Goal: Feedback & Contribution: Submit feedback/report problem

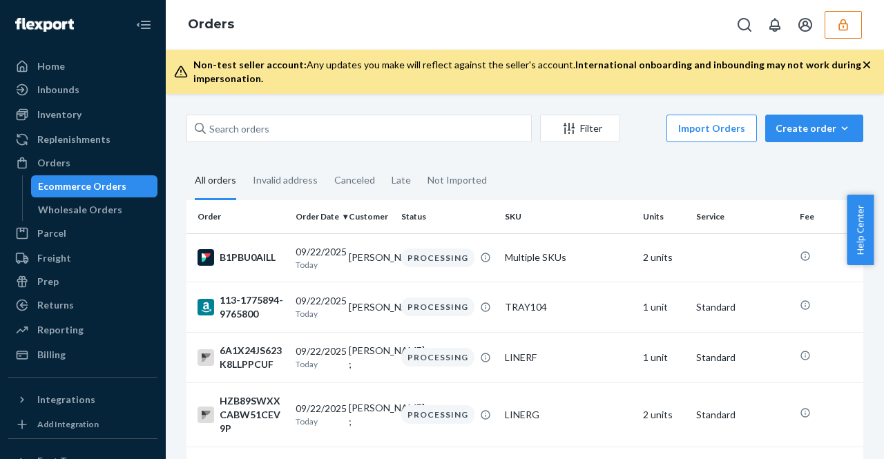
click at [819, 21] on div at bounding box center [795, 25] width 131 height 28
click at [836, 23] on icon "button" at bounding box center [843, 25] width 14 height 14
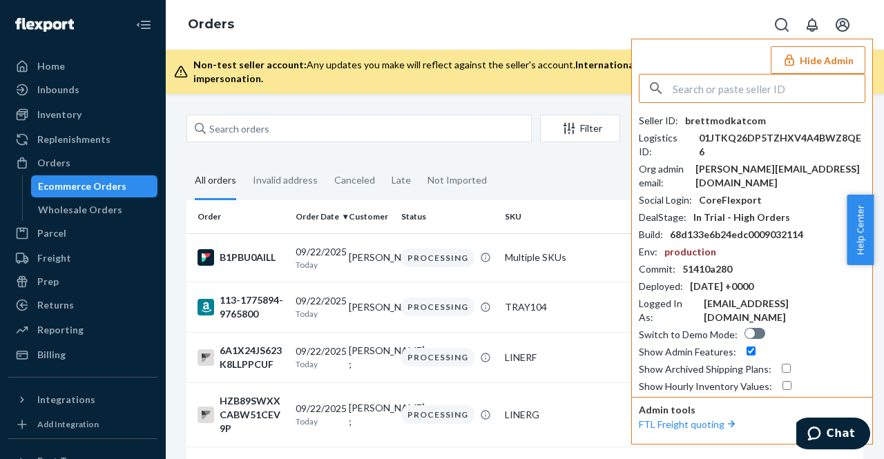
click at [782, 95] on input "text" at bounding box center [768, 89] width 192 height 28
paste input "trycomfrtgmailcom"
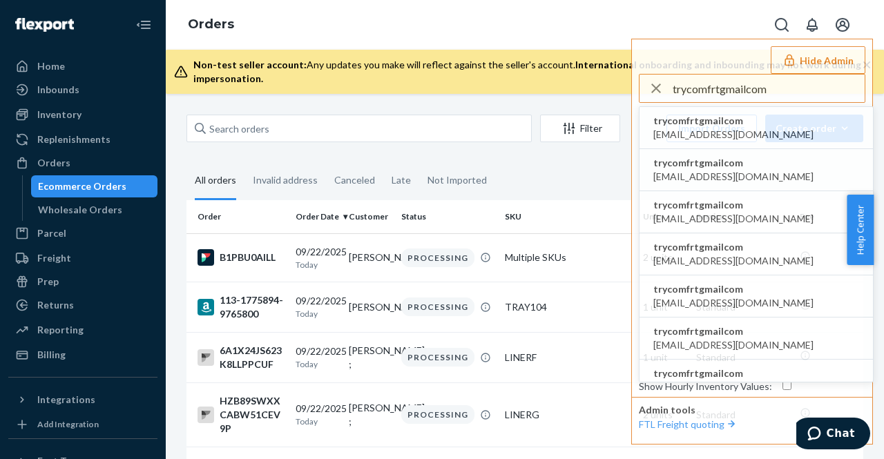
type input "trycomfrtgmailcom"
click at [728, 128] on span "abby@sh-shc.com" at bounding box center [733, 135] width 160 height 14
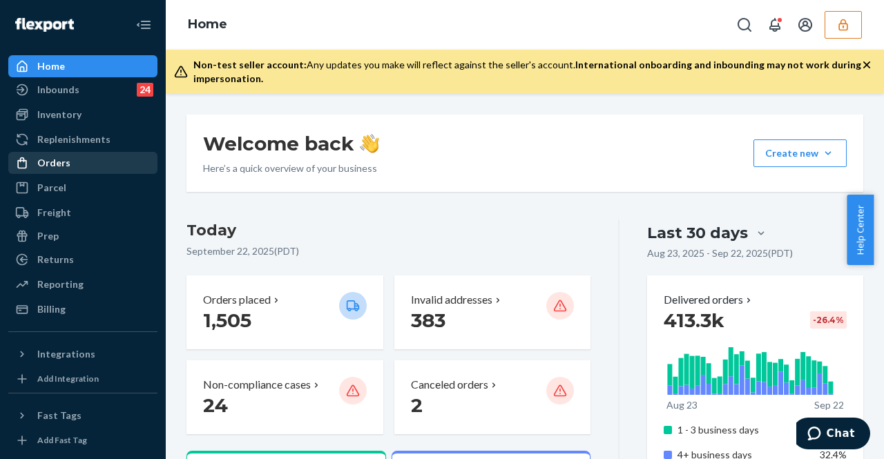
click at [79, 171] on div "Orders" at bounding box center [83, 162] width 146 height 19
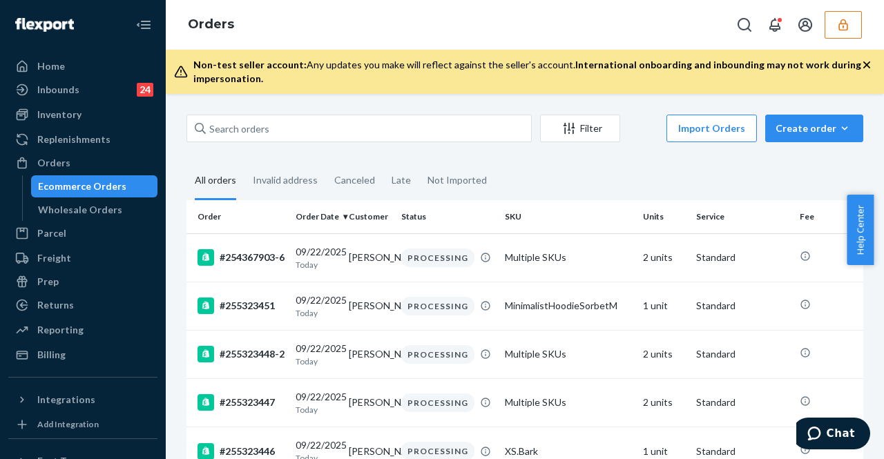
click at [299, 143] on div "Filter Import Orders Create order Ecommerce order Removal order" at bounding box center [524, 130] width 677 height 31
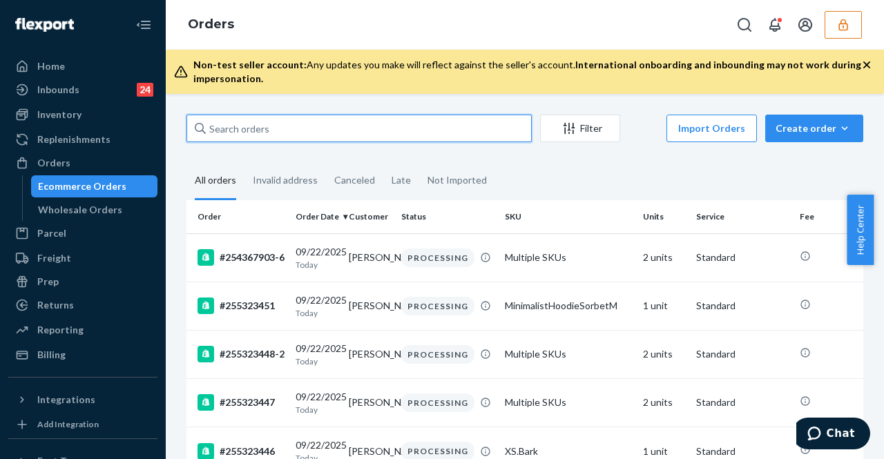
click at [310, 128] on input "text" at bounding box center [358, 129] width 345 height 28
paste input "255050877"
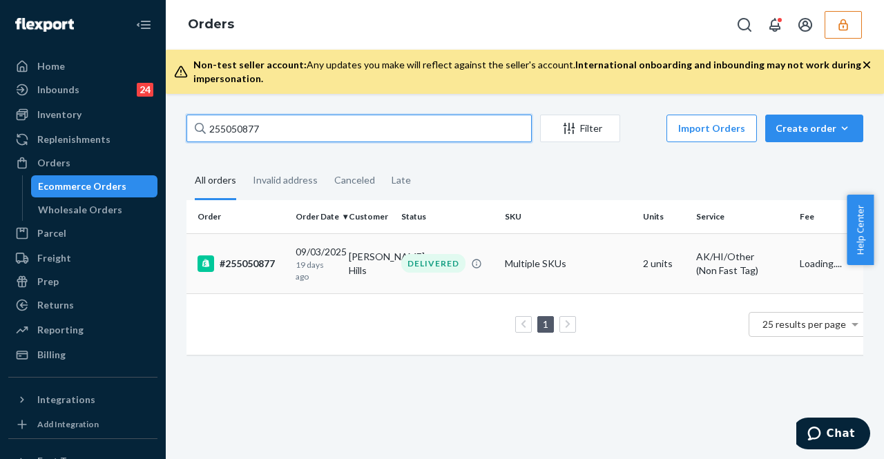
type input "255050877"
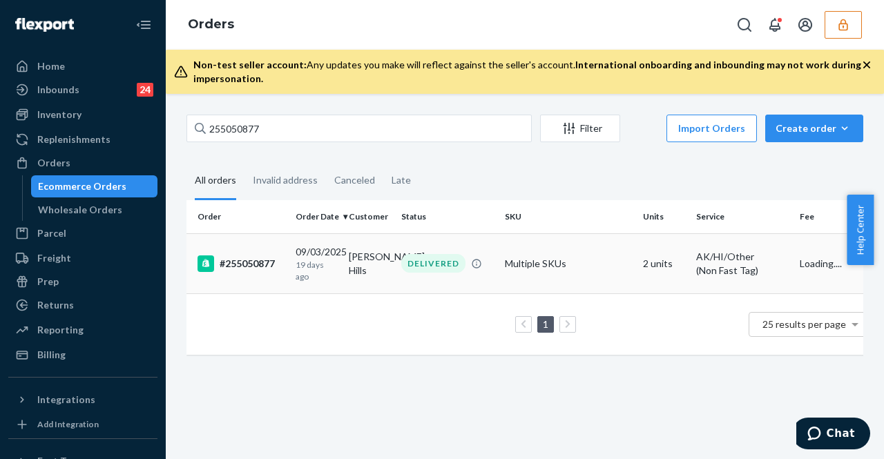
click at [360, 257] on td "Breanna Hills" at bounding box center [369, 263] width 53 height 60
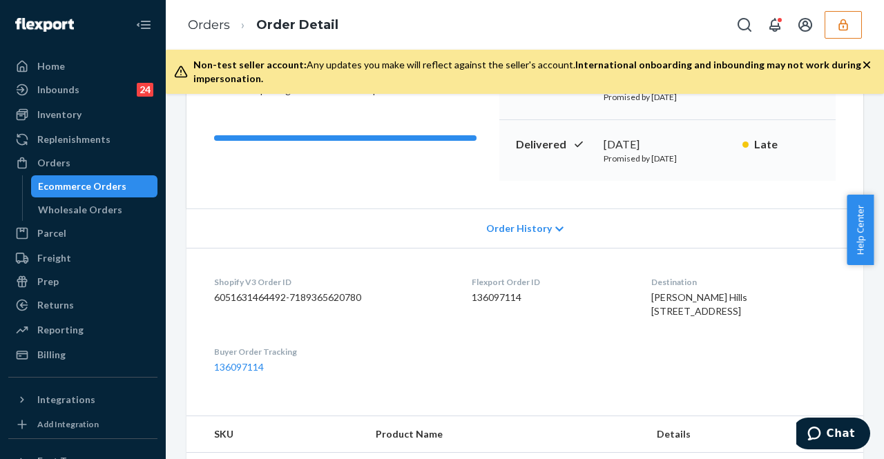
scroll to position [207, 0]
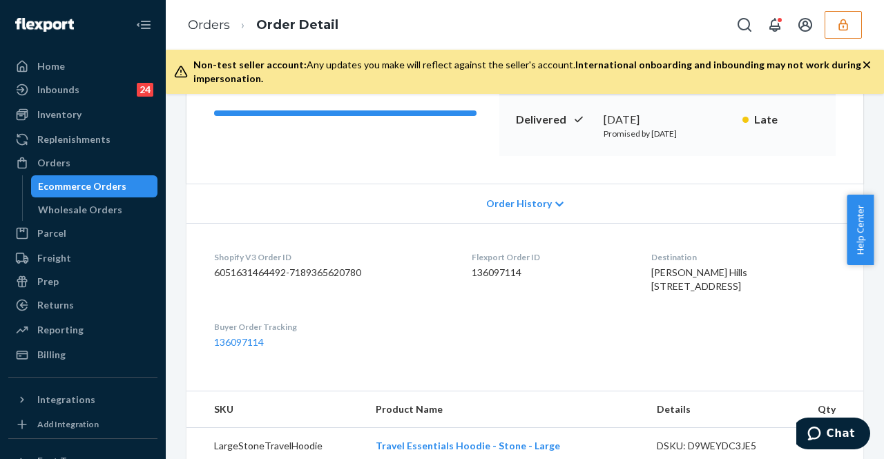
click at [494, 274] on dd "136097114" at bounding box center [550, 273] width 157 height 14
copy dd "136097114"
click at [512, 293] on div "Flexport Order ID 136097114" at bounding box center [550, 275] width 157 height 48
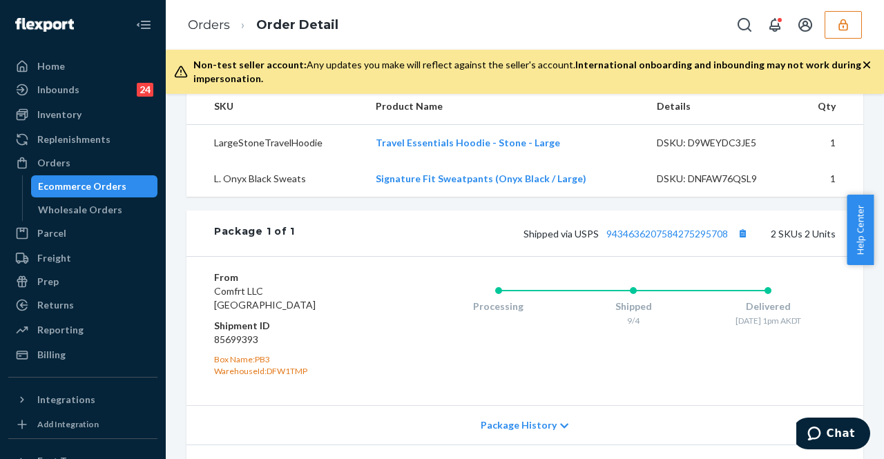
scroll to position [643, 0]
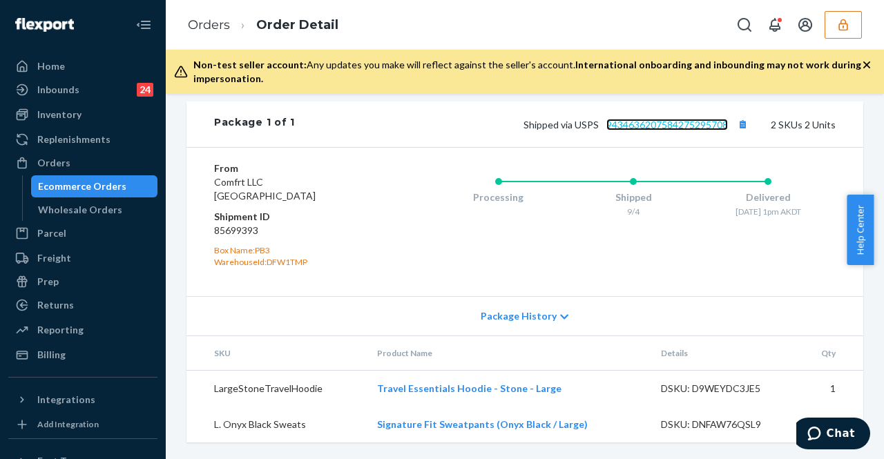
click at [686, 126] on link "9434636207584275295708" at bounding box center [667, 125] width 122 height 12
click at [857, 28] on button "button" at bounding box center [842, 25] width 37 height 28
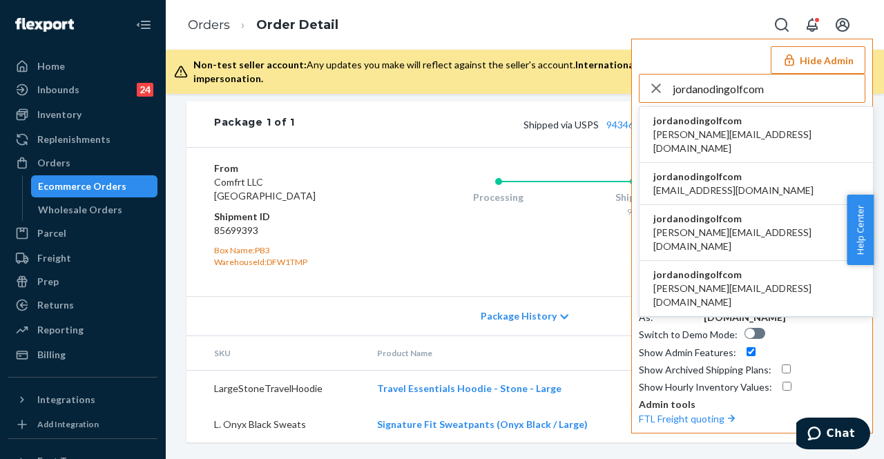
type input "jordanodingolfcom"
click at [777, 134] on li "jordanodingolfcom christoph@odin-golf.com" at bounding box center [755, 135] width 233 height 56
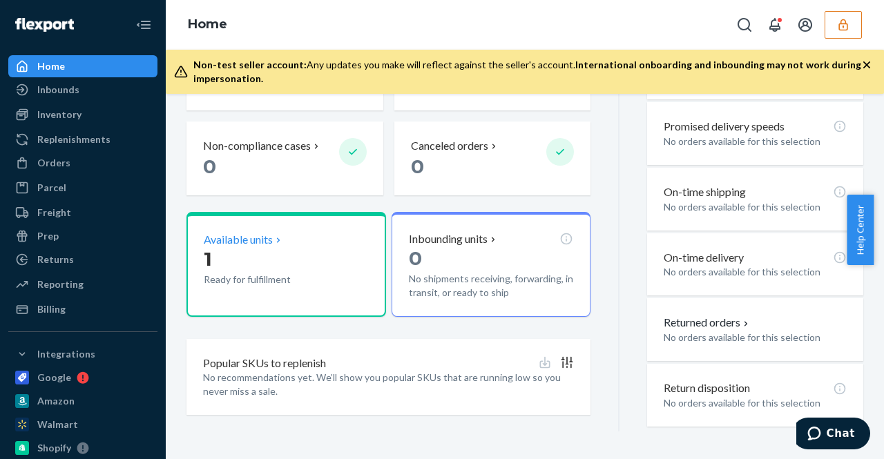
scroll to position [239, 0]
click at [261, 286] on p "Ready for fulfillment" at bounding box center [267, 280] width 126 height 14
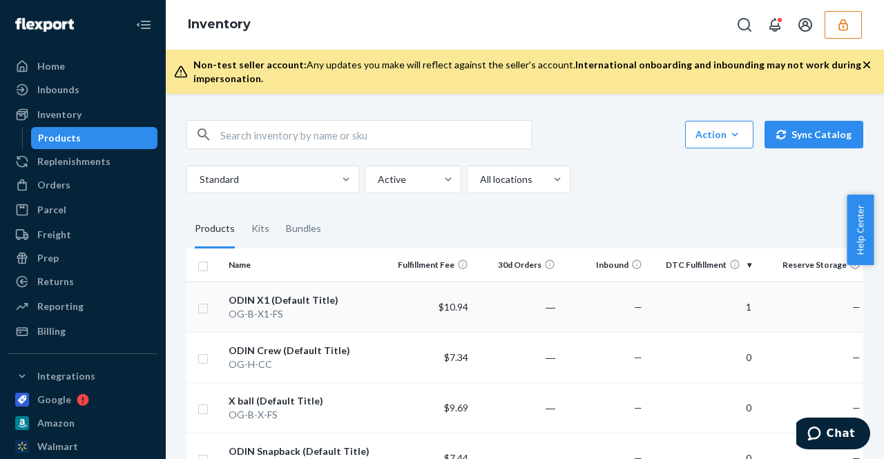
click at [533, 304] on td "―" at bounding box center [517, 307] width 87 height 50
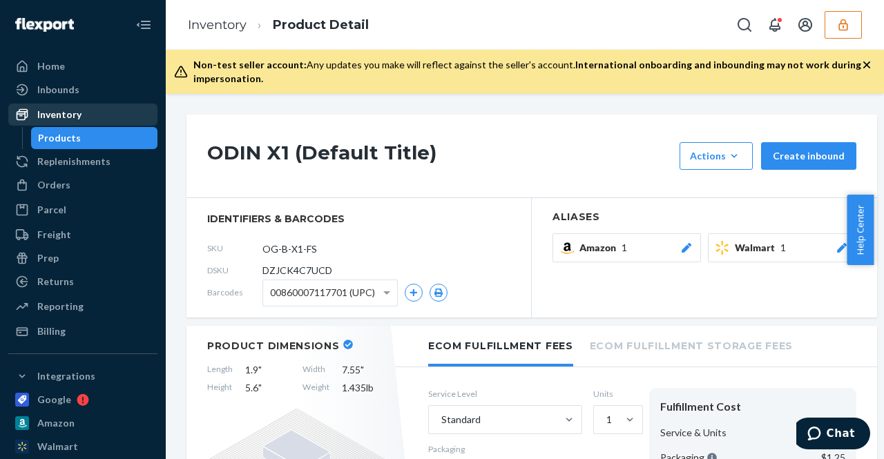
click at [92, 124] on link "Inventory" at bounding box center [82, 115] width 149 height 22
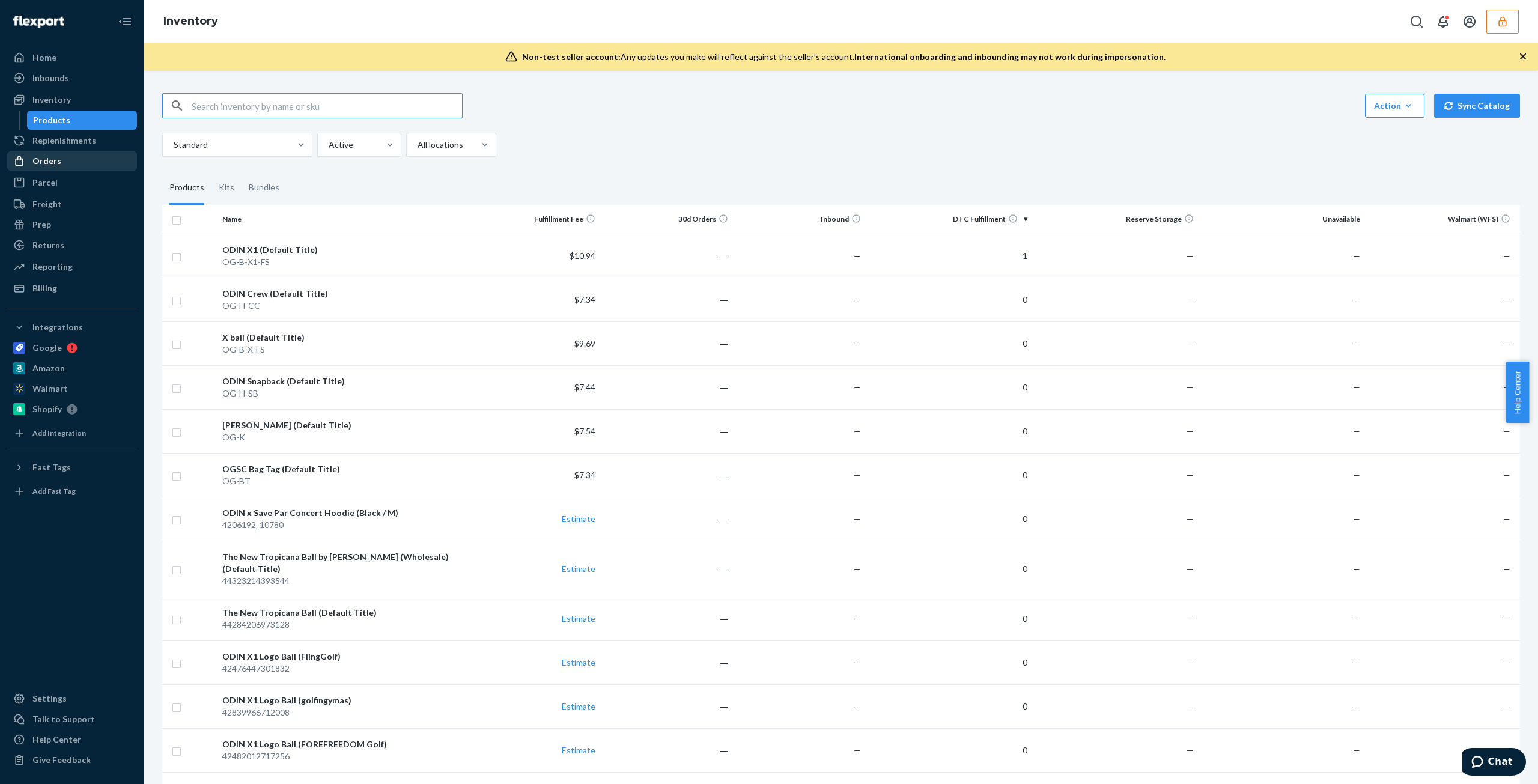
click at [92, 158] on div "Orders" at bounding box center [72, 160] width 127 height 17
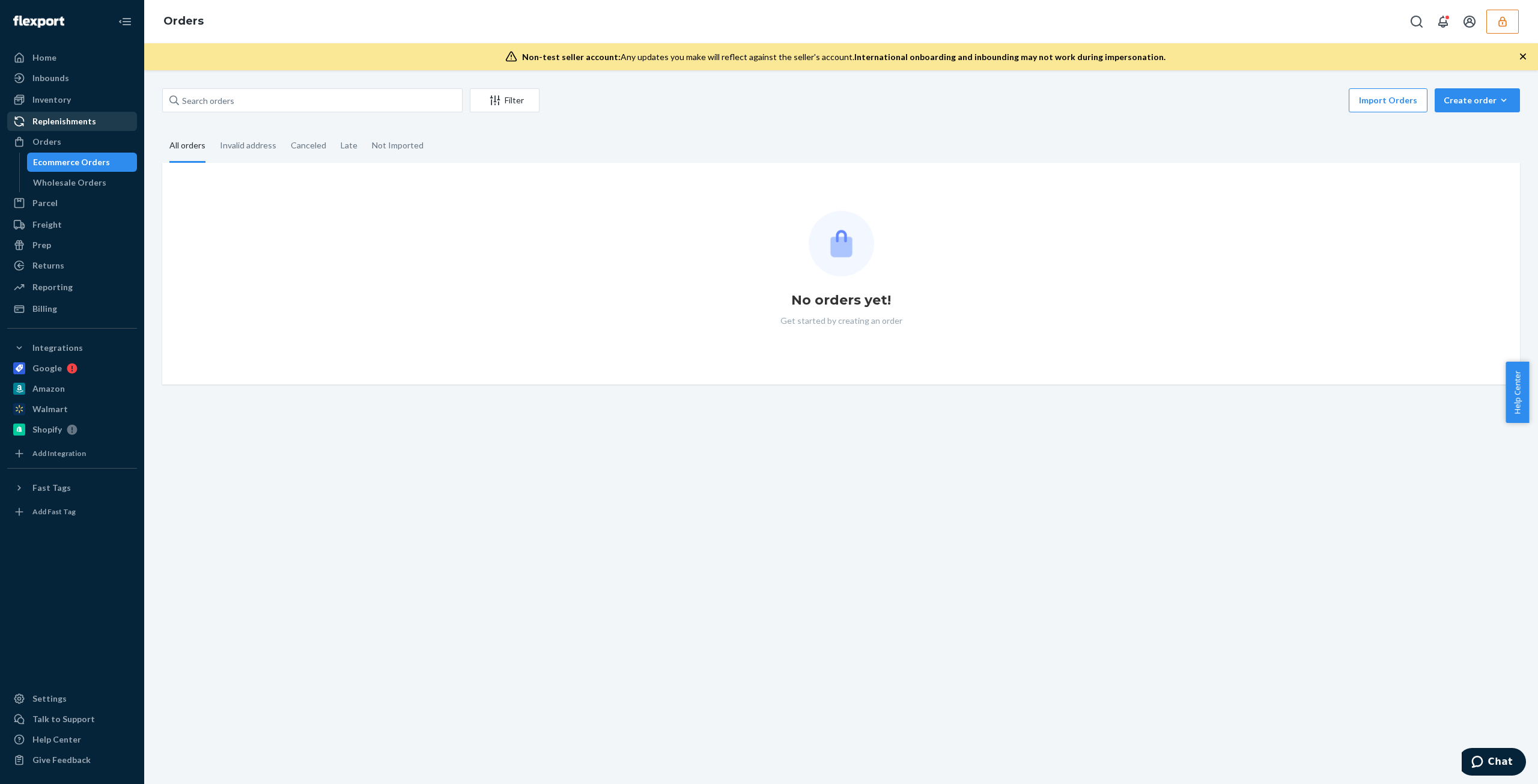
click at [63, 119] on div "Replenishments" at bounding box center [64, 122] width 64 height 12
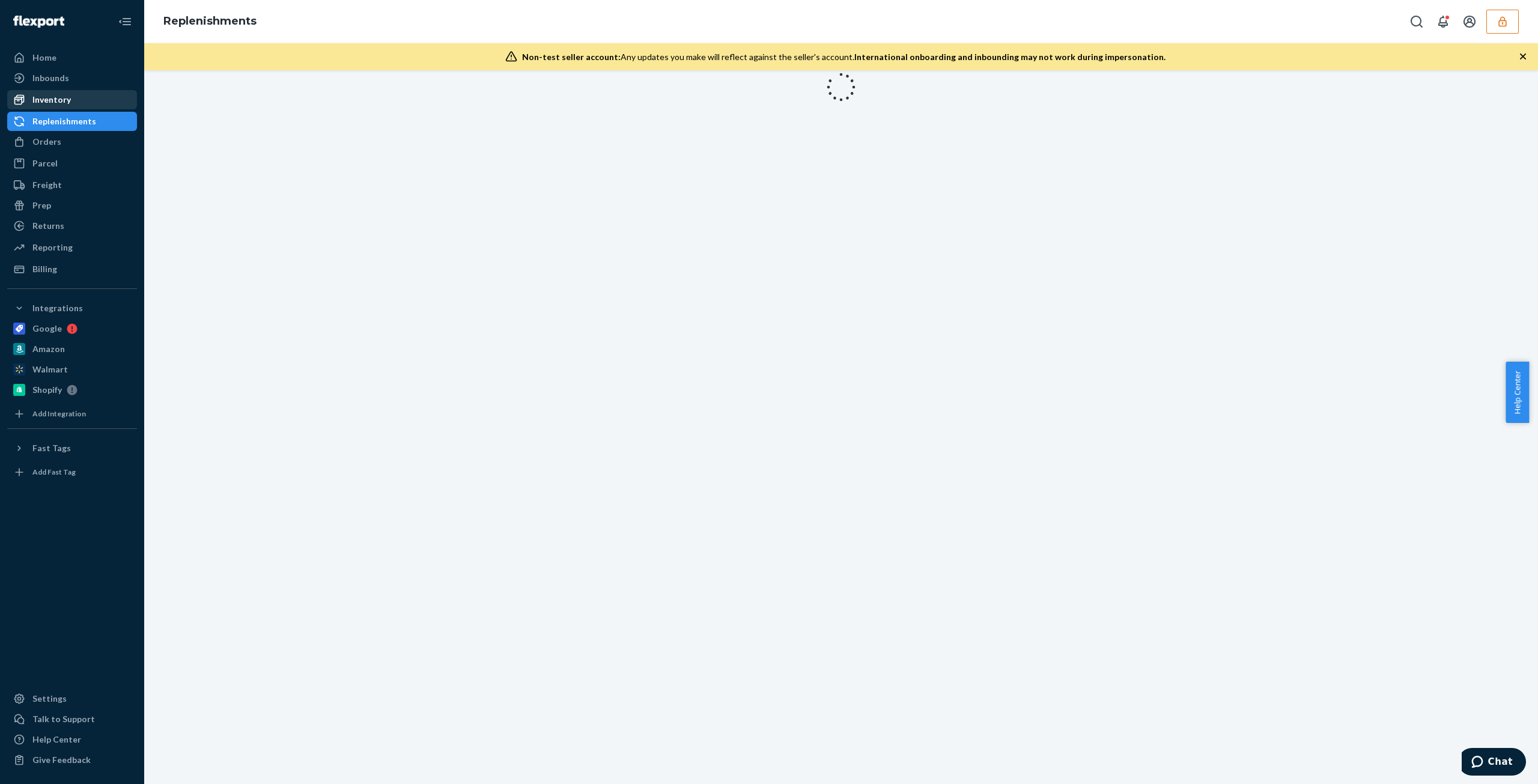
click at [77, 98] on div "Inventory" at bounding box center [72, 99] width 127 height 17
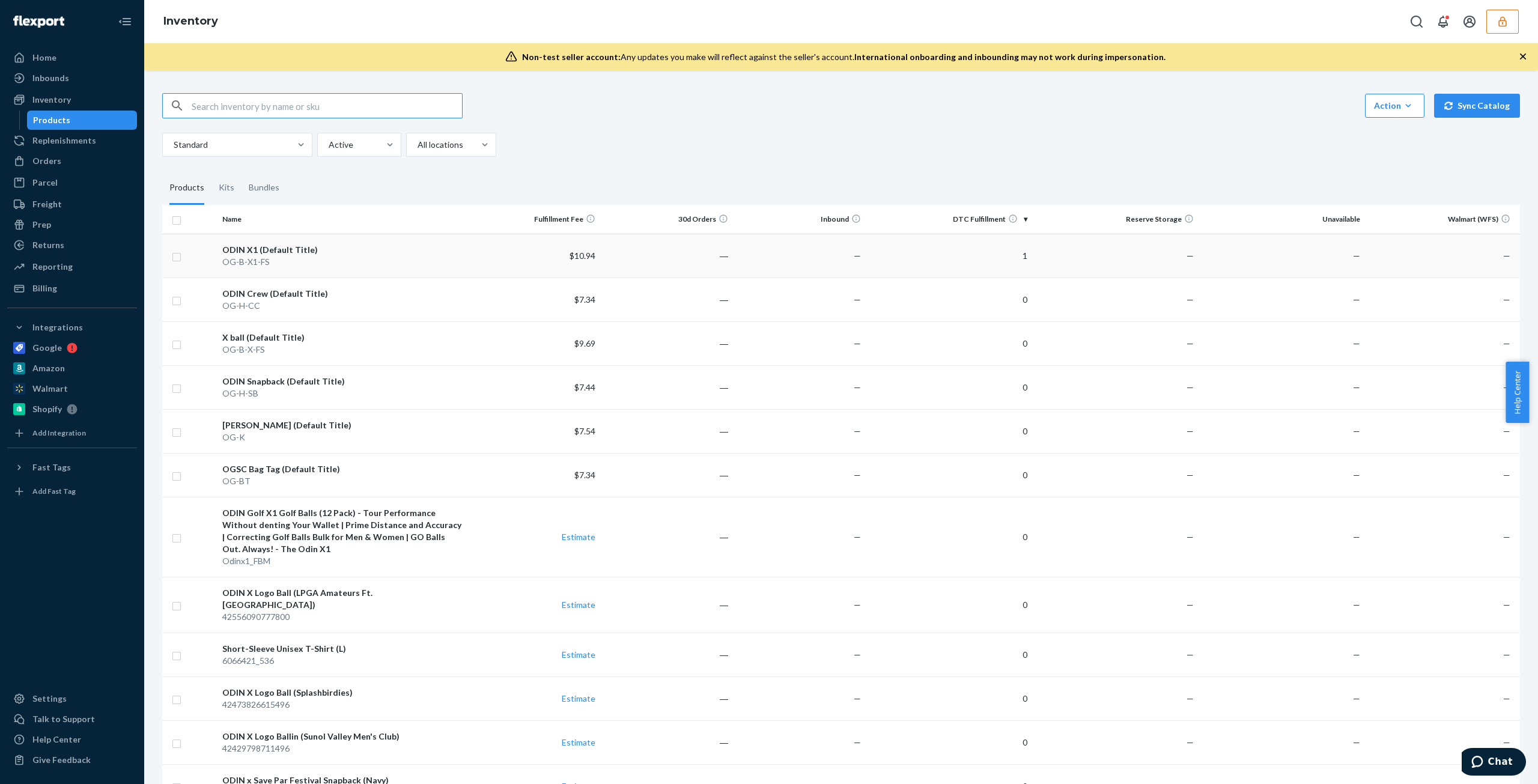
click at [178, 254] on input "checkbox" at bounding box center [176, 255] width 10 height 12
checkbox input "true"
click at [760, 112] on link "Create a Removal Order" at bounding box center [1370, 106] width 116 height 24
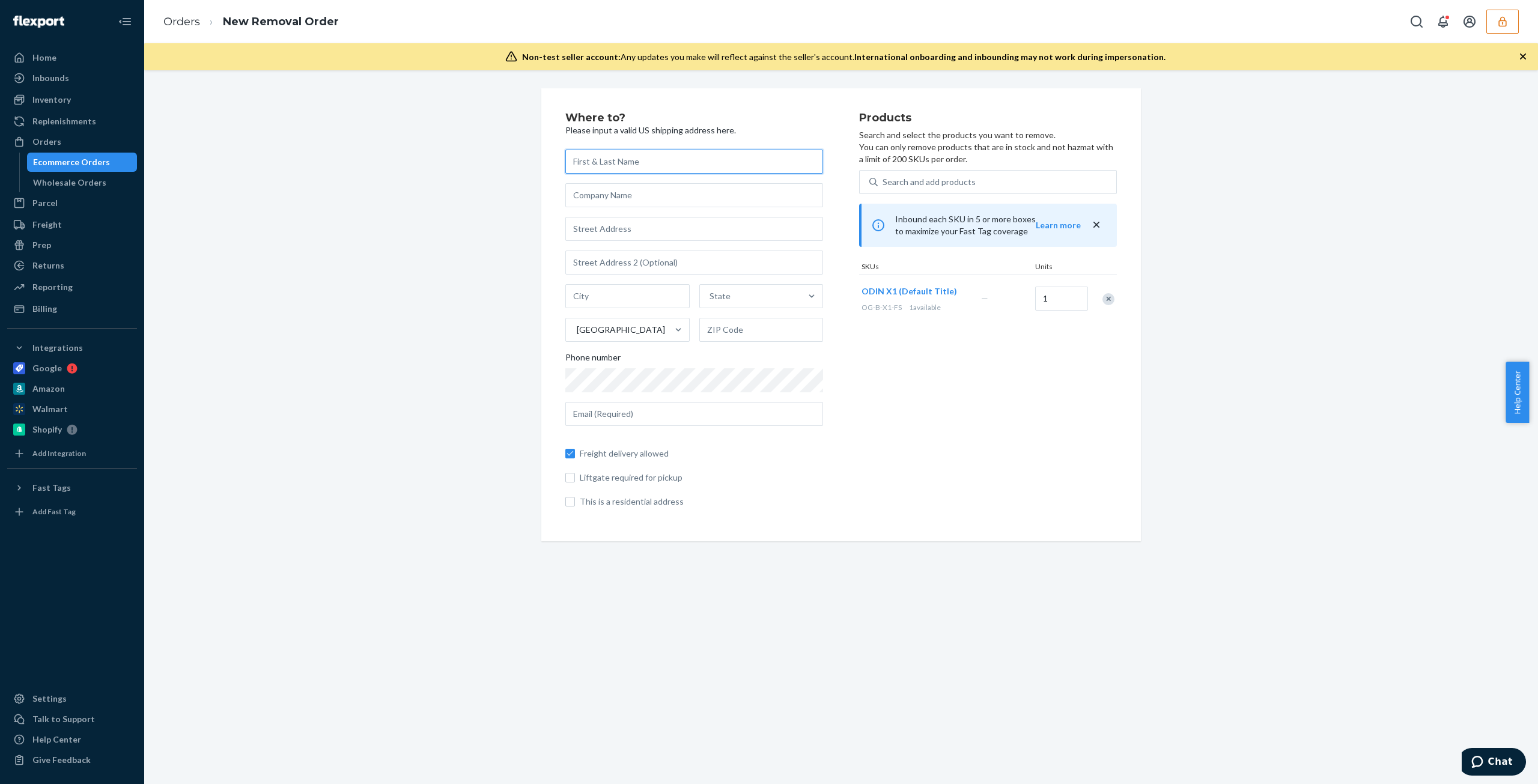
drag, startPoint x: 680, startPoint y: 163, endPoint x: 680, endPoint y: 188, distance: 25.0
click at [682, 163] on input "text" at bounding box center [695, 162] width 258 height 24
paste input "Jordan Lunetta"
type input "Jordan Lunetta"
click at [662, 200] on input "text" at bounding box center [695, 196] width 258 height 24
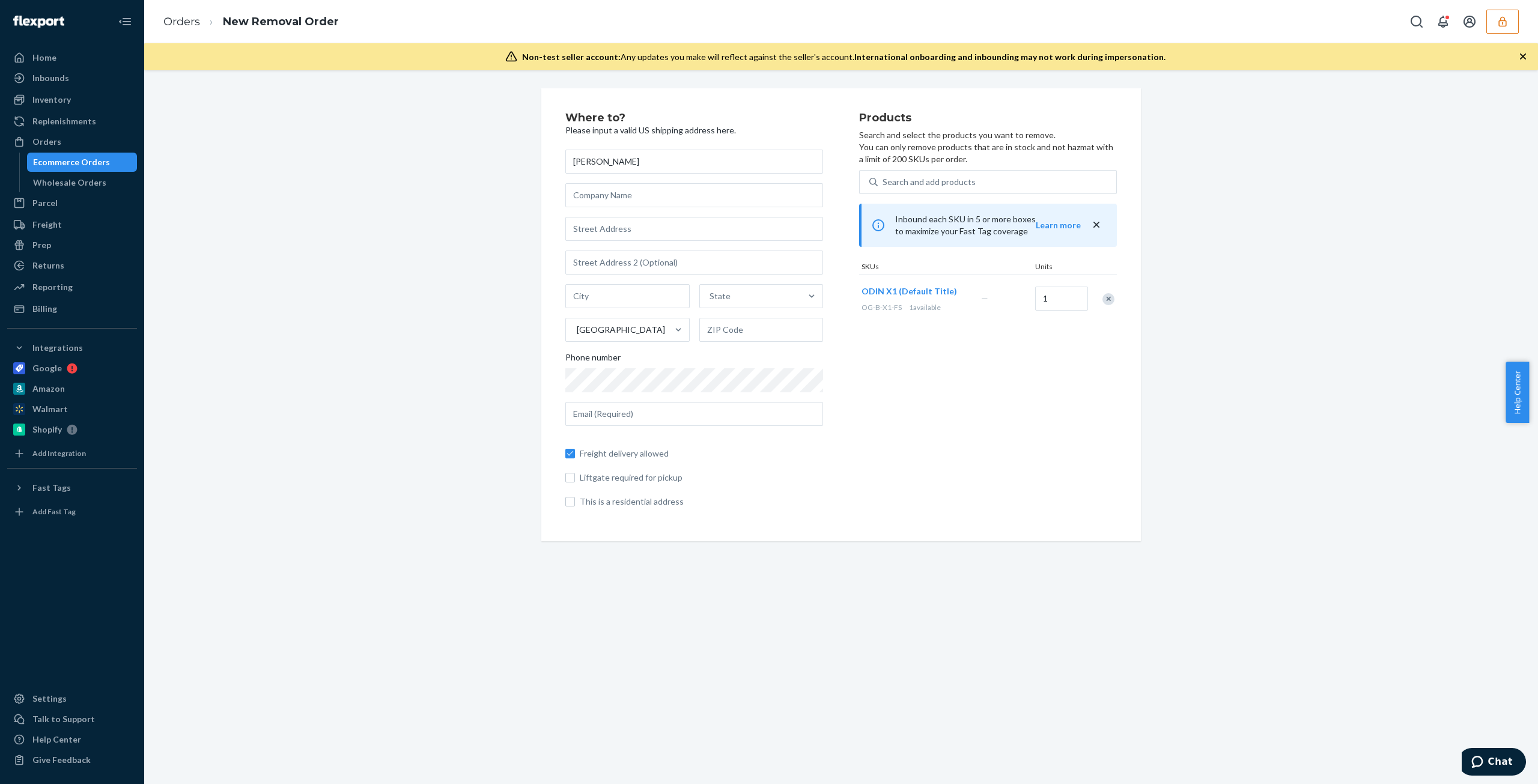
click at [641, 208] on div "Jordan Lunetta State United States Phone number Freight delivery allowed Liftga…" at bounding box center [695, 328] width 258 height 358
click at [637, 234] on input "text" at bounding box center [695, 229] width 258 height 24
click at [657, 199] on input "text" at bounding box center [695, 196] width 258 height 24
paste input "ODIN Golf, Inc."
type input "ODIN Golf, Inc."
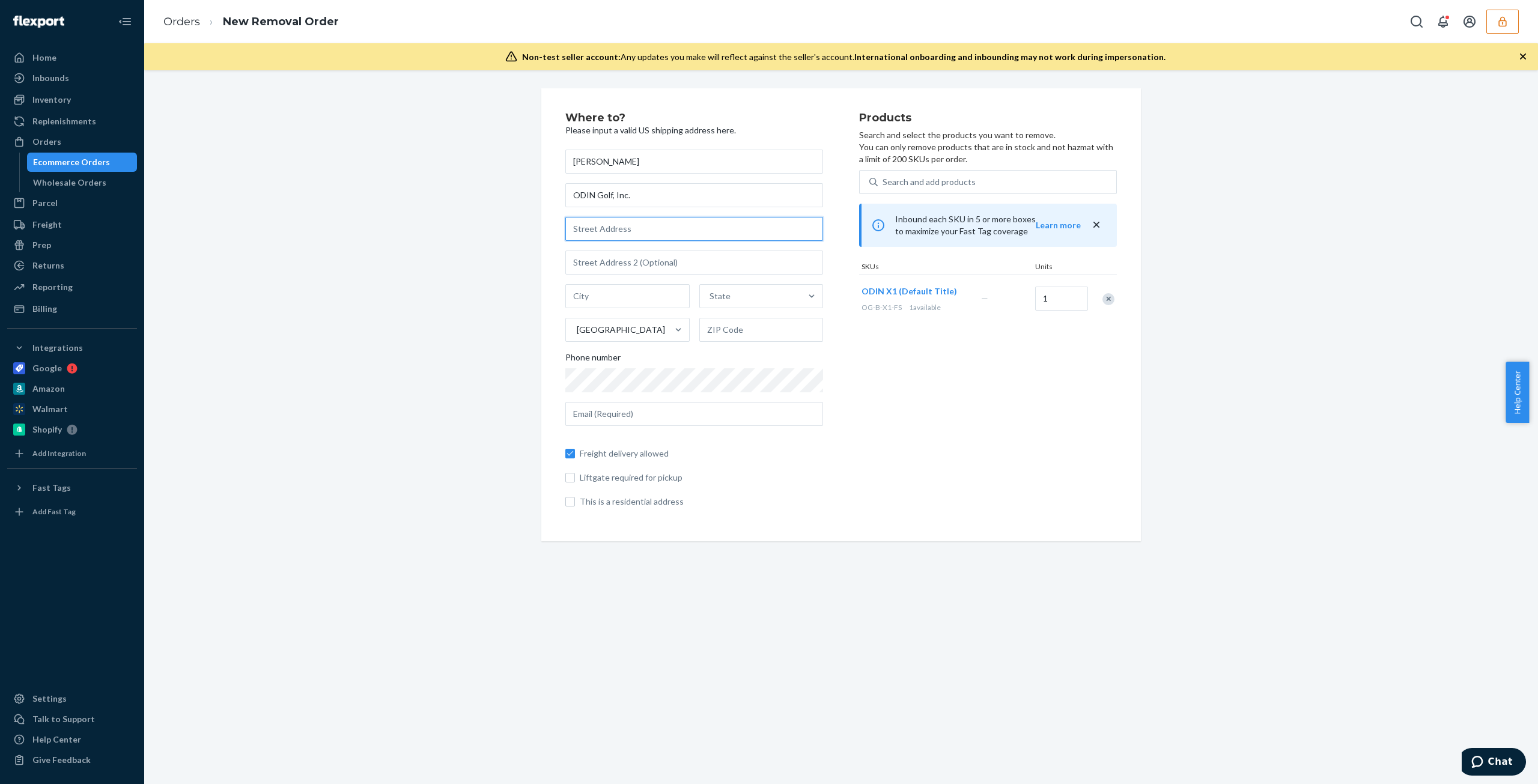
click at [684, 224] on input "text" at bounding box center [695, 229] width 258 height 24
paste input "1150 Revere Drive Sunnyvale, CA 94087"
type input "1150 Revere Dr"
type input "Sunnyvale"
type input "94087"
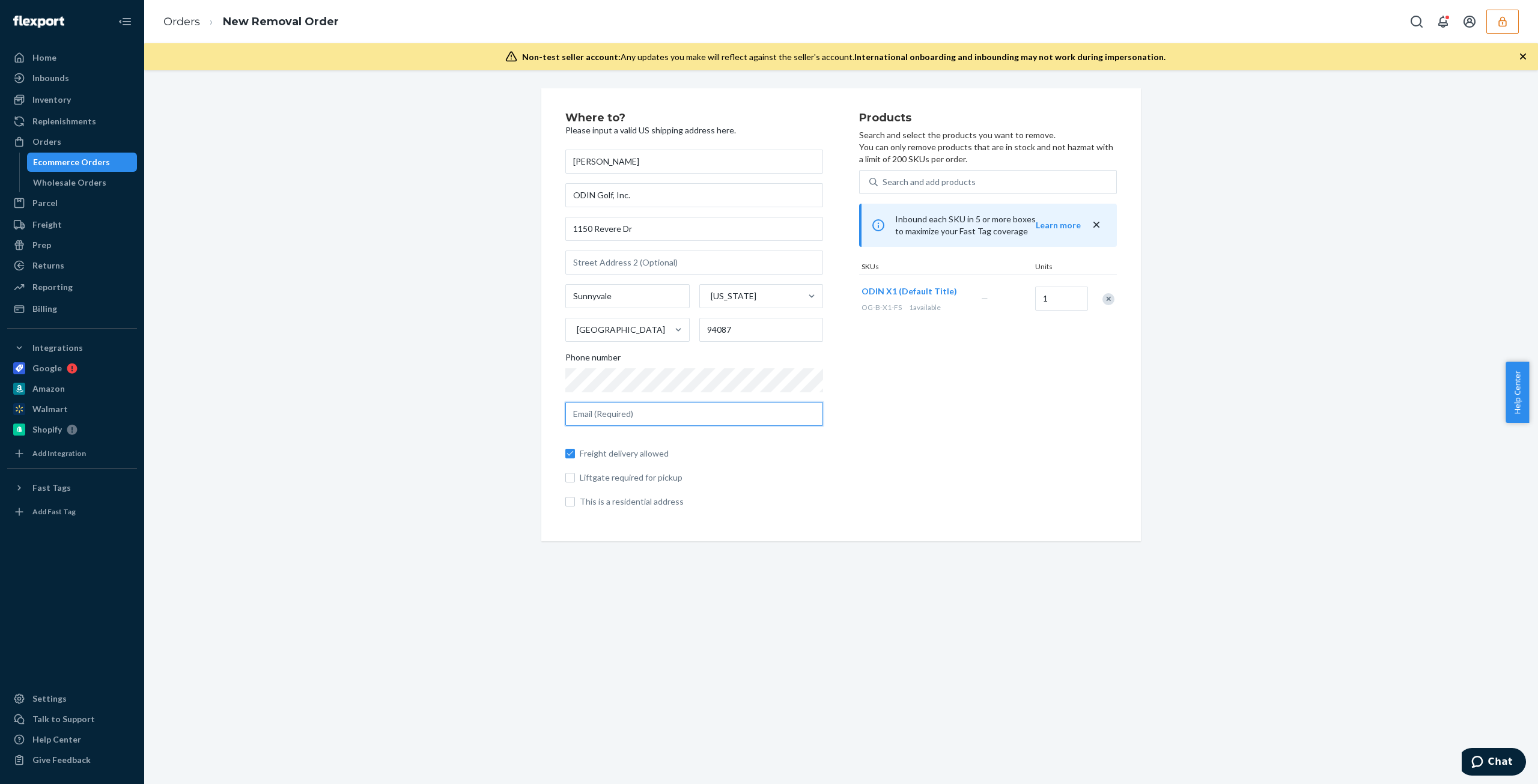
click at [673, 399] on input "text" at bounding box center [695, 414] width 258 height 24
paste input "jordan@odin-golf.com"
type input "jordan@odin-golf.com"
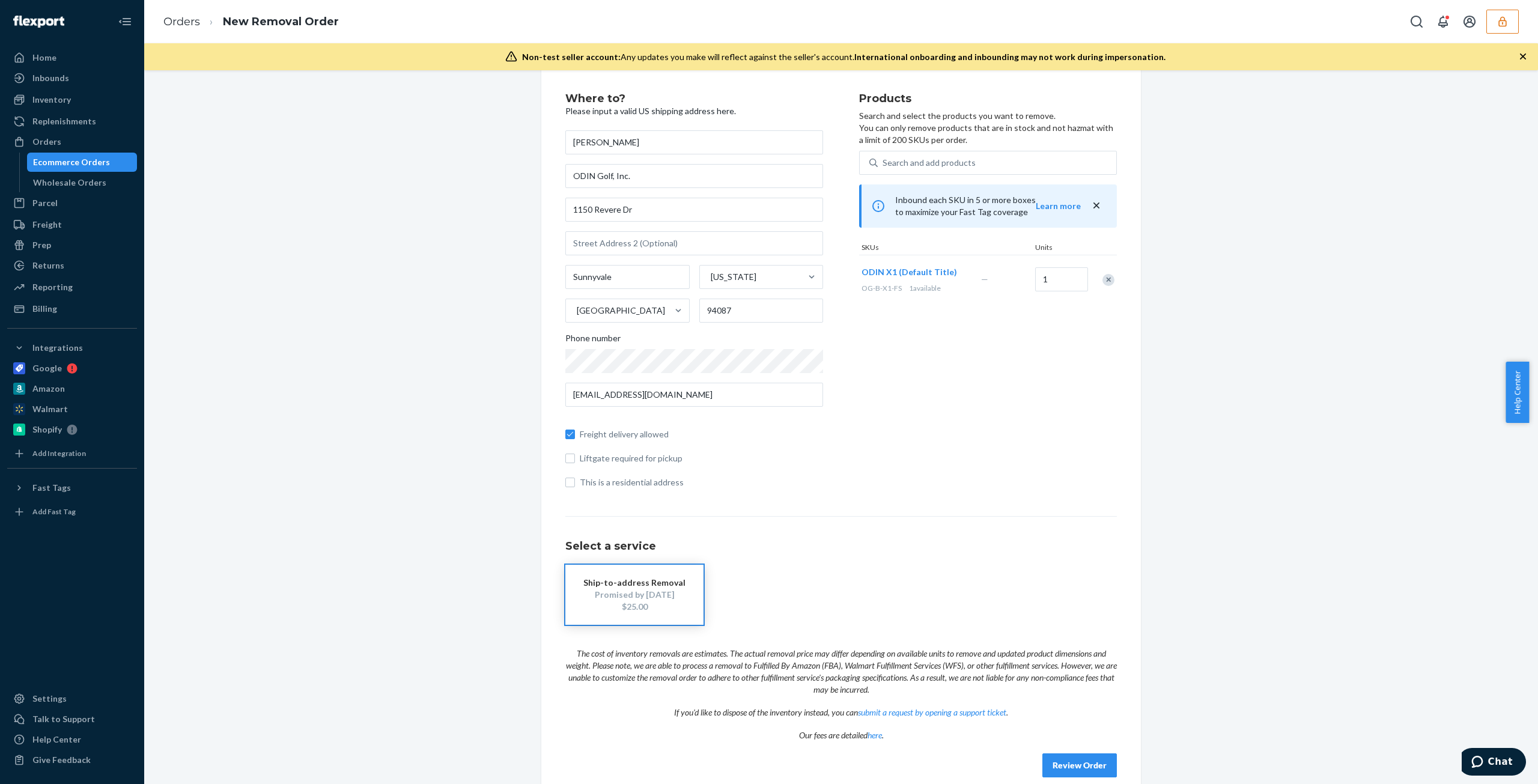
scroll to position [36, 0]
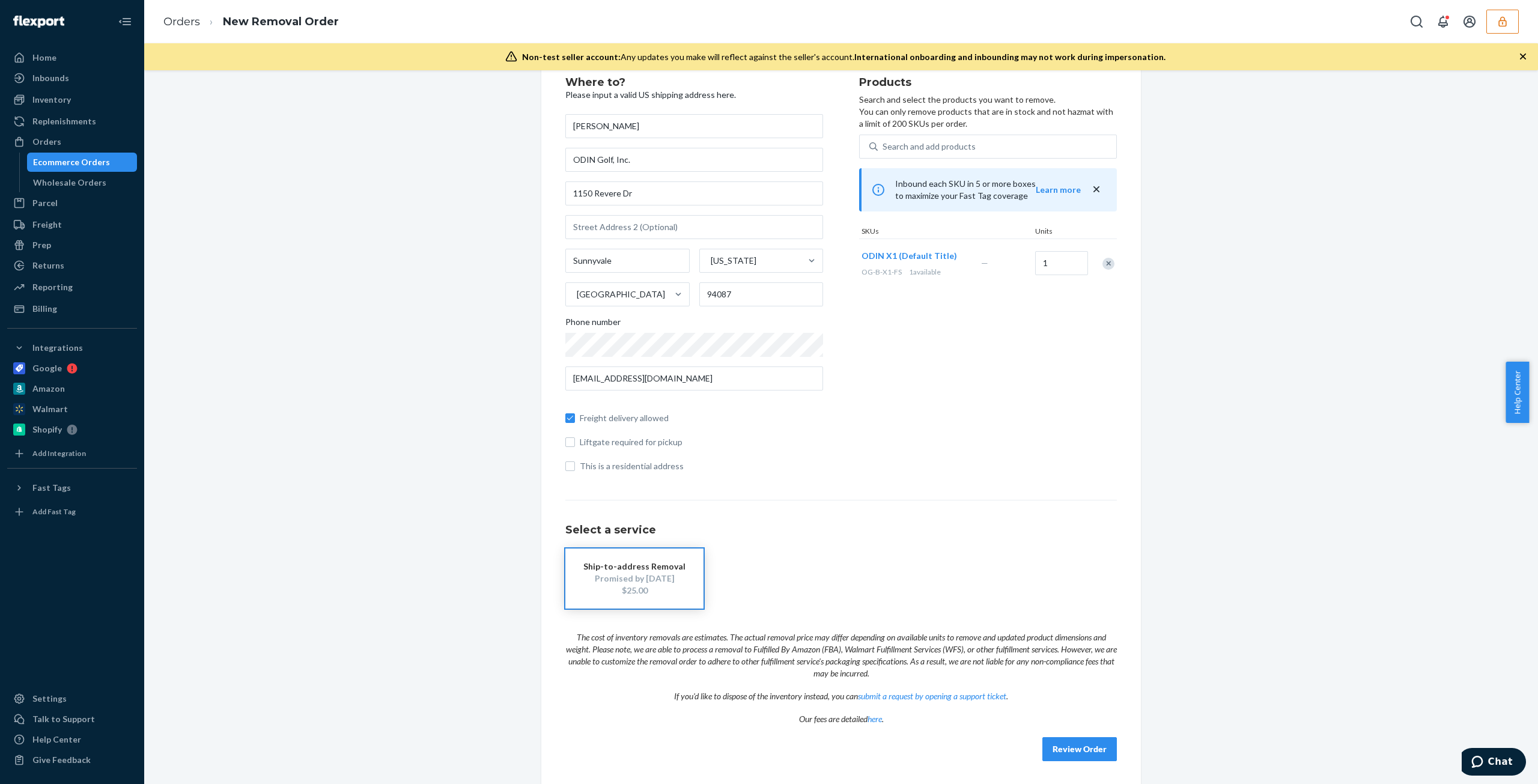
click at [760, 399] on button "Review Order" at bounding box center [1080, 749] width 75 height 24
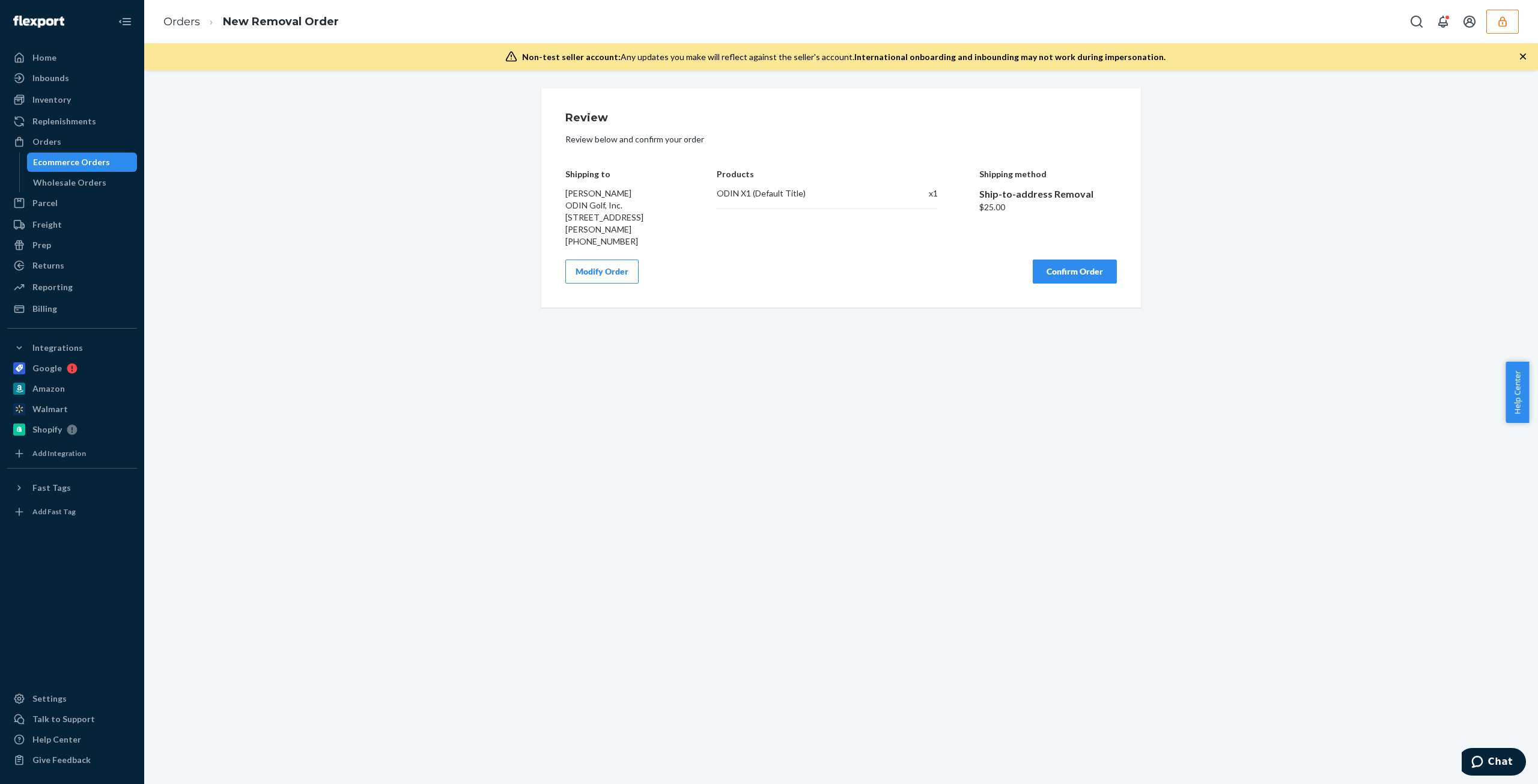
click at [760, 399] on div "Review Review below and confirm your order Shipping to Jordan Lunetta ODIN Golf…" at bounding box center [842, 427] width 1394 height 714
click at [760, 282] on button "Confirm Order" at bounding box center [1075, 271] width 84 height 24
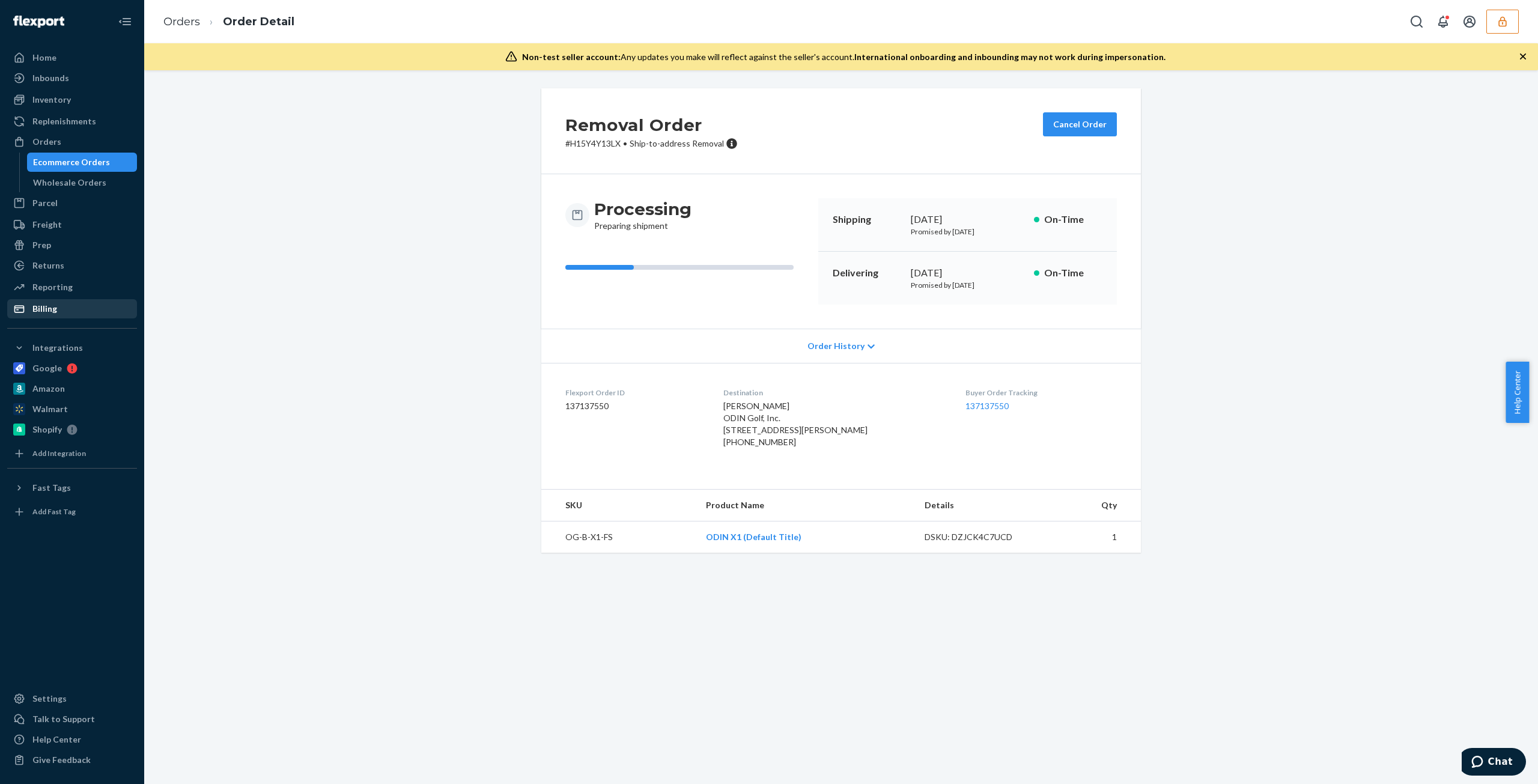
click at [69, 313] on div "Billing" at bounding box center [72, 308] width 127 height 17
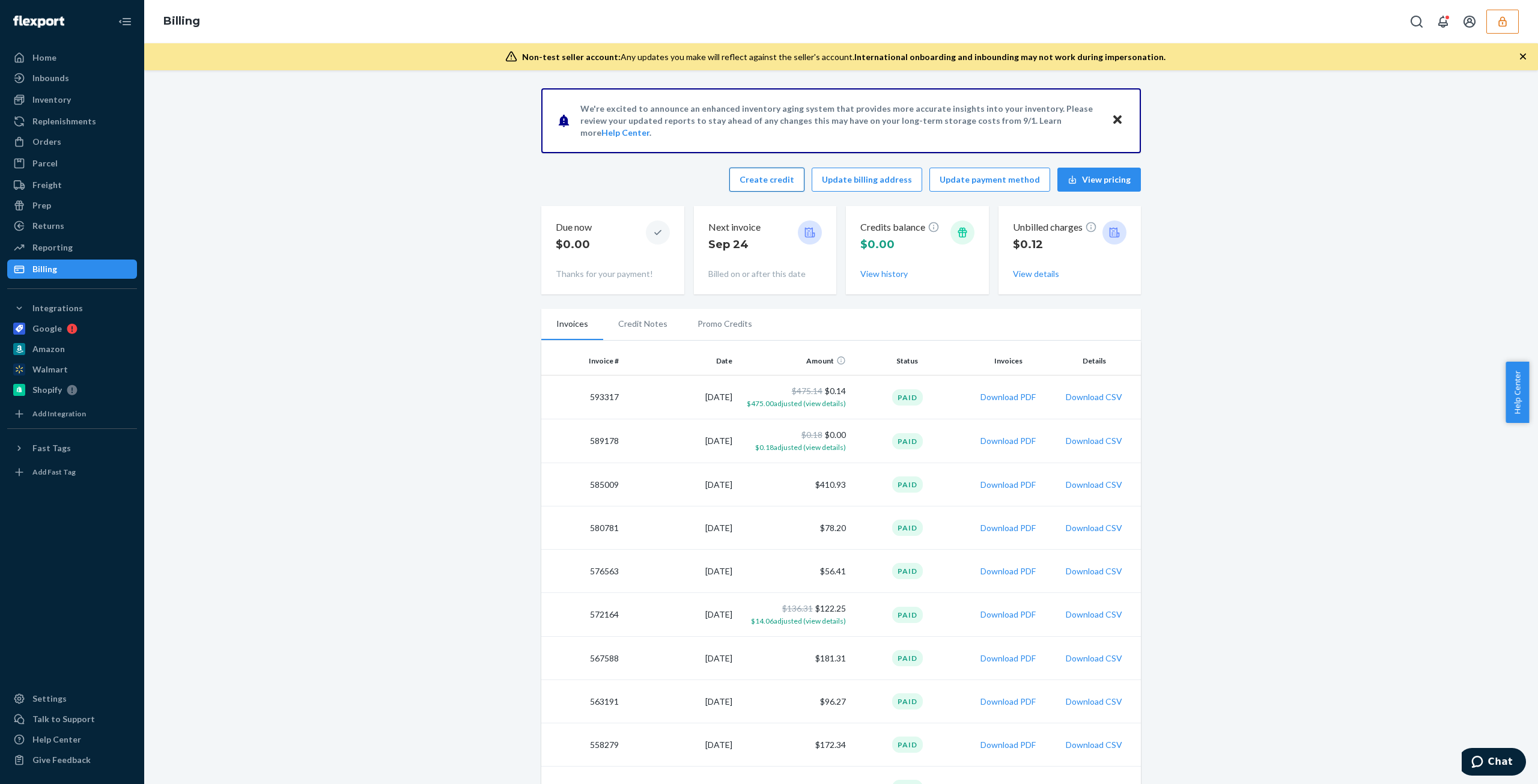
click at [760, 174] on button "Create credit" at bounding box center [767, 180] width 75 height 24
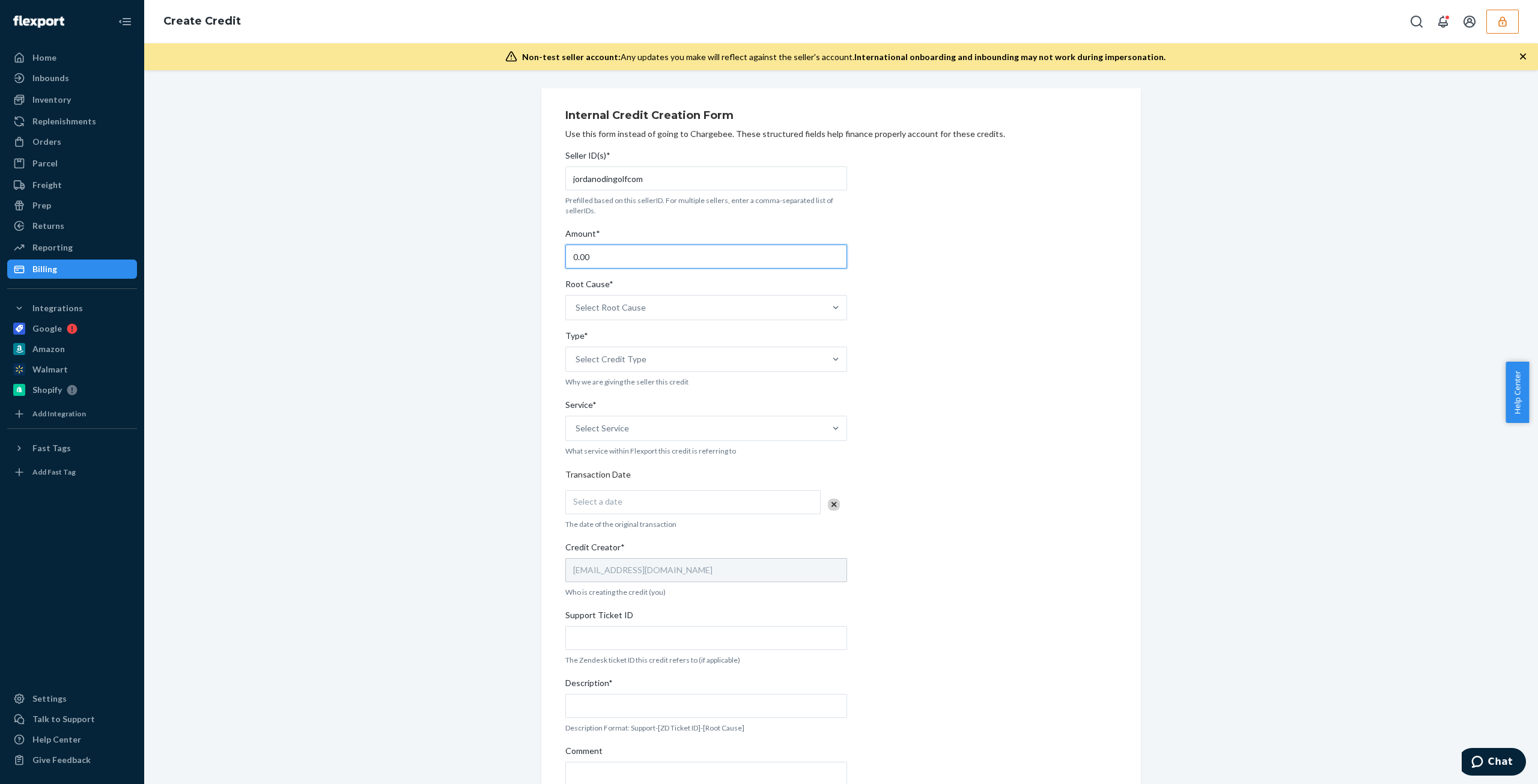
drag, startPoint x: 453, startPoint y: 265, endPoint x: 350, endPoint y: 266, distance: 103.0
click at [371, 260] on div "Internal Credit Creation Form Use this form instead of going to Chargebee. Thes…" at bounding box center [841, 472] width 1376 height 767
type input "25"
click at [625, 321] on div "Seller ID(s)* jordanodingolfcom Prefilled based on this sellerID. For multiple …" at bounding box center [707, 493] width 282 height 697
click at [627, 318] on div "Select Root Cause" at bounding box center [695, 308] width 259 height 24
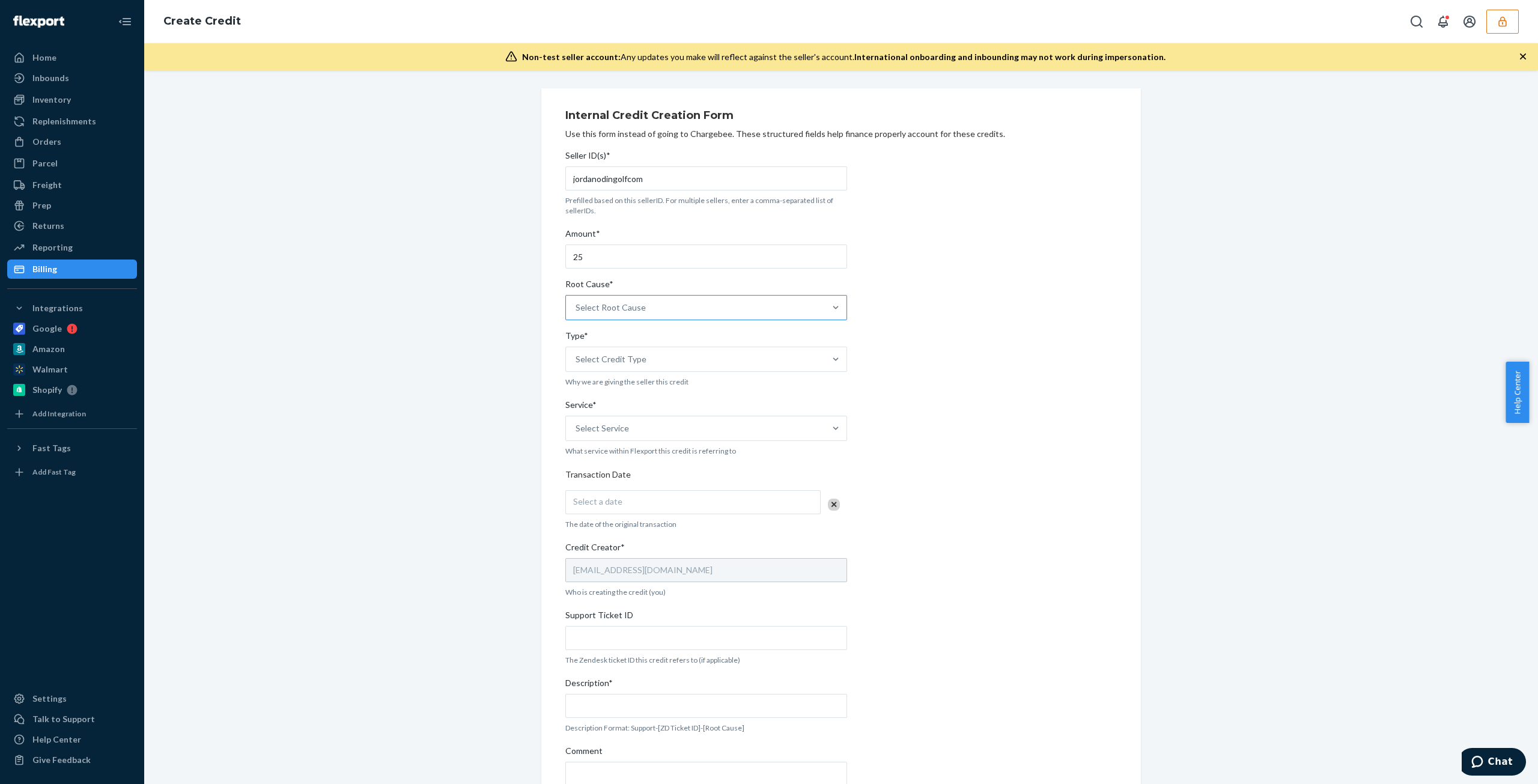
click at [577, 313] on input "Root Cause* Select Root Cause" at bounding box center [575, 308] width 1 height 12
click at [662, 399] on div "Monthly Minimum Fee Exemption - Pre-Approved" at bounding box center [706, 488] width 277 height 24
click at [577, 313] on input "Root Cause* option Monthly Minimum Fee Exemption - Pre-Approved focused, 29 of …" at bounding box center [575, 308] width 1 height 12
click at [632, 377] on p "Why we are giving the seller this credit" at bounding box center [707, 382] width 282 height 10
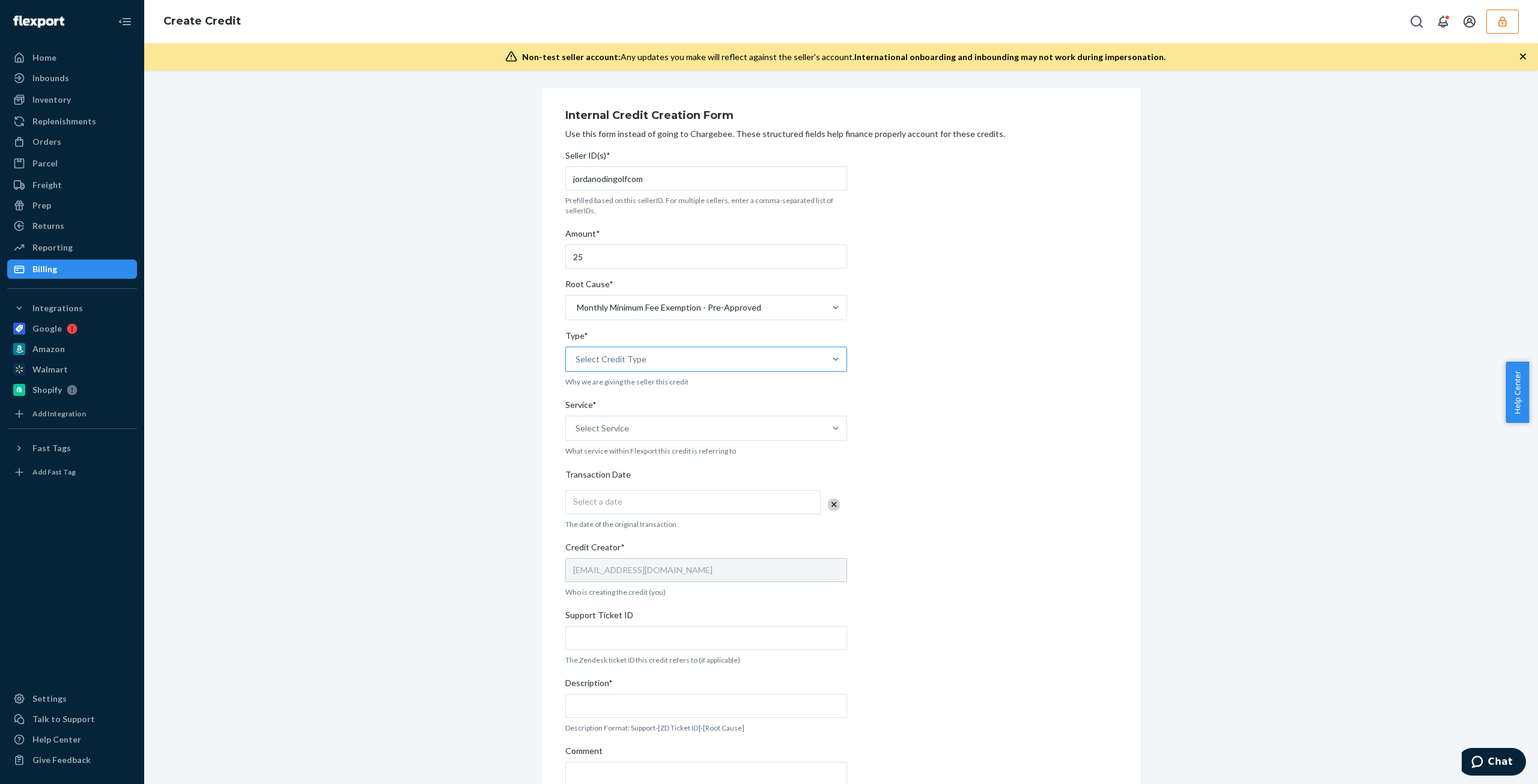
click at [638, 367] on div "Select Credit Type" at bounding box center [695, 359] width 259 height 24
click at [577, 365] on input "Type* Select Credit Type" at bounding box center [575, 359] width 1 height 12
click at [615, 392] on div "Support" at bounding box center [706, 389] width 277 height 24
click at [577, 365] on input "Type* option Support focused, 1 of 3. 3 results available. Use Up and Down to c…" at bounding box center [575, 359] width 1 height 12
click at [618, 399] on div "Select Service" at bounding box center [695, 428] width 259 height 24
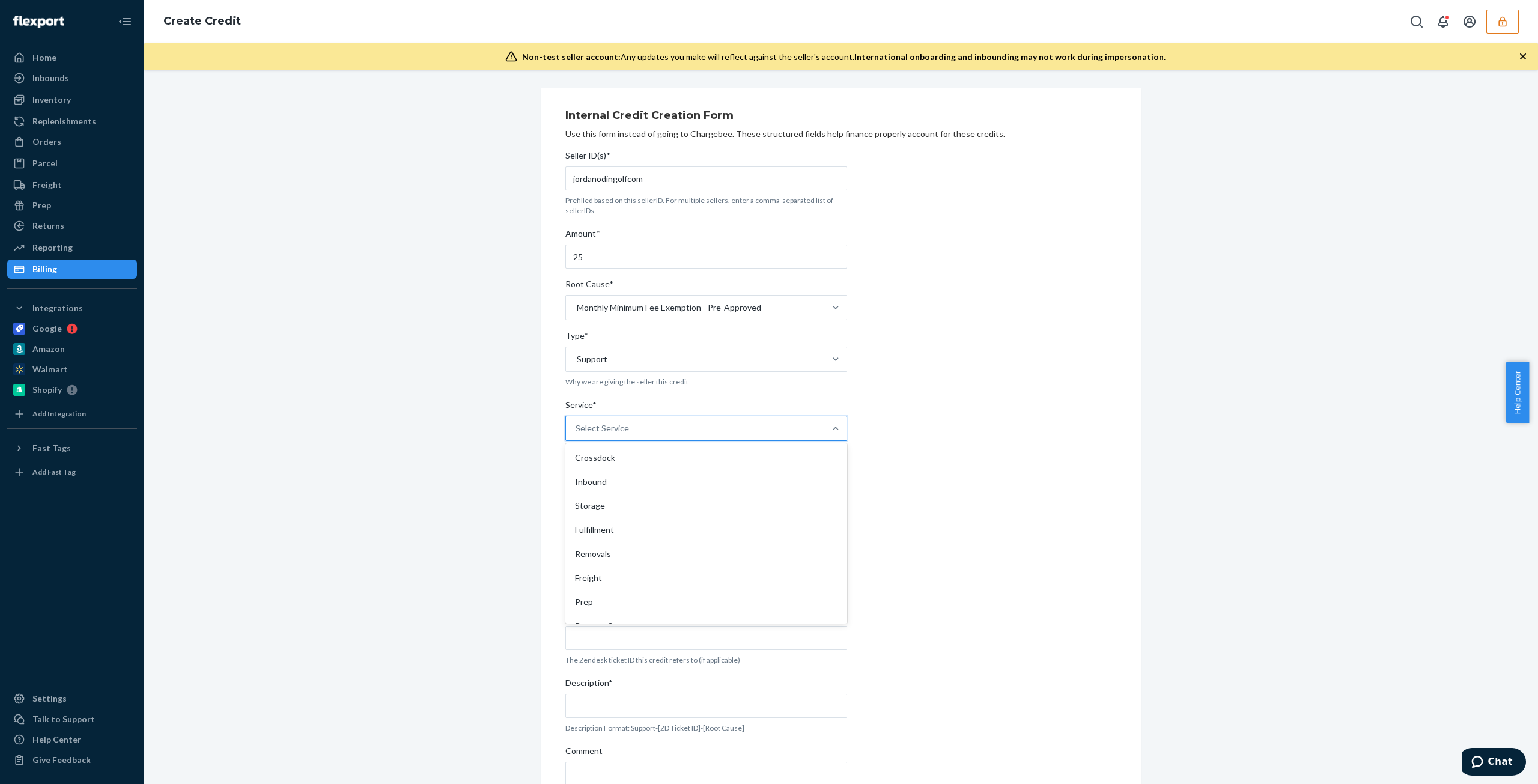
click at [577, 399] on input "Service* option Crossdock focused, 1 of 10. 10 results available. Use Up and Do…" at bounding box center [575, 428] width 1 height 12
click at [637, 399] on div "Fulfillment" at bounding box center [706, 530] width 277 height 24
click at [577, 399] on input "Service* option Fulfillment focused, 4 of 10. 10 results available. Use Up and …" at bounding box center [575, 428] width 1 height 12
click at [643, 306] on div "Monthly Minimum Fee Exemption - Pre-Approved" at bounding box center [669, 308] width 185 height 12
click at [577, 306] on input "Root Cause* Monthly Minimum Fee Exemption - Pre-Approved" at bounding box center [575, 308] width 1 height 12
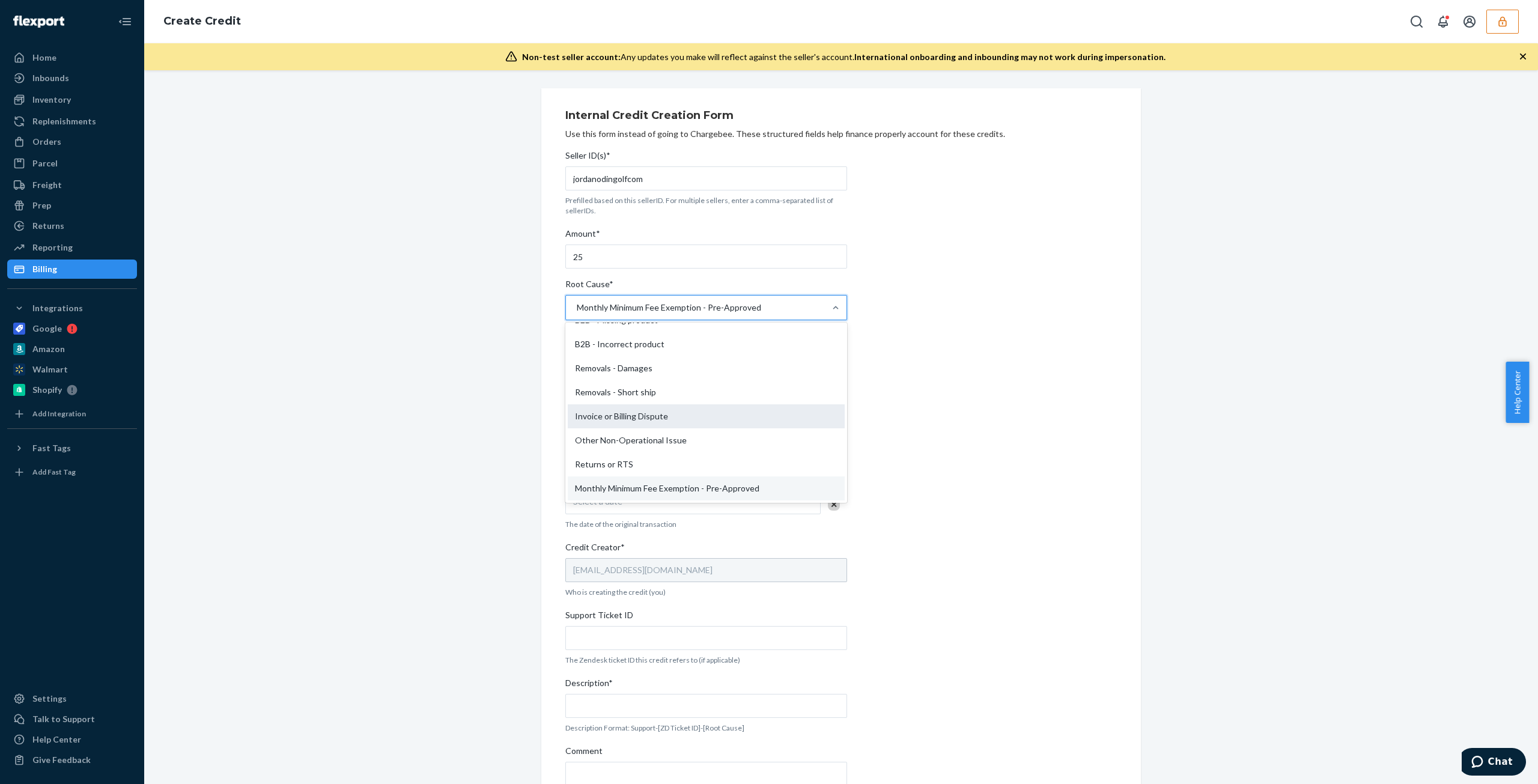
click at [664, 399] on div "Invoice or Billing Dispute" at bounding box center [706, 417] width 277 height 24
click at [577, 313] on input "Root Cause* option Monthly Minimum Fee Exemption - Pre-Approved, selected. opti…" at bounding box center [575, 308] width 1 height 12
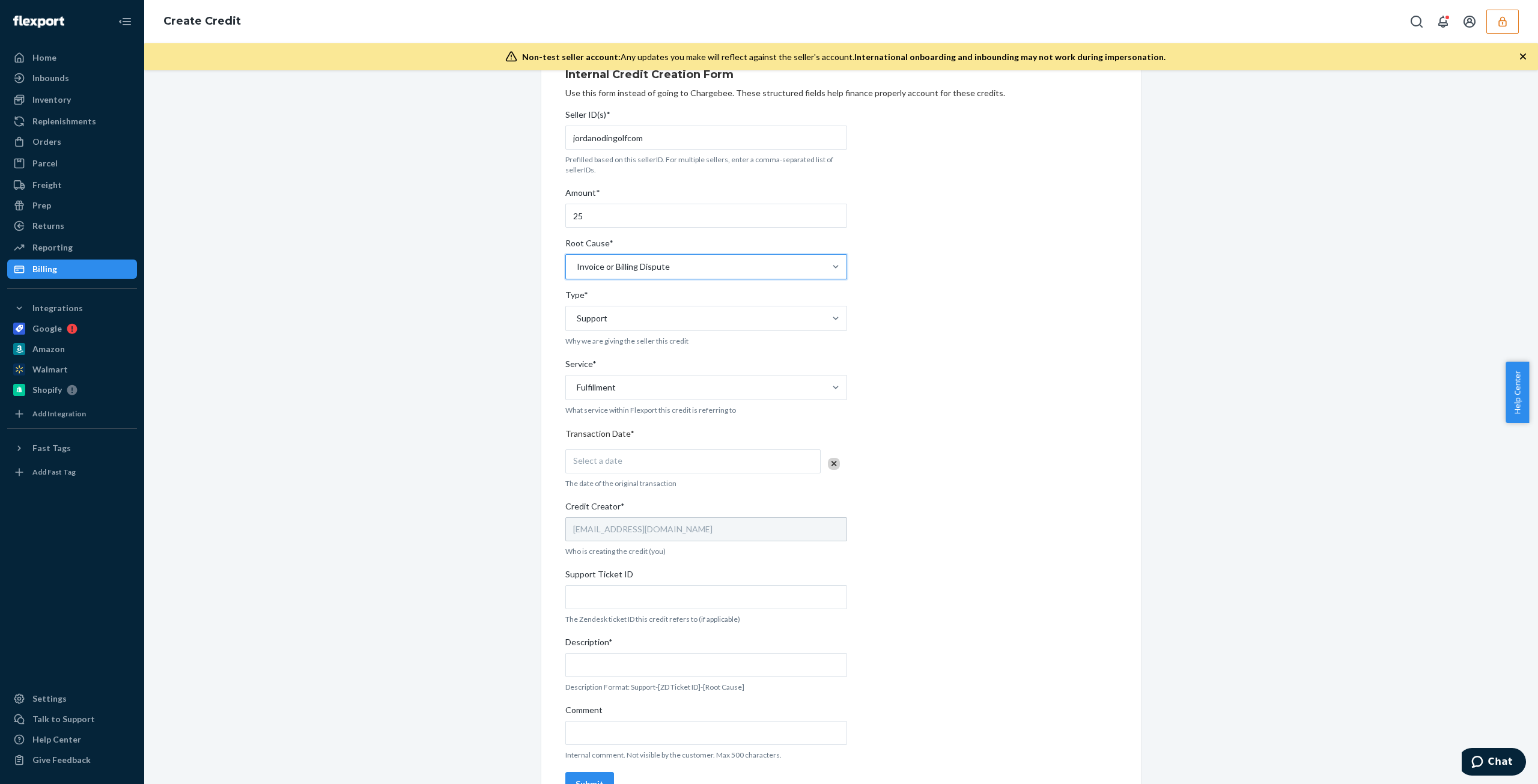
scroll to position [60, 0]
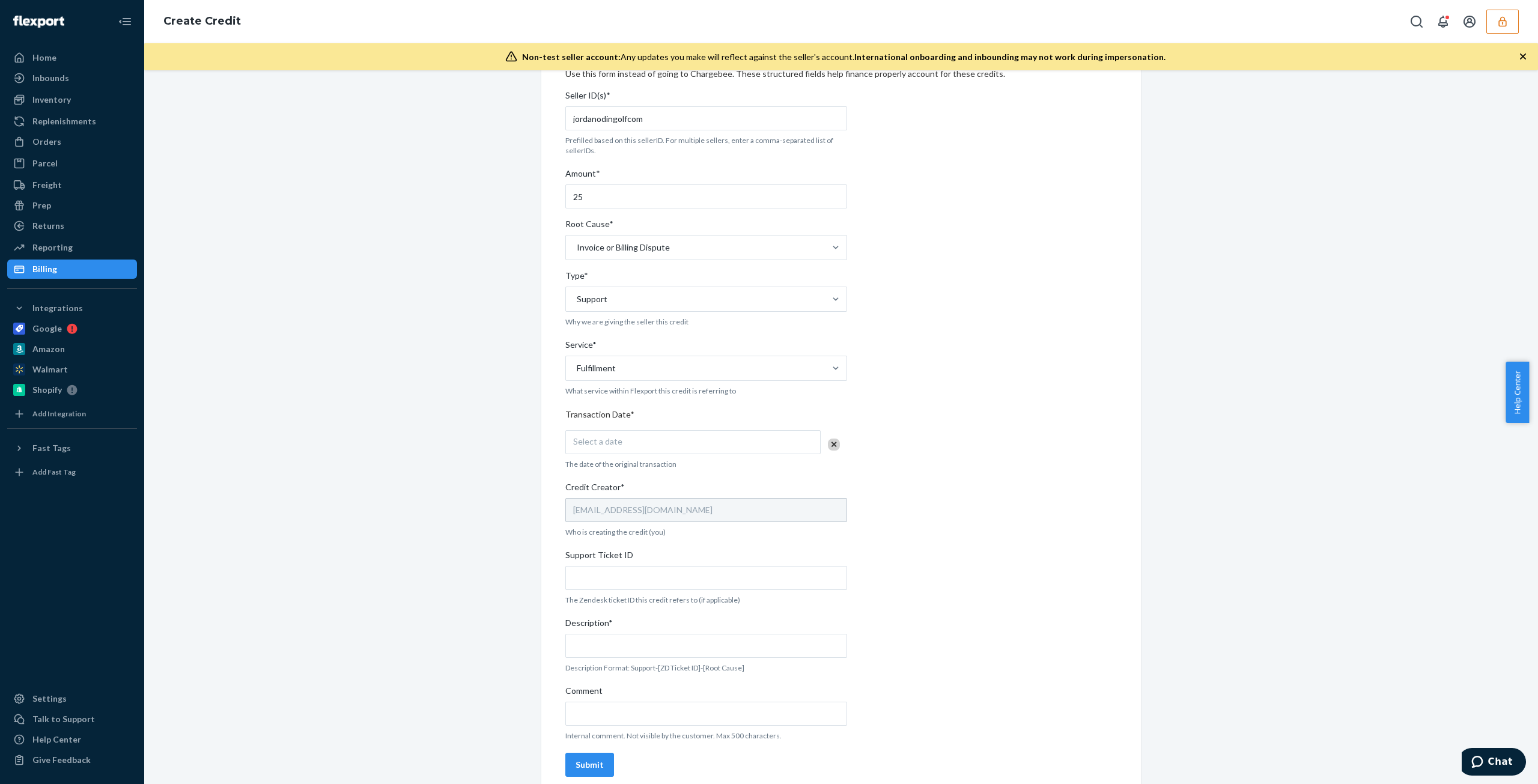
click at [631, 399] on div "Select a date" at bounding box center [693, 442] width 255 height 24
click at [641, 399] on abbr "22" at bounding box center [641, 578] width 9 height 9
click at [672, 399] on input "Support Ticket ID" at bounding box center [707, 578] width 282 height 24
drag, startPoint x: 628, startPoint y: 561, endPoint x: 629, endPoint y: 573, distance: 12.0
click at [628, 399] on div "Support Ticket ID" at bounding box center [707, 557] width 282 height 17
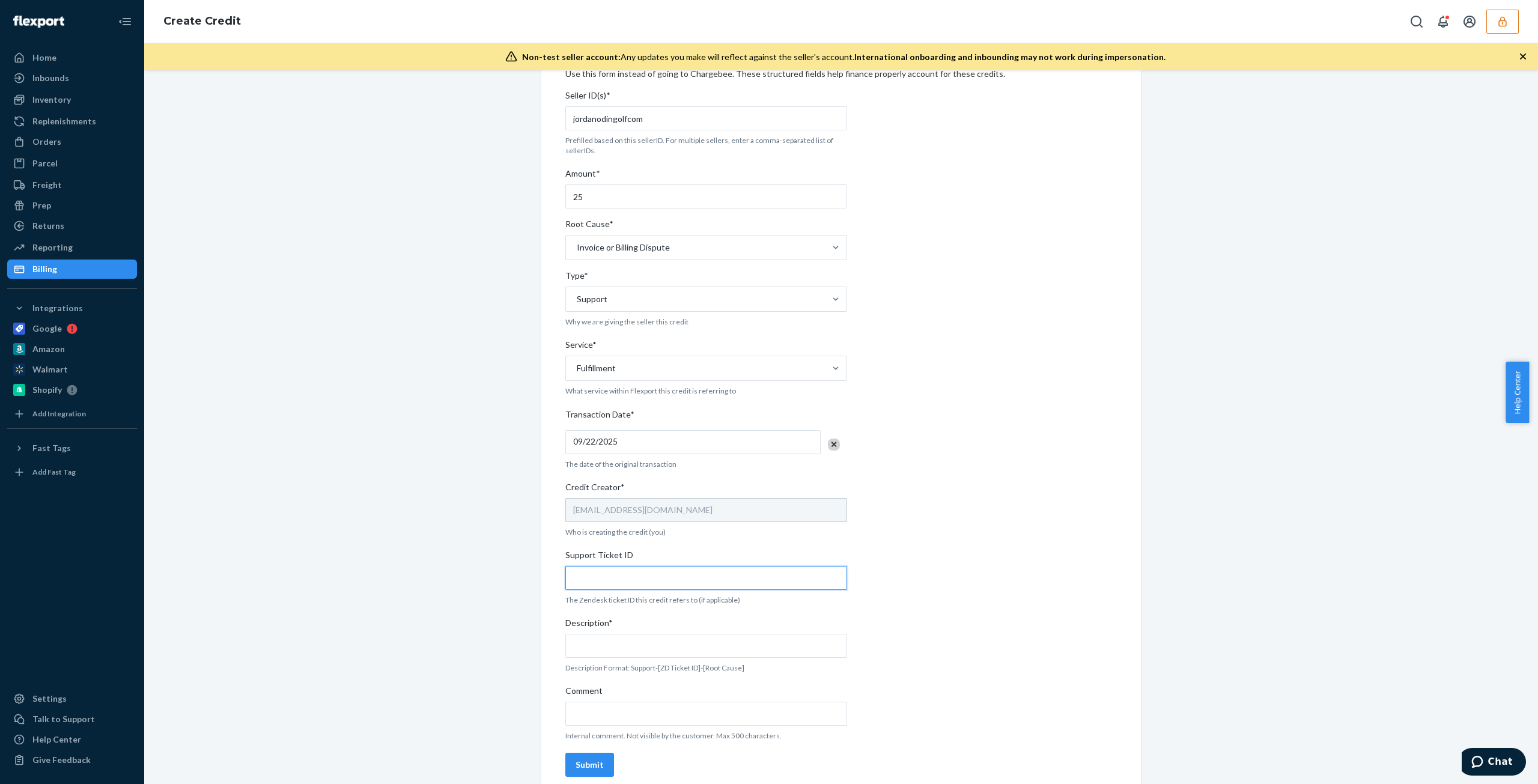
click at [628, 399] on input "Support Ticket ID" at bounding box center [707, 578] width 282 height 24
click at [629, 399] on input "Support Ticket ID" at bounding box center [707, 578] width 282 height 24
paste input "https://flexport-fulfillment.zendesk.com/agent/tickets/817623"
type input "https://flexport-fulfillment.zendesk.com/agent/tickets/817623"
click at [684, 399] on input "Comment" at bounding box center [707, 714] width 282 height 24
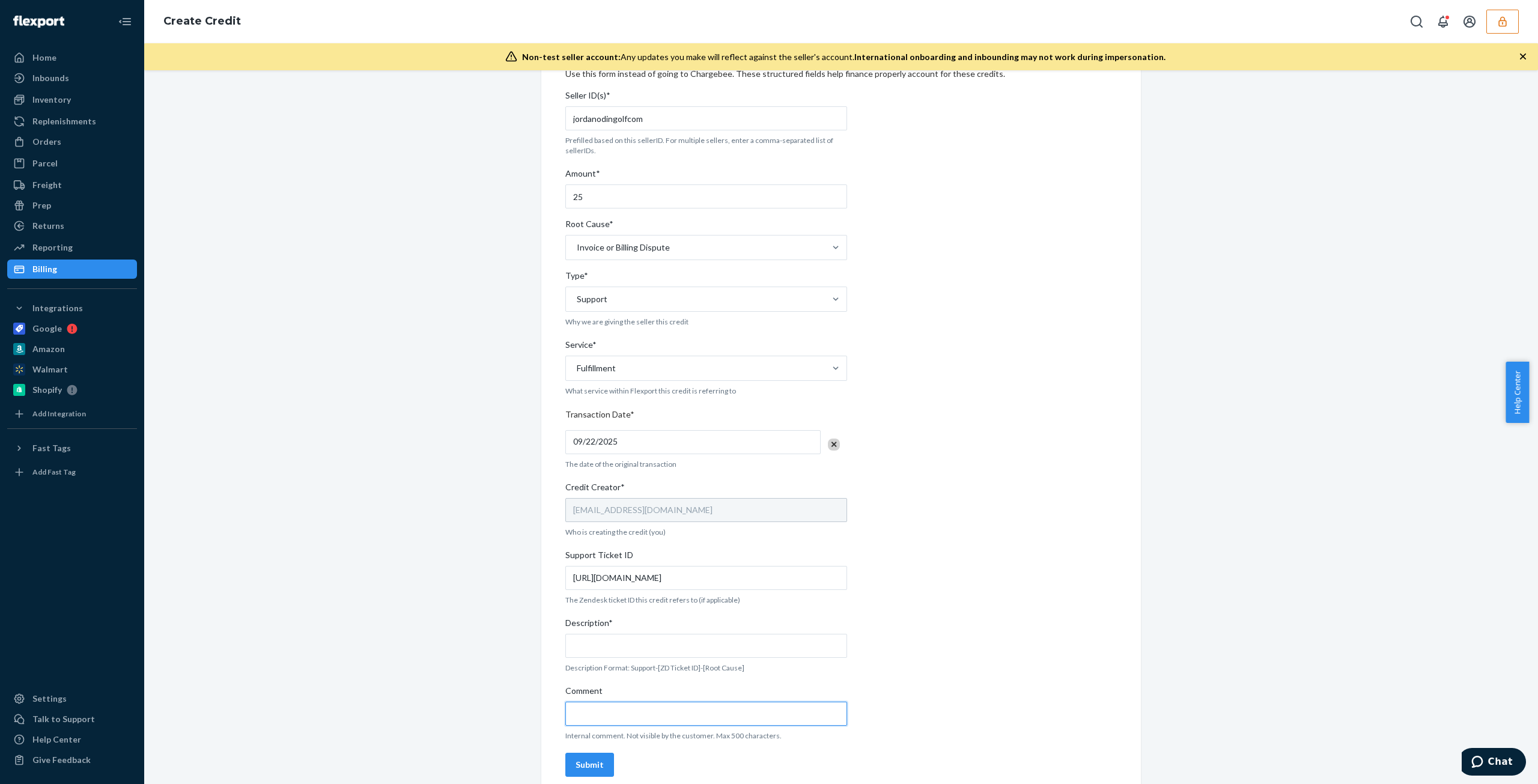
paste input "https://flexport-fulfillment.zendesk.com/agent/tickets/817623"
type input "https://flexport-fulfillment.zendesk.com/agent/tickets/817623"
click at [690, 399] on input "Description*" at bounding box center [707, 646] width 282 height 24
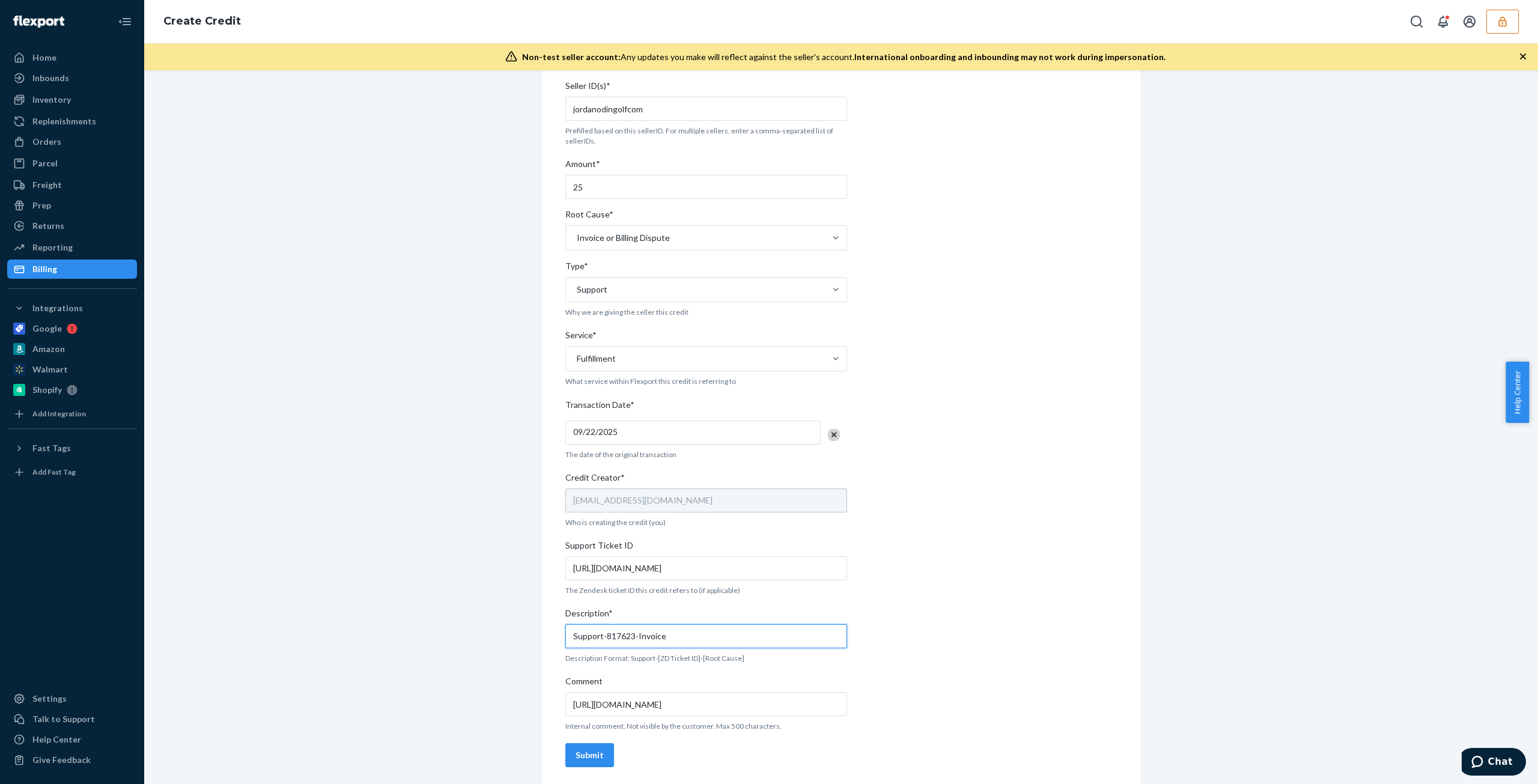
scroll to position [70, 0]
type input "Support-817623-Invoice"
drag, startPoint x: 594, startPoint y: 752, endPoint x: 596, endPoint y: 744, distance: 8.2
click at [594, 399] on div "Submit" at bounding box center [589, 754] width 28 height 12
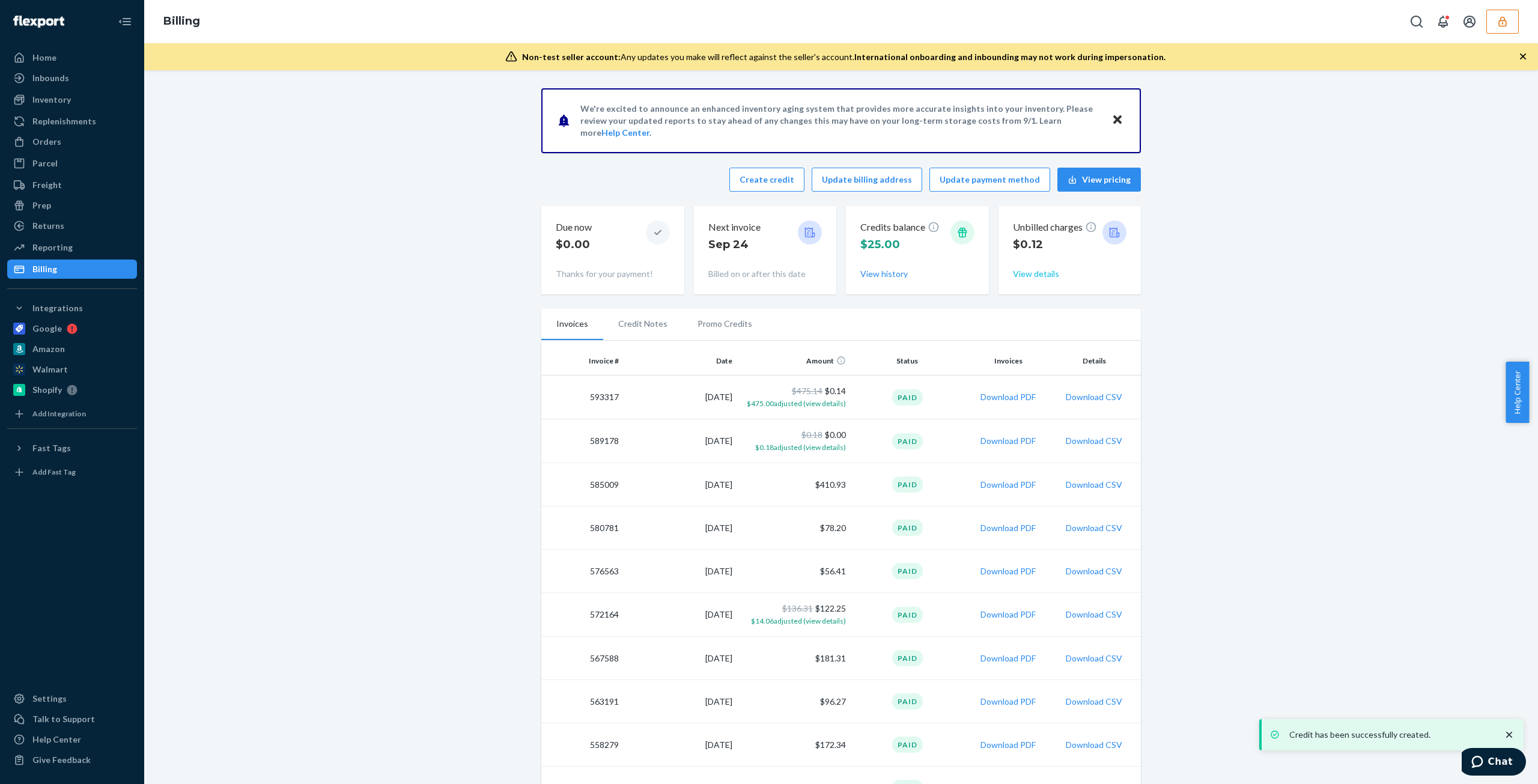
click at [760, 275] on button "View details" at bounding box center [1036, 274] width 46 height 12
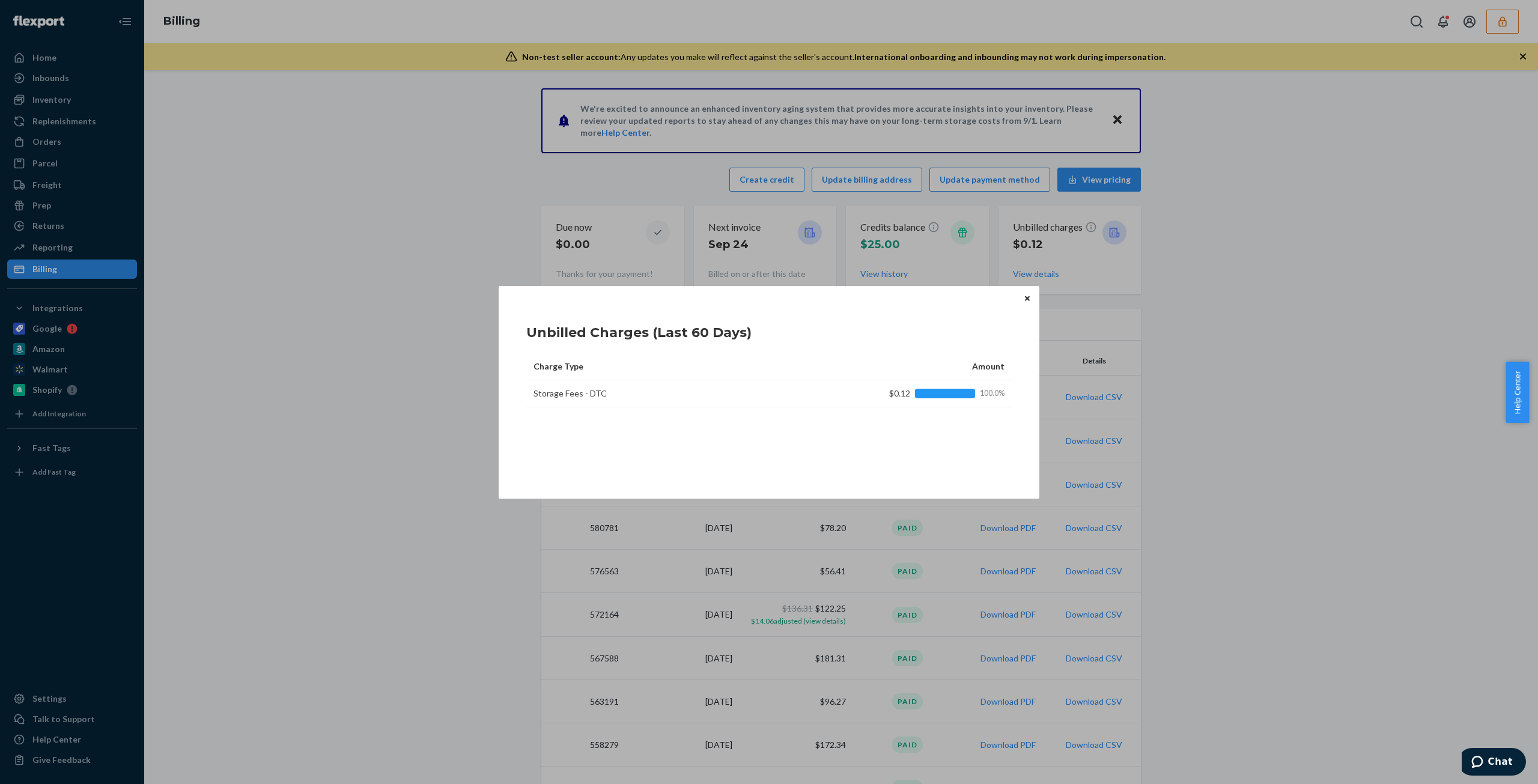
click at [760, 295] on div "Unbilled Charges (Last 60 Days) Charge Type Amount Storage Fees - DTC $0.12 100…" at bounding box center [769, 392] width 541 height 212
click at [760, 299] on icon "Close" at bounding box center [1028, 298] width 5 height 5
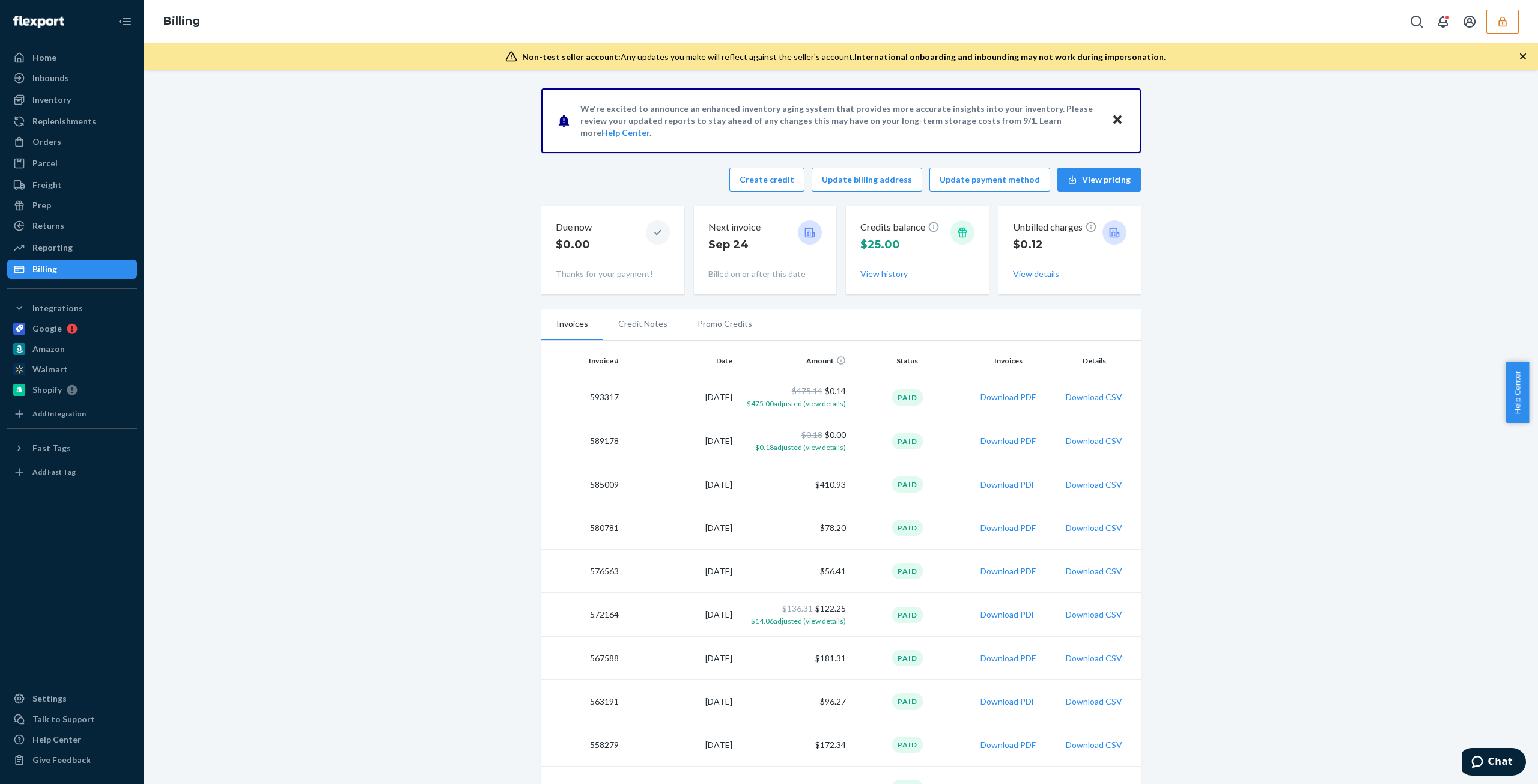
click at [703, 325] on li "Promo Credits" at bounding box center [724, 324] width 84 height 30
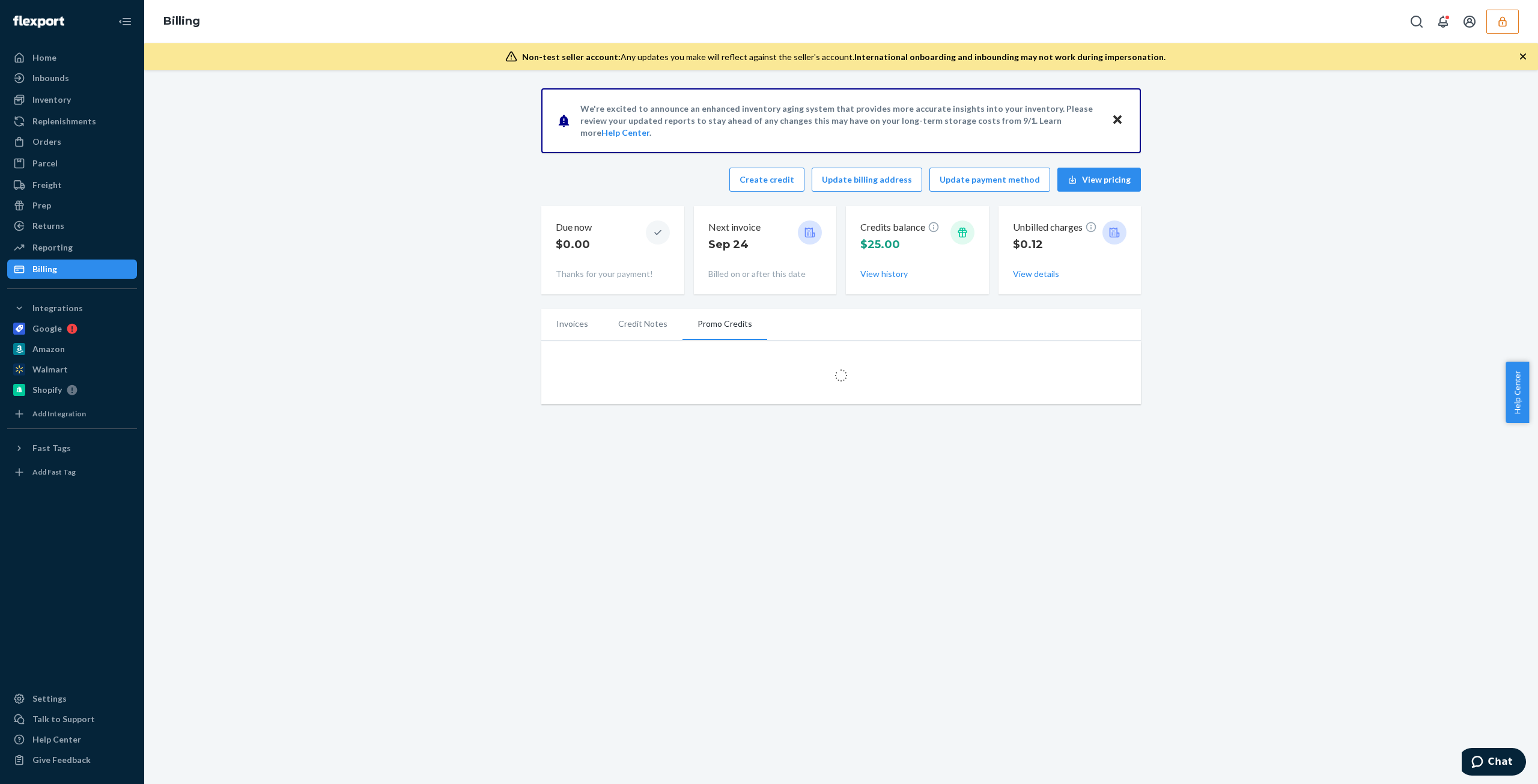
click at [587, 332] on li "Invoices" at bounding box center [572, 324] width 62 height 30
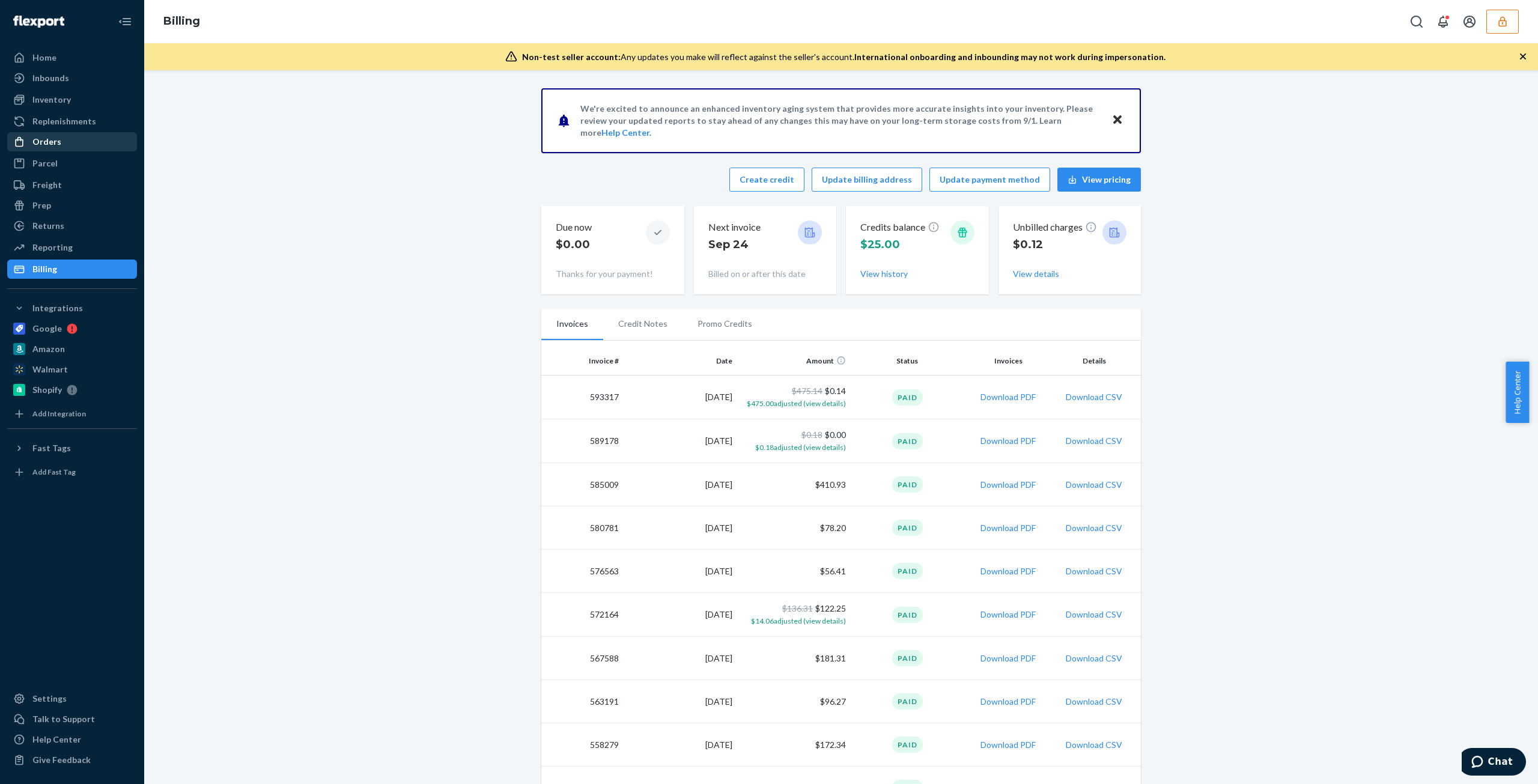
drag, startPoint x: 70, startPoint y: 146, endPoint x: 77, endPoint y: 143, distance: 7.6
click at [70, 146] on div "Orders" at bounding box center [72, 141] width 127 height 17
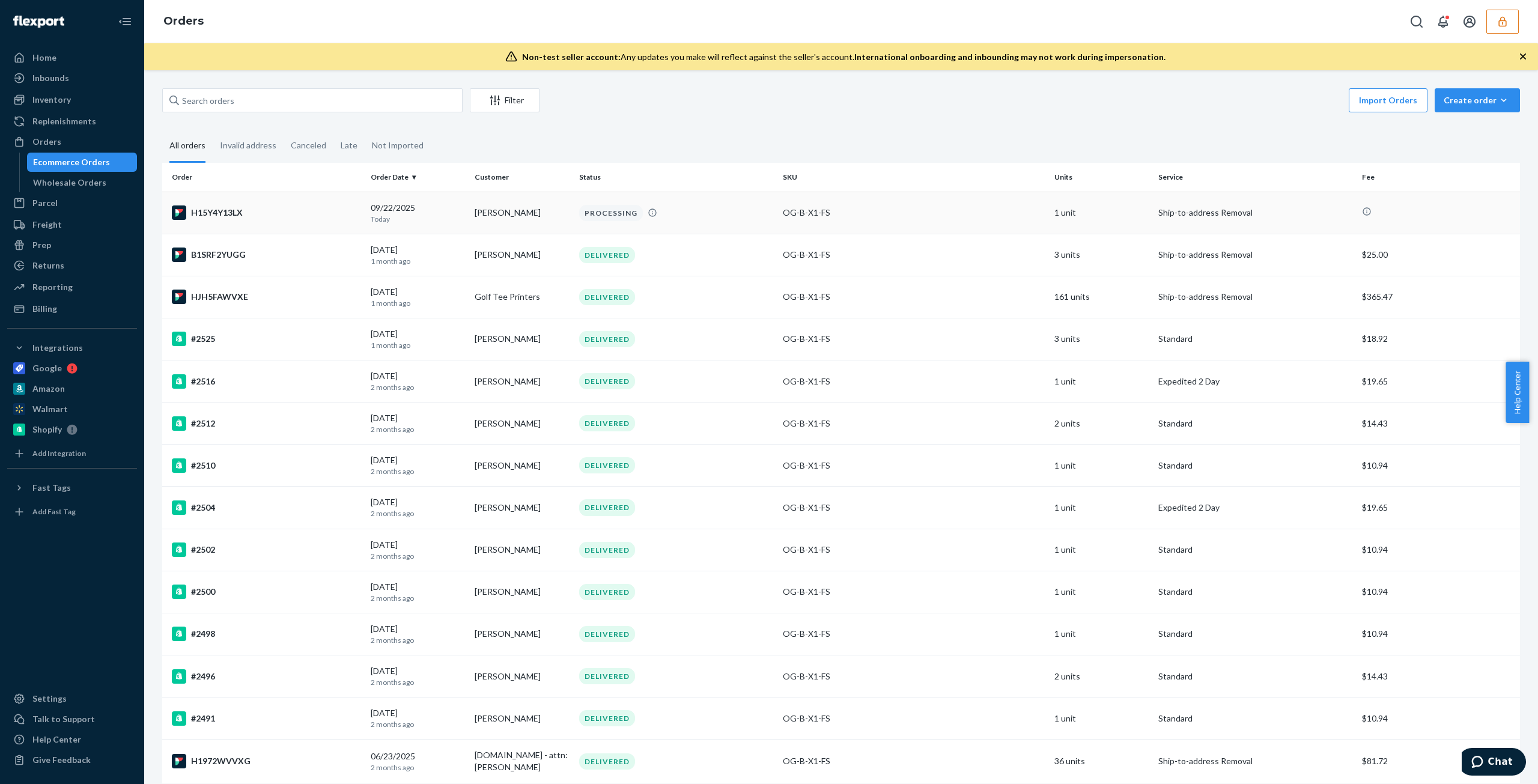
click at [757, 220] on td "PROCESSING" at bounding box center [676, 212] width 204 height 42
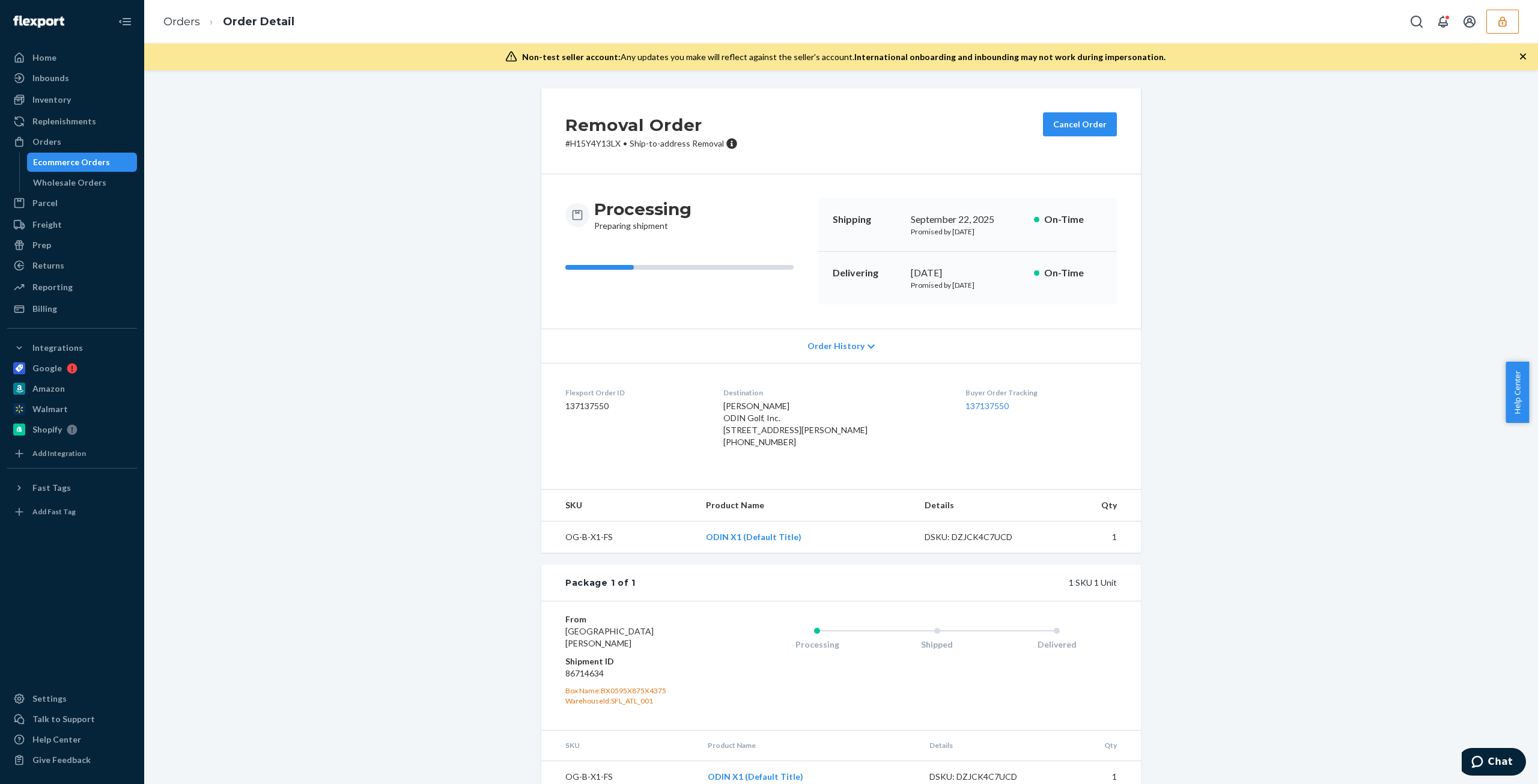
click at [574, 399] on dd "137137550" at bounding box center [635, 406] width 138 height 12
click at [575, 399] on dd "137137550" at bounding box center [635, 406] width 138 height 12
copy dd "137137550"
drag, startPoint x: 108, startPoint y: 312, endPoint x: 127, endPoint y: 307, distance: 19.6
click at [108, 311] on div "Billing" at bounding box center [72, 308] width 127 height 17
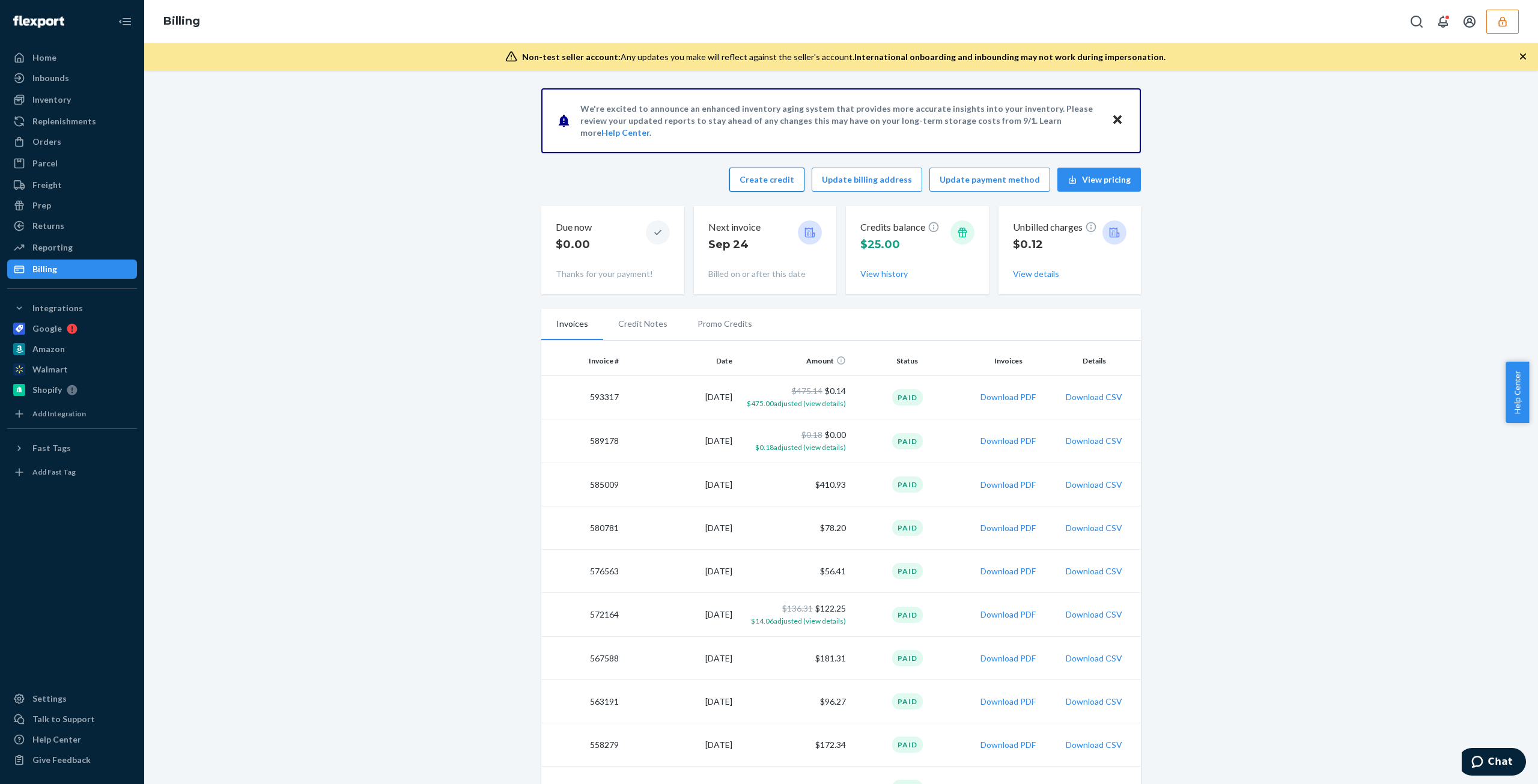
click at [760, 181] on button "Create credit" at bounding box center [767, 180] width 75 height 24
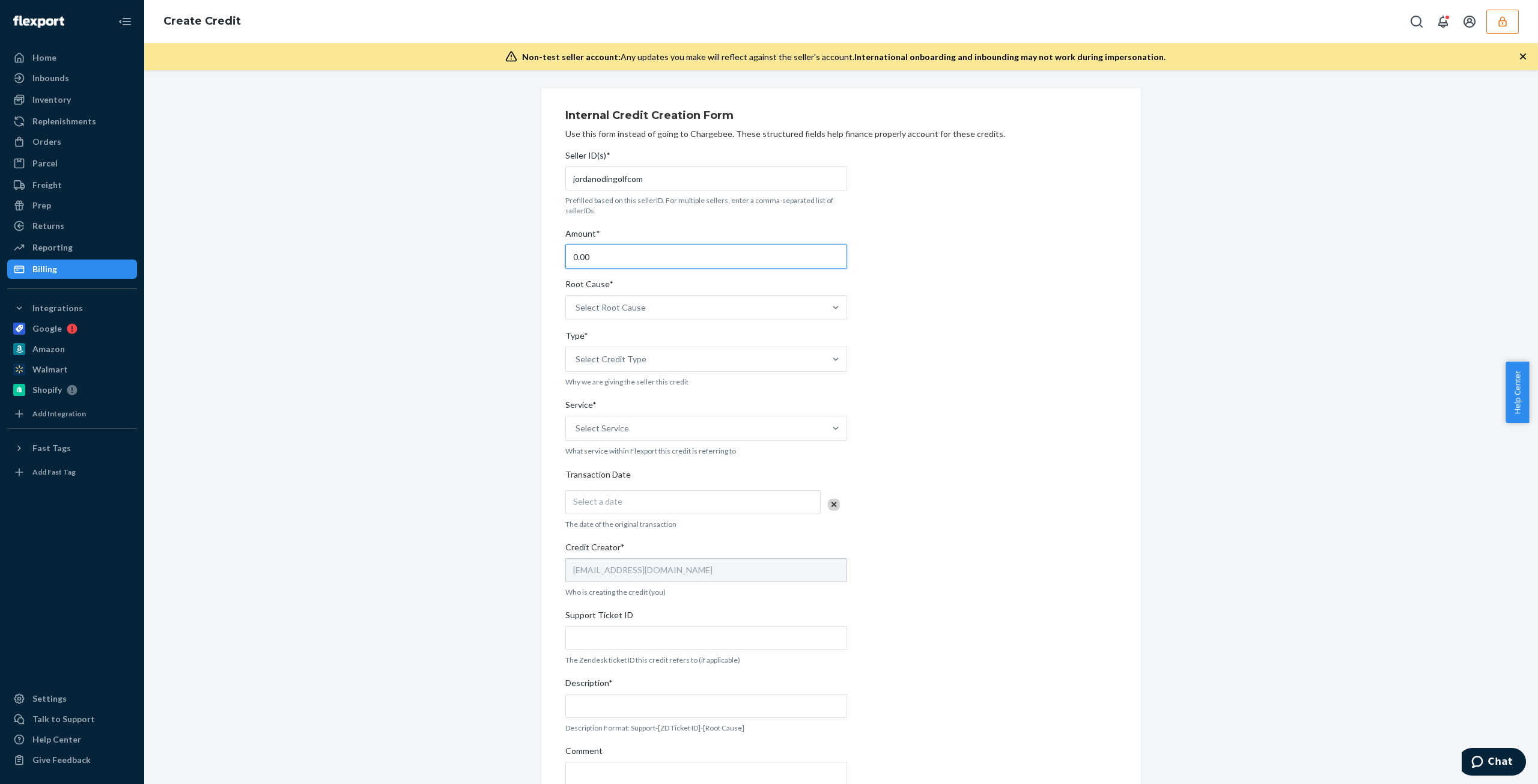
click at [634, 257] on input "0.00" at bounding box center [707, 257] width 282 height 24
click at [668, 310] on div "Seller ID(s)* jordanodingolfcom Prefilled based on this sellerID. For multiple …" at bounding box center [707, 493] width 282 height 697
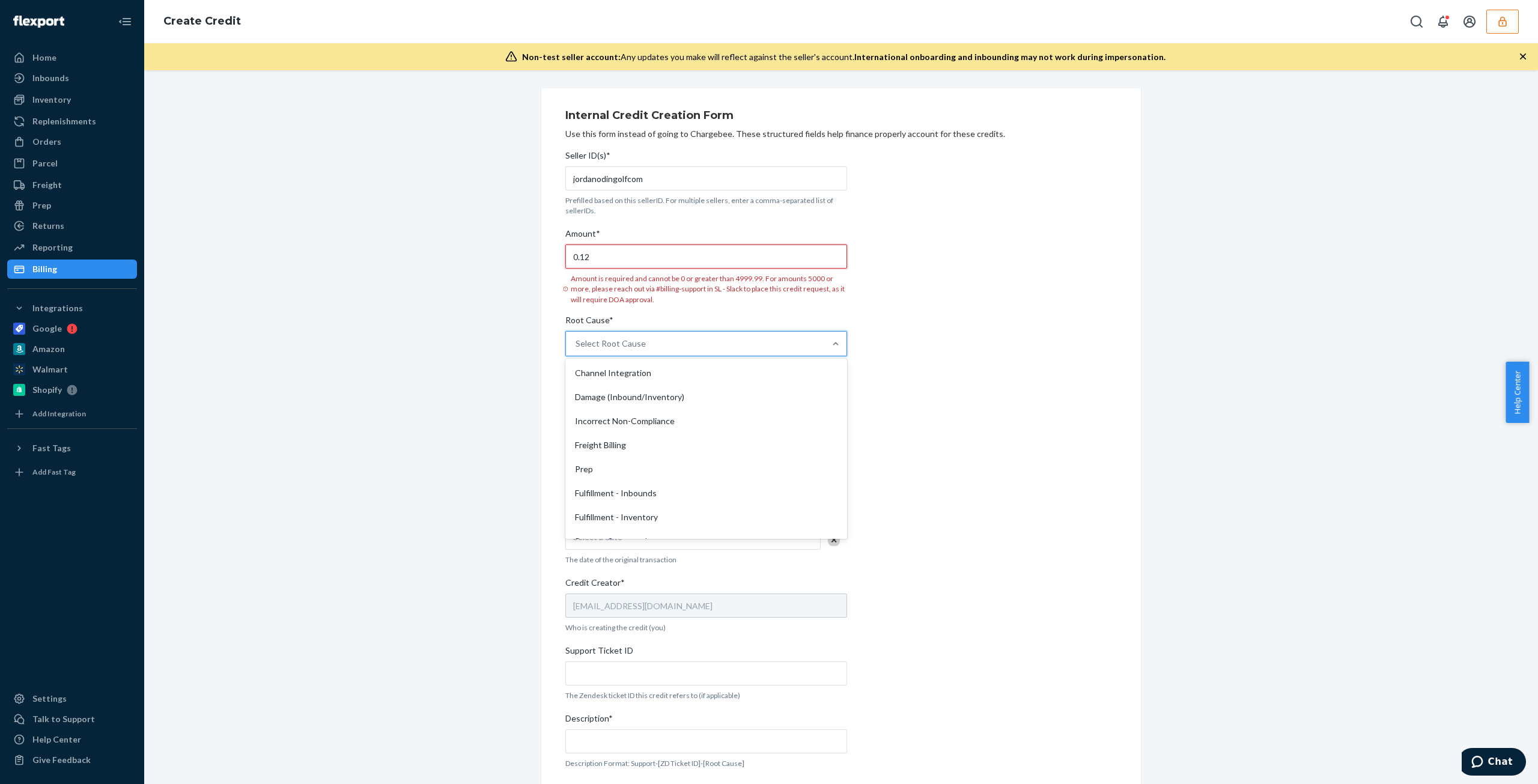
click at [572, 259] on input "0.12" at bounding box center [707, 257] width 282 height 24
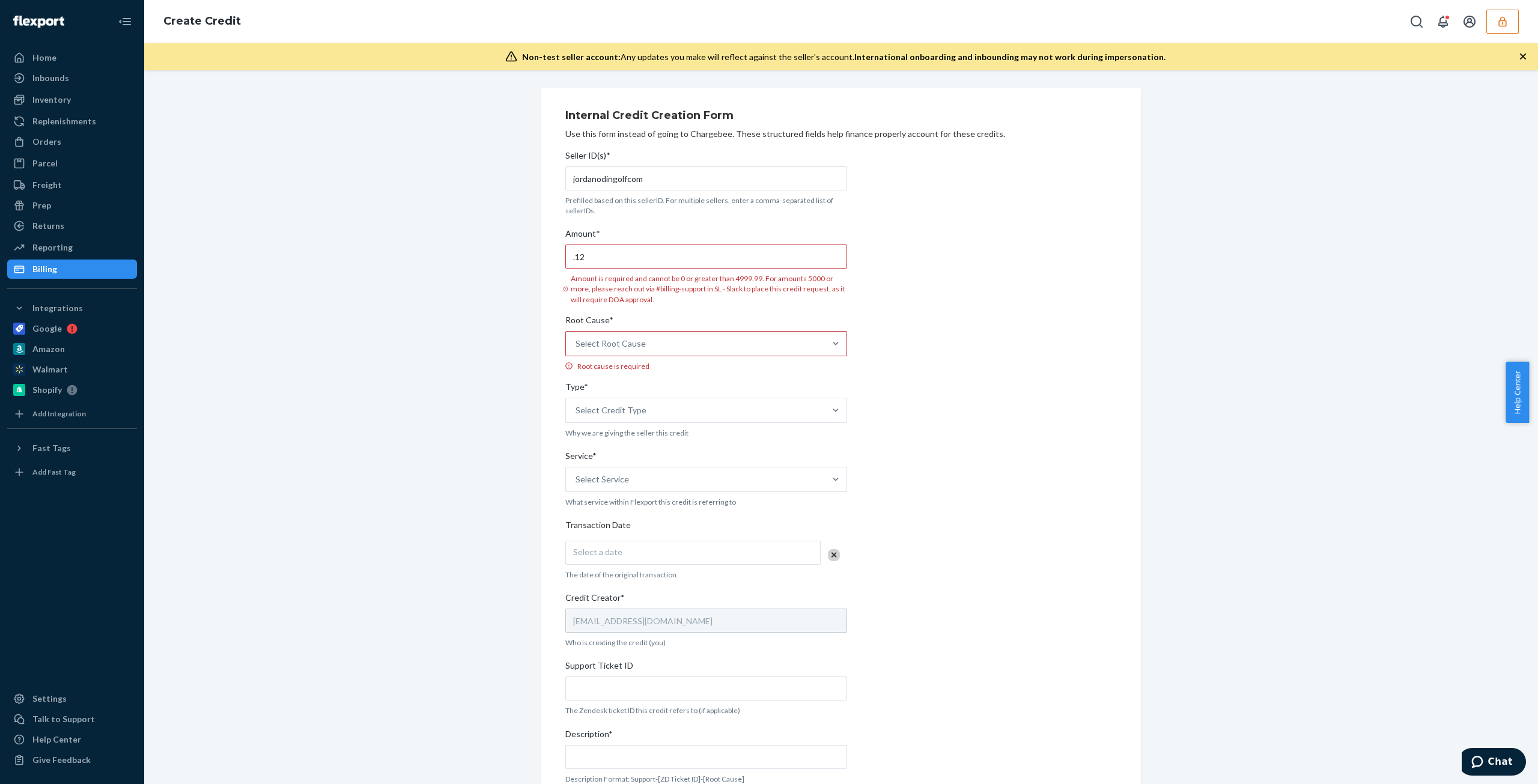
click at [700, 345] on div "Select Root Cause" at bounding box center [695, 344] width 259 height 24
click at [577, 345] on input "Root Cause* Select Root Cause Root cause is required" at bounding box center [575, 344] width 1 height 12
drag, startPoint x: 565, startPoint y: 254, endPoint x: 615, endPoint y: 272, distance: 53.1
click at [567, 254] on input ".12" at bounding box center [707, 257] width 282 height 24
type input "0"
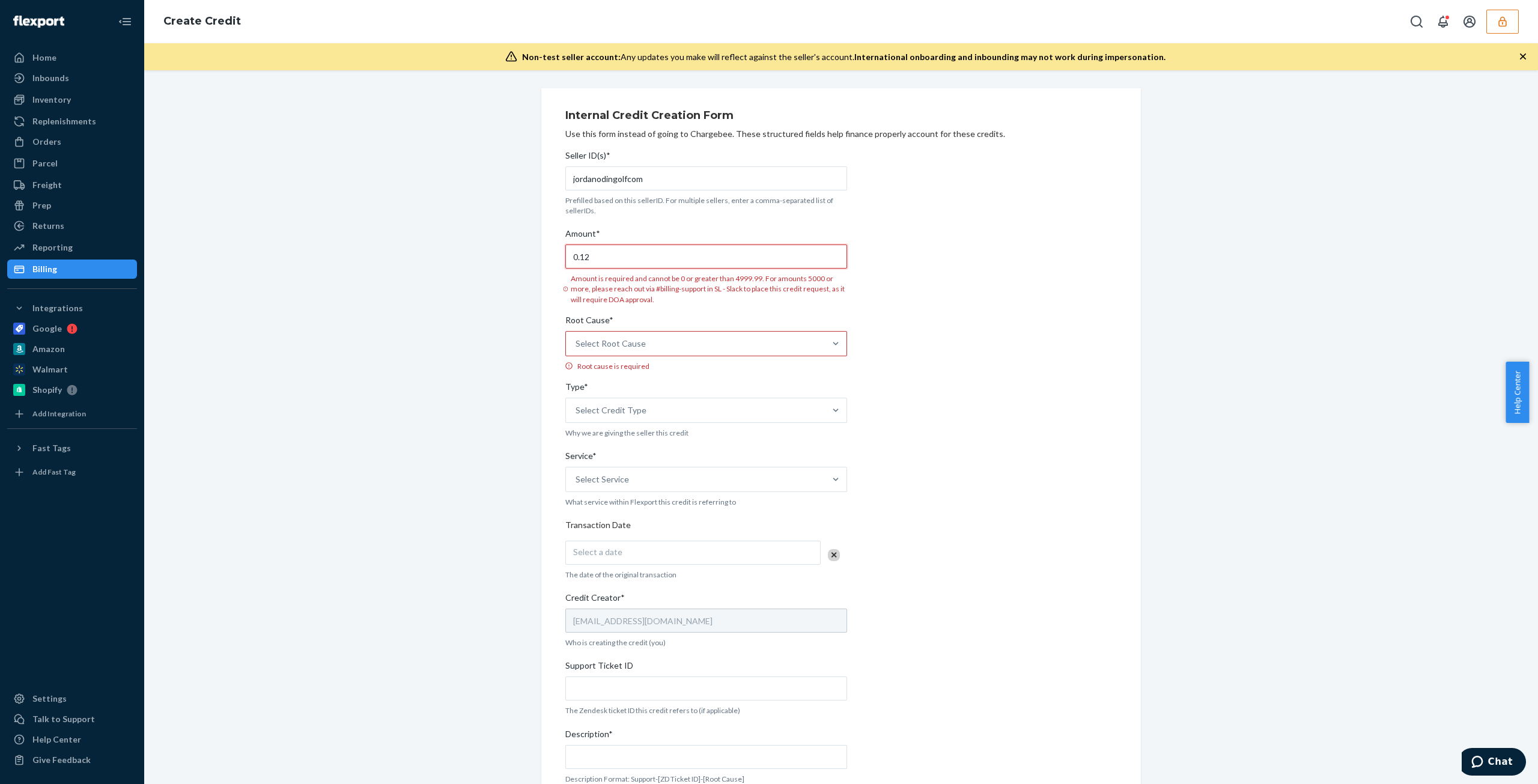
type input "0.12"
drag, startPoint x: 643, startPoint y: 331, endPoint x: 637, endPoint y: 342, distance: 12.5
click at [641, 336] on div "Select Root Cause" at bounding box center [695, 344] width 259 height 24
click at [577, 338] on input "Root Cause* Select Root Cause Root cause is required" at bounding box center [575, 344] width 1 height 12
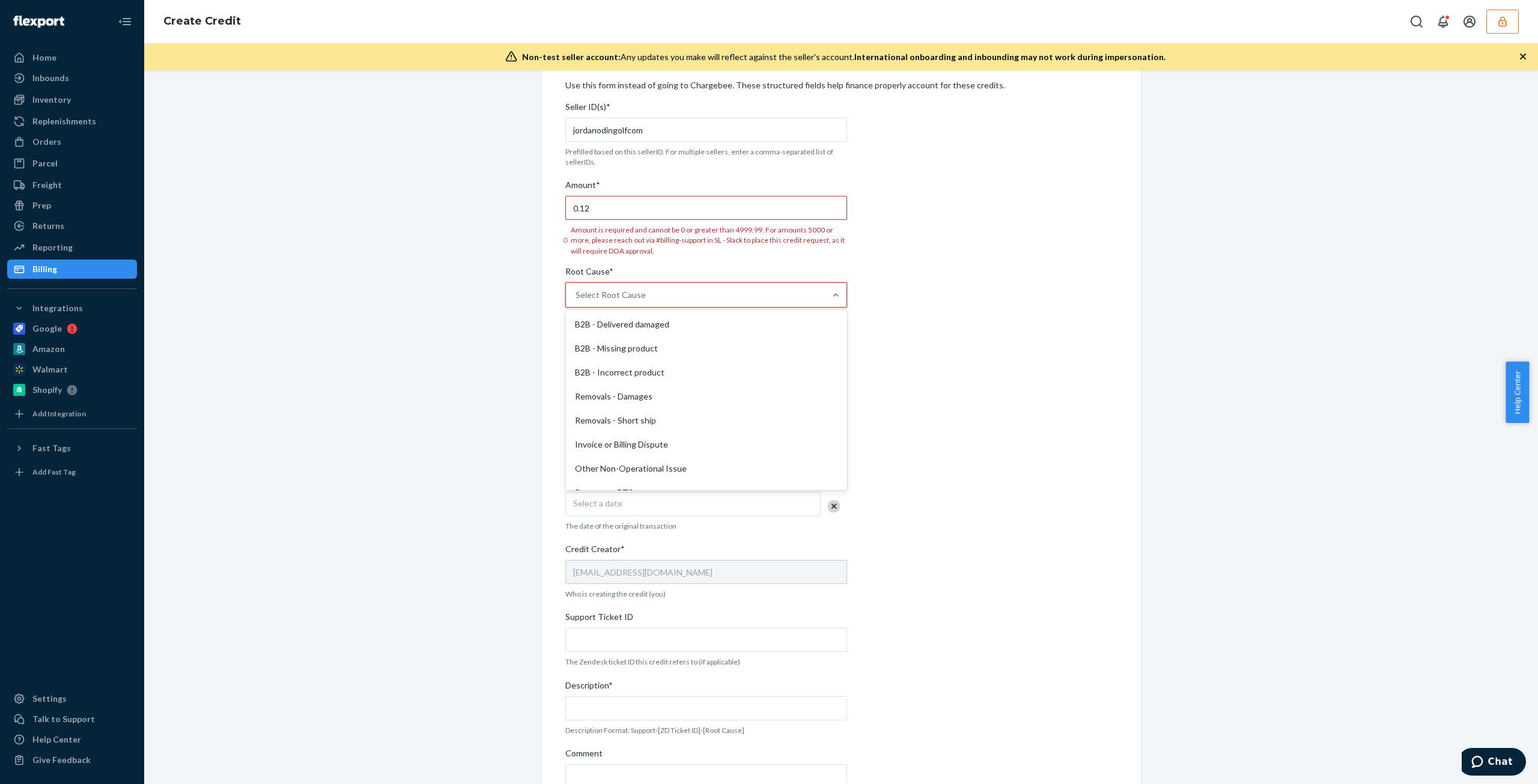
click at [760, 290] on div "Internal Credit Creation Form Use this form instead of going to Chargebee. Thes…" at bounding box center [842, 449] width 552 height 790
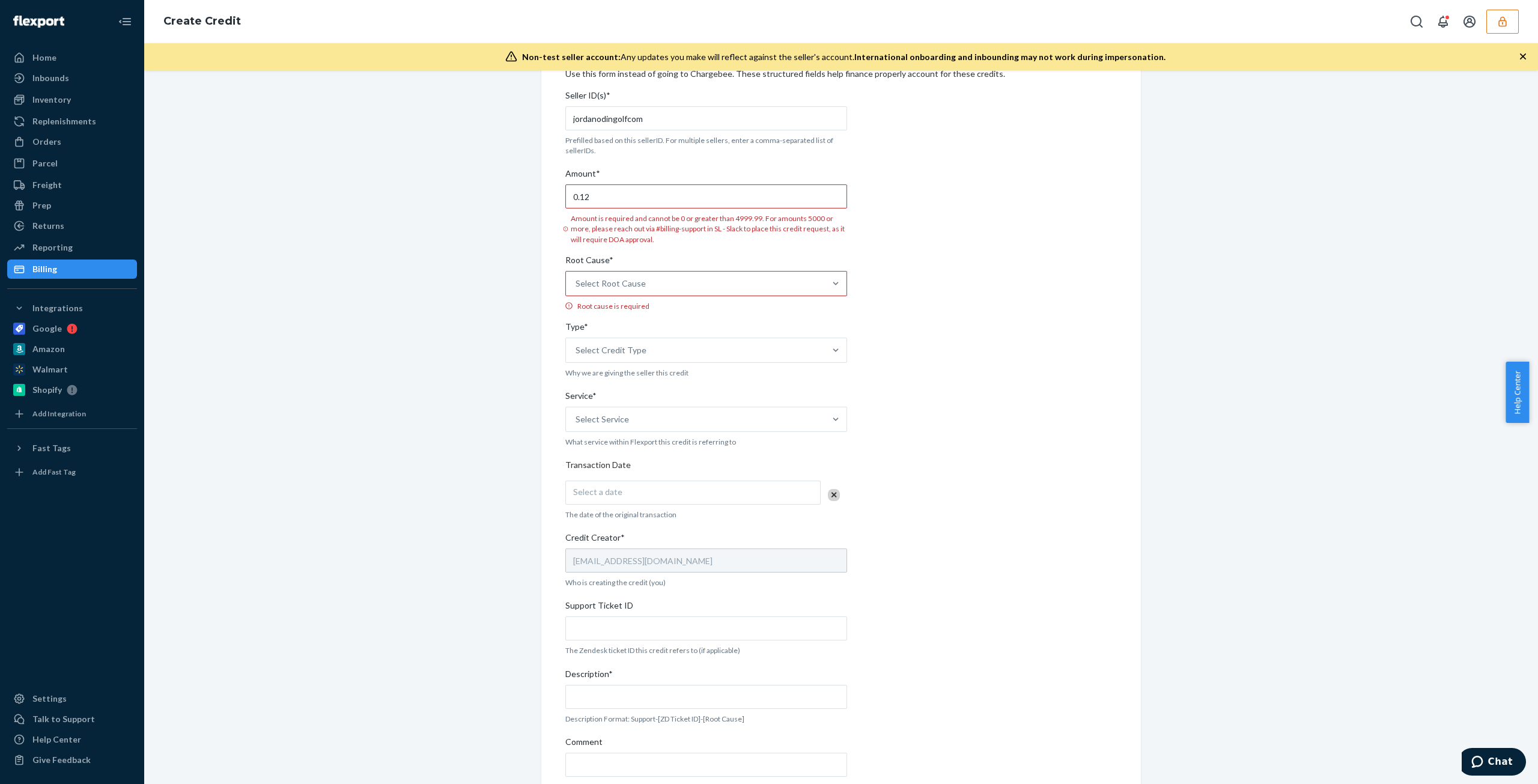
scroll to position [0, 0]
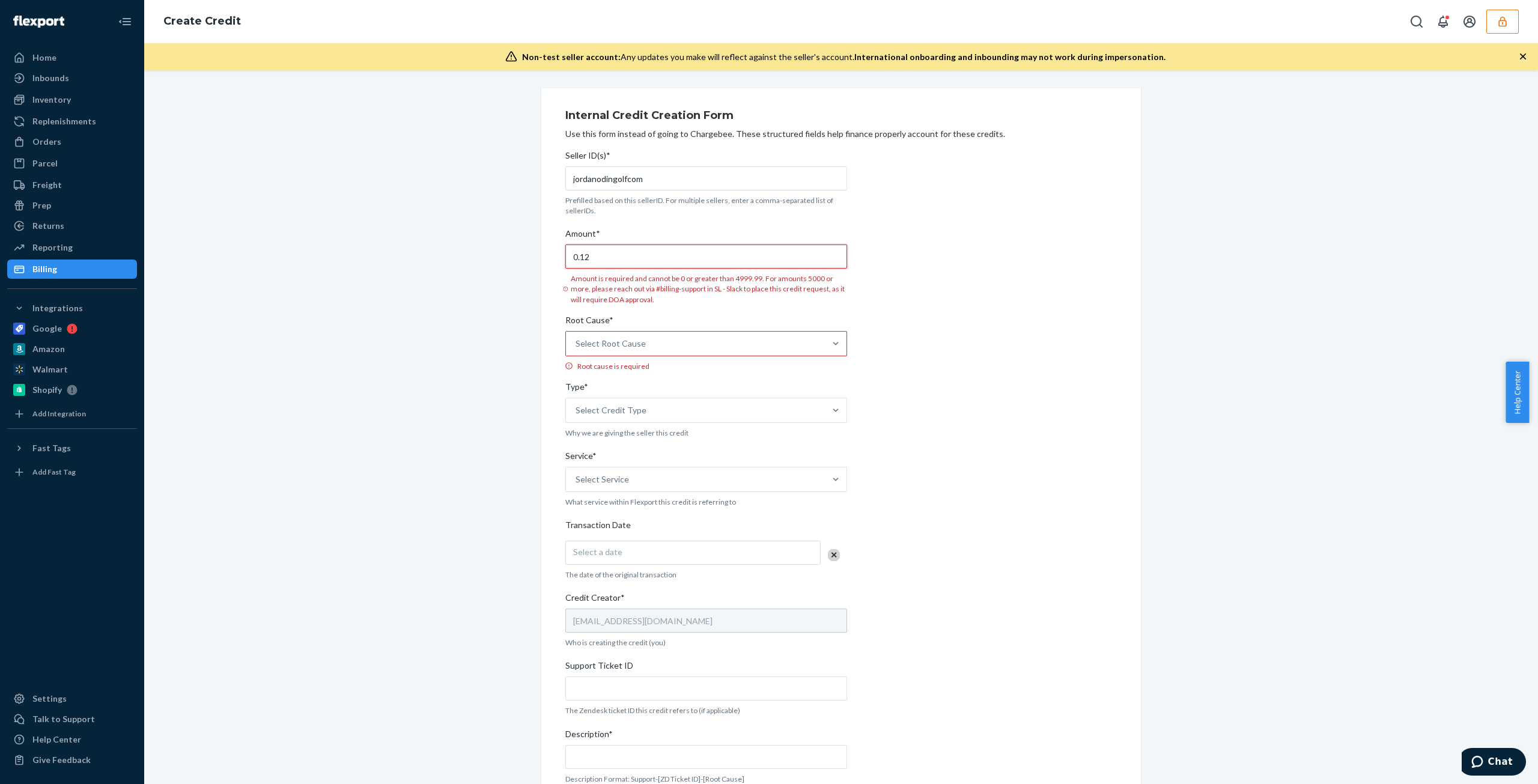
click at [660, 259] on input "0.12" at bounding box center [707, 257] width 282 height 24
click at [660, 261] on input "0.12" at bounding box center [707, 257] width 282 height 24
click at [760, 309] on div "Seller ID(s)* jordanodingolfcom Prefilled based on this sellerID. For multiple …" at bounding box center [707, 518] width 282 height 747
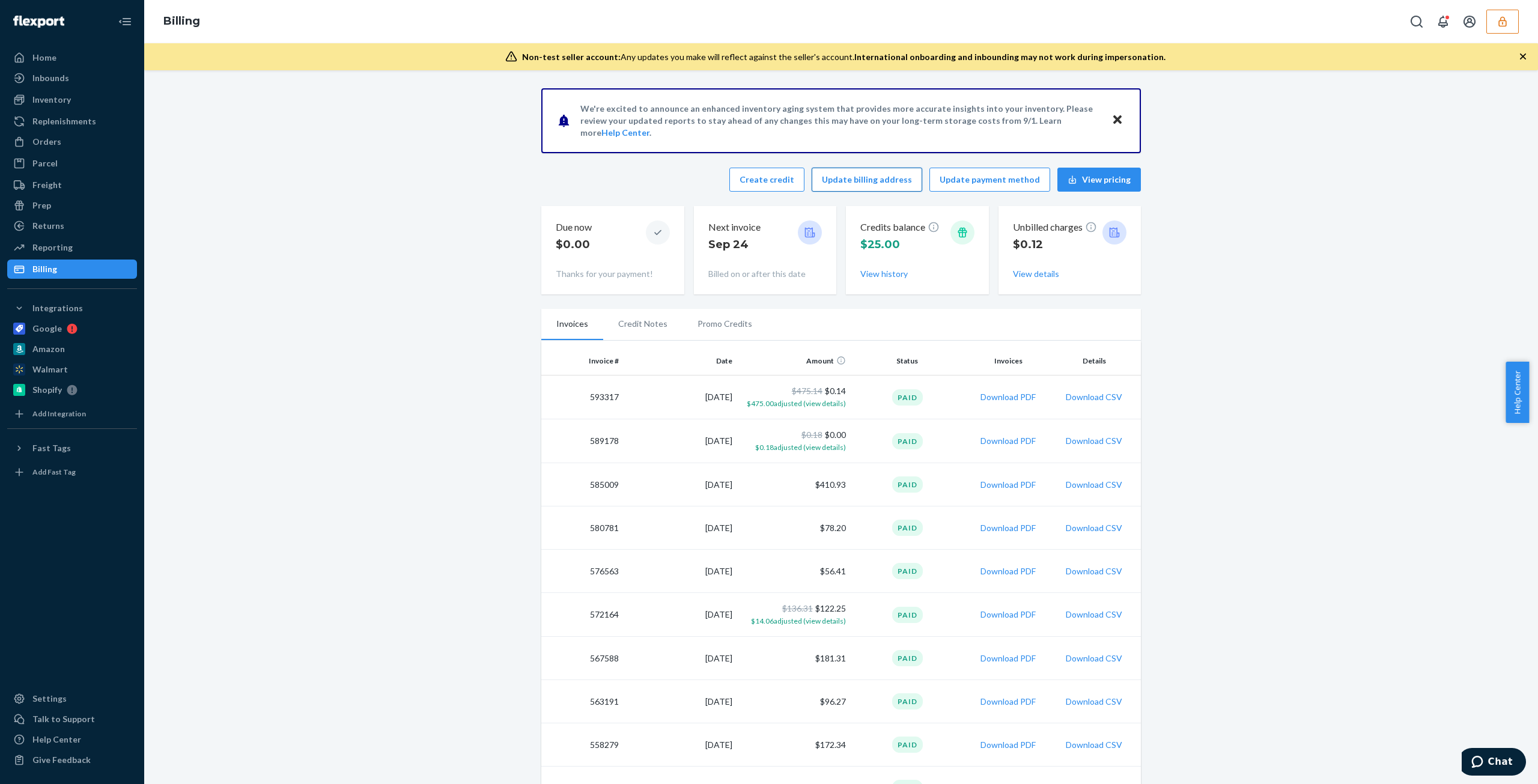
click at [760, 188] on button "Update billing address" at bounding box center [867, 180] width 111 height 24
click at [760, 181] on button "Create credit" at bounding box center [767, 180] width 75 height 24
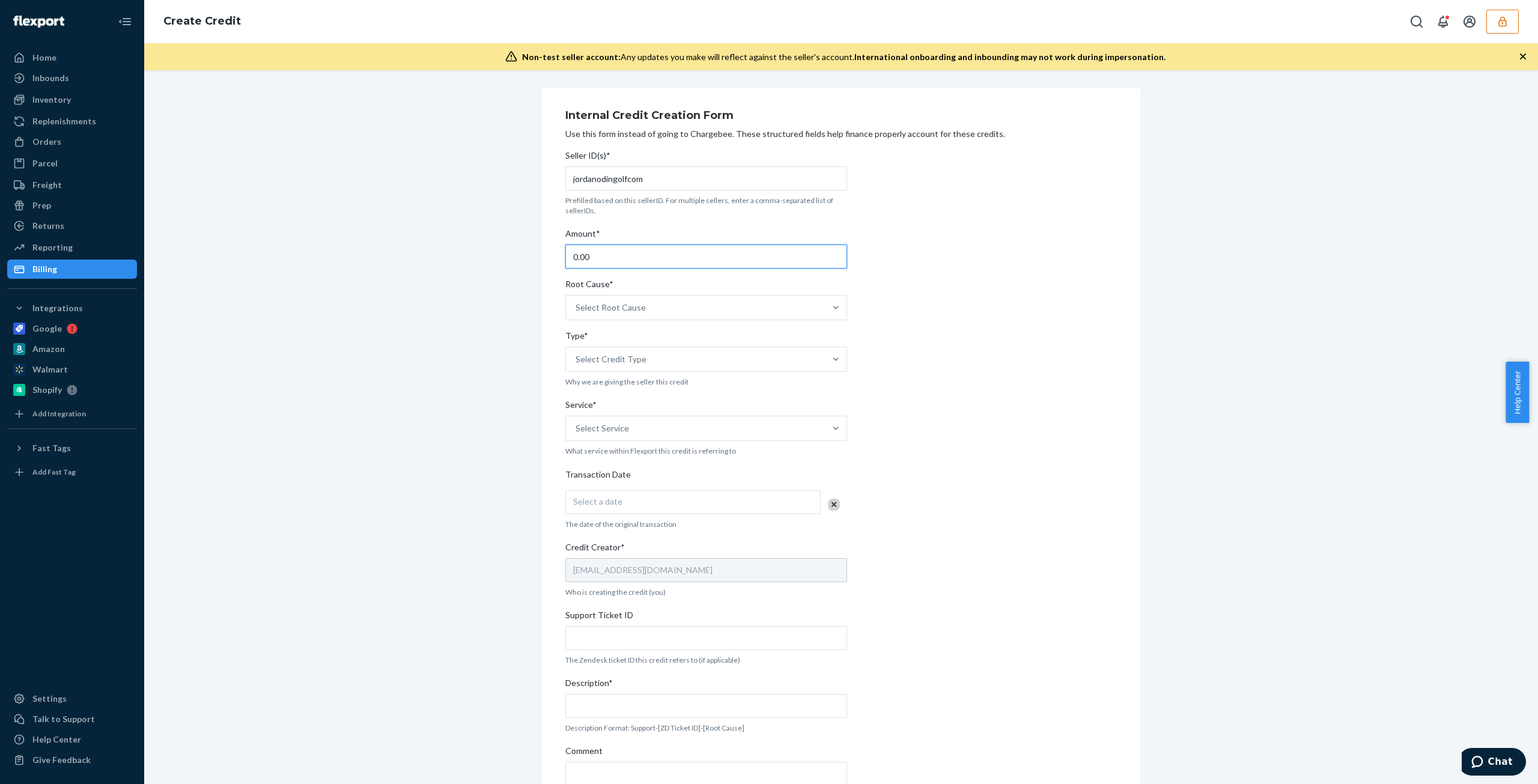
click at [659, 248] on input "0.00" at bounding box center [707, 257] width 282 height 24
type input "0"
type input "0.12"
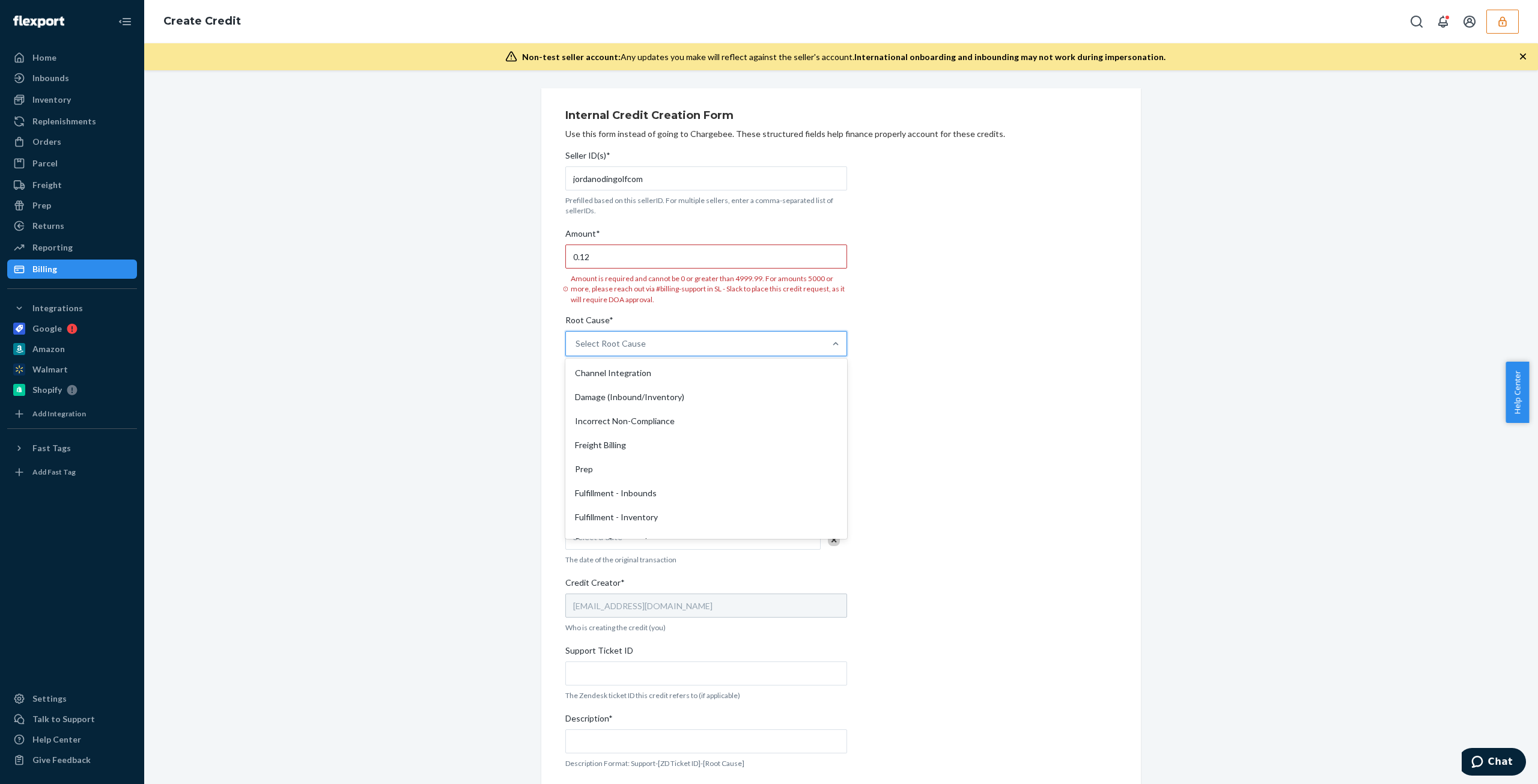
click at [635, 310] on div "Seller ID(s)* jordanodingolfcom Prefilled based on this sellerID. For multiple …" at bounding box center [707, 511] width 282 height 733
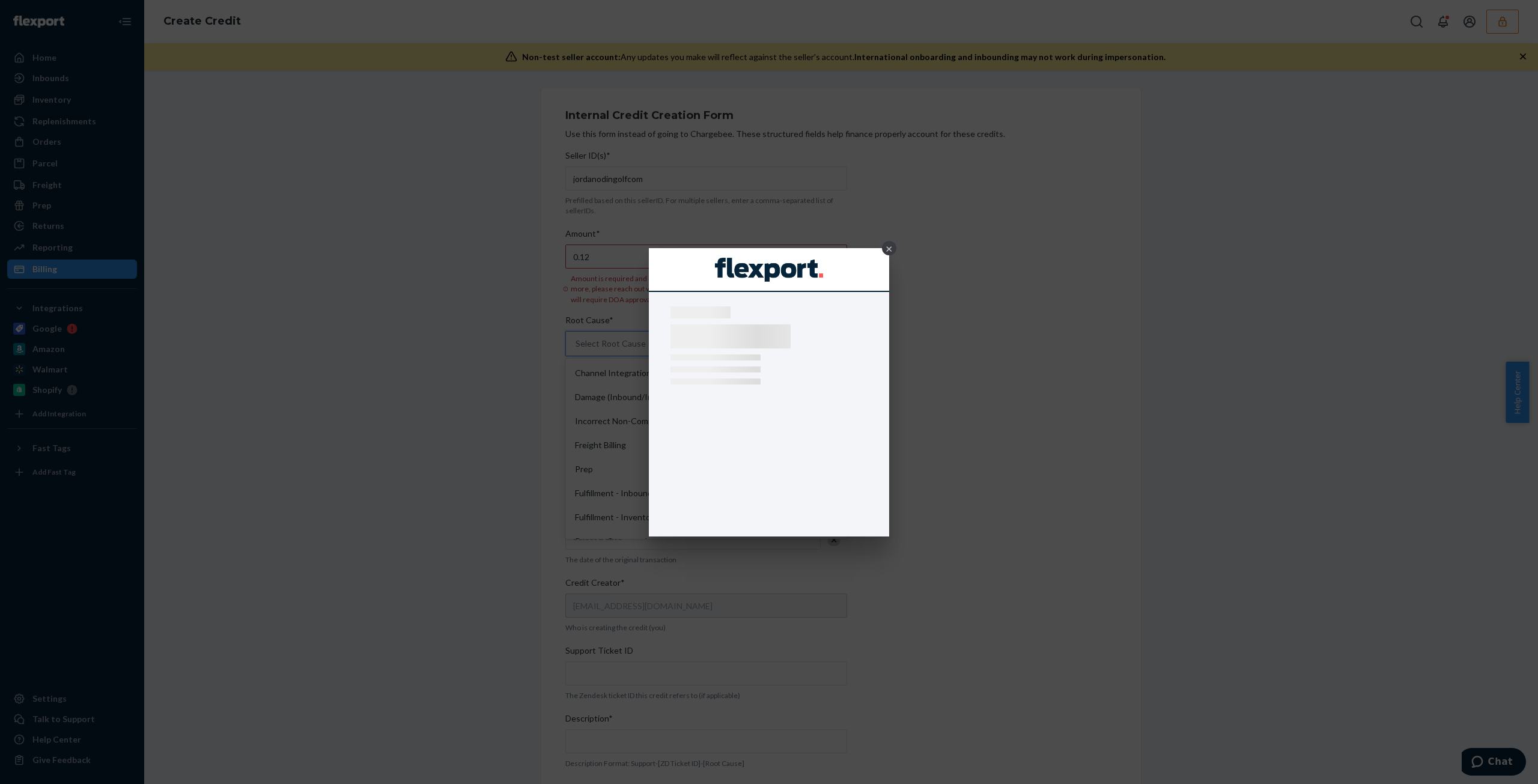
click at [760, 249] on div "×" at bounding box center [889, 248] width 15 height 15
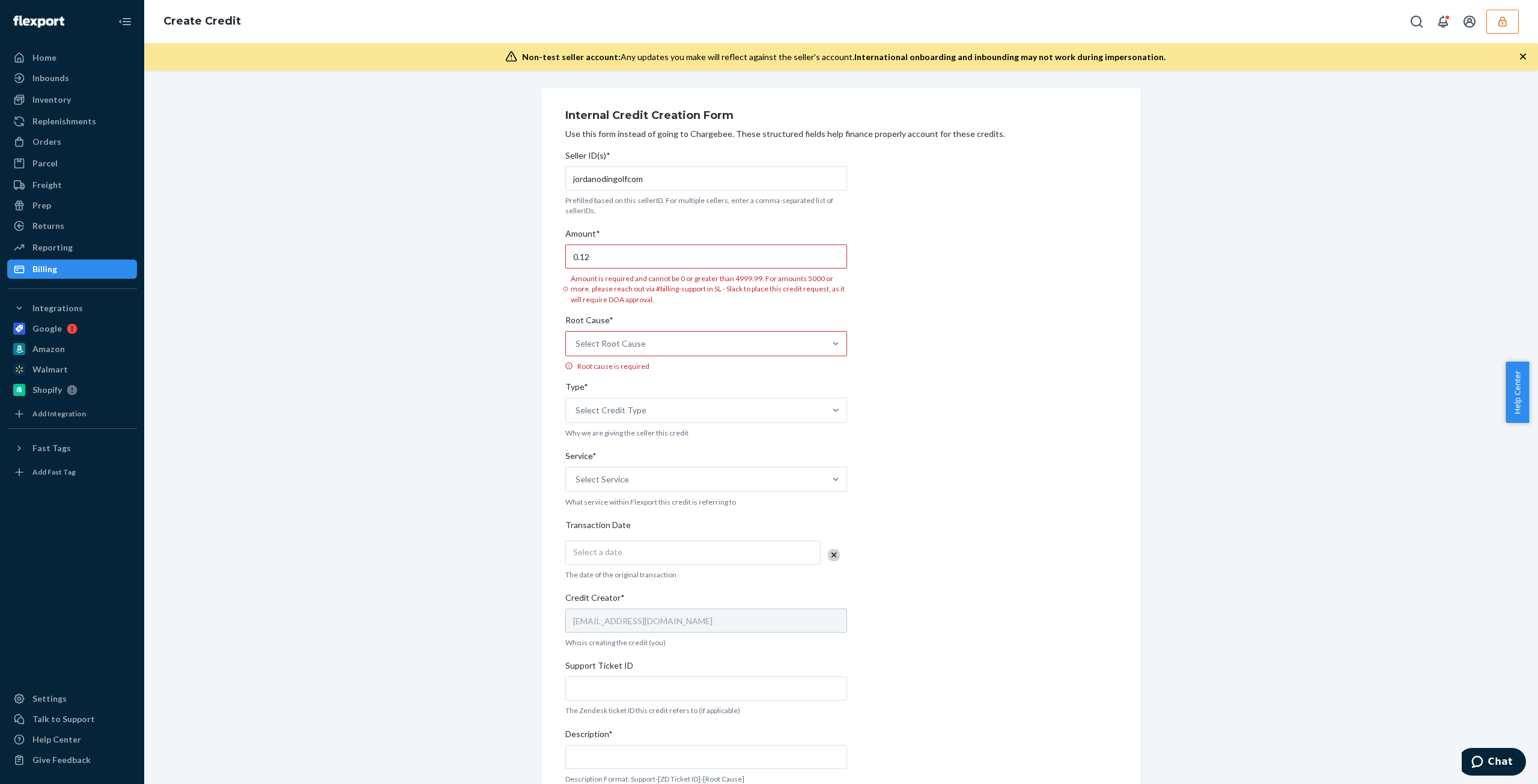
click at [58, 258] on div "Reporting Reports Analytics" at bounding box center [71, 247] width 130 height 20
click at [59, 263] on div "Billing" at bounding box center [72, 269] width 127 height 17
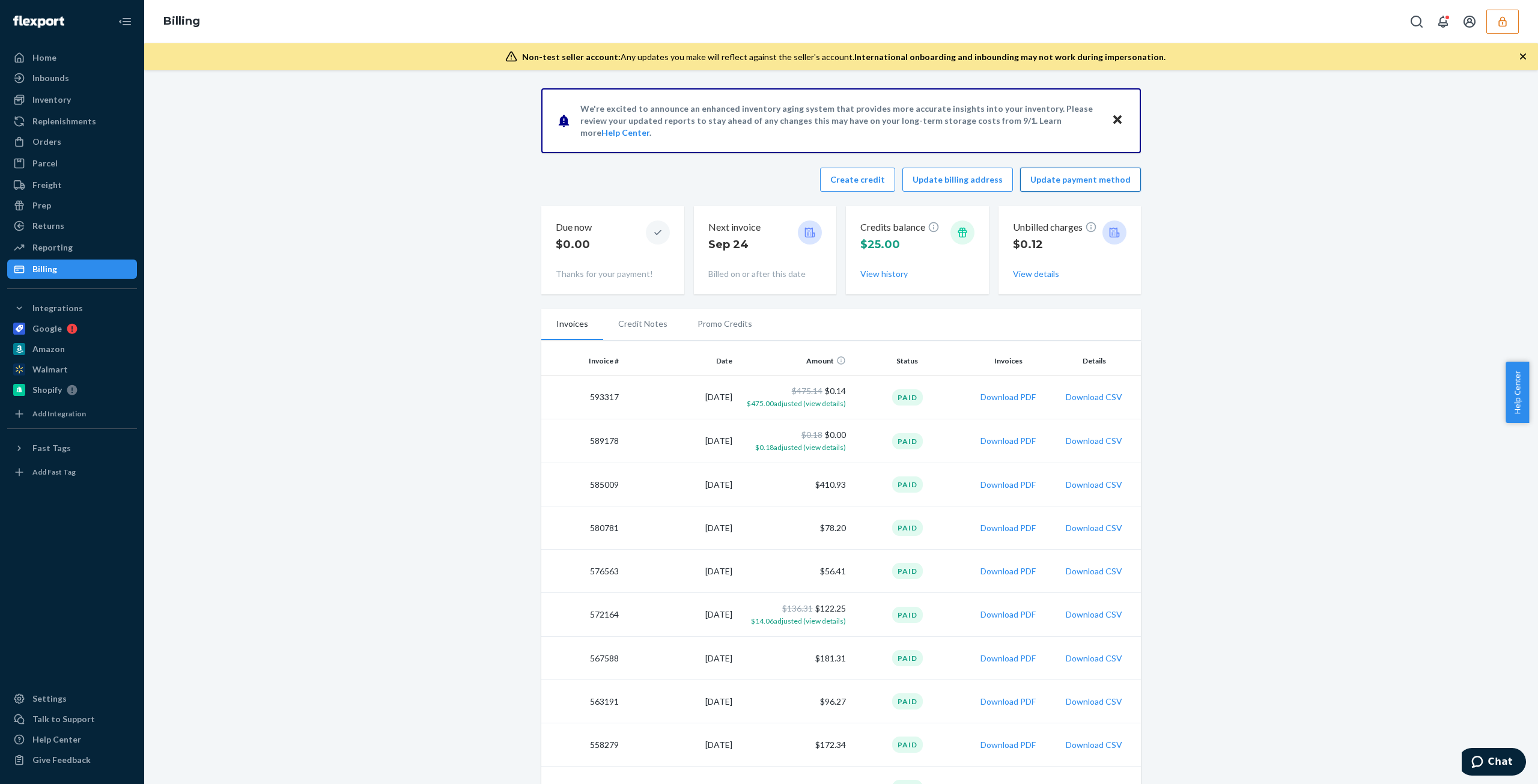
click at [760, 186] on button "Update payment method" at bounding box center [1080, 180] width 121 height 24
click at [760, 278] on button "View history" at bounding box center [884, 274] width 48 height 12
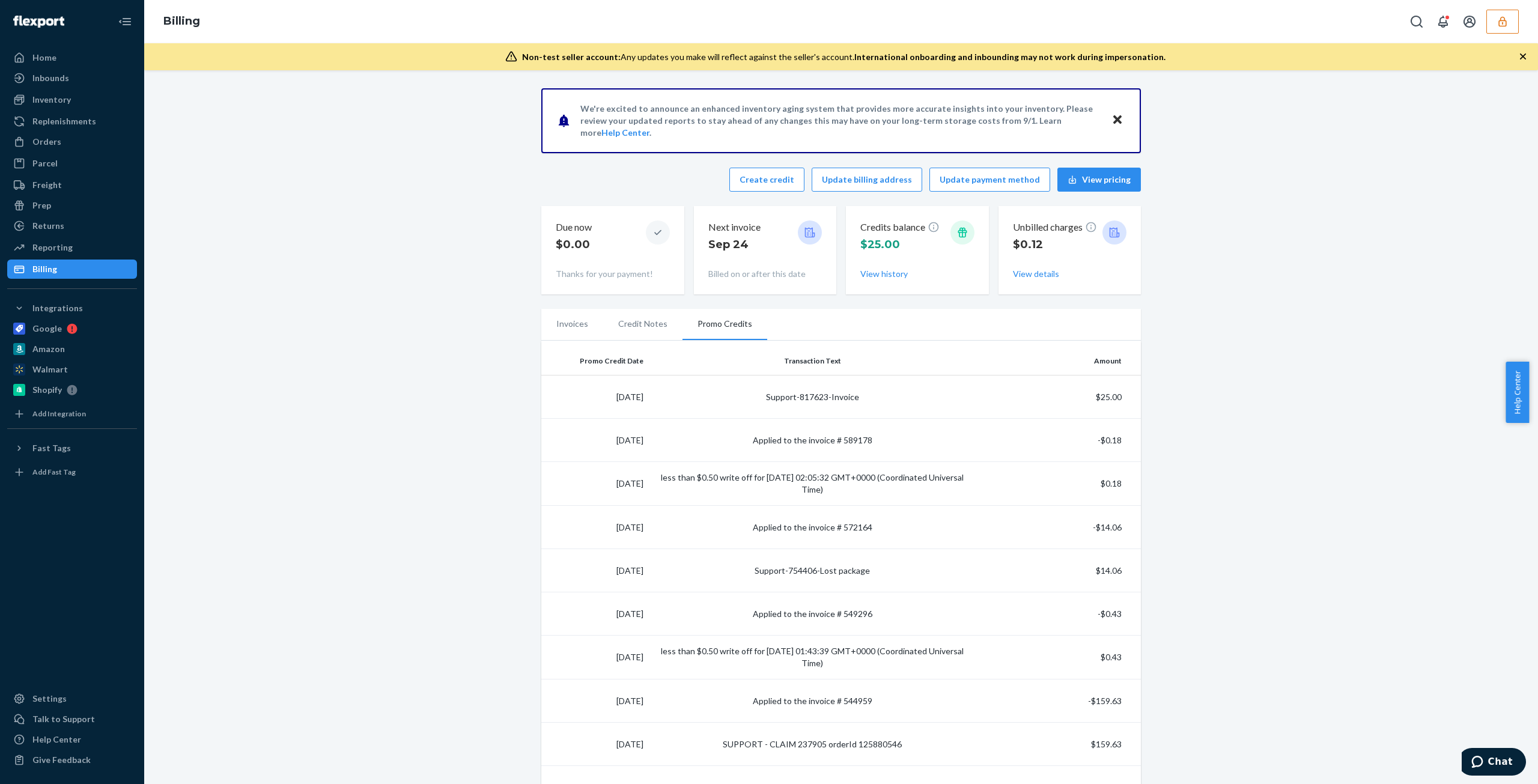
click at [616, 327] on li "Credit Notes" at bounding box center [642, 324] width 79 height 30
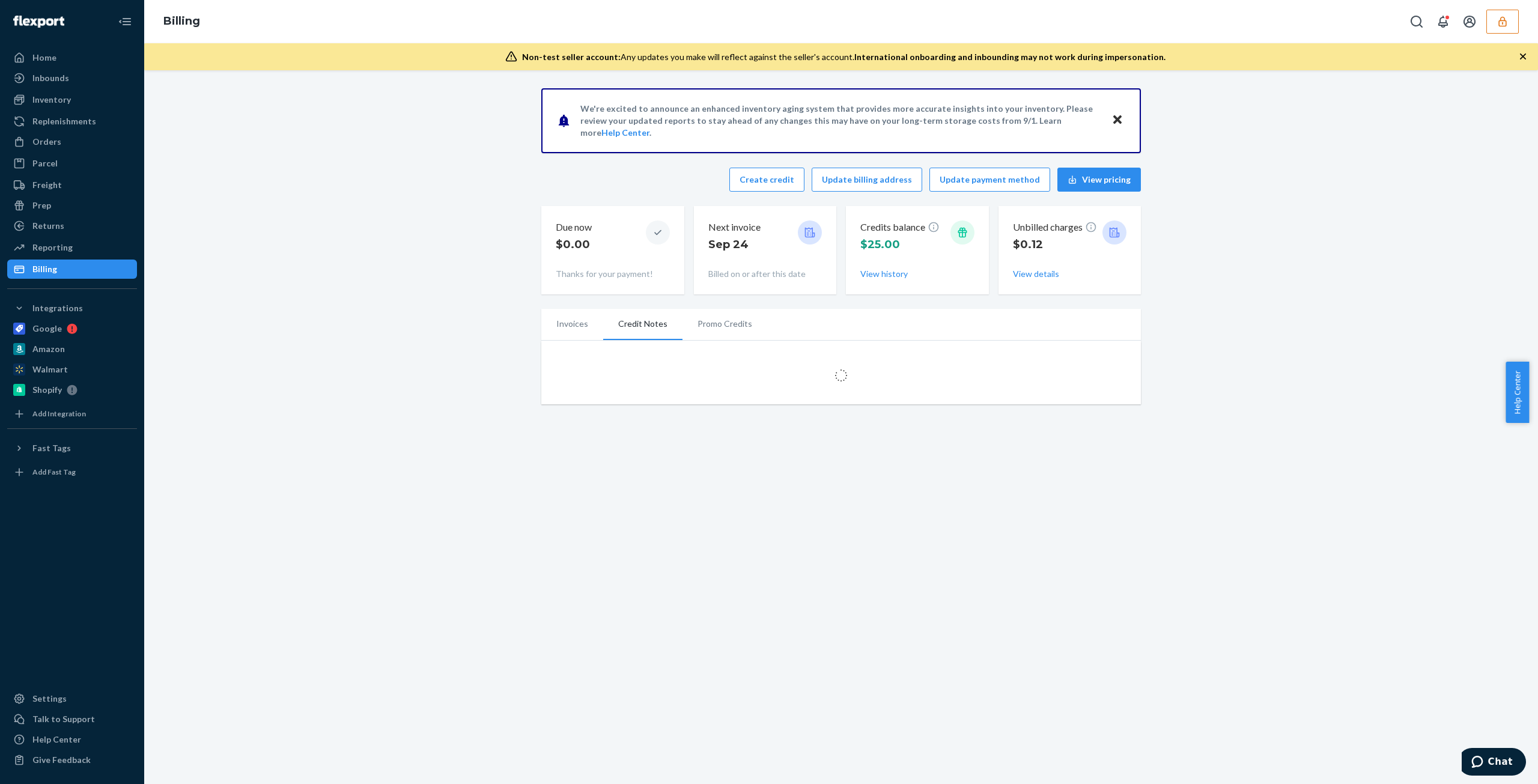
click at [548, 321] on li "Invoices" at bounding box center [572, 324] width 62 height 30
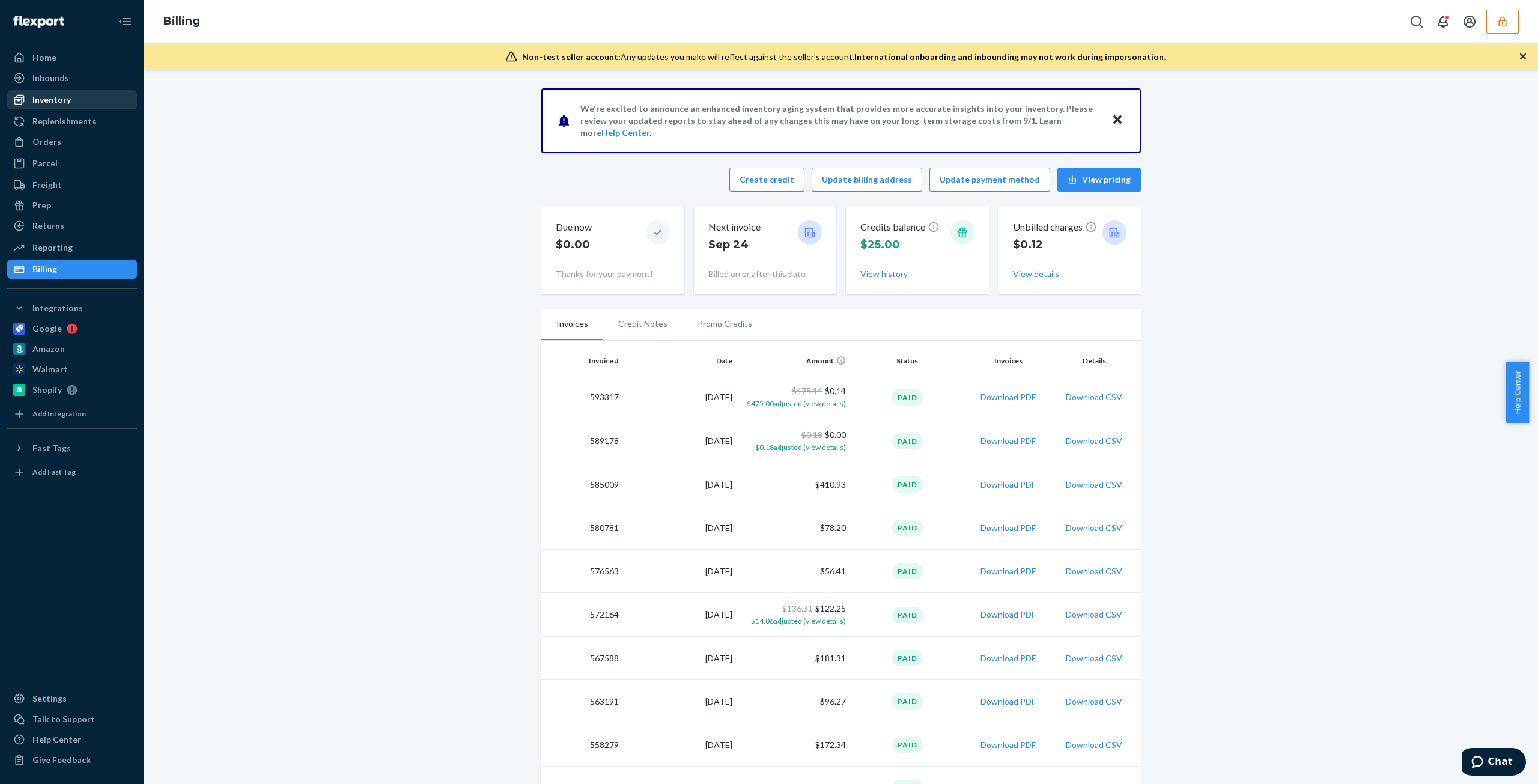
click at [59, 101] on div "Inventory" at bounding box center [51, 100] width 38 height 12
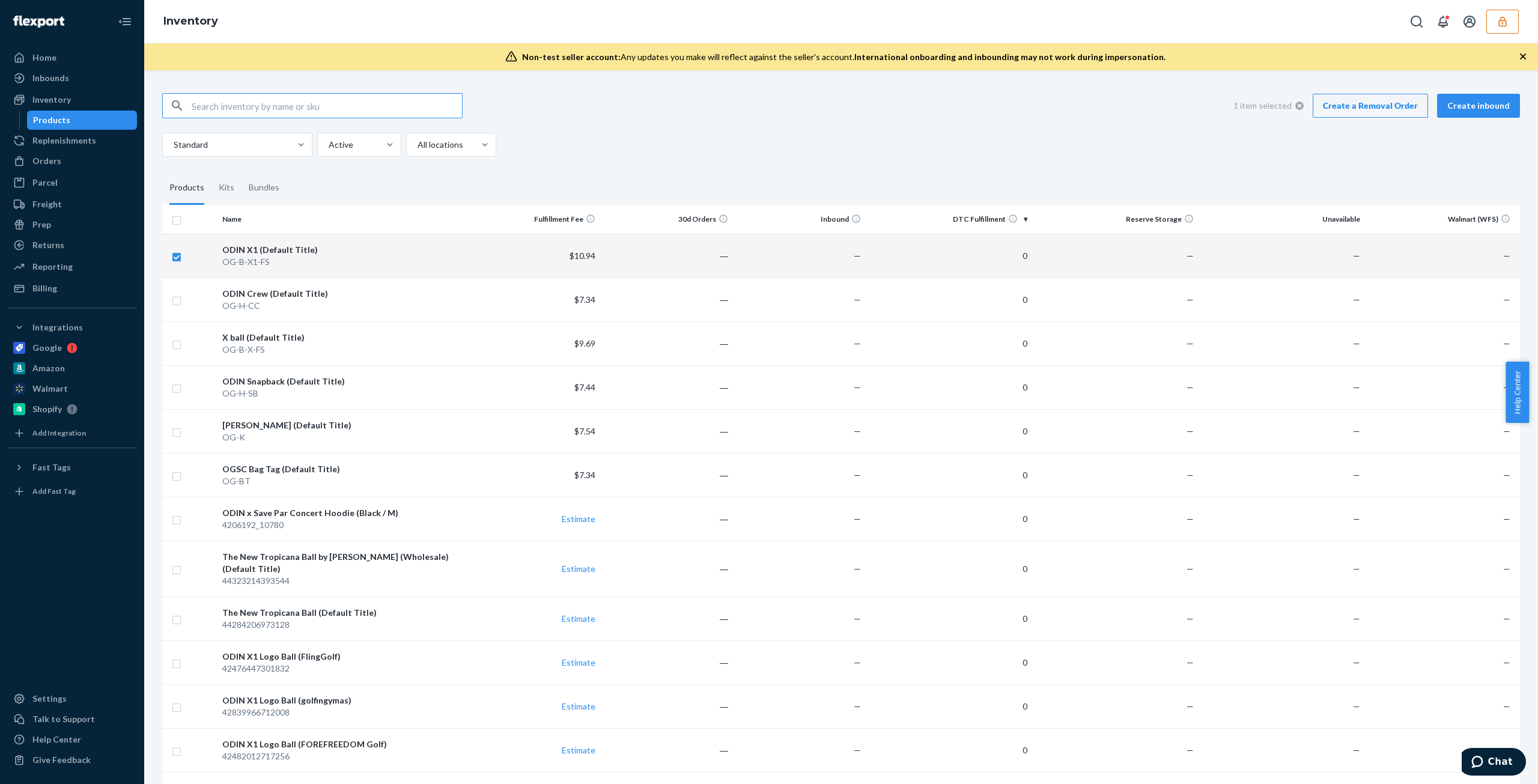
click at [180, 255] on input "checkbox" at bounding box center [176, 255] width 10 height 12
checkbox input "false"
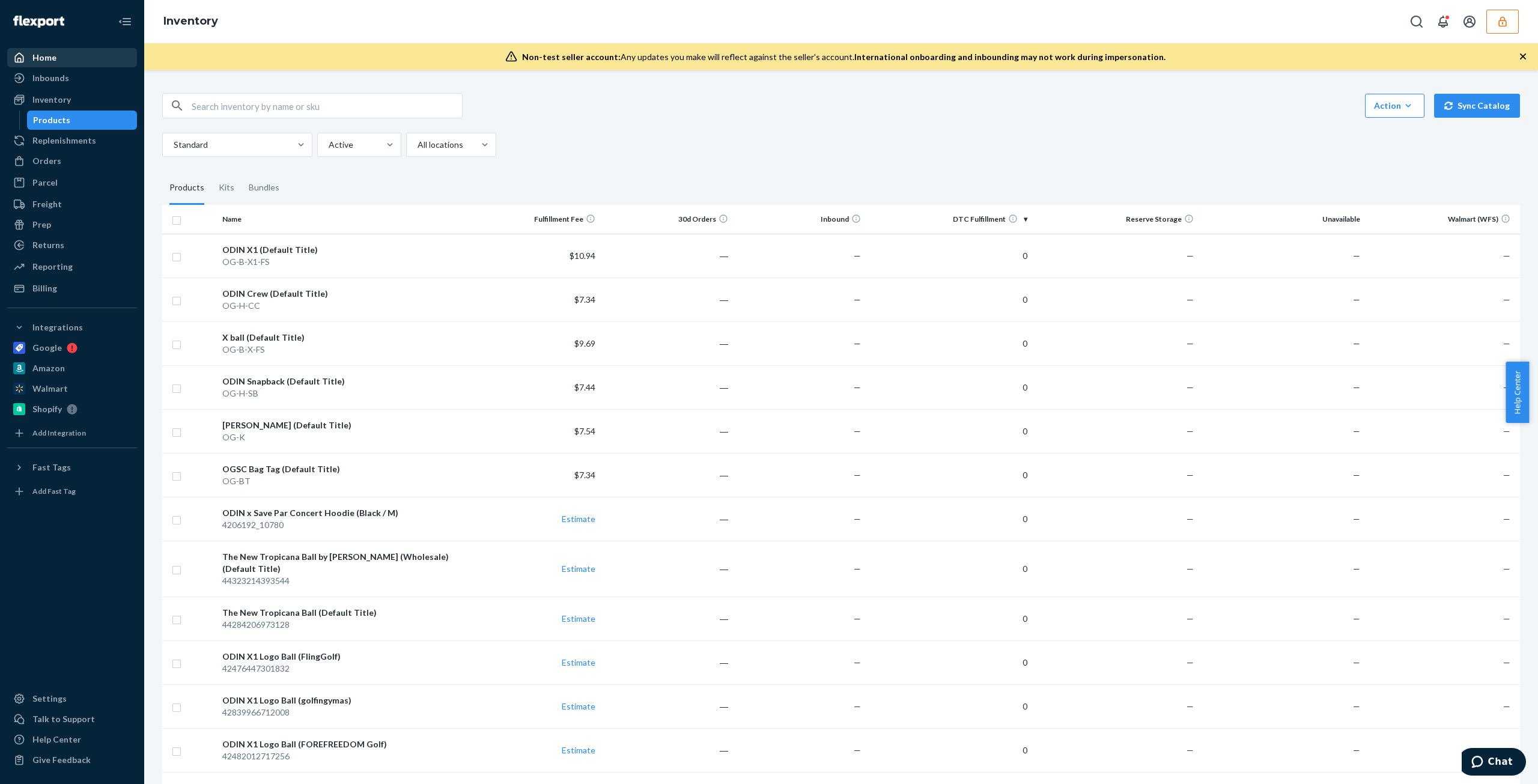
click at [95, 63] on div "Home" at bounding box center [72, 57] width 127 height 17
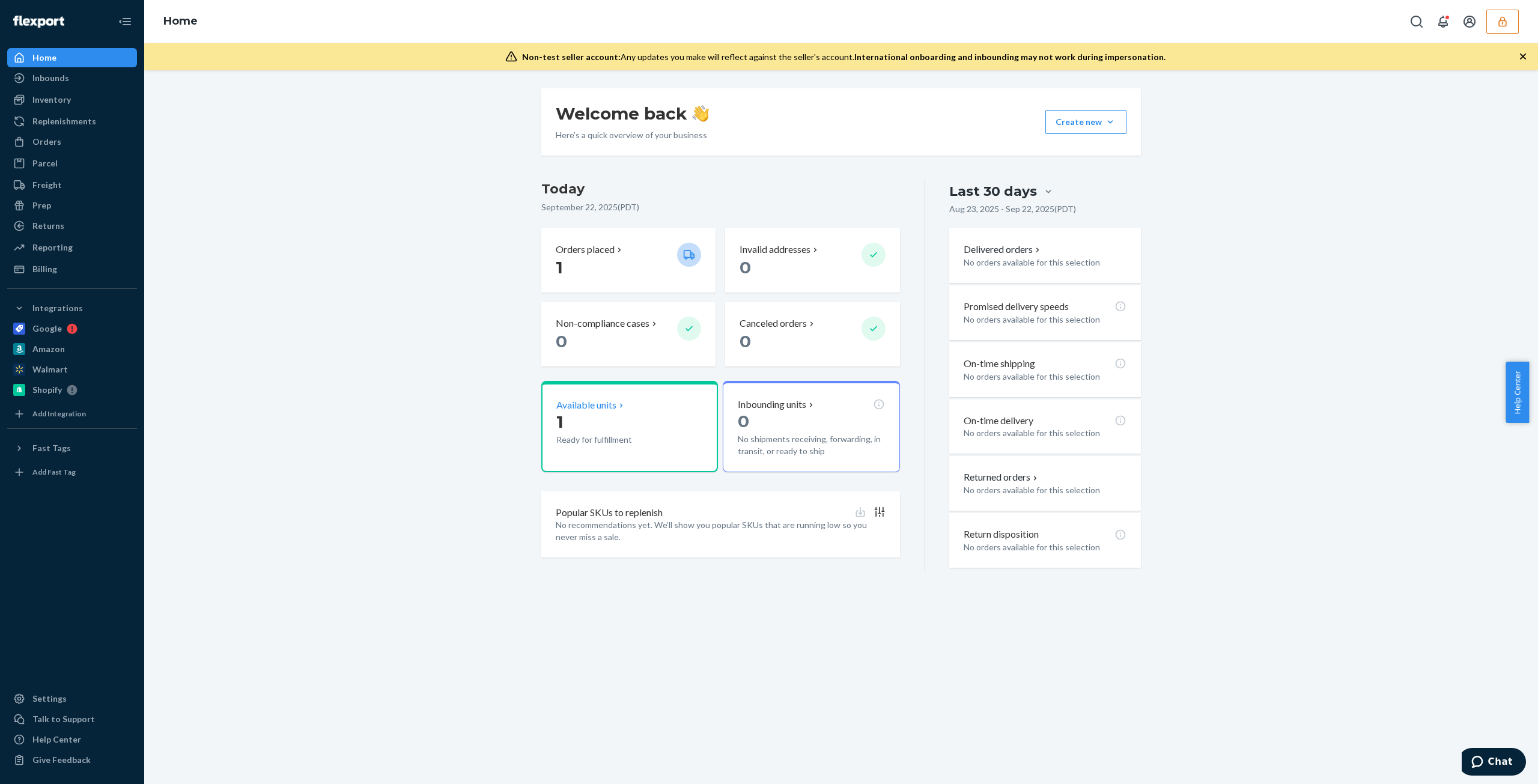
click at [607, 399] on p "Ready for fulfillment" at bounding box center [612, 439] width 111 height 12
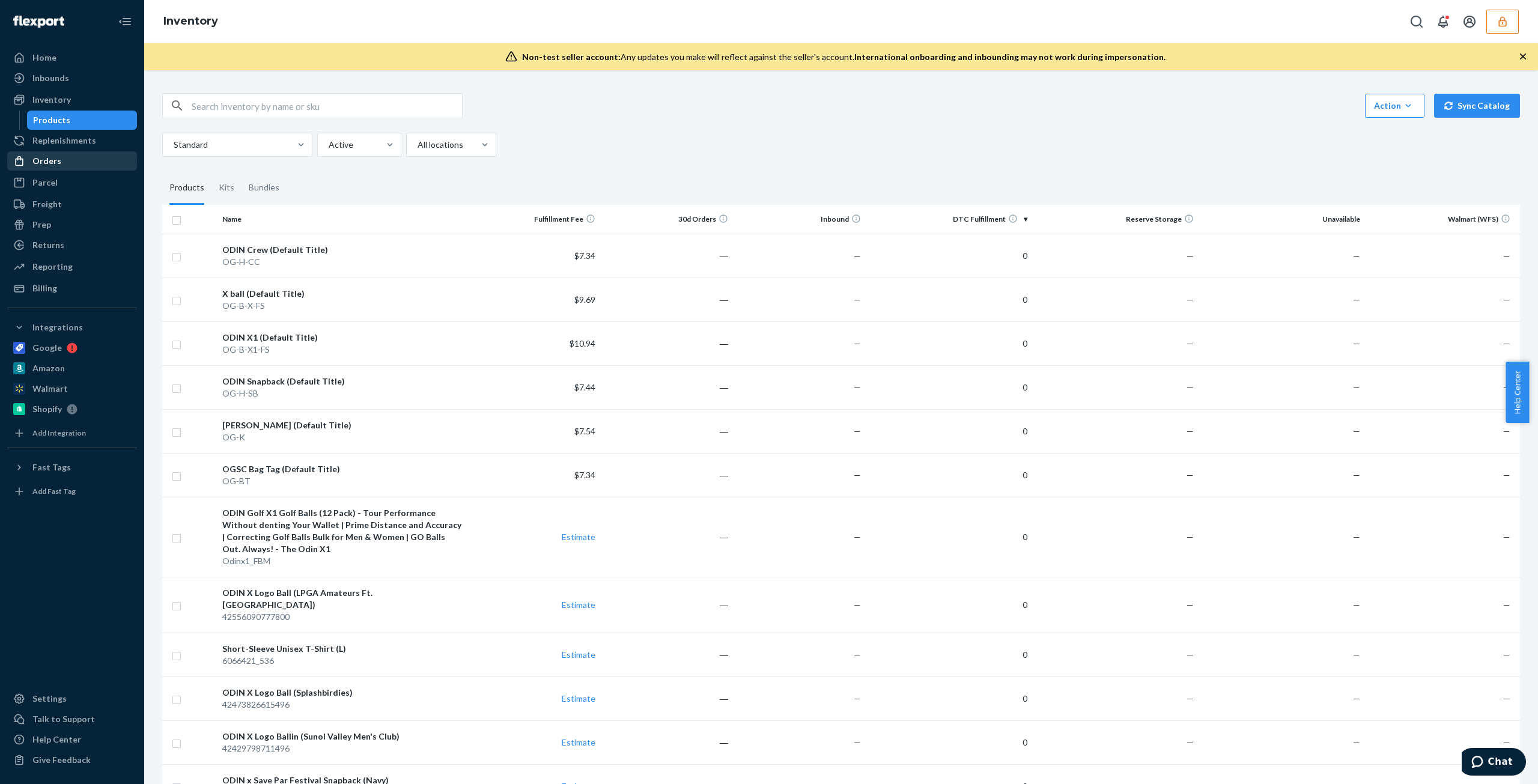
click at [65, 154] on div "Orders" at bounding box center [72, 160] width 127 height 17
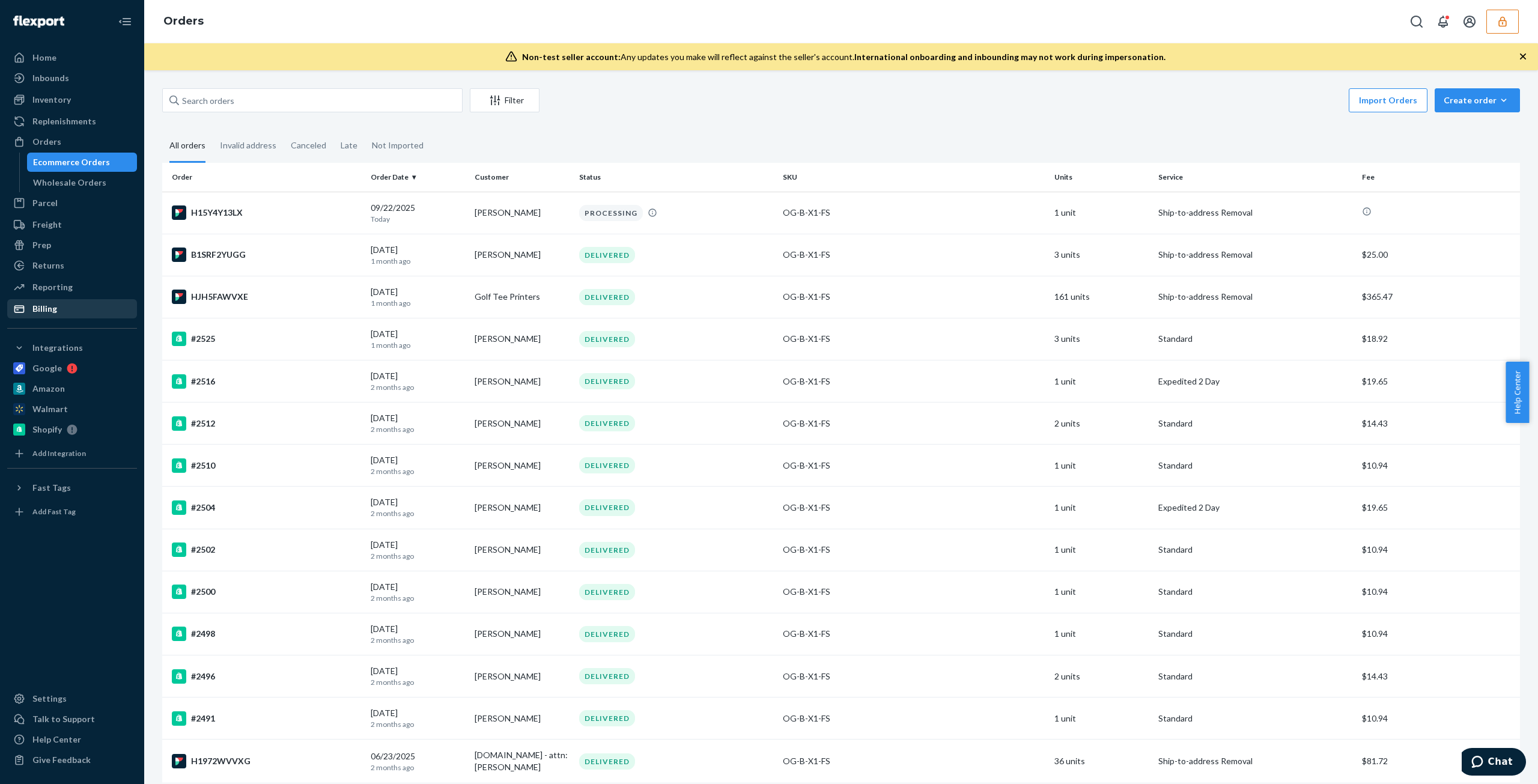
click at [56, 312] on div "Billing" at bounding box center [44, 309] width 24 height 12
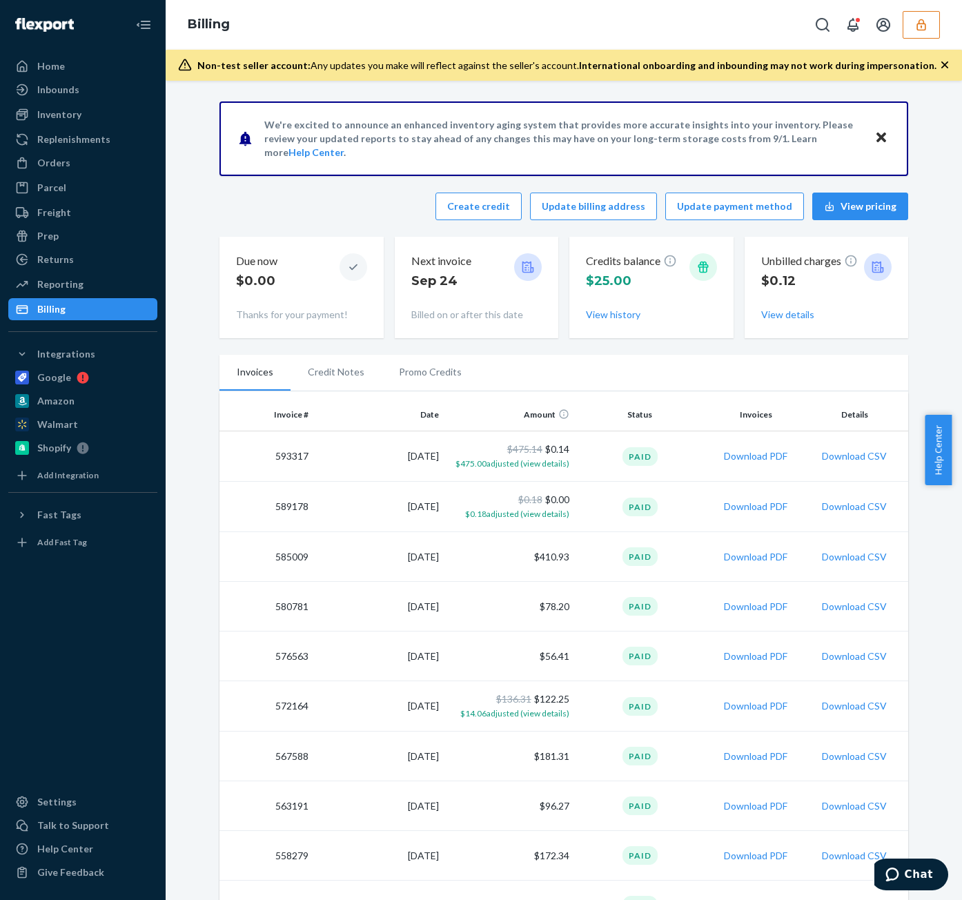
click at [873, 36] on button "button" at bounding box center [921, 25] width 37 height 28
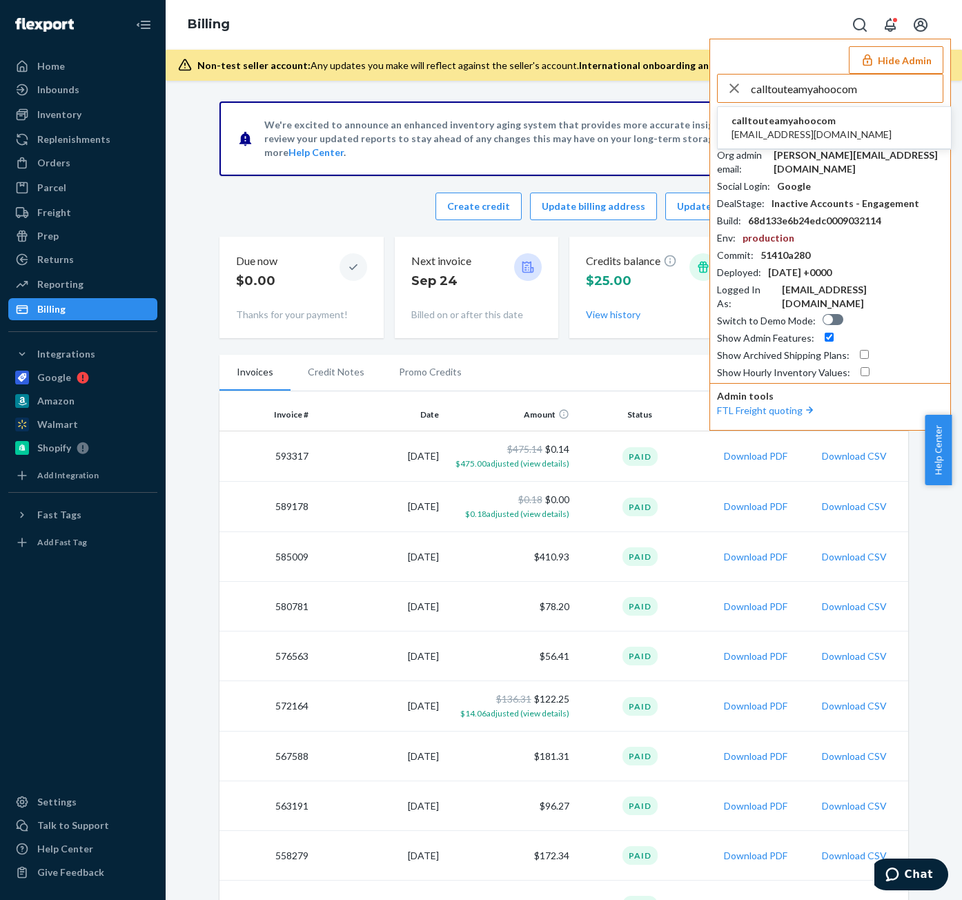
type input "calltouteamyahoocom"
click at [842, 132] on li "calltouteamyahoocom calltouteam@yahoo.com" at bounding box center [834, 128] width 233 height 42
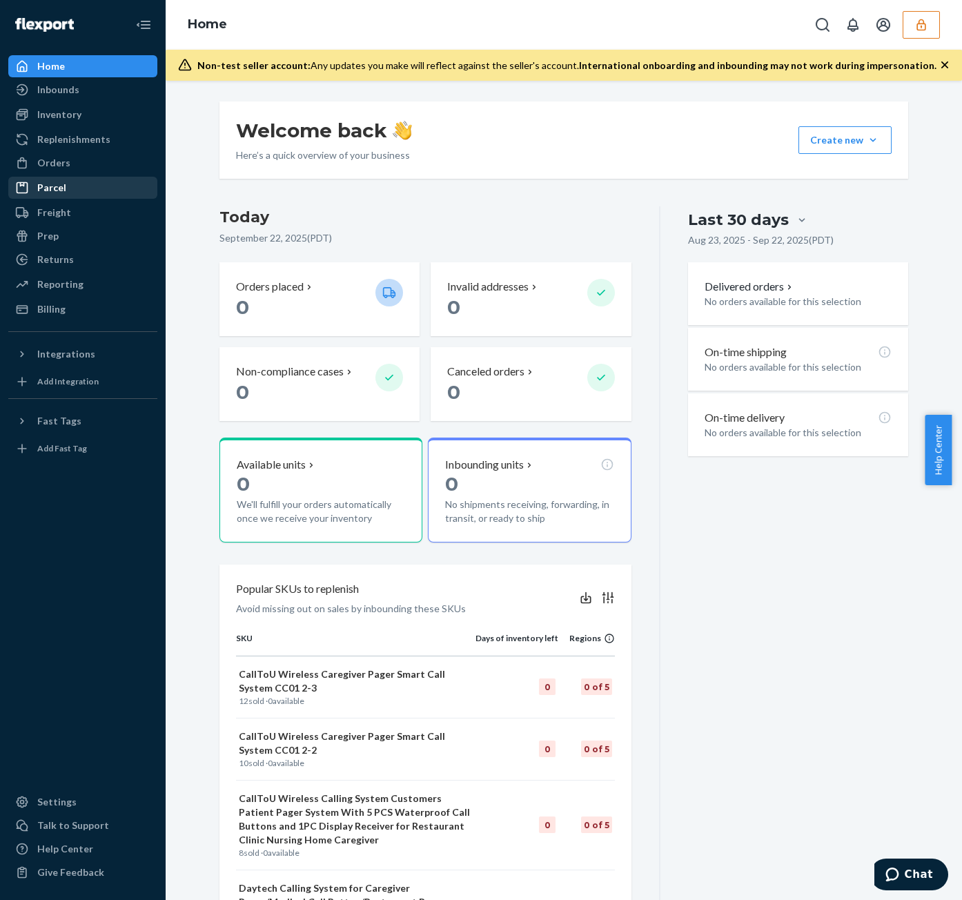
drag, startPoint x: 125, startPoint y: 172, endPoint x: 144, endPoint y: 184, distance: 22.0
click at [125, 172] on div "Orders" at bounding box center [83, 162] width 146 height 19
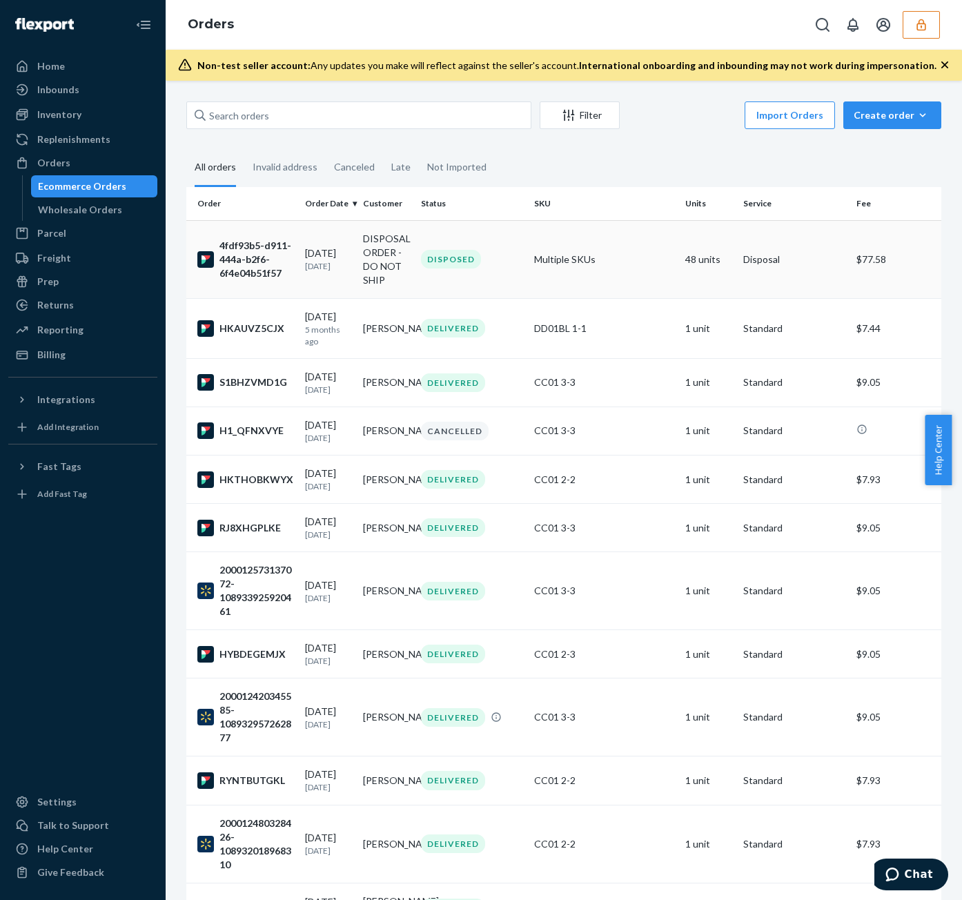
click at [712, 268] on td "48 units" at bounding box center [709, 259] width 58 height 78
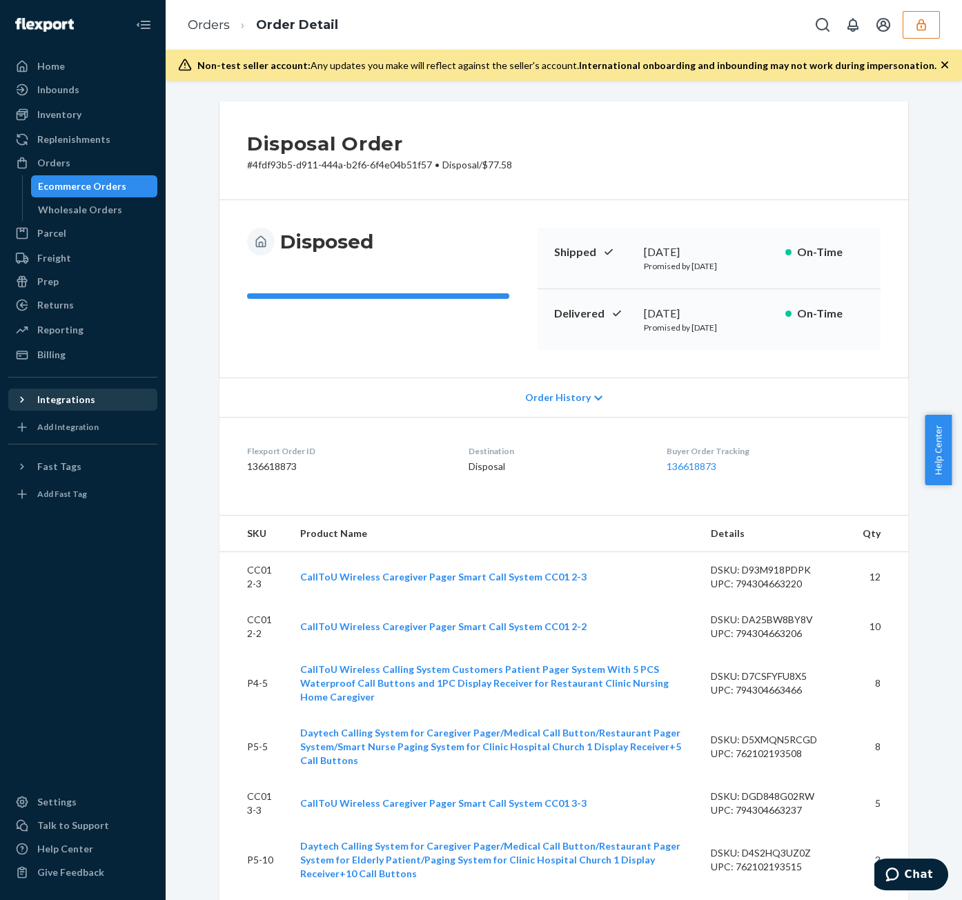
click at [95, 403] on div "Integrations" at bounding box center [83, 399] width 146 height 19
click at [90, 483] on div "Fast Tags" at bounding box center [83, 489] width 146 height 19
click at [85, 418] on icon at bounding box center [90, 424] width 12 height 12
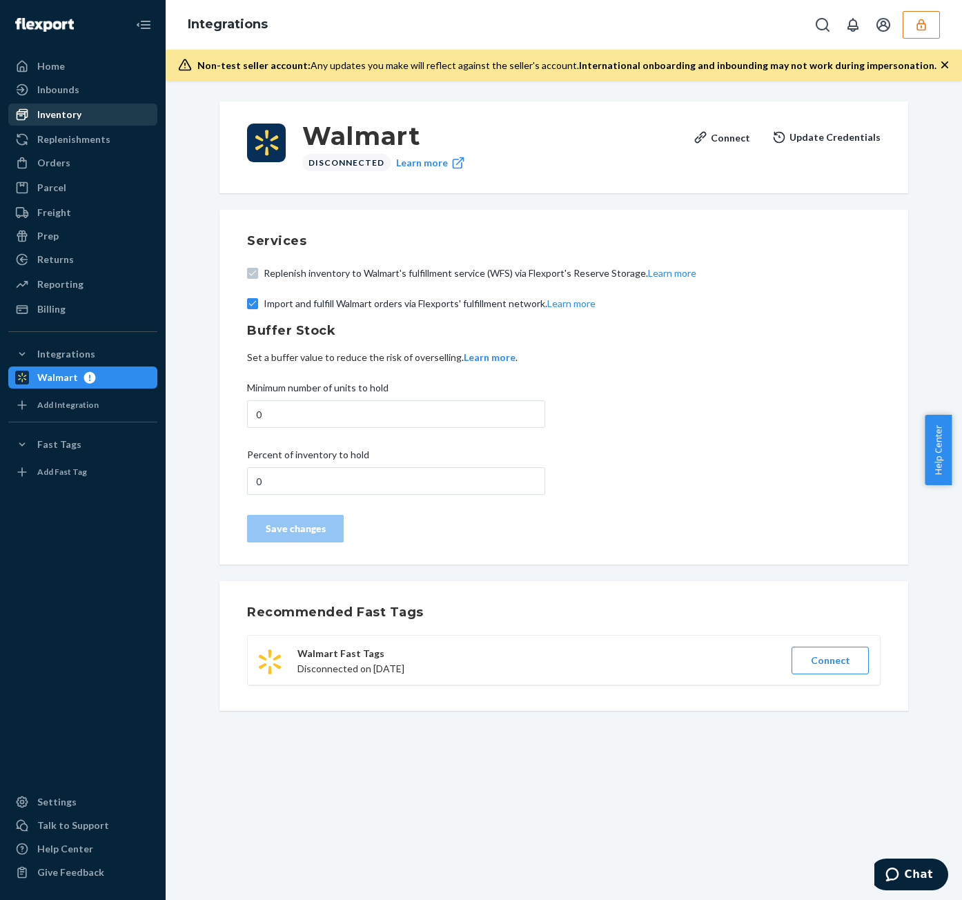
click at [49, 109] on div "Inventory" at bounding box center [59, 115] width 44 height 14
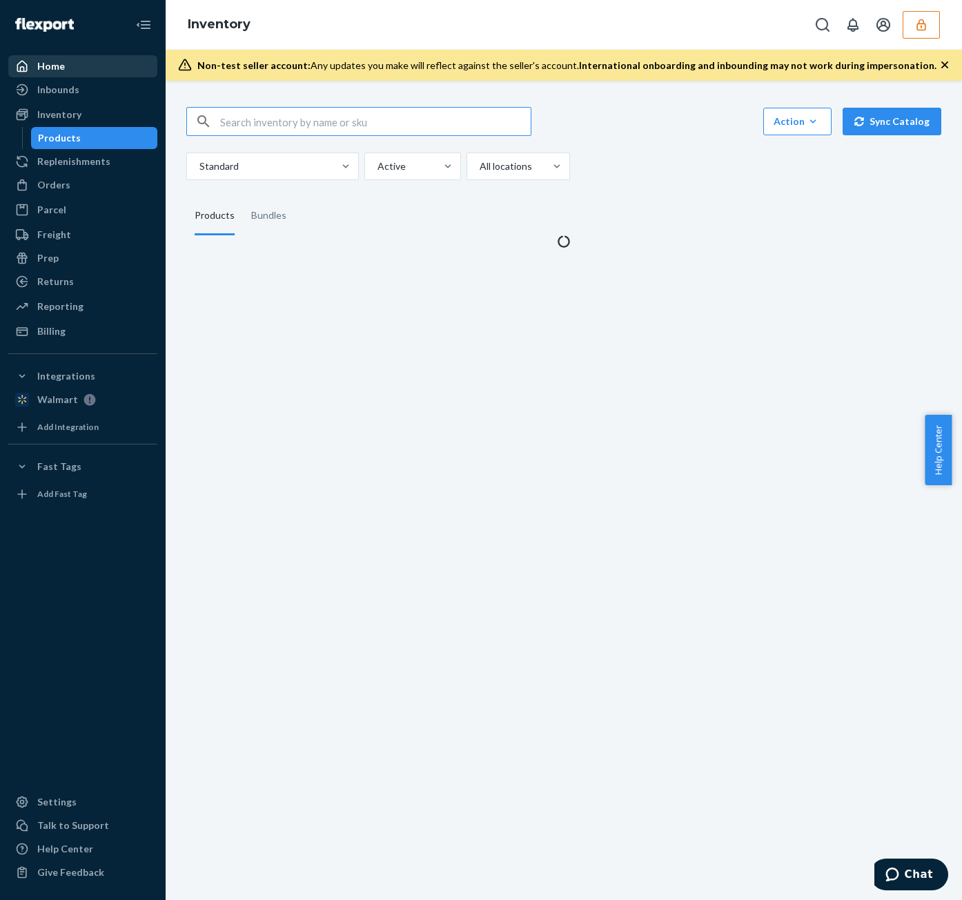
click at [88, 63] on div "Home" at bounding box center [83, 66] width 146 height 19
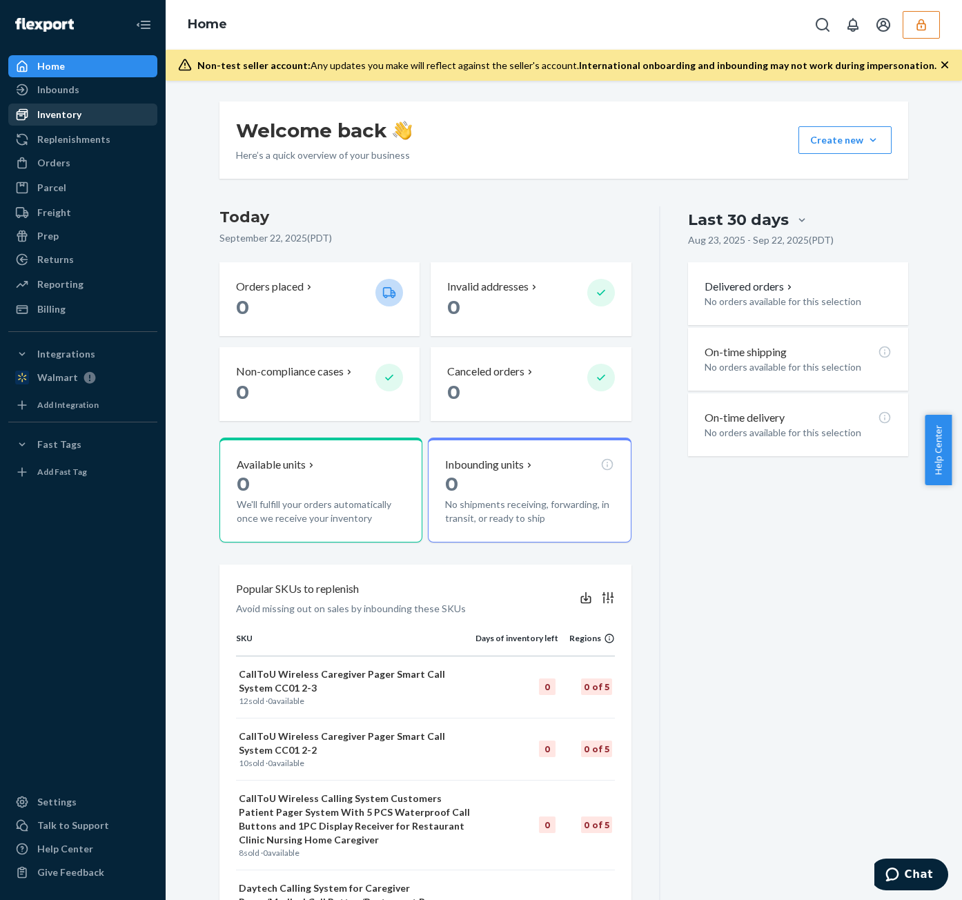
click at [86, 113] on div "Inventory" at bounding box center [83, 114] width 146 height 19
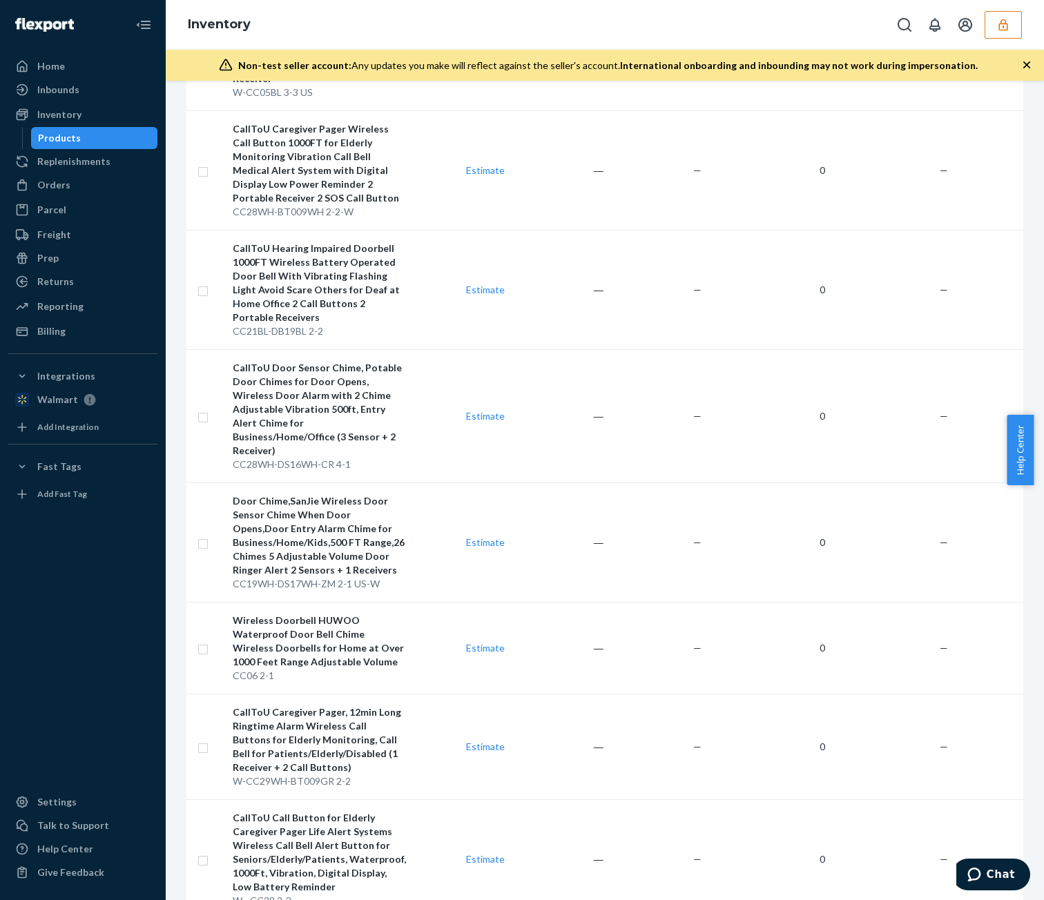
scroll to position [0, 64]
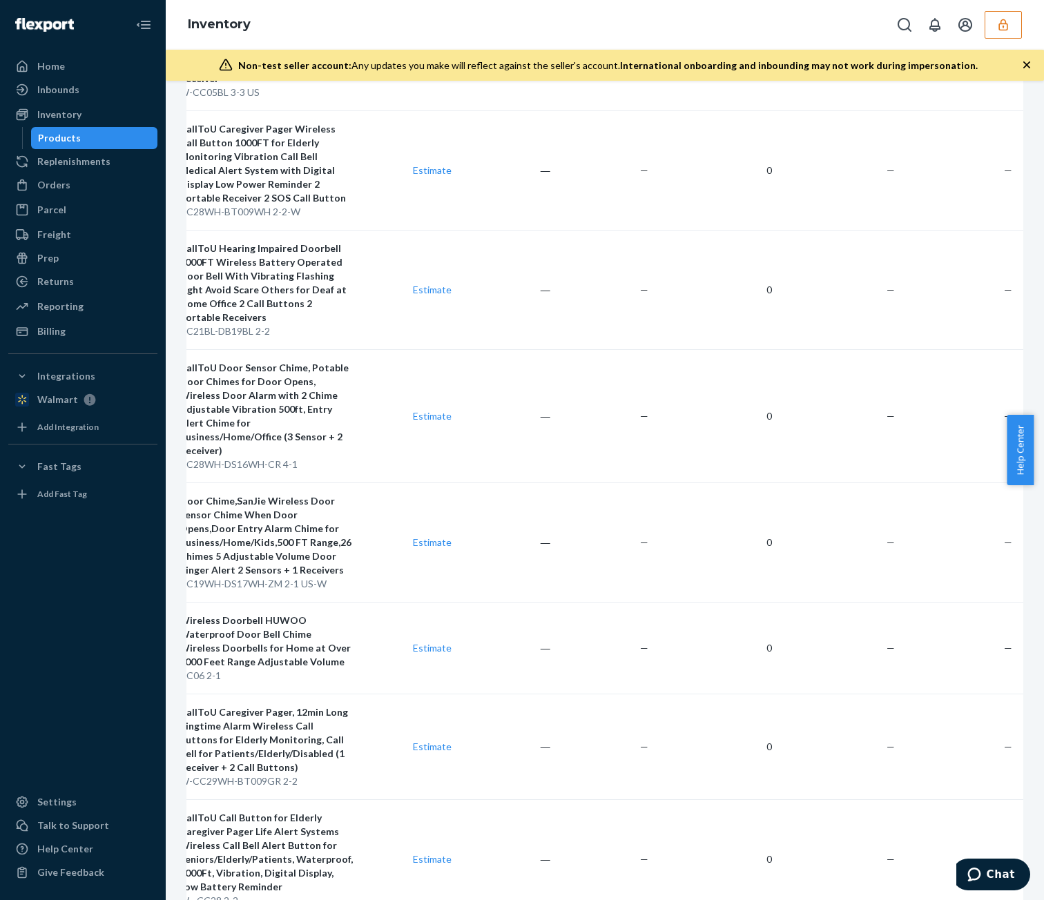
drag, startPoint x: 839, startPoint y: 894, endPoint x: 21, endPoint y: 3, distance: 1209.3
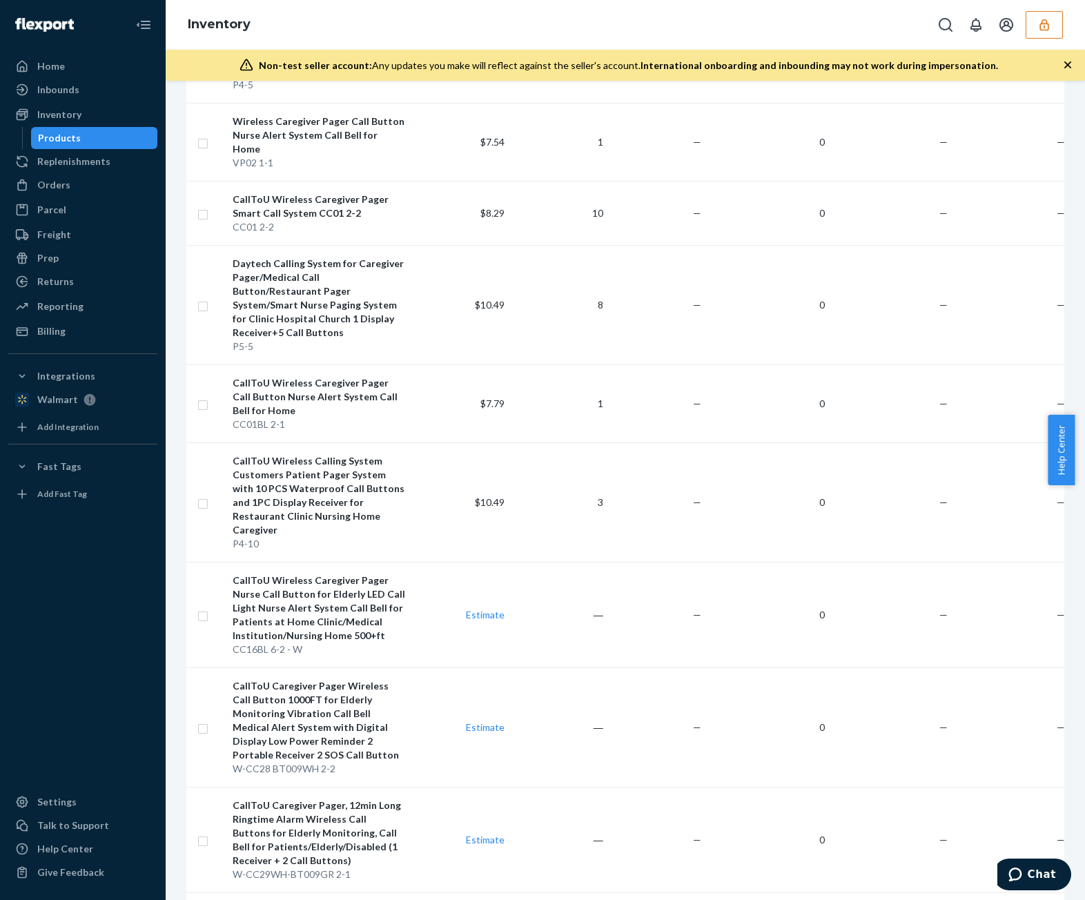
scroll to position [1243, 0]
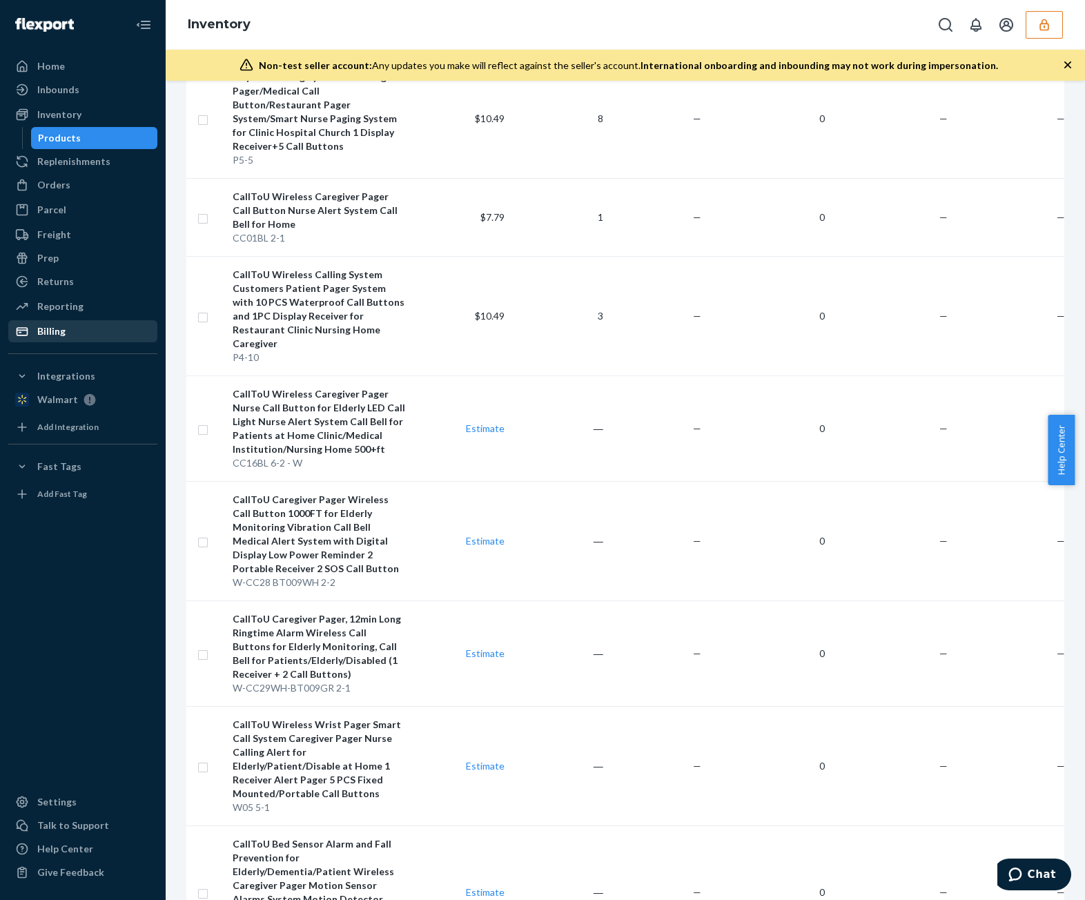
click at [68, 336] on div "Billing" at bounding box center [83, 331] width 146 height 19
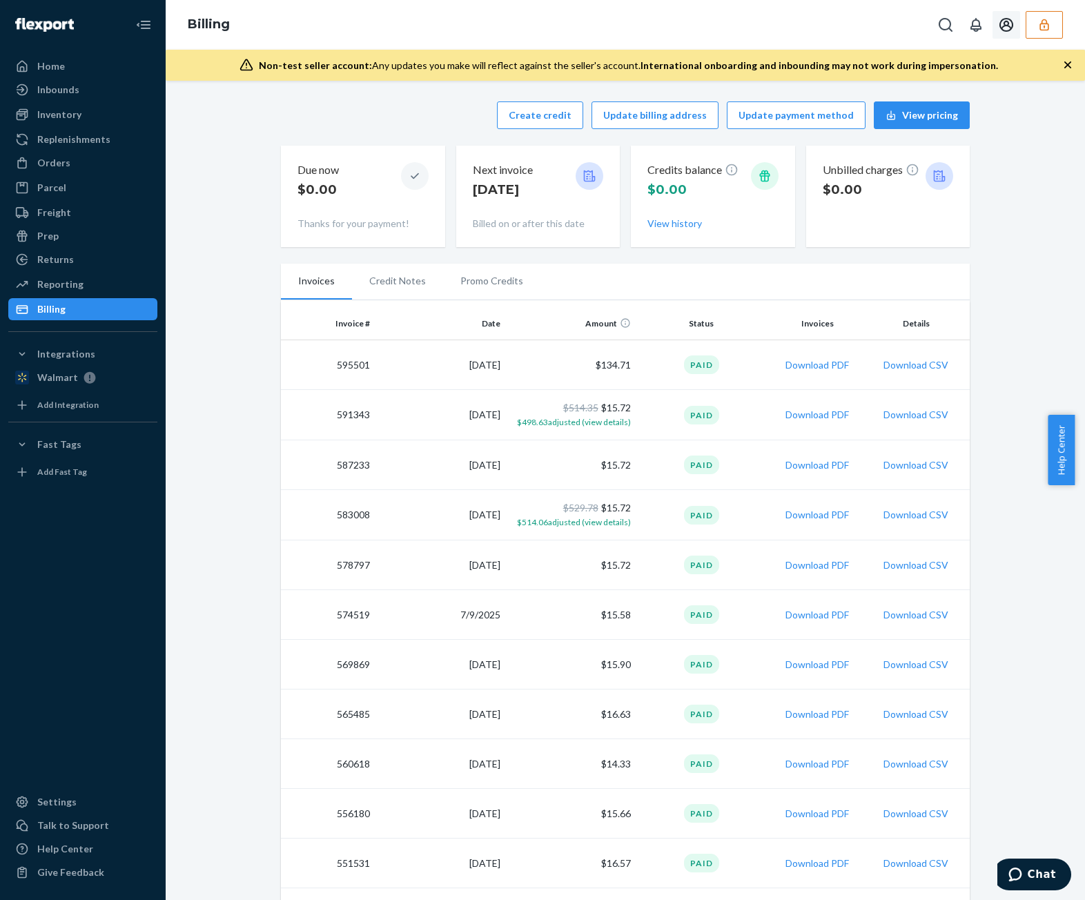
click at [951, 13] on button "Open account menu" at bounding box center [1007, 25] width 28 height 28
click at [951, 73] on div "Settings" at bounding box center [978, 70] width 104 height 25
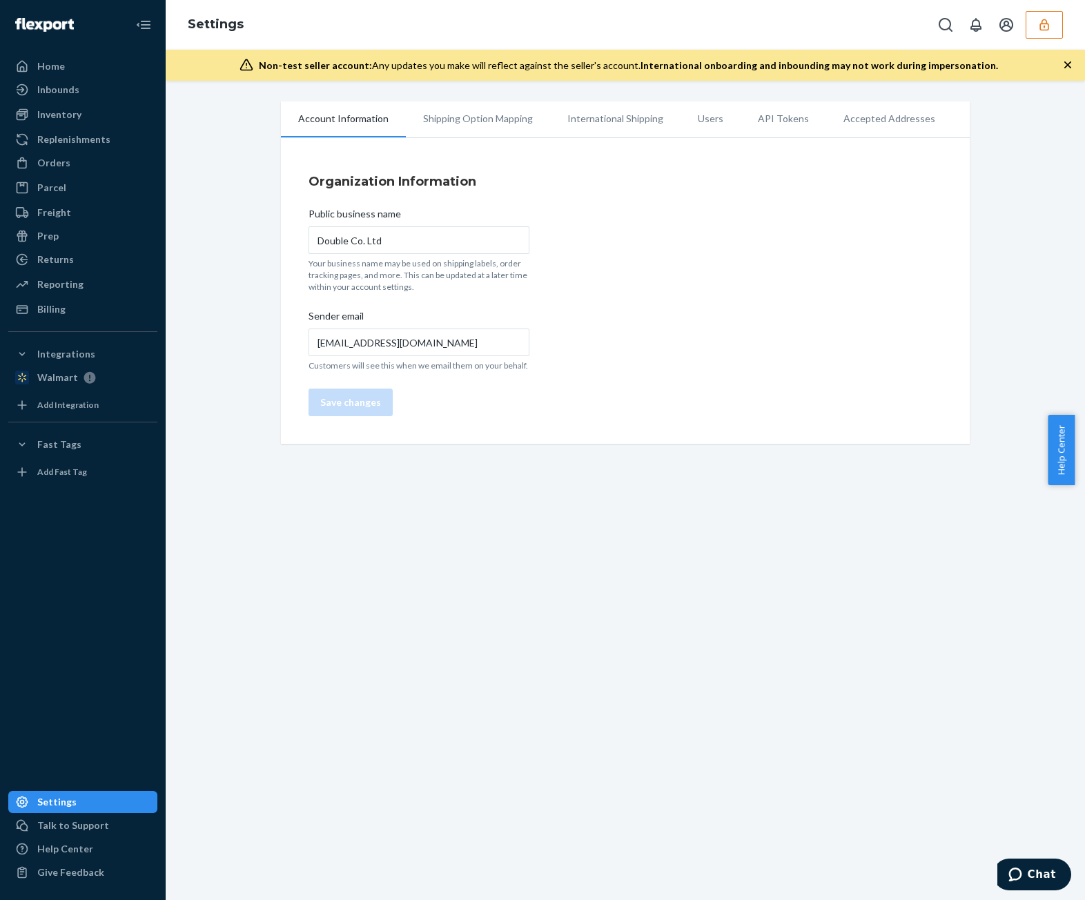
click at [841, 131] on li "Accepted Addresses" at bounding box center [889, 118] width 126 height 35
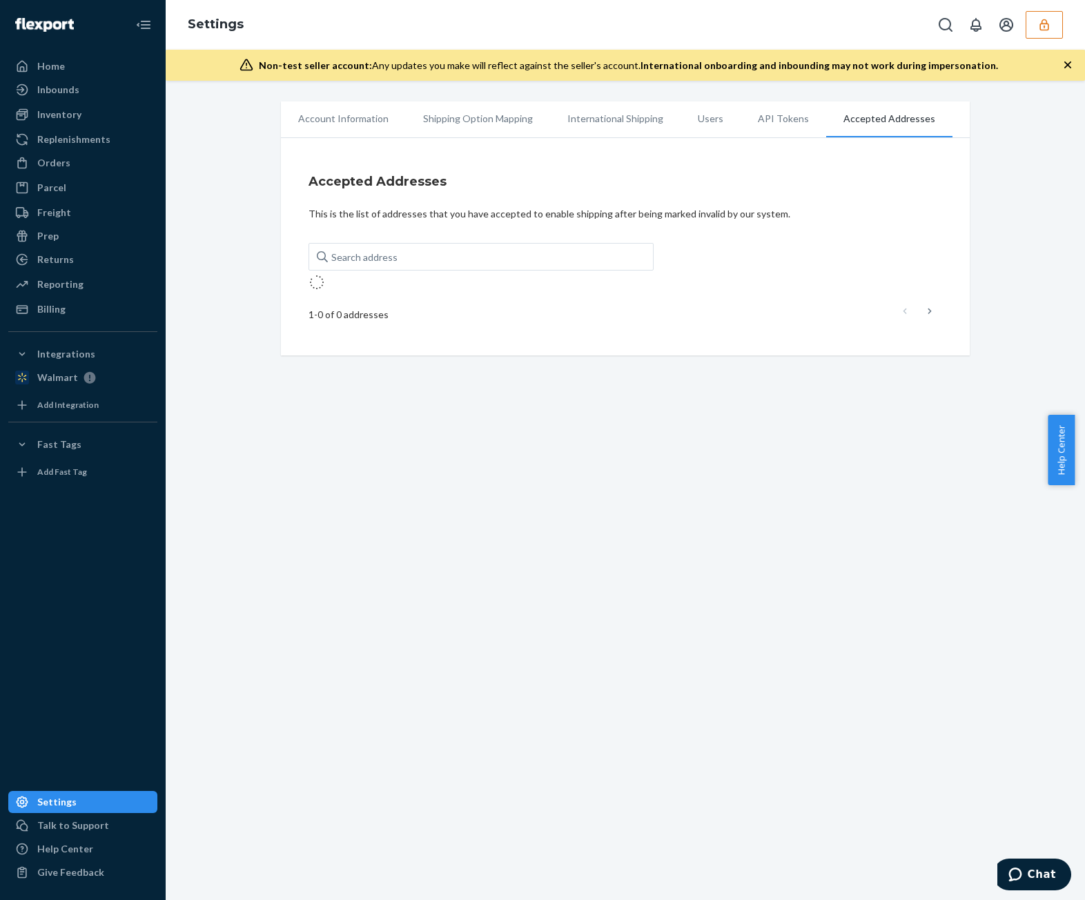
drag, startPoint x: 650, startPoint y: 135, endPoint x: 709, endPoint y: 128, distance: 59.9
click at [651, 135] on li "International Shipping" at bounding box center [615, 118] width 130 height 35
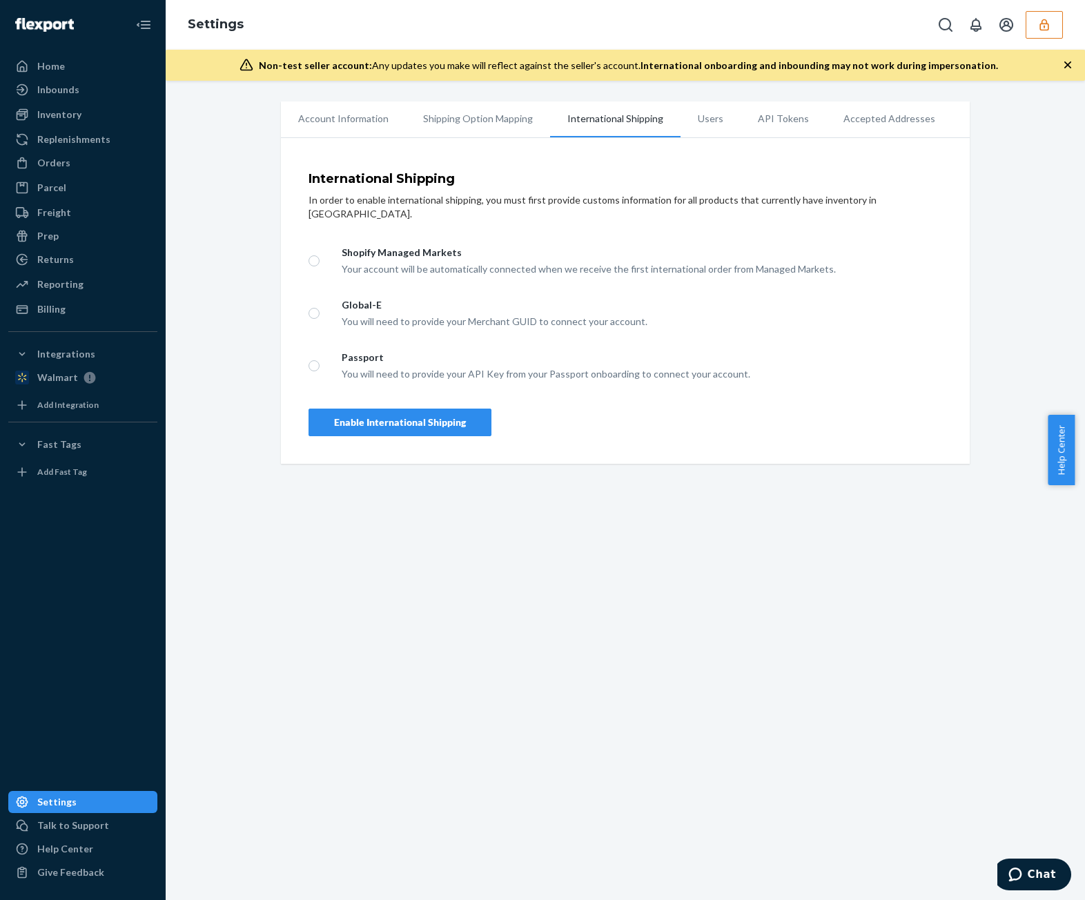
click at [709, 128] on li "Users" at bounding box center [711, 118] width 60 height 35
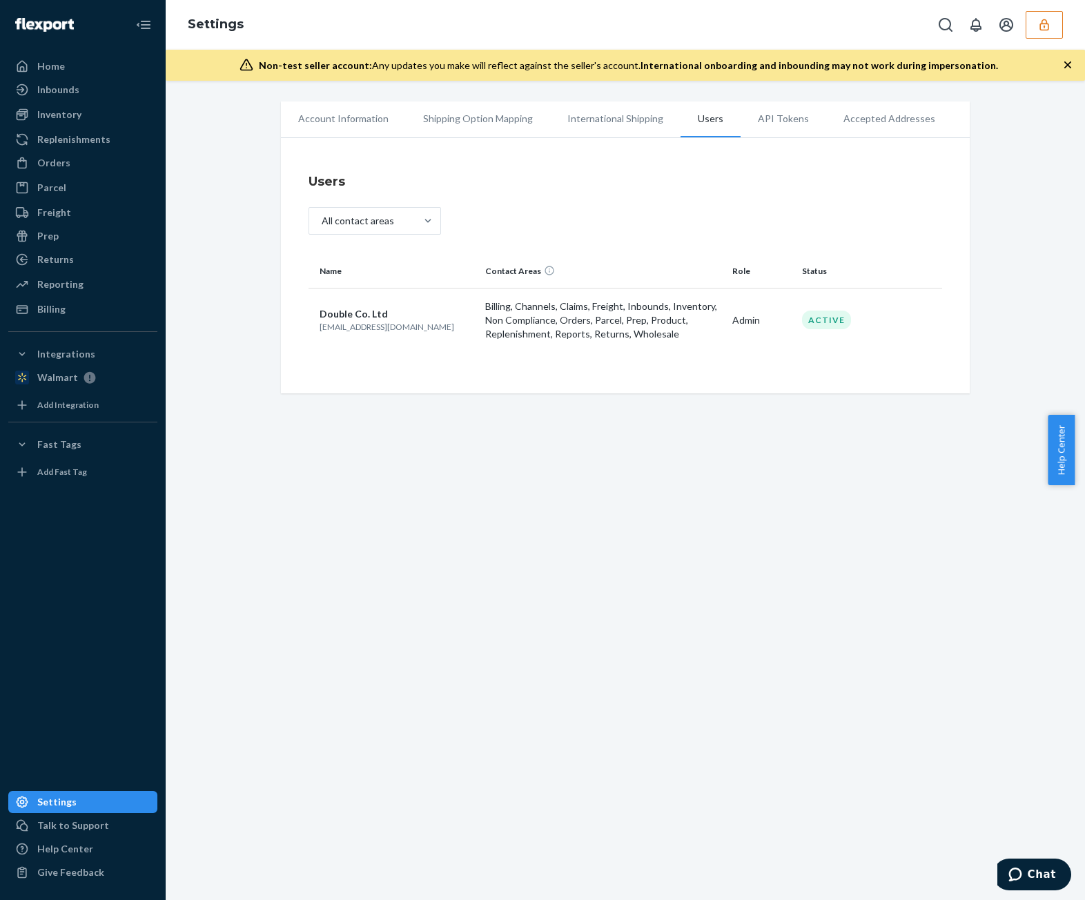
click at [358, 329] on p "calltouteam@yahoo.com" at bounding box center [397, 327] width 155 height 12
click at [359, 330] on p "calltouteam@yahoo.com" at bounding box center [397, 327] width 155 height 12
click at [309, 323] on td "Double Co. Ltd calltouteam@yahoo.com" at bounding box center [394, 320] width 171 height 64
click at [313, 324] on td "Double Co. Ltd calltouteam@yahoo.com" at bounding box center [394, 320] width 171 height 64
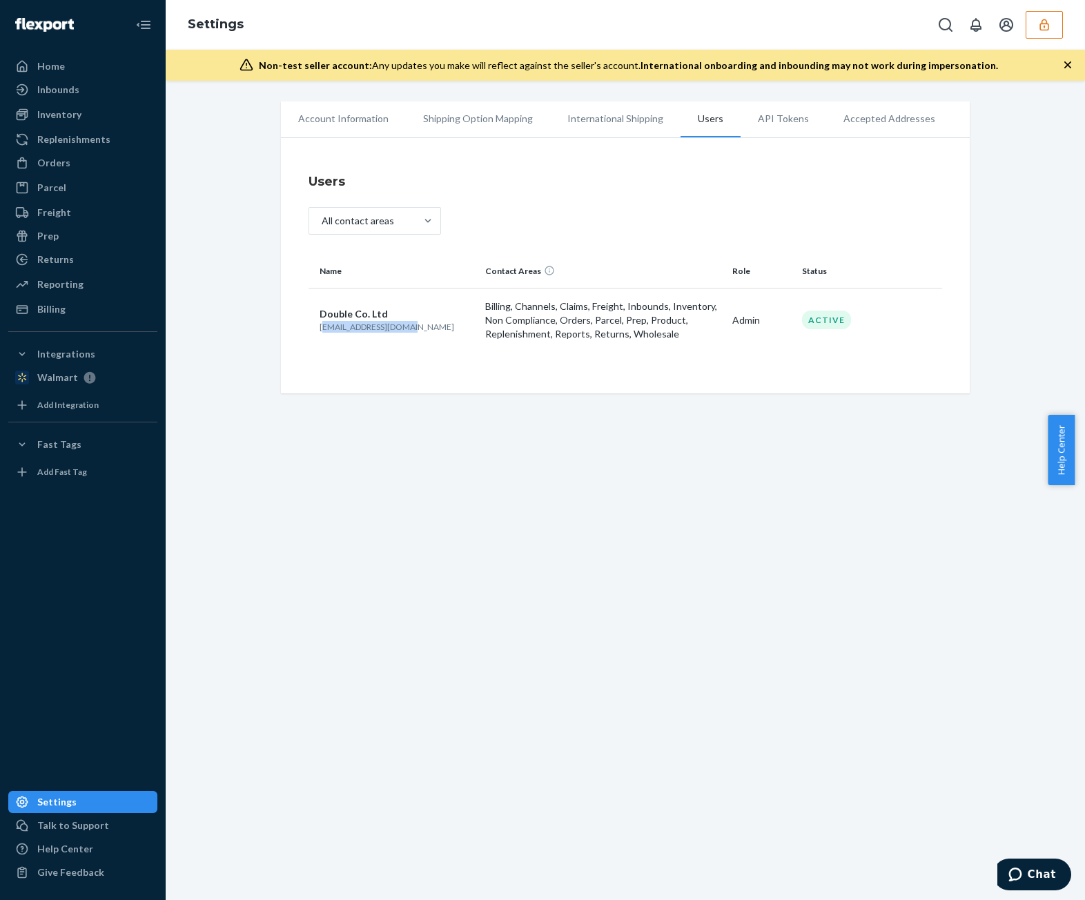
drag, startPoint x: 316, startPoint y: 328, endPoint x: 414, endPoint y: 329, distance: 97.3
click at [414, 329] on p "calltouteam@yahoo.com" at bounding box center [397, 327] width 155 height 12
click at [324, 333] on td "Double Co. Ltd calltouteam@yahoo.com" at bounding box center [394, 320] width 171 height 64
drag, startPoint x: 313, startPoint y: 328, endPoint x: 409, endPoint y: 329, distance: 96.0
click at [409, 329] on td "Double Co. Ltd calltouteam@yahoo.com" at bounding box center [394, 320] width 171 height 64
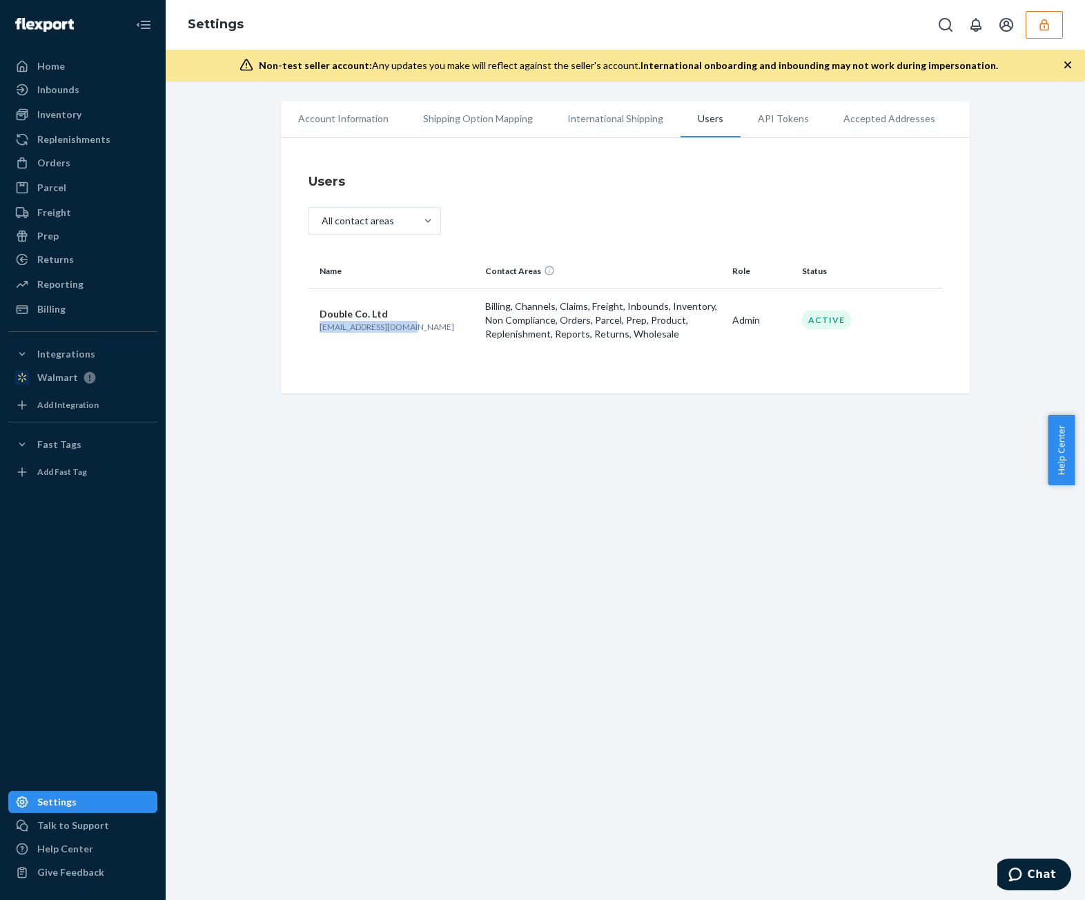
copy p "calltouteam@yahoo.com"
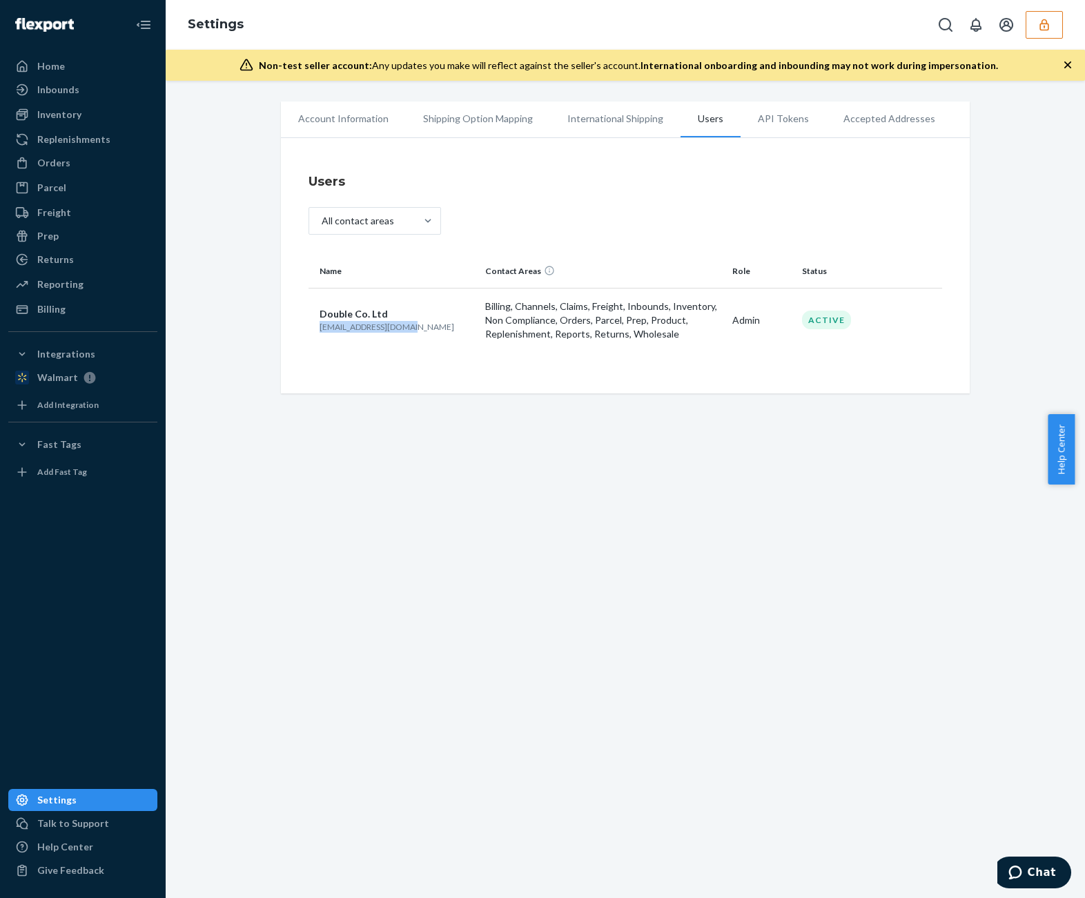
drag, startPoint x: 100, startPoint y: 118, endPoint x: 162, endPoint y: 142, distance: 66.7
click at [100, 118] on div "Inventory" at bounding box center [83, 114] width 146 height 19
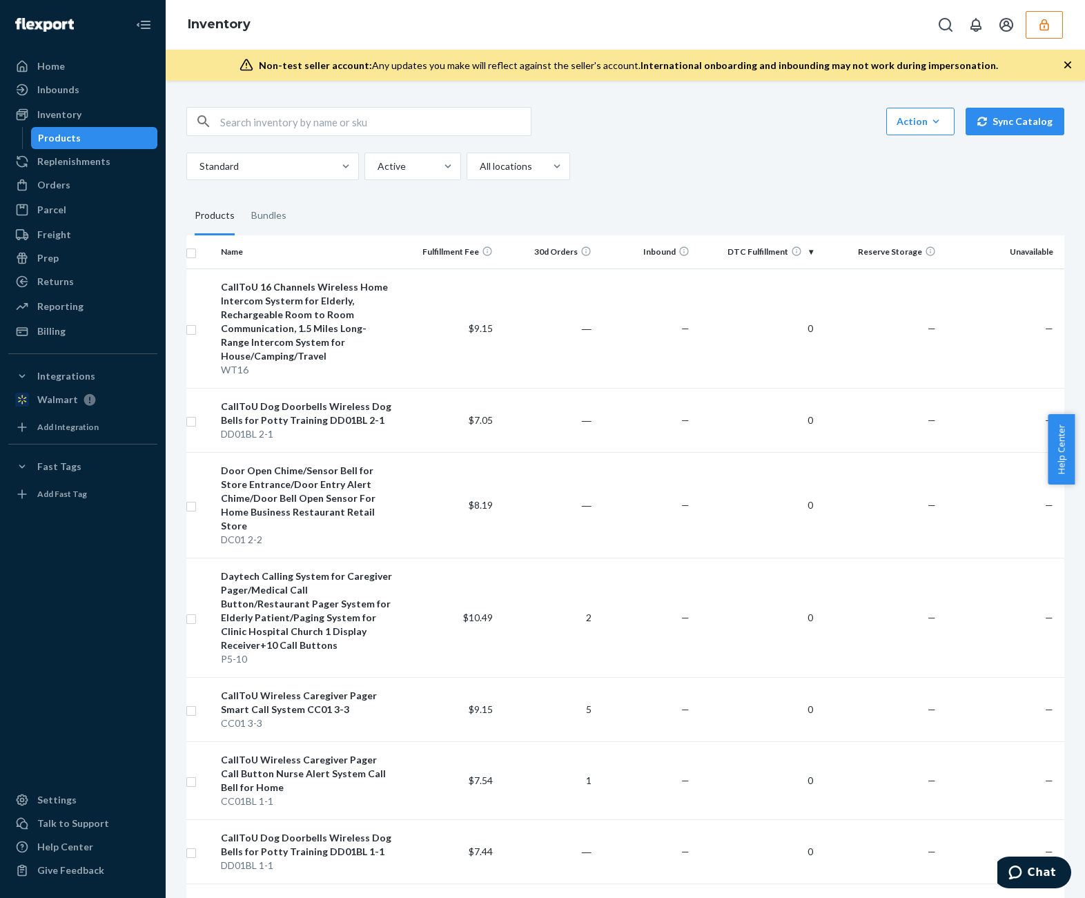
click at [951, 17] on button "button" at bounding box center [1044, 25] width 37 height 28
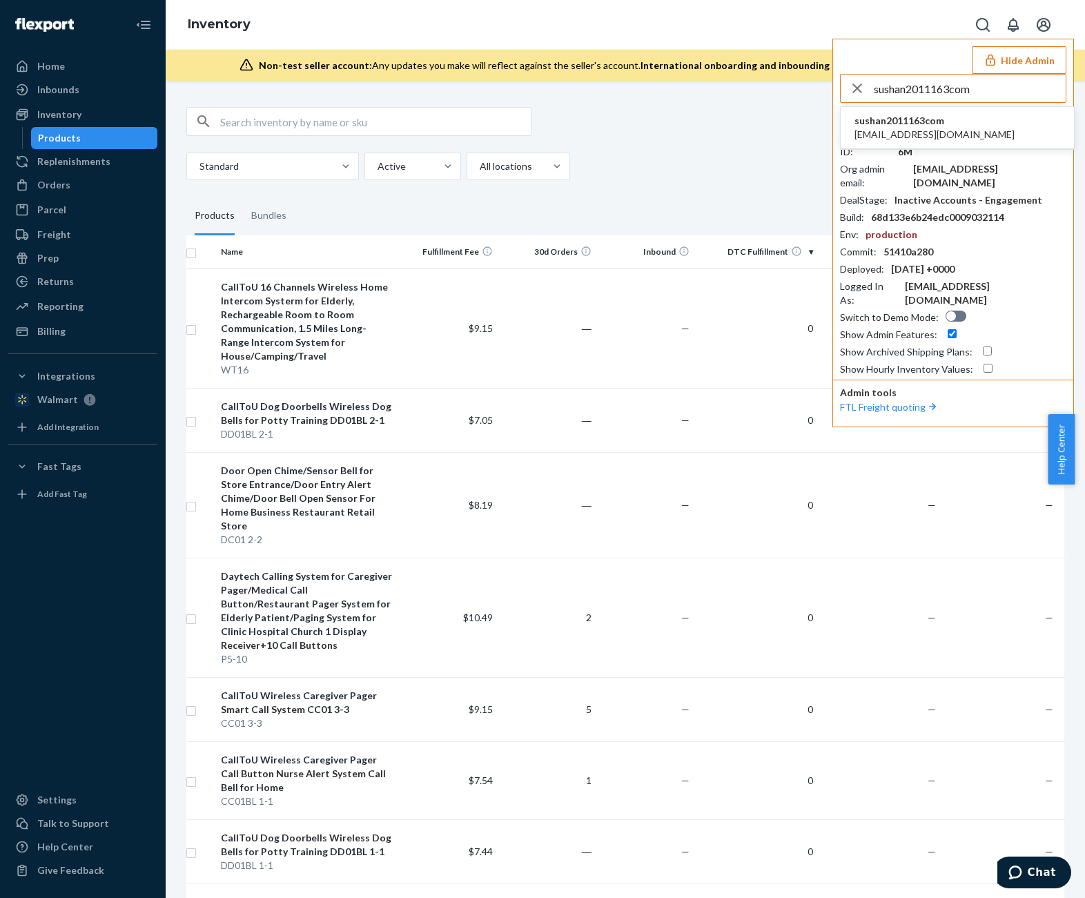
type input "sushan2011163com"
click at [951, 140] on li "sushan2011163com sushan2011@163.com" at bounding box center [957, 128] width 233 height 42
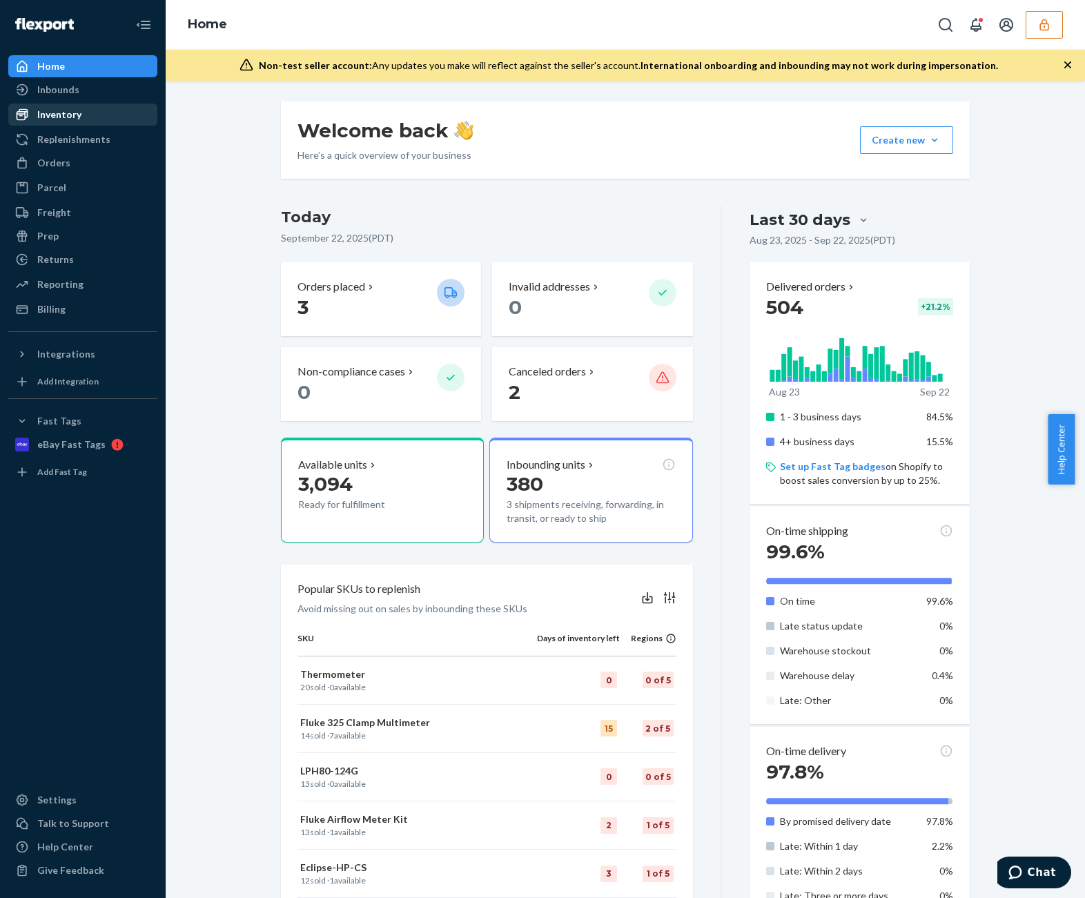
click at [90, 122] on div "Inventory" at bounding box center [83, 114] width 146 height 19
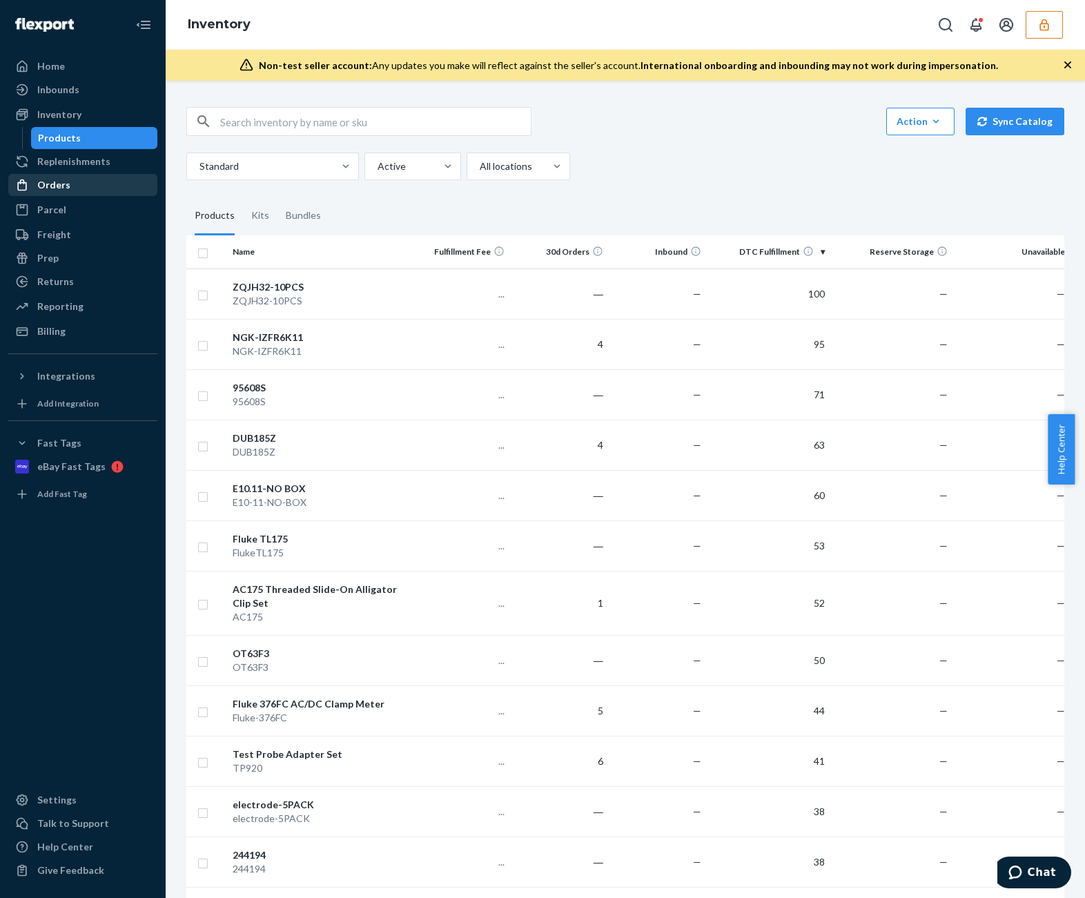
click at [109, 178] on div "Orders" at bounding box center [83, 184] width 146 height 19
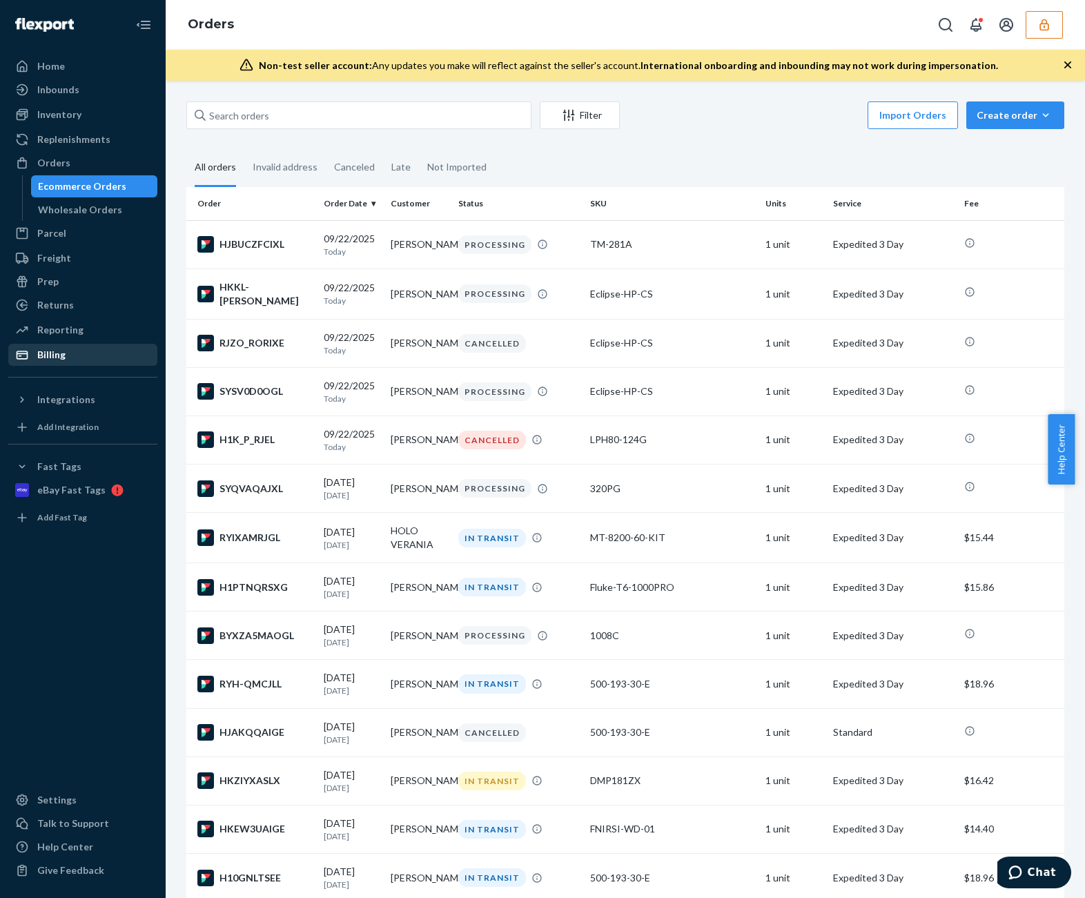
click at [107, 351] on div "Billing" at bounding box center [83, 354] width 146 height 19
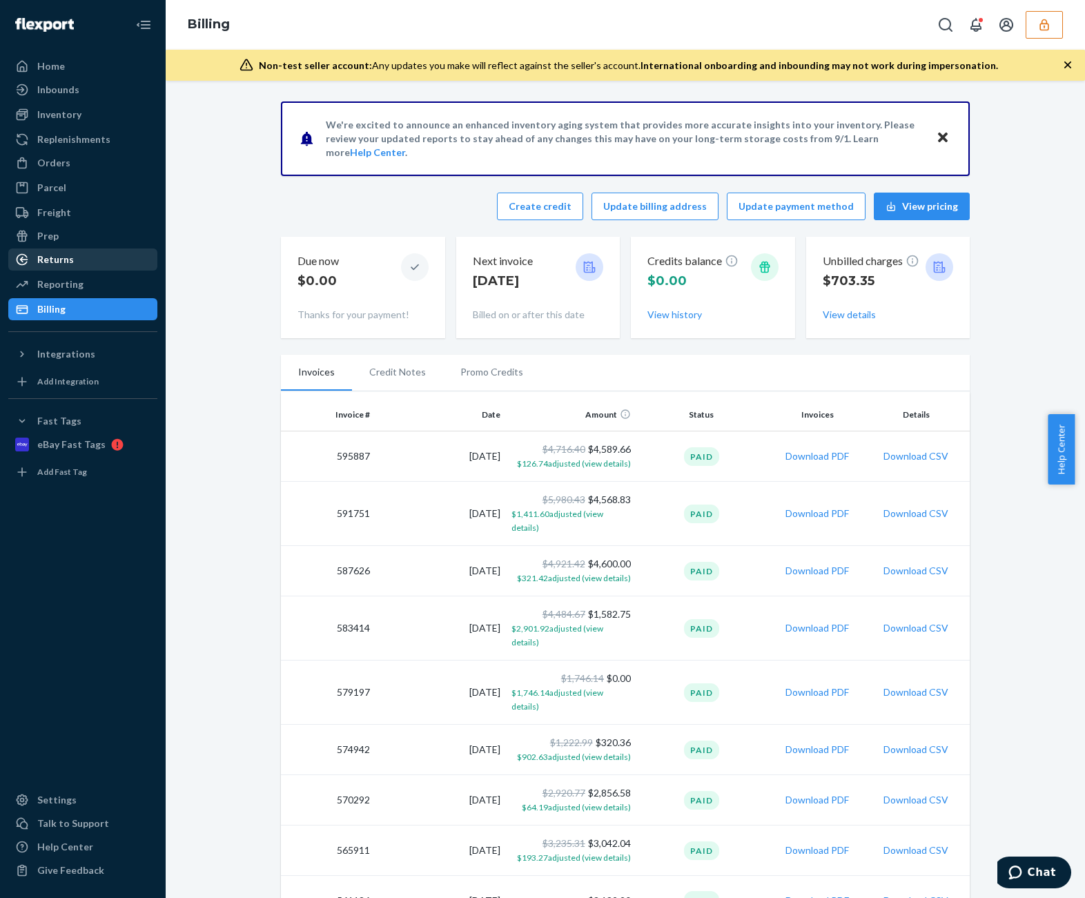
click at [117, 255] on div "Returns" at bounding box center [83, 259] width 146 height 19
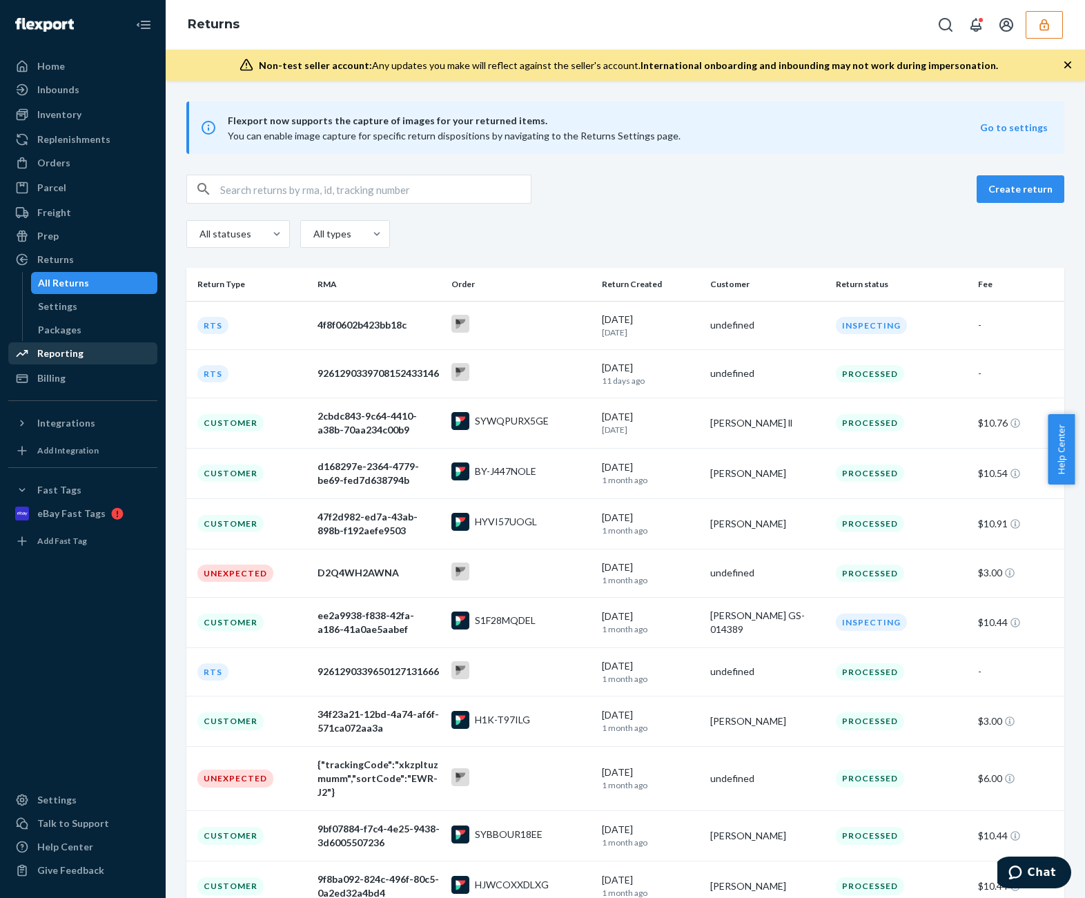
click at [97, 357] on div "Reporting" at bounding box center [83, 353] width 146 height 19
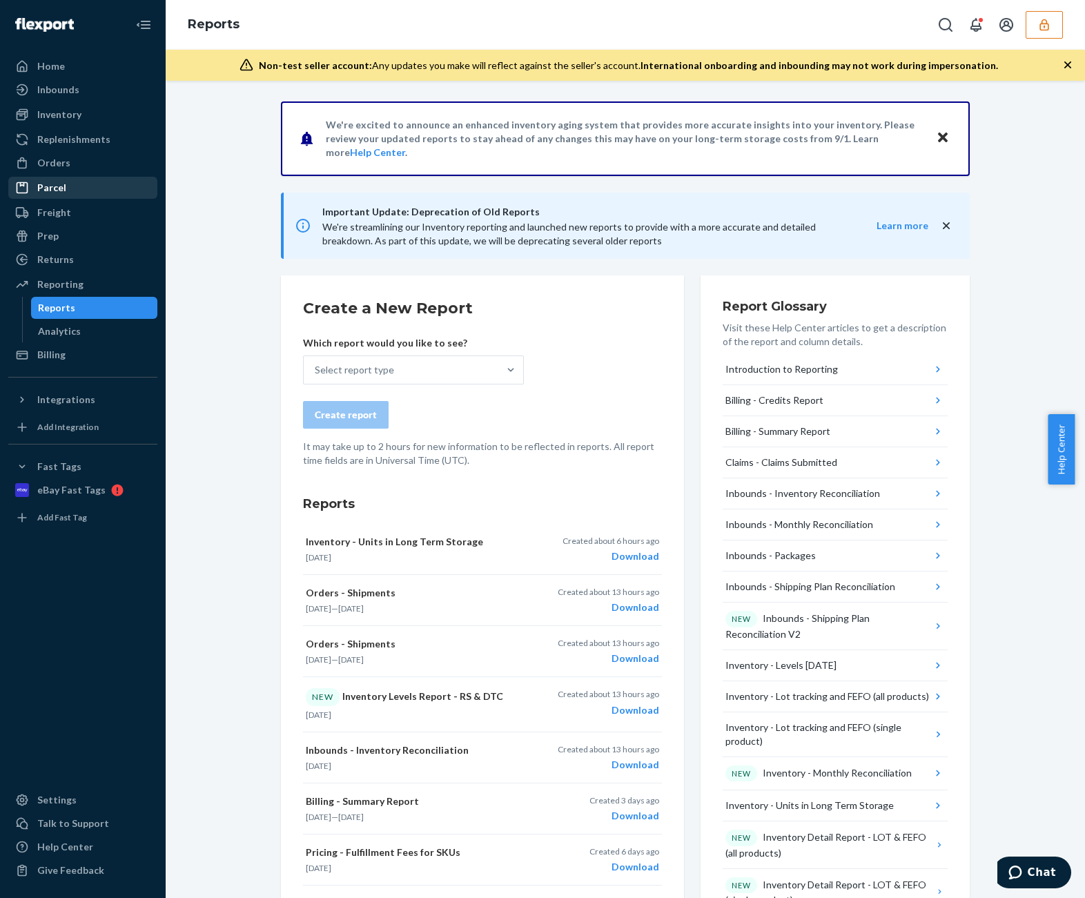
click at [117, 190] on div "Parcel" at bounding box center [83, 187] width 146 height 19
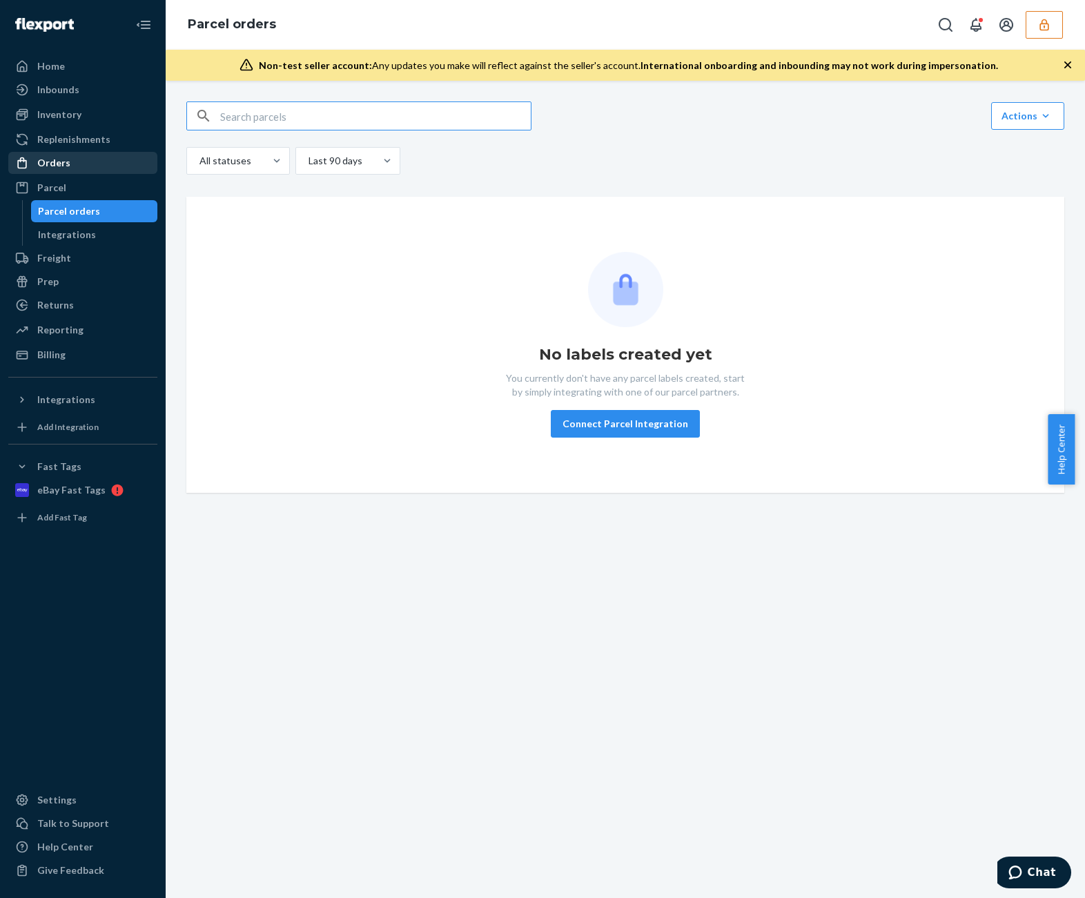
click at [122, 171] on div "Orders" at bounding box center [83, 162] width 146 height 19
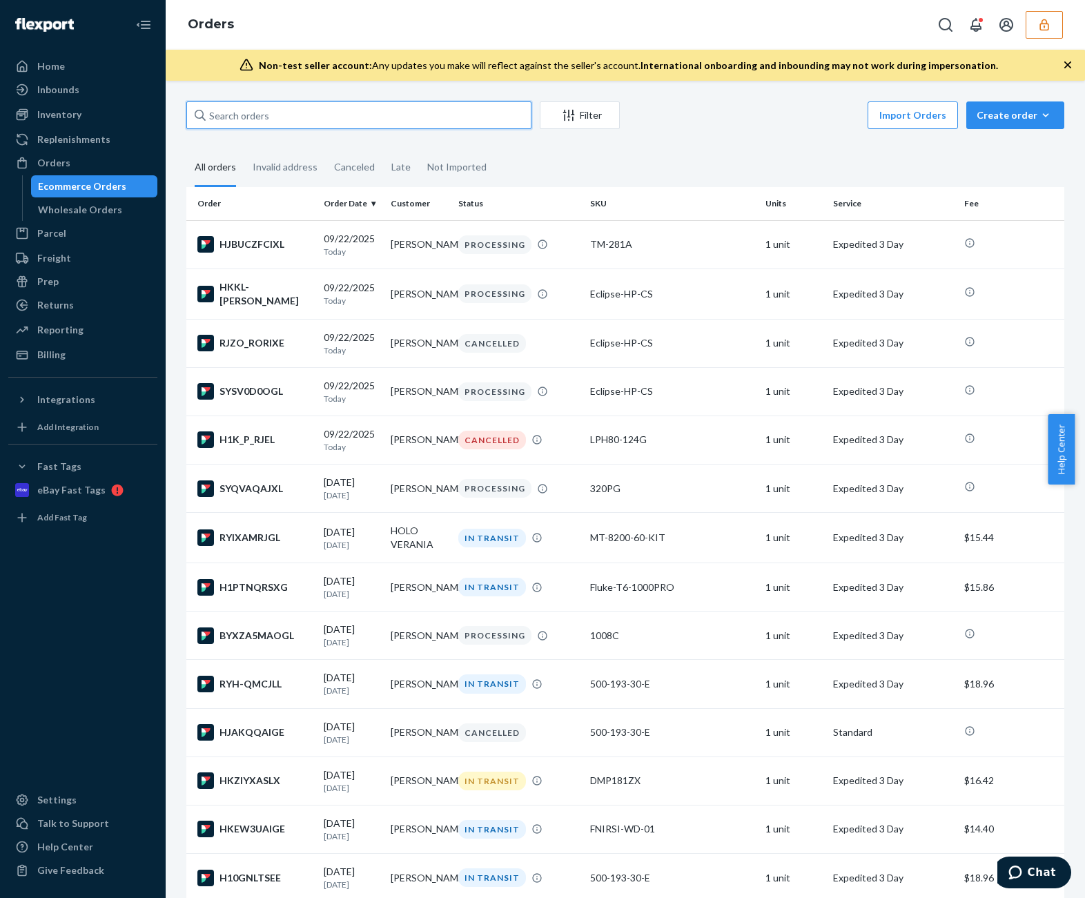
click at [311, 122] on input "text" at bounding box center [358, 115] width 345 height 28
paste input "136691623"
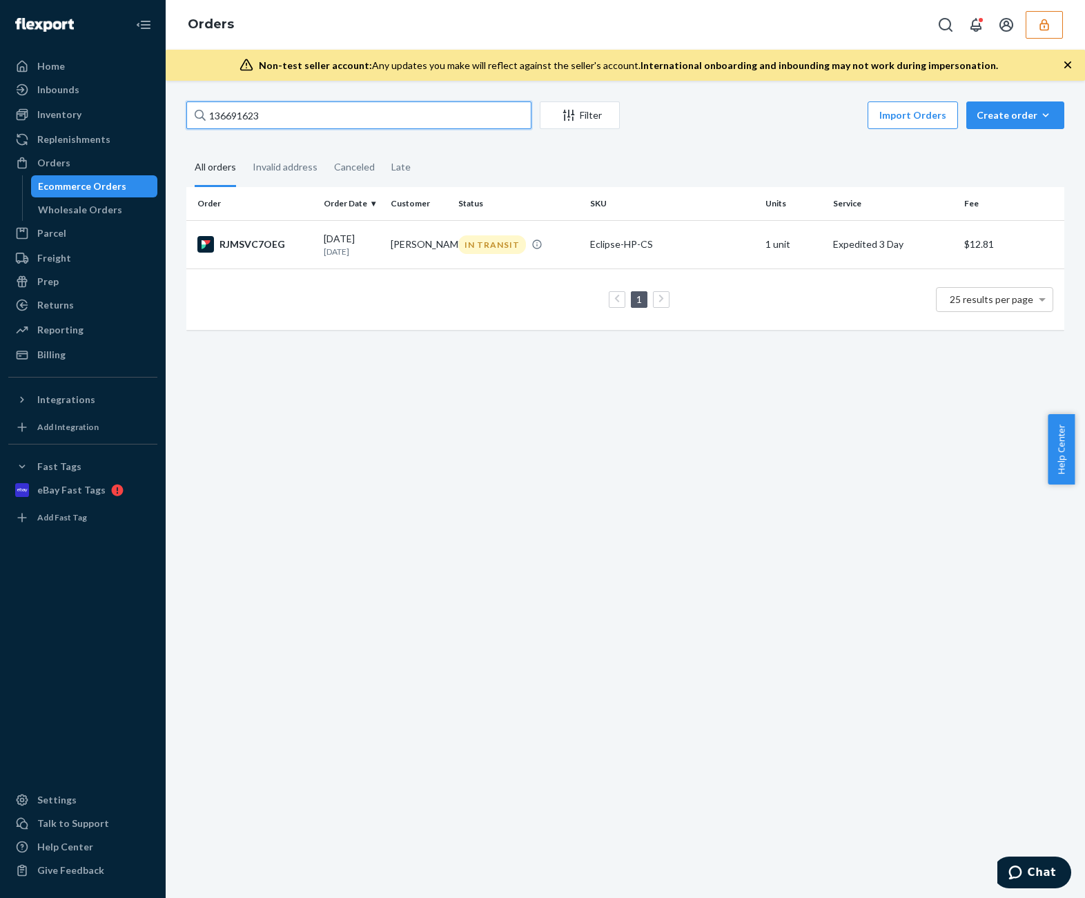
type input "136691623"
click at [460, 266] on td "IN TRANSIT" at bounding box center [519, 244] width 132 height 48
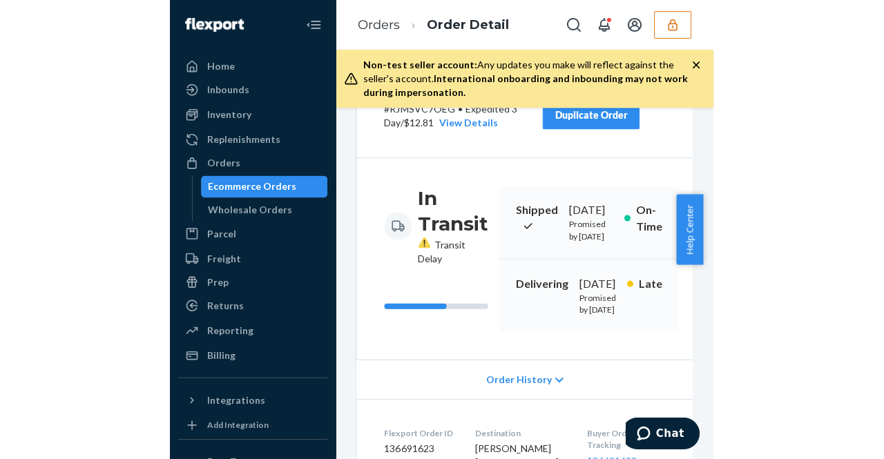
scroll to position [112, 0]
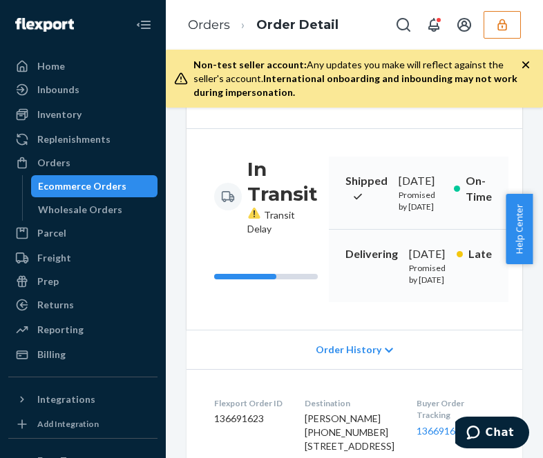
click at [515, 27] on button "button" at bounding box center [501, 25] width 37 height 28
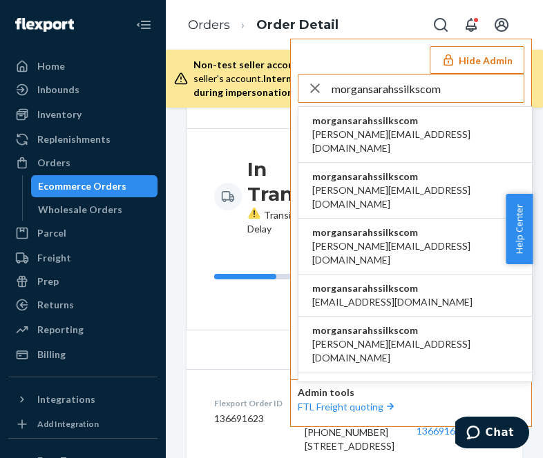
type input "morgansarahssilkscom"
click at [443, 129] on li "morgansarahssilkscom cassandra@sarahssilks.com" at bounding box center [414, 135] width 233 height 56
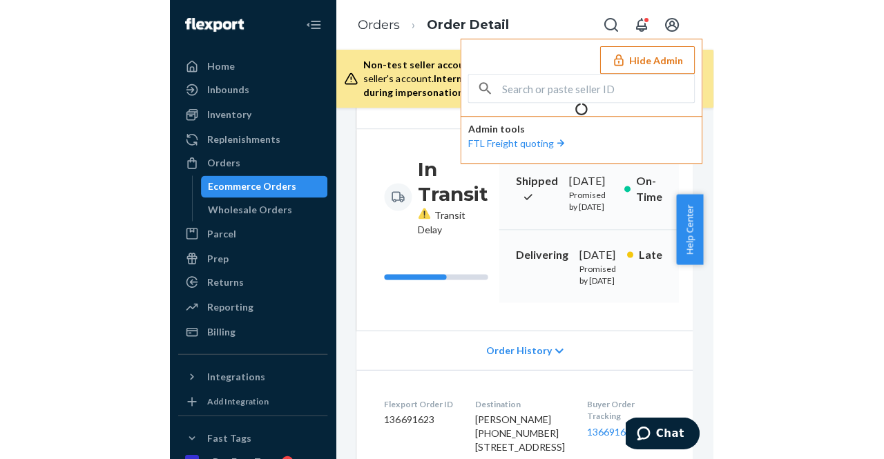
scroll to position [83, 0]
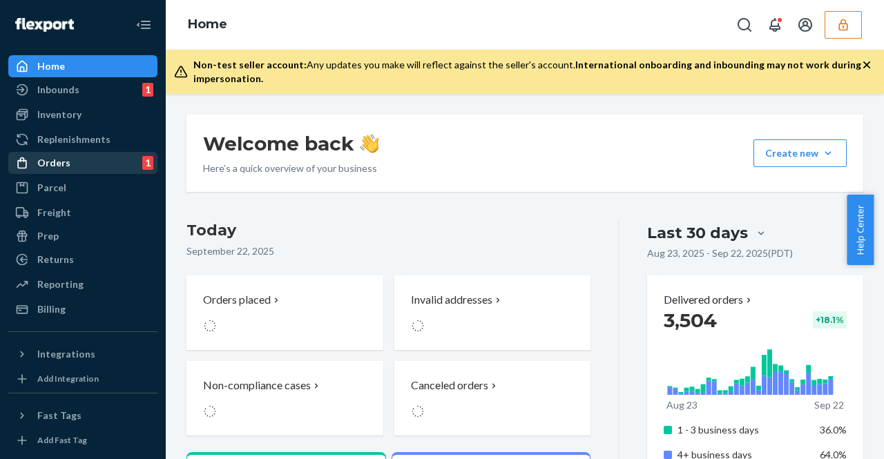
click at [105, 167] on div "Orders 1" at bounding box center [83, 162] width 146 height 19
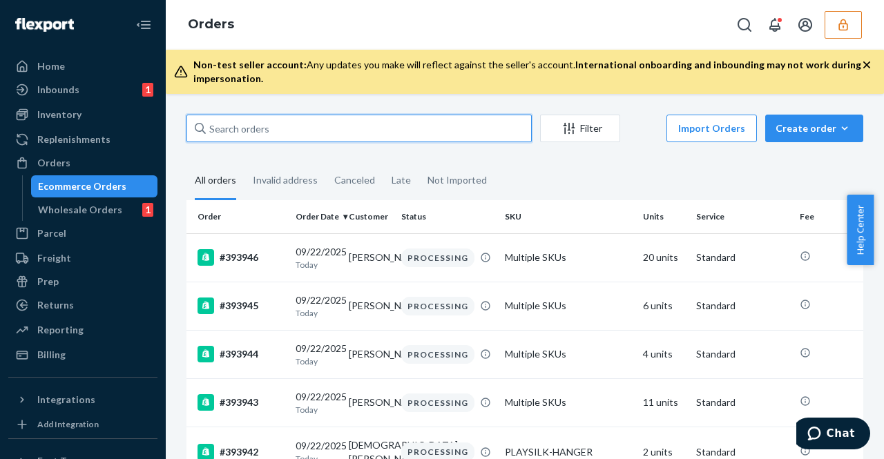
click at [400, 123] on input "text" at bounding box center [358, 129] width 345 height 28
paste input "392004"
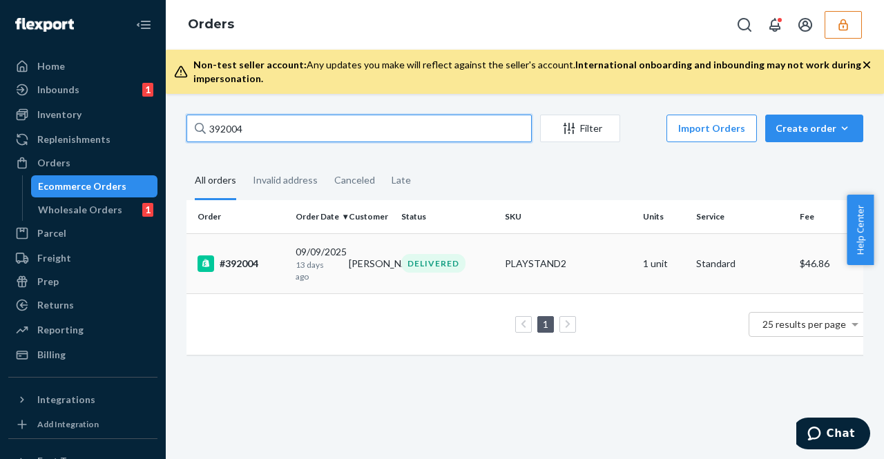
type input "392004"
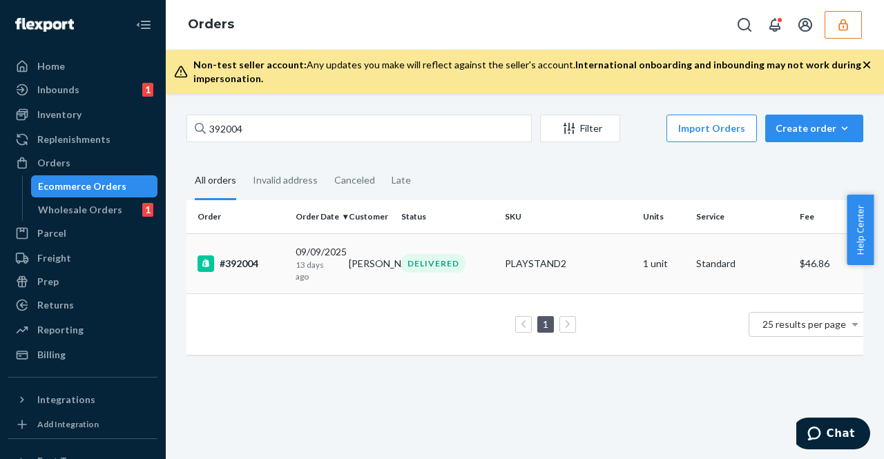
click at [323, 237] on td "[DATE] [DATE]" at bounding box center [316, 263] width 53 height 60
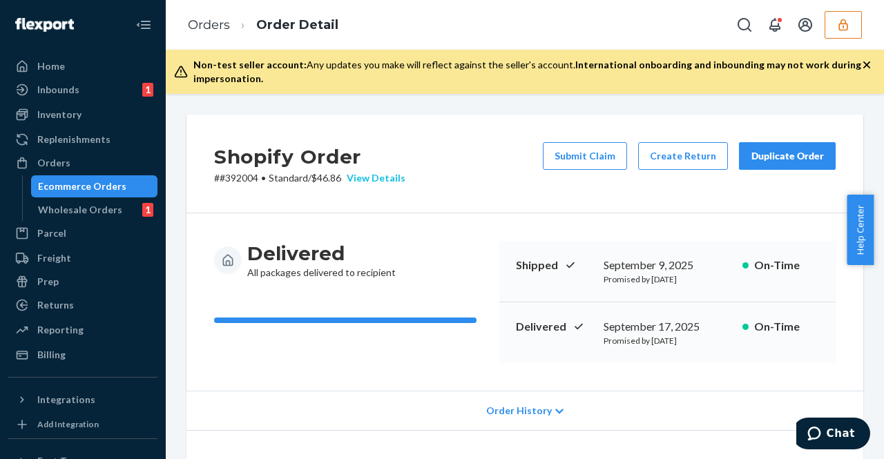
click at [380, 173] on div "View Details" at bounding box center [373, 178] width 64 height 14
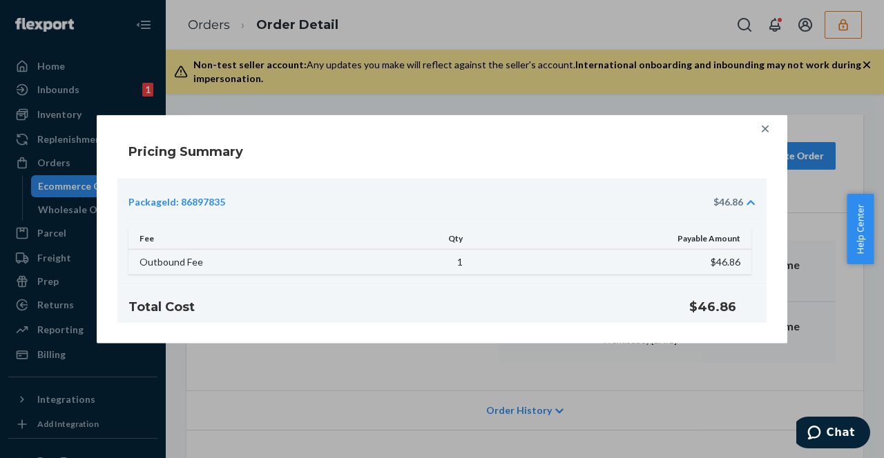
click at [760, 132] on icon at bounding box center [765, 129] width 14 height 14
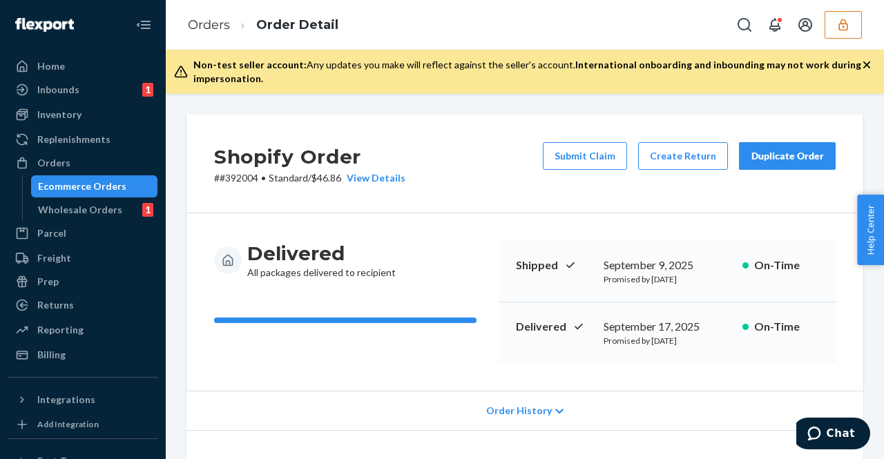
click at [838, 34] on button "button" at bounding box center [842, 25] width 37 height 28
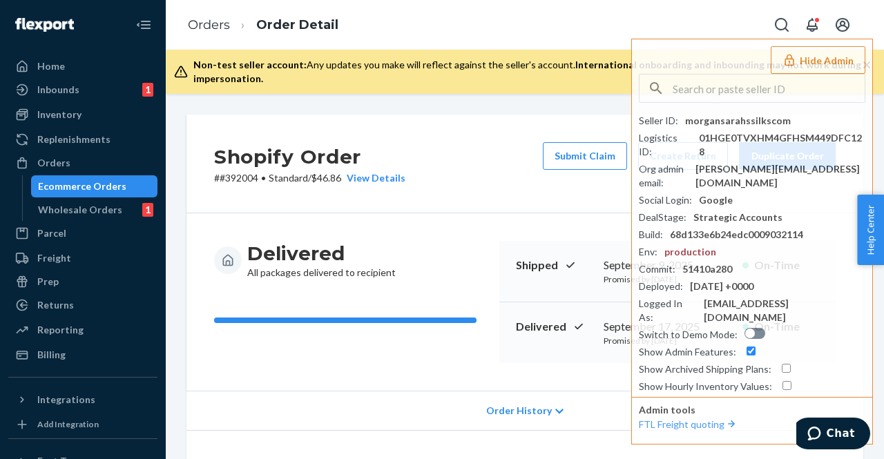
click at [501, 104] on div "Shopify Order # #392004 • Standard / $46.86 View Details Submit Claim Create Re…" at bounding box center [525, 276] width 718 height 365
click at [90, 161] on div "Orders" at bounding box center [83, 162] width 146 height 19
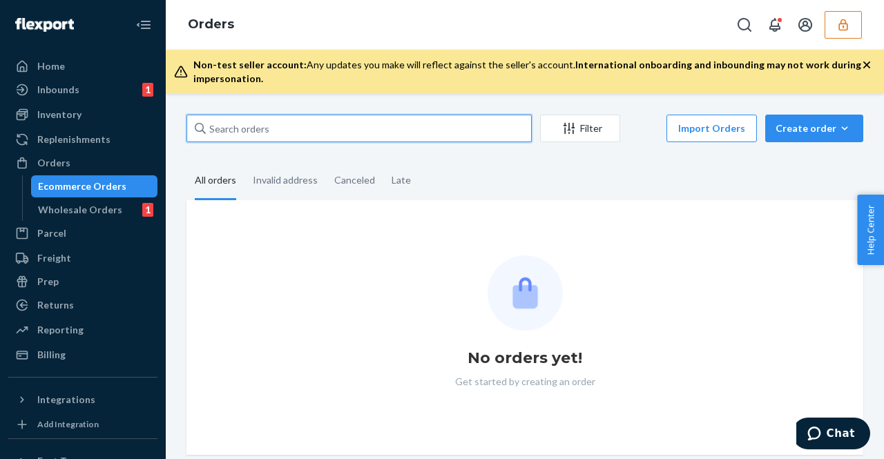
click at [345, 132] on input "text" at bounding box center [358, 129] width 345 height 28
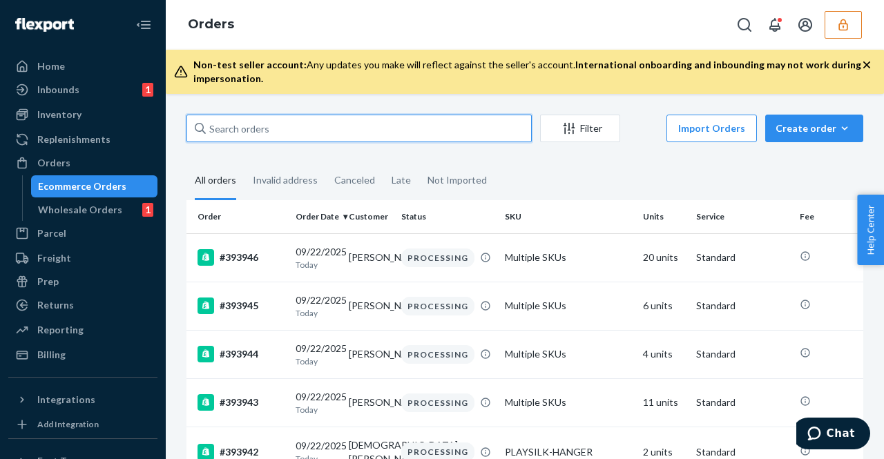
paste input "136065064"
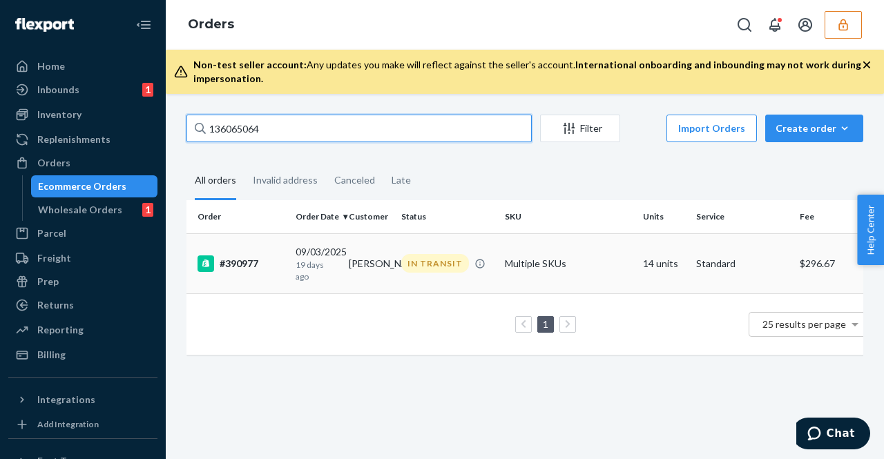
type input "136065064"
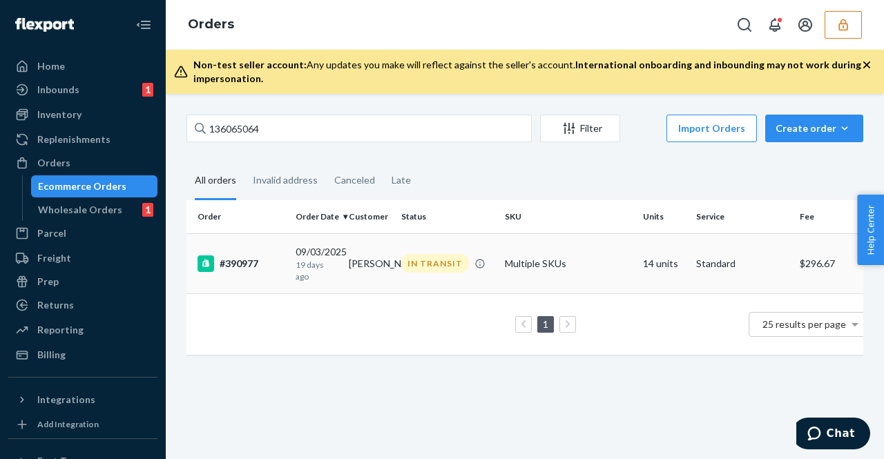
click at [424, 285] on td "IN TRANSIT" at bounding box center [448, 263] width 104 height 60
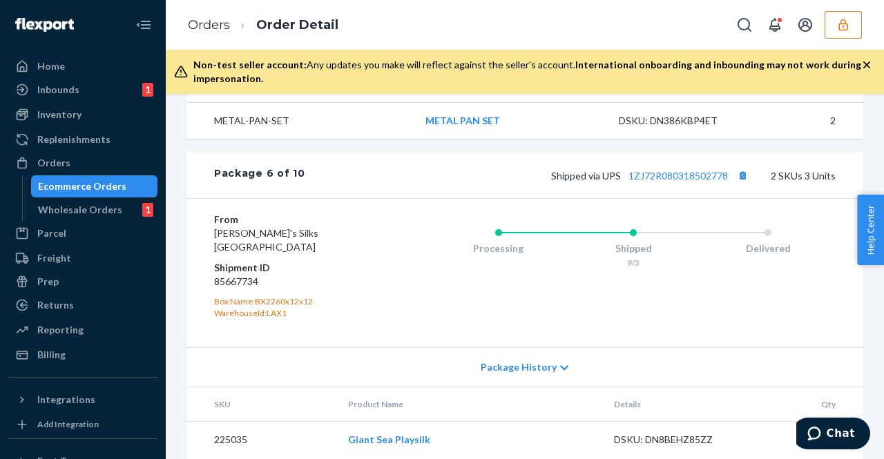
scroll to position [2456, 0]
click at [689, 193] on div "Package 6 of 10 Shipped via UPS 1ZJ72R080318502778 2 SKUs 3 Units" at bounding box center [524, 176] width 677 height 46
click at [692, 182] on link "1ZJ72R080318502778" at bounding box center [677, 177] width 99 height 12
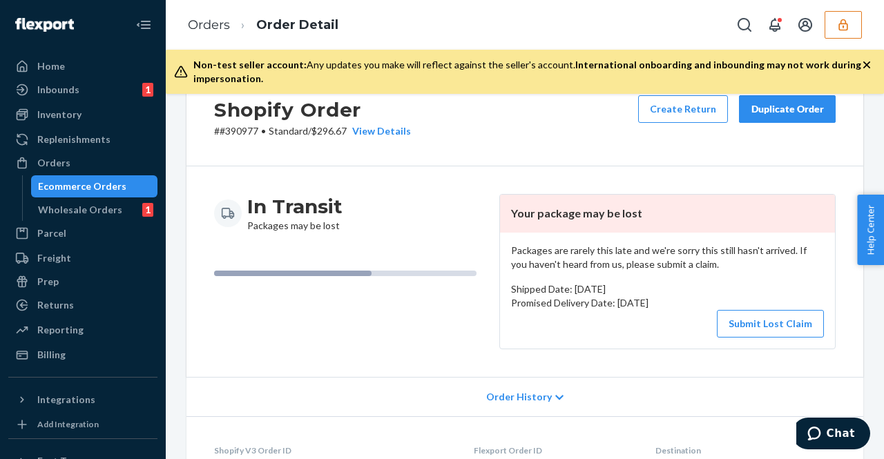
scroll to position [0, 0]
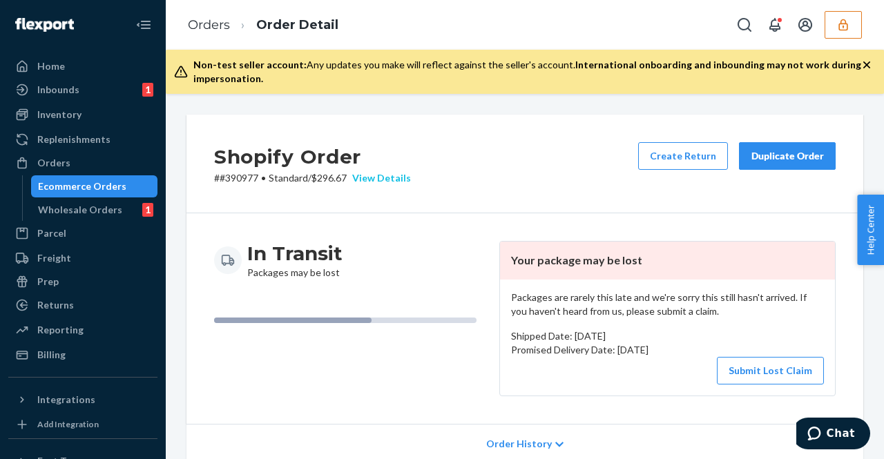
click at [400, 184] on div "View Details" at bounding box center [379, 178] width 64 height 14
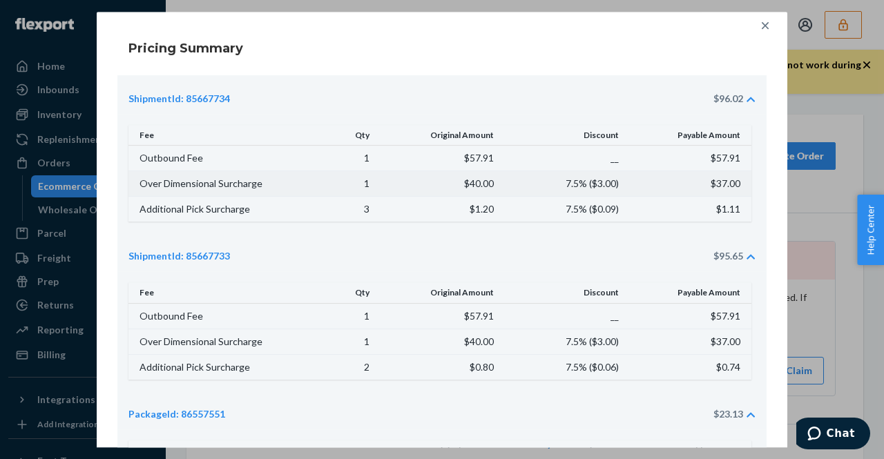
click at [672, 175] on td "$37.00" at bounding box center [689, 184] width 124 height 26
click at [766, 21] on icon at bounding box center [765, 26] width 14 height 14
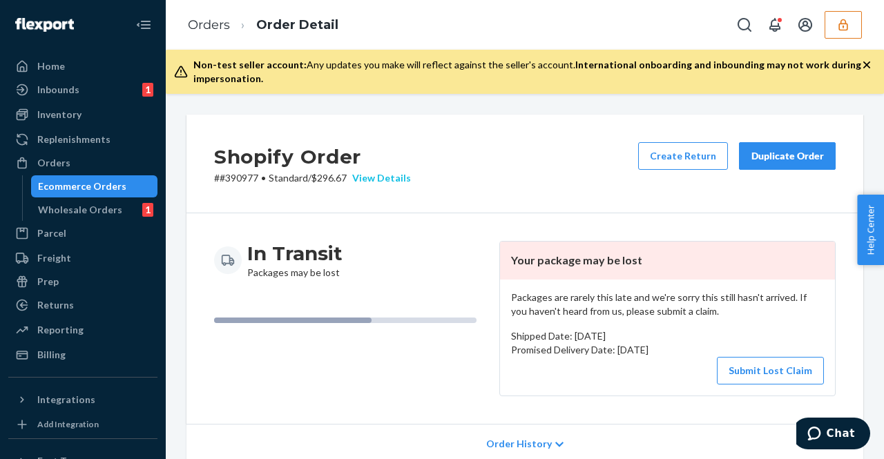
click at [369, 175] on div "View Details" at bounding box center [379, 178] width 64 height 14
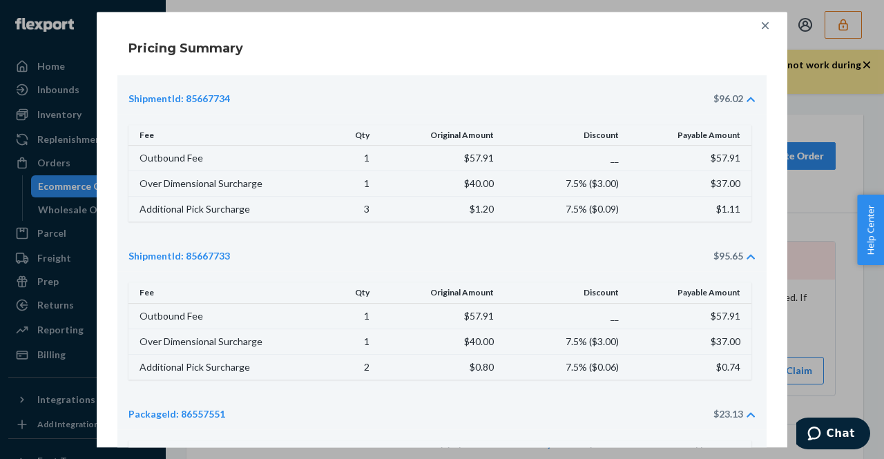
click at [311, 59] on div "Pricing Summary" at bounding box center [441, 48] width 649 height 32
click at [765, 26] on icon at bounding box center [765, 26] width 14 height 14
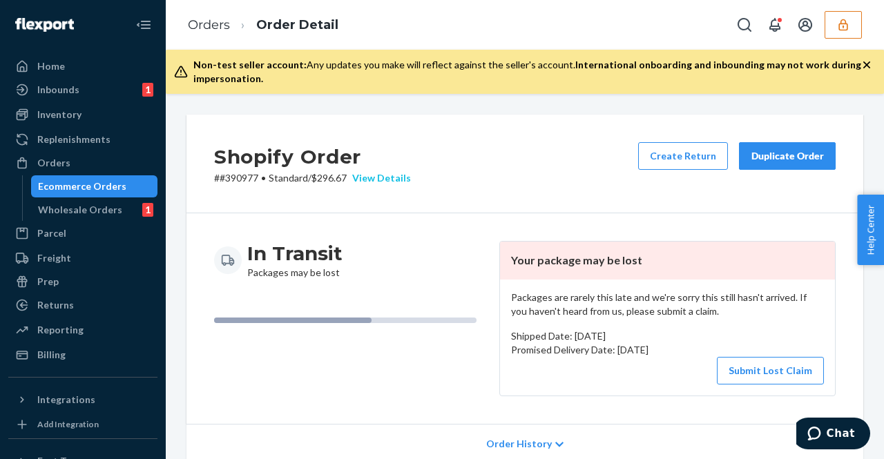
click at [393, 175] on div "View Details" at bounding box center [379, 178] width 64 height 14
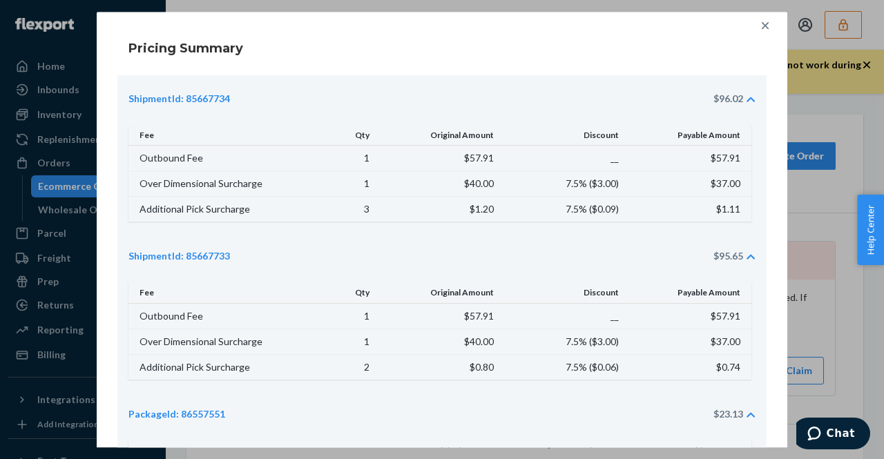
drag, startPoint x: 762, startPoint y: 21, endPoint x: 723, endPoint y: 51, distance: 48.7
click at [762, 21] on icon at bounding box center [765, 26] width 14 height 14
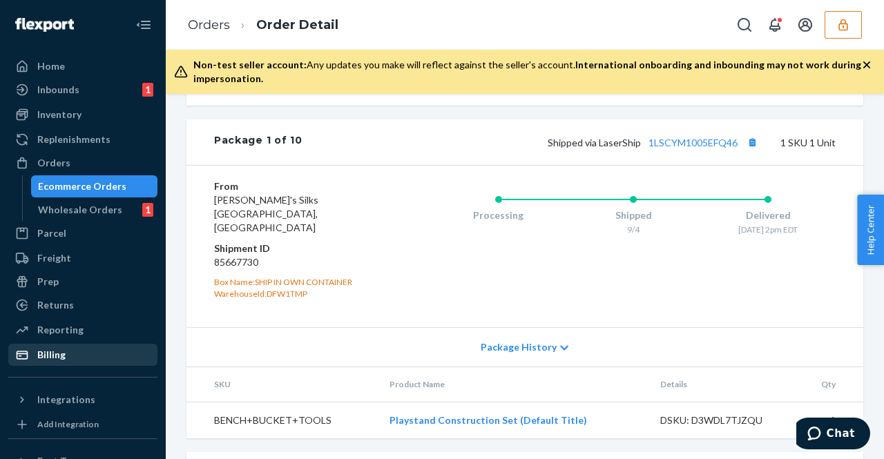
scroll to position [897, 0]
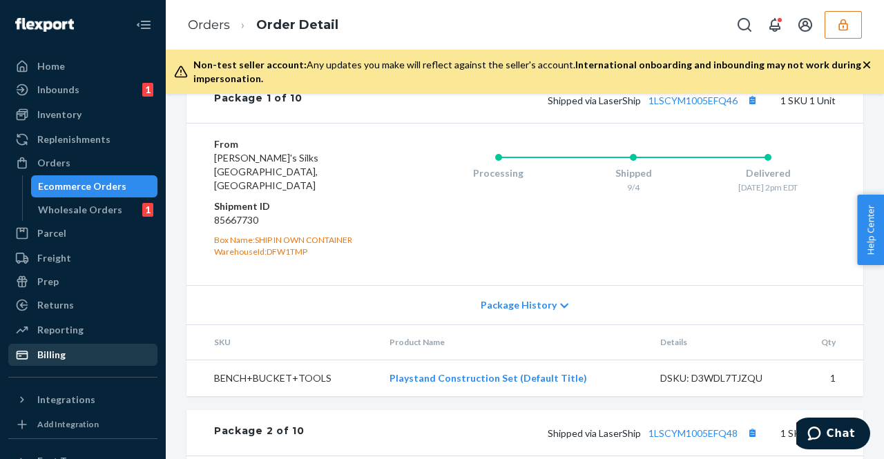
click at [59, 358] on div "Billing" at bounding box center [51, 355] width 28 height 14
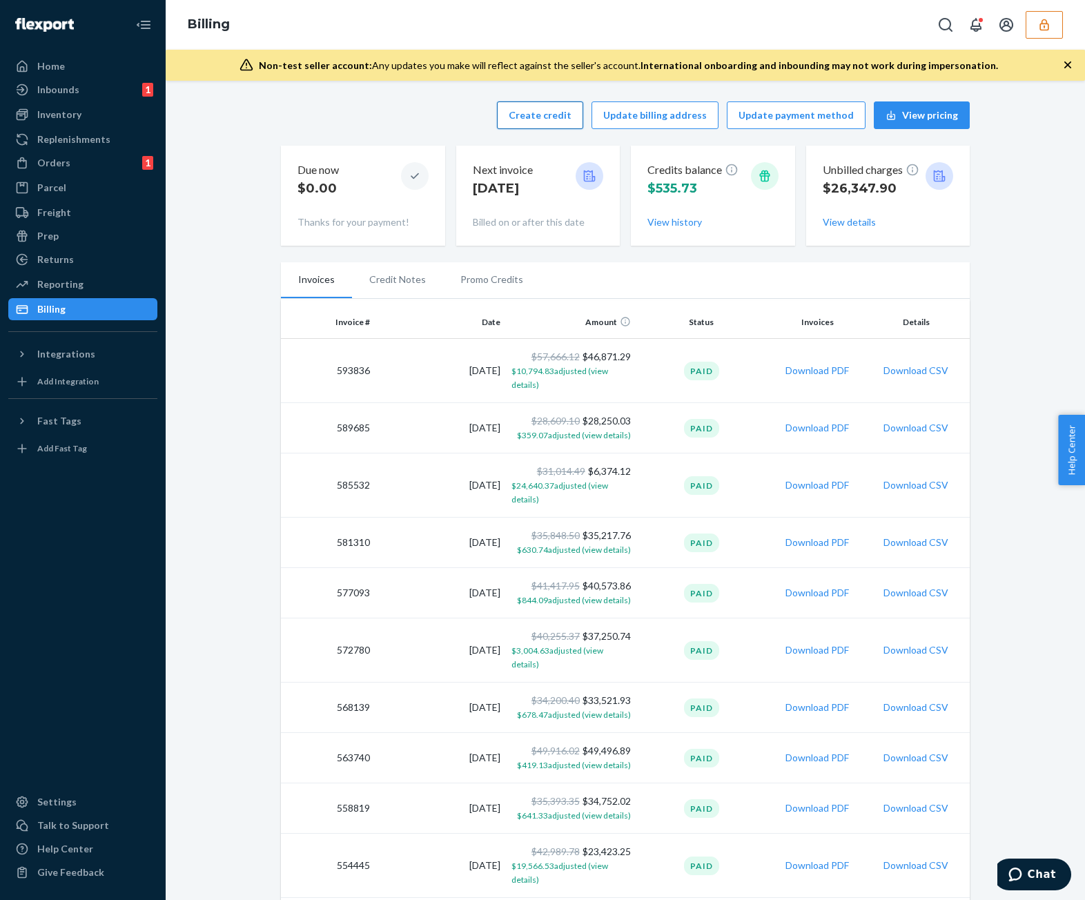
click at [555, 111] on button "Create credit" at bounding box center [540, 115] width 86 height 28
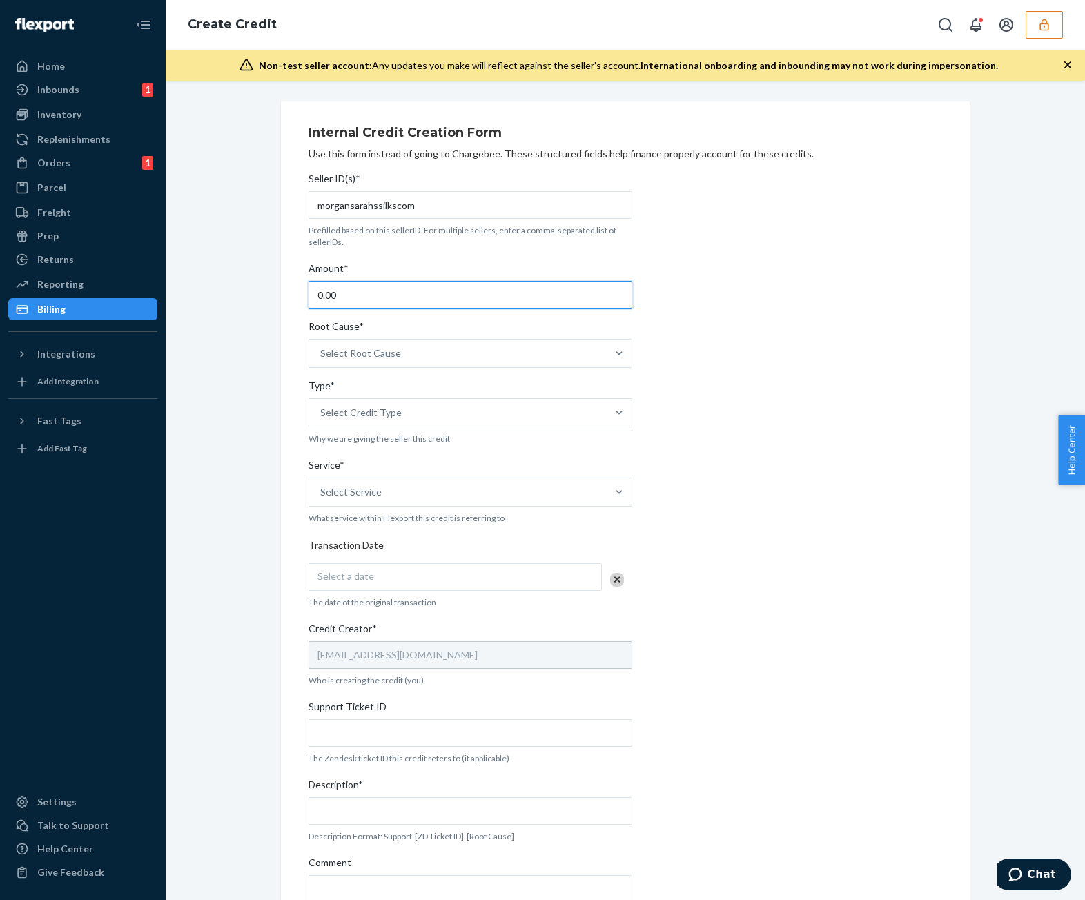
drag, startPoint x: 443, startPoint y: 295, endPoint x: 142, endPoint y: 302, distance: 301.8
click at [143, 304] on div "Home Inbounds 1 Shipping Plans Problems 1 Inventory Products Replenishments Ord…" at bounding box center [542, 450] width 1085 height 900
type input "74"
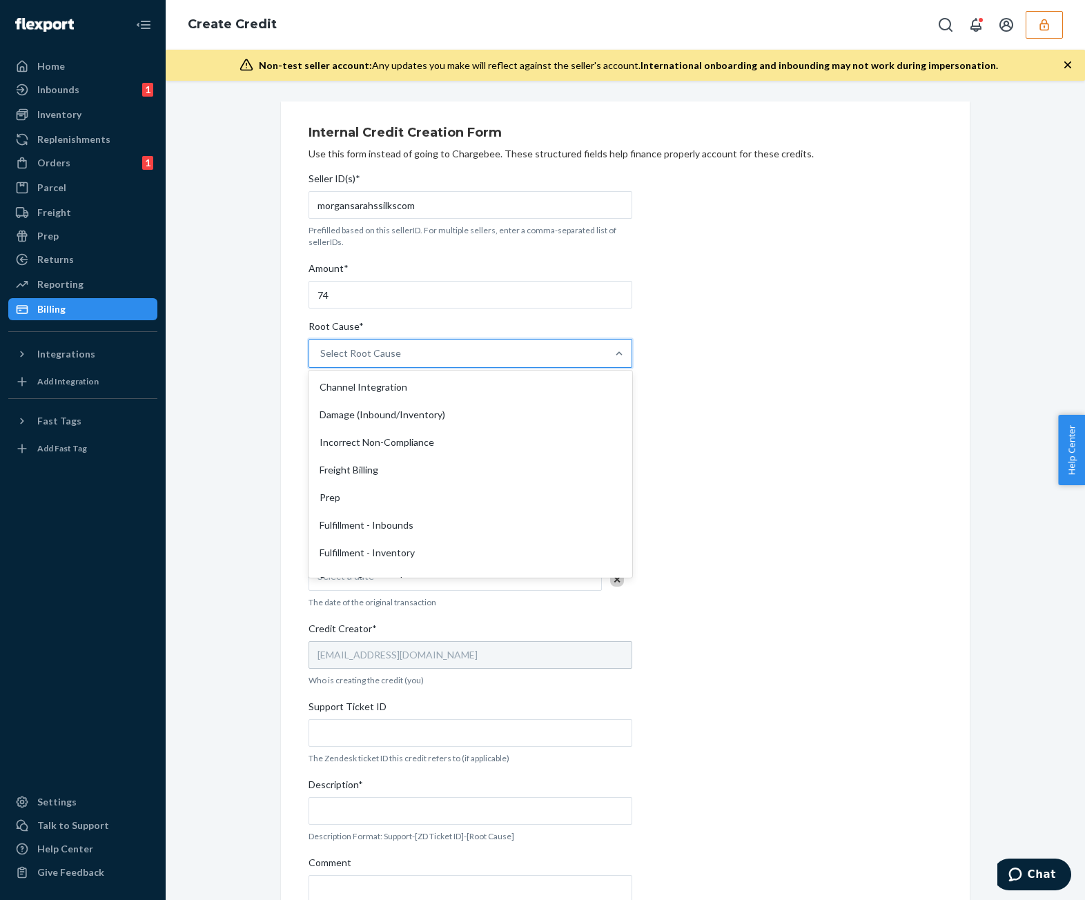
click at [376, 350] on div "Select Root Cause" at bounding box center [360, 354] width 81 height 14
click at [322, 350] on input "Root Cause* option Channel Integration focused, 1 of 29. 29 results available. …" at bounding box center [320, 354] width 1 height 14
click at [478, 440] on div "Incorrect Non-Compliance" at bounding box center [470, 443] width 318 height 28
click at [322, 360] on input "Root Cause* option Incorrect Non-Compliance focused, 3 of 29. 29 results availa…" at bounding box center [320, 354] width 1 height 14
click at [521, 365] on div "Incorrect Non-Compliance" at bounding box center [458, 354] width 298 height 28
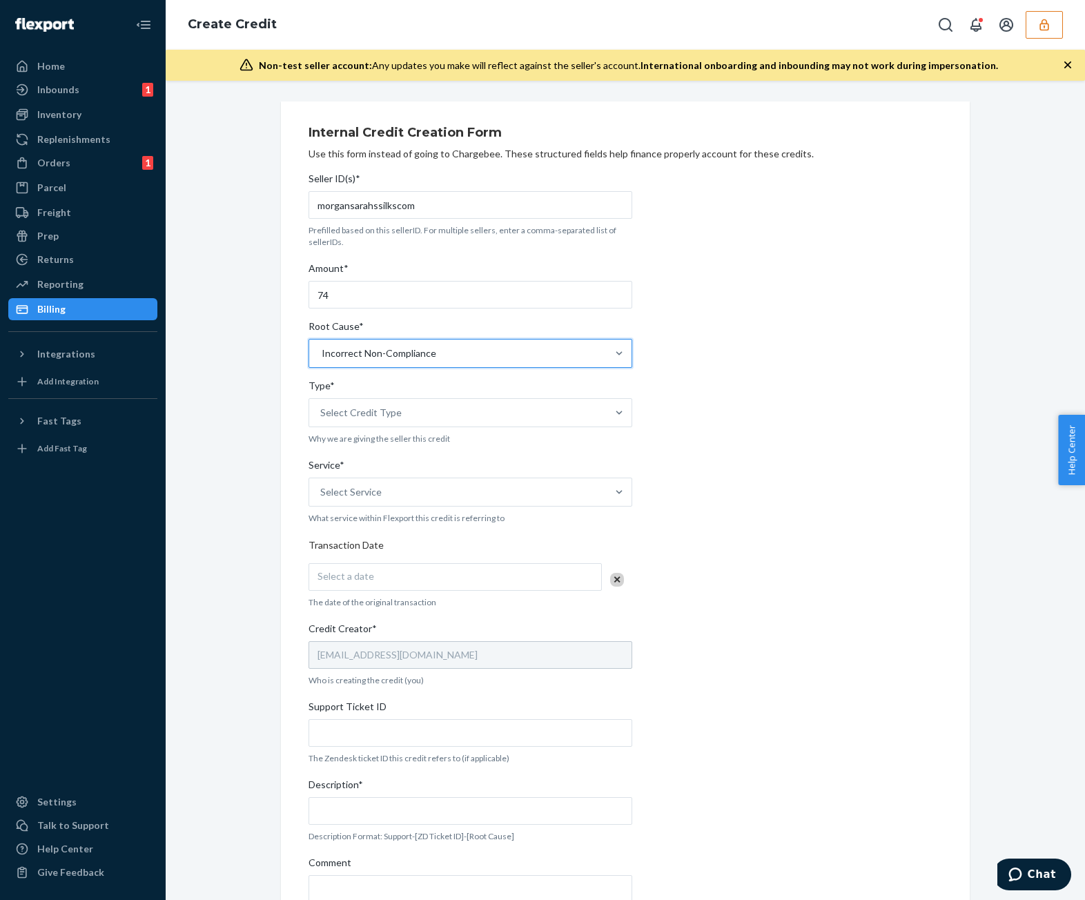
click at [322, 360] on input "Root Cause* option Incorrect Non-Compliance, selected. 0 results available. Sel…" at bounding box center [320, 354] width 1 height 14
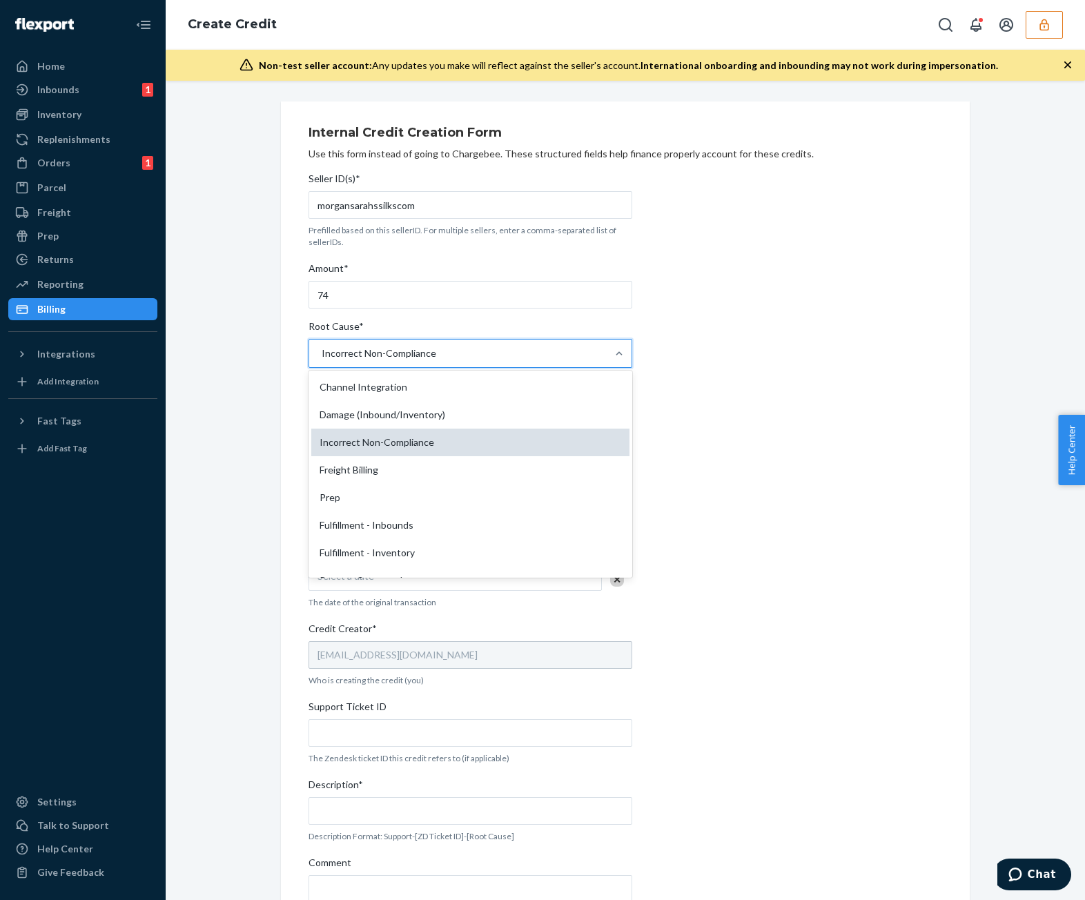
click at [474, 440] on div "Incorrect Non-Compliance" at bounding box center [470, 443] width 318 height 28
click at [322, 360] on input "Root Cause* option Incorrect Non-Compliance, selected. option Incorrect Non-Com…" at bounding box center [320, 354] width 1 height 14
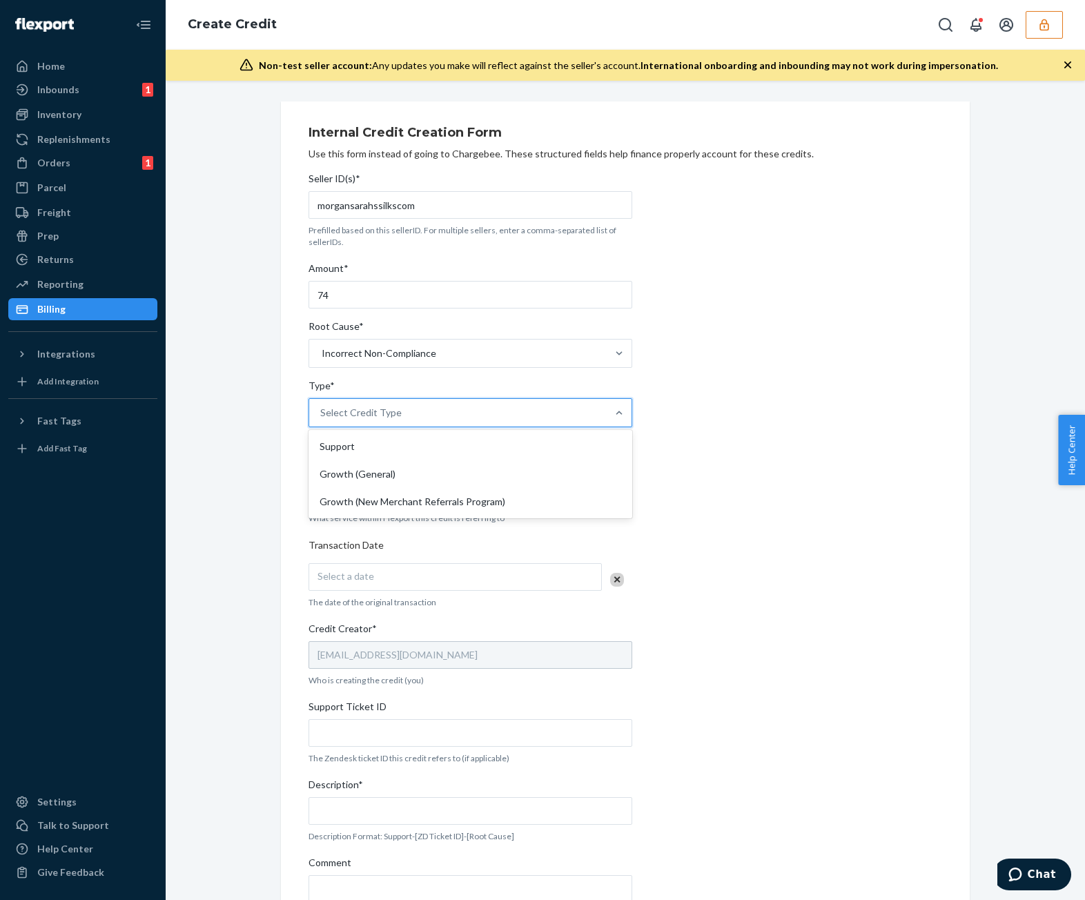
drag, startPoint x: 511, startPoint y: 403, endPoint x: 509, endPoint y: 416, distance: 13.2
click at [511, 407] on div "Select Credit Type" at bounding box center [458, 413] width 298 height 28
click at [322, 407] on input "Type* option Support focused, 1 of 3. 3 results available. Use Up and Down to c…" at bounding box center [320, 413] width 1 height 14
click at [495, 451] on div "Support" at bounding box center [470, 447] width 318 height 28
click at [322, 420] on input "Type* option Support focused, 1 of 3. 3 results available. Use Up and Down to c…" at bounding box center [320, 413] width 1 height 14
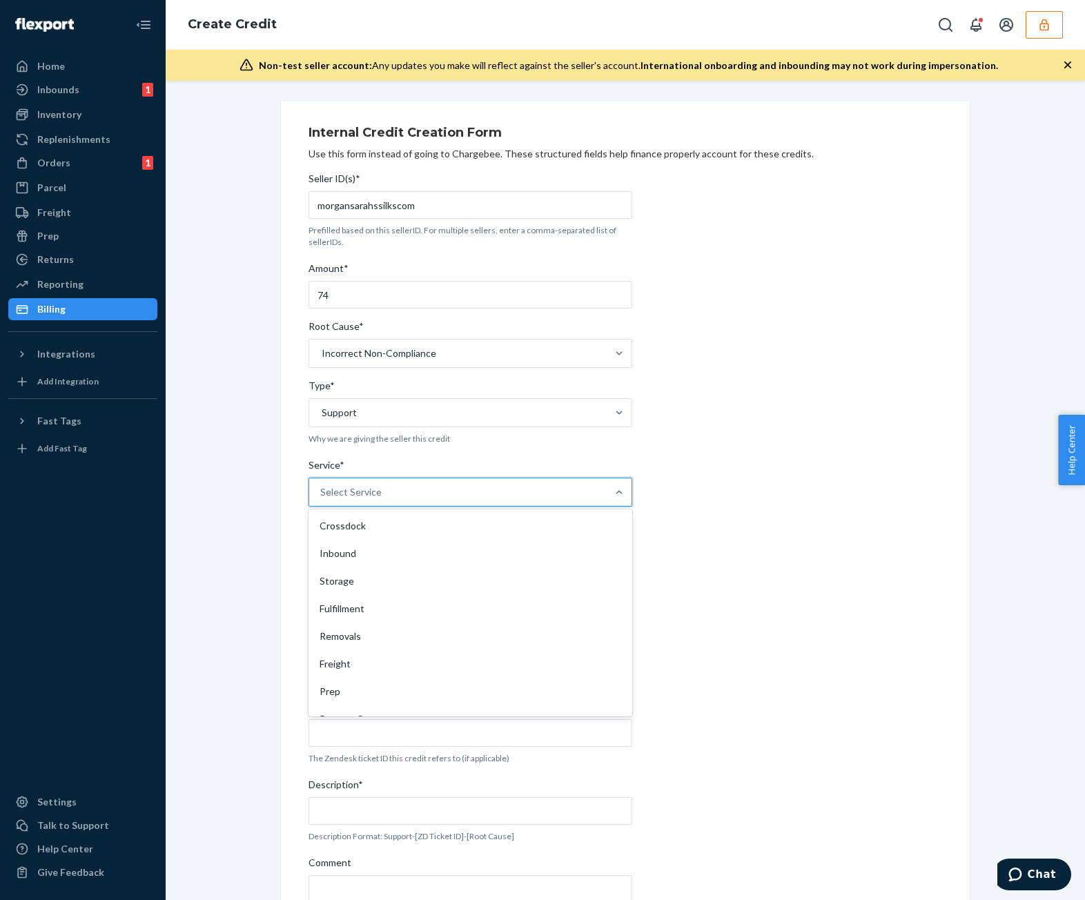
click at [494, 458] on div "Select Service" at bounding box center [458, 492] width 298 height 28
click at [322, 458] on input "Service* option Crossdock focused, 1 of 10. 10 results available. Use Up and Do…" at bounding box center [320, 492] width 1 height 14
click at [504, 458] on div "Fulfillment" at bounding box center [470, 609] width 318 height 28
click at [322, 458] on input "Service* option Fulfillment focused, 4 of 10. 10 results available. Use Up and …" at bounding box center [320, 492] width 1 height 14
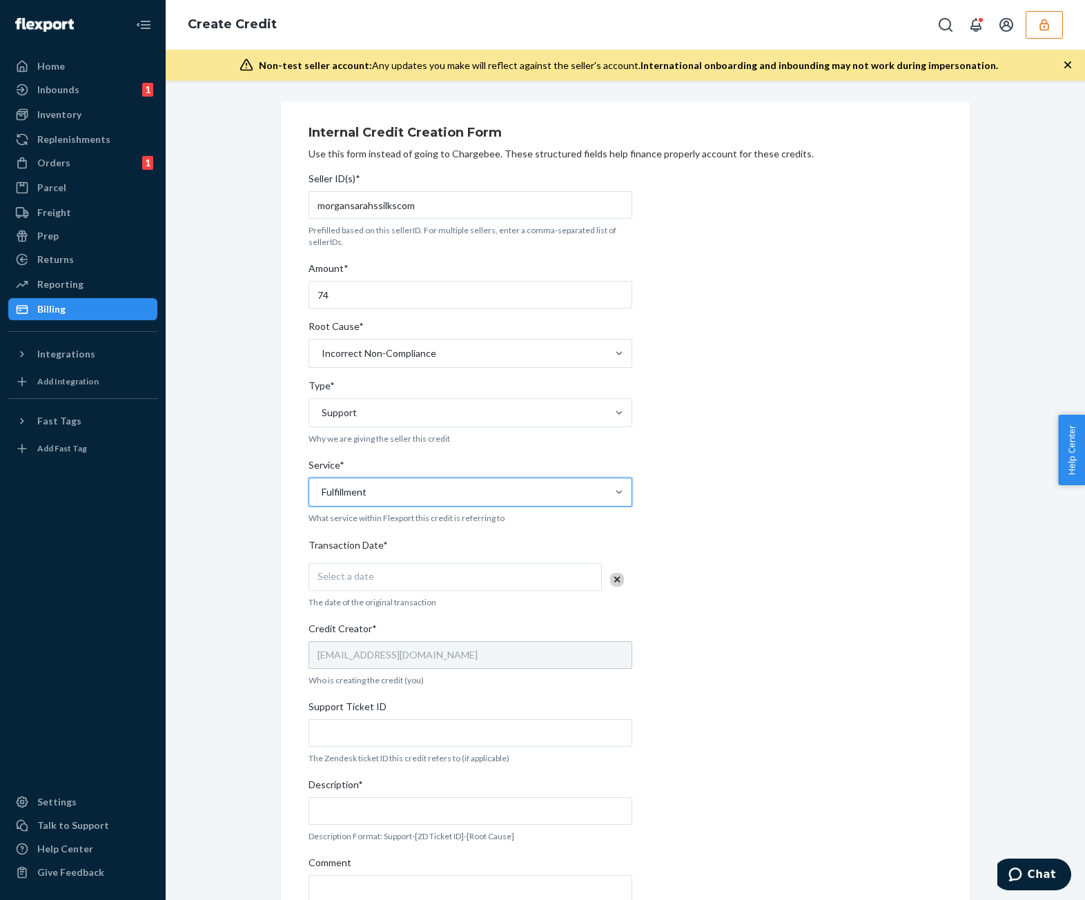
click at [483, 458] on div "Select a date" at bounding box center [455, 577] width 293 height 28
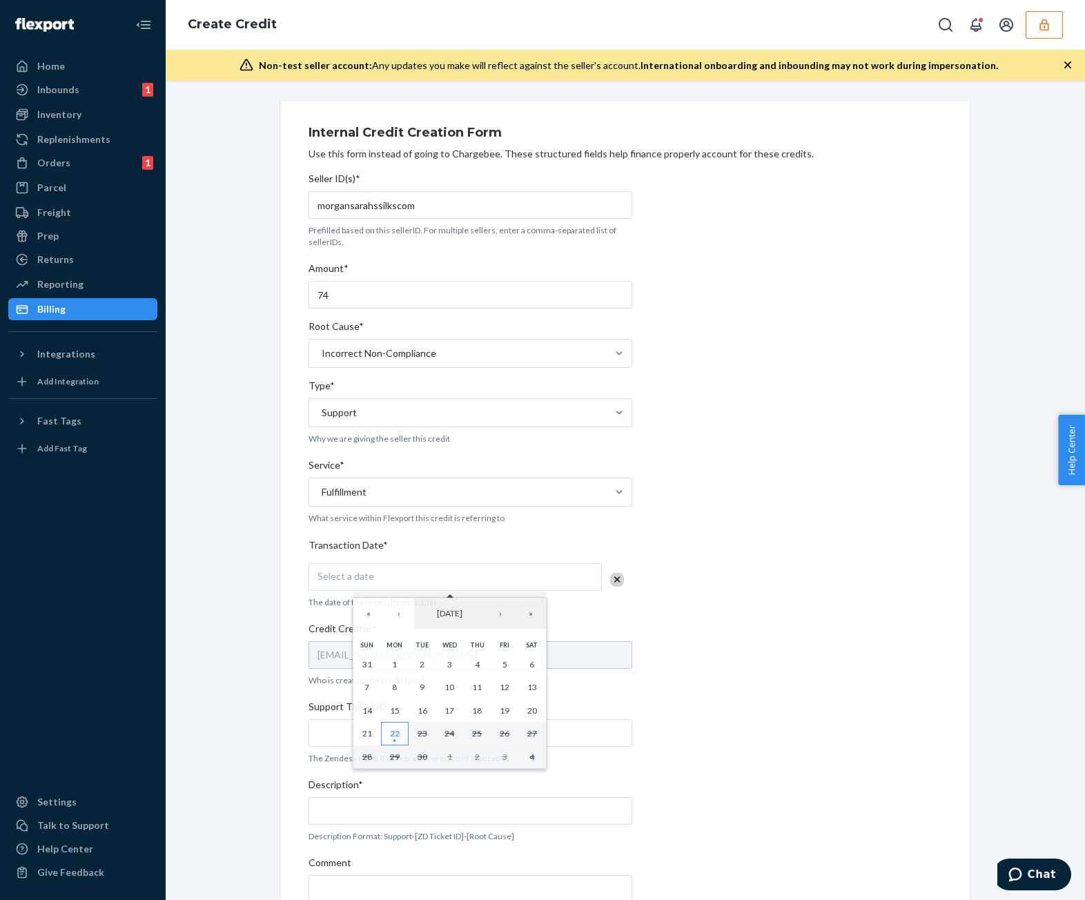
click at [398, 458] on abbr "22" at bounding box center [395, 733] width 10 height 10
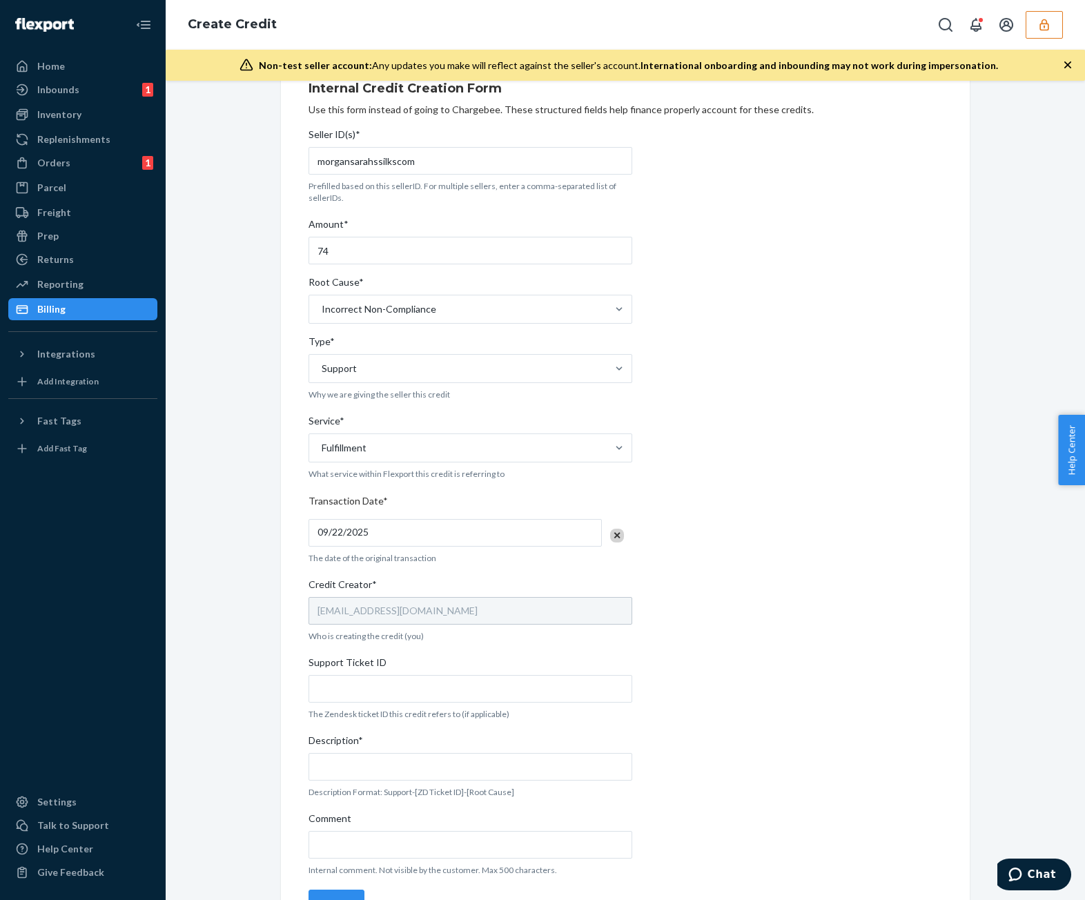
scroll to position [81, 0]
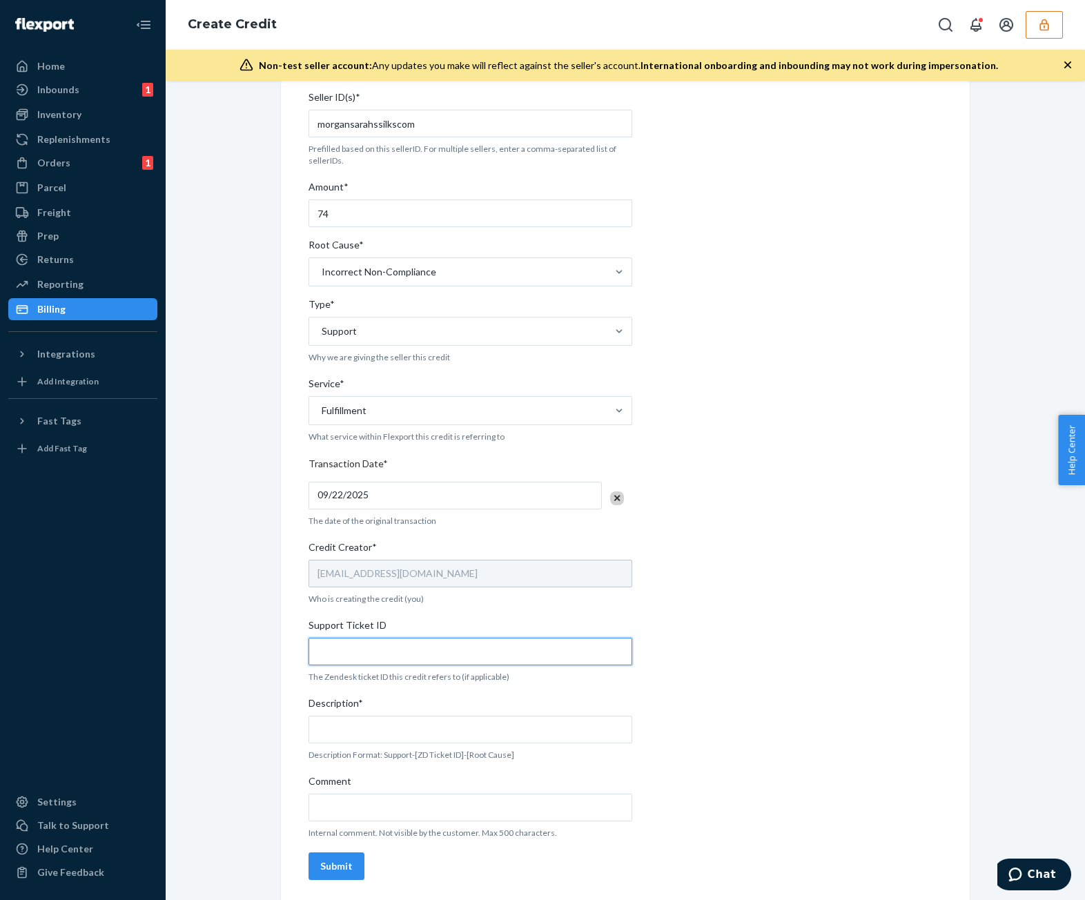
drag, startPoint x: 460, startPoint y: 651, endPoint x: 475, endPoint y: 654, distance: 14.8
click at [463, 458] on input "Support Ticket ID" at bounding box center [471, 652] width 324 height 28
click at [471, 458] on input "Support Ticket ID" at bounding box center [471, 652] width 324 height 28
paste input "https://flexport-fulfillment.zendesk.com/agent/tickets/821464"
type input "https://flexport-fulfillment.zendesk.com/agent/tickets/821464"
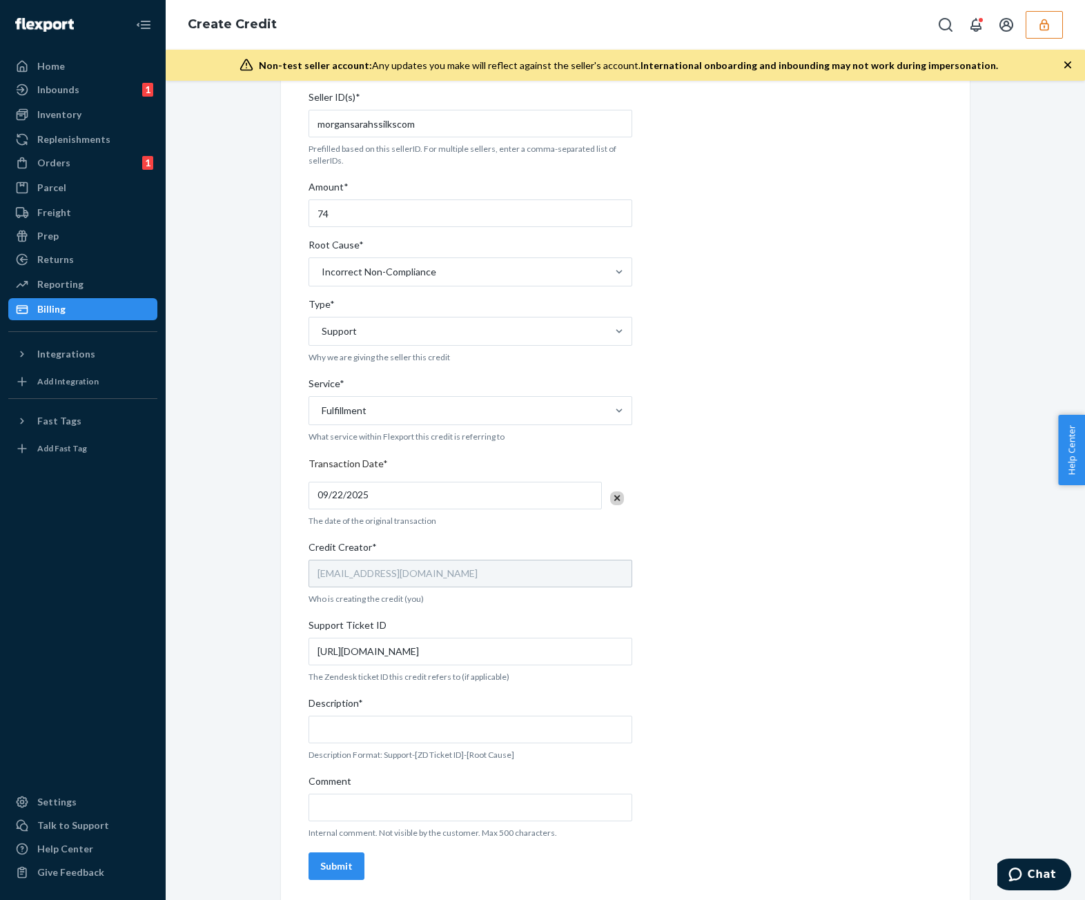
click at [521, 458] on p "Internal comment. Not visible by the customer. Max 500 characters." at bounding box center [471, 833] width 324 height 12
click at [515, 458] on input "Comment" at bounding box center [471, 808] width 324 height 28
paste input "https://flexport-fulfillment.zendesk.com/agent/tickets/821464"
type input "https://flexport-fulfillment.zendesk.com/agent/tickets/821464"
click at [517, 458] on input "Description*" at bounding box center [471, 730] width 324 height 28
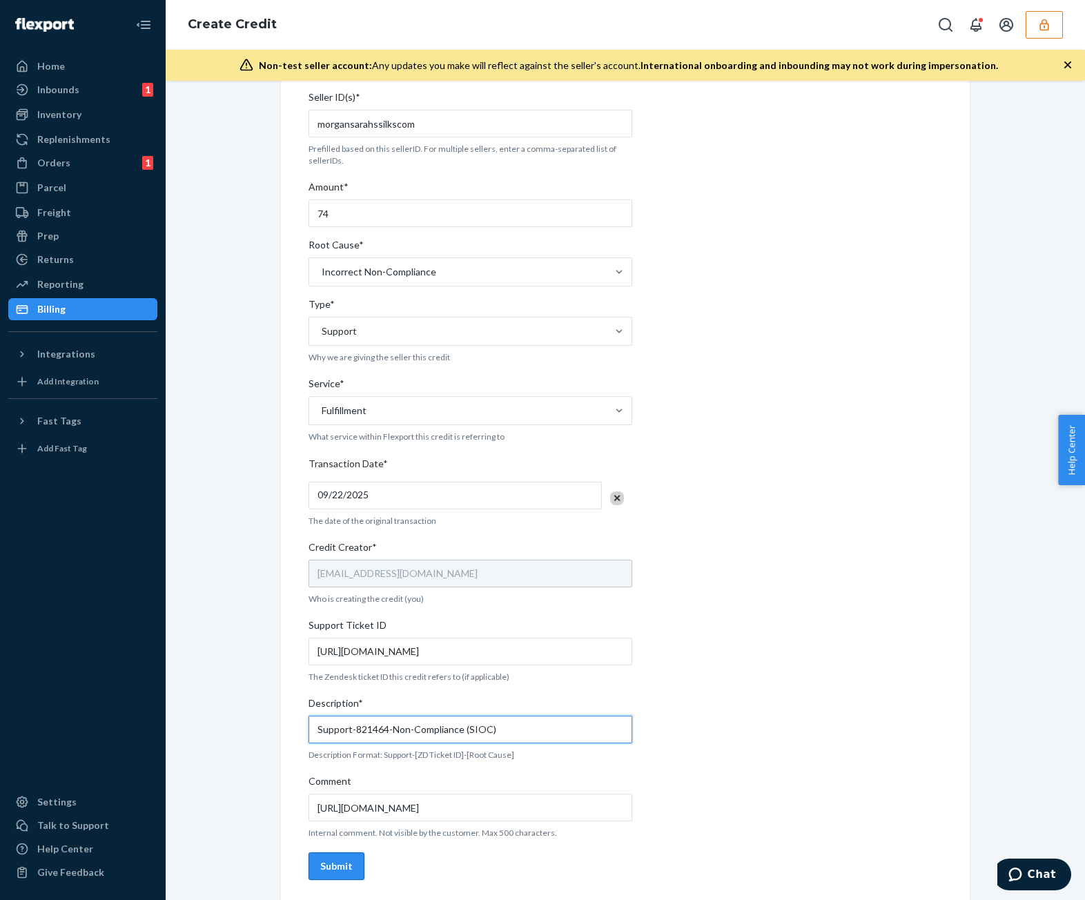
type input "Support-821464-Non-Compliance (SIOC)"
click at [330, 458] on div "Submit" at bounding box center [336, 866] width 32 height 14
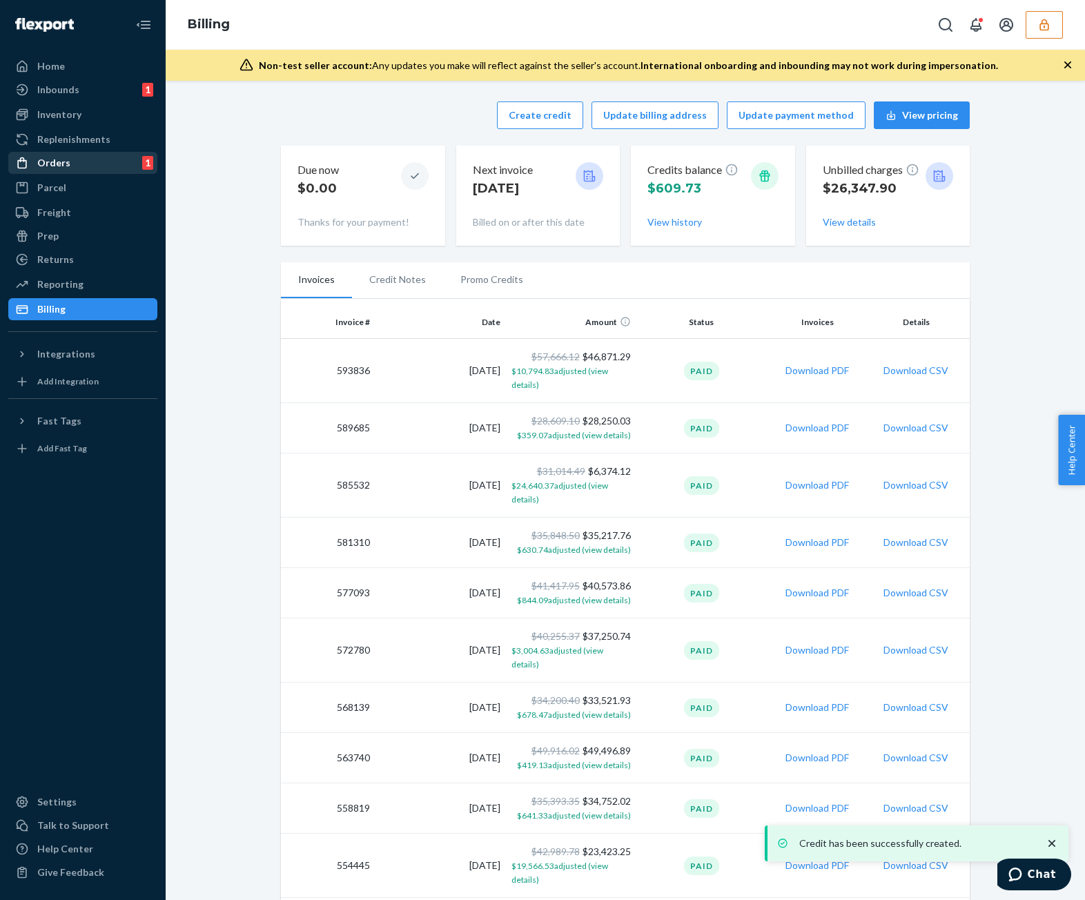
click at [43, 165] on div "Orders" at bounding box center [53, 163] width 33 height 14
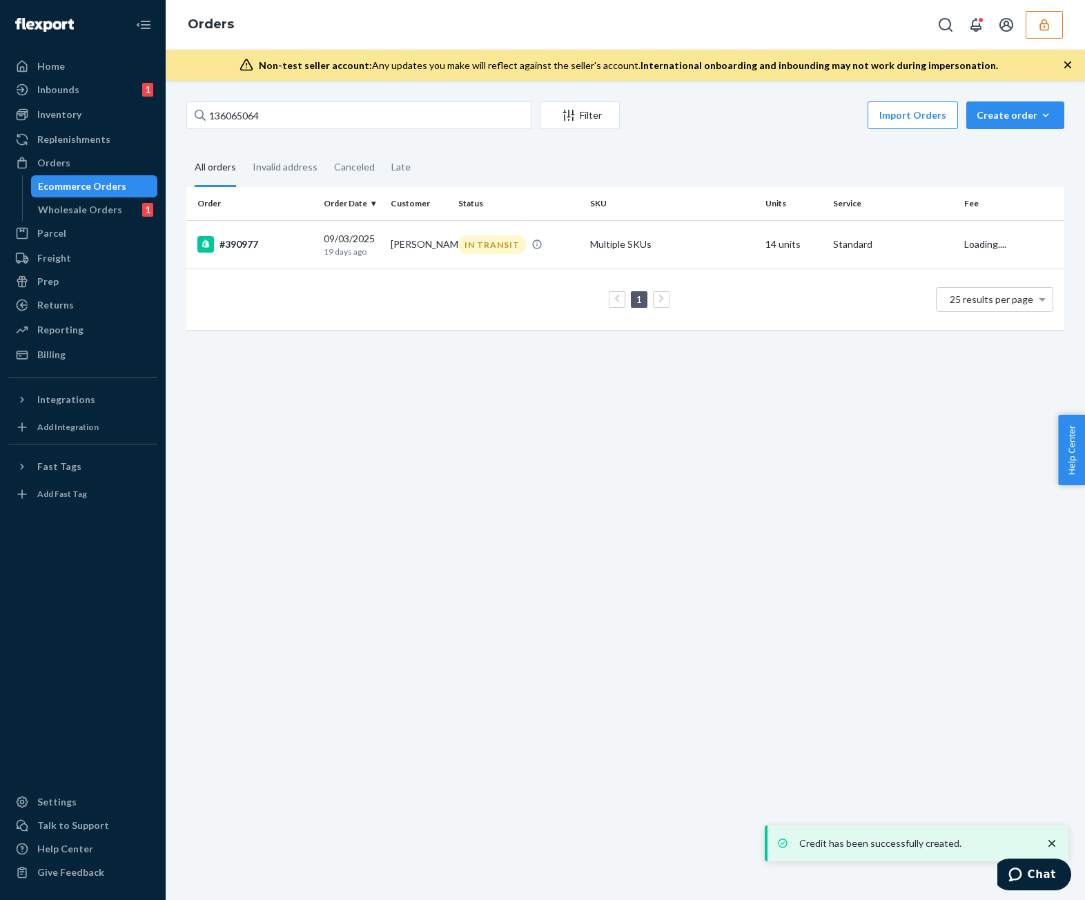
drag, startPoint x: 410, startPoint y: 137, endPoint x: 420, endPoint y: 126, distance: 15.2
click at [412, 135] on div "136065064 Filter Import Orders Create order Ecommerce order Removal order All o…" at bounding box center [625, 222] width 899 height 242
click at [419, 123] on input "136065064" at bounding box center [358, 115] width 345 height 28
click at [570, 242] on div "IN TRANSIT" at bounding box center [519, 244] width 126 height 19
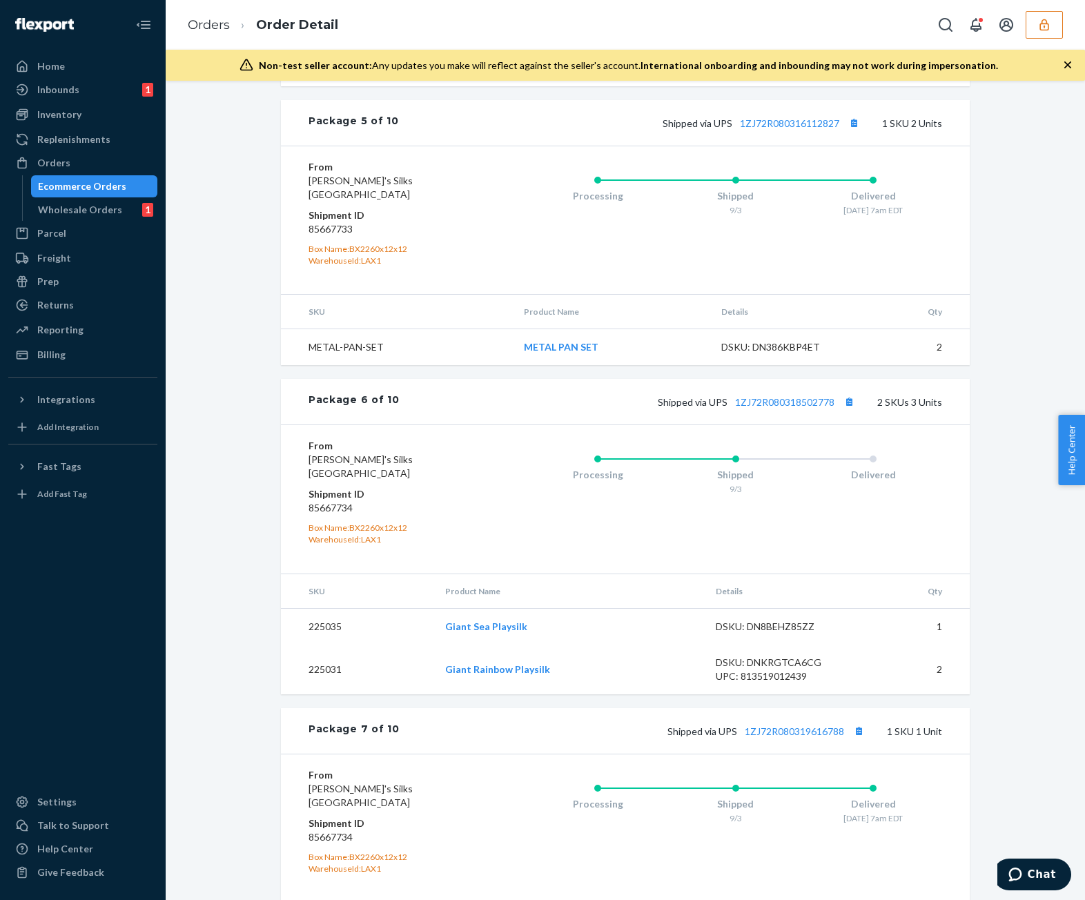
scroll to position [1999, 0]
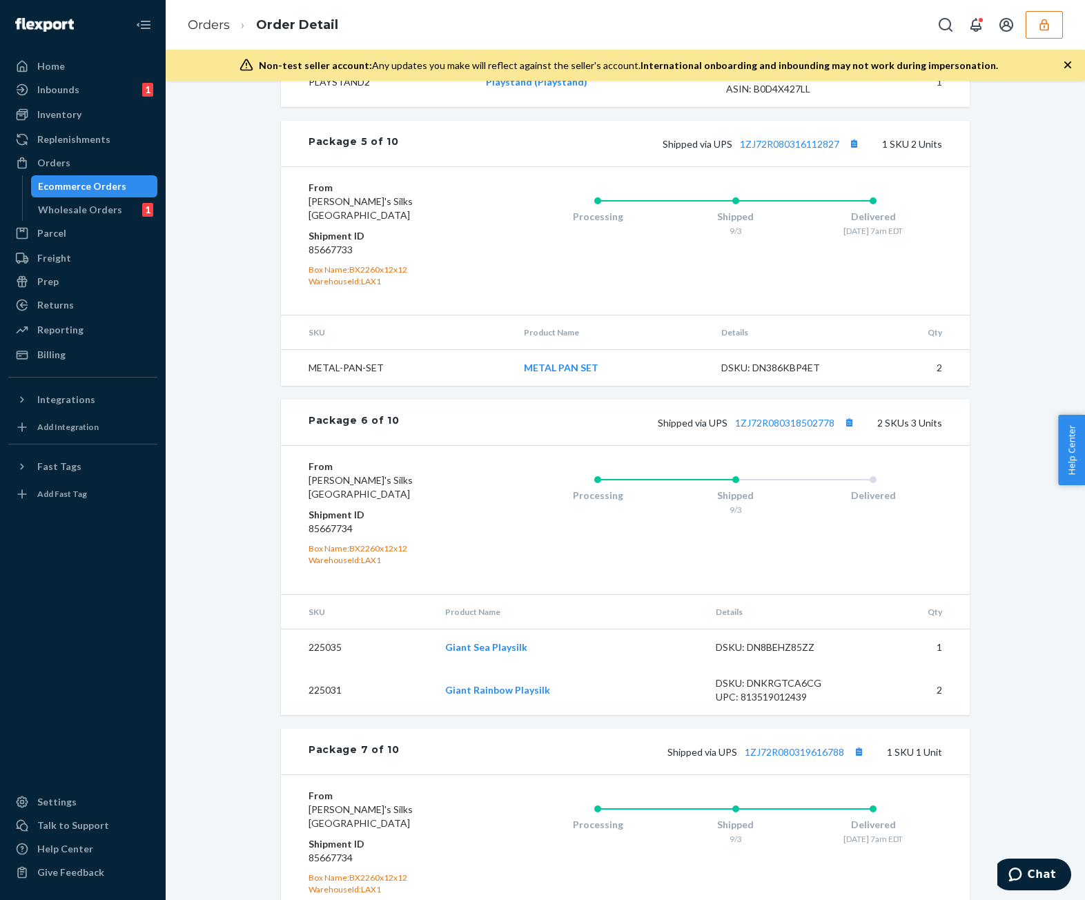
click at [332, 458] on dd "85667734" at bounding box center [391, 529] width 165 height 14
copy dd "85667734"
click at [90, 347] on div "Billing" at bounding box center [83, 354] width 146 height 19
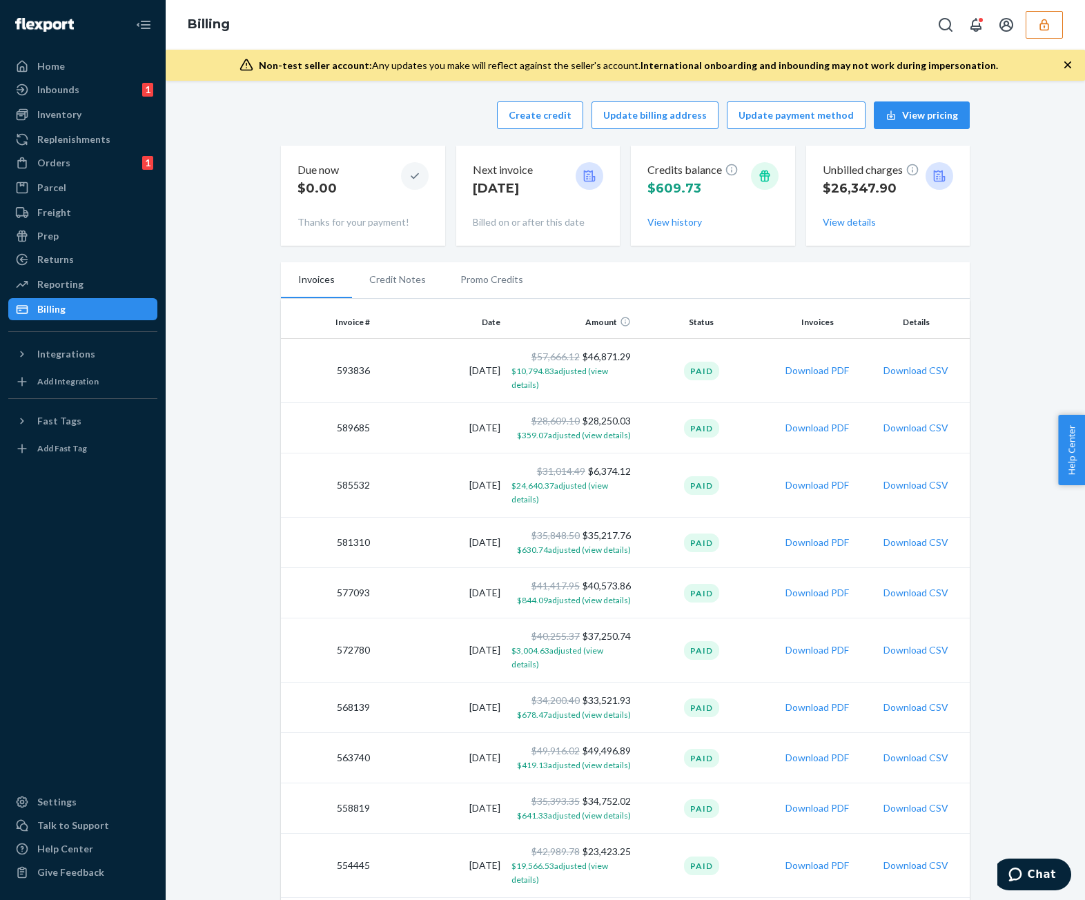
click at [490, 281] on li "Promo Credits" at bounding box center [491, 279] width 97 height 35
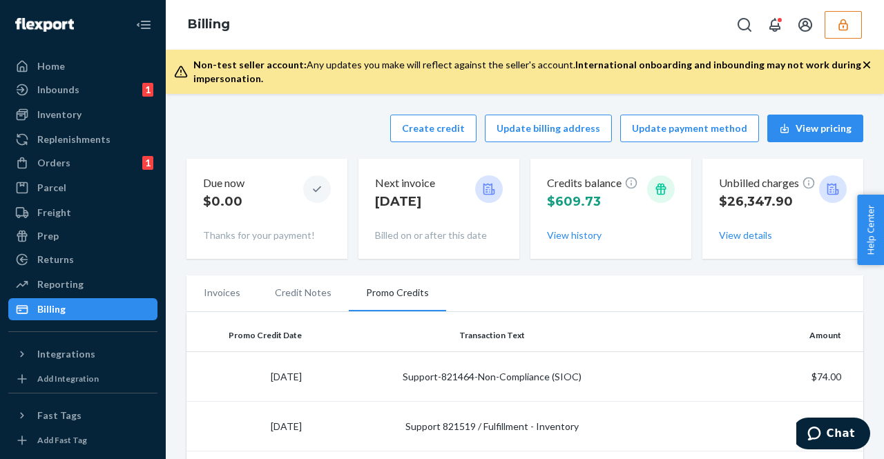
click at [856, 36] on button "button" at bounding box center [842, 25] width 37 height 28
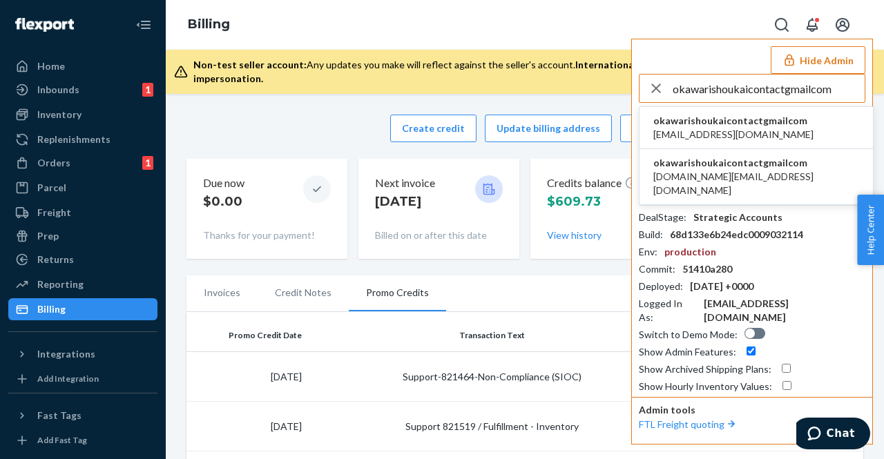
type input "okawarishoukaicontactgmailcom"
click at [755, 122] on span "okawarishoukaicontactgmailcom" at bounding box center [733, 121] width 160 height 14
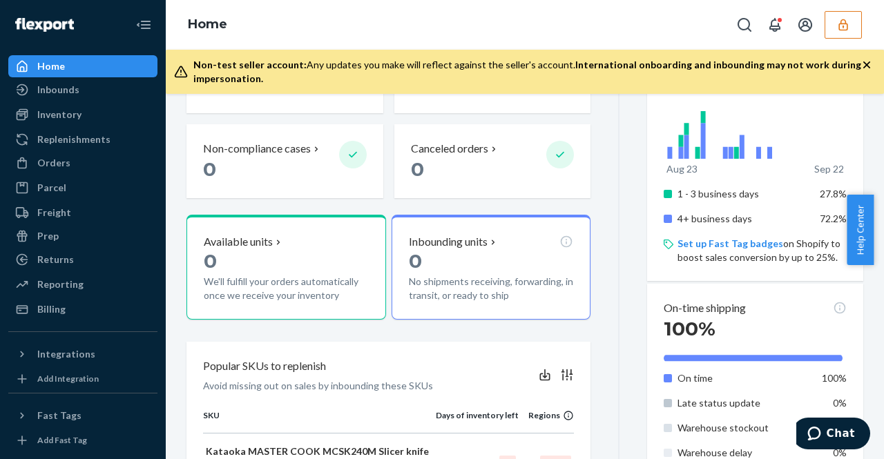
scroll to position [242, 0]
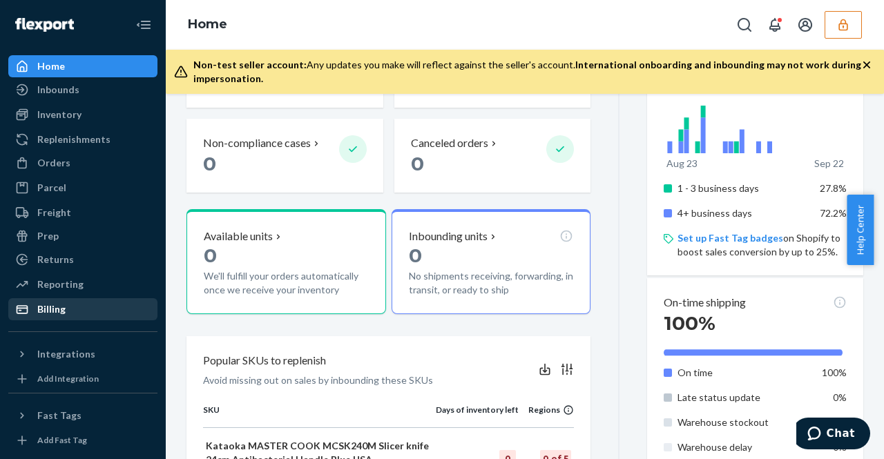
click at [122, 311] on div "Billing" at bounding box center [83, 309] width 146 height 19
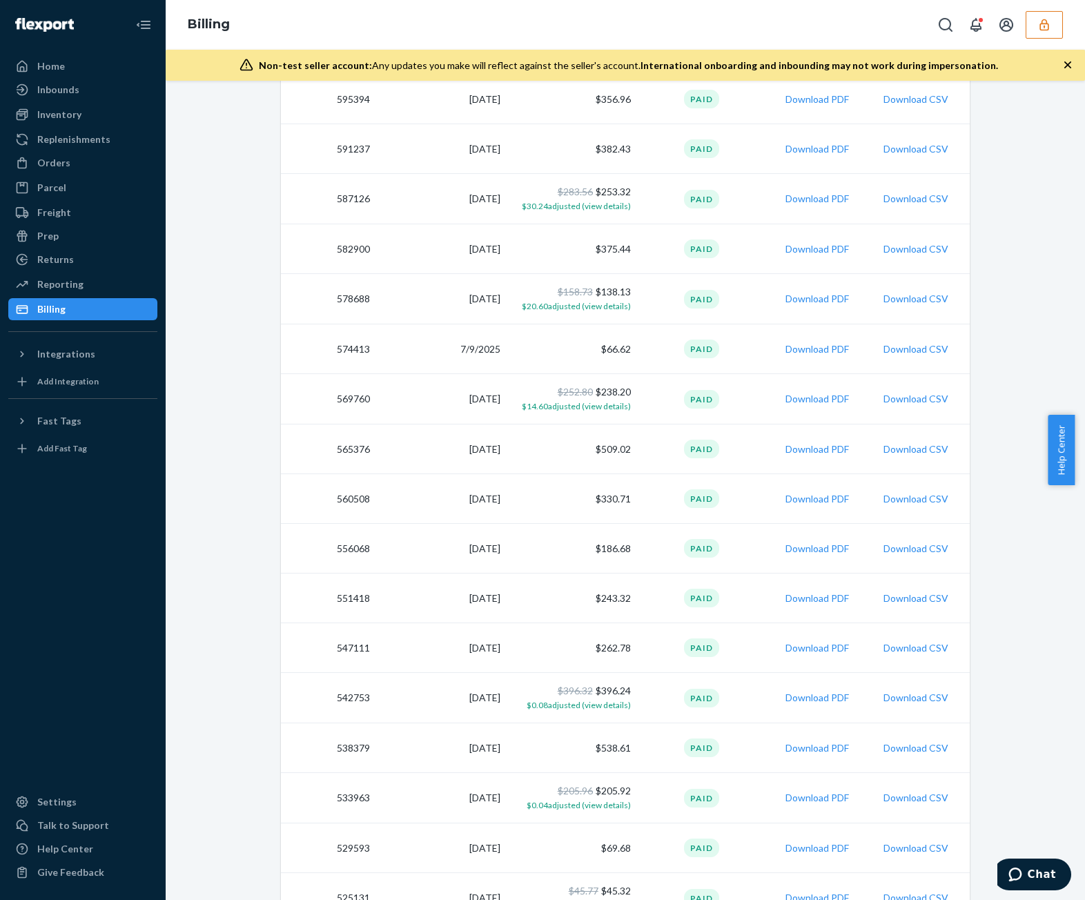
click at [873, 34] on button "button" at bounding box center [1044, 25] width 37 height 28
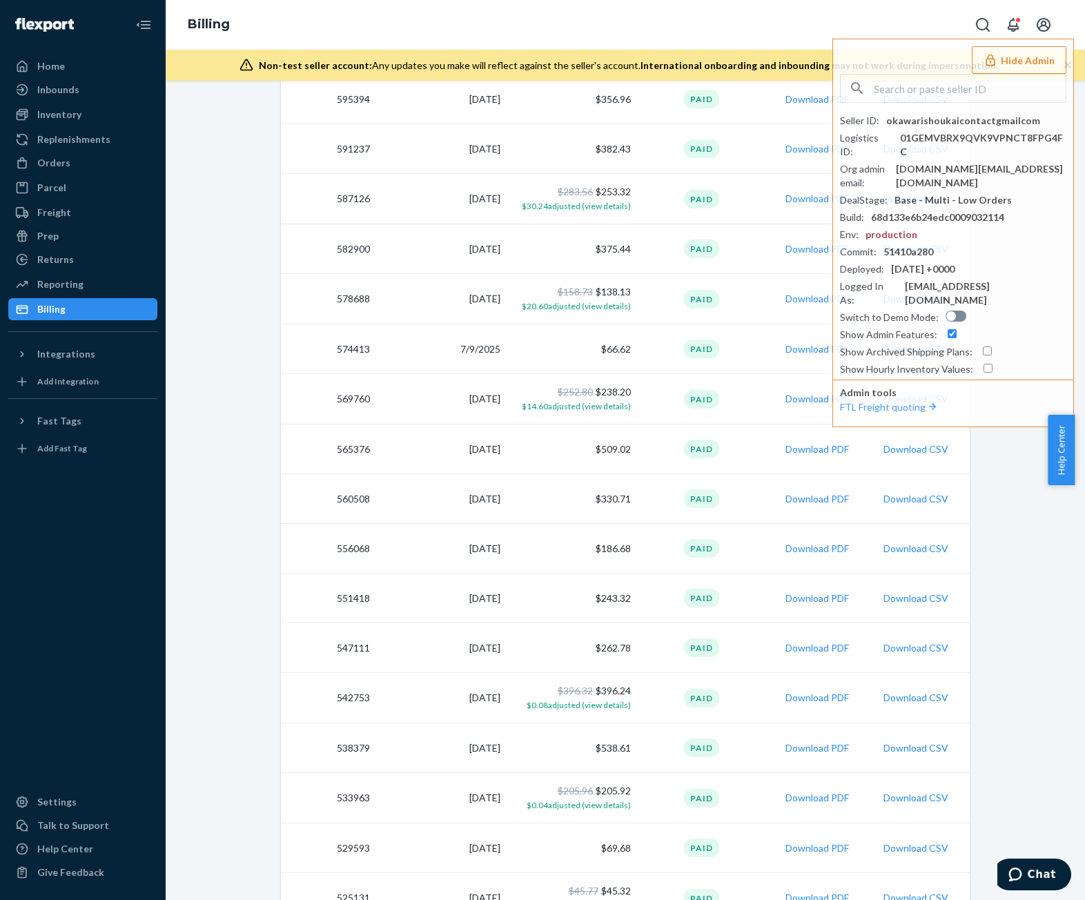
click at [208, 458] on div "Create credit Update billing address Update payment method View pricing Due now…" at bounding box center [625, 609] width 899 height 1565
click at [213, 442] on div "Create credit Update billing address Update payment method View pricing Due now…" at bounding box center [625, 609] width 899 height 1565
click at [873, 55] on button "Hide Admin" at bounding box center [1019, 60] width 95 height 28
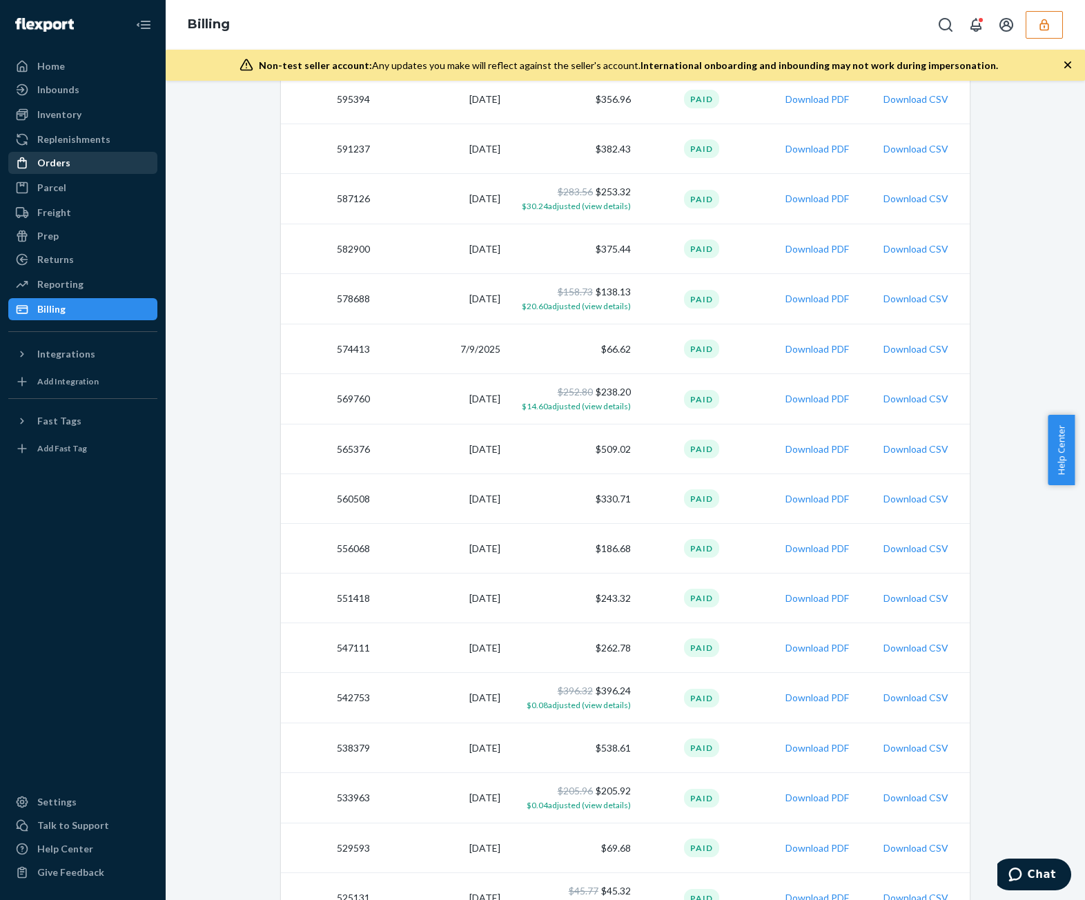
click at [64, 159] on div "Orders" at bounding box center [53, 163] width 33 height 14
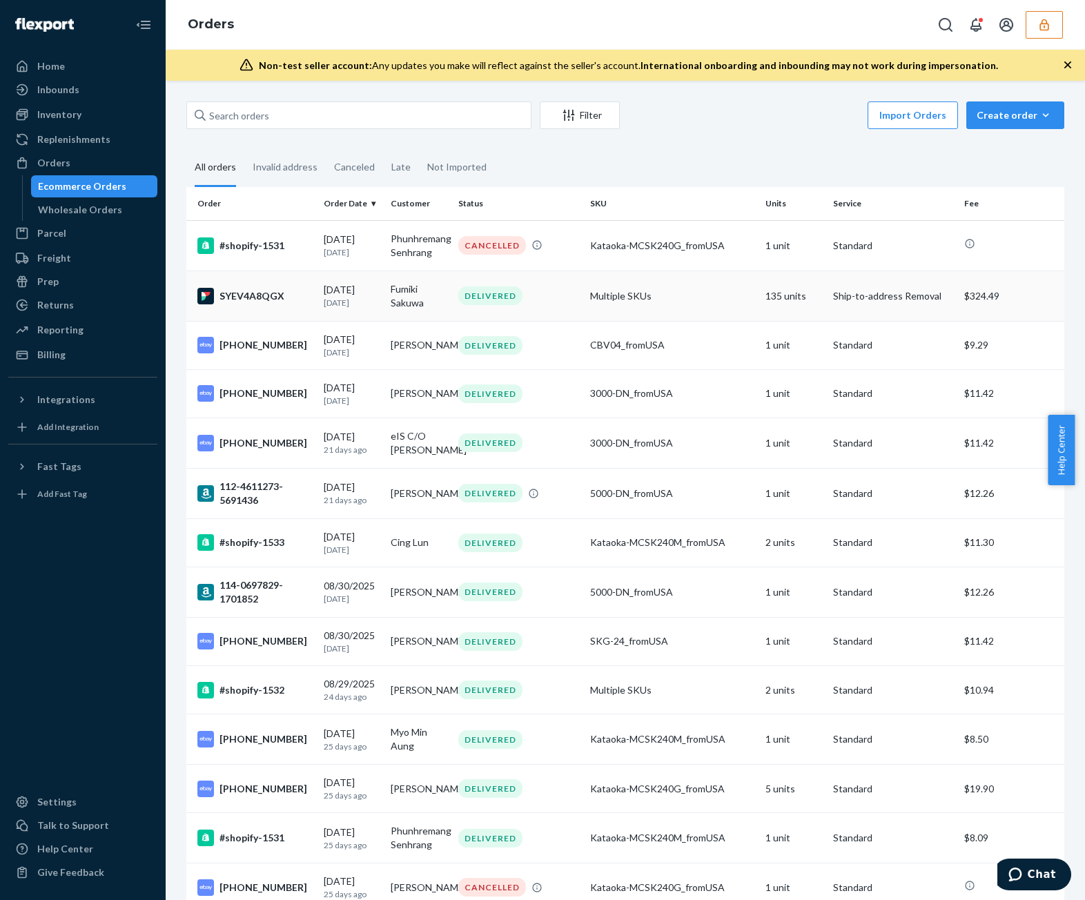
click at [648, 295] on td "Multiple SKUs" at bounding box center [672, 296] width 175 height 50
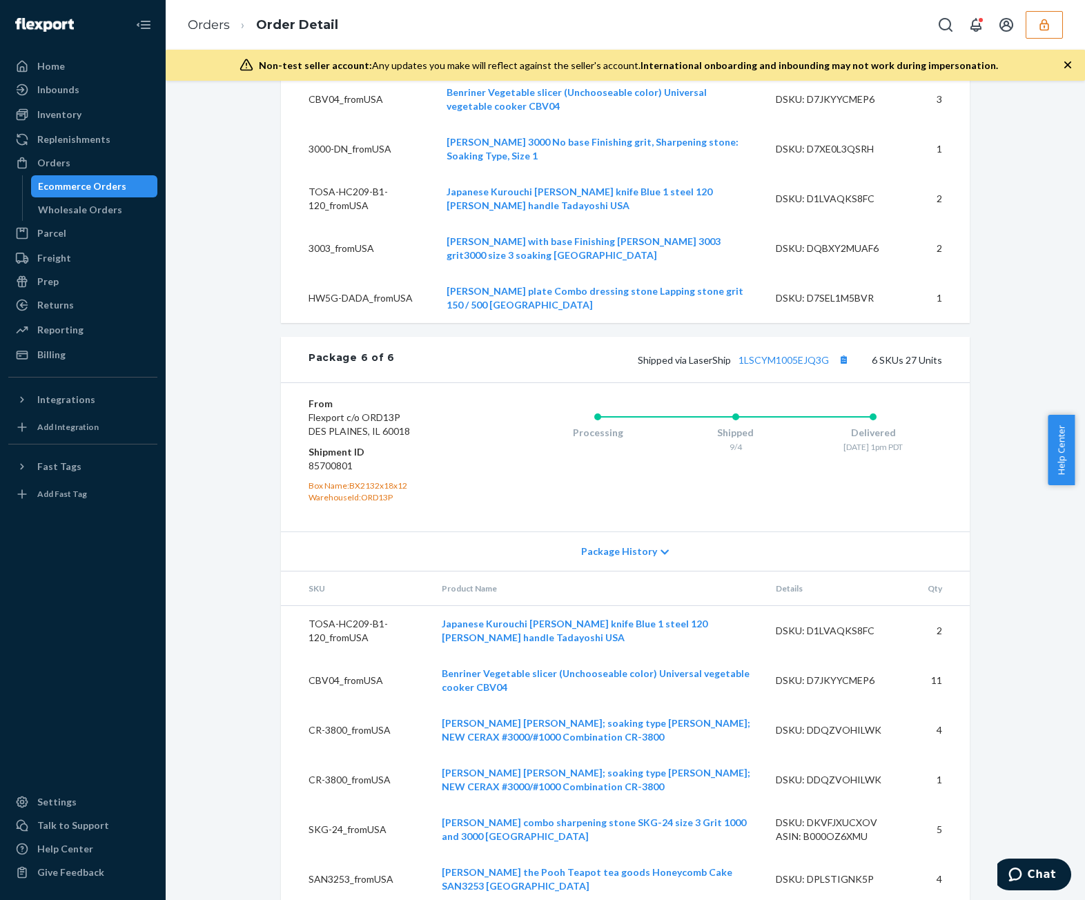
scroll to position [5331, 0]
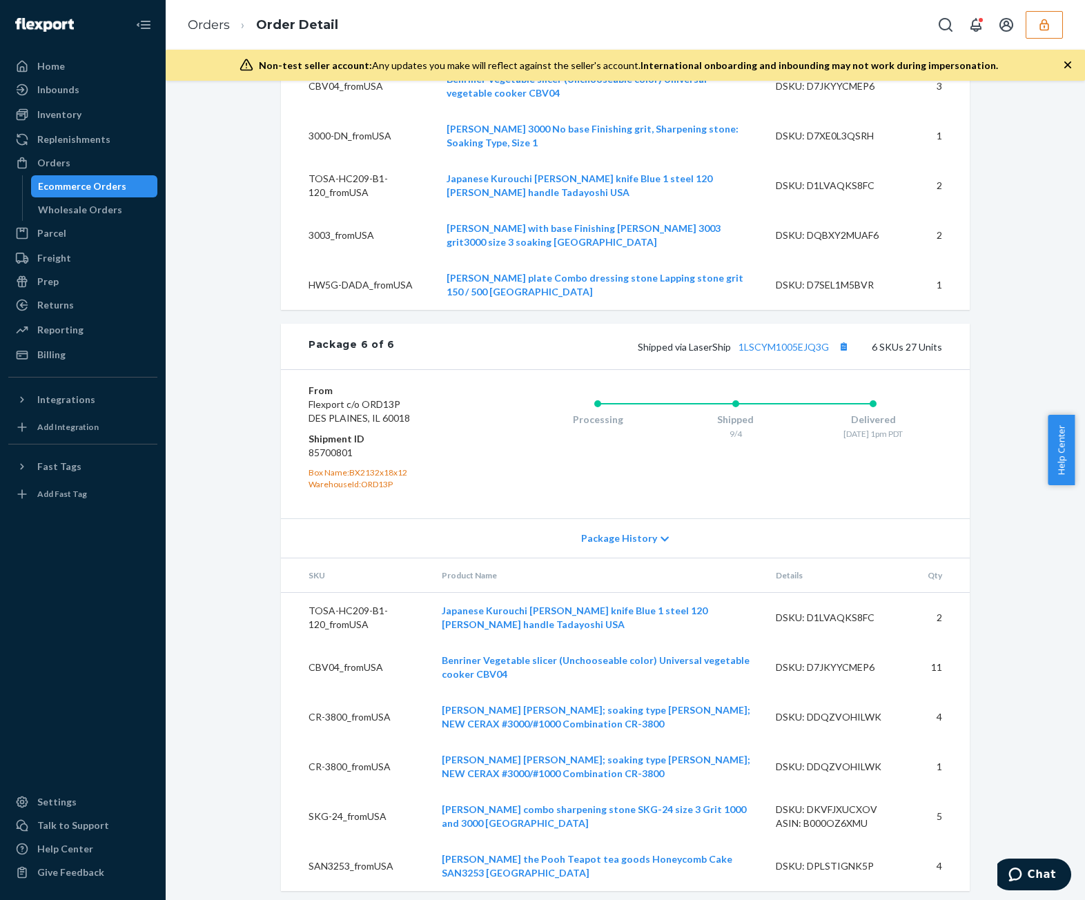
click at [499, 458] on div "Processing Shipped 9/4 Delivered 9/8 - 1pm PDT" at bounding box center [708, 444] width 469 height 120
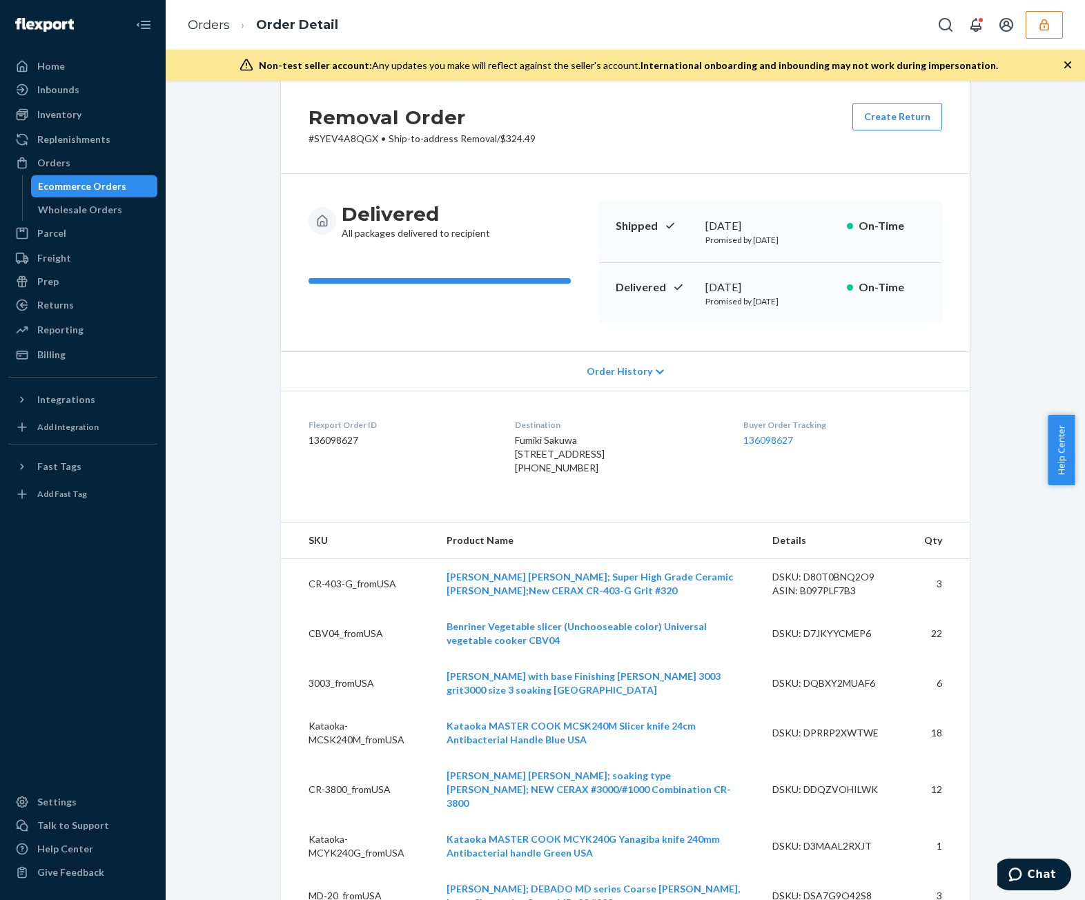
scroll to position [0, 0]
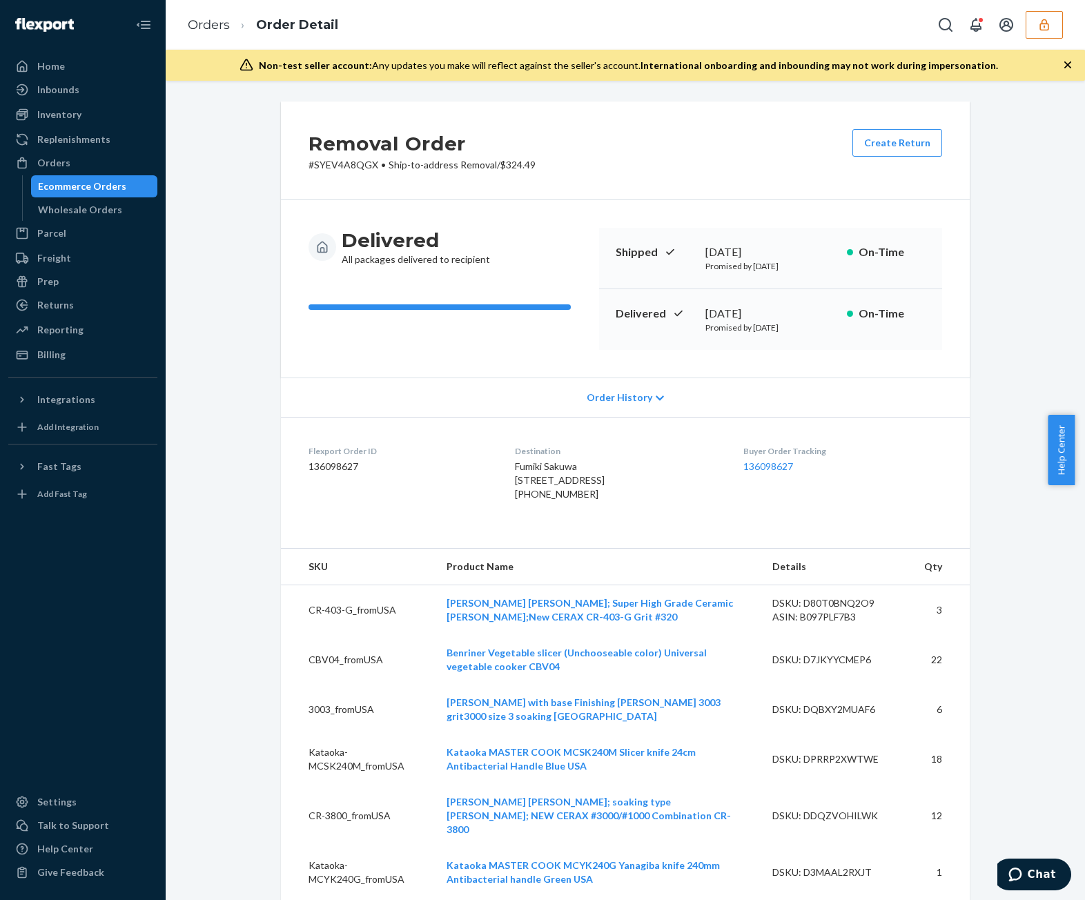
drag, startPoint x: 556, startPoint y: 403, endPoint x: 598, endPoint y: 378, distance: 48.7
click at [555, 407] on div "Order History" at bounding box center [625, 397] width 689 height 39
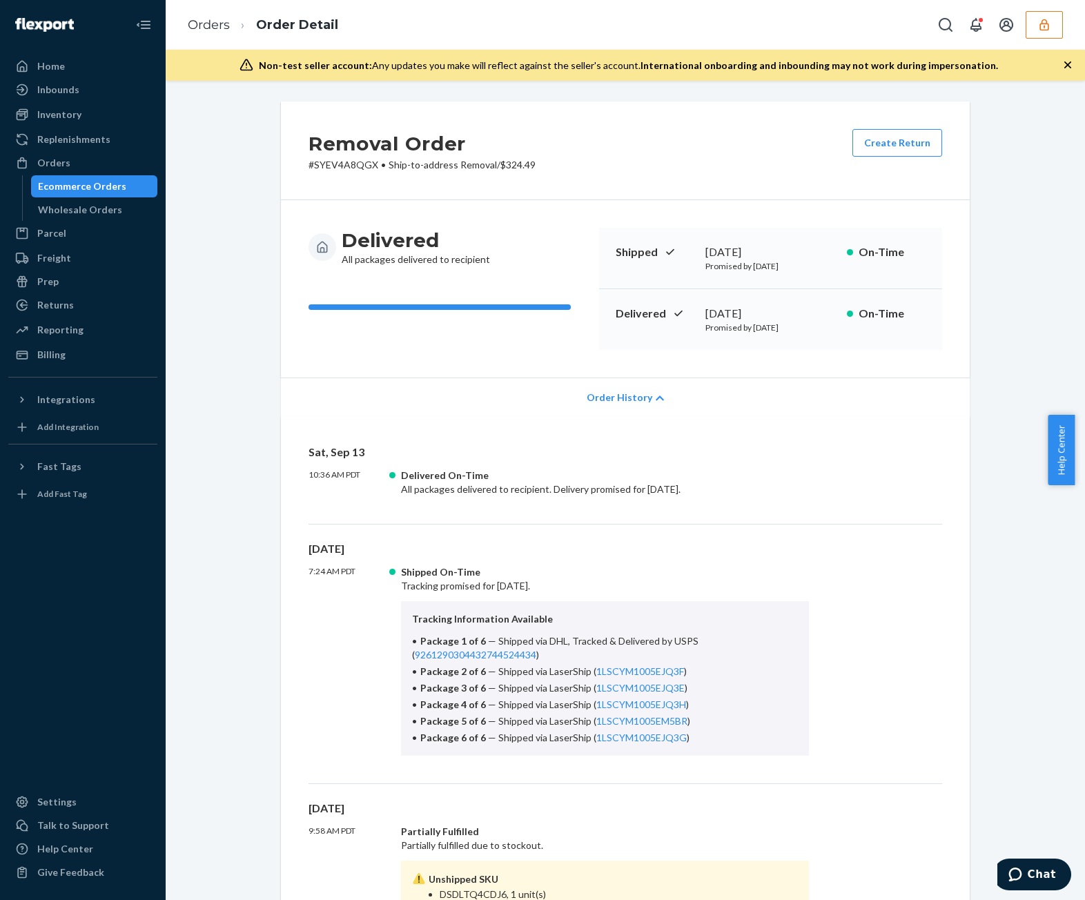
drag, startPoint x: 868, startPoint y: 557, endPoint x: 913, endPoint y: 561, distance: 45.8
click at [873, 458] on div "Mon, Sep 8 7:24 AM PDT Shipped On-Time Tracking promised for September 24, 2025…" at bounding box center [626, 662] width 634 height 243
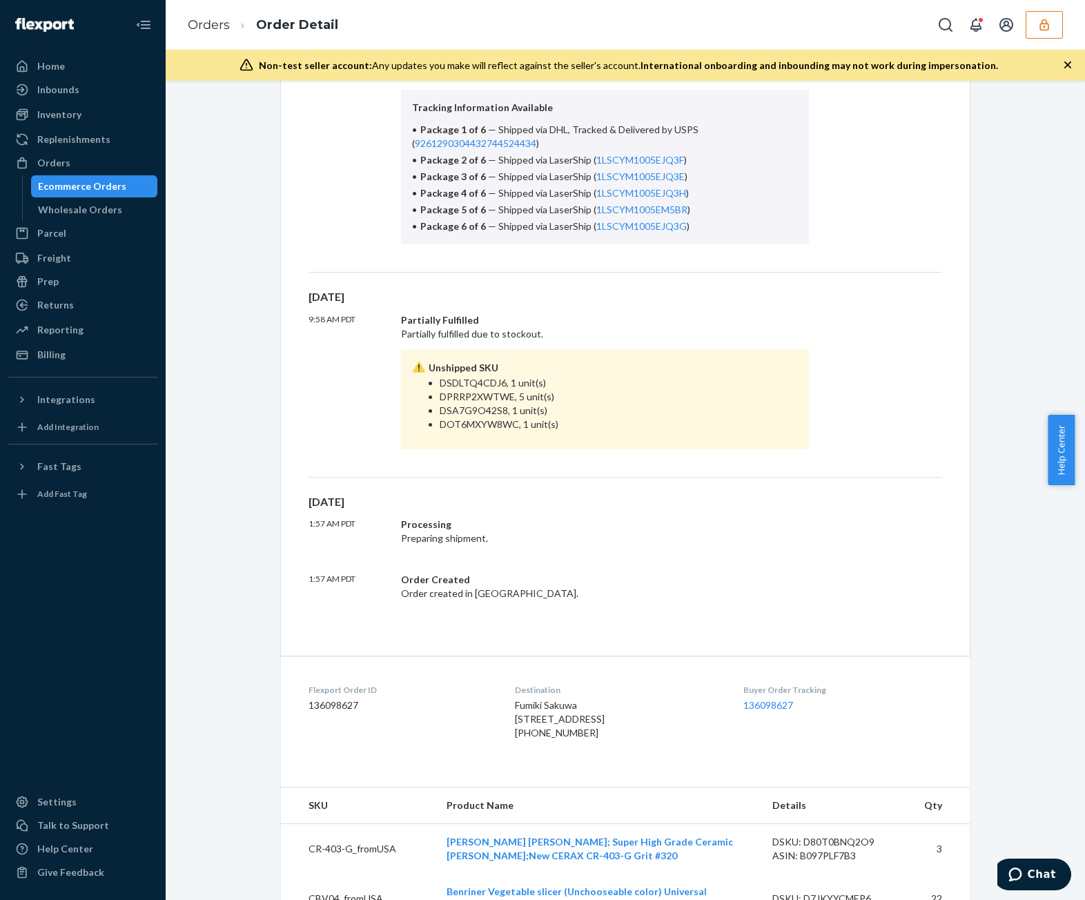
scroll to position [552, 0]
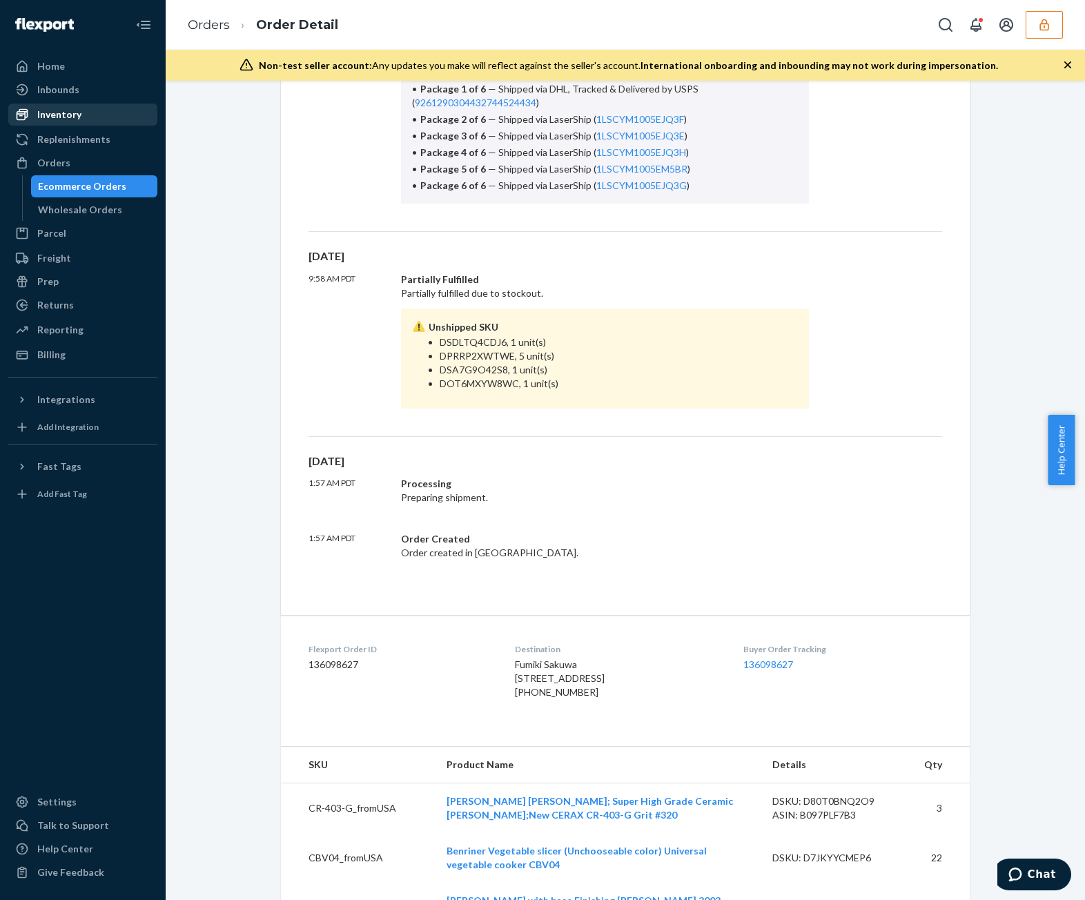
click at [101, 106] on div "Inventory" at bounding box center [83, 114] width 146 height 19
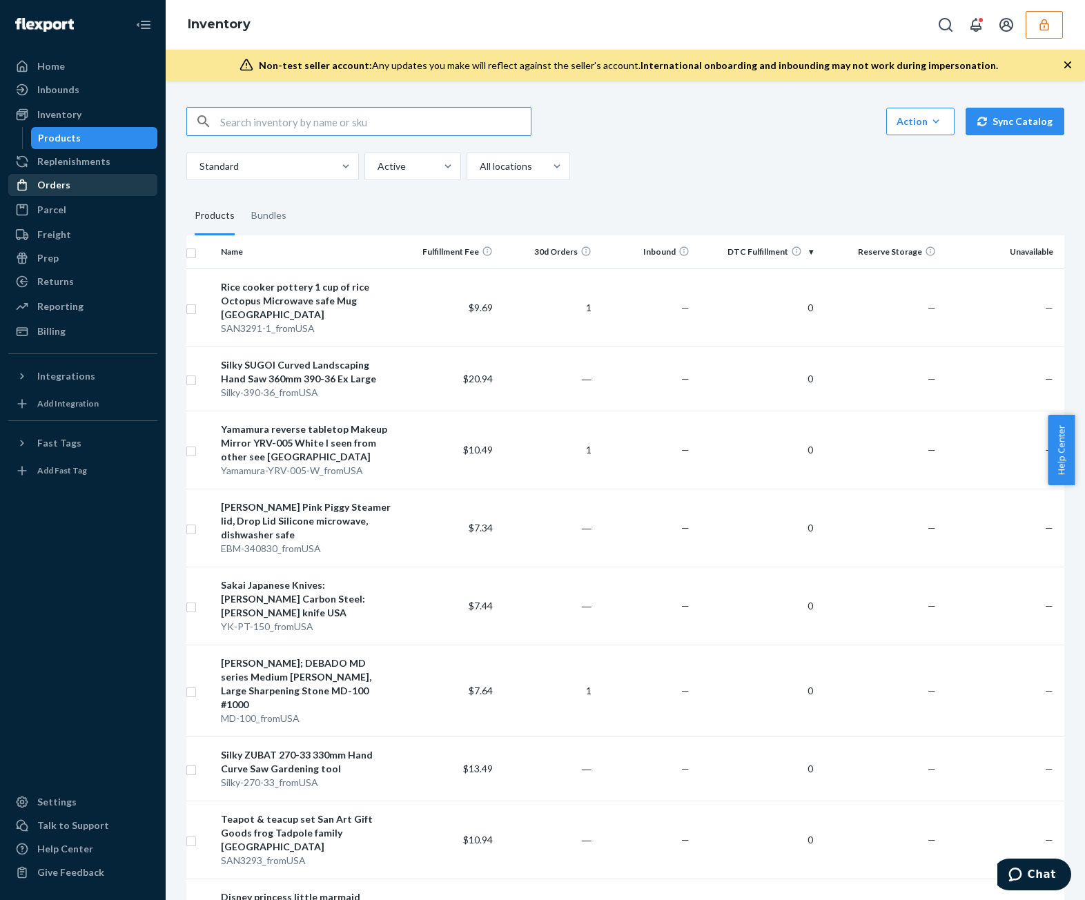
click at [64, 184] on div "Orders" at bounding box center [53, 185] width 33 height 14
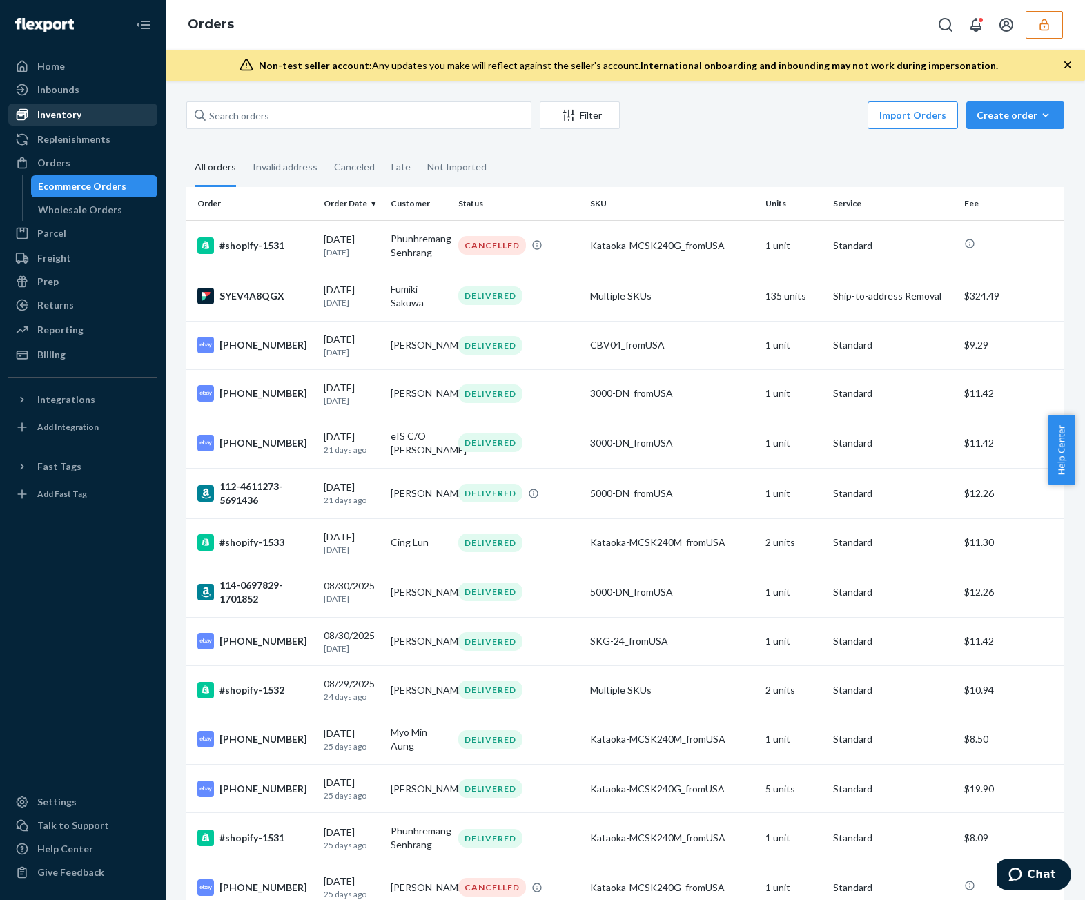
click at [76, 113] on div "Inventory" at bounding box center [59, 115] width 44 height 14
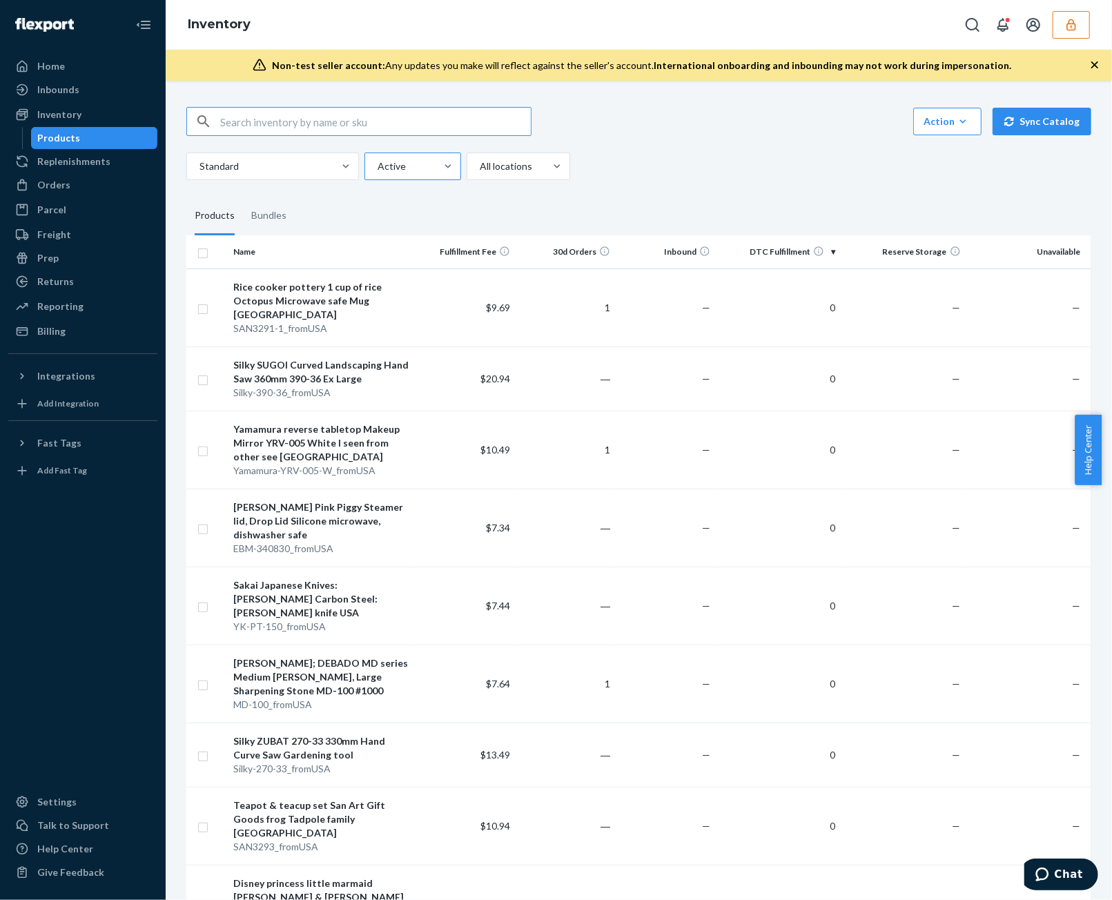
click at [382, 159] on div at bounding box center [411, 166] width 70 height 17
click at [378, 159] on input "Active" at bounding box center [376, 166] width 1 height 14
click at [322, 169] on div at bounding box center [271, 166] width 146 height 17
click at [200, 169] on input "Standard" at bounding box center [198, 166] width 1 height 14
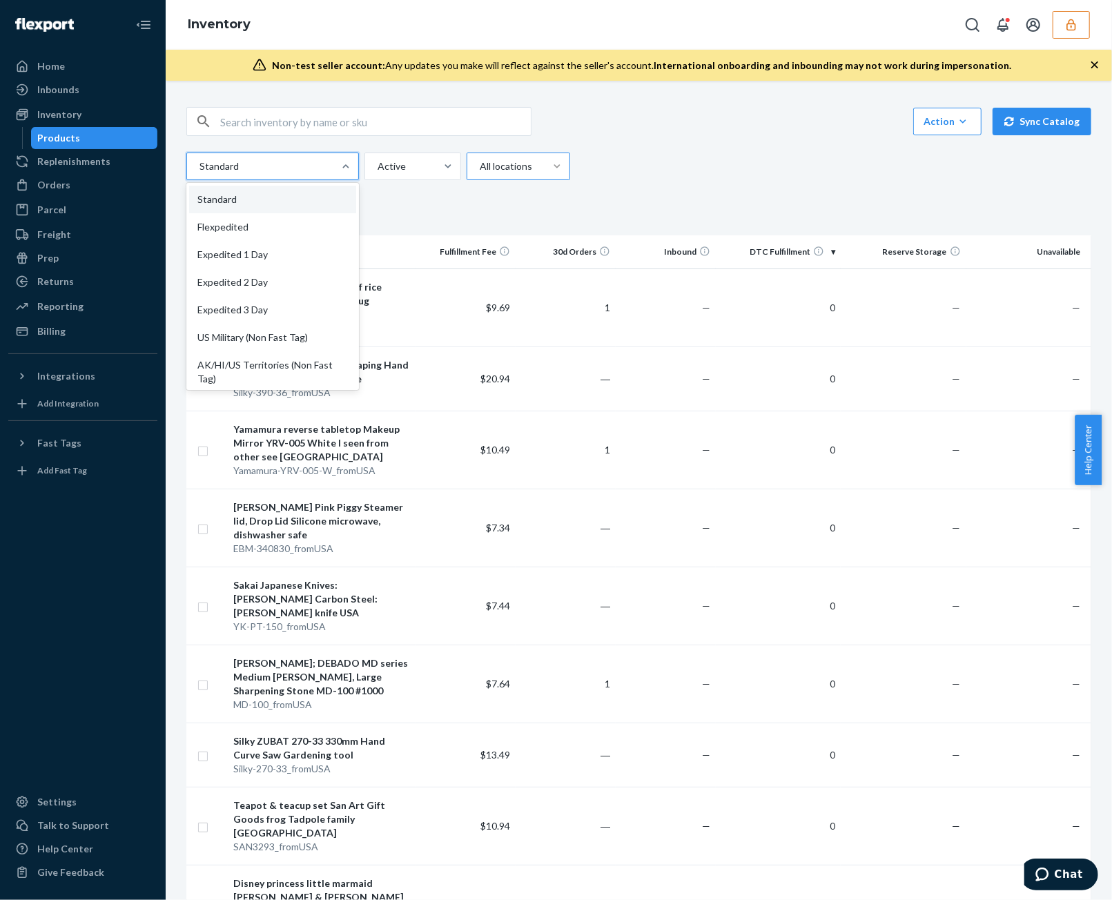
scroll to position [213, 0]
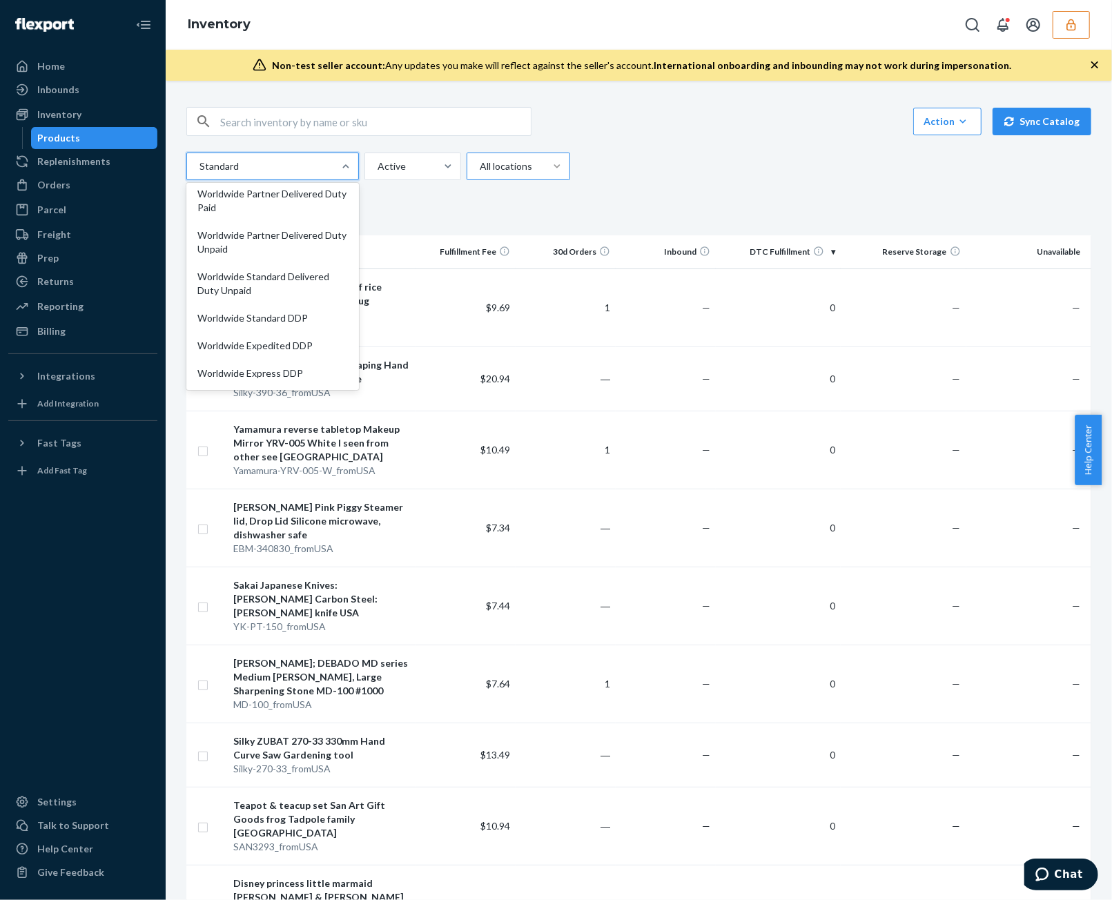
click at [768, 175] on div "option Worldwide Standard DDP focused, 11 of 13. 13 results available. Use Up a…" at bounding box center [633, 167] width 895 height 28
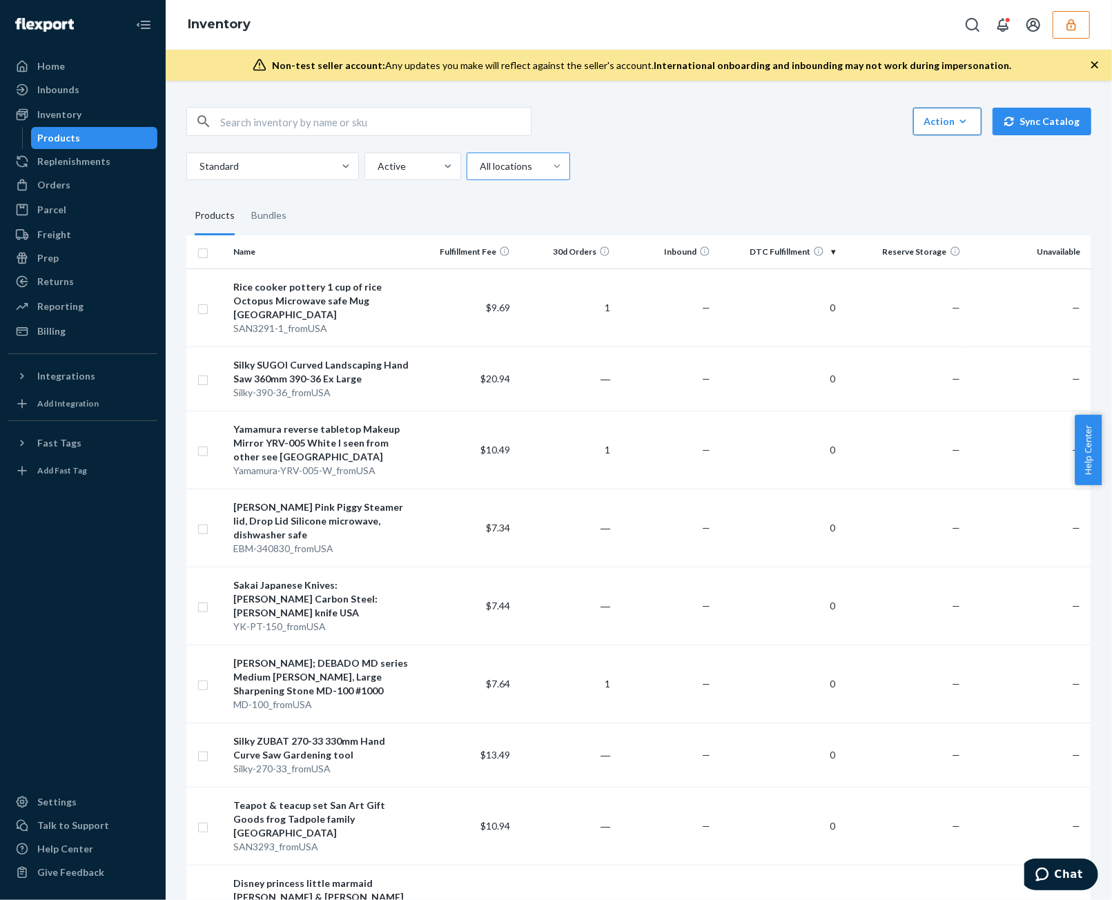
click at [873, 115] on div "Action" at bounding box center [948, 122] width 48 height 14
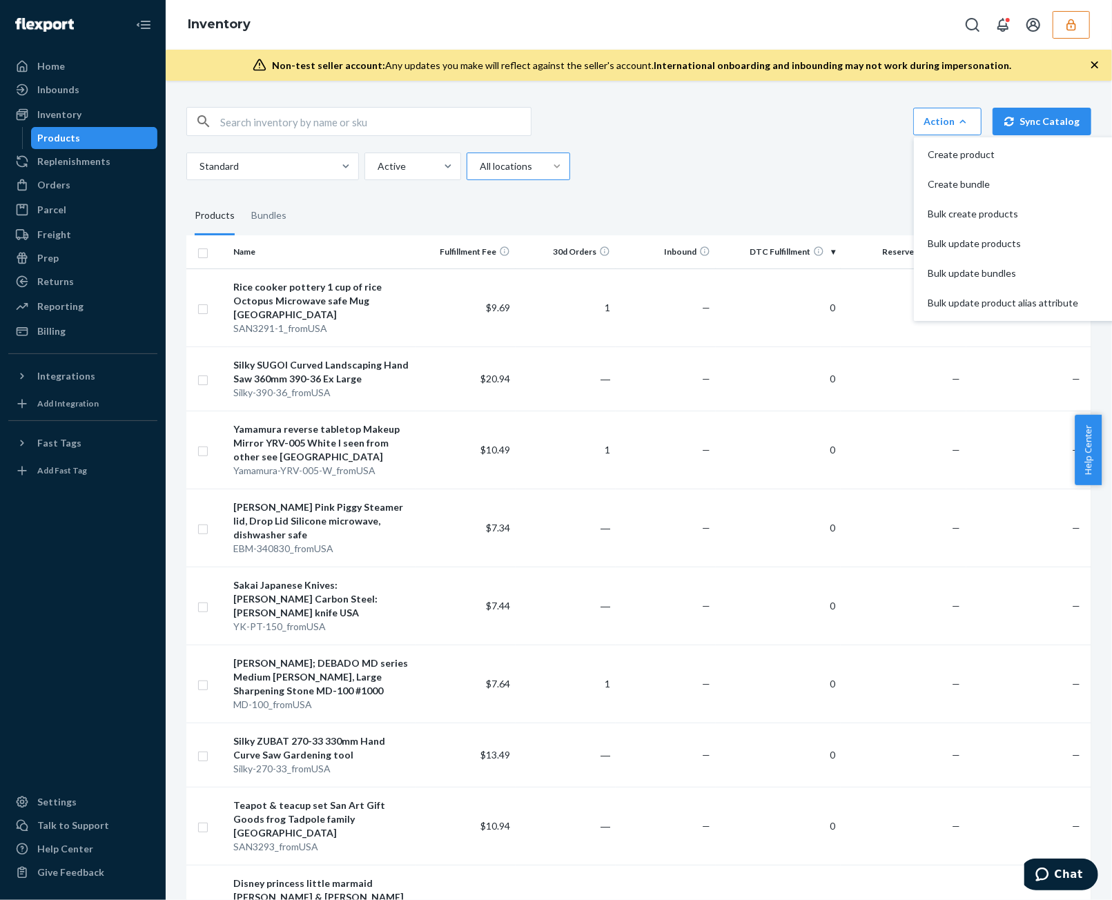
click at [707, 153] on div "Standard Active All locations" at bounding box center [633, 167] width 895 height 28
click at [656, 176] on div "Standard Active All locations" at bounding box center [633, 167] width 895 height 28
click at [873, 121] on icon "button" at bounding box center [963, 120] width 6 height 3
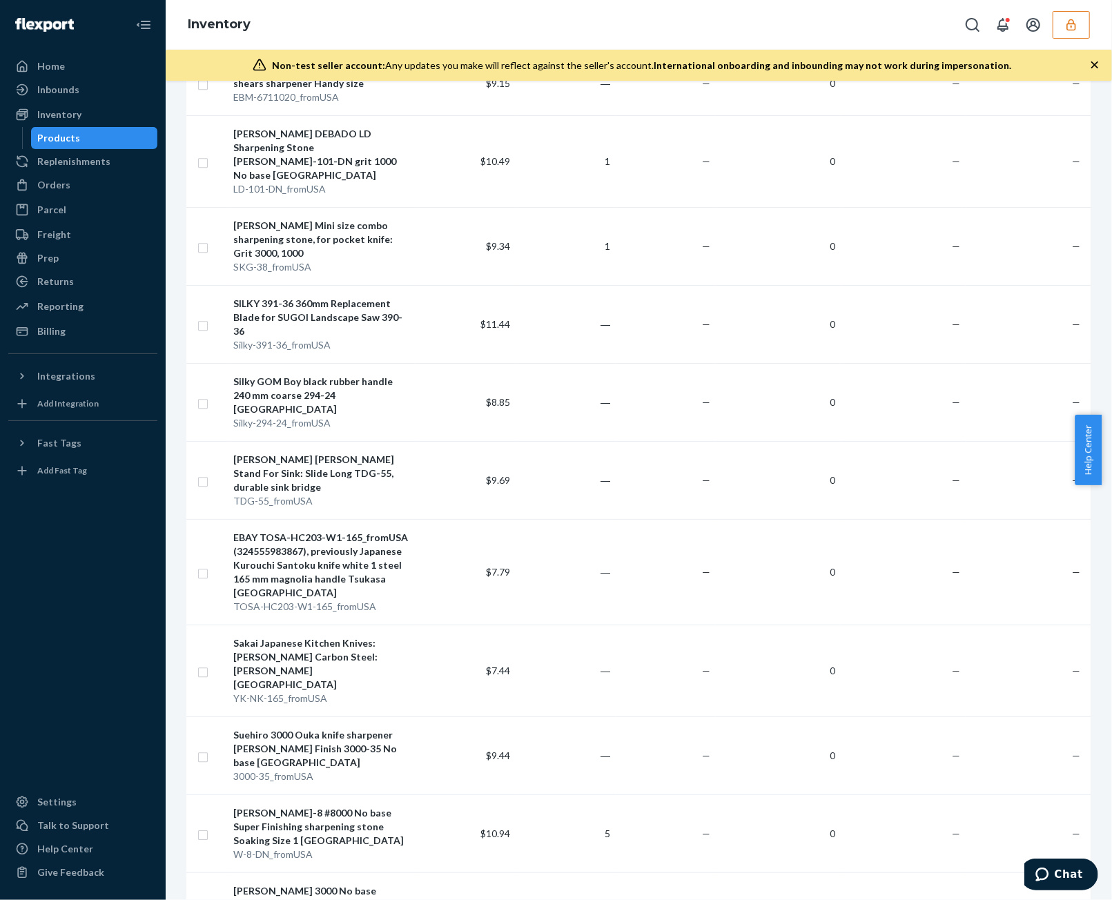
scroll to position [2623, 0]
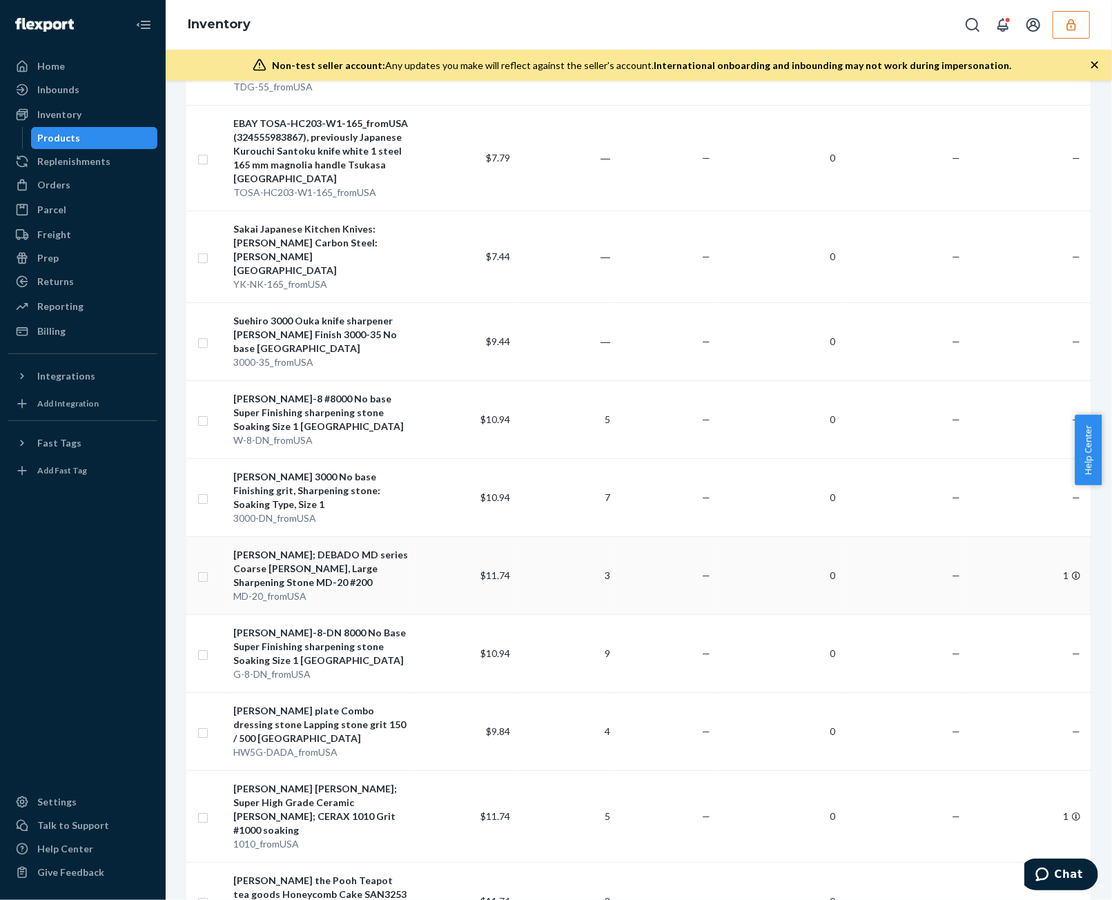
drag, startPoint x: 532, startPoint y: 250, endPoint x: 278, endPoint y: 244, distance: 254.1
drag, startPoint x: 278, startPoint y: 244, endPoint x: 264, endPoint y: 247, distance: 13.6
click at [264, 458] on div "[PERSON_NAME]; DEBADO MD series Coarse [PERSON_NAME], Large Sharpening Stone MD…" at bounding box center [321, 568] width 177 height 41
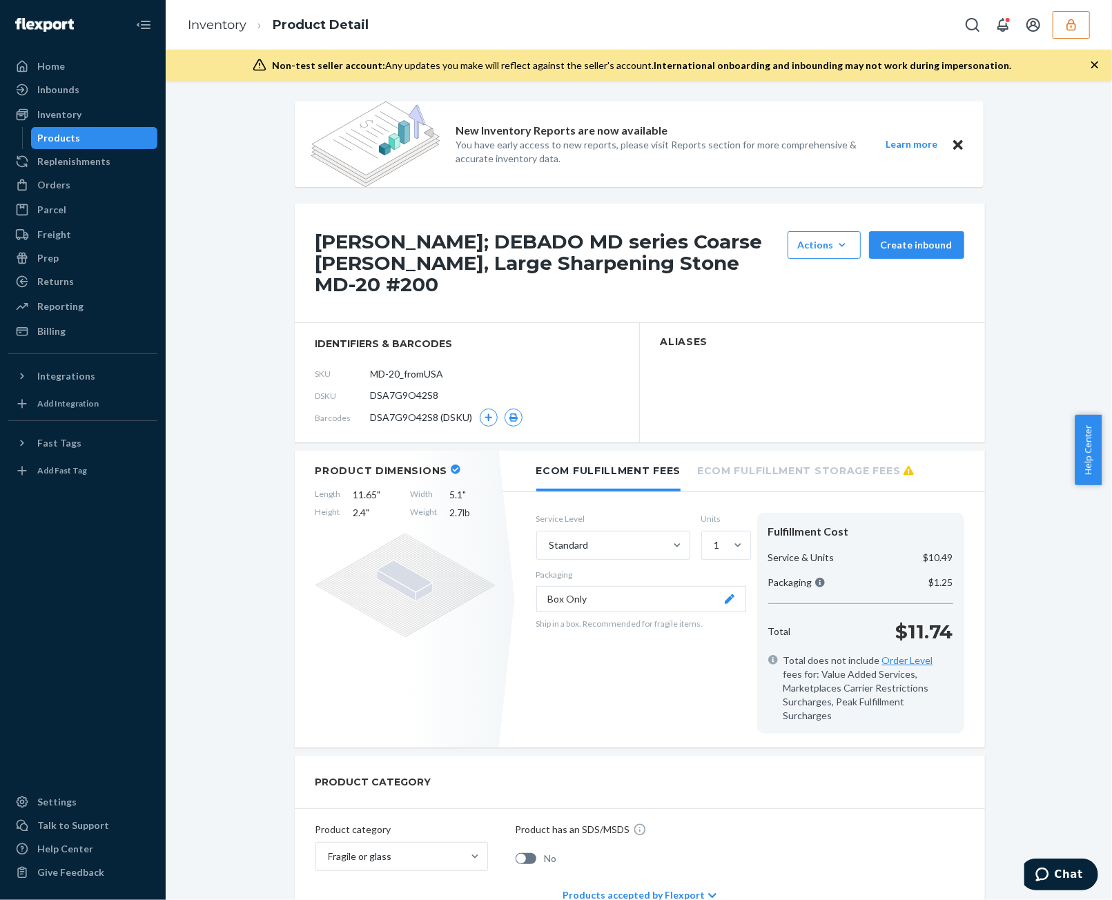
click at [402, 393] on span "DSA7G9O42S8" at bounding box center [405, 396] width 68 height 14
click at [401, 393] on span "DSA7G9O42S8" at bounding box center [405, 396] width 68 height 14
copy span "DSA7G9O42S8"
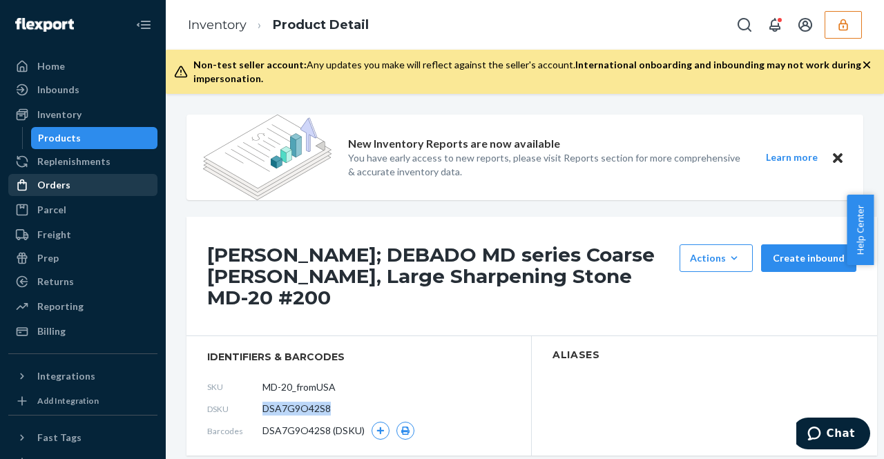
click at [75, 185] on div "Orders" at bounding box center [83, 184] width 146 height 19
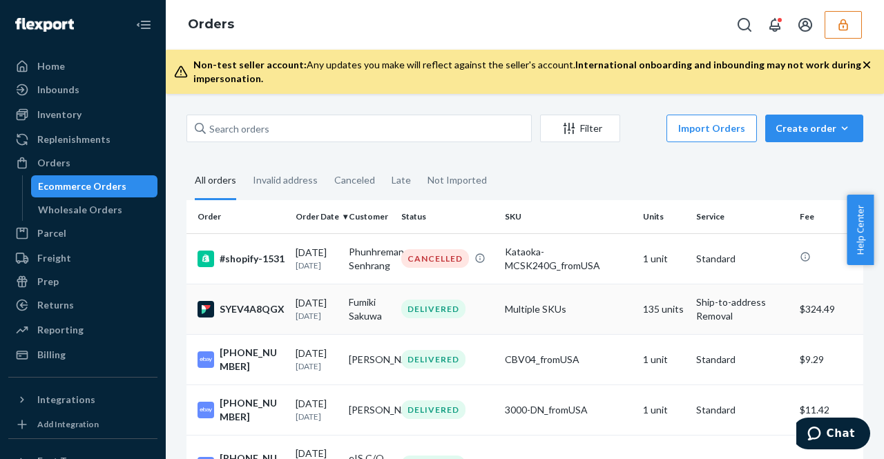
click at [409, 318] on div "DELIVERED" at bounding box center [433, 309] width 64 height 19
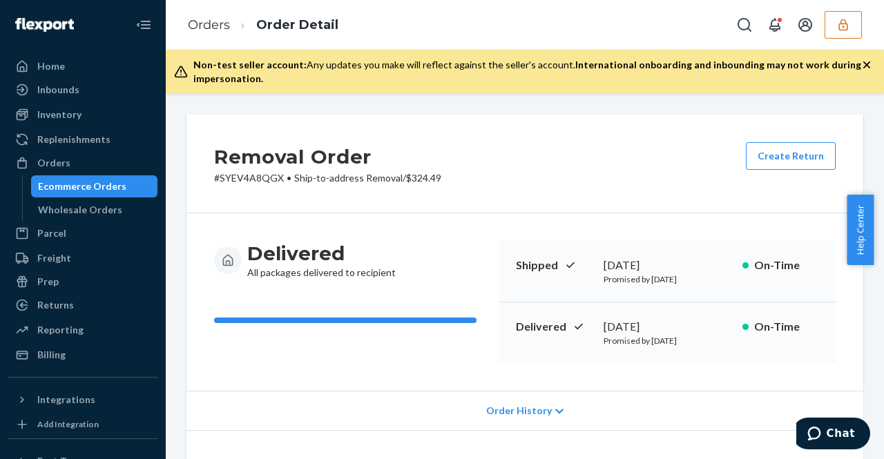
click at [501, 421] on div "Order History" at bounding box center [524, 410] width 677 height 39
click at [66, 113] on div "Inventory" at bounding box center [59, 115] width 44 height 14
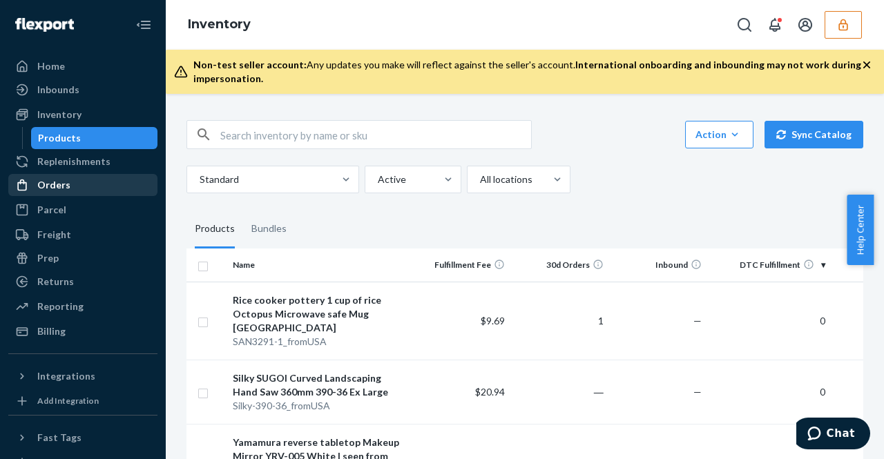
click at [90, 182] on div "Orders" at bounding box center [83, 184] width 146 height 19
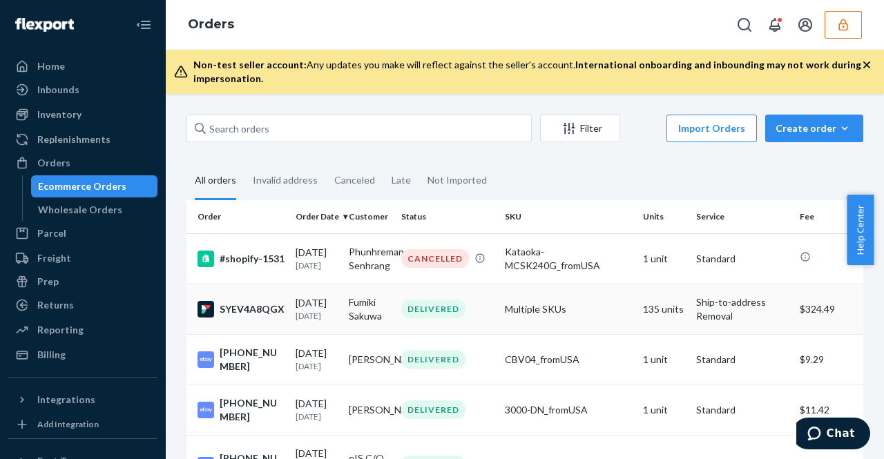
click at [409, 318] on div "DELIVERED" at bounding box center [433, 309] width 64 height 19
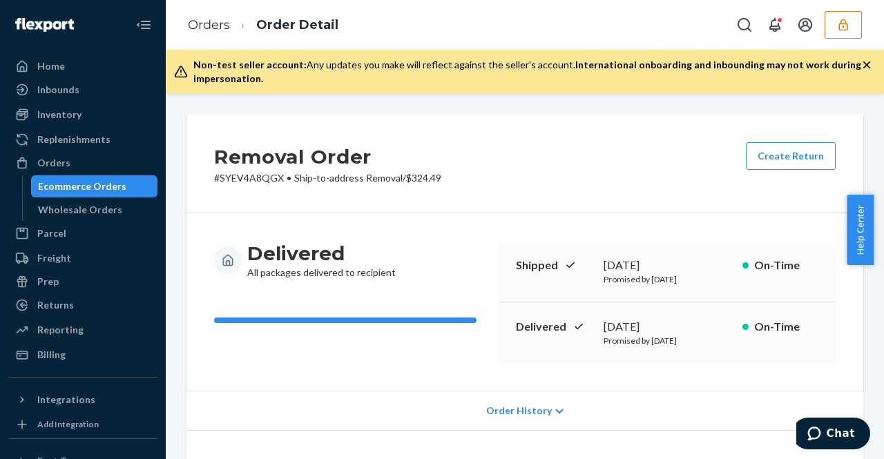
click at [497, 396] on div "Order History" at bounding box center [524, 410] width 677 height 39
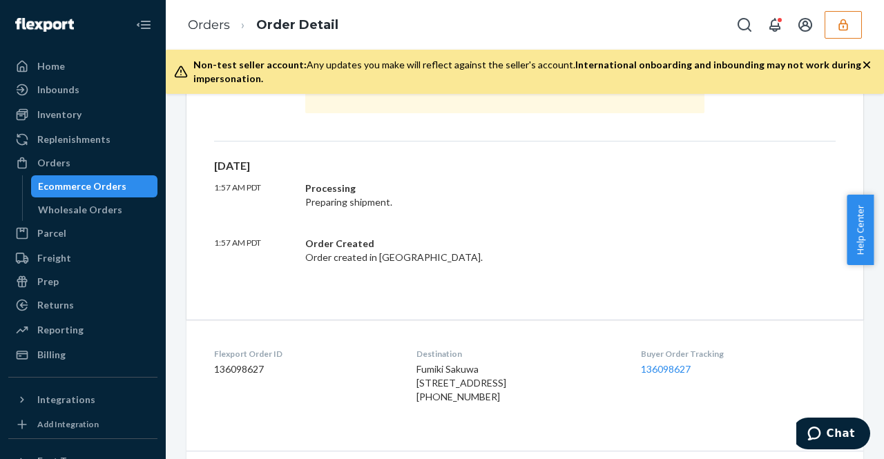
scroll to position [862, 0]
click at [107, 114] on div "Inventory" at bounding box center [83, 114] width 146 height 19
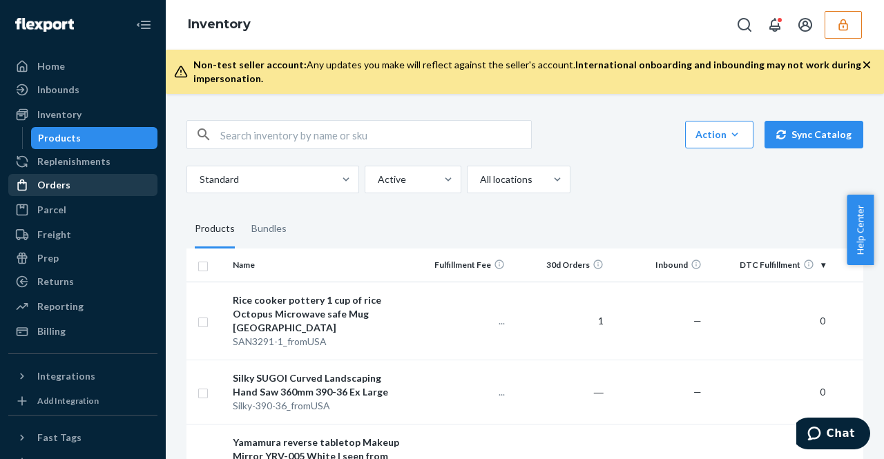
click at [132, 188] on div "Orders" at bounding box center [83, 184] width 146 height 19
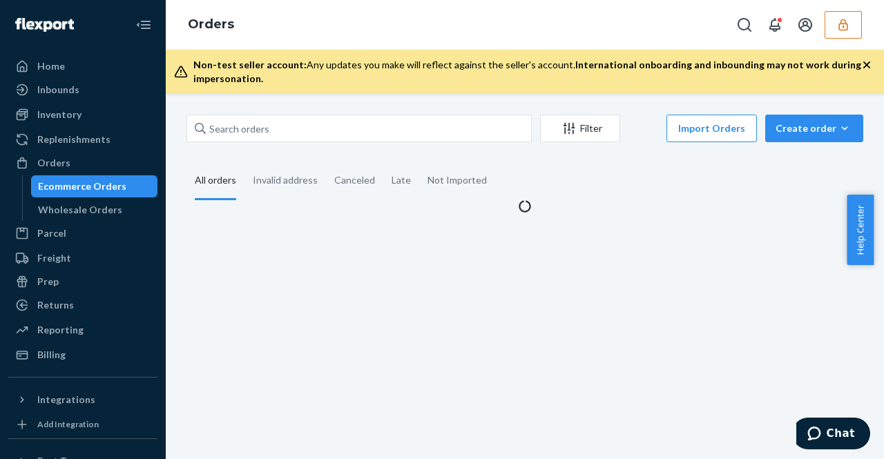
click at [132, 188] on div "Ecommerce Orders" at bounding box center [94, 186] width 124 height 19
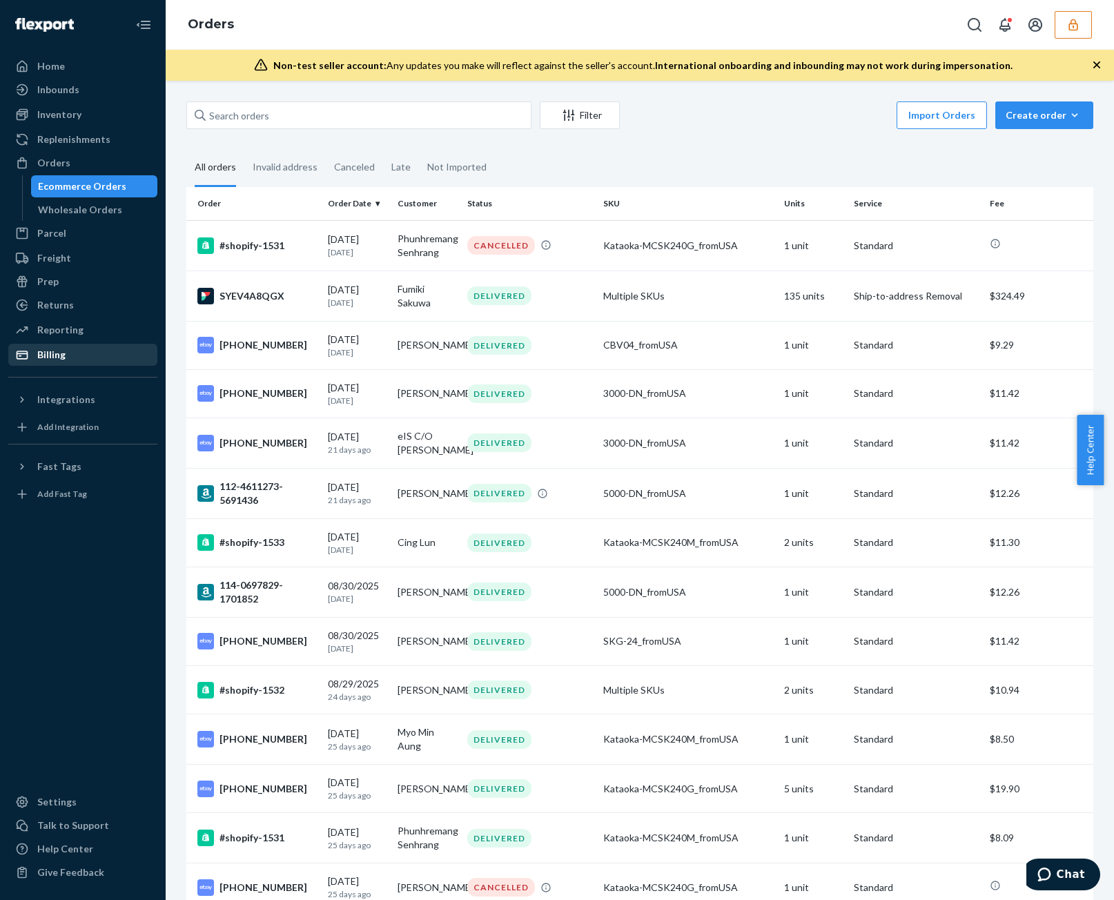
click at [62, 365] on link "Billing" at bounding box center [82, 355] width 149 height 22
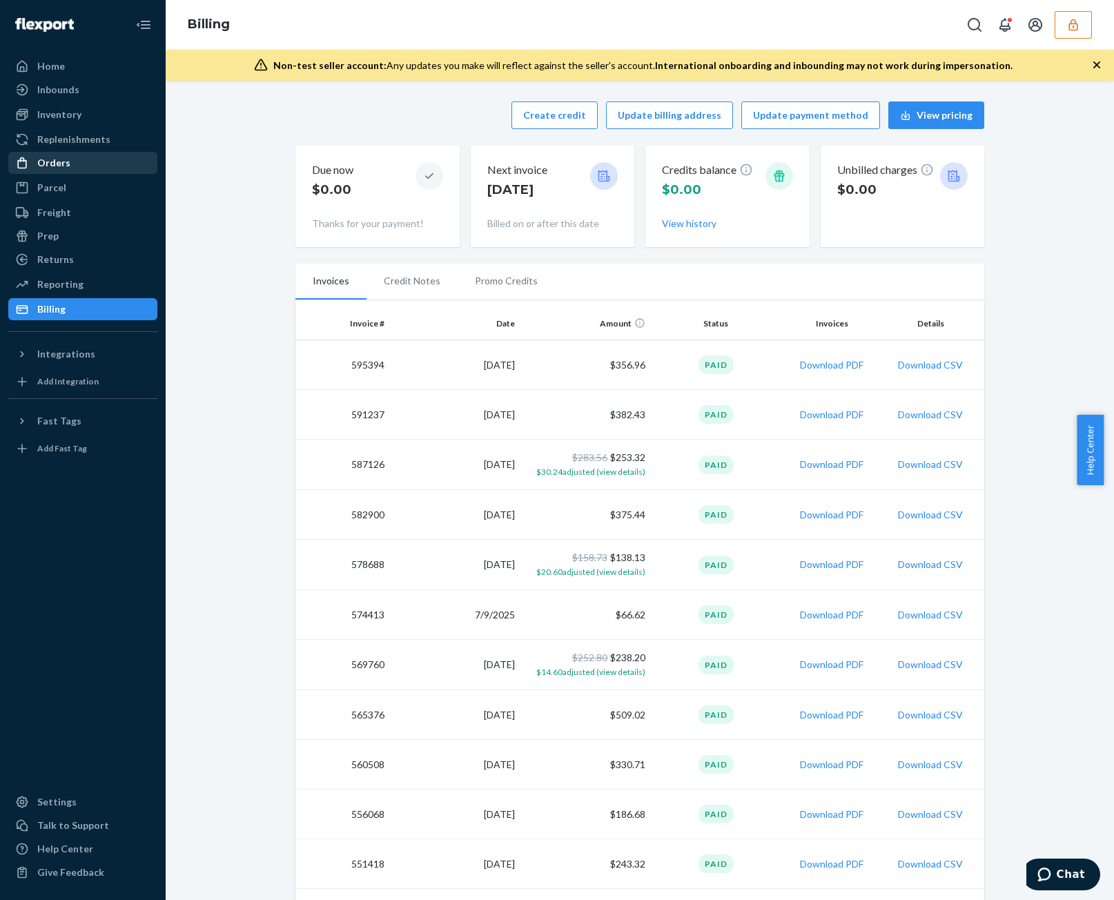
click at [76, 167] on div "Orders" at bounding box center [83, 162] width 146 height 19
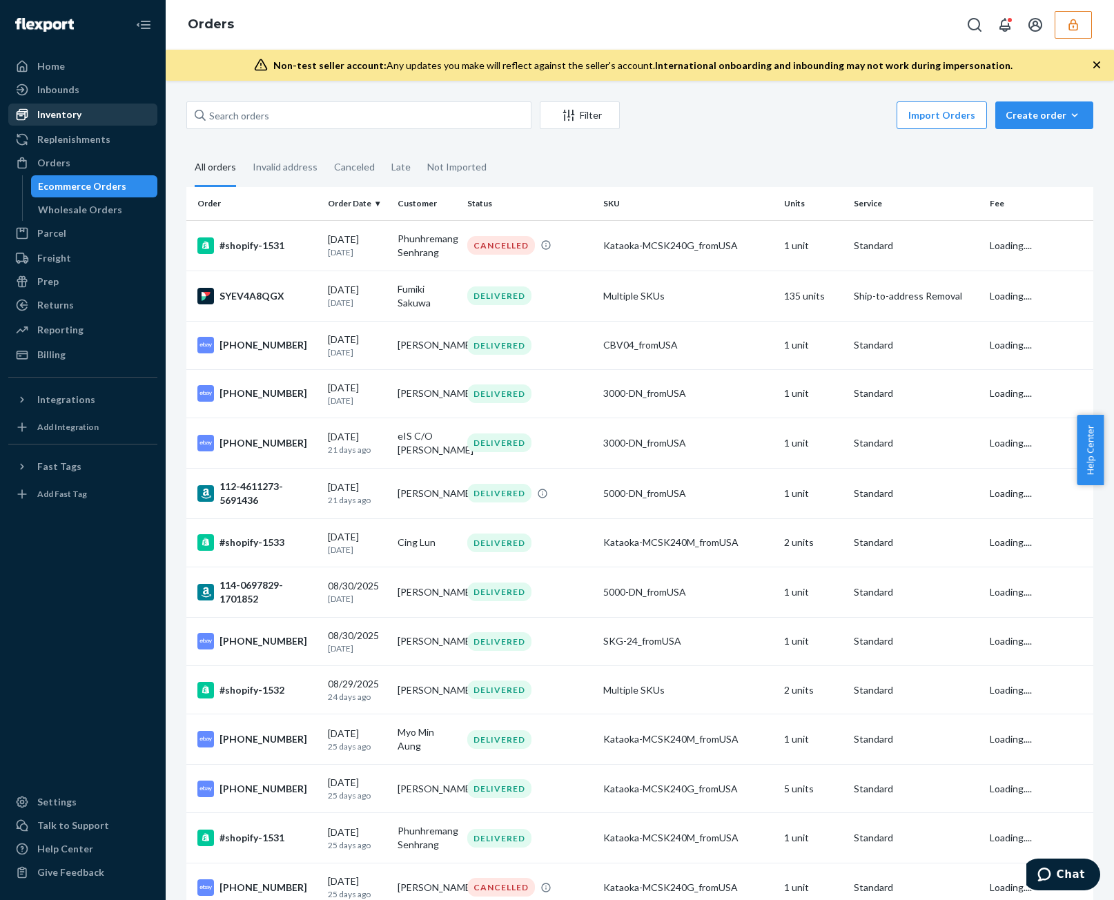
click at [99, 115] on div "Inventory" at bounding box center [83, 114] width 146 height 19
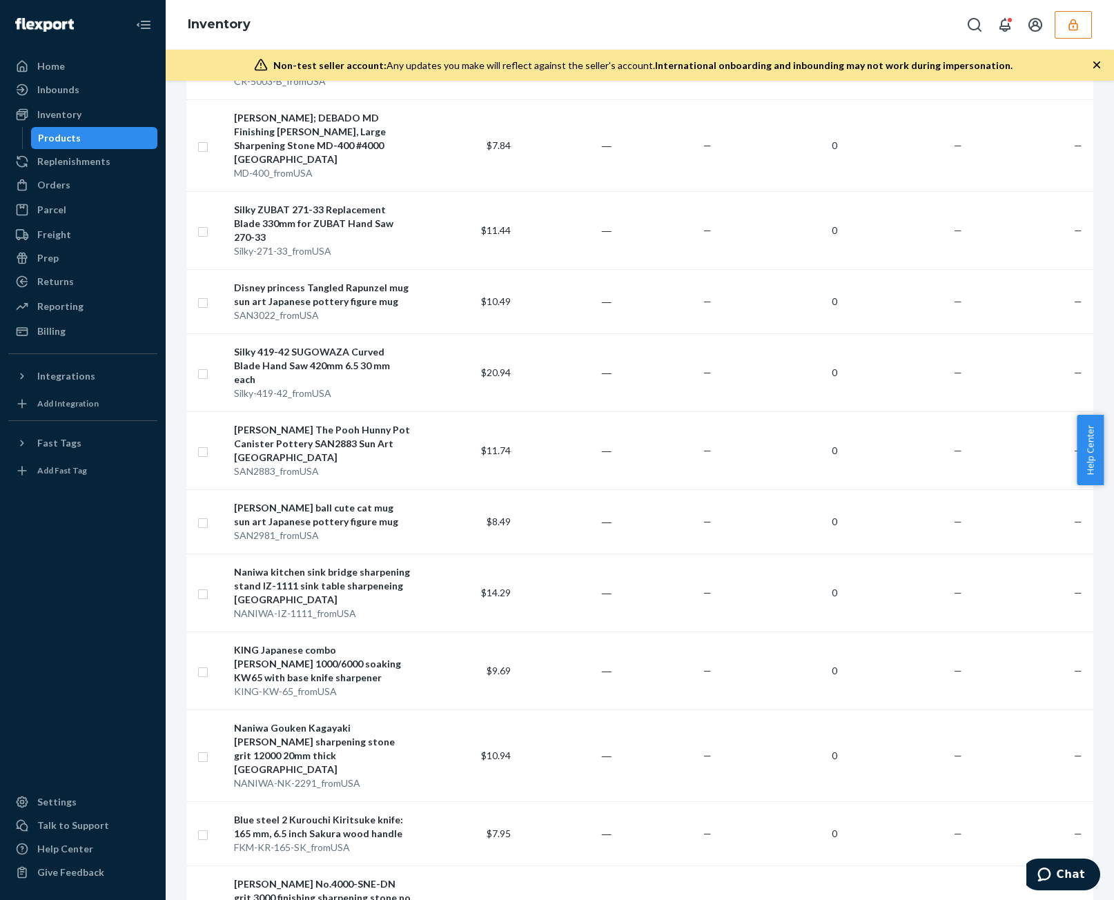
scroll to position [3866, 0]
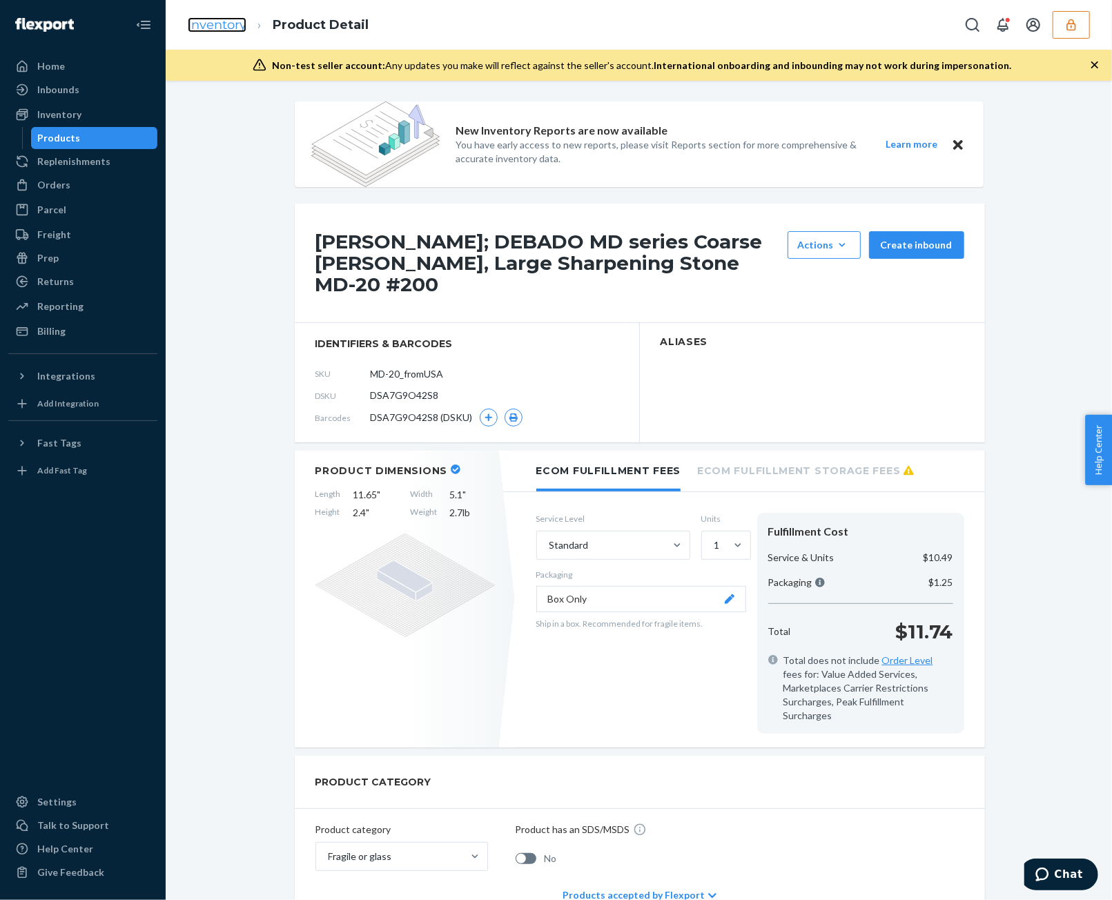
click at [223, 31] on link "Inventory" at bounding box center [217, 24] width 59 height 15
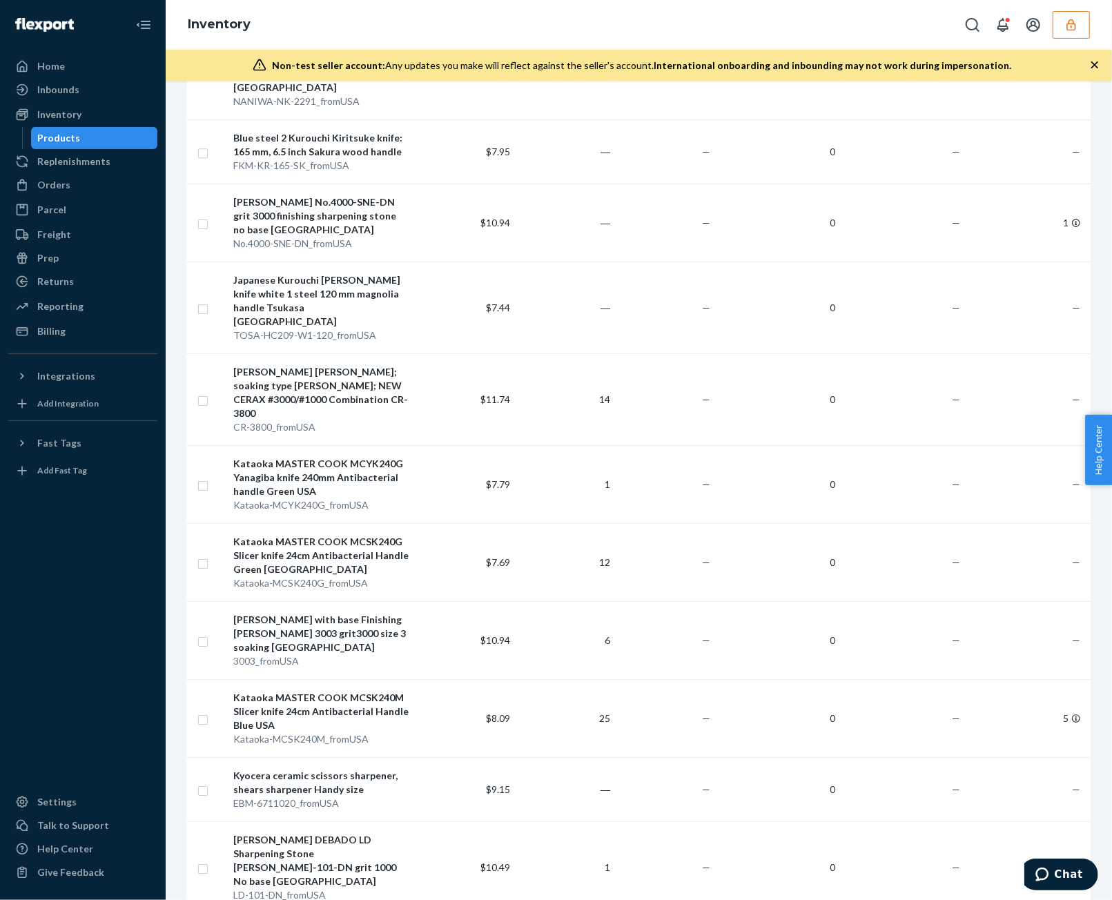
scroll to position [2830, 0]
click at [691, 678] on td "—" at bounding box center [666, 717] width 100 height 78
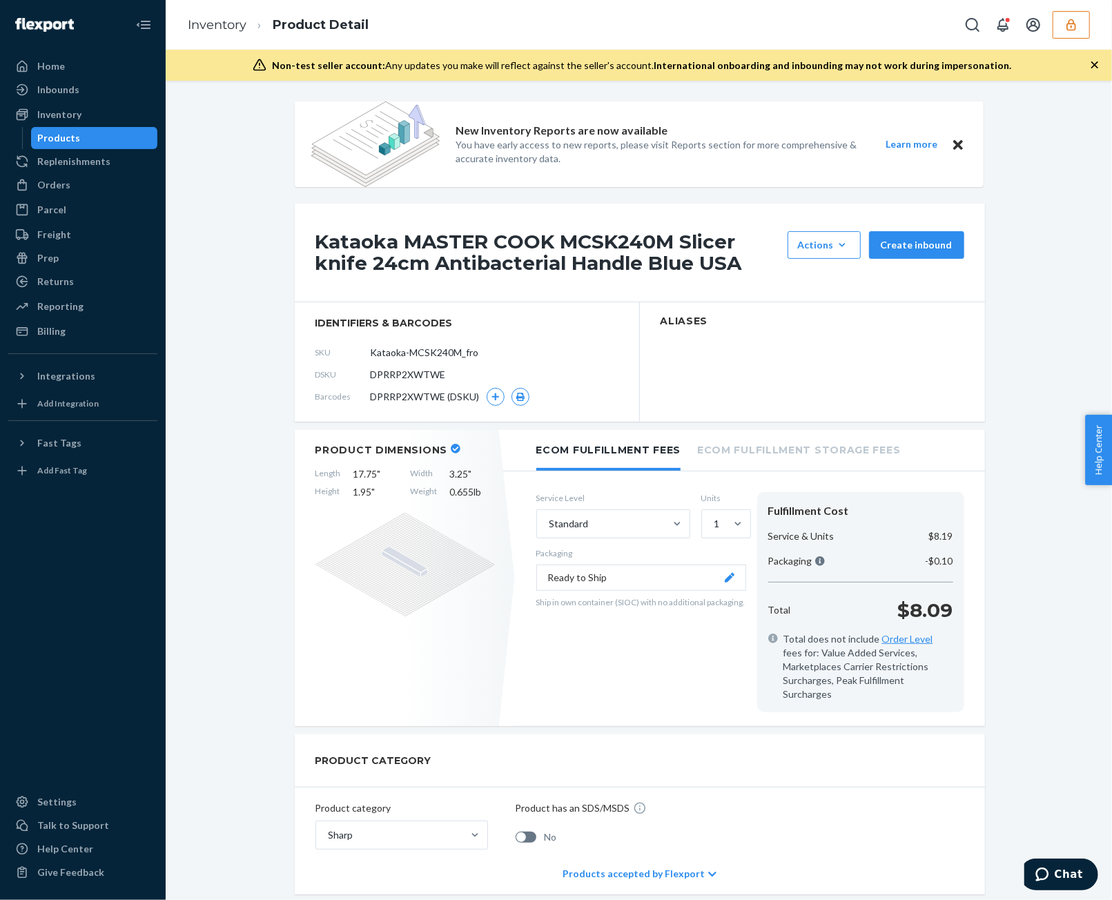
click at [407, 369] on span "DPRRP2XWTWE" at bounding box center [408, 375] width 75 height 14
click at [407, 368] on span "DPRRP2XWTWE" at bounding box center [408, 375] width 75 height 14
click at [411, 372] on span "DPRRP2XWTWE" at bounding box center [408, 375] width 75 height 14
copy span "DPRRP2XWTWE"
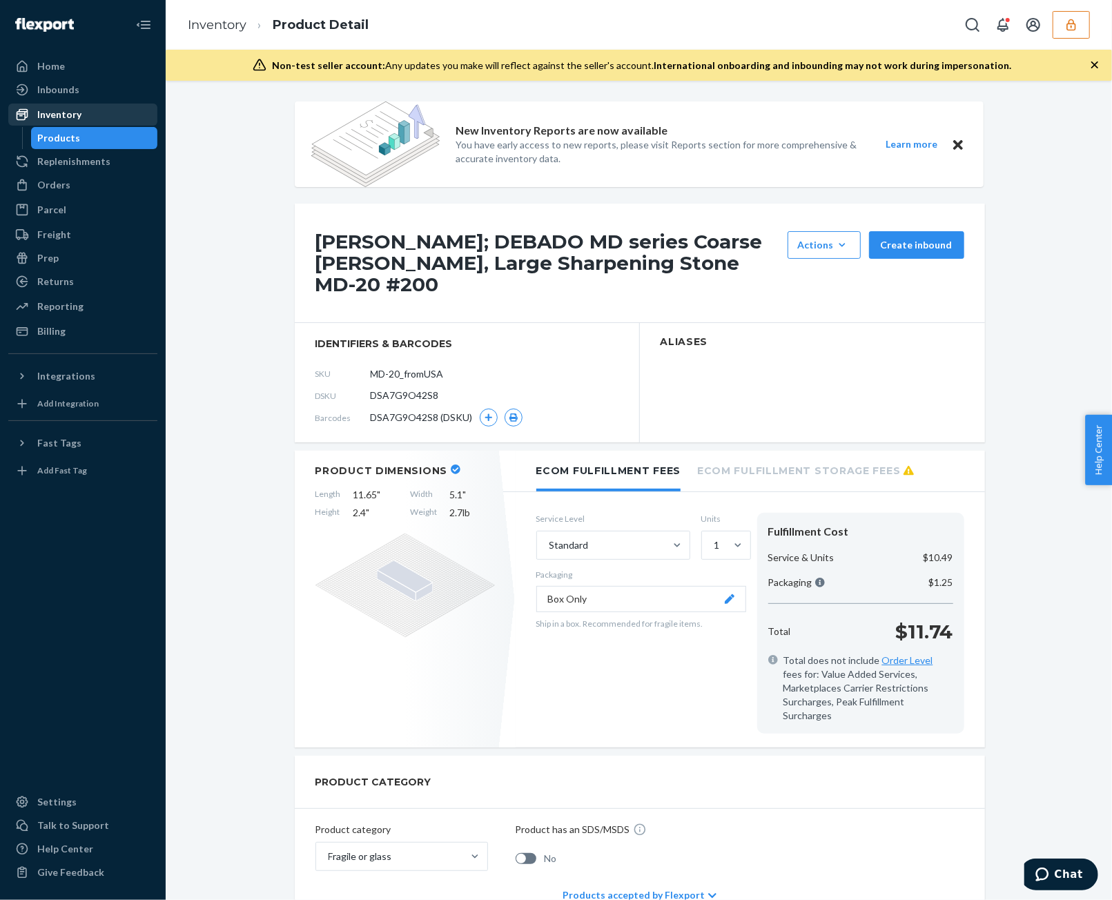
click at [82, 115] on div "Inventory" at bounding box center [83, 114] width 146 height 19
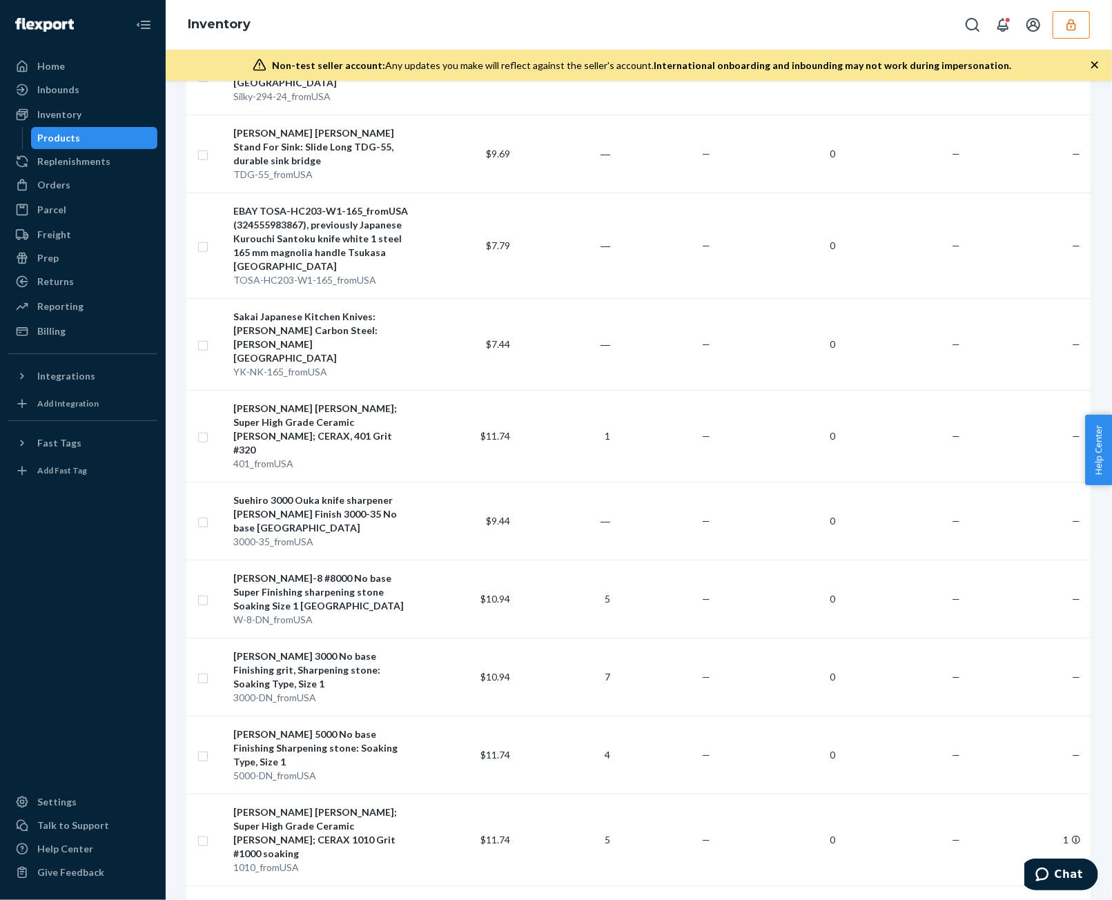
scroll to position [3866, 0]
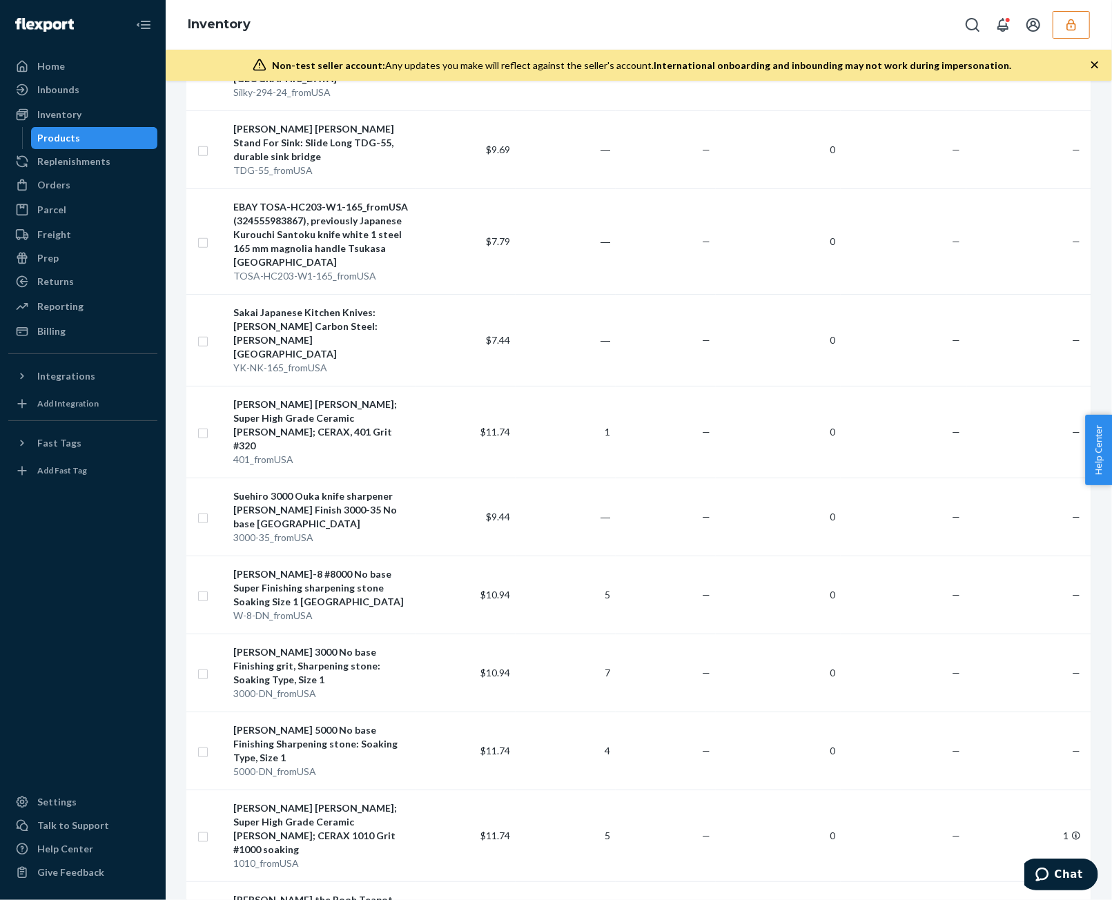
click at [849, 790] on td "—" at bounding box center [903, 836] width 125 height 92
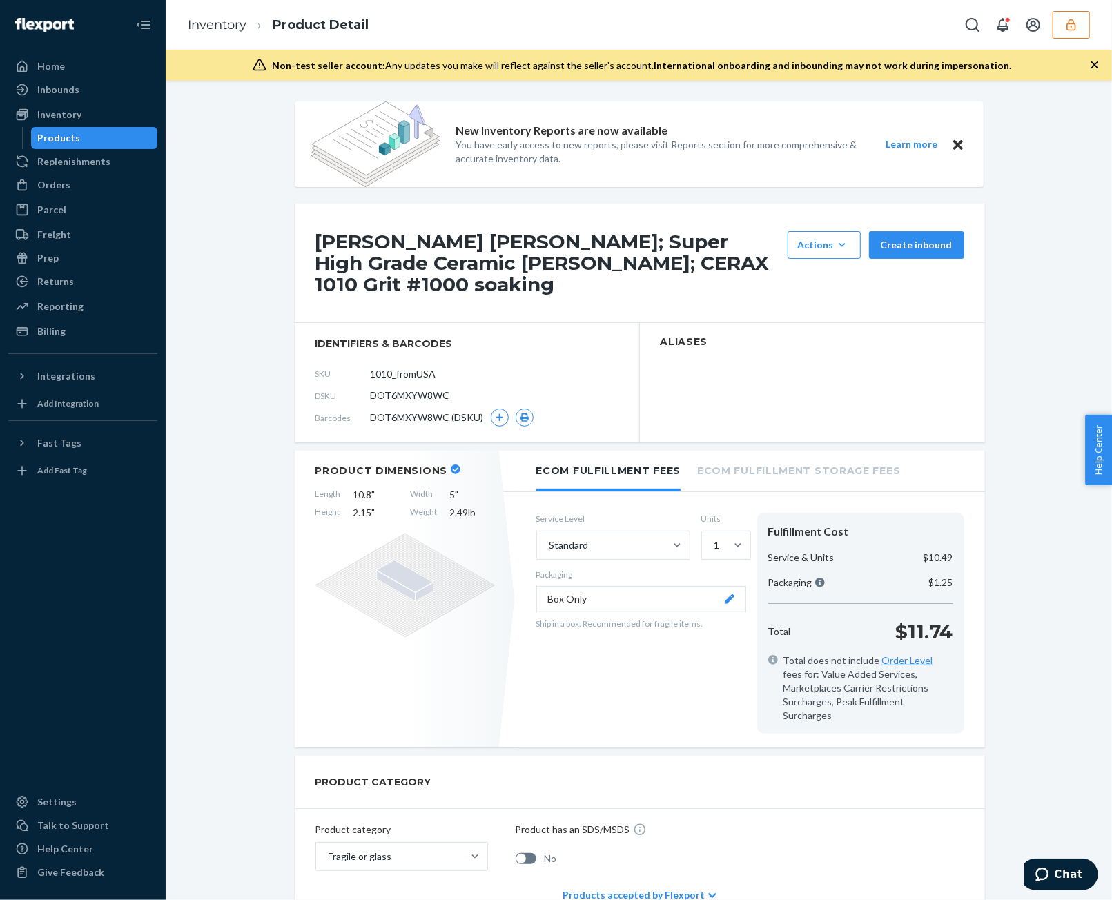
click at [424, 389] on span "DOT6MXYW8WC" at bounding box center [410, 396] width 79 height 14
click at [422, 389] on span "DOT6MXYW8WC" at bounding box center [410, 396] width 79 height 14
copy span "DOT6MXYW8WC"
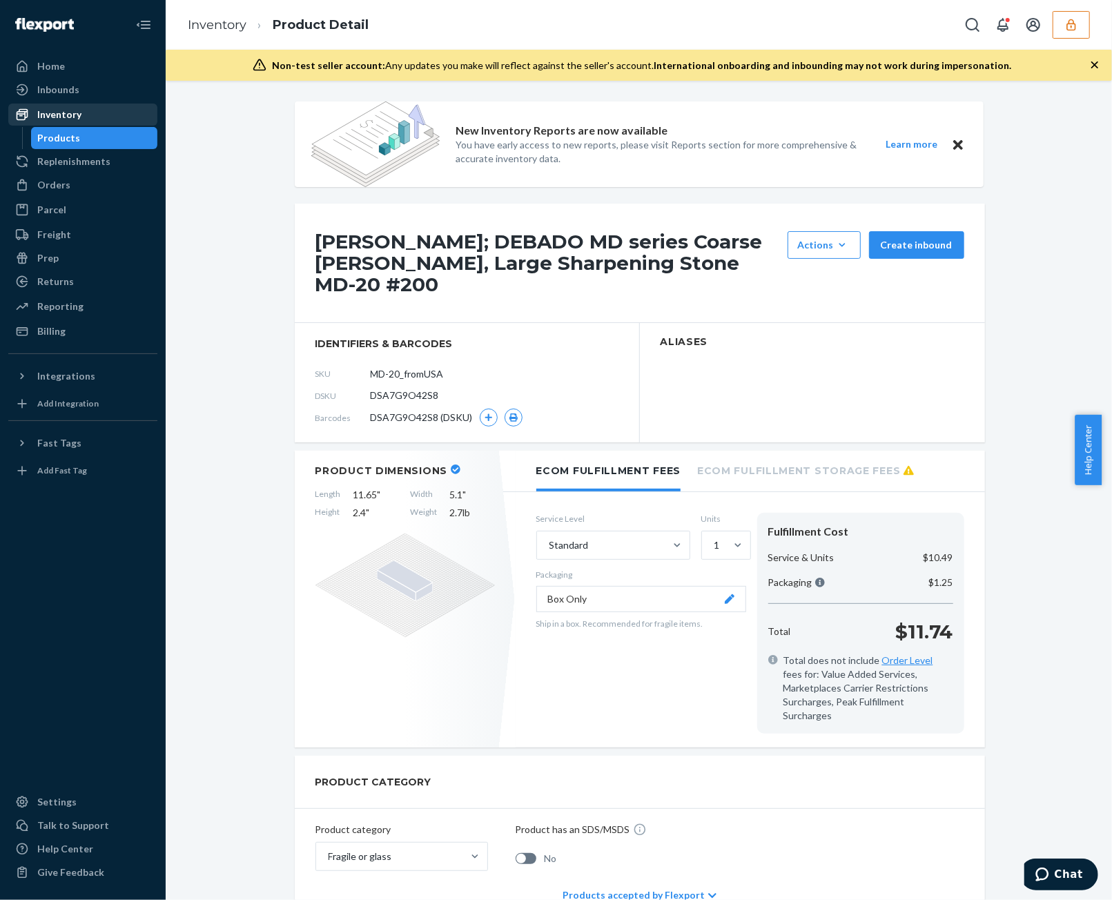
drag, startPoint x: 122, startPoint y: 120, endPoint x: 131, endPoint y: 124, distance: 10.3
click at [122, 120] on div "Inventory" at bounding box center [83, 114] width 146 height 19
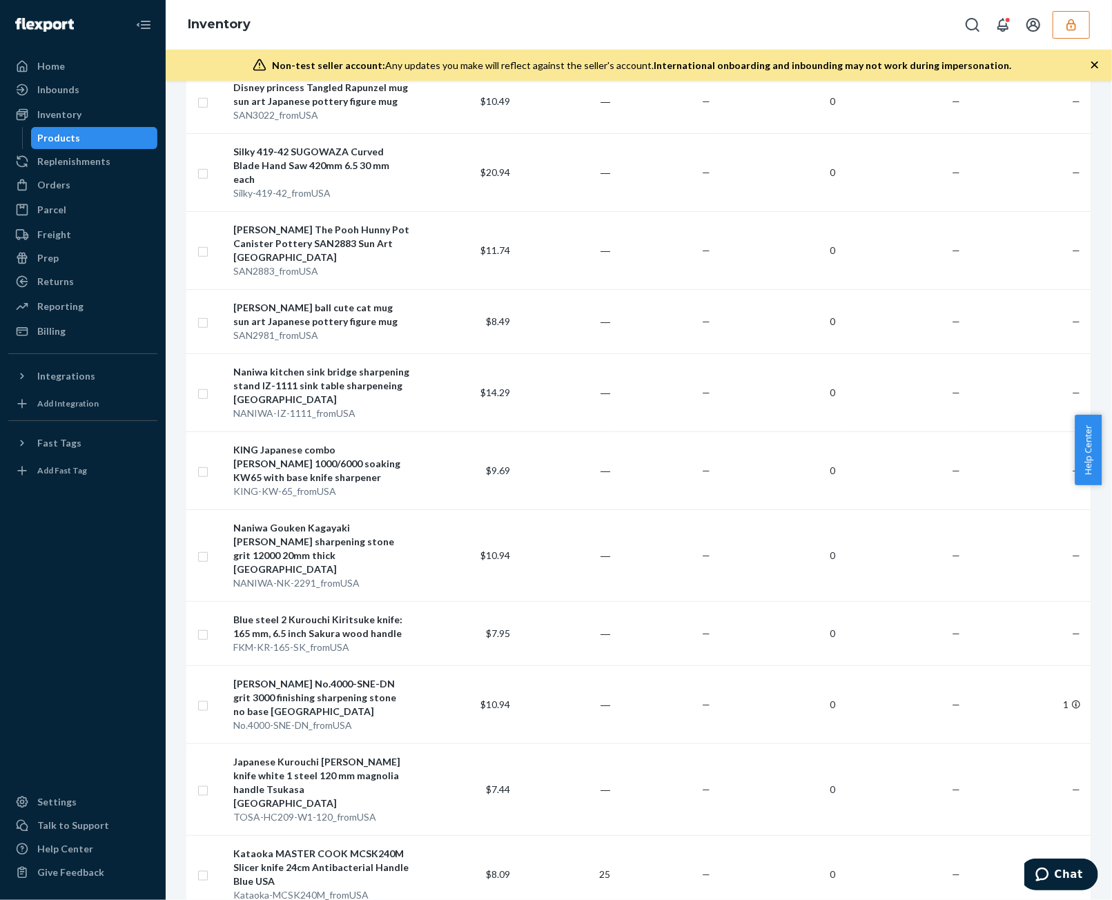
scroll to position [3935, 0]
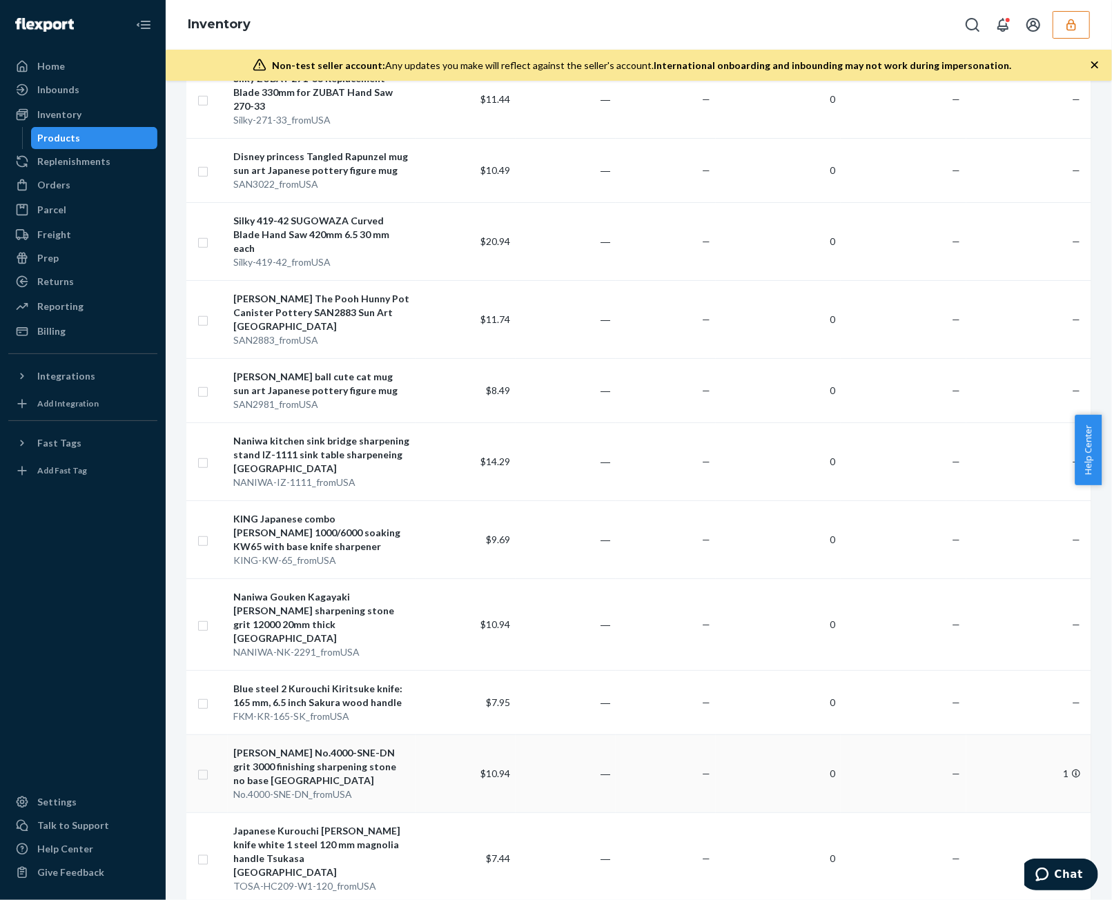
click at [594, 735] on td "―" at bounding box center [566, 774] width 100 height 78
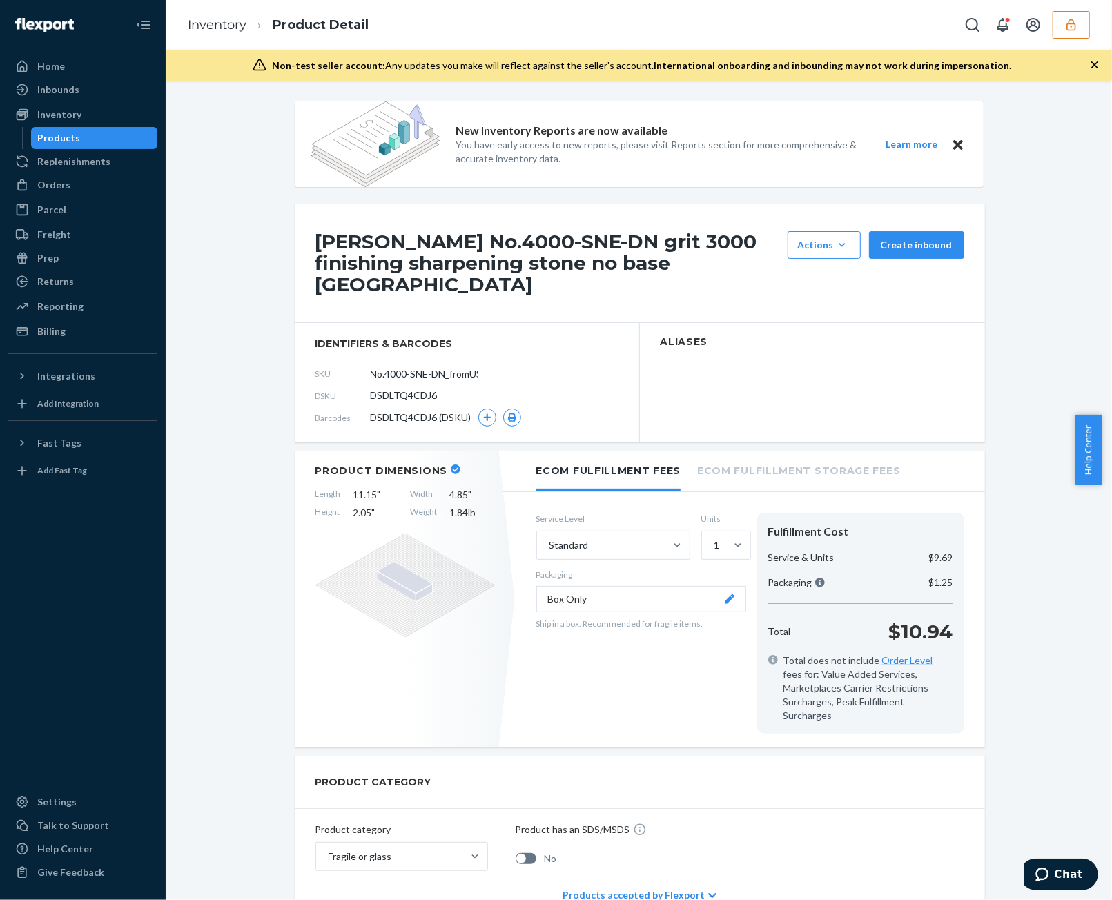
click at [398, 389] on span "DSDLTQ4CDJ6" at bounding box center [404, 396] width 67 height 14
copy span "DSDLTQ4CDJ6"
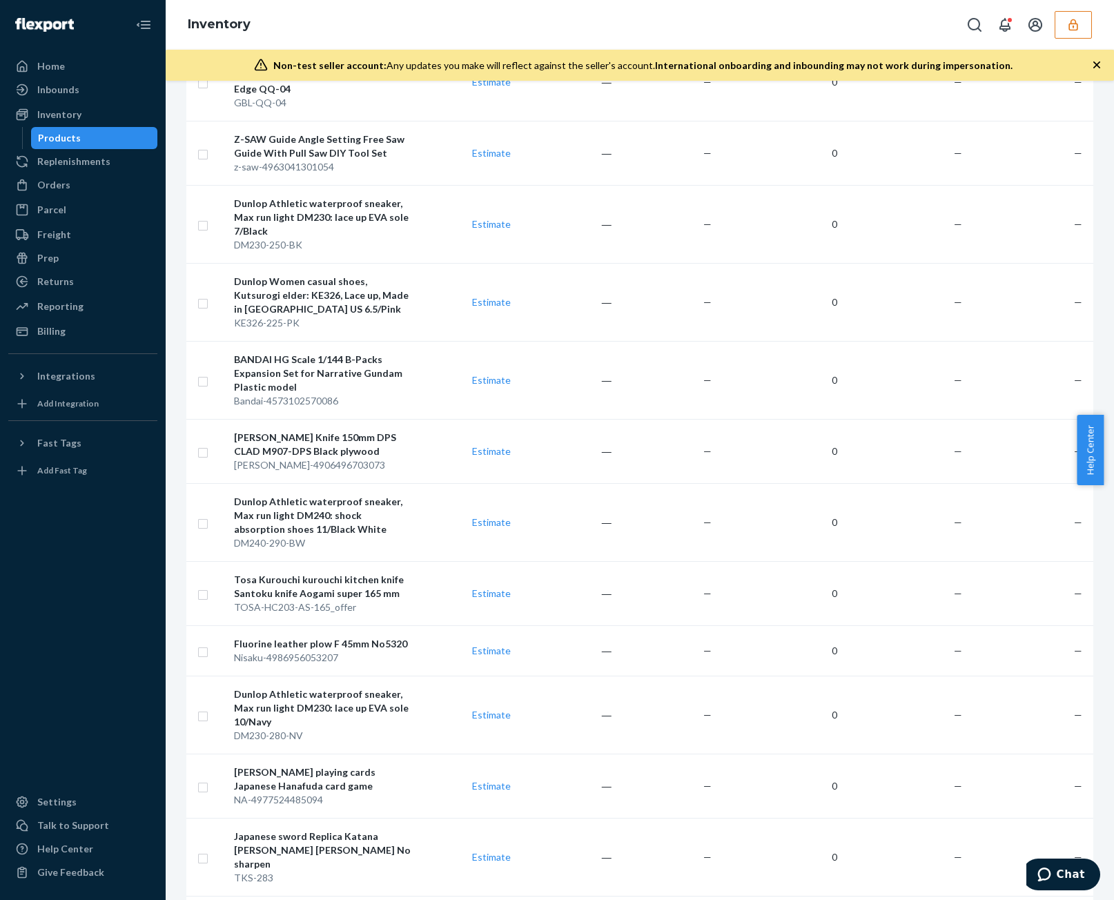
scroll to position [6489, 0]
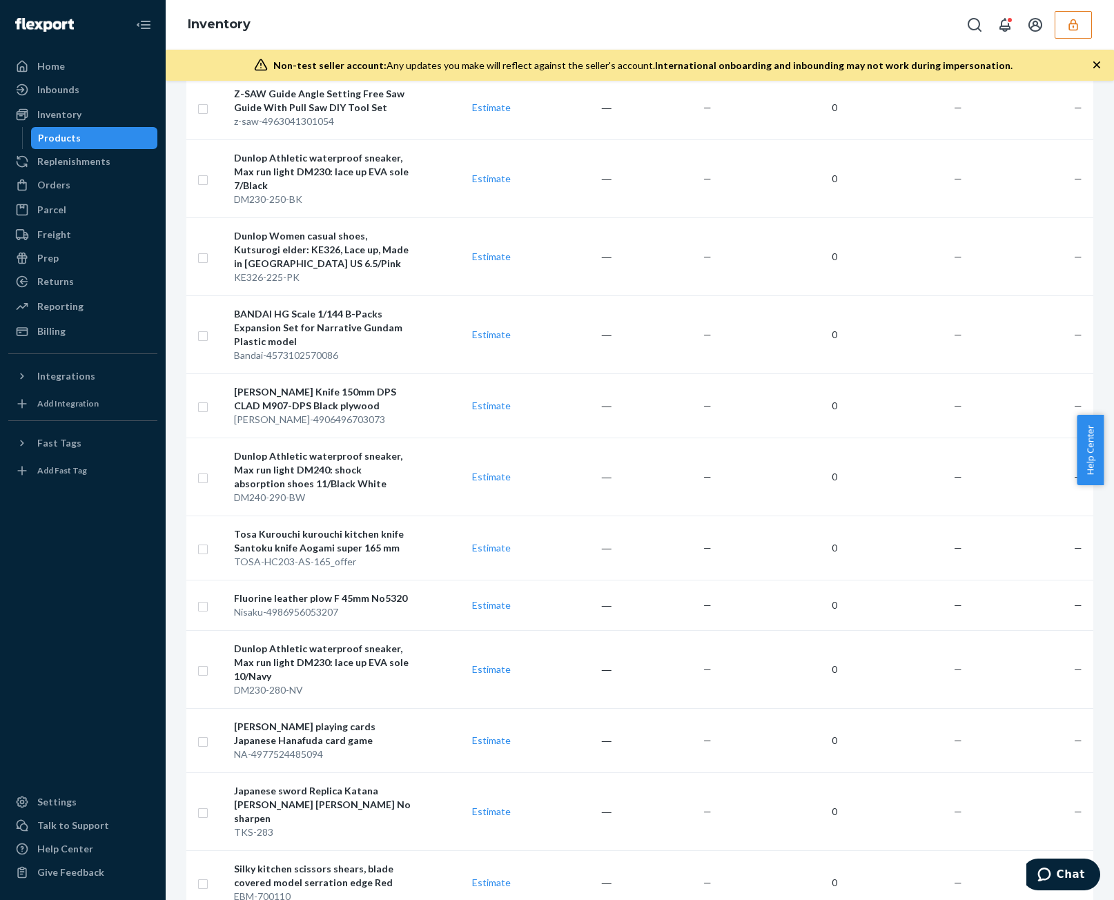
click at [1053, 35] on div at bounding box center [1026, 25] width 131 height 28
click at [1065, 35] on button "button" at bounding box center [1073, 25] width 37 height 28
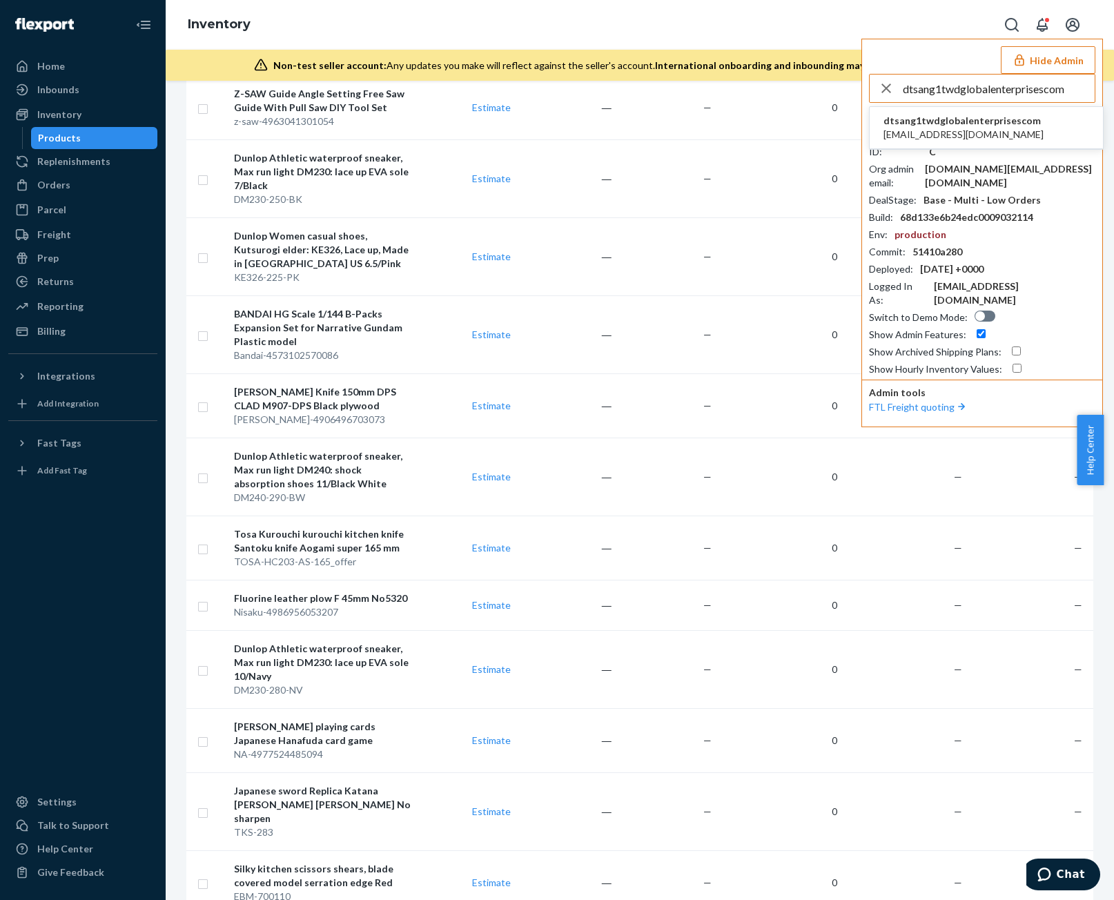
type input "dtsang1twdglobalenterprisescom"
click at [971, 113] on li "dtsang1twdglobalenterprisescom [EMAIL_ADDRESS][DOMAIN_NAME]" at bounding box center [986, 128] width 233 height 42
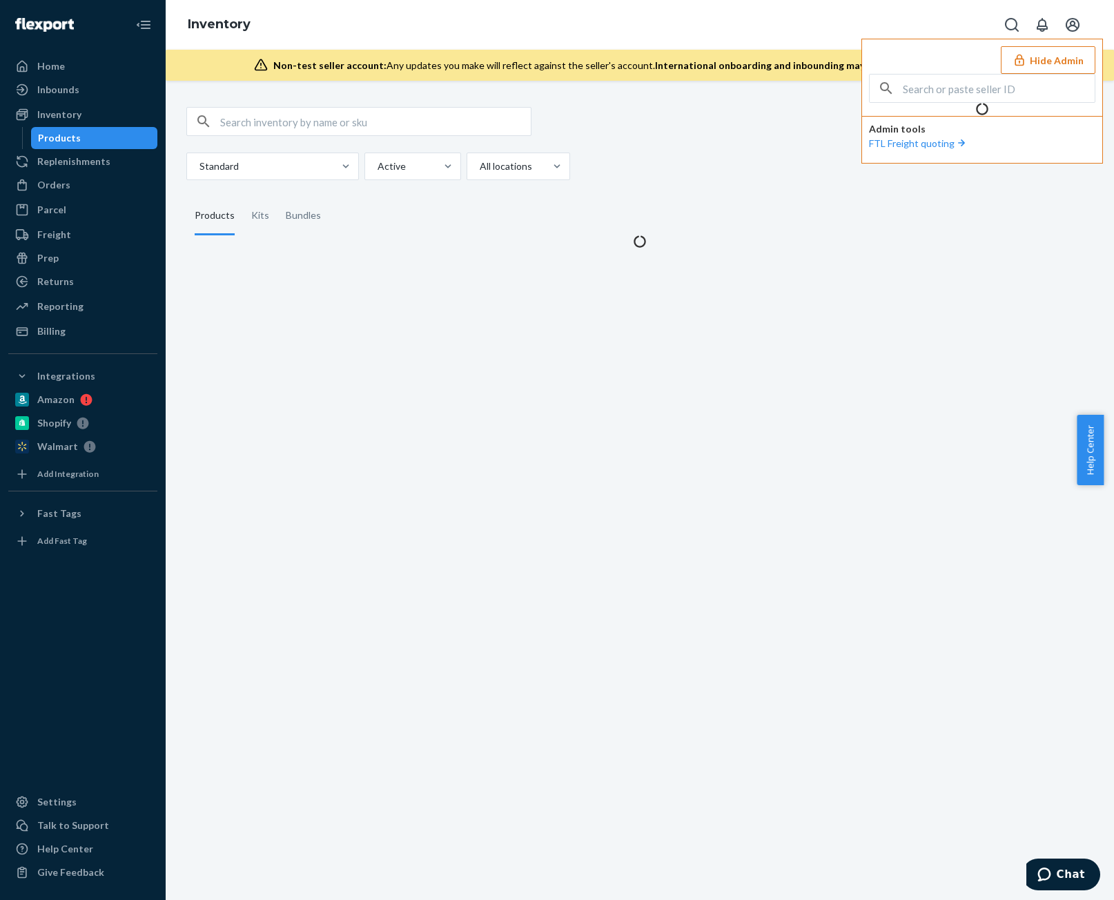
scroll to position [0, 0]
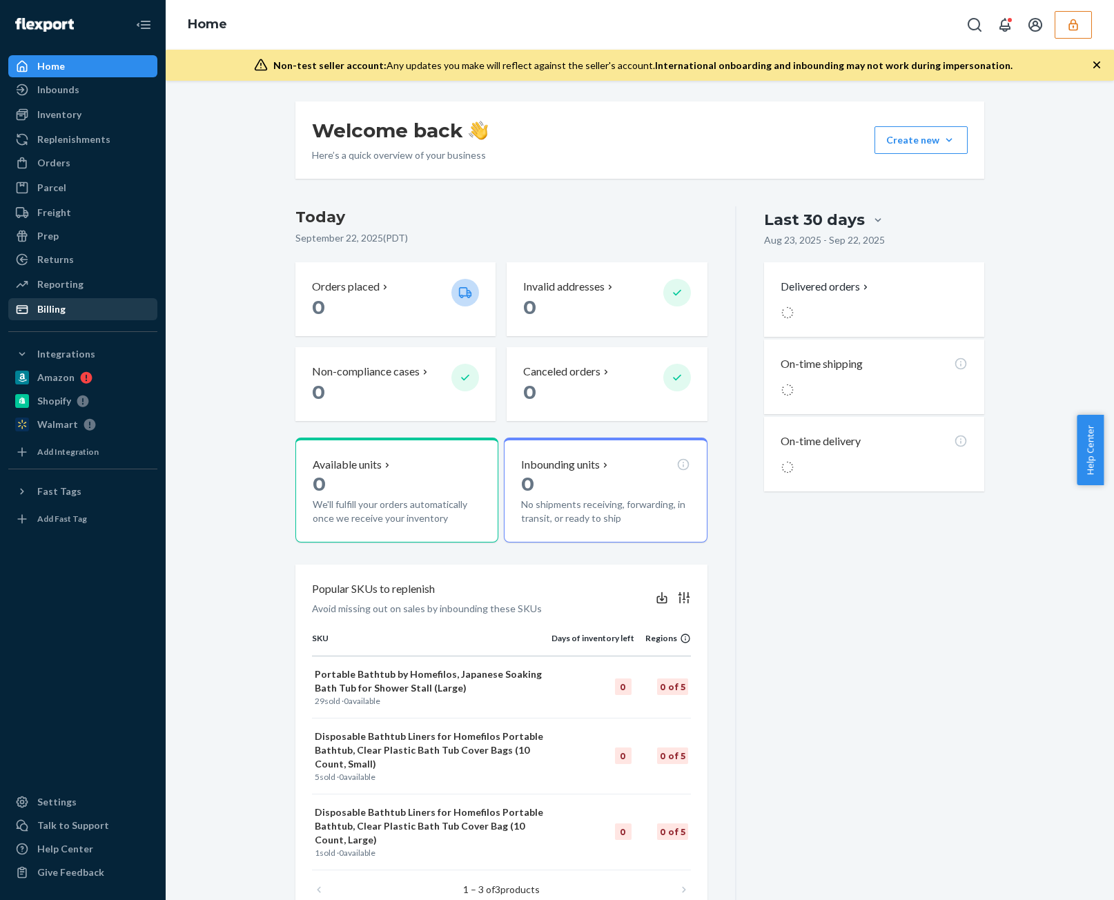
click at [90, 302] on div "Billing" at bounding box center [83, 309] width 146 height 19
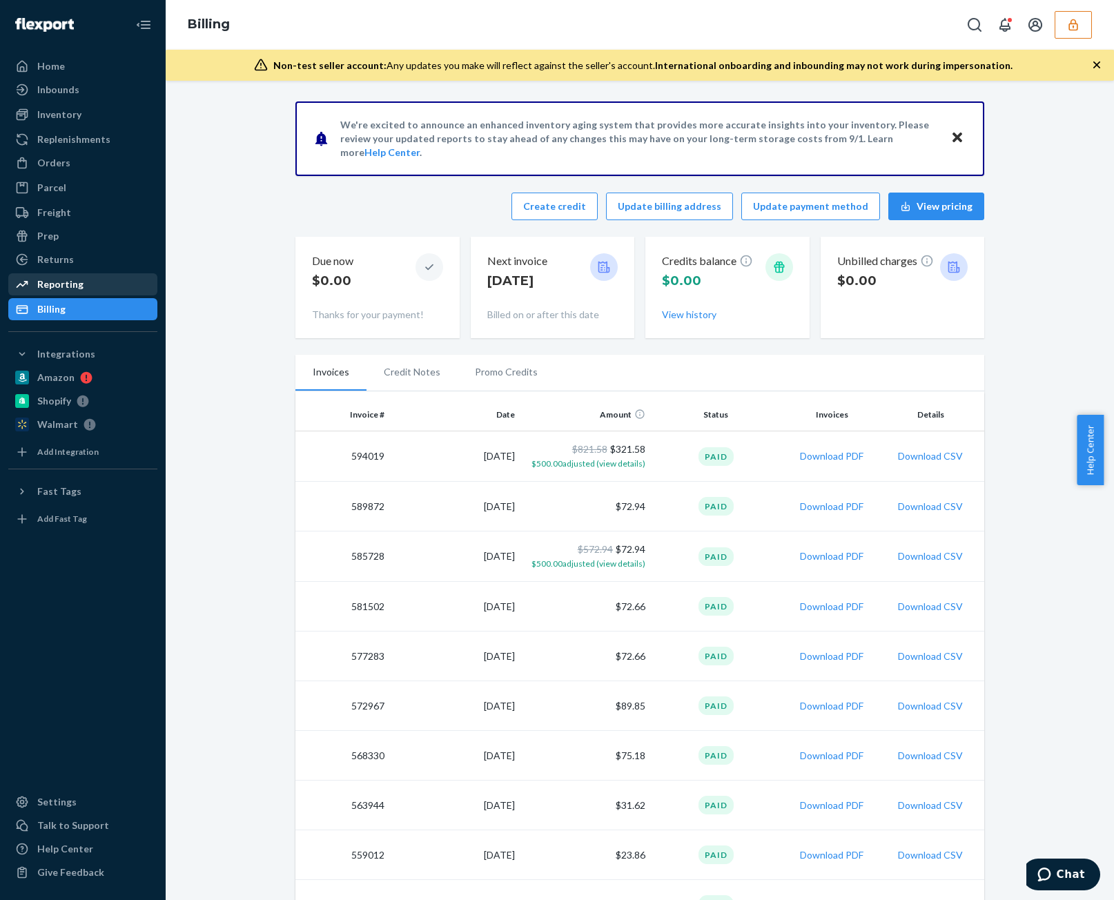
click at [131, 280] on div "Reporting" at bounding box center [83, 284] width 146 height 19
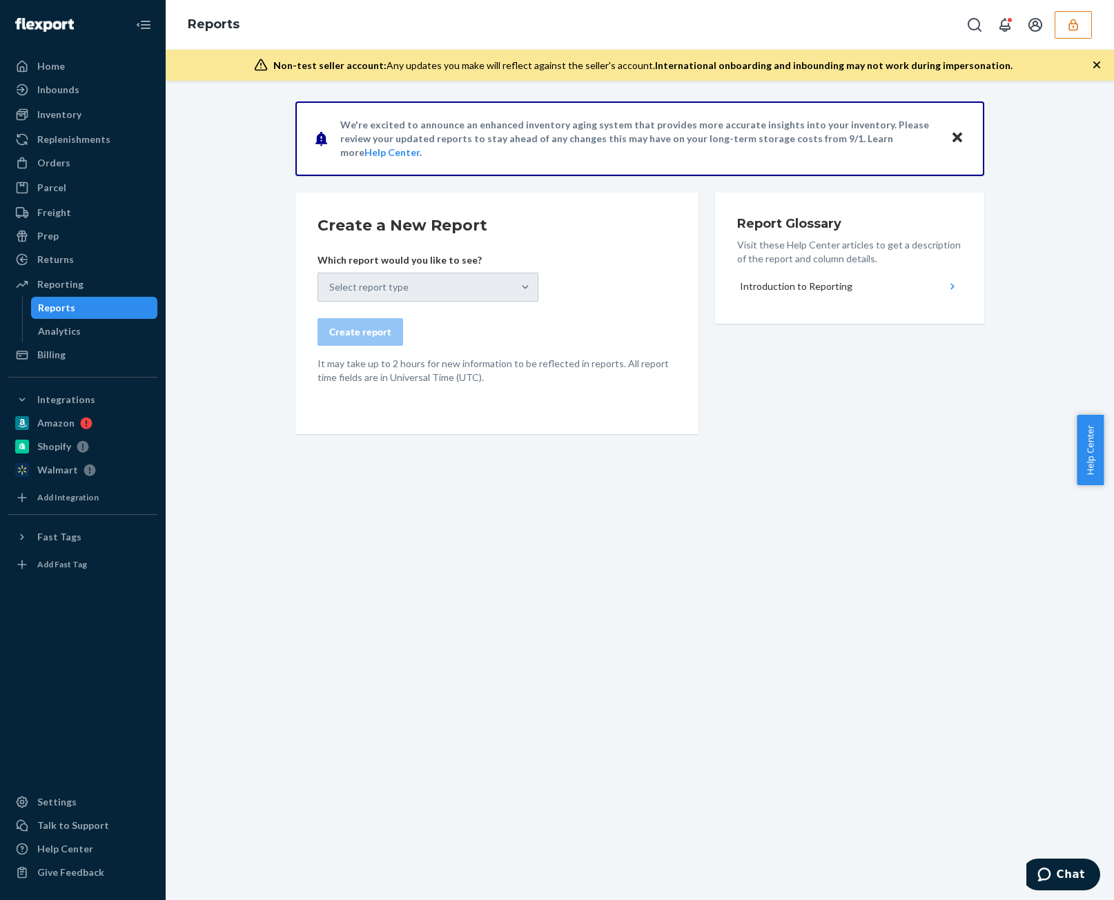
click at [496, 285] on div "Select report type" at bounding box center [428, 287] width 221 height 29
click at [120, 169] on div "Orders" at bounding box center [83, 162] width 146 height 19
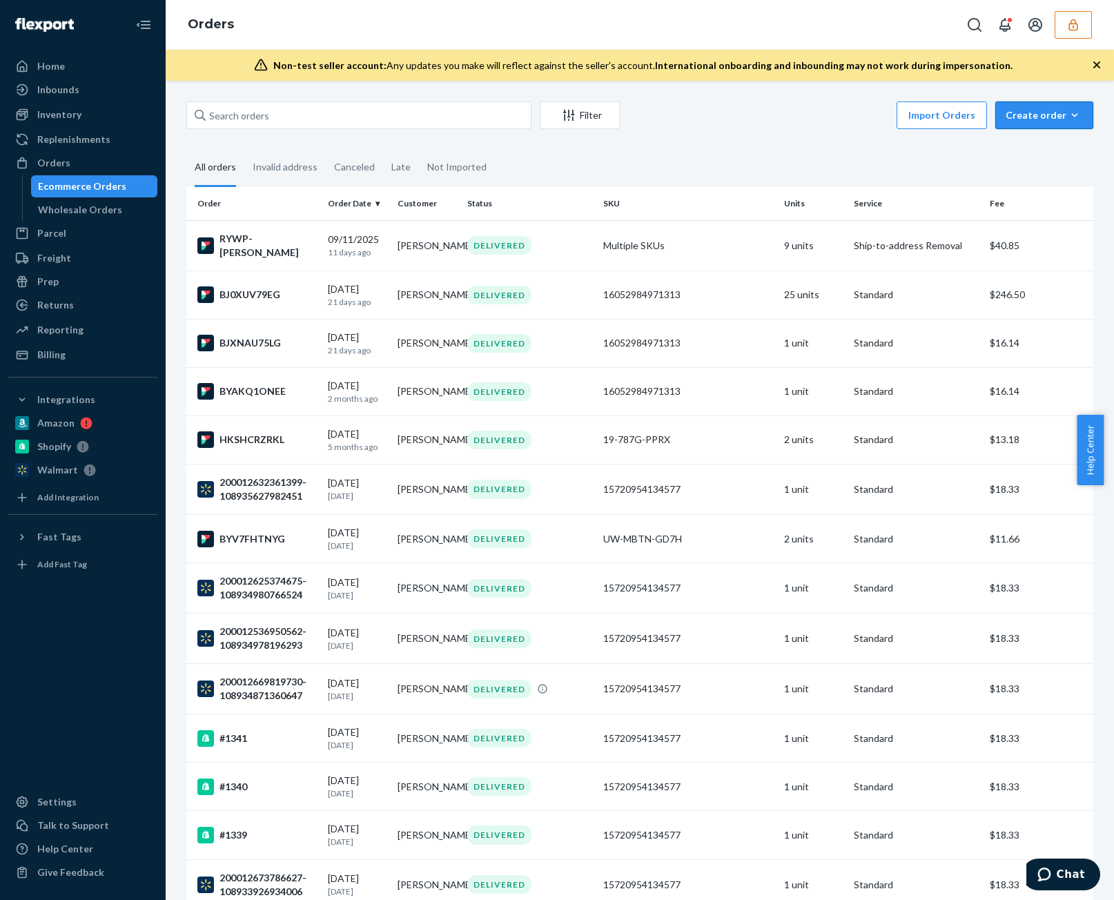
click at [1073, 120] on button "Create order Ecommerce order Removal order" at bounding box center [1044, 115] width 98 height 28
click at [1072, 120] on div "Create order" at bounding box center [1044, 115] width 77 height 14
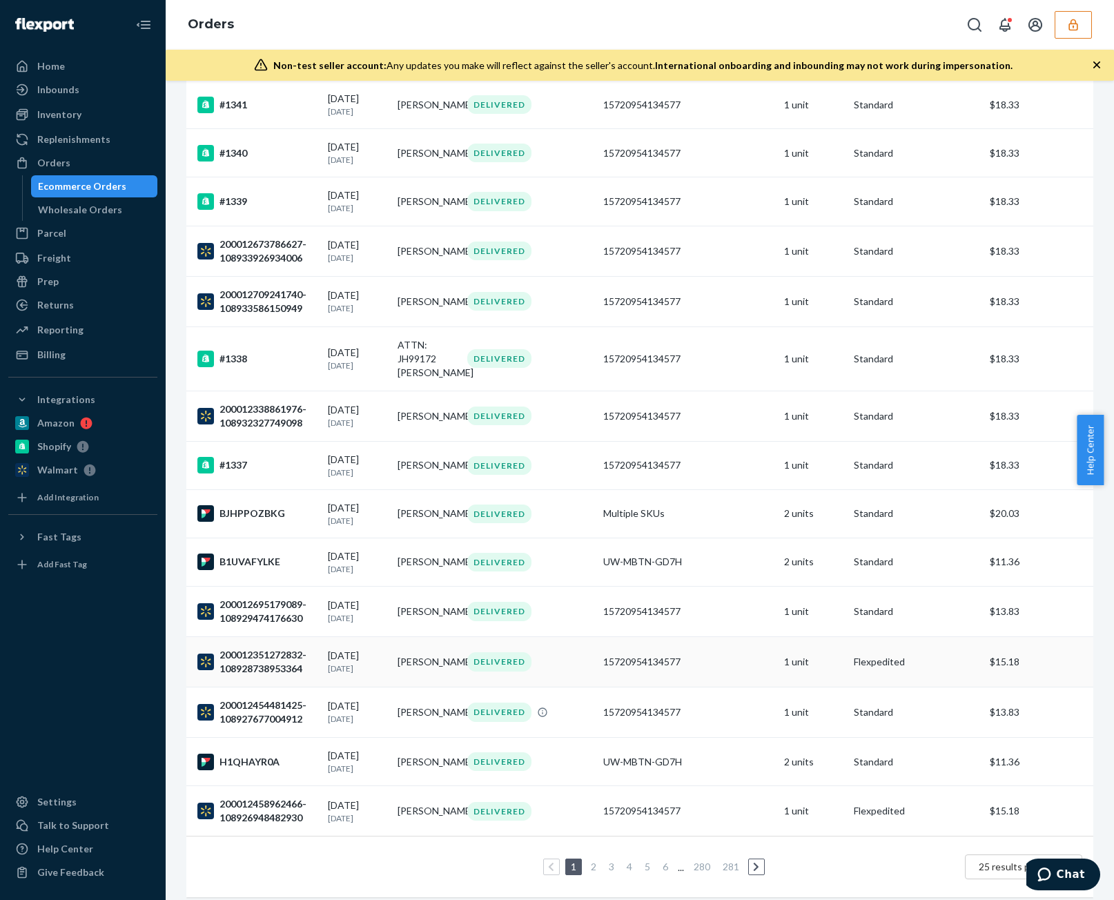
scroll to position [667, 0]
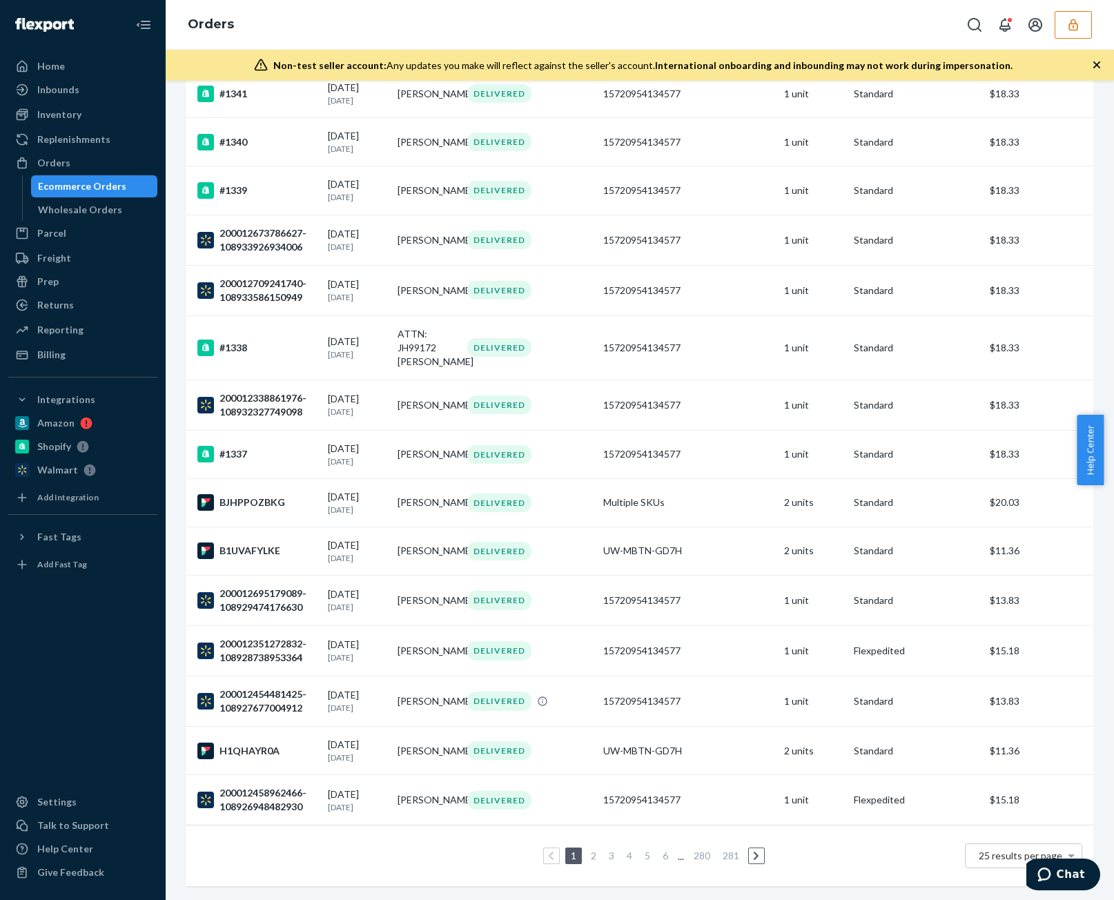
click at [100, 365] on link "Billing" at bounding box center [82, 355] width 149 height 22
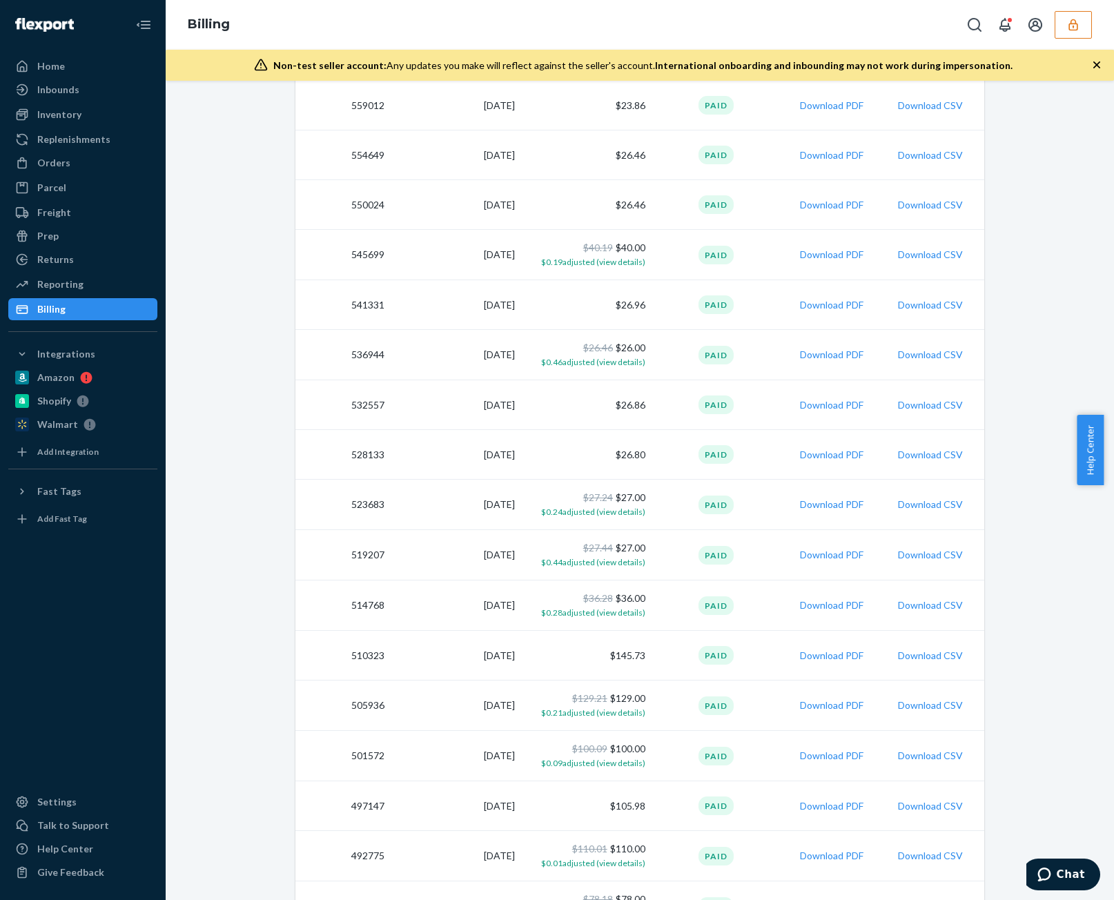
scroll to position [848, 0]
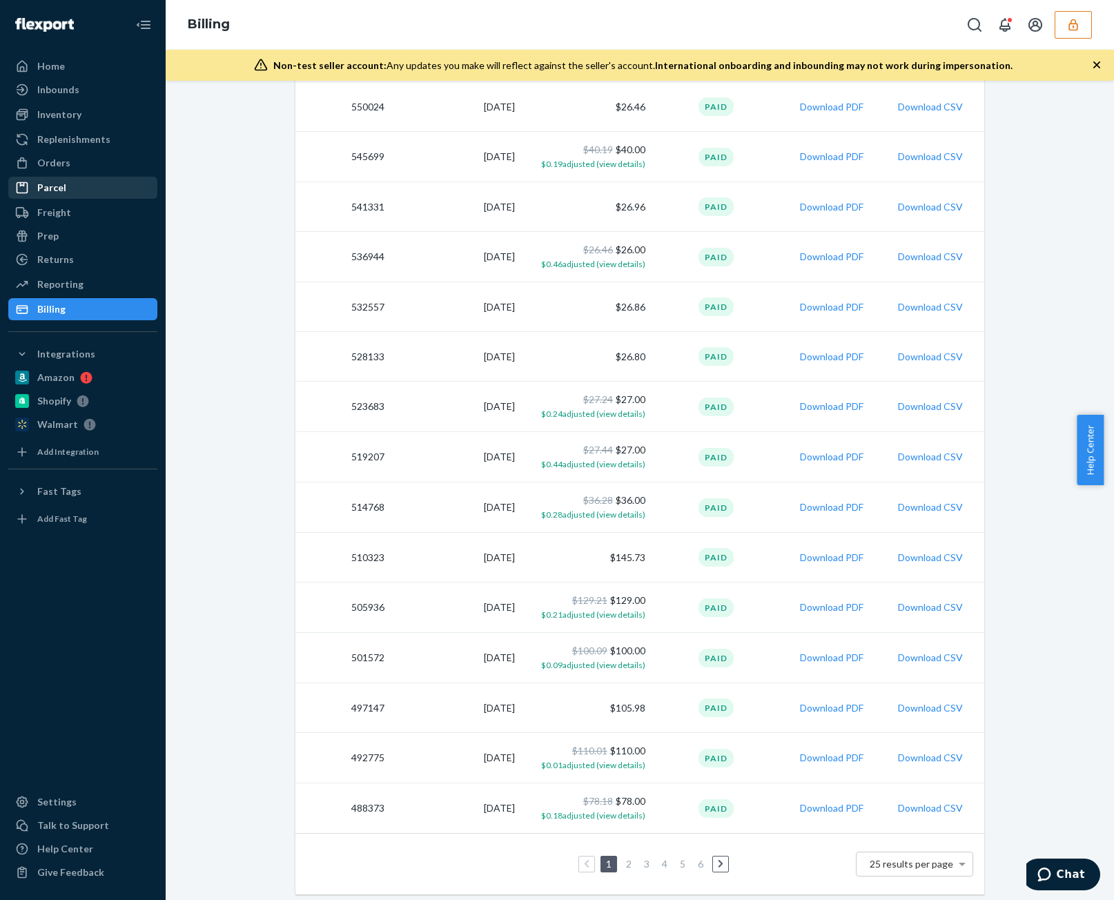
click at [123, 172] on div "Orders" at bounding box center [83, 162] width 146 height 19
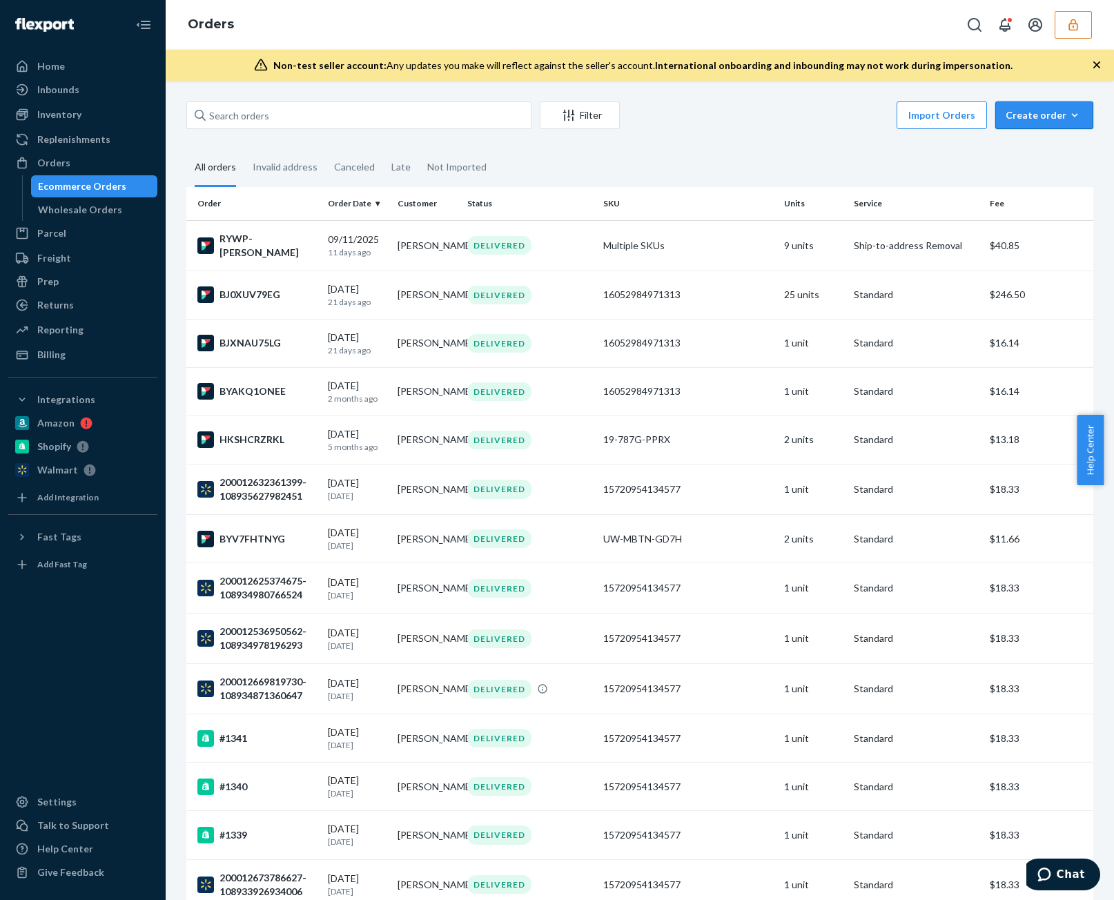
click at [1068, 114] on icon "button" at bounding box center [1075, 115] width 14 height 14
click at [790, 128] on div "Import Orders Create order Ecommerce order Removal order" at bounding box center [860, 116] width 465 height 31
click at [106, 124] on div "Inventory" at bounding box center [83, 114] width 146 height 19
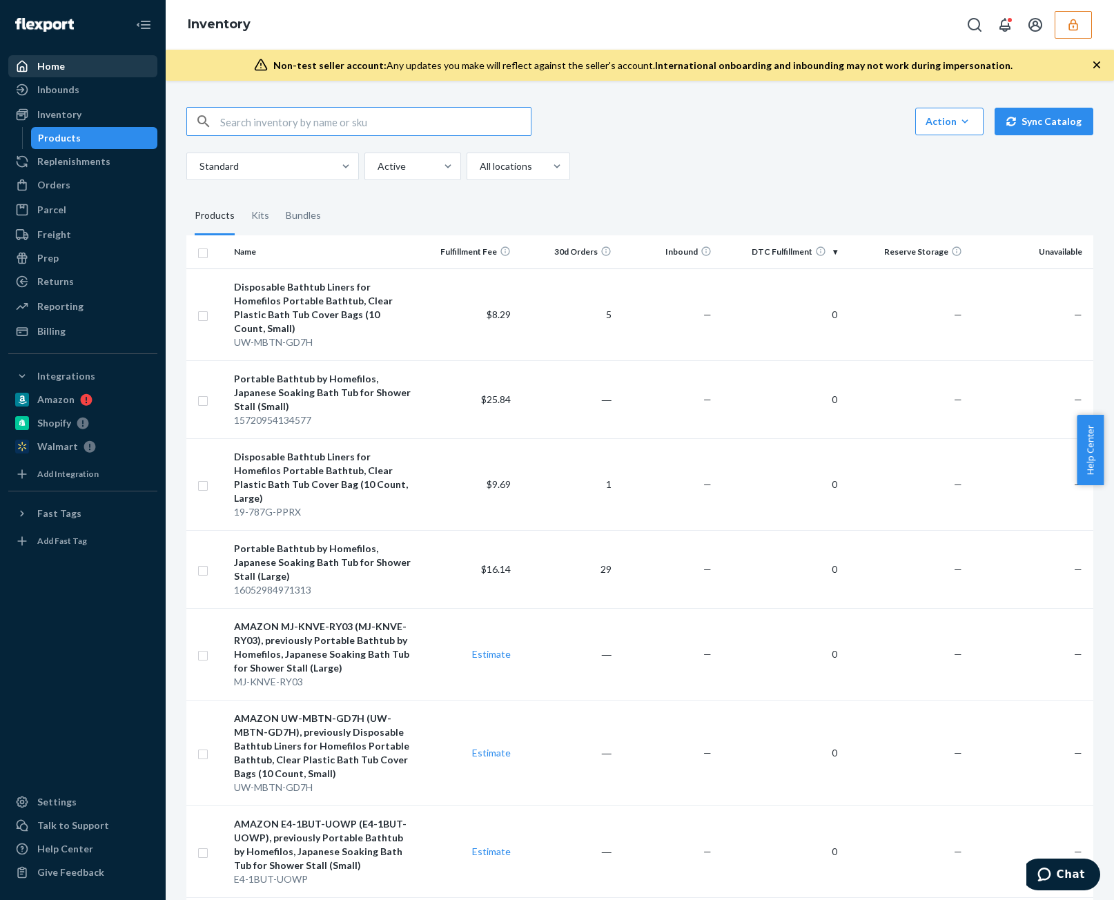
click at [61, 70] on div "Home" at bounding box center [51, 66] width 28 height 14
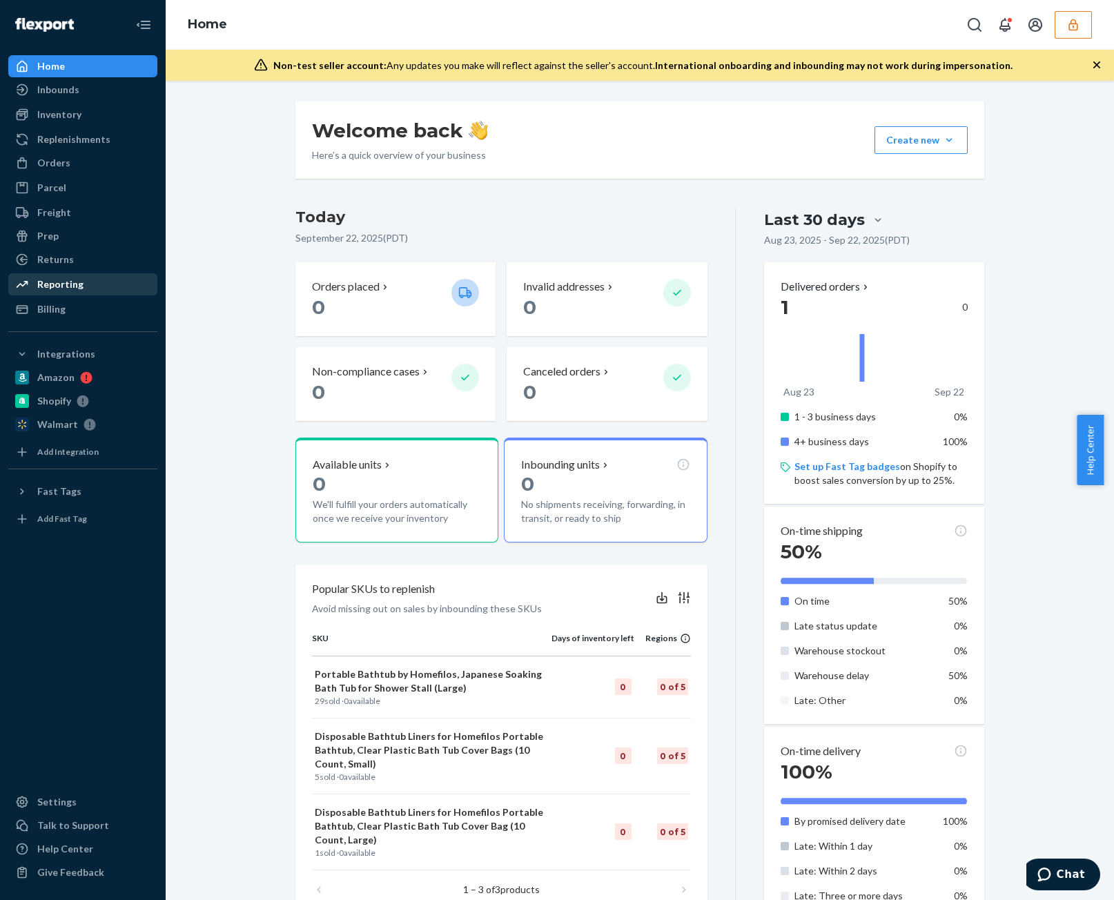
click at [115, 284] on div "Reporting" at bounding box center [83, 284] width 146 height 19
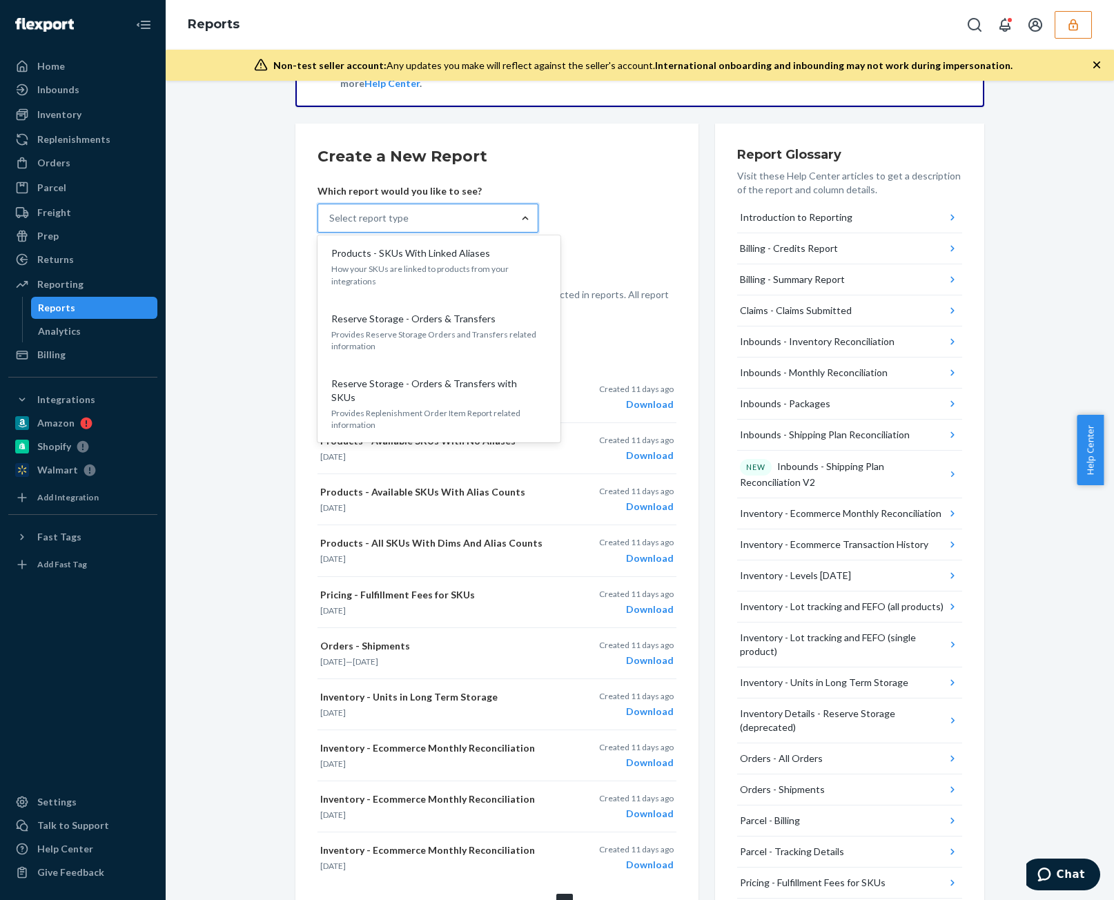
scroll to position [1519, 0]
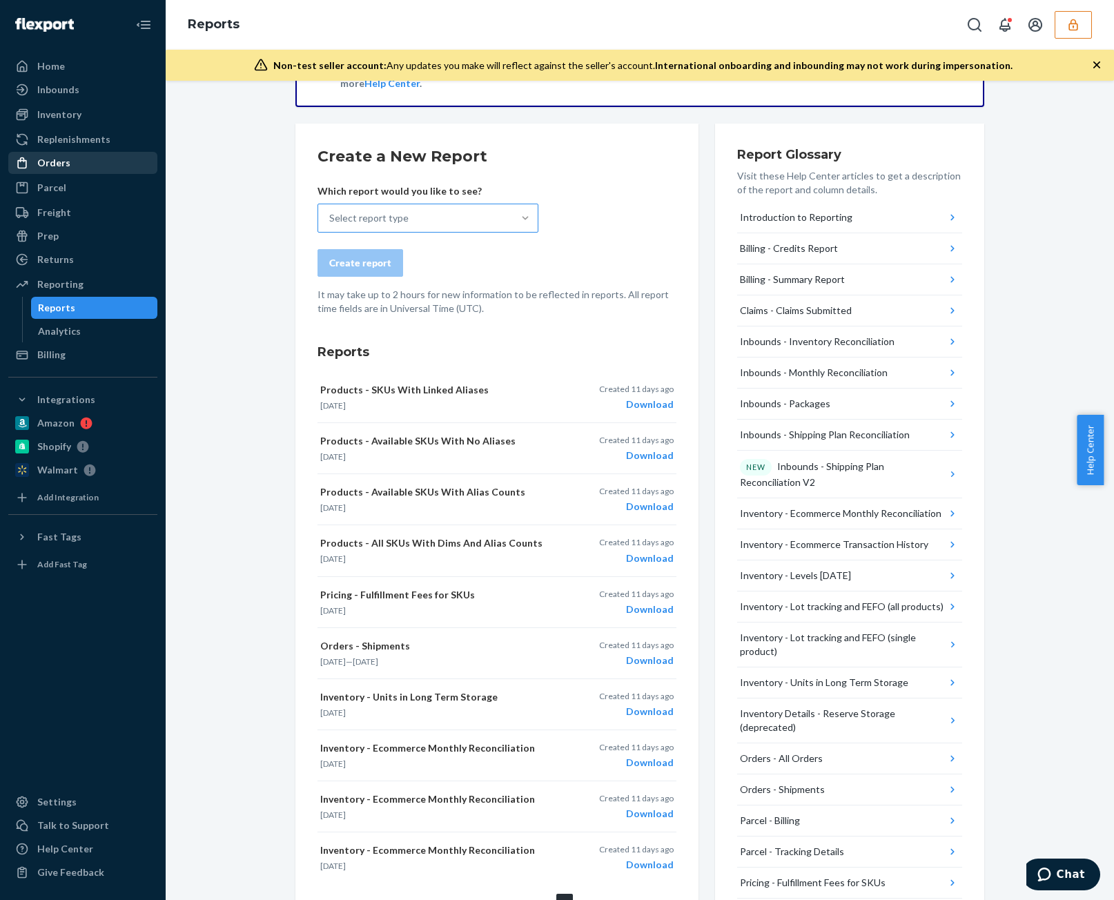
click at [104, 164] on div "Orders" at bounding box center [83, 162] width 146 height 19
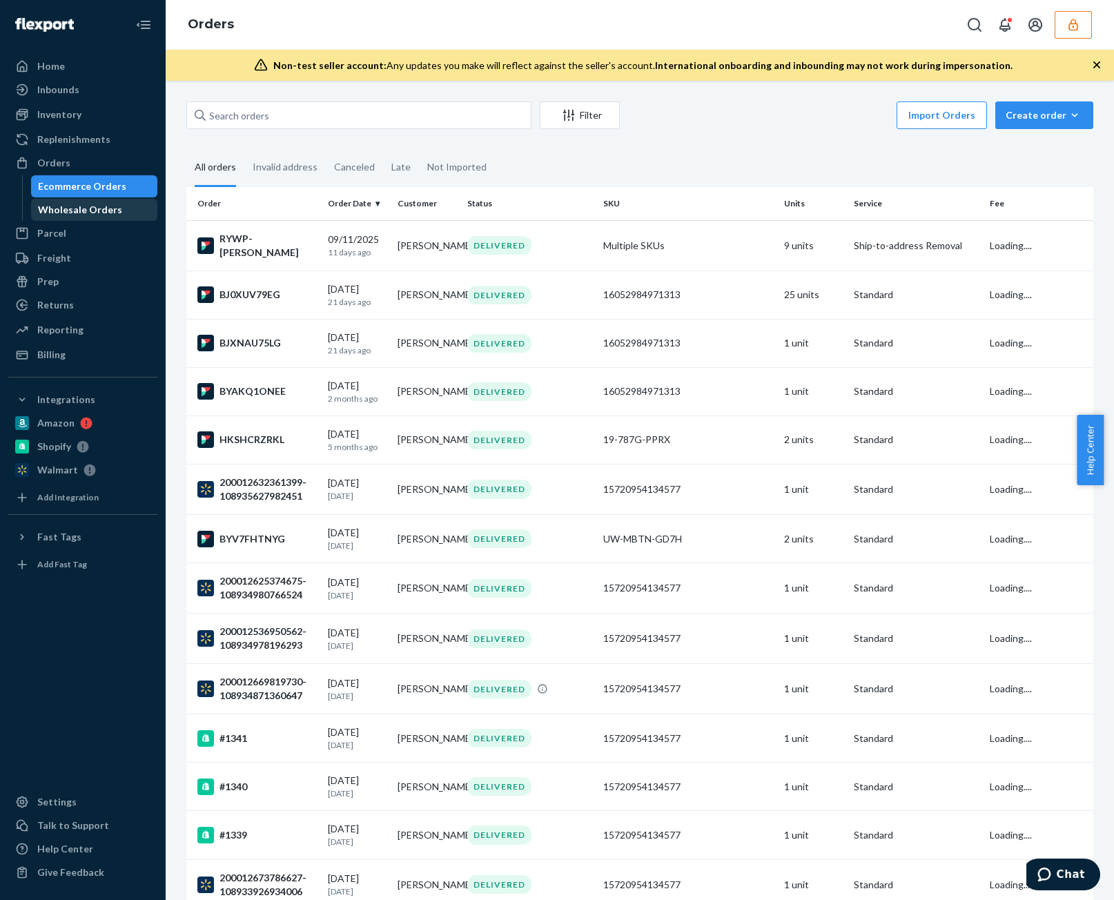
click at [105, 211] on div "Wholesale Orders" at bounding box center [80, 210] width 84 height 14
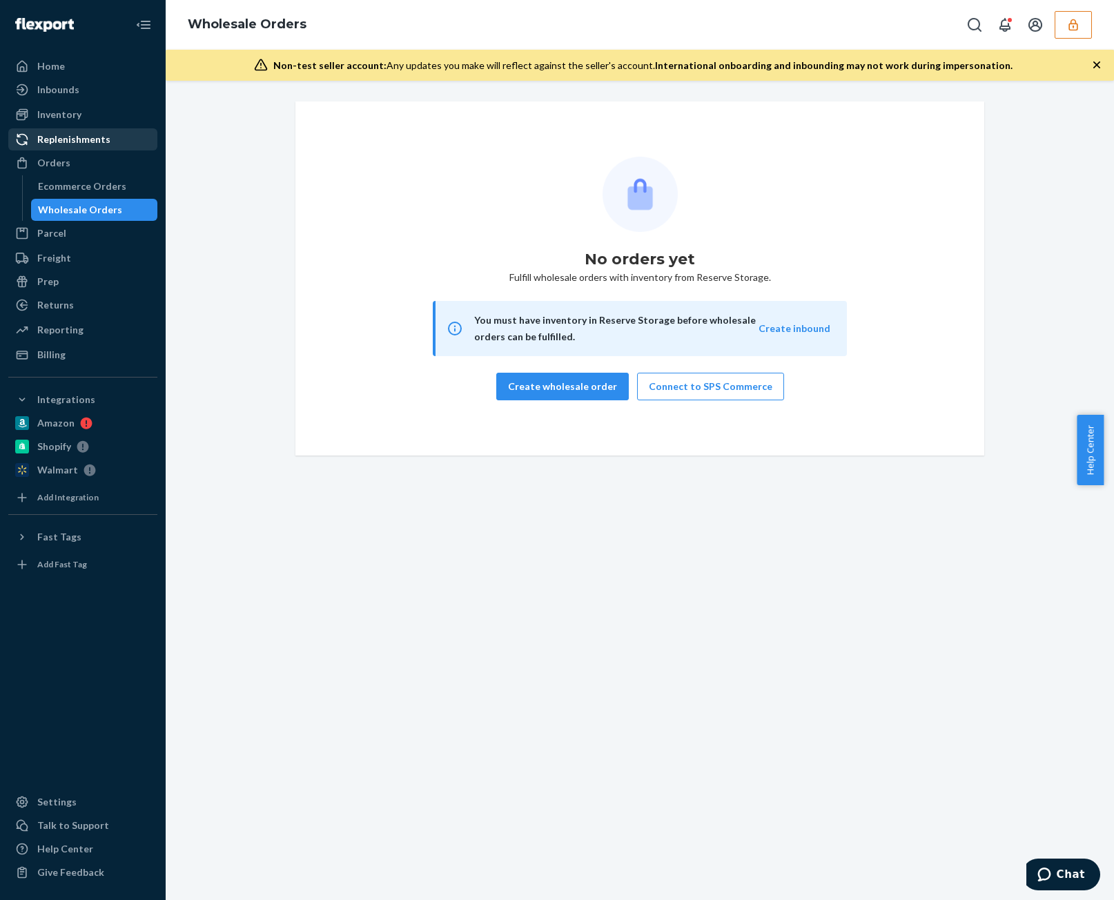
click at [105, 148] on div "Replenishments" at bounding box center [83, 139] width 146 height 19
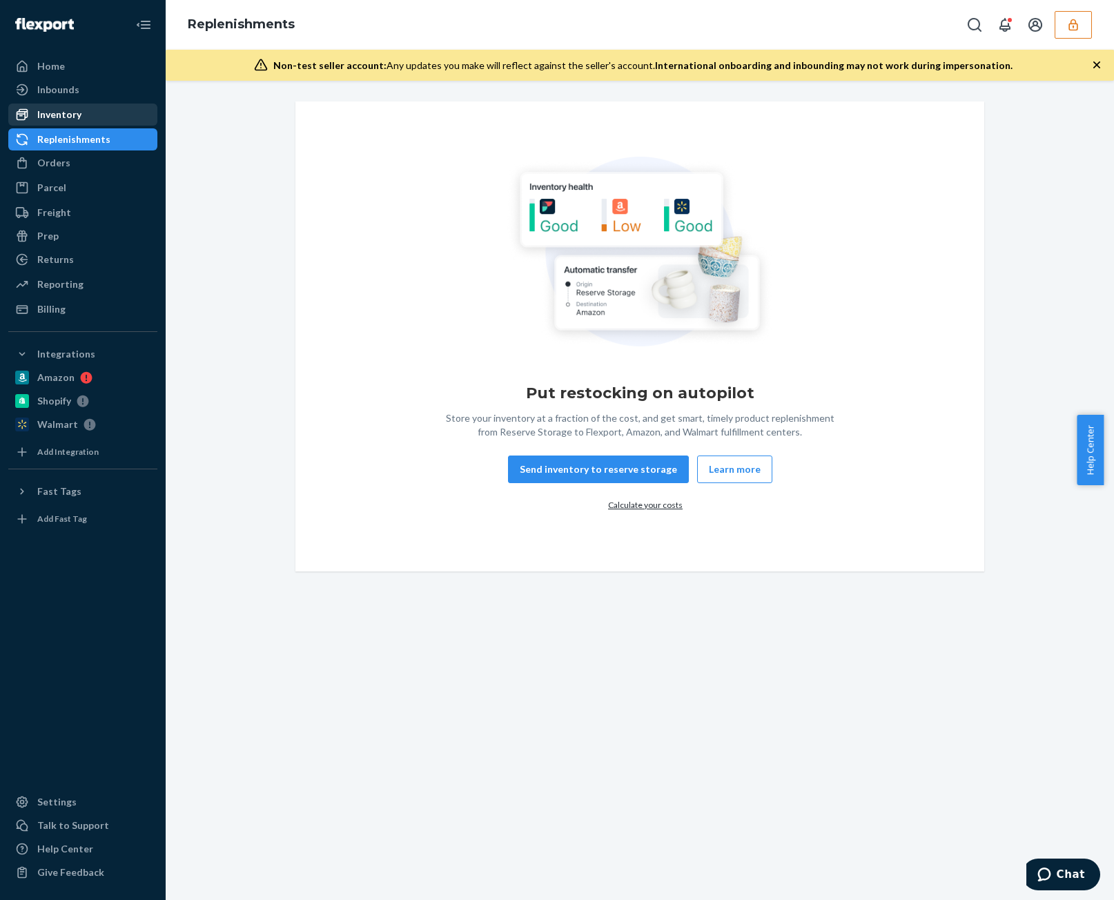
click at [87, 117] on div "Inventory" at bounding box center [83, 114] width 146 height 19
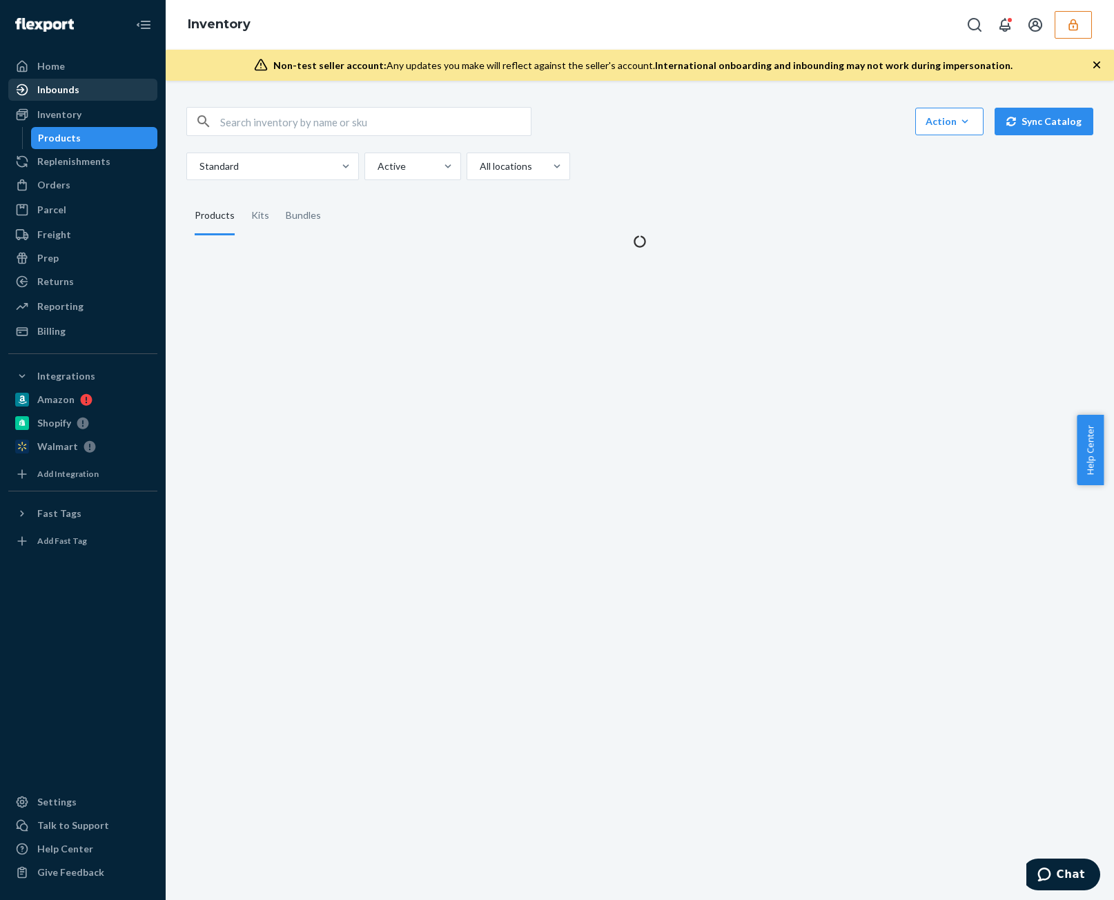
click at [65, 90] on div "Inbounds" at bounding box center [58, 90] width 42 height 14
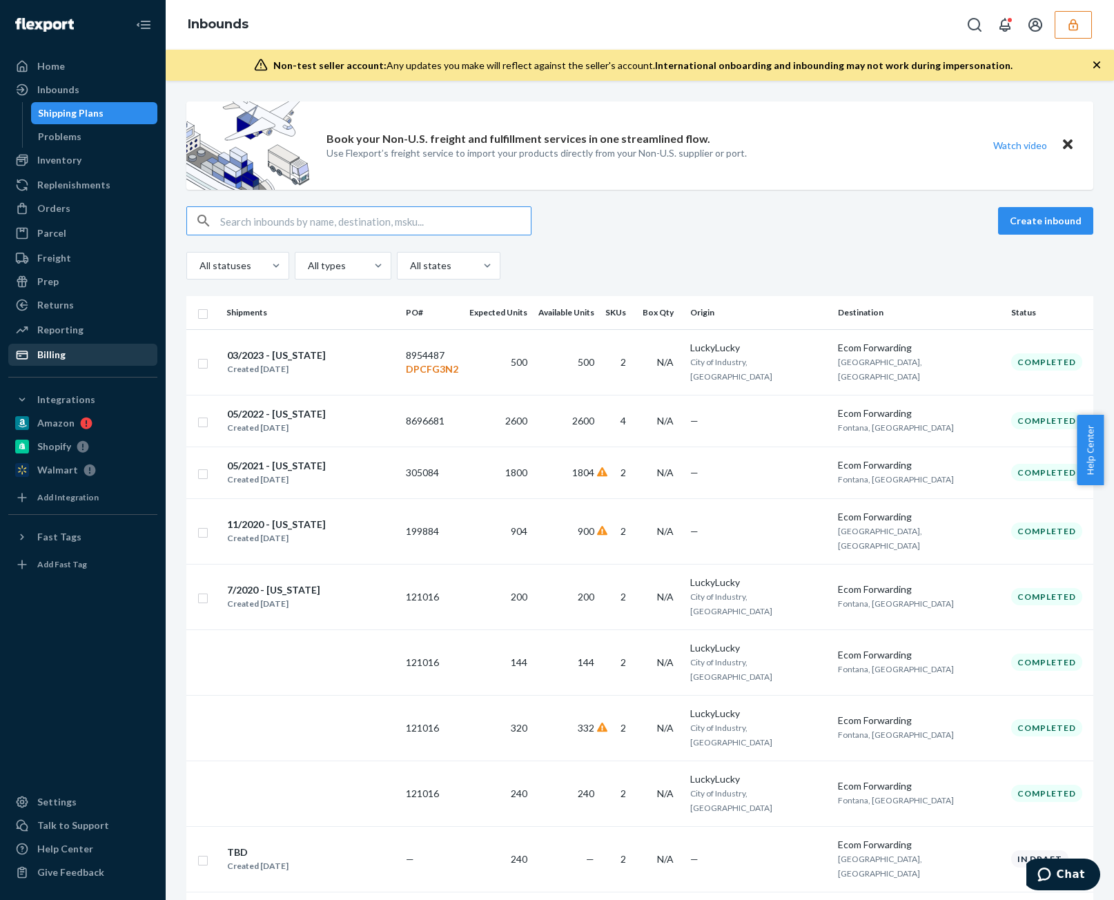
click at [93, 360] on div "Billing" at bounding box center [83, 354] width 146 height 19
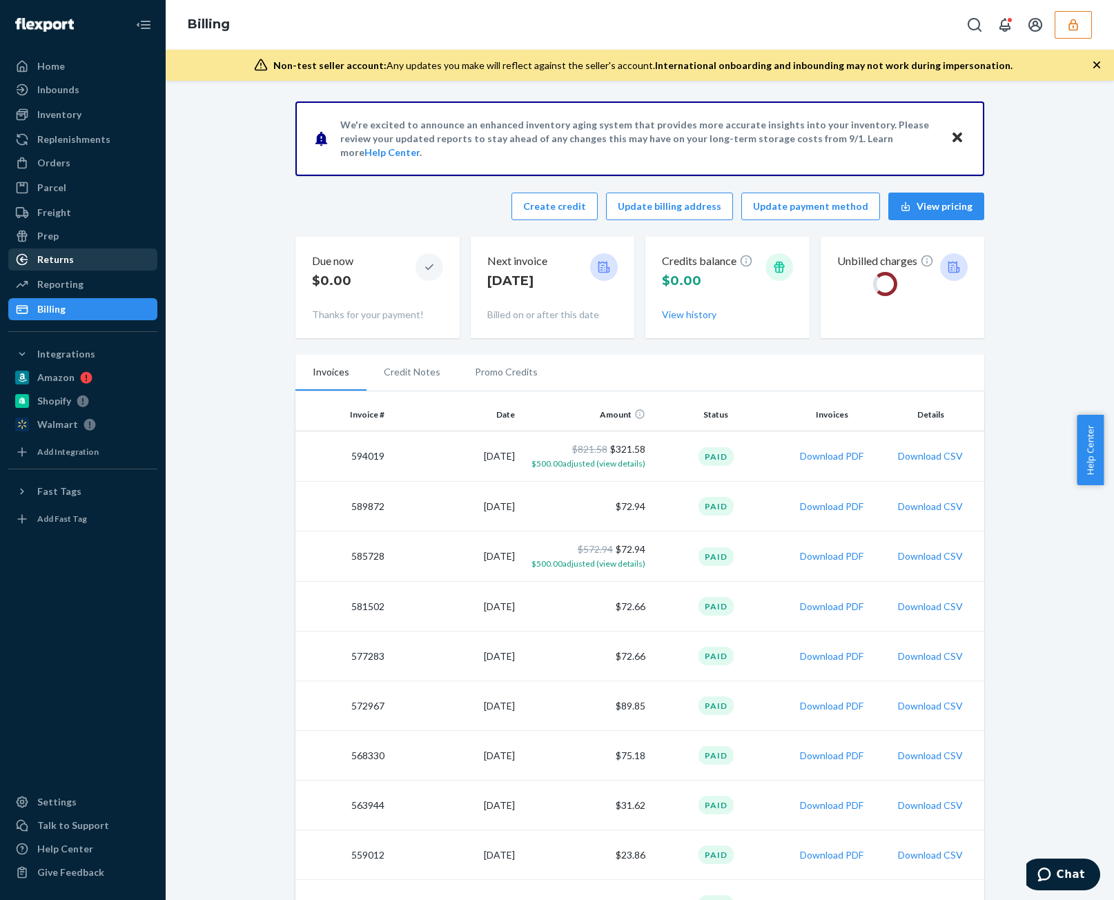
click at [98, 263] on div "Returns" at bounding box center [83, 259] width 146 height 19
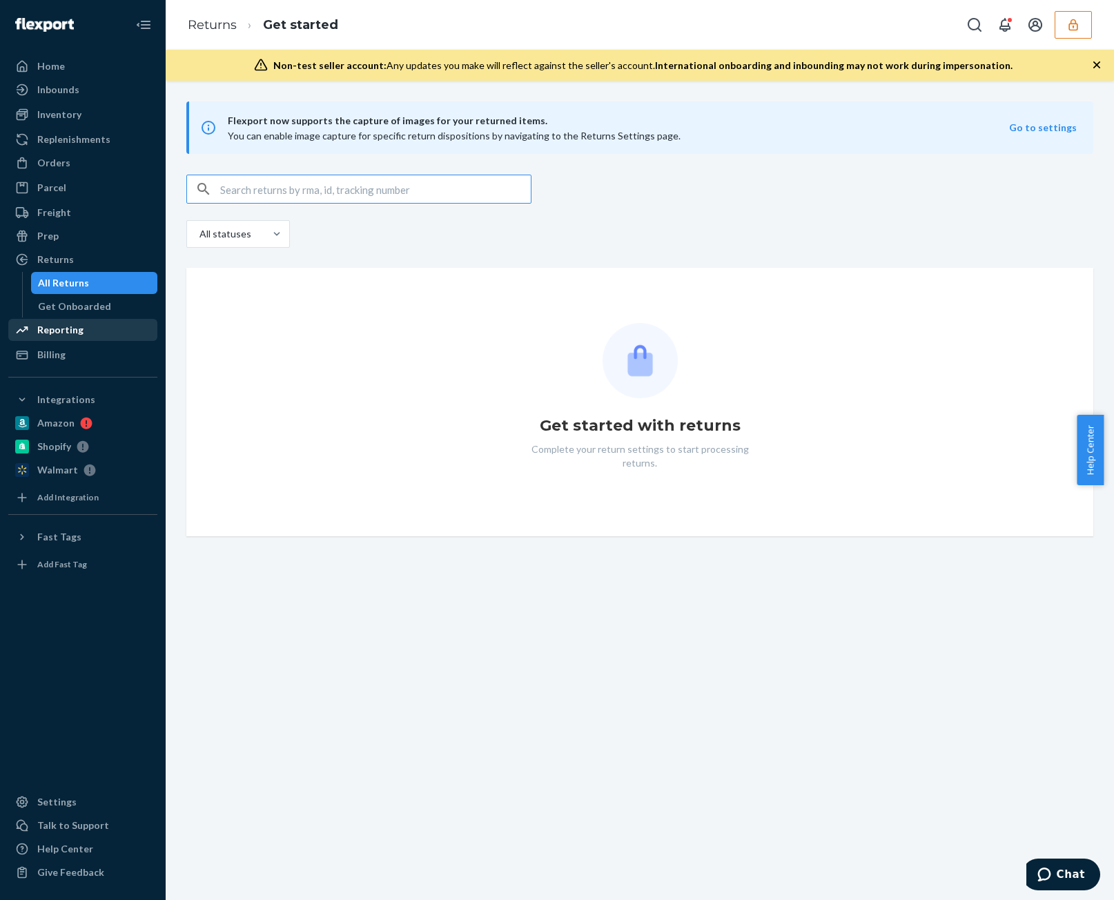
click at [102, 323] on div "Reporting" at bounding box center [83, 329] width 146 height 19
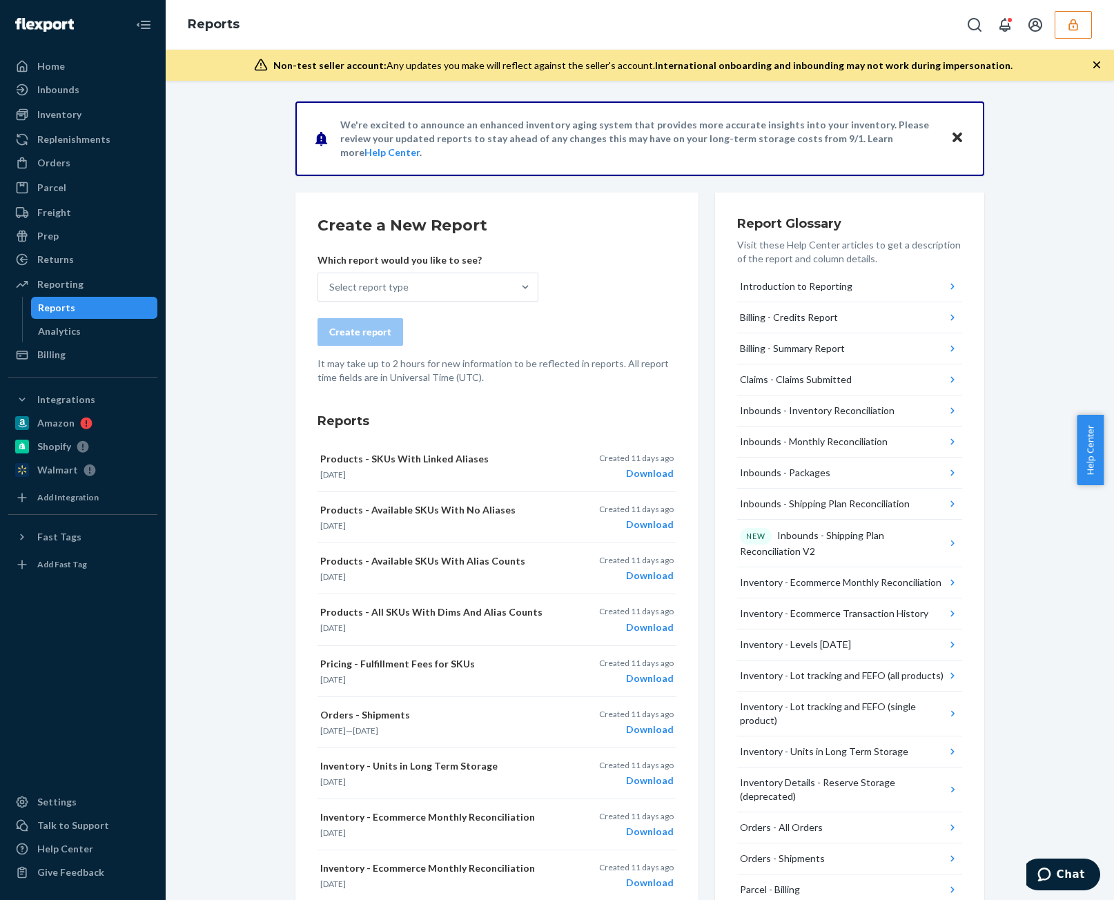
click at [411, 309] on form "Create a New Report Which report would you like to see? Select report type Crea…" at bounding box center [497, 300] width 359 height 170
click at [414, 306] on form "Create a New Report Which report would you like to see? Select report type Crea…" at bounding box center [497, 300] width 359 height 170
drag, startPoint x: 411, startPoint y: 306, endPoint x: 406, endPoint y: 277, distance: 29.5
click at [411, 306] on form "Create a New Report Which report would you like to see? Select report type Crea…" at bounding box center [497, 300] width 359 height 170
click at [407, 275] on div "Select report type" at bounding box center [415, 287] width 195 height 28
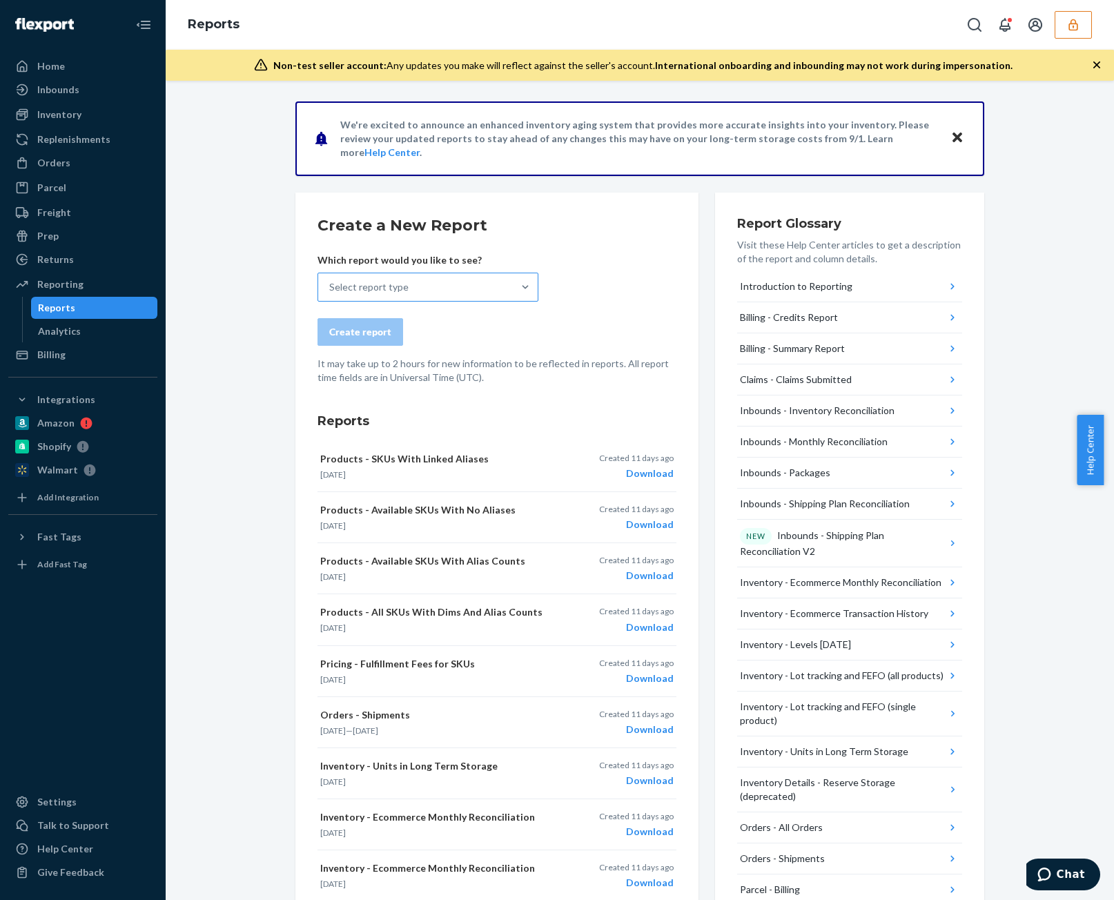
click at [331, 280] on input "Select report type" at bounding box center [329, 287] width 1 height 14
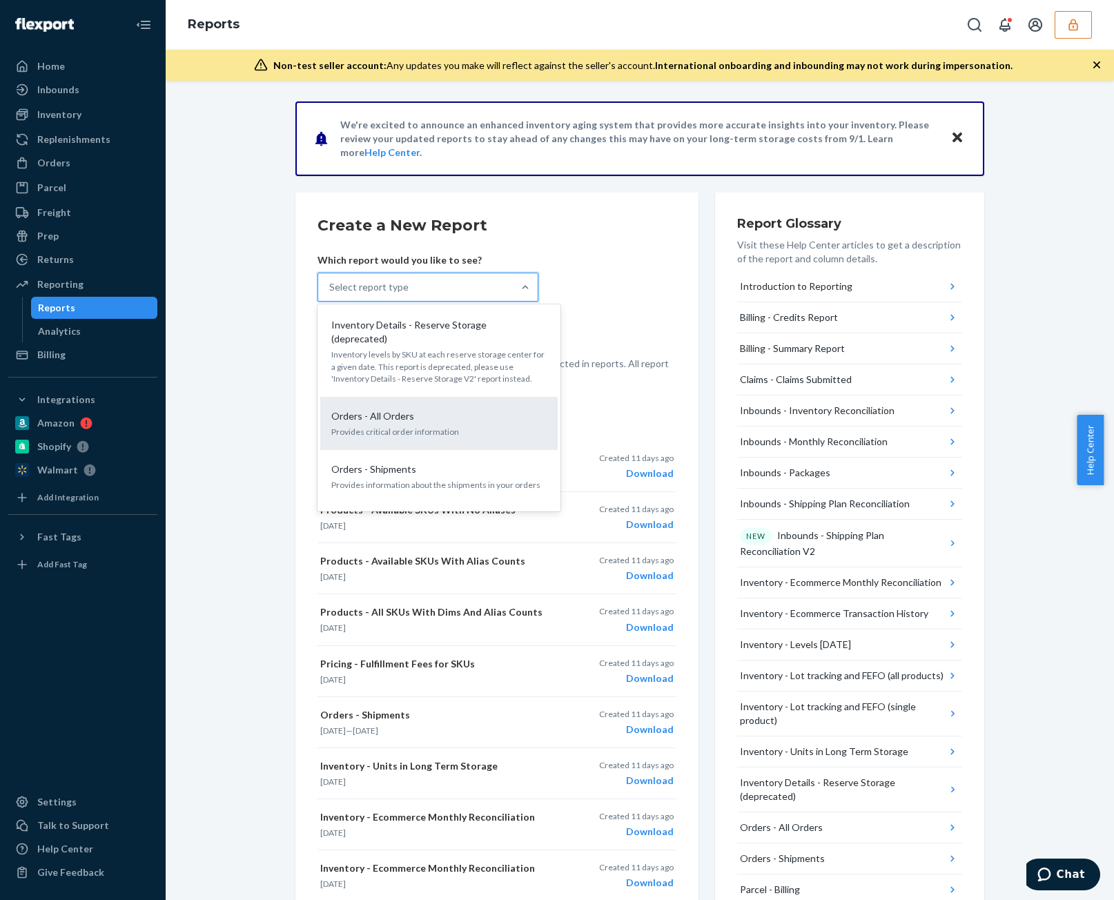
scroll to position [897, 0]
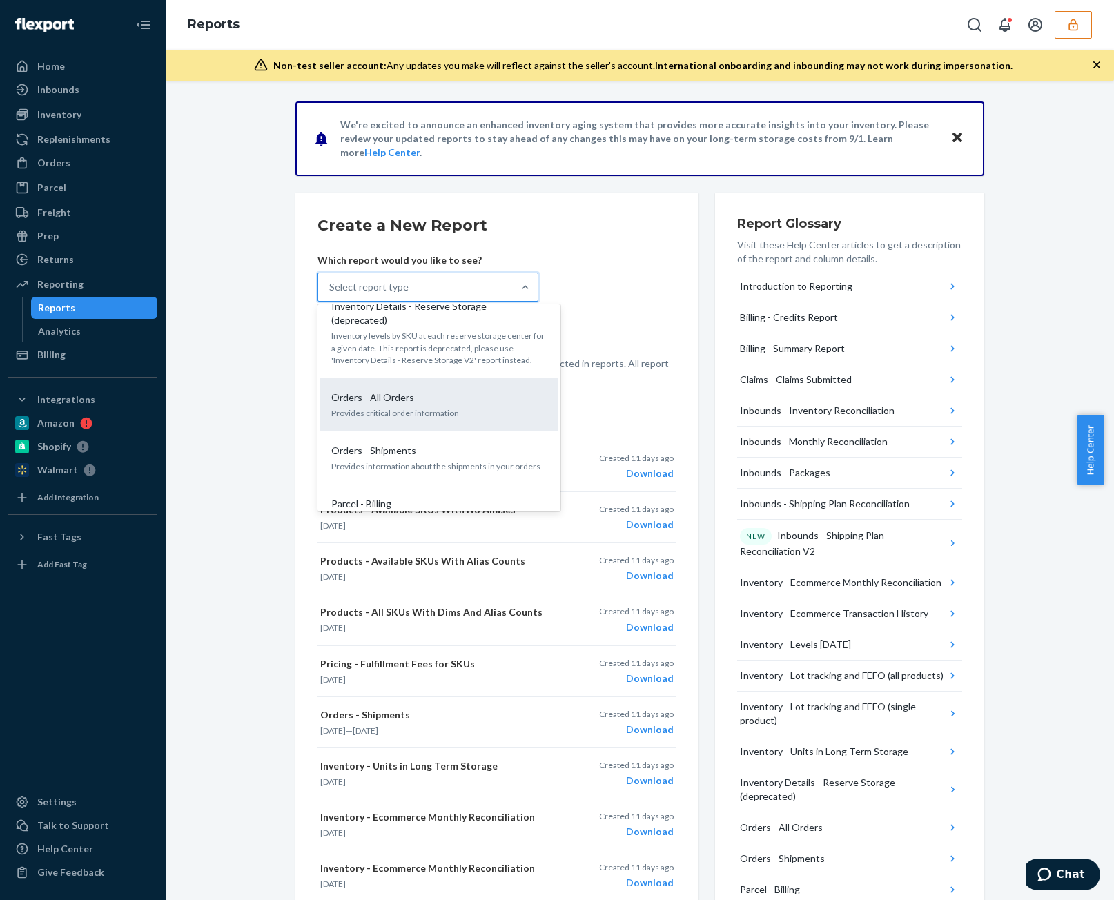
click at [439, 407] on p "Provides critical order information" at bounding box center [438, 413] width 215 height 12
click at [331, 294] on input "option Orders - All Orders focused, 16 of 29. 29 results available. Use Up and …" at bounding box center [329, 287] width 1 height 14
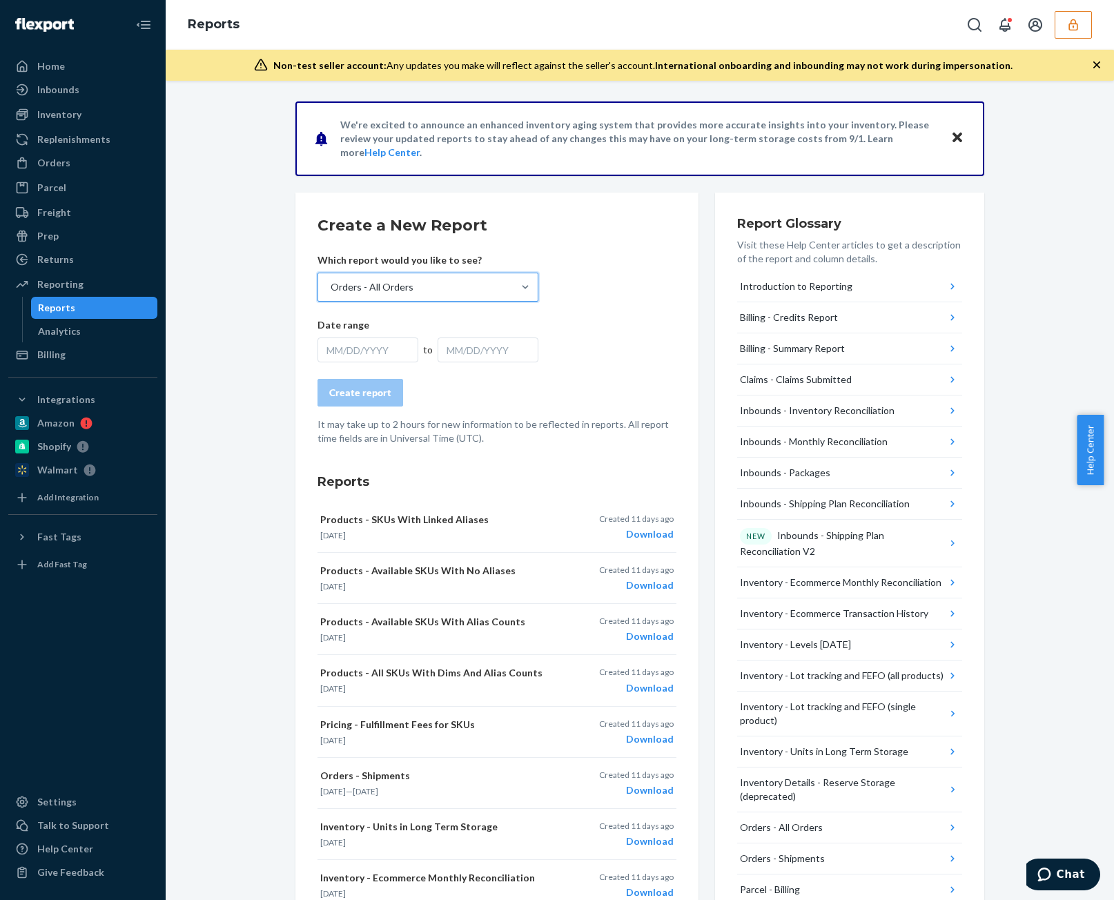
click at [405, 348] on div "MM/DD/YYYY" at bounding box center [368, 350] width 101 height 25
click at [72, 163] on div "Orders" at bounding box center [83, 162] width 146 height 19
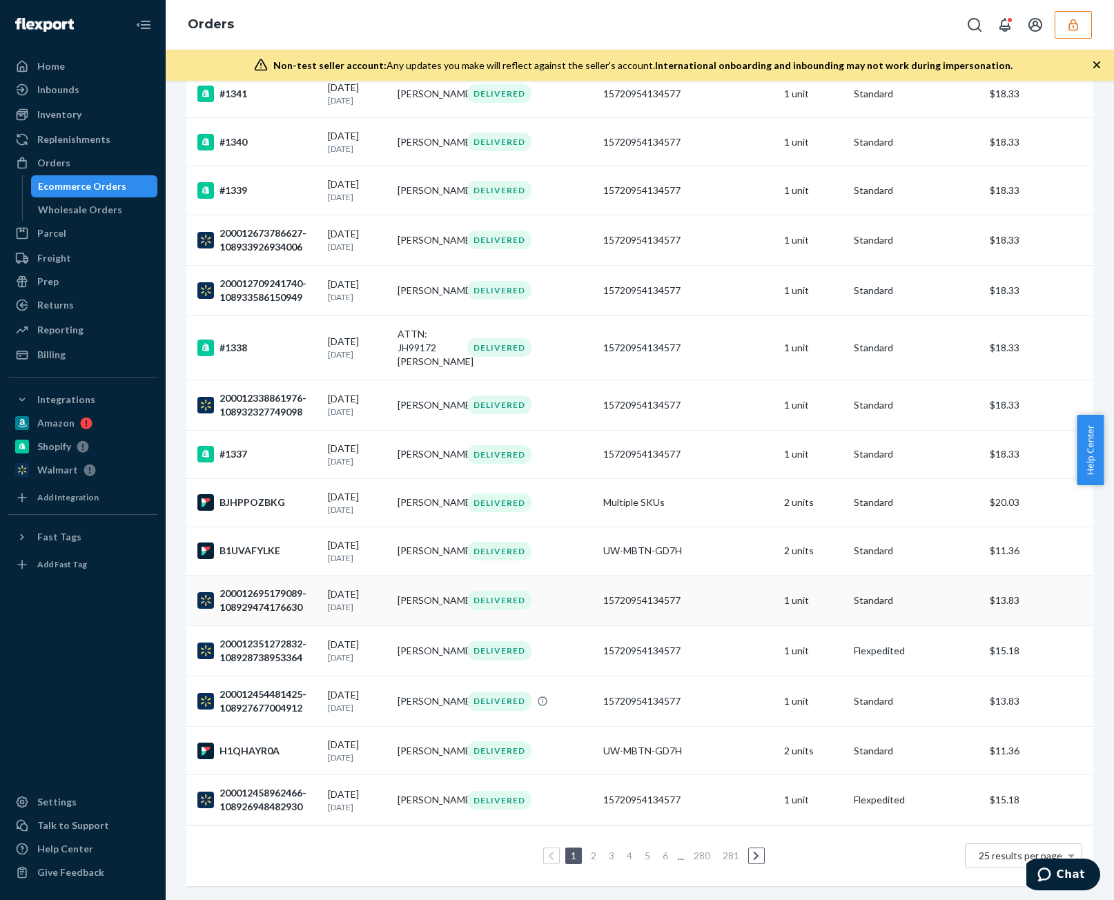
scroll to position [667, 0]
click at [726, 853] on li "281" at bounding box center [730, 856] width 23 height 17
click at [724, 850] on link "281" at bounding box center [731, 856] width 22 height 12
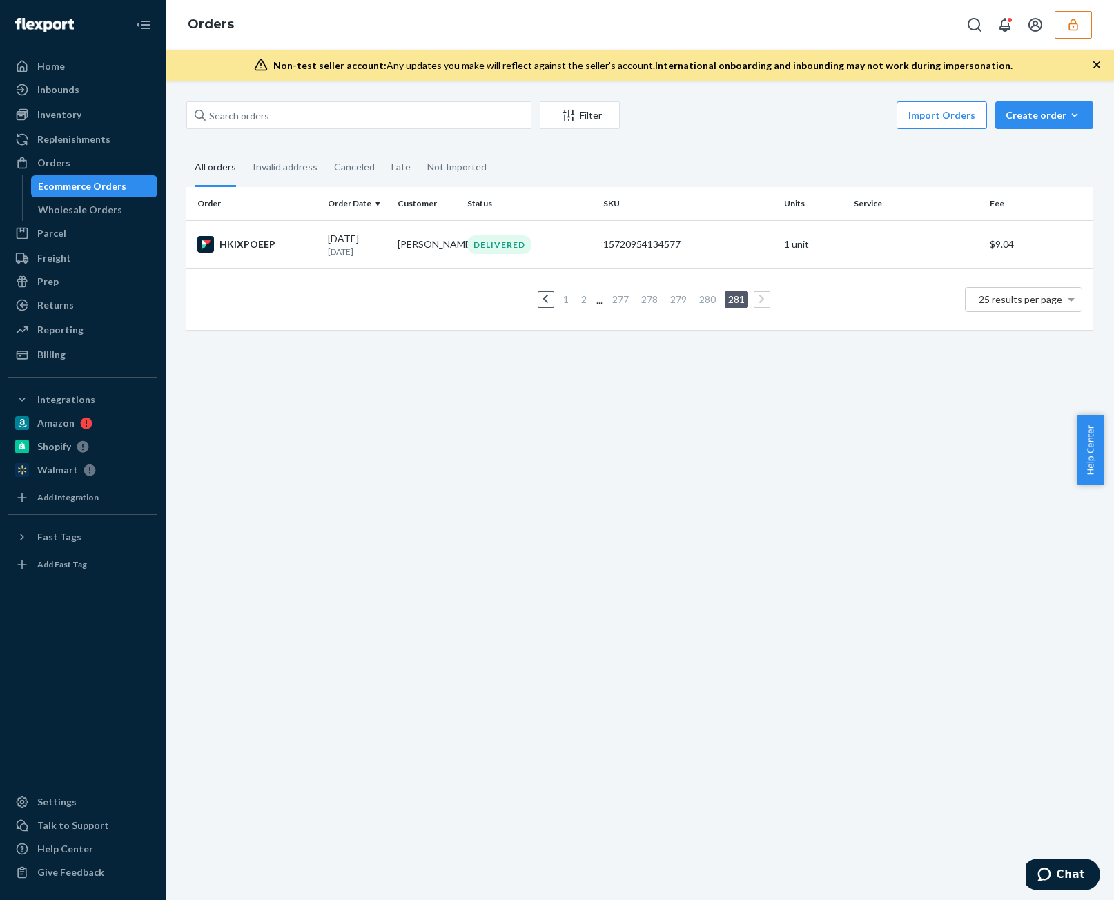
click at [562, 295] on link "1" at bounding box center [566, 299] width 11 height 12
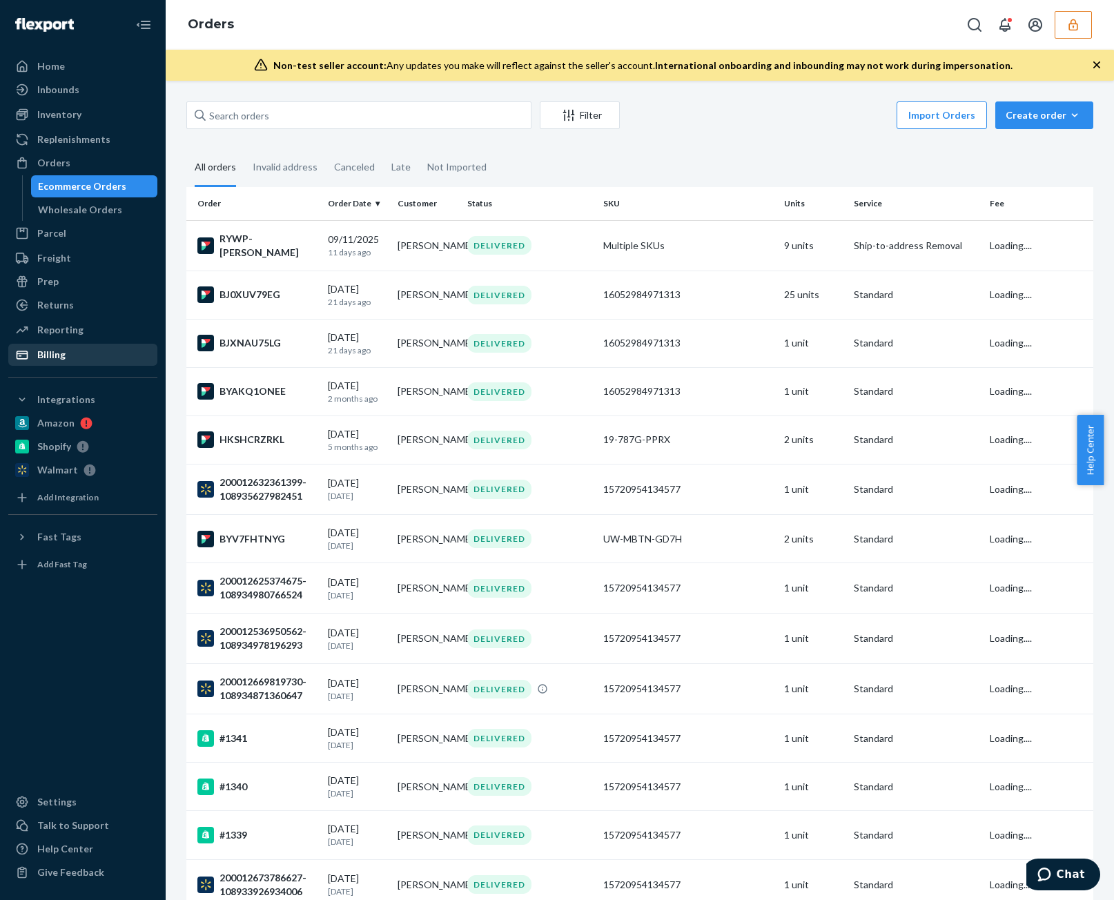
click at [87, 358] on div "Billing" at bounding box center [83, 354] width 146 height 19
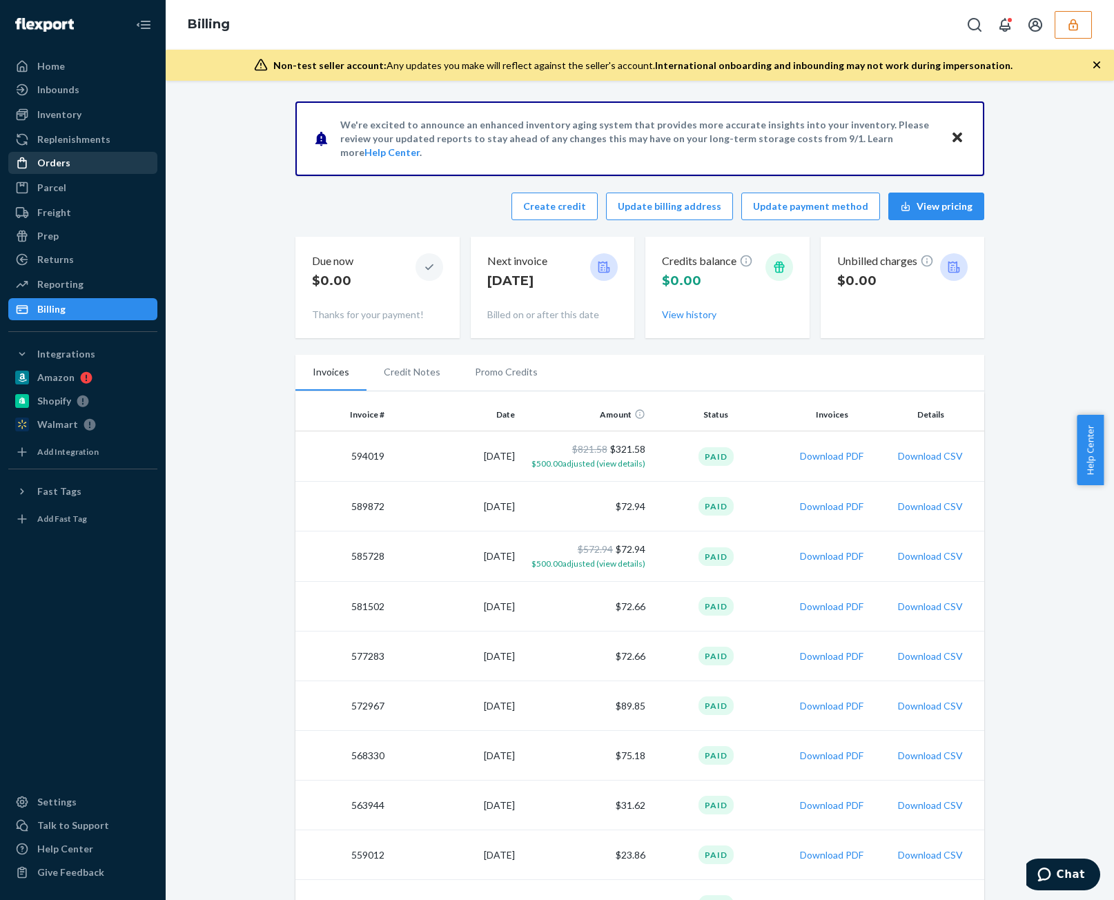
click at [95, 164] on div "Orders" at bounding box center [83, 162] width 146 height 19
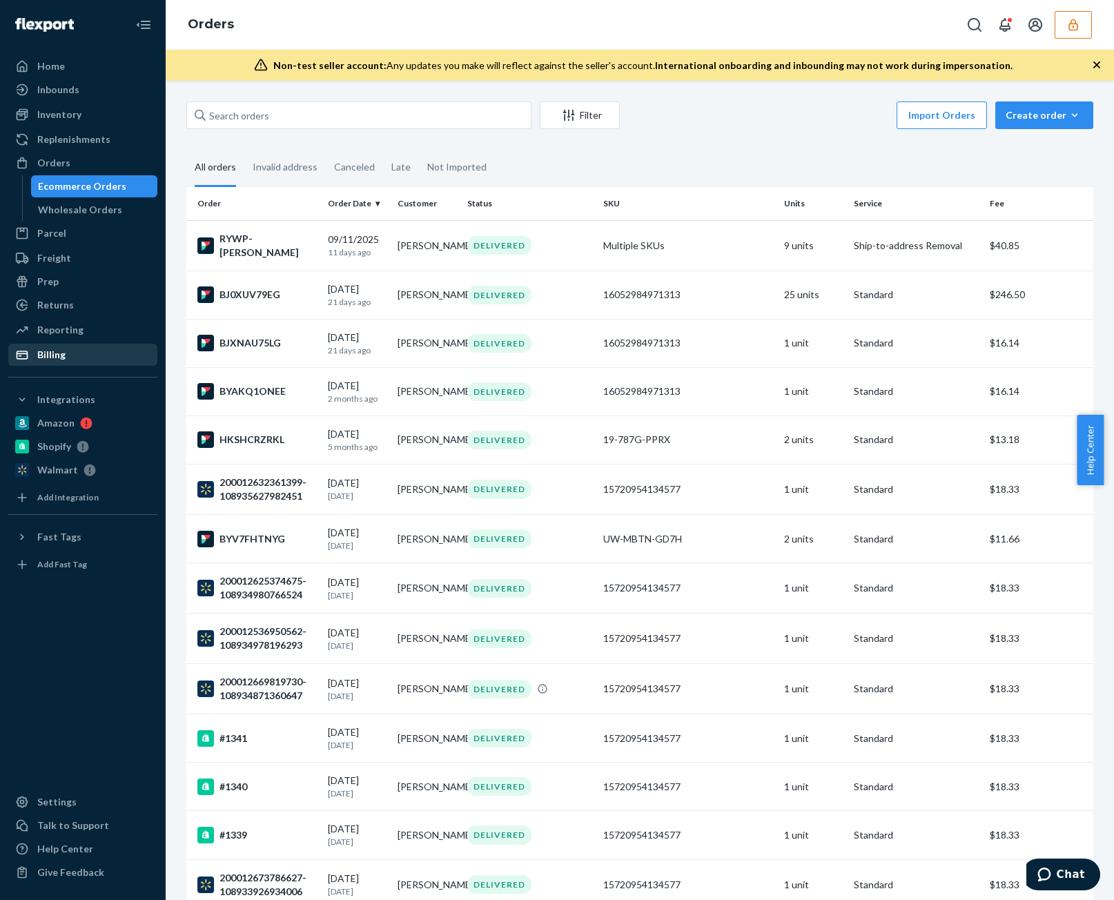
click at [77, 360] on div "Billing" at bounding box center [83, 354] width 146 height 19
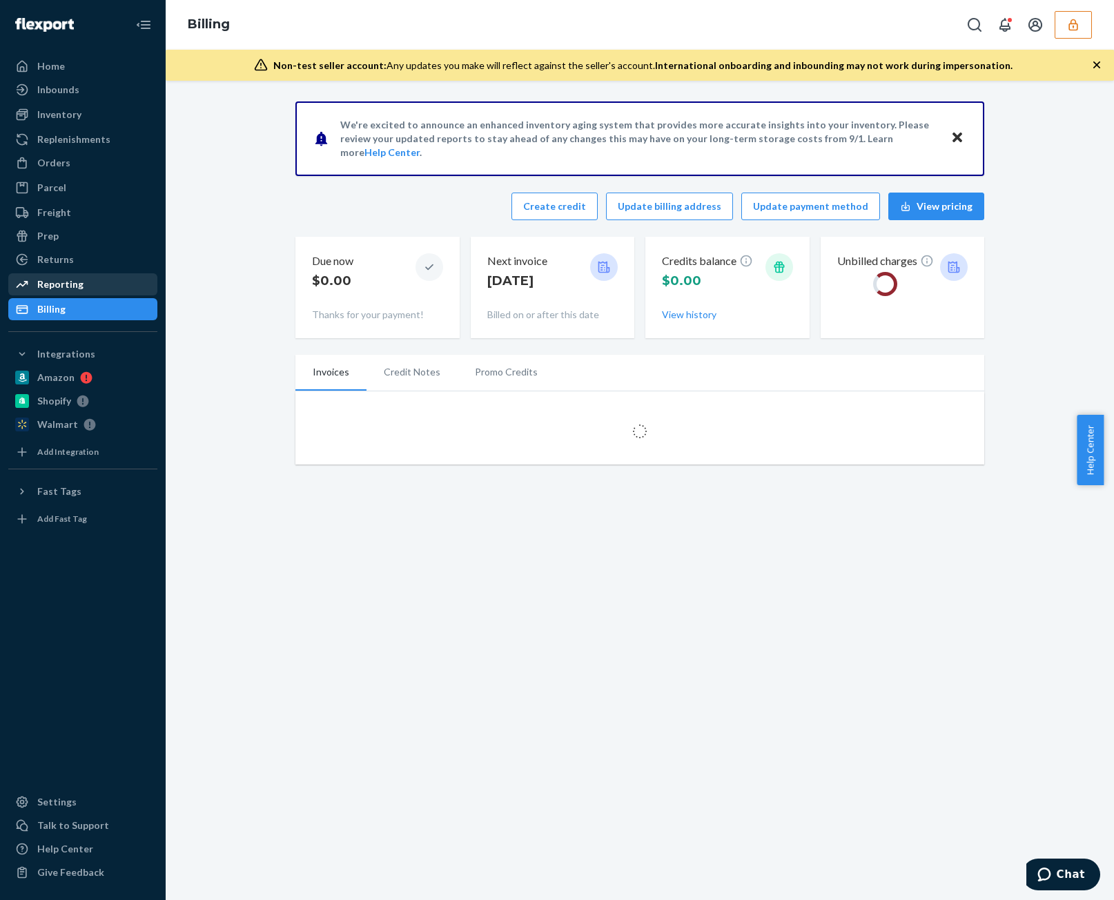
click at [84, 280] on div "Reporting" at bounding box center [83, 284] width 146 height 19
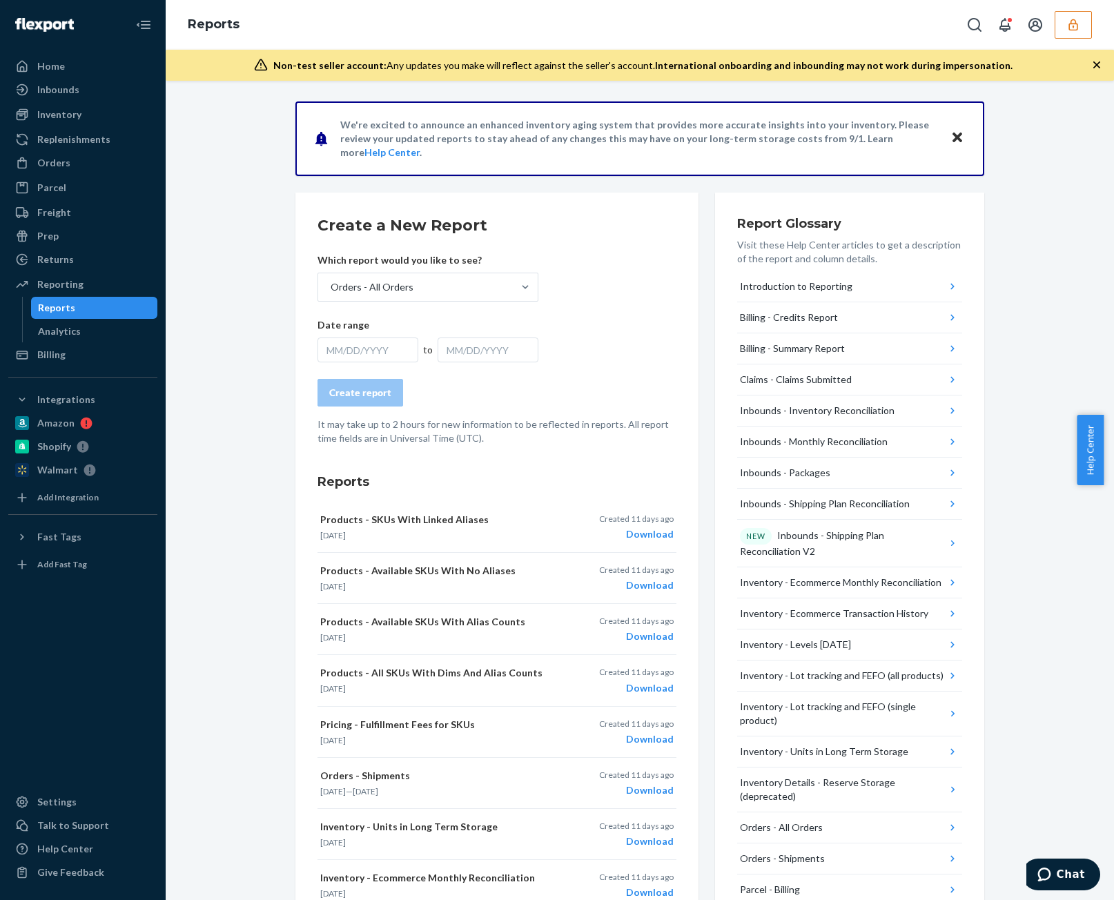
click at [373, 343] on div "MM/DD/YYYY" at bounding box center [368, 350] width 101 height 25
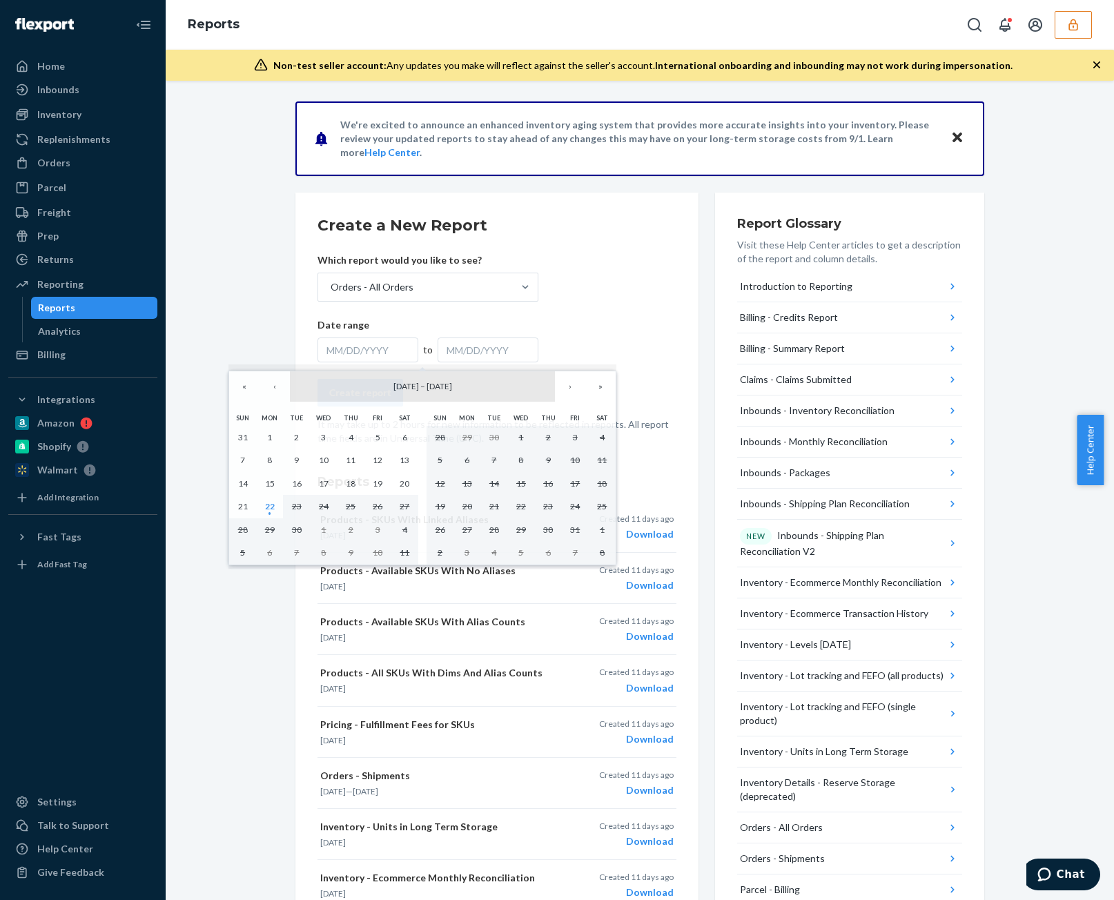
click at [425, 386] on span "–" at bounding box center [423, 386] width 8 height 10
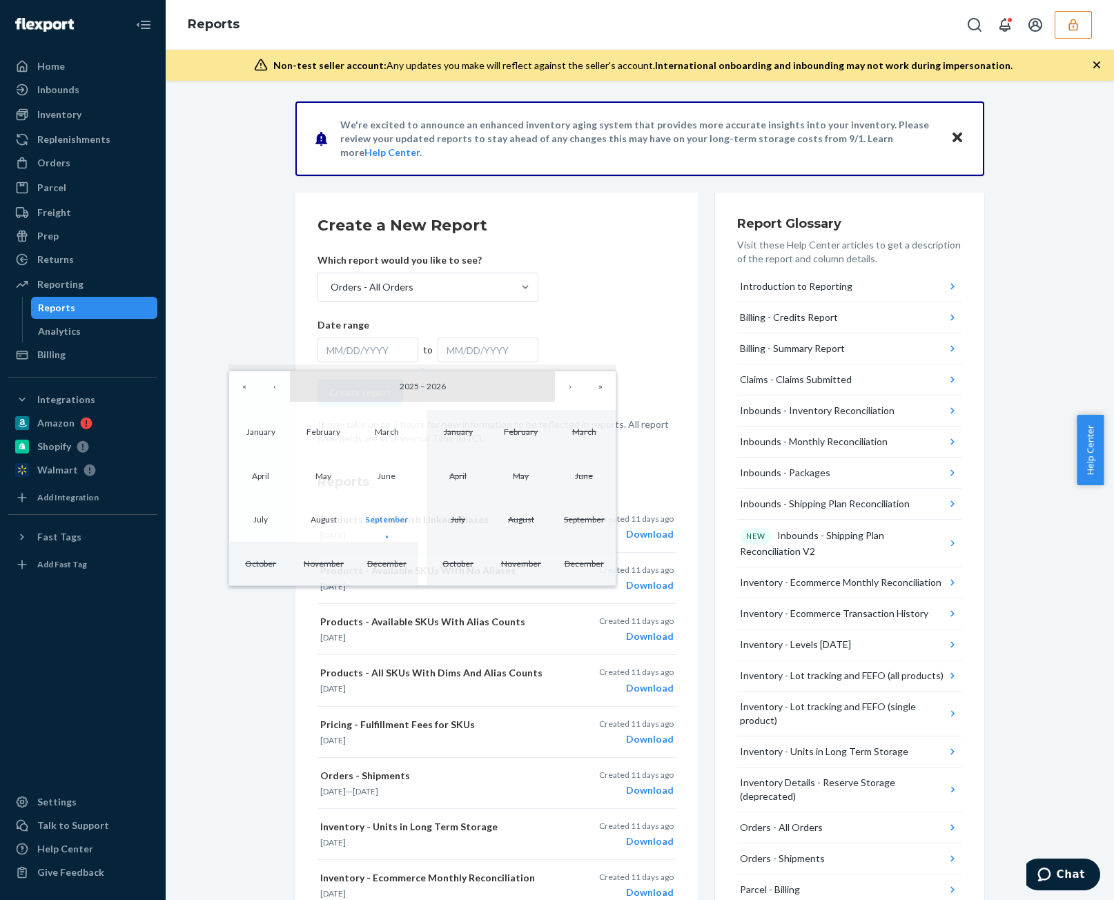
click at [403, 385] on span "2025" at bounding box center [409, 386] width 19 height 10
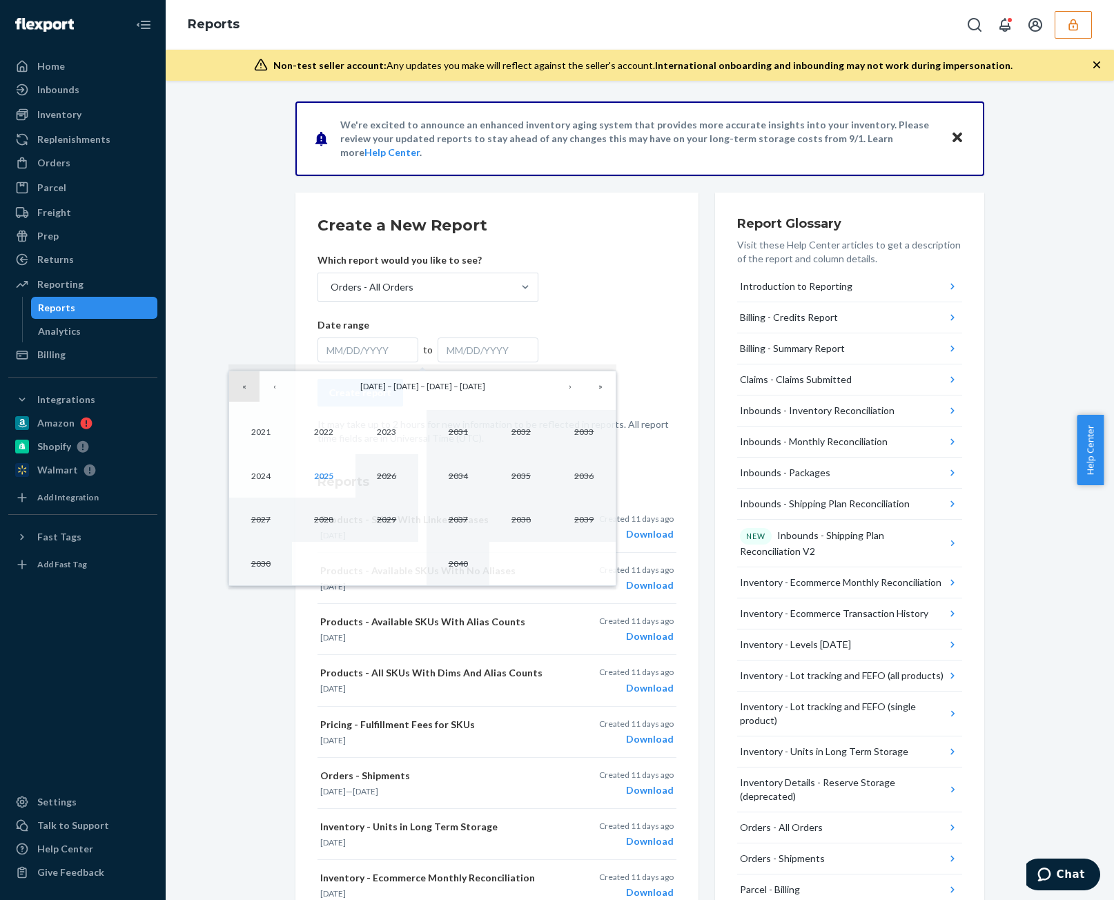
click at [243, 389] on button "«" at bounding box center [244, 386] width 30 height 30
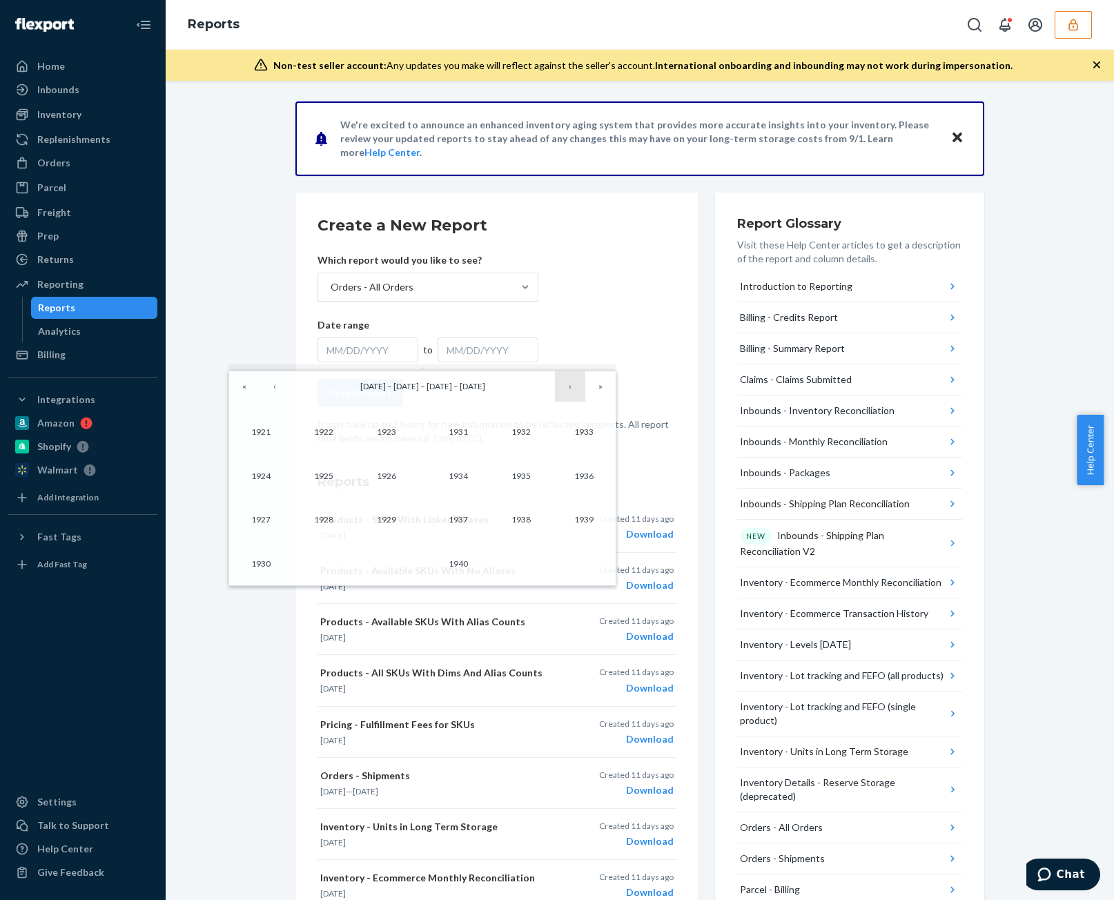
click at [574, 389] on button "›" at bounding box center [570, 386] width 30 height 30
click at [574, 386] on button "›" at bounding box center [570, 386] width 30 height 30
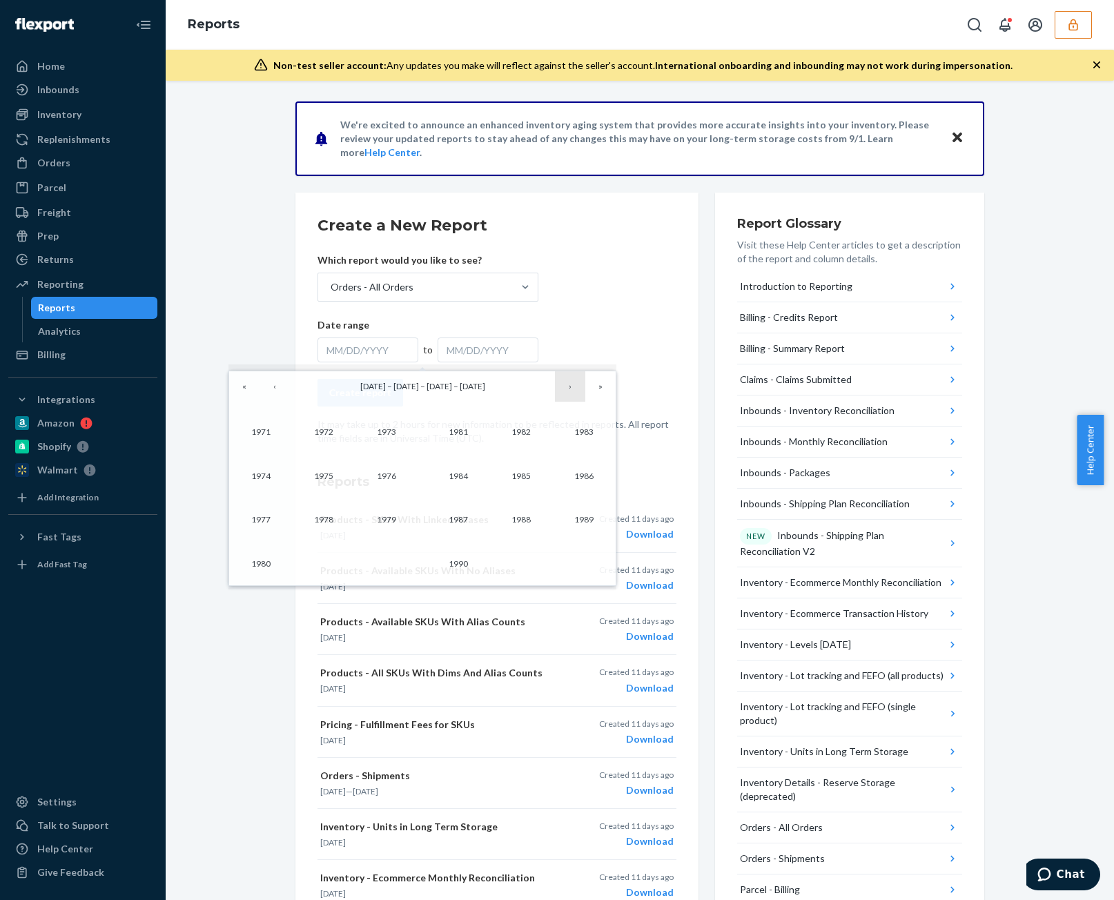
click at [574, 386] on button "›" at bounding box center [570, 386] width 30 height 30
click at [570, 387] on button "›" at bounding box center [570, 386] width 30 height 30
click at [450, 543] on button "2020" at bounding box center [458, 564] width 63 height 44
click at [576, 517] on abbr "September" at bounding box center [584, 519] width 41 height 10
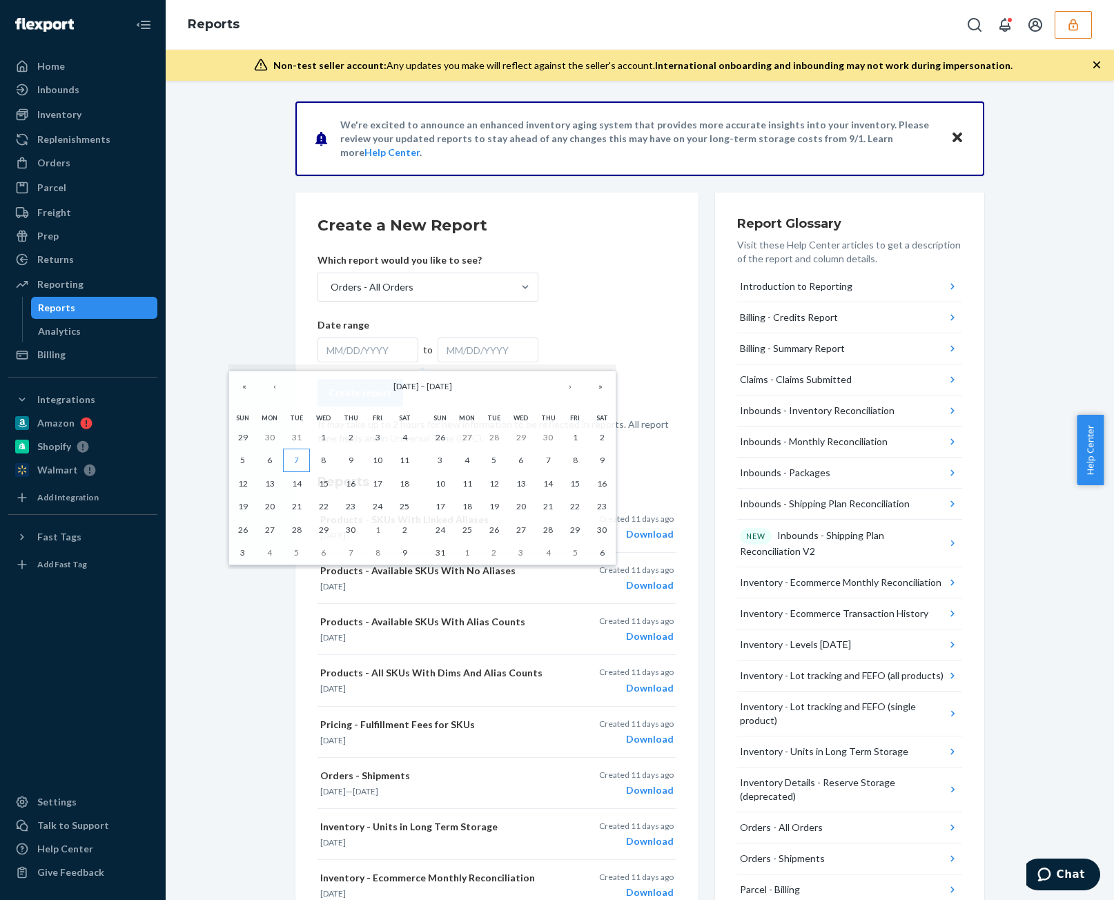
click at [304, 463] on button "7" at bounding box center [296, 460] width 27 height 23
click at [577, 391] on button "›" at bounding box center [570, 386] width 30 height 30
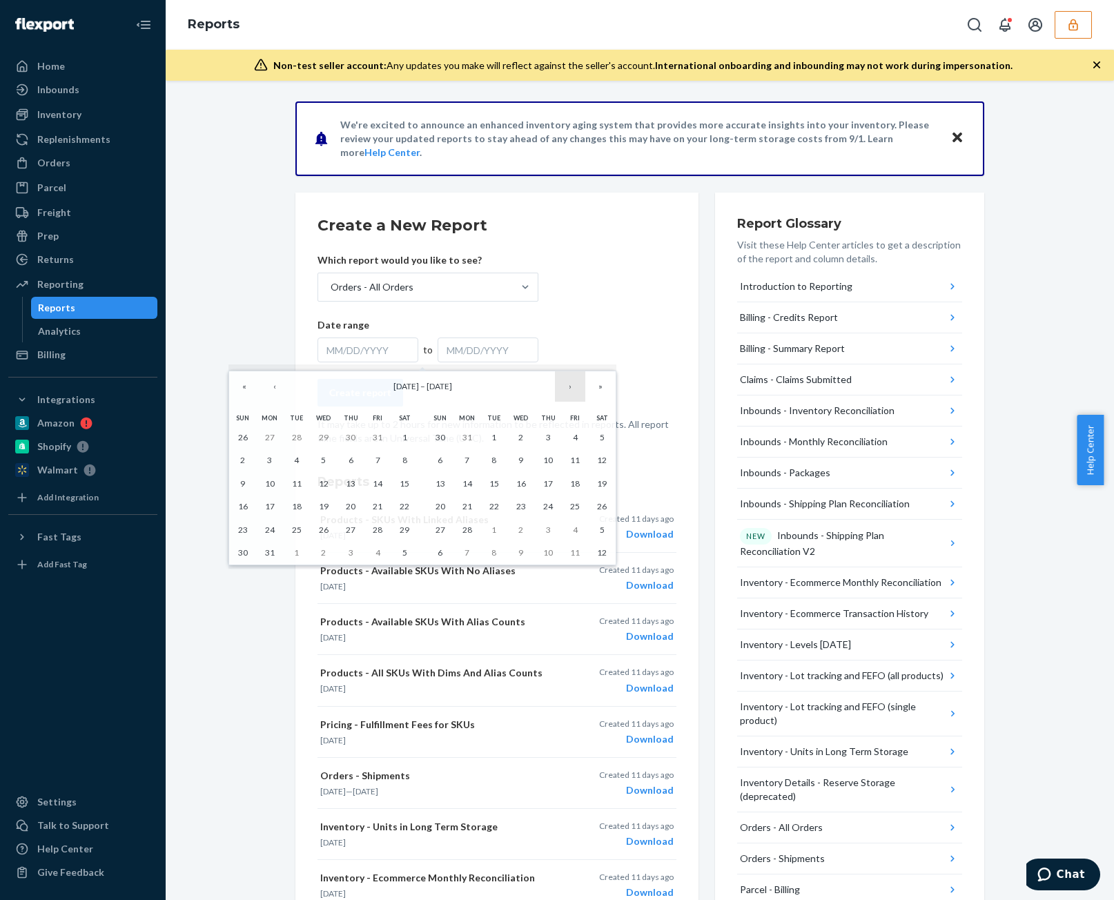
click at [577, 391] on button "›" at bounding box center [570, 386] width 30 height 30
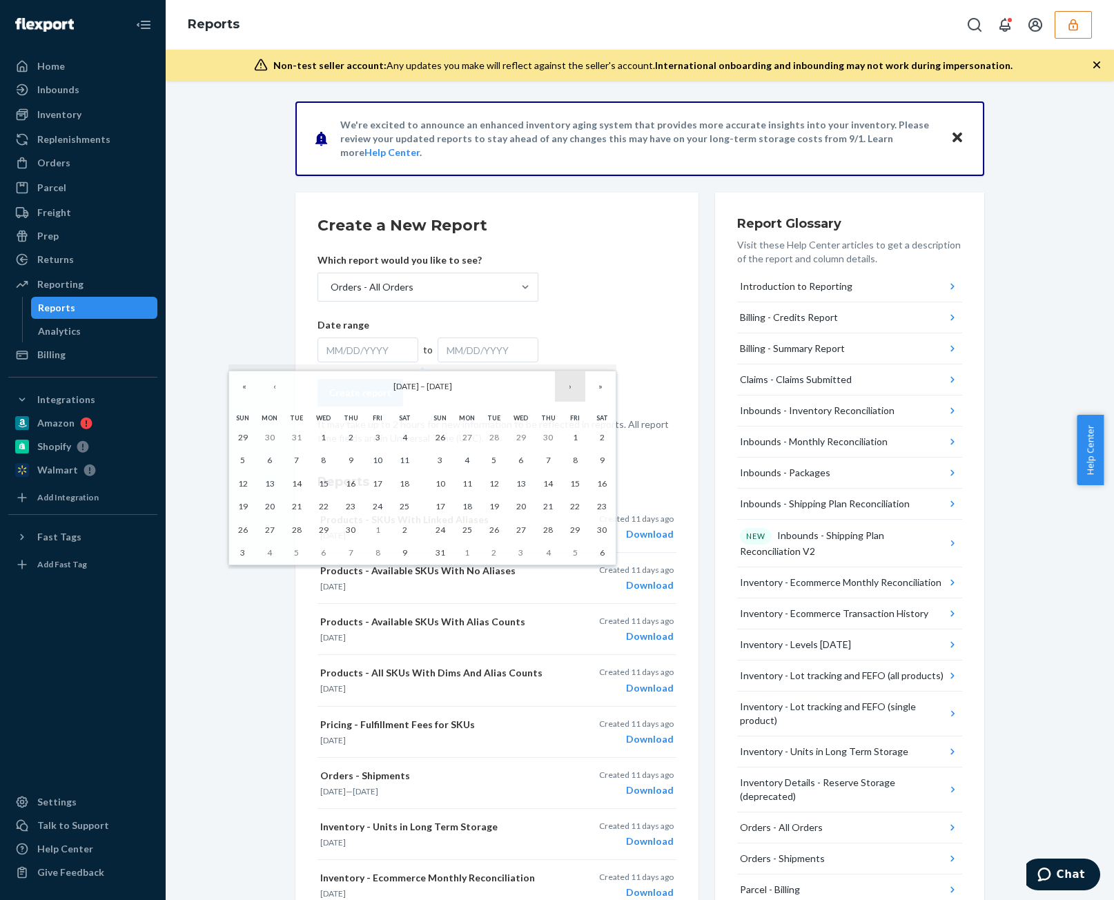
click at [576, 390] on button "›" at bounding box center [570, 386] width 30 height 30
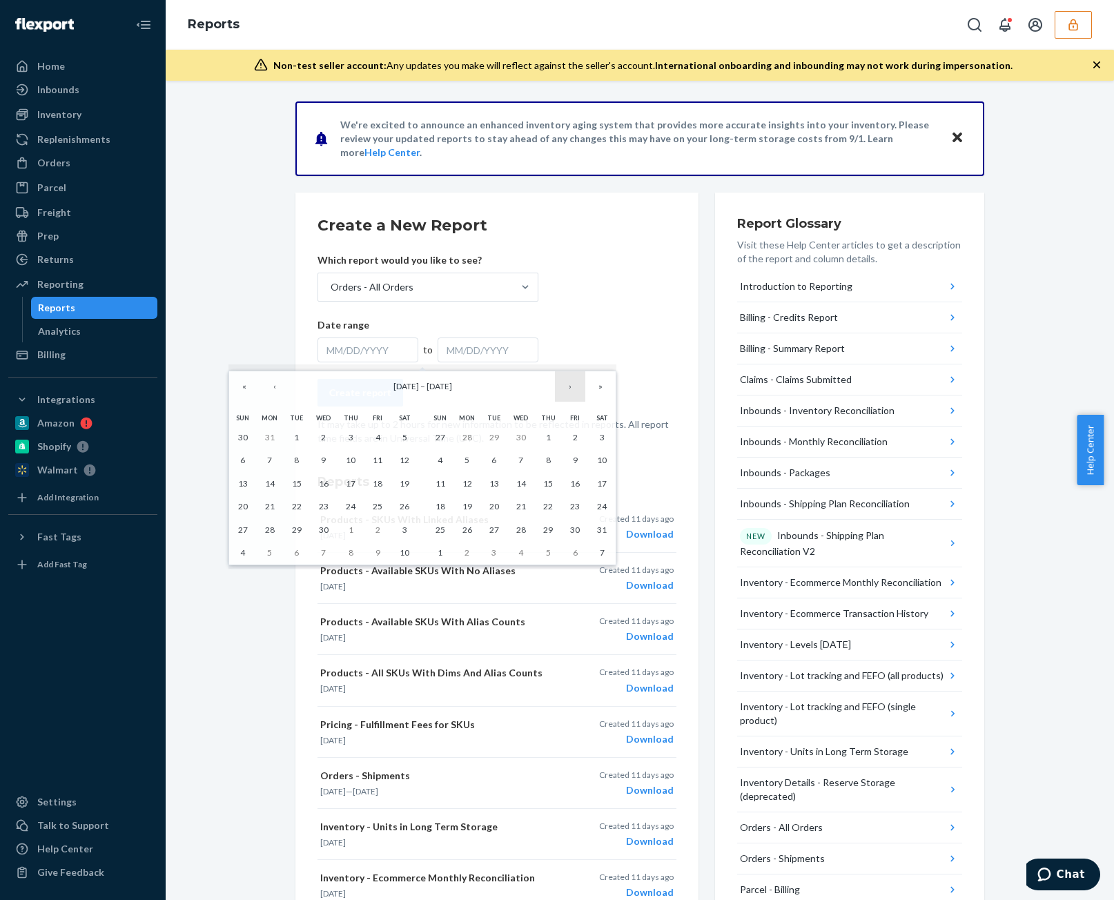
click at [576, 390] on button "›" at bounding box center [570, 386] width 30 height 30
click at [452, 386] on span "January 2023" at bounding box center [440, 386] width 26 height 10
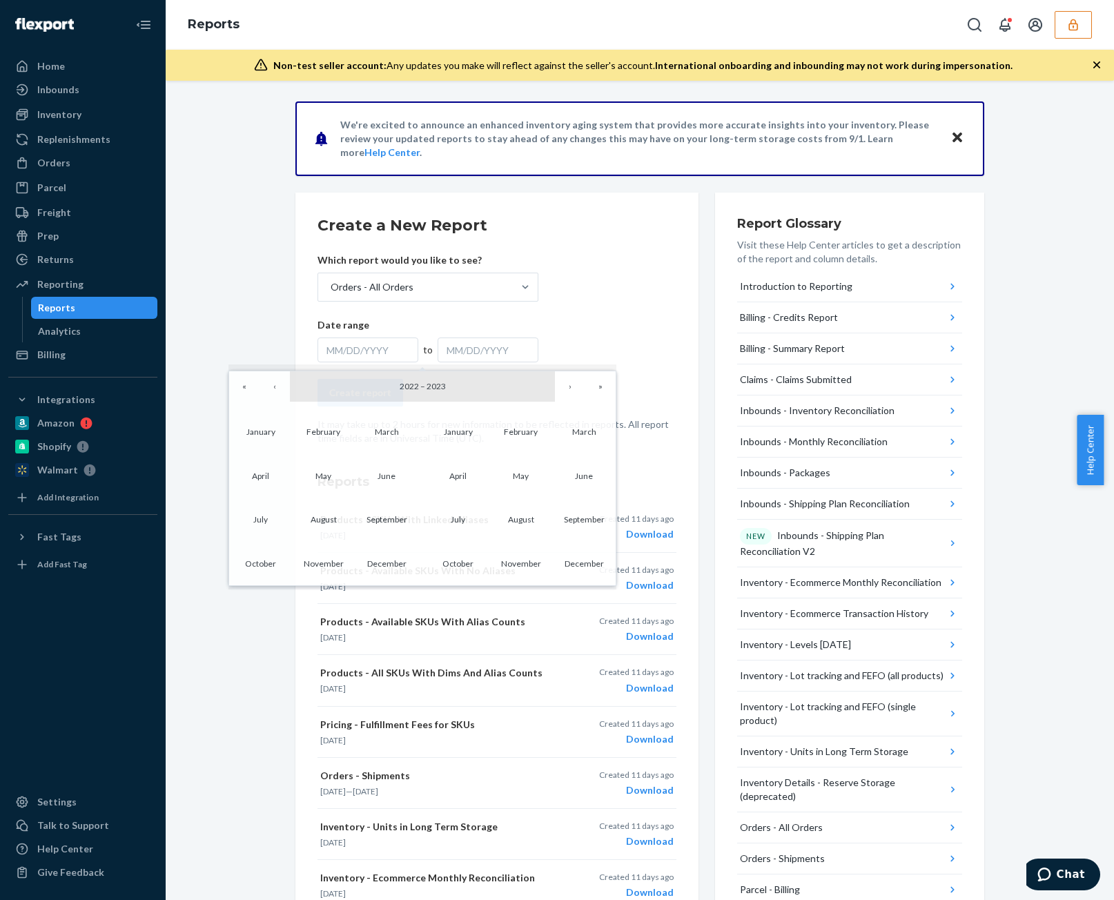
click at [471, 386] on button "2022 – 2023" at bounding box center [422, 386] width 265 height 30
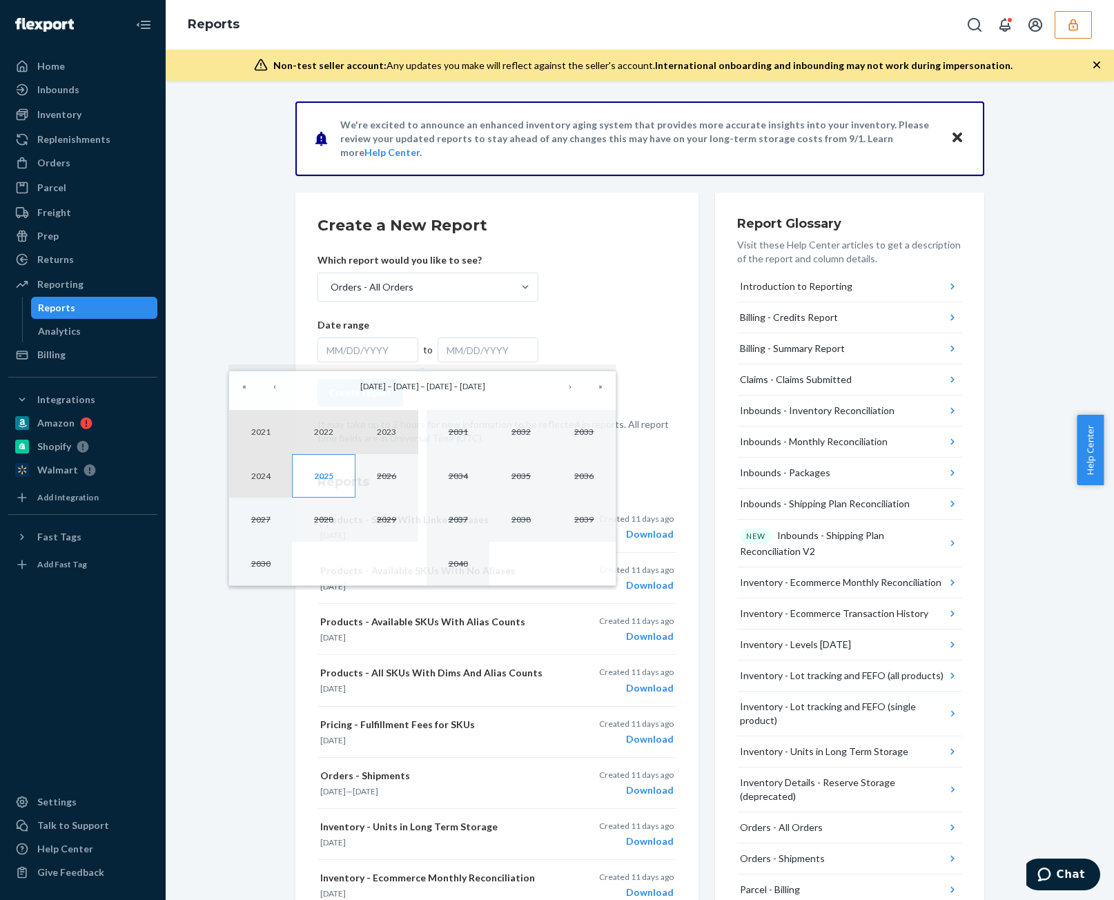
click at [333, 473] on button "2025" at bounding box center [323, 476] width 63 height 44
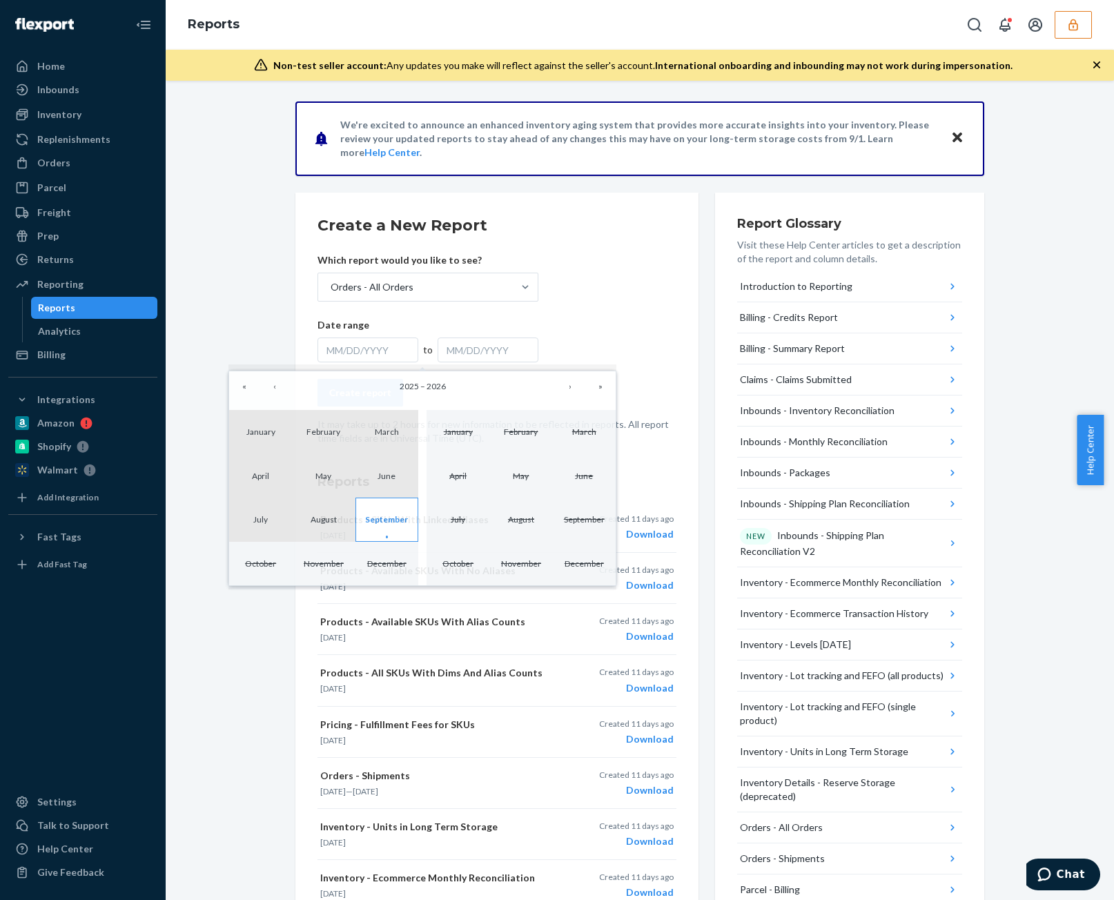
click at [398, 525] on abbr "September" at bounding box center [386, 519] width 43 height 10
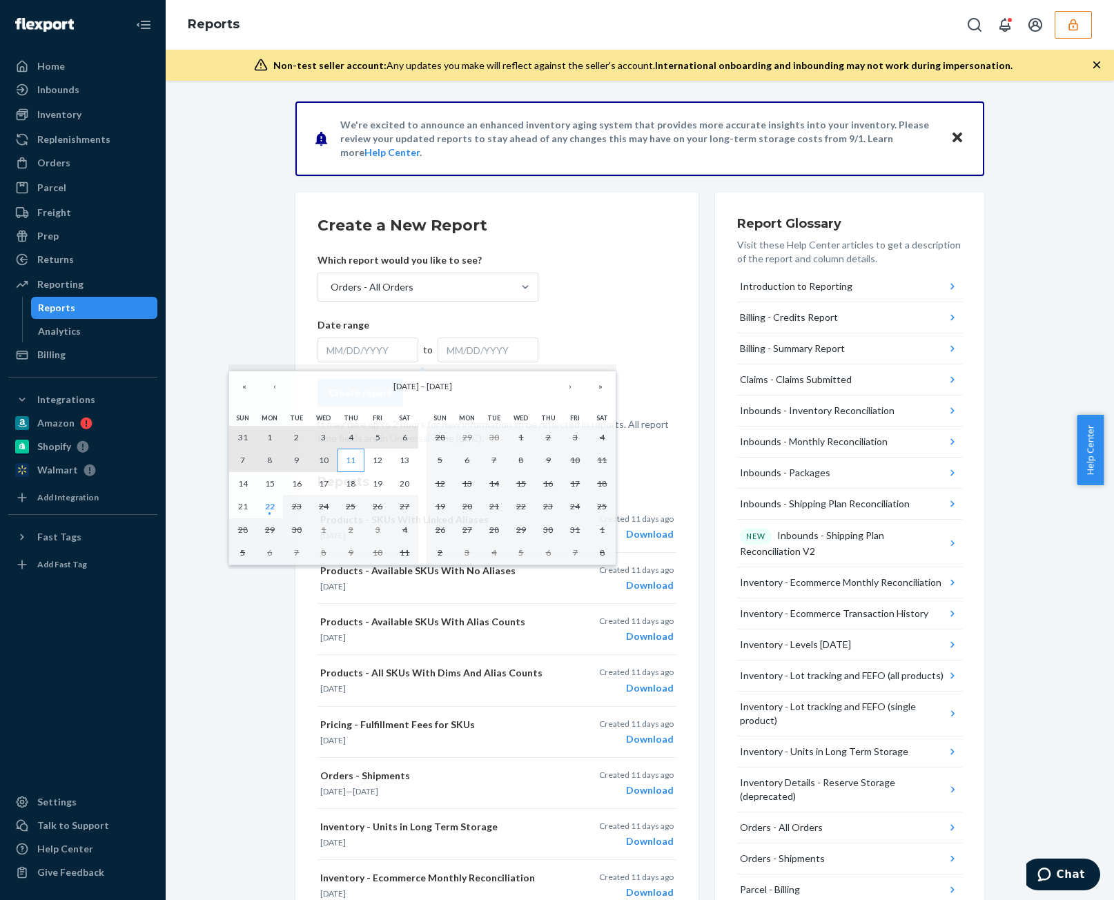
click at [355, 458] on abbr "11" at bounding box center [351, 460] width 10 height 10
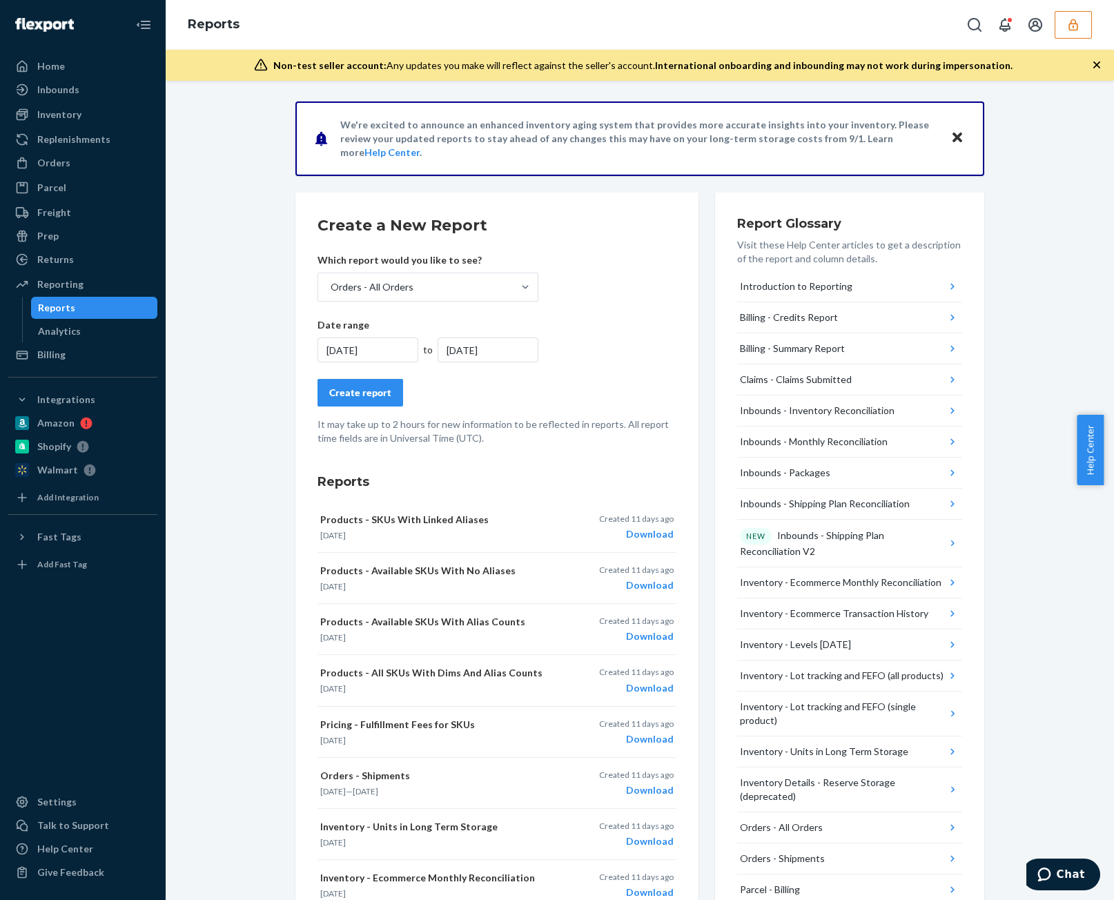
click at [380, 350] on div "9/7/2021" at bounding box center [368, 350] width 101 height 25
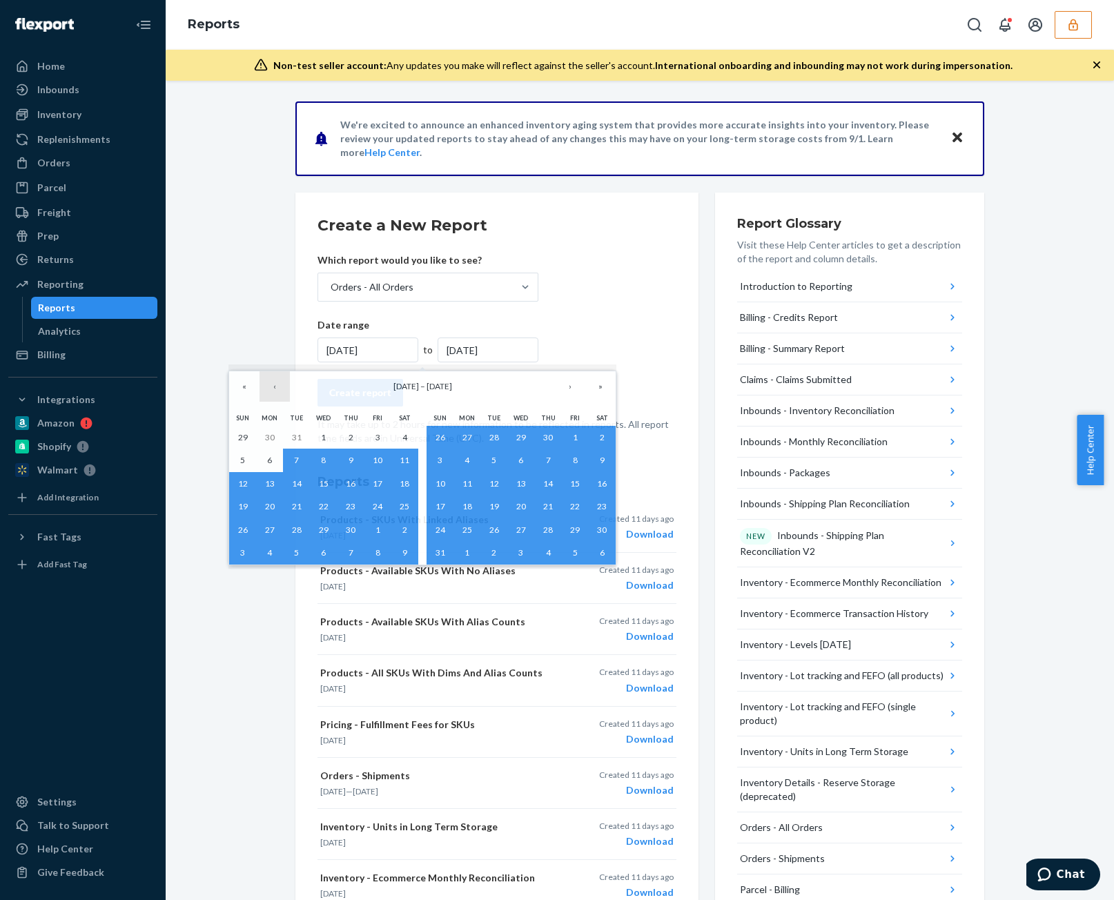
click at [279, 390] on button "‹" at bounding box center [275, 386] width 30 height 30
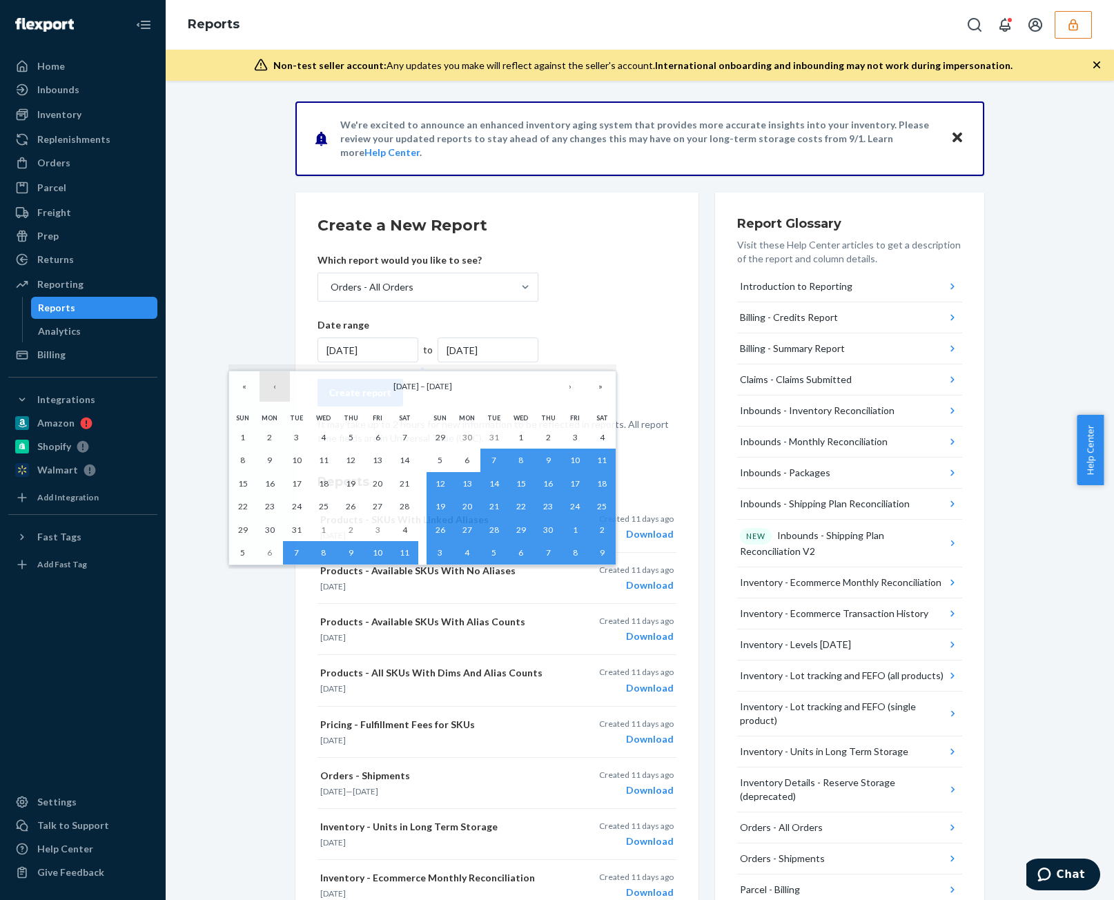
click at [279, 390] on button "‹" at bounding box center [275, 386] width 30 height 30
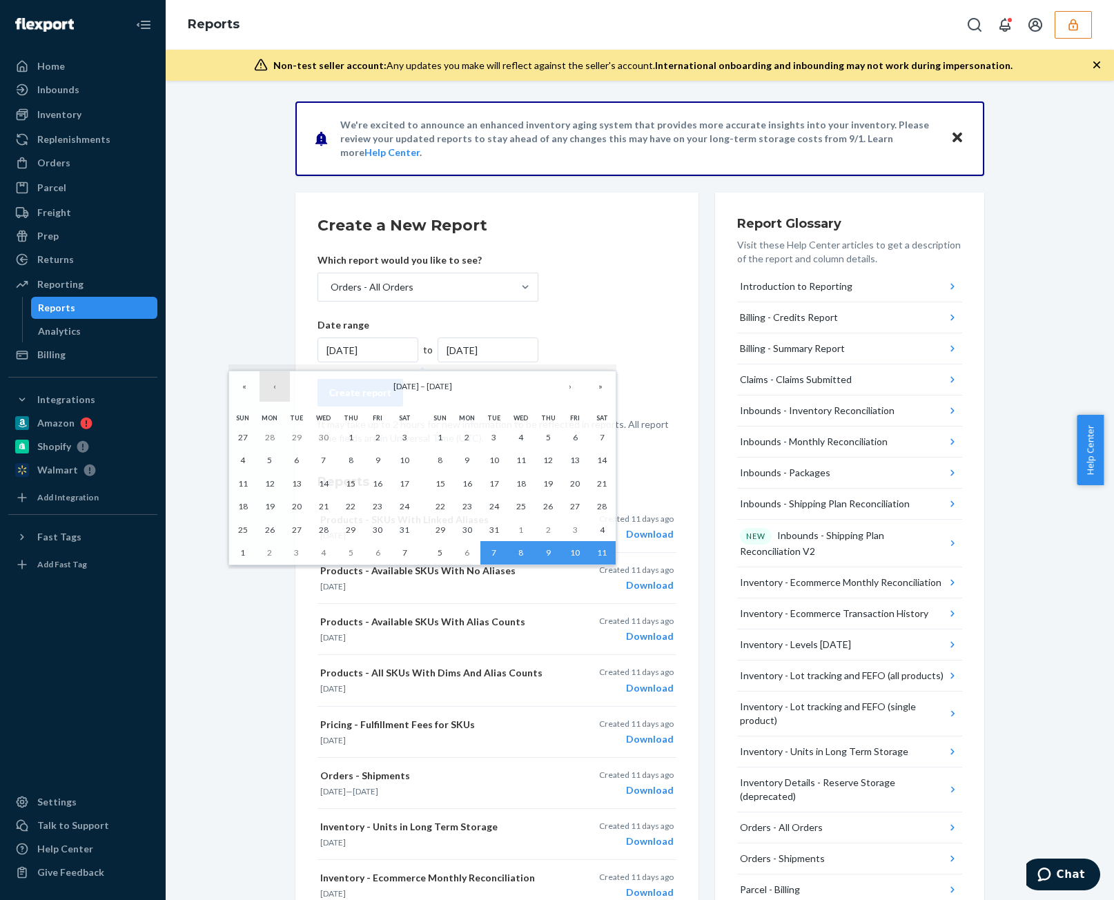
click at [279, 390] on button "‹" at bounding box center [275, 386] width 30 height 30
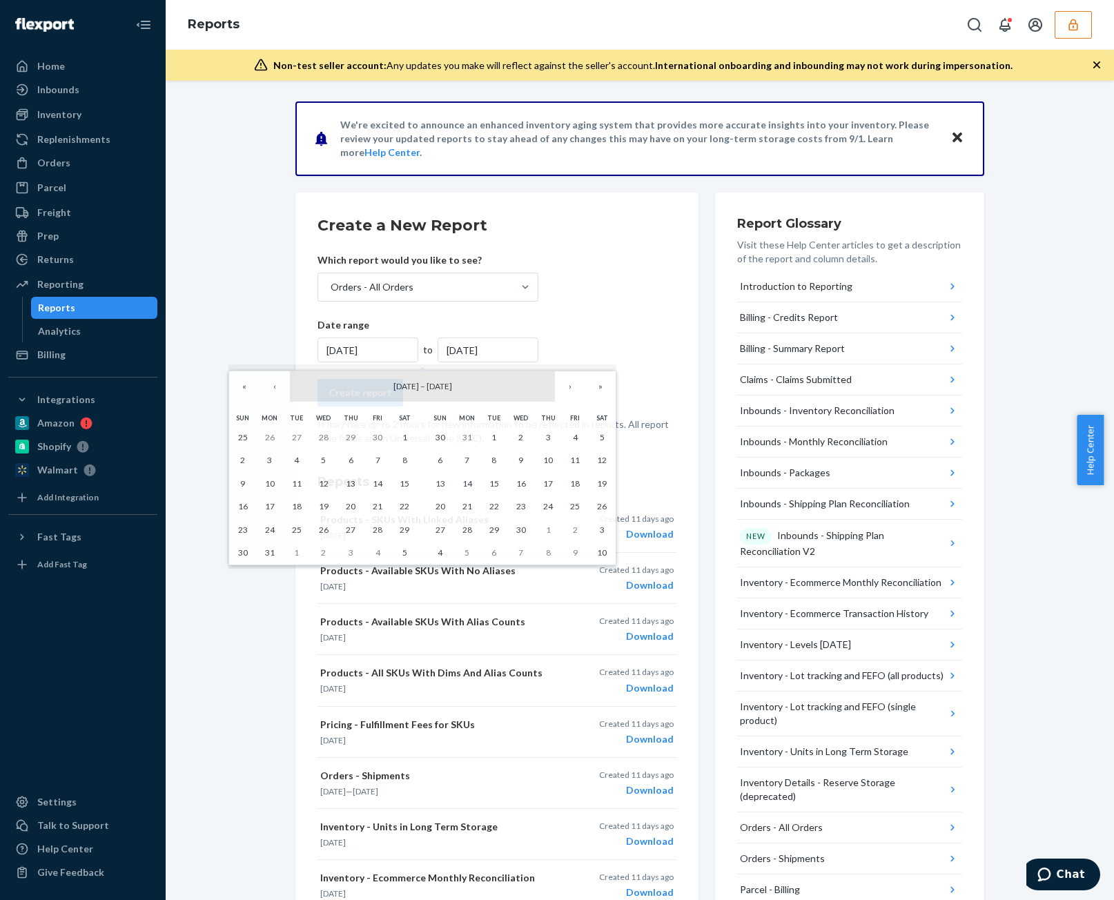
click at [403, 398] on button "May 2021 – June 2021" at bounding box center [422, 386] width 265 height 30
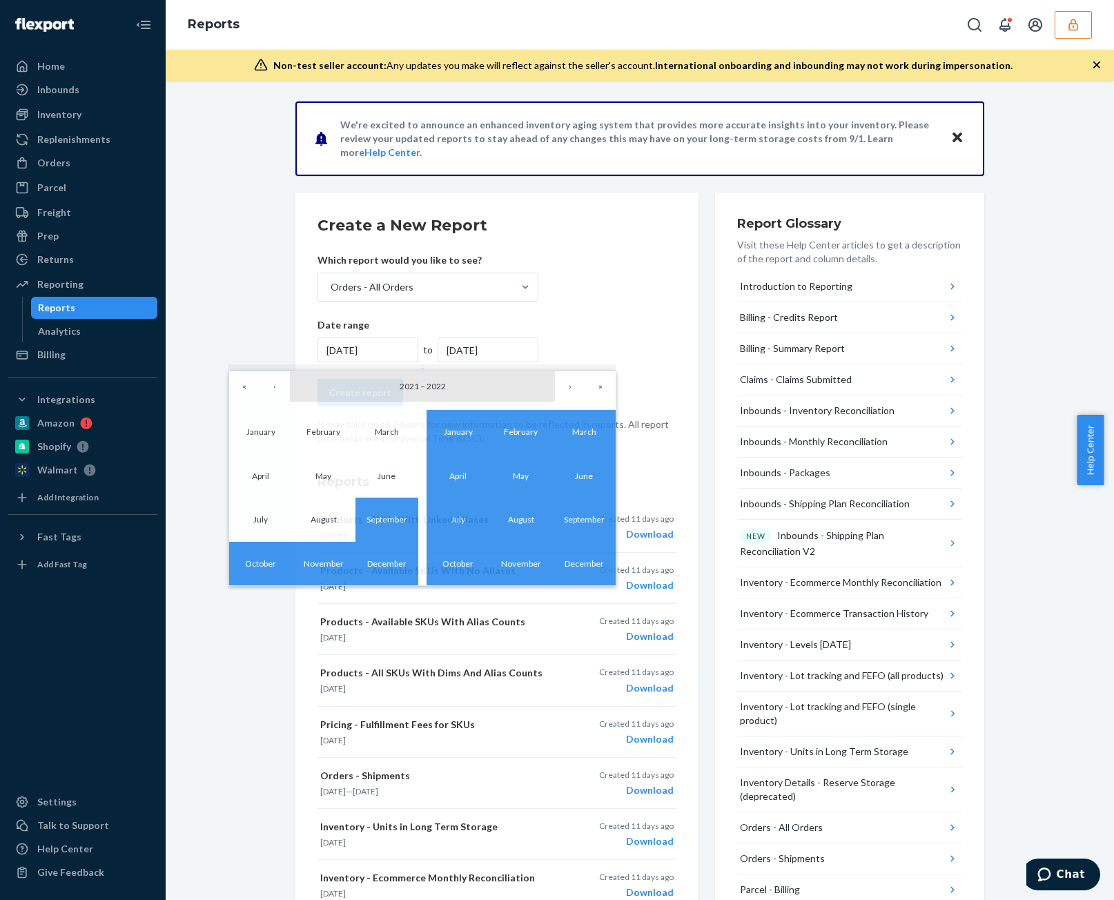
click at [362, 391] on button "2021 – 2022" at bounding box center [422, 386] width 265 height 30
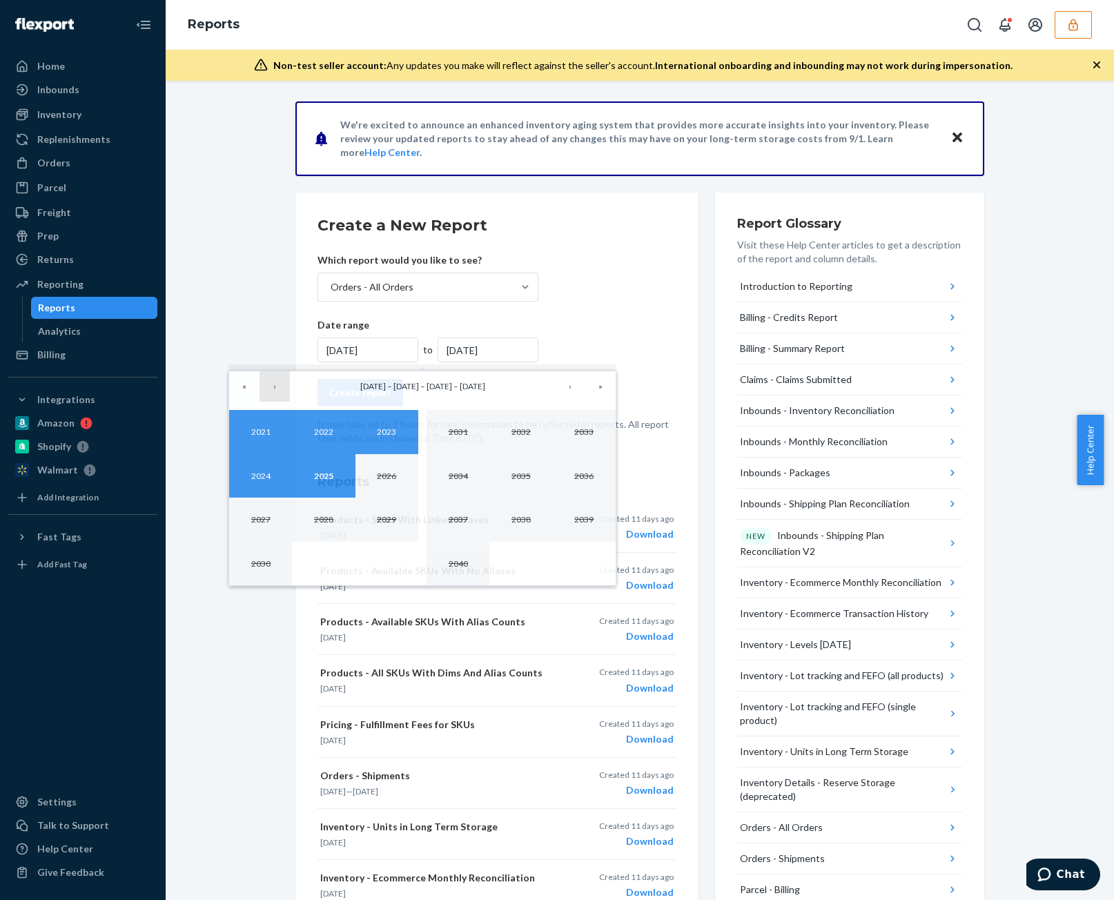
click at [278, 382] on button "‹" at bounding box center [275, 386] width 30 height 30
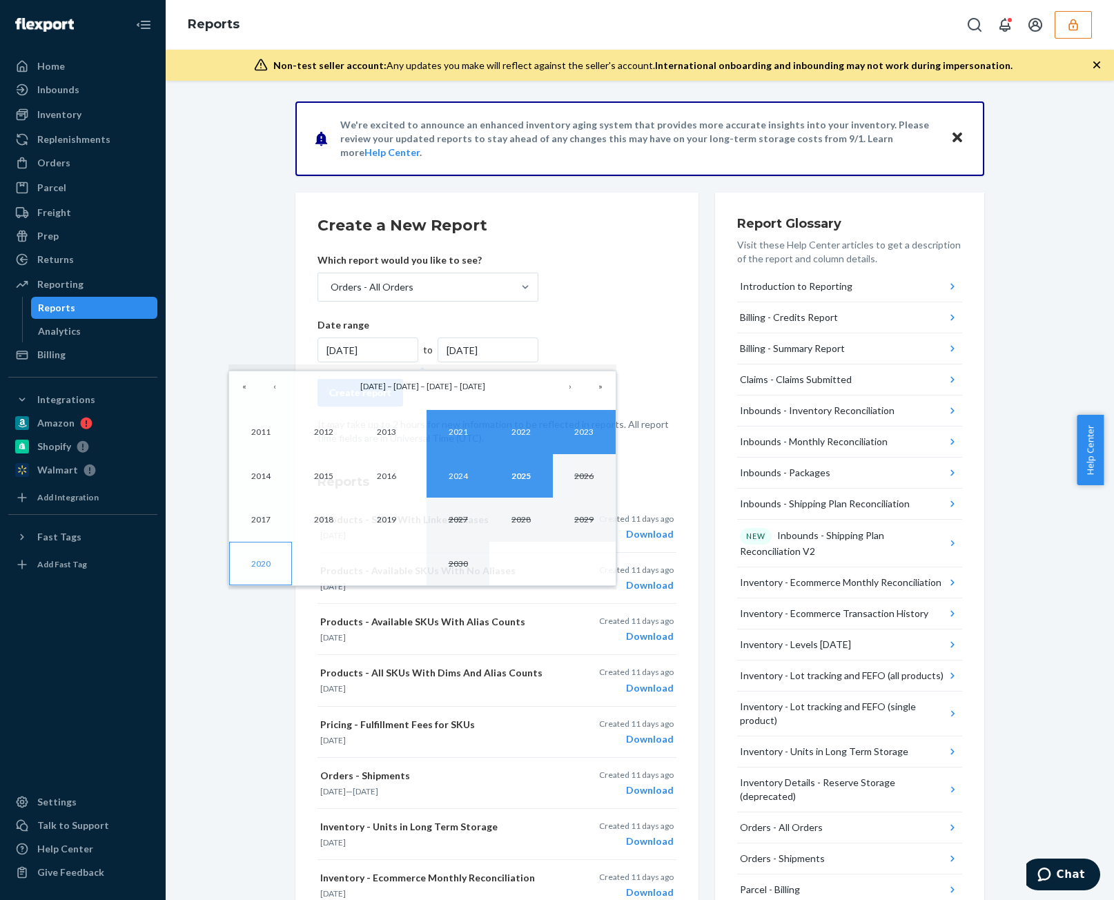
click at [269, 567] on button "2020" at bounding box center [260, 564] width 63 height 44
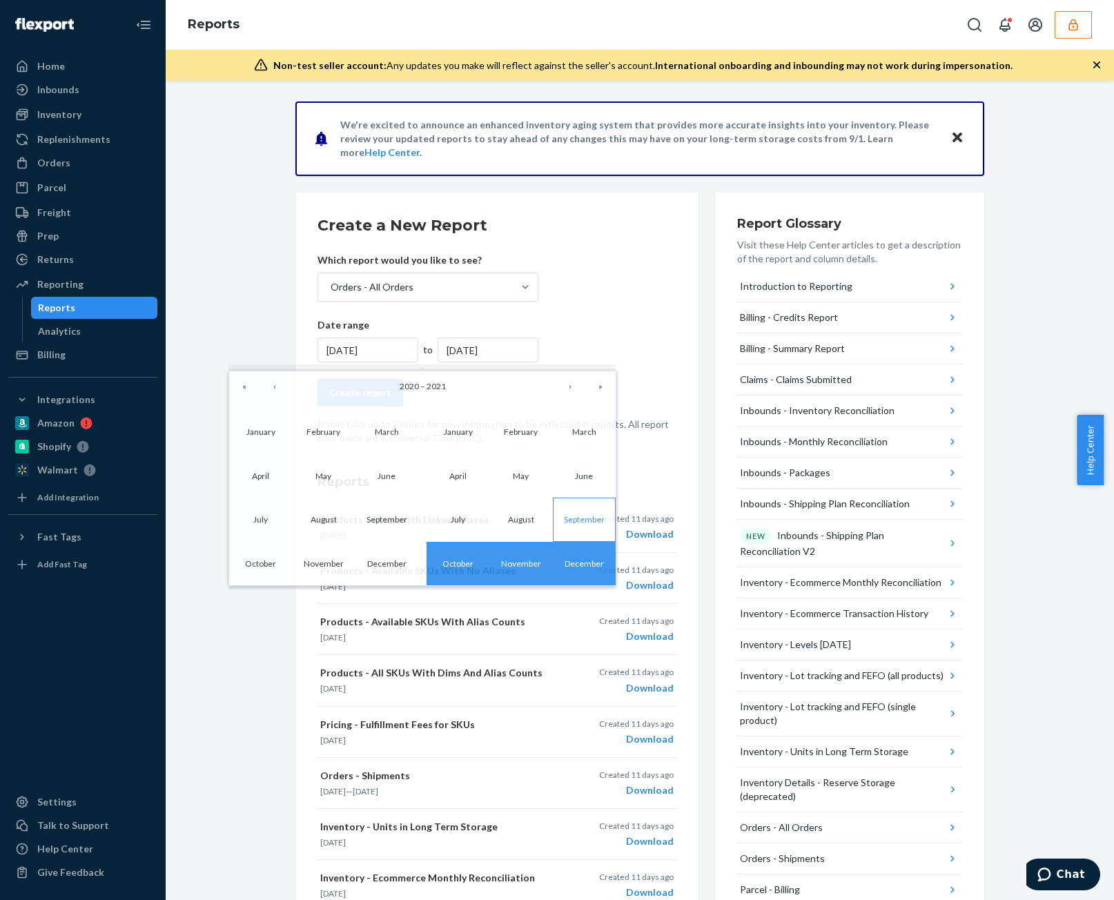
click at [570, 534] on button "September" at bounding box center [584, 520] width 63 height 44
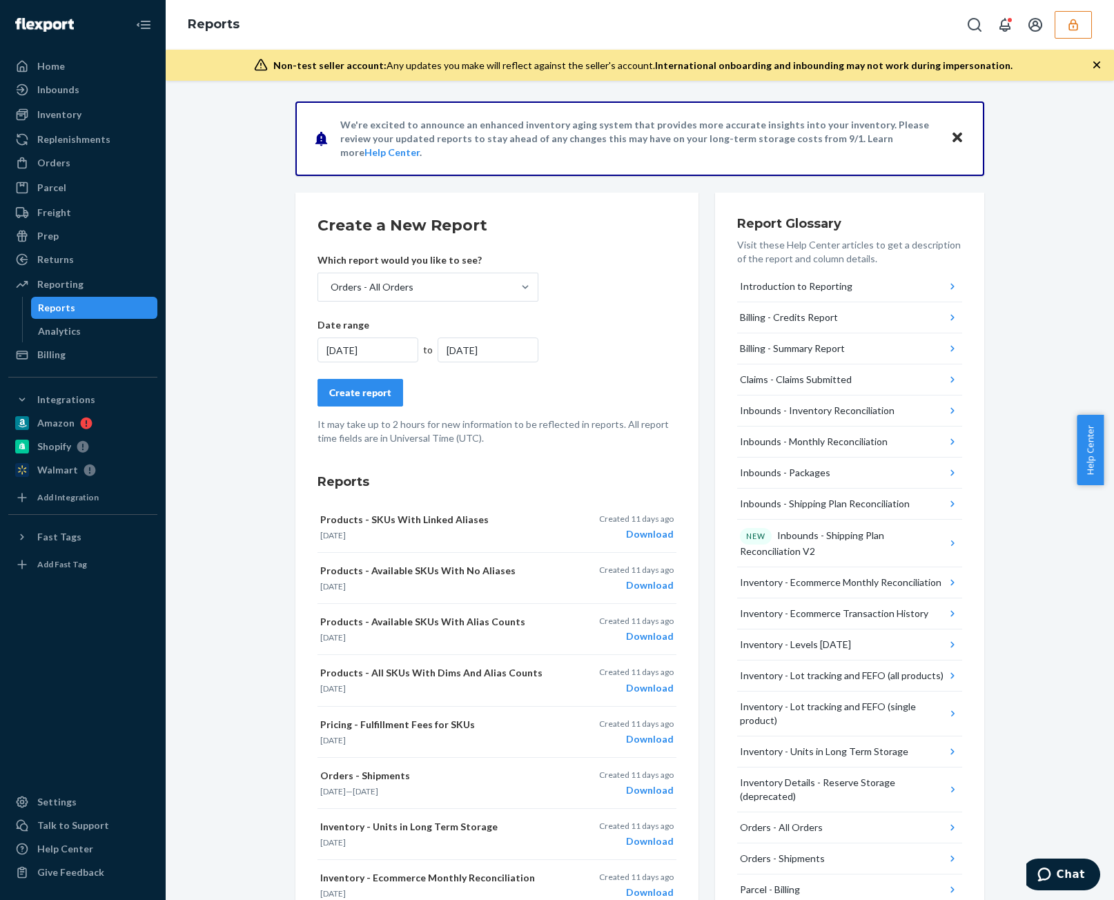
click at [648, 302] on form "Create a New Report Which report would you like to see? Orders - All Orders Dat…" at bounding box center [497, 330] width 359 height 231
click at [351, 401] on button "Create report" at bounding box center [361, 393] width 86 height 28
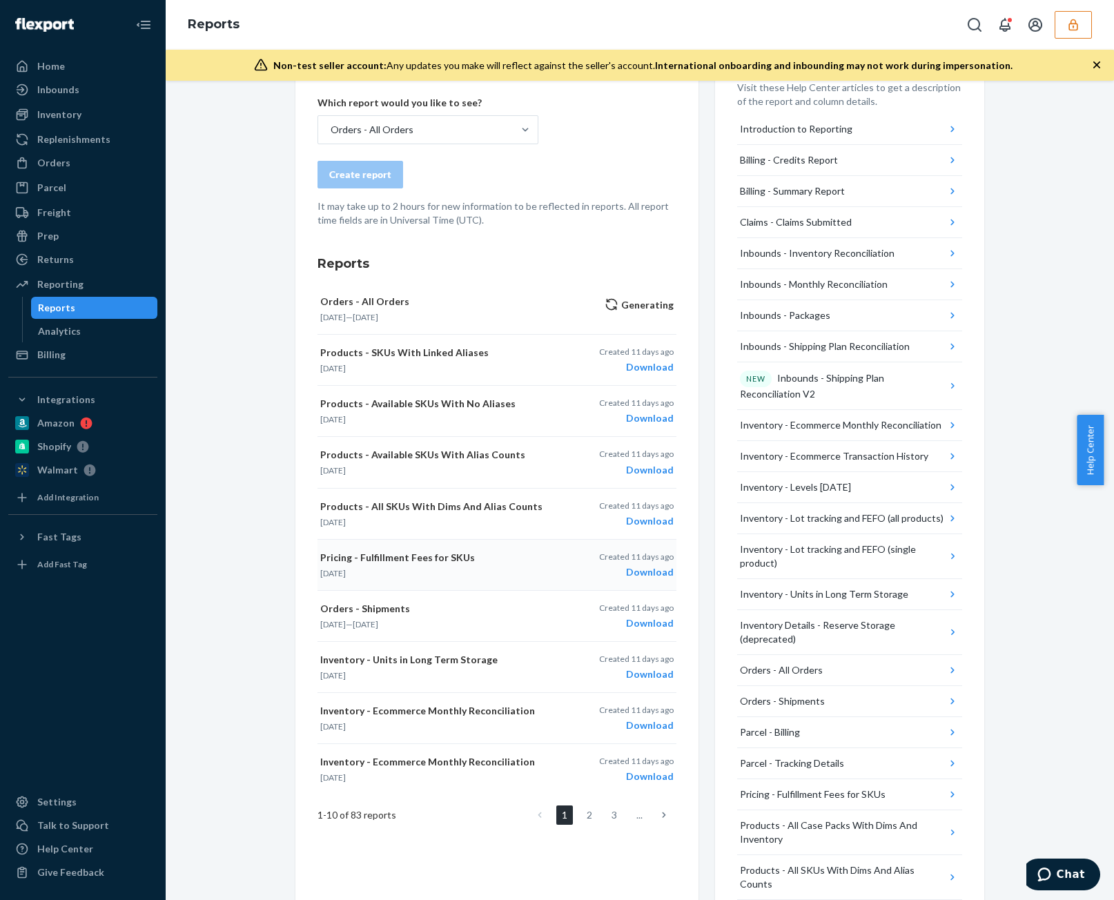
scroll to position [207, 0]
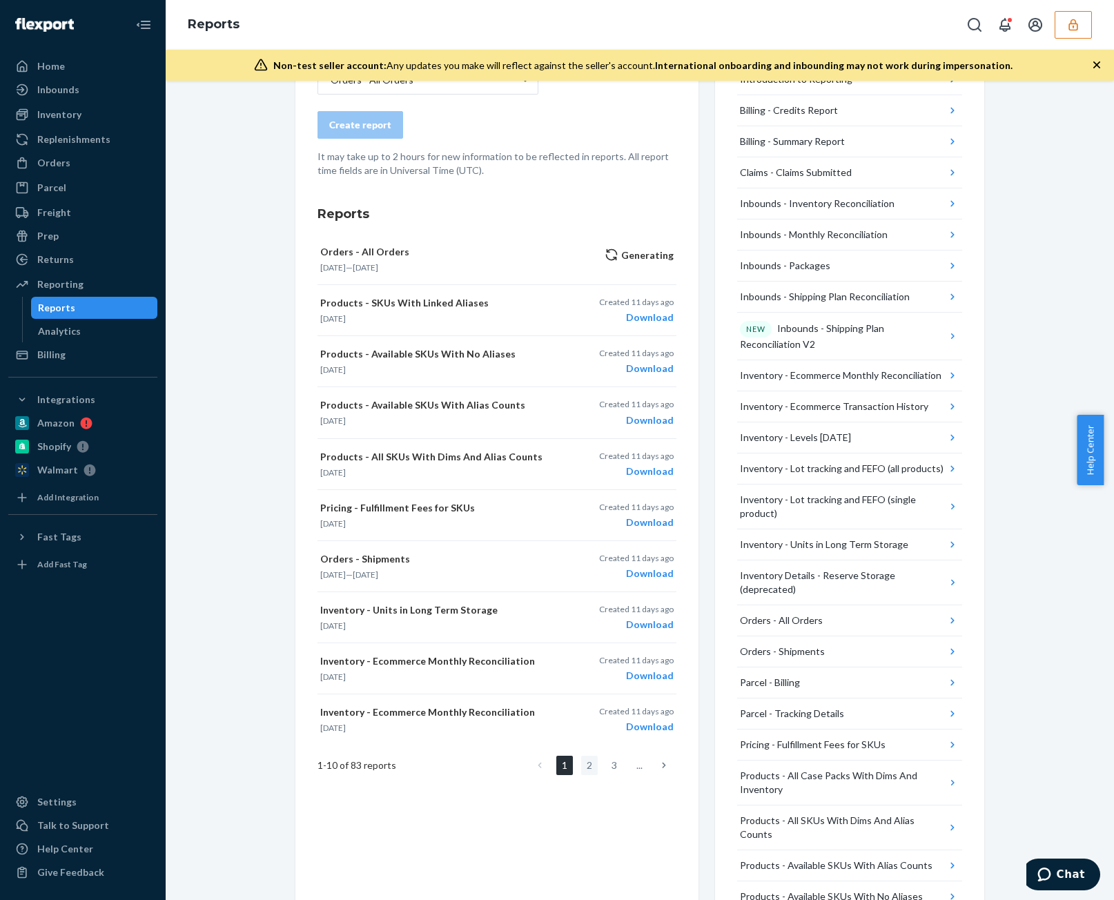
click at [585, 761] on link "2" at bounding box center [589, 765] width 17 height 19
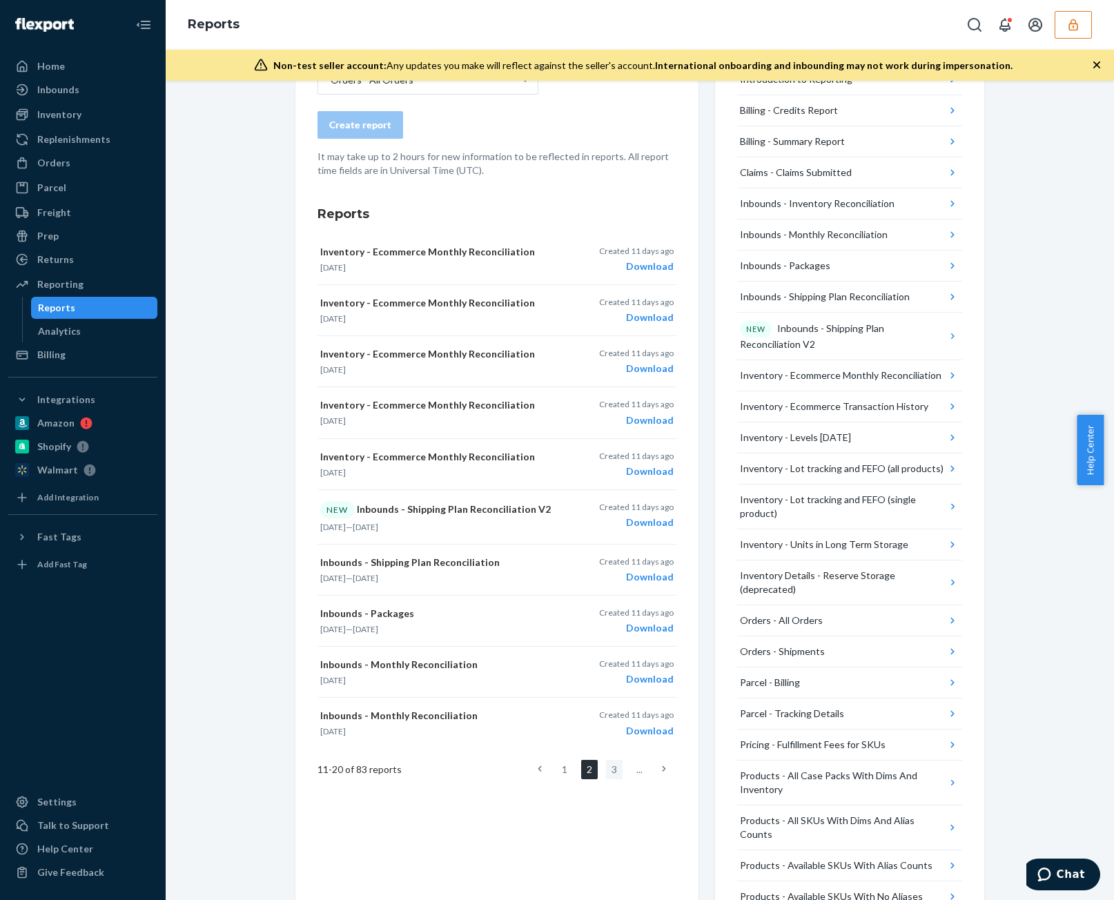
click at [610, 765] on link "3" at bounding box center [614, 769] width 17 height 19
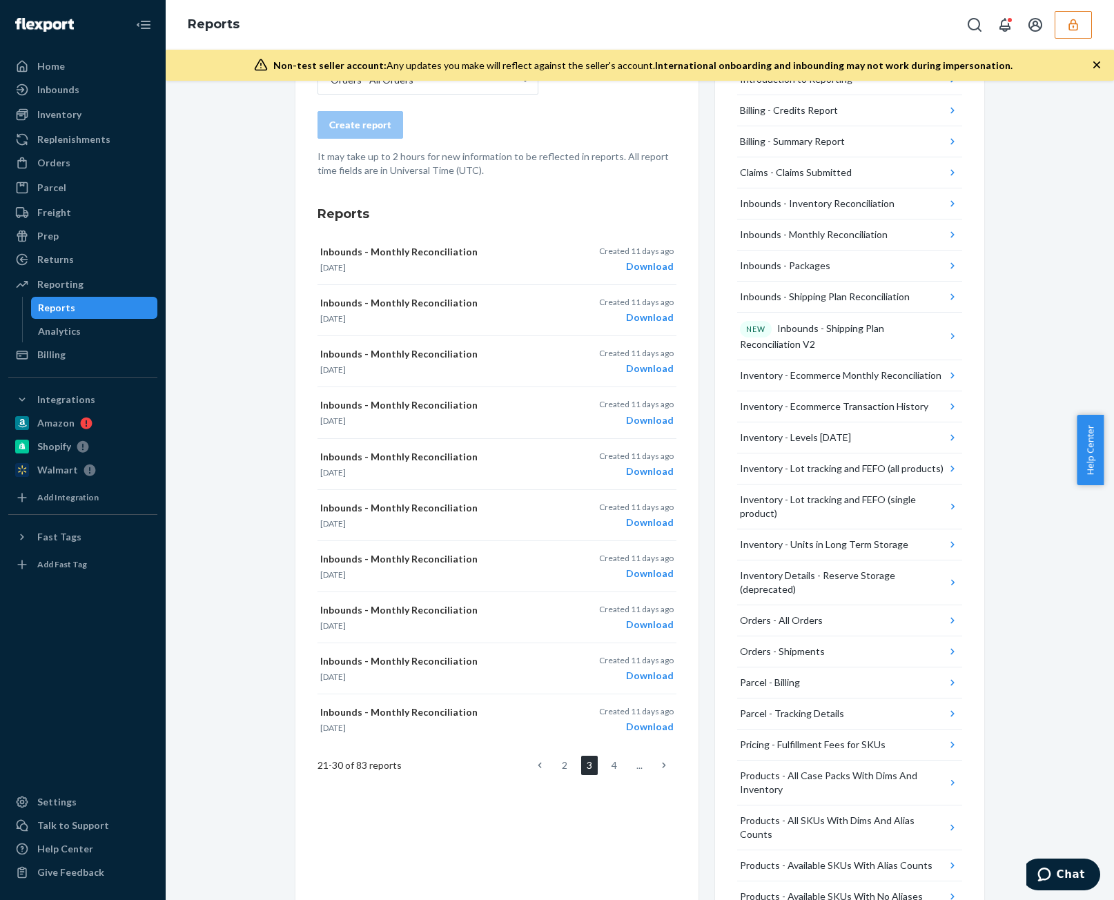
click at [587, 763] on link "3" at bounding box center [589, 765] width 17 height 19
click at [572, 761] on ul "2 3 4 ..." at bounding box center [601, 765] width 149 height 19
click at [556, 760] on link "2" at bounding box center [564, 765] width 17 height 19
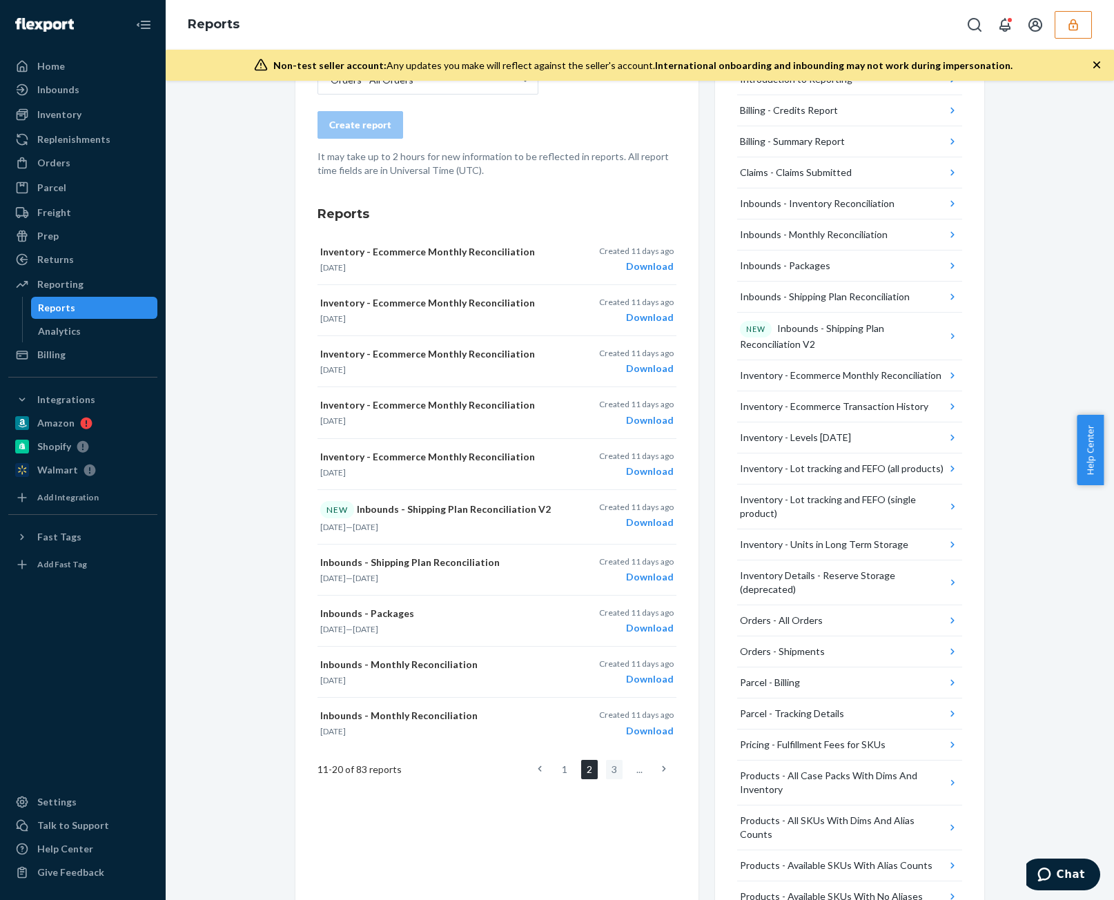
click at [611, 769] on link "3" at bounding box center [614, 769] width 17 height 19
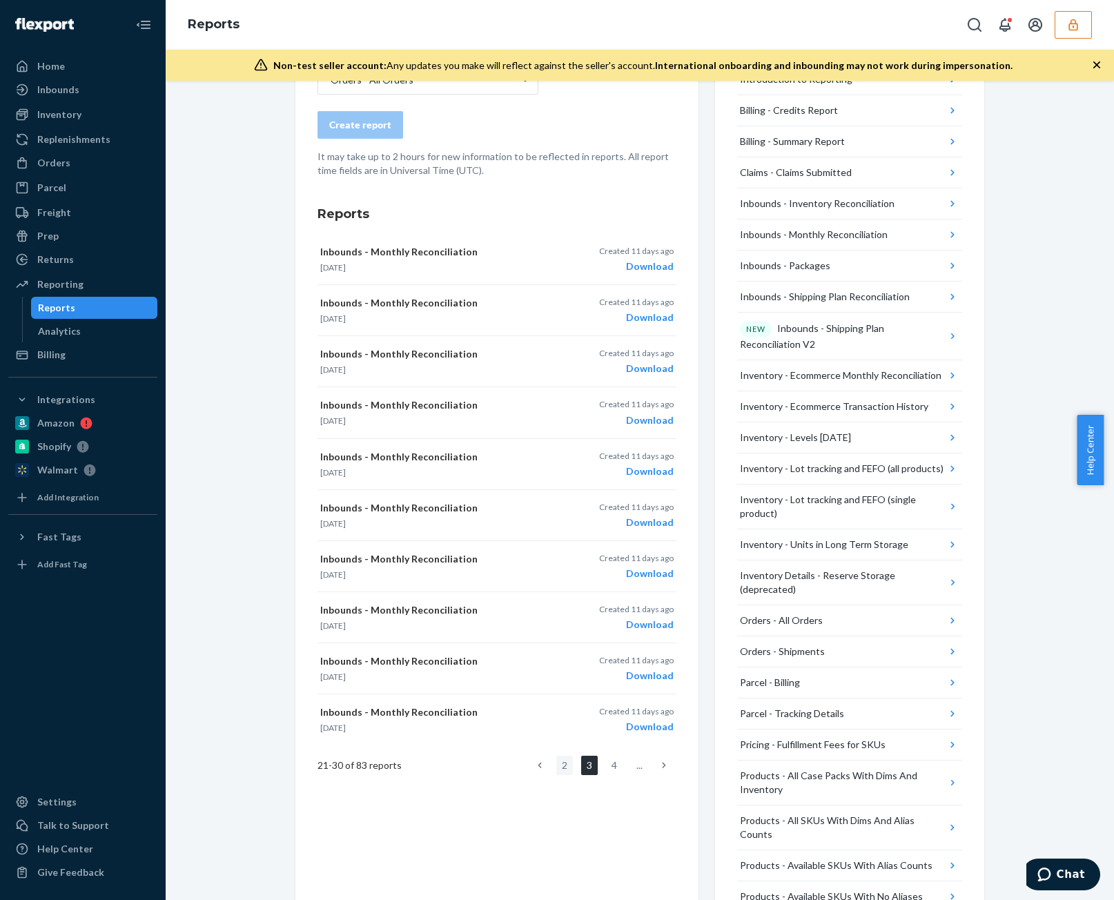
click at [562, 764] on link "2" at bounding box center [564, 765] width 17 height 19
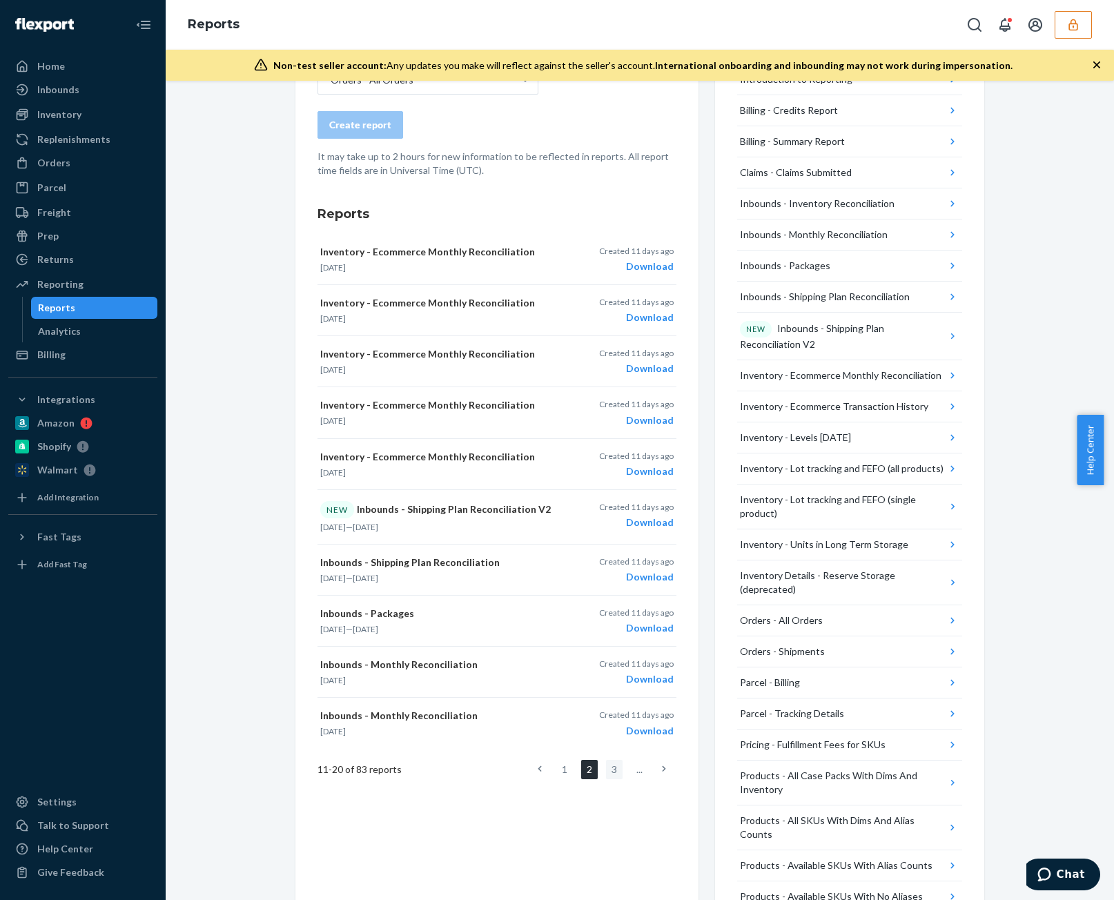
click at [606, 770] on link "3" at bounding box center [614, 769] width 17 height 19
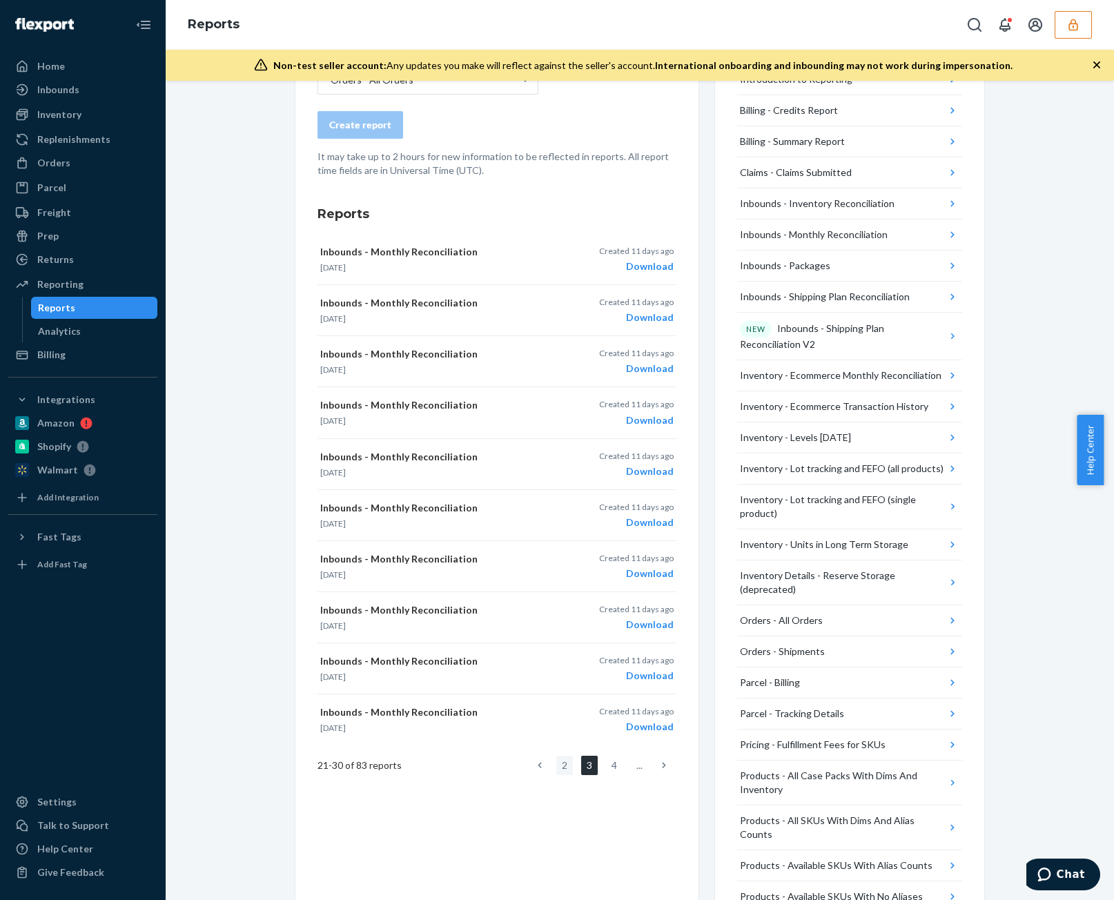
click at [558, 763] on link "2" at bounding box center [564, 765] width 17 height 19
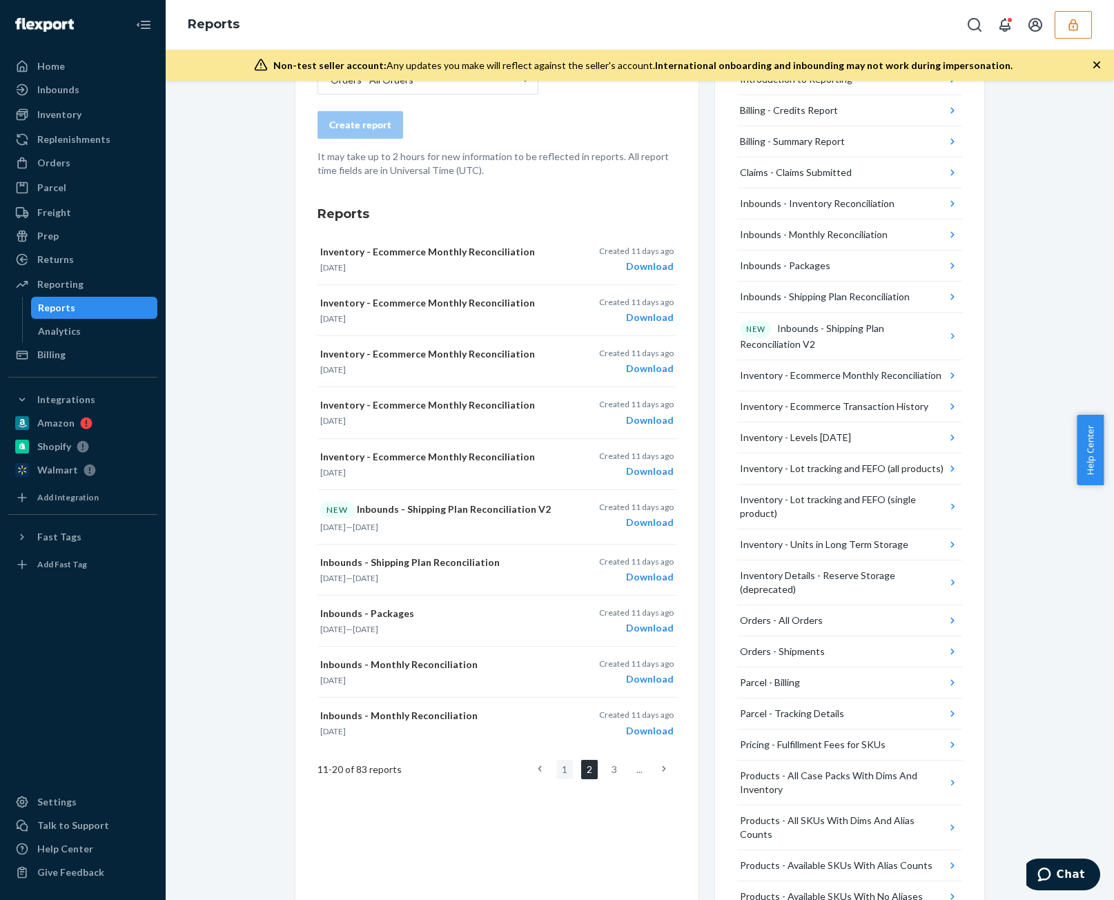
click at [567, 764] on link "1" at bounding box center [564, 769] width 17 height 19
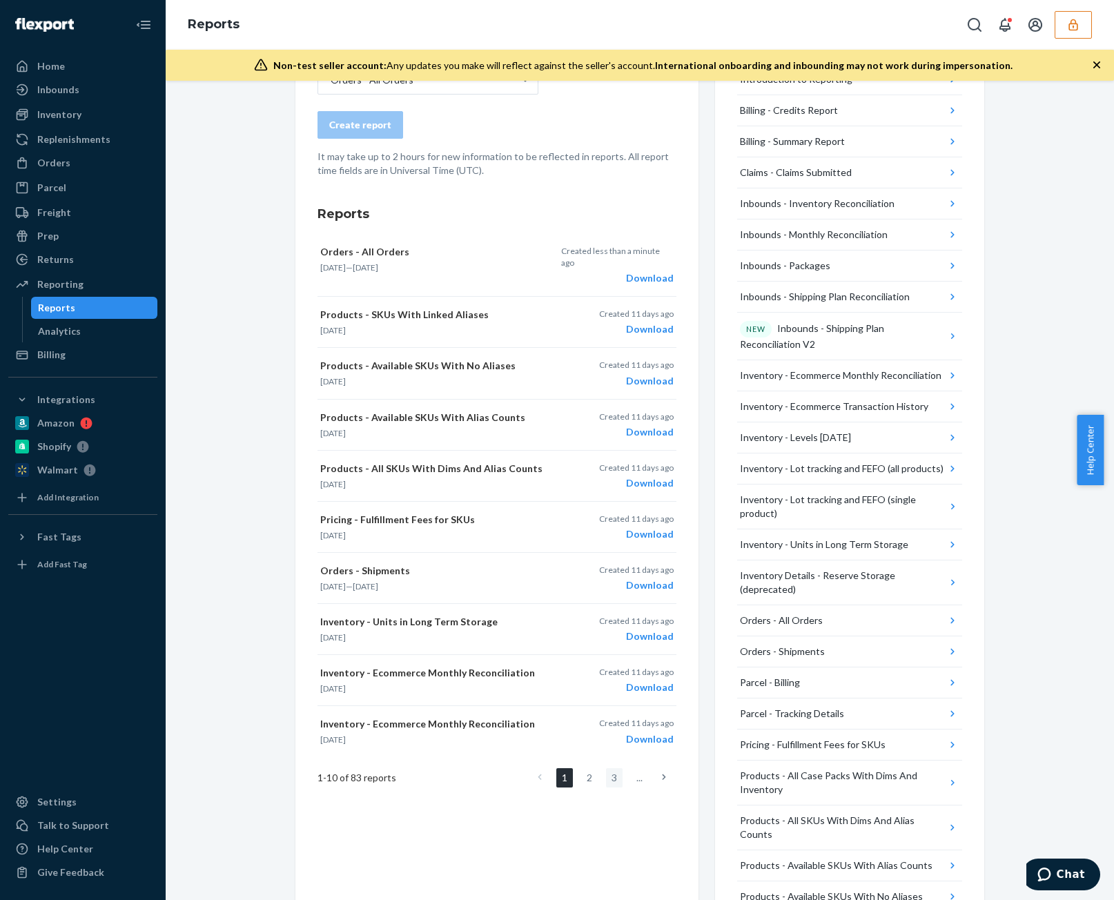
click at [603, 772] on div "Create a New Report Which report would you like to see? Orders - All Orders Cre…" at bounding box center [496, 545] width 403 height 1118
click at [606, 768] on link "3" at bounding box center [614, 777] width 17 height 19
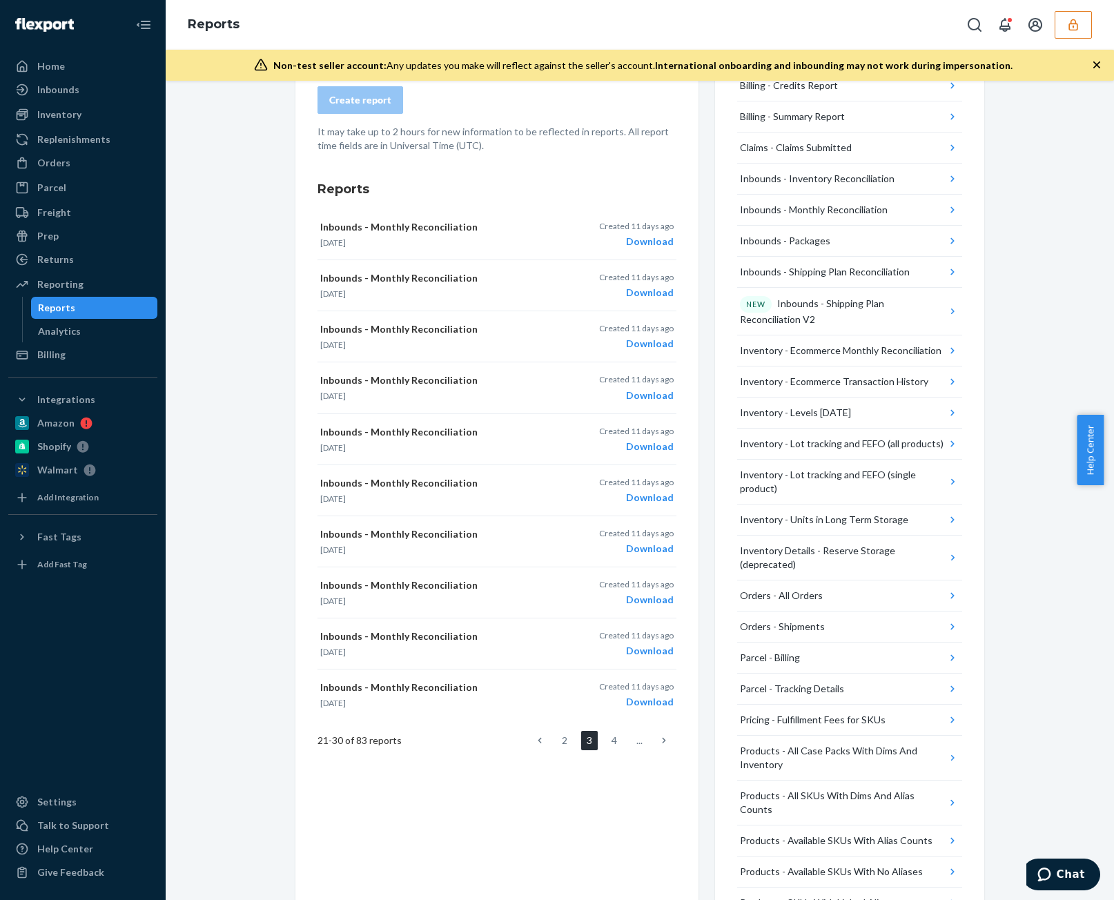
scroll to position [345, 0]
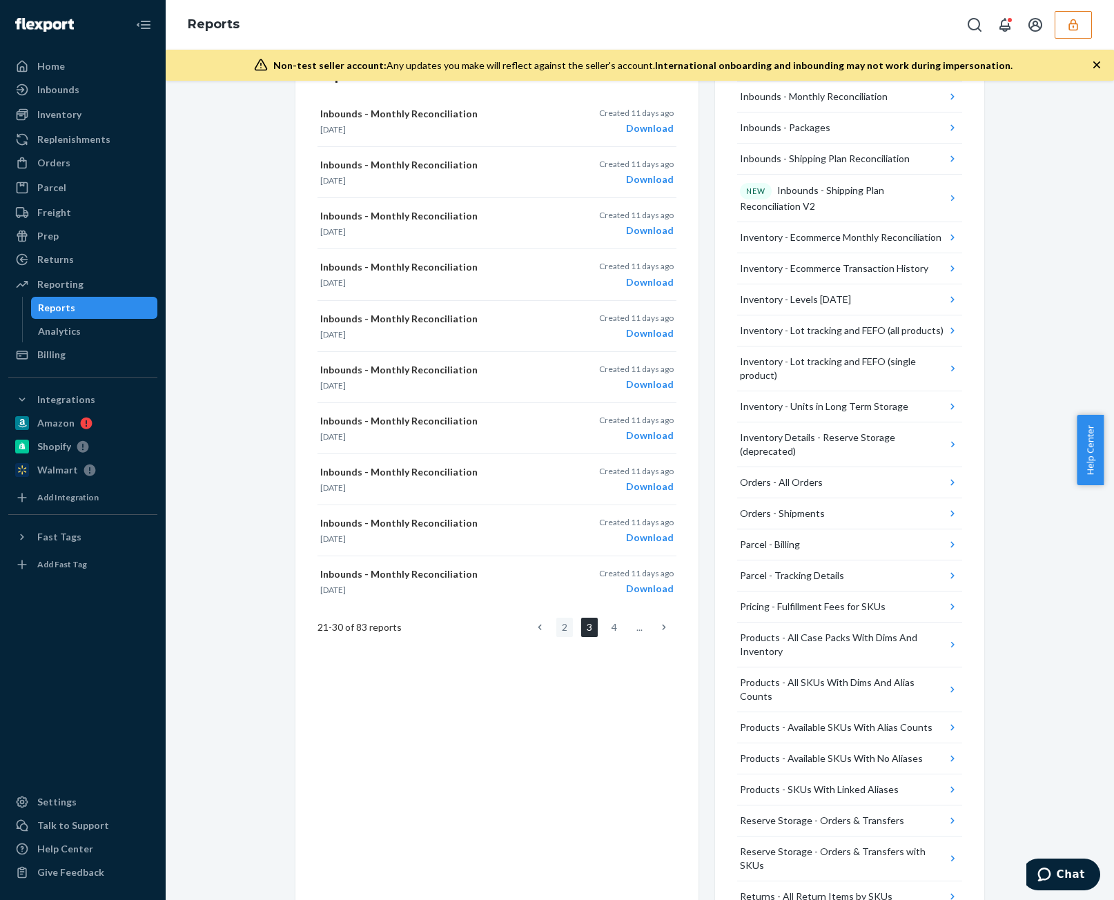
click at [556, 627] on link "2" at bounding box center [564, 627] width 17 height 19
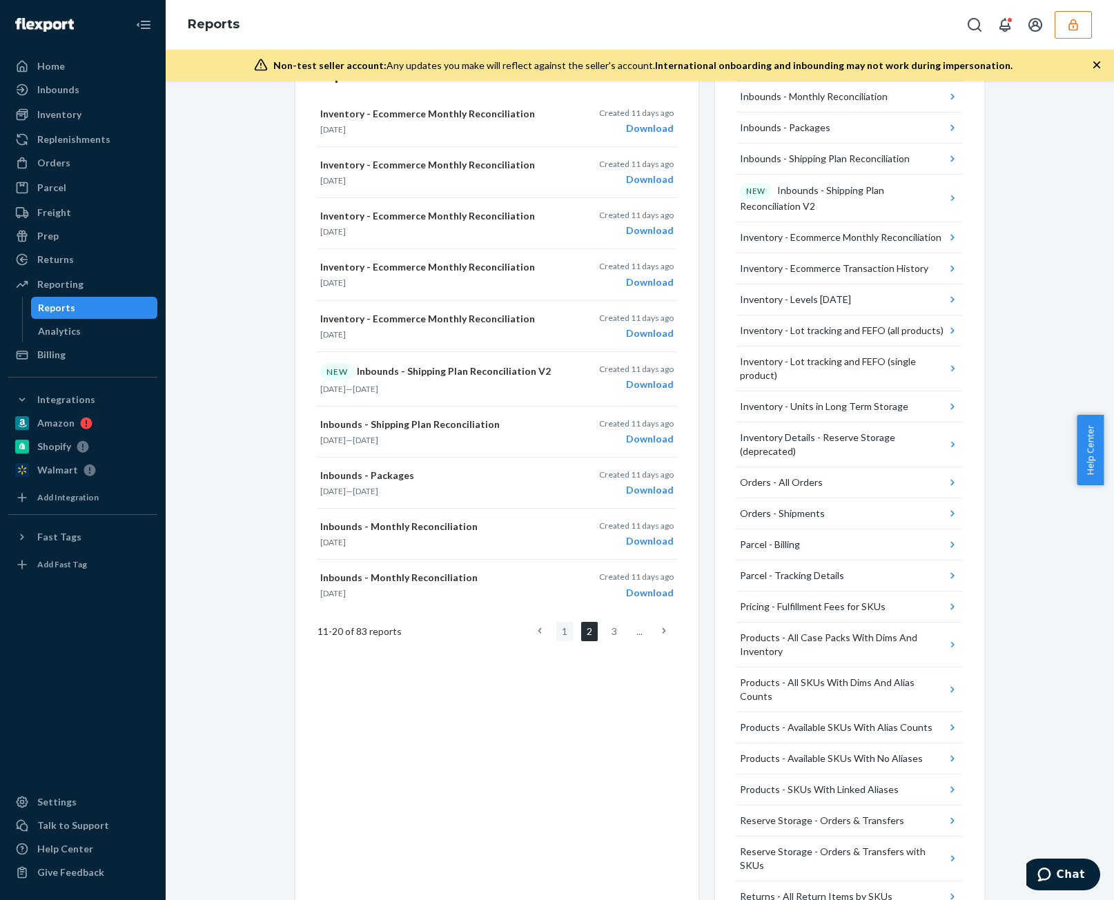
drag, startPoint x: 540, startPoint y: 628, endPoint x: 552, endPoint y: 630, distance: 12.7
click at [545, 629] on ul "1 2 3 ..." at bounding box center [601, 631] width 149 height 19
click at [556, 631] on link "1" at bounding box center [564, 631] width 17 height 19
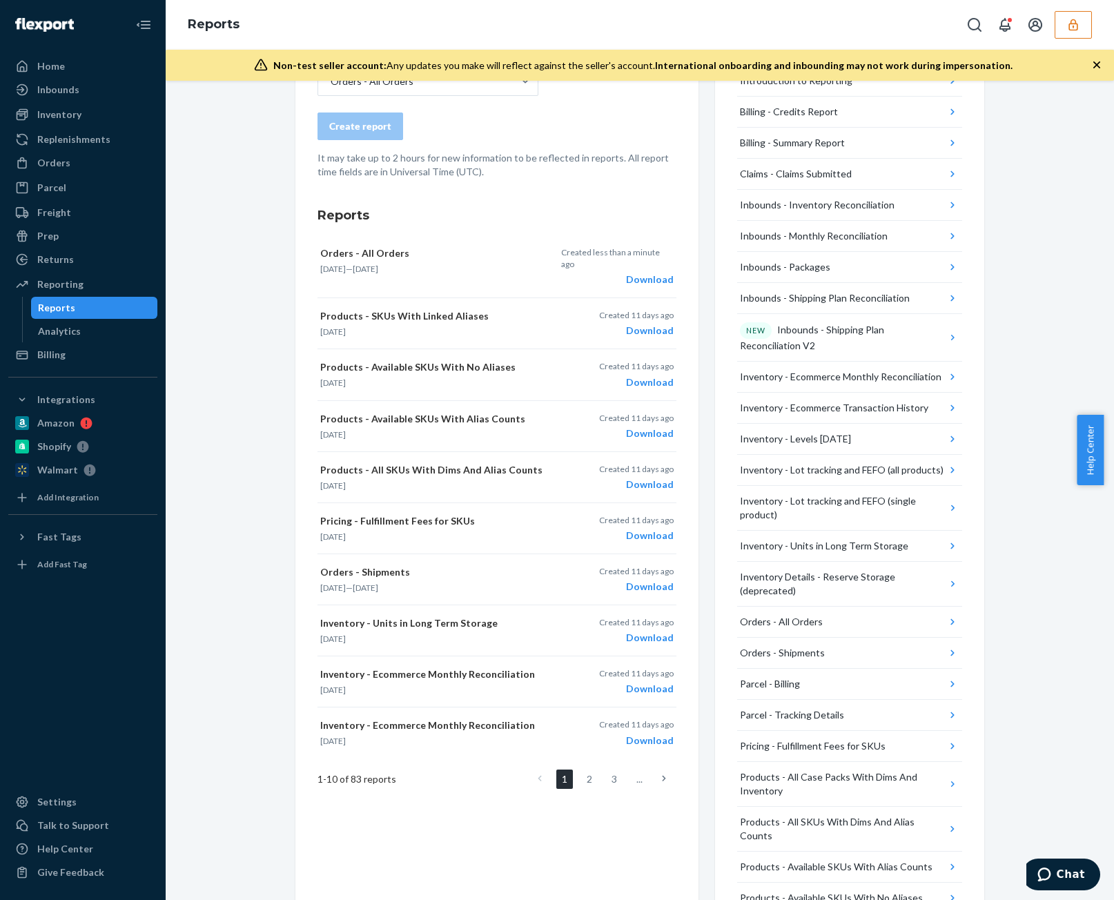
scroll to position [207, 0]
click at [618, 768] on ul "1 2 3 ..." at bounding box center [601, 777] width 149 height 19
click at [625, 768] on ul "1 2 3 ..." at bounding box center [601, 777] width 149 height 19
click at [608, 768] on link "3" at bounding box center [614, 777] width 17 height 19
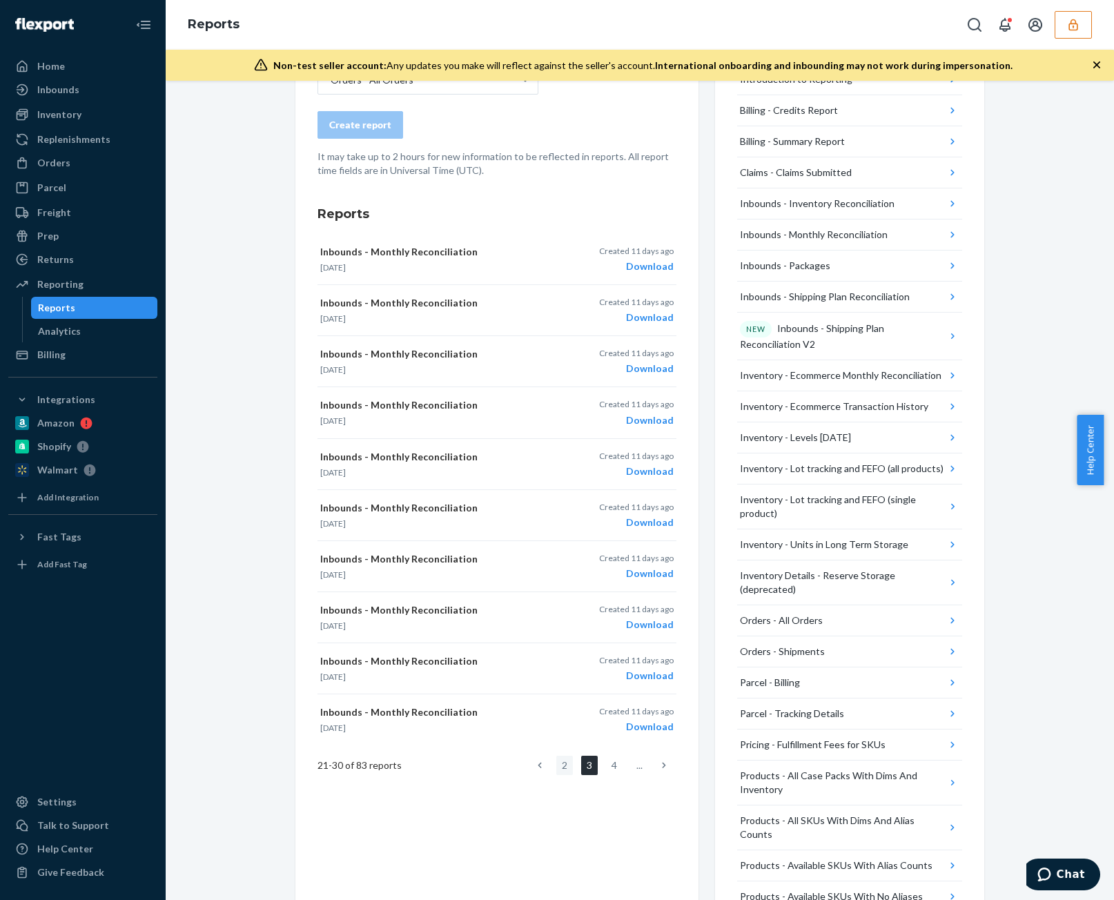
click at [560, 766] on link "2" at bounding box center [564, 765] width 17 height 19
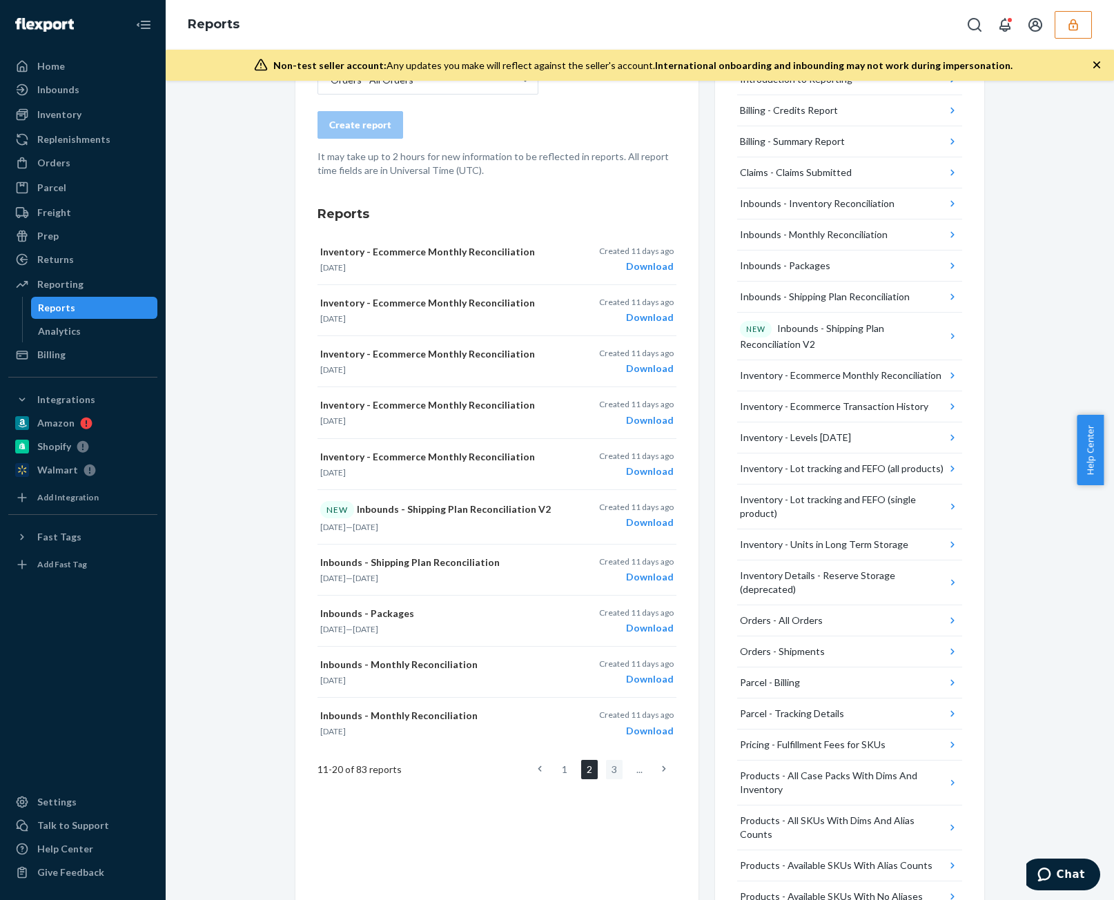
click at [606, 772] on link "3" at bounding box center [614, 769] width 17 height 19
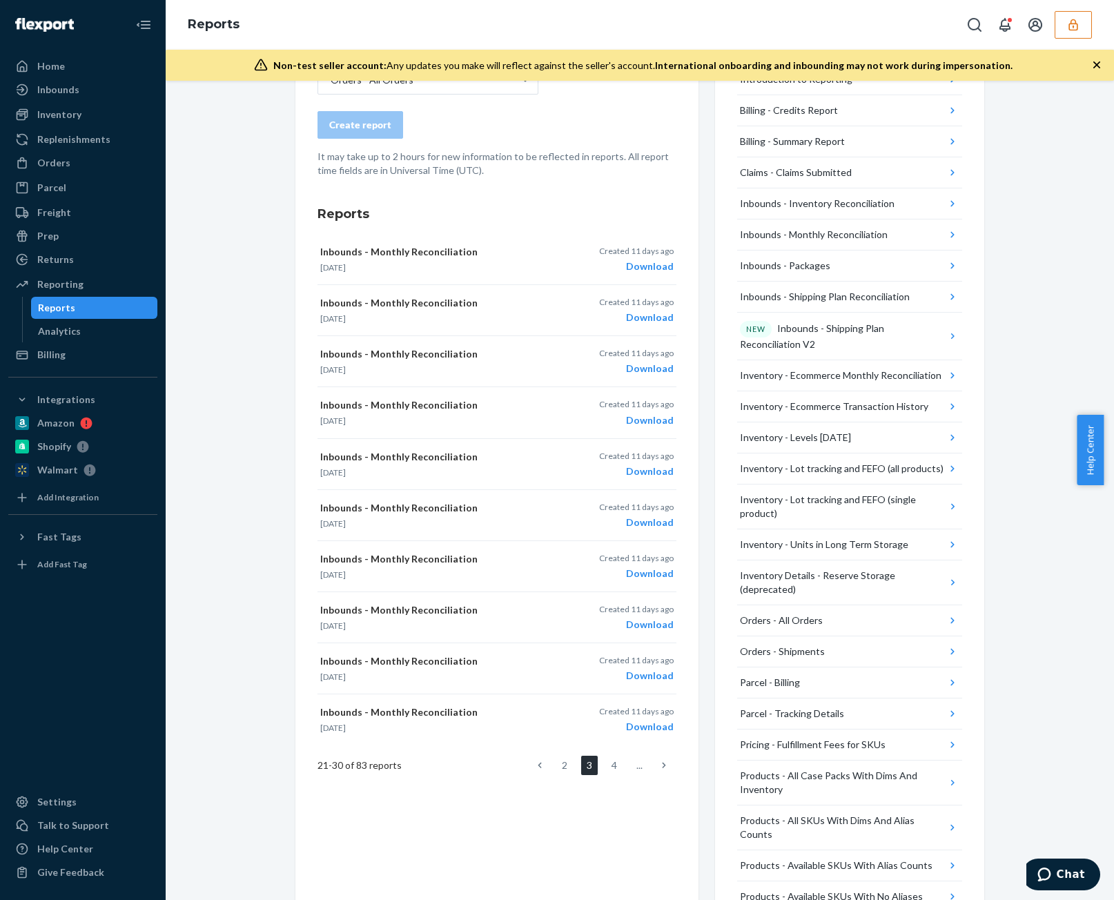
click at [581, 772] on link "3" at bounding box center [589, 765] width 17 height 19
click at [581, 766] on link "3" at bounding box center [589, 765] width 17 height 19
click at [565, 766] on link "2" at bounding box center [564, 765] width 17 height 19
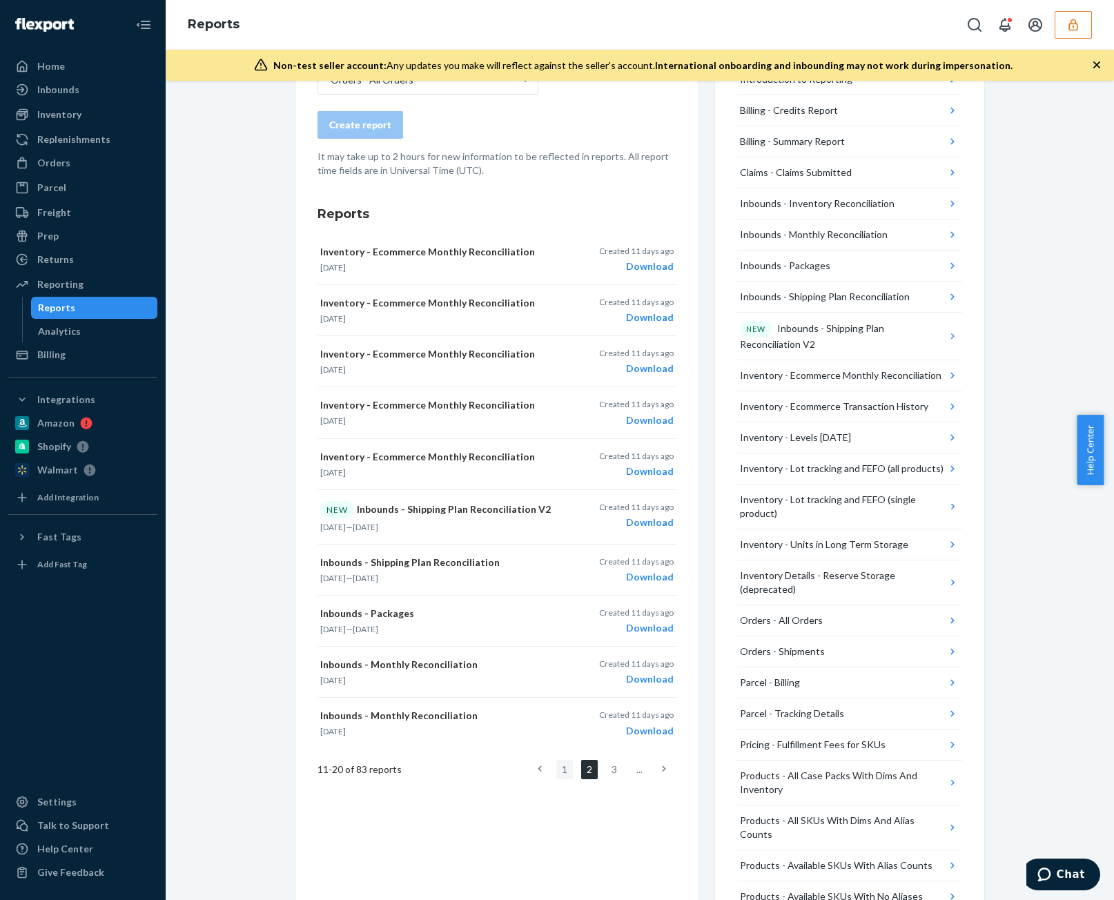
click at [556, 766] on link "1" at bounding box center [564, 769] width 17 height 19
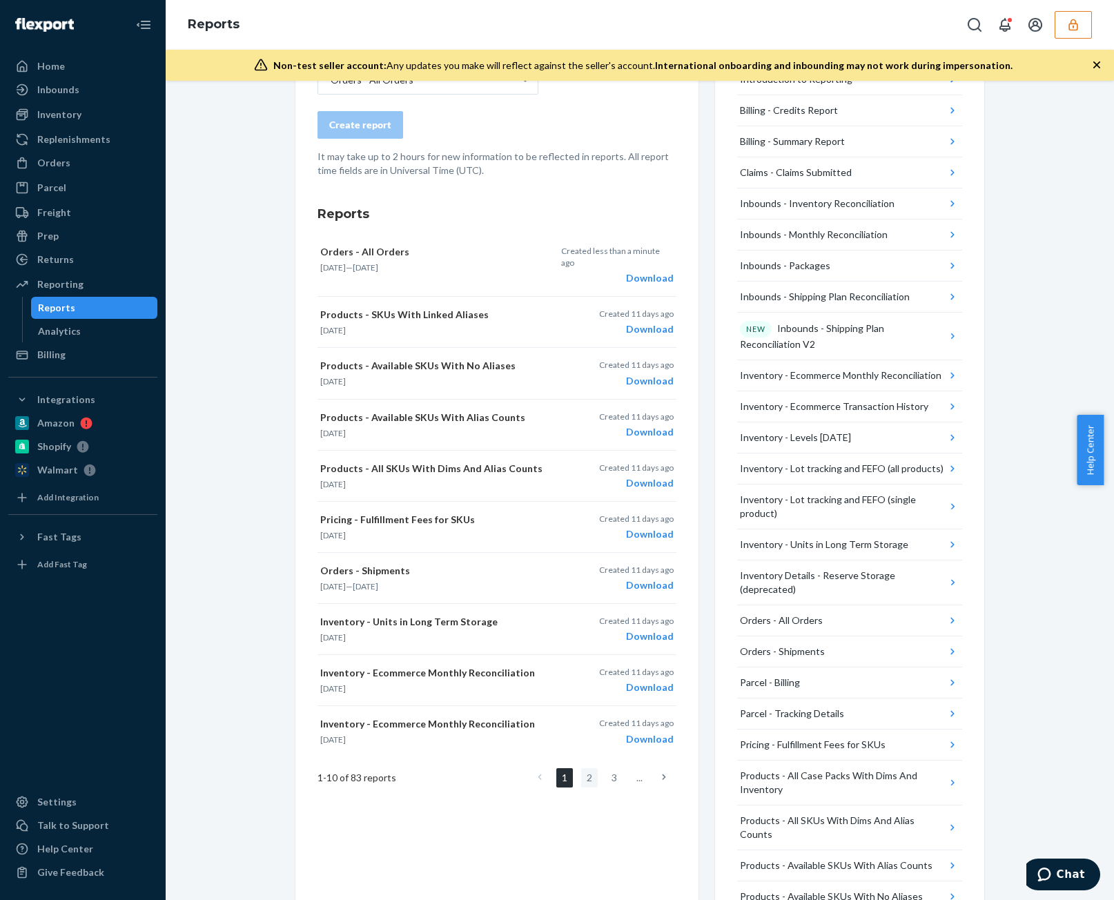
click at [586, 768] on link "2" at bounding box center [589, 777] width 17 height 19
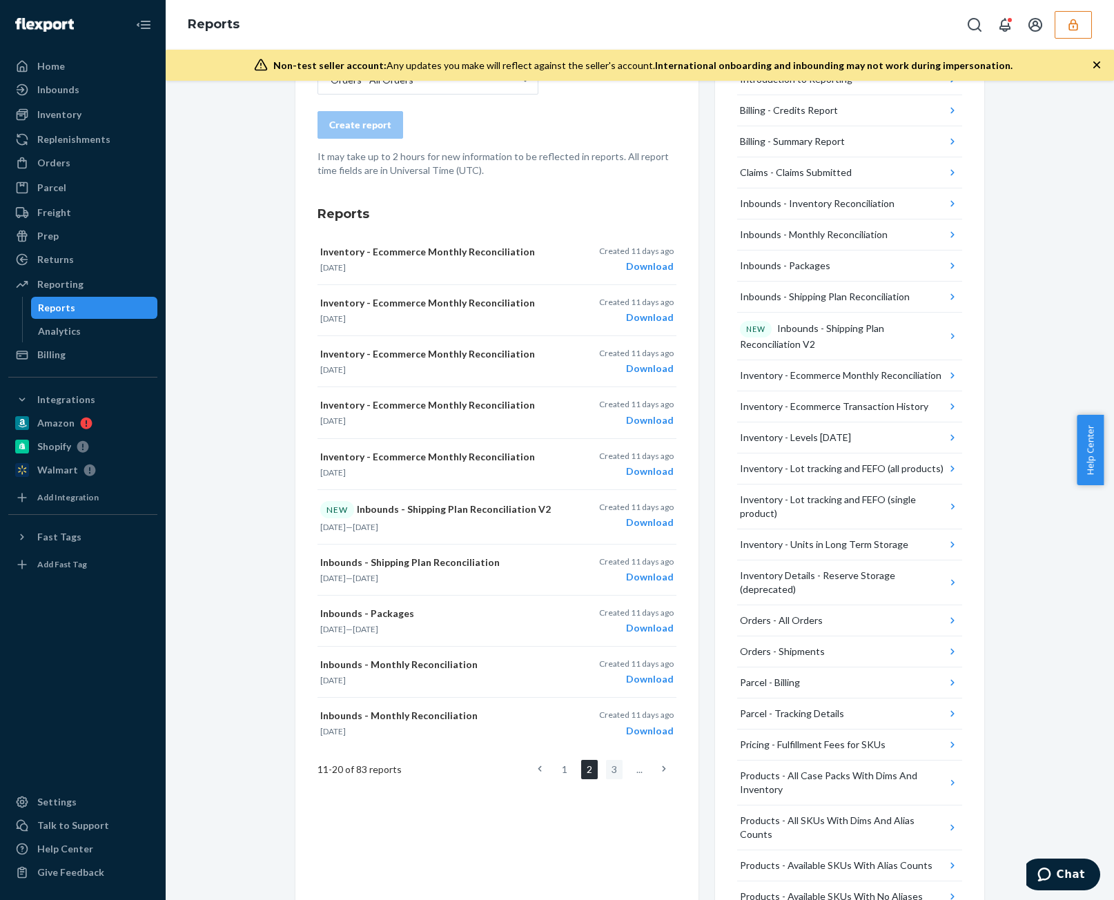
click at [606, 766] on link "3" at bounding box center [614, 769] width 17 height 19
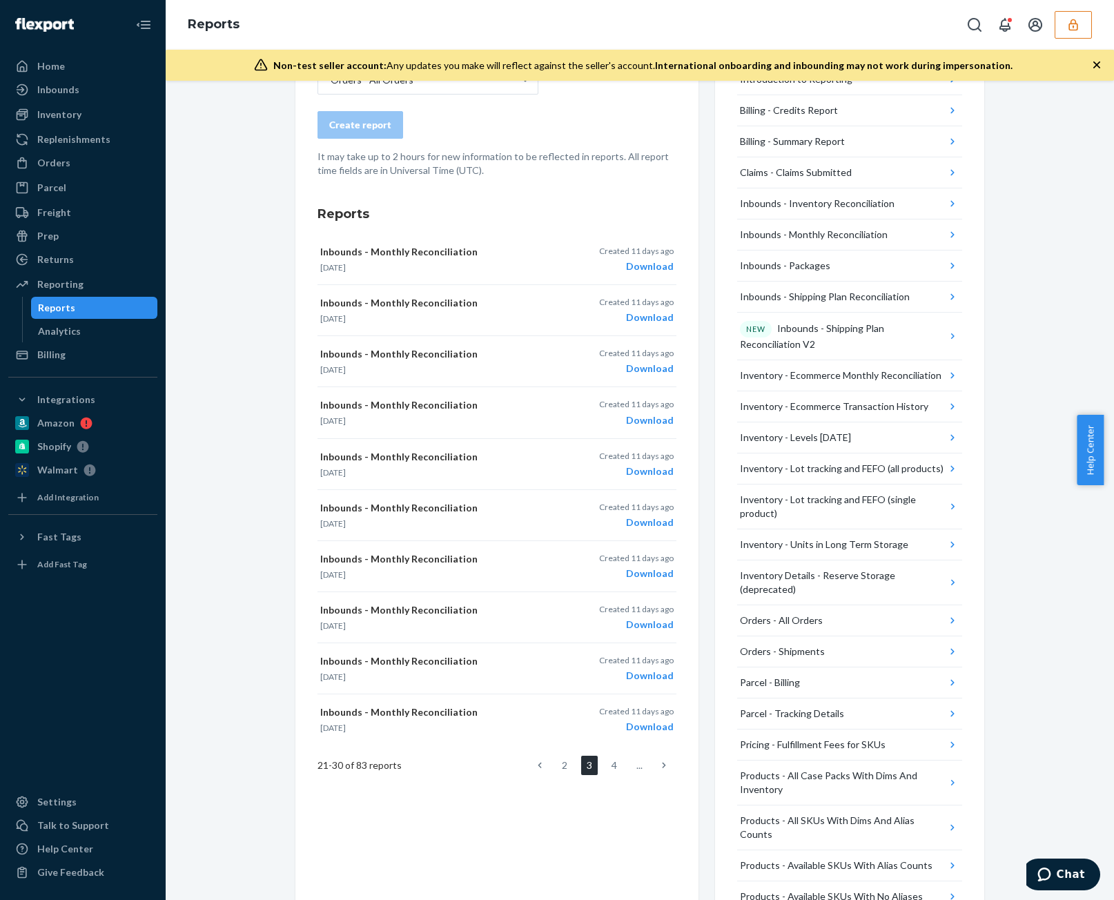
click at [574, 765] on ul "2 3 4 ..." at bounding box center [601, 765] width 149 height 19
click at [564, 766] on link "2" at bounding box center [564, 765] width 17 height 19
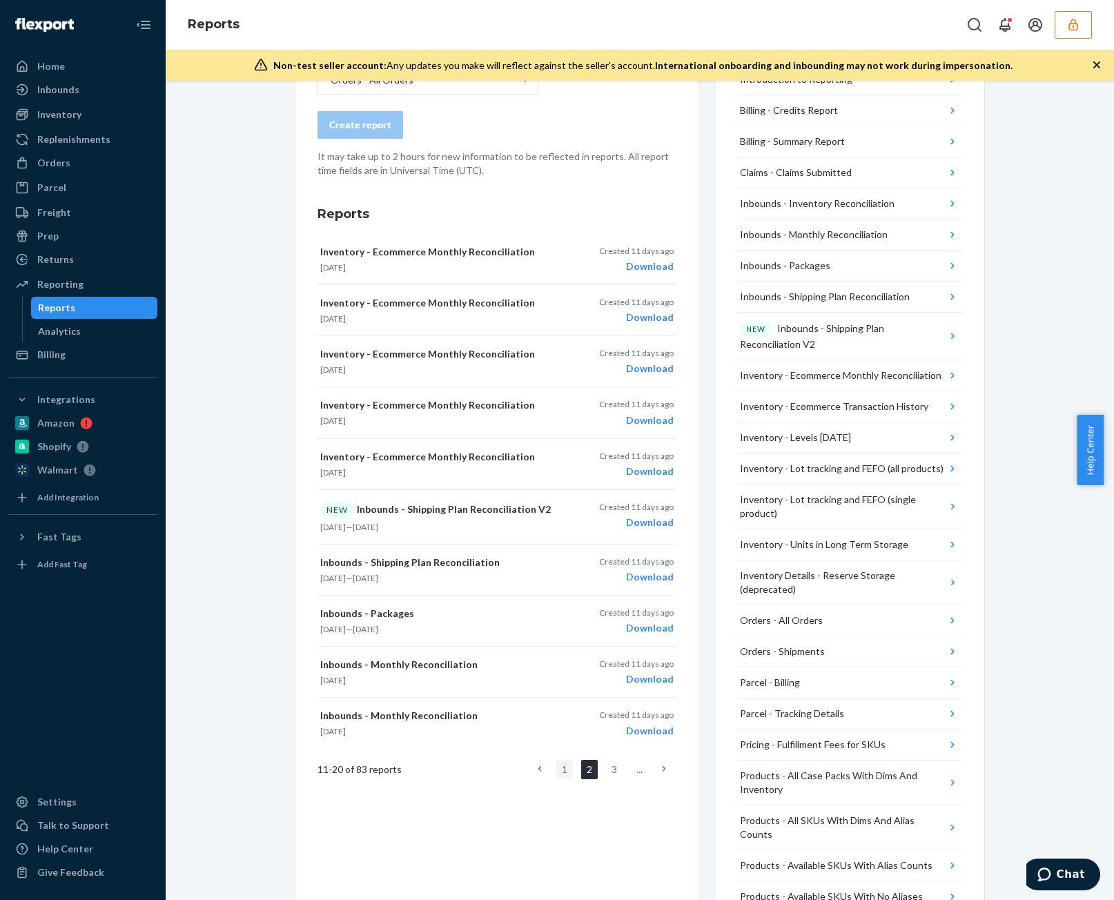
click at [556, 763] on link "1" at bounding box center [564, 769] width 17 height 19
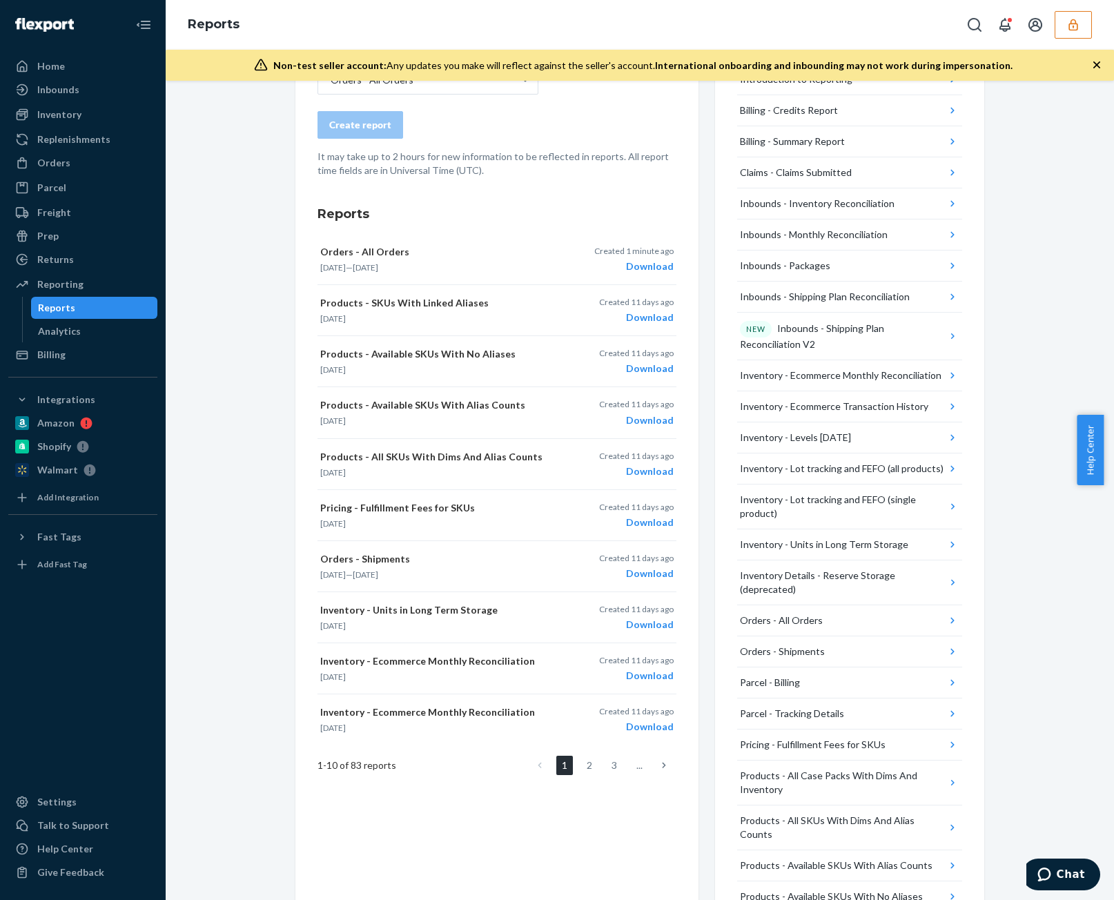
click at [595, 764] on ul "1 2 3 ..." at bounding box center [601, 765] width 149 height 19
click at [606, 770] on link "3" at bounding box center [614, 765] width 17 height 19
click at [606, 768] on link "4" at bounding box center [614, 765] width 17 height 19
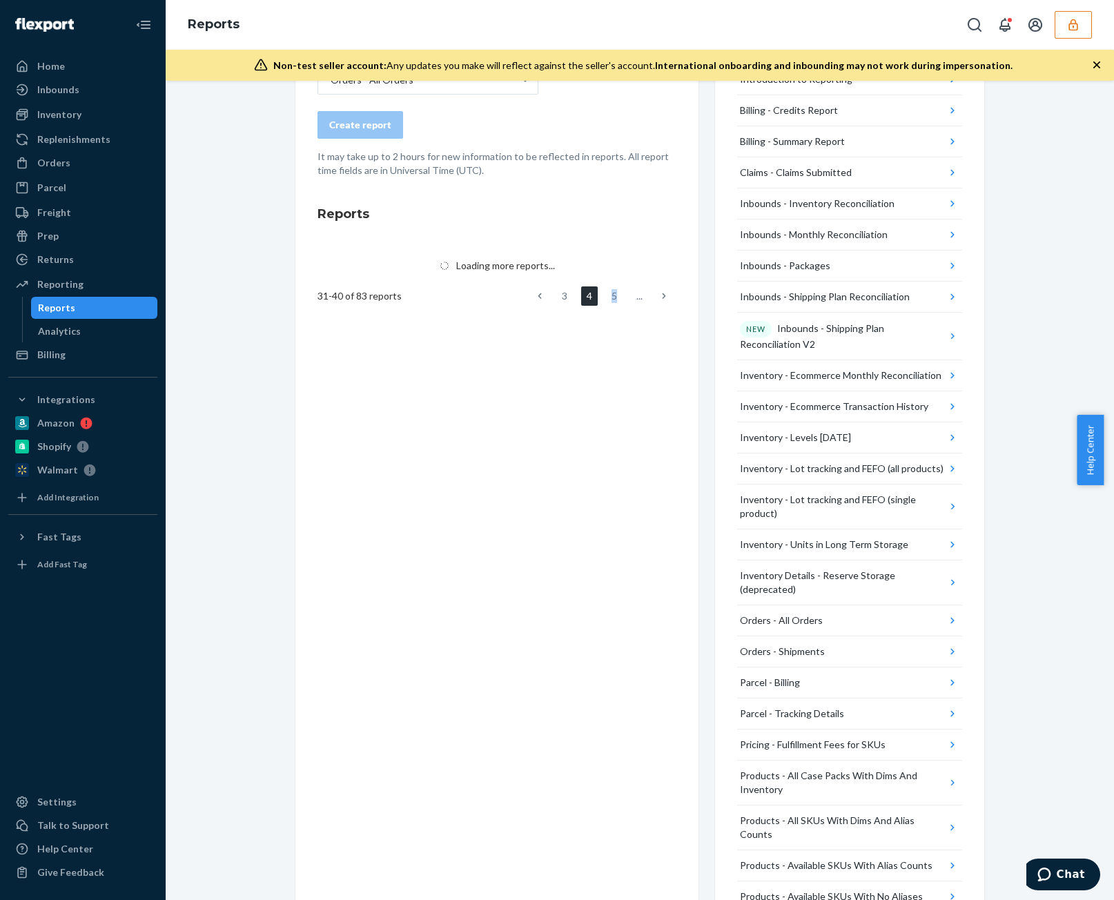
click at [603, 768] on div "Create a New Report Which report would you like to see? Orders - All Orders Cre…" at bounding box center [496, 545] width 403 height 1118
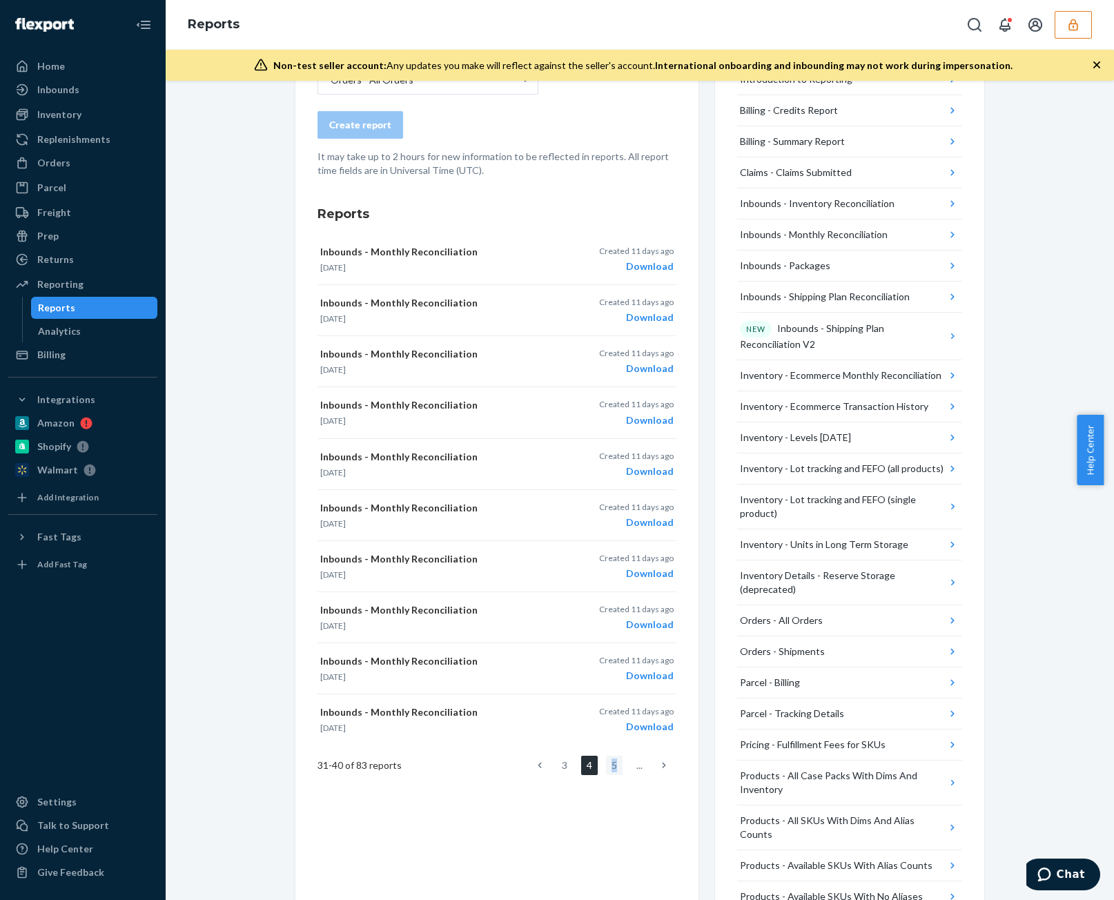
click at [608, 769] on link "5" at bounding box center [614, 765] width 17 height 19
click at [607, 766] on link "6" at bounding box center [614, 765] width 17 height 19
click at [607, 764] on link "7" at bounding box center [614, 765] width 17 height 19
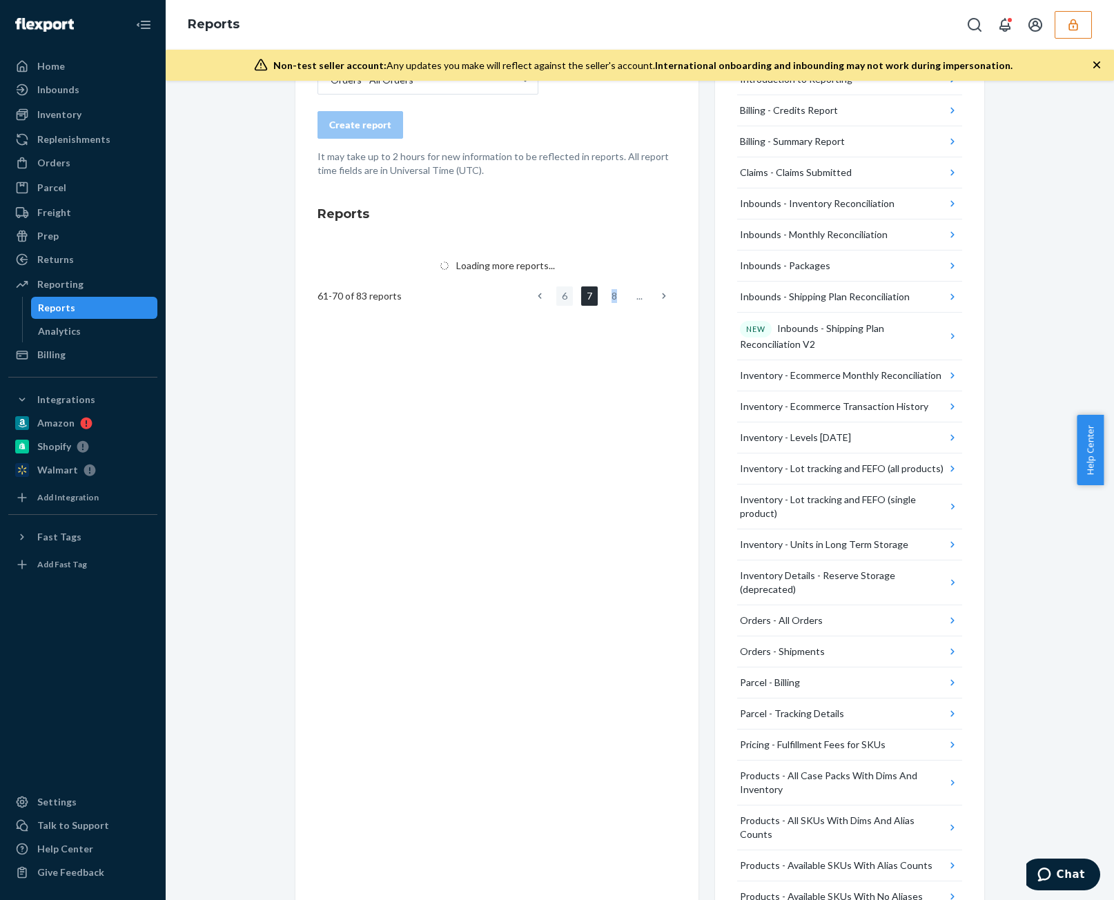
click at [607, 764] on div "Create a New Report Which report would you like to see? Orders - All Orders Cre…" at bounding box center [496, 545] width 403 height 1118
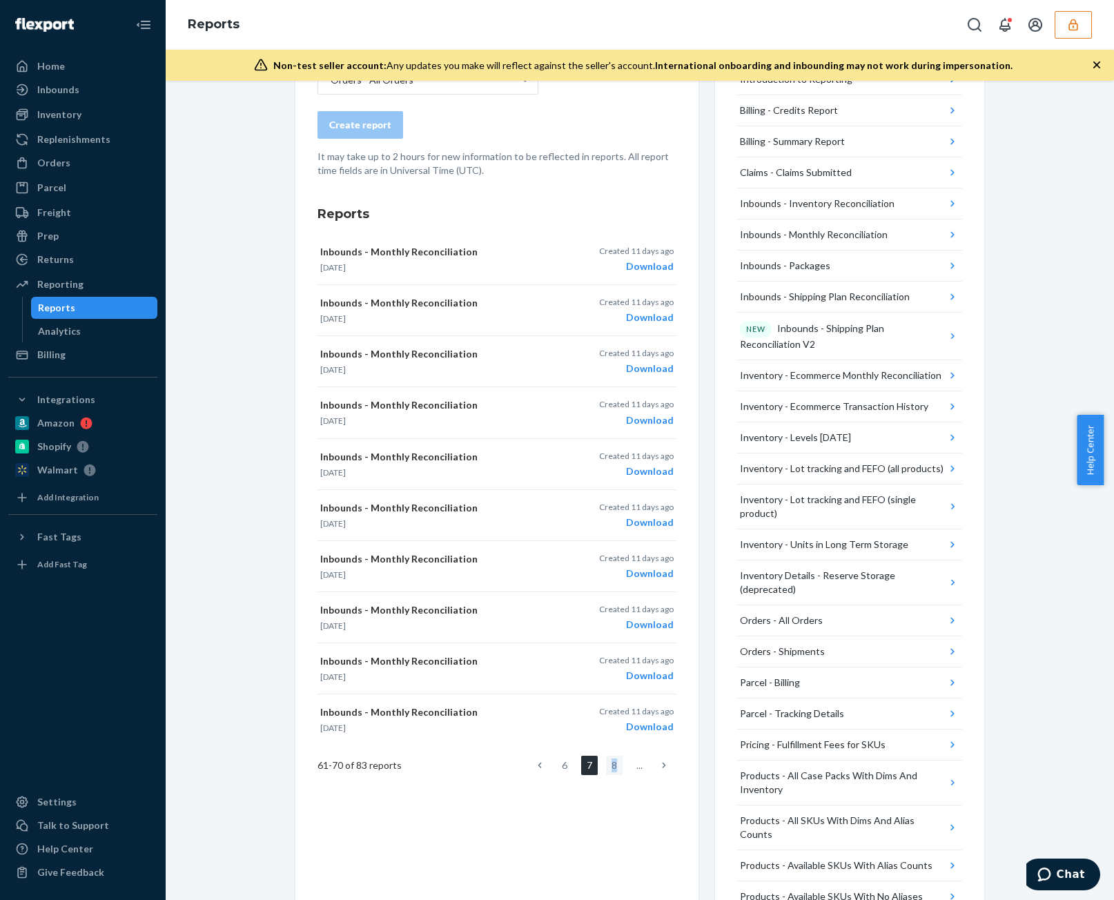
click at [606, 757] on link "8" at bounding box center [614, 765] width 17 height 19
click at [616, 761] on link "8" at bounding box center [614, 765] width 17 height 19
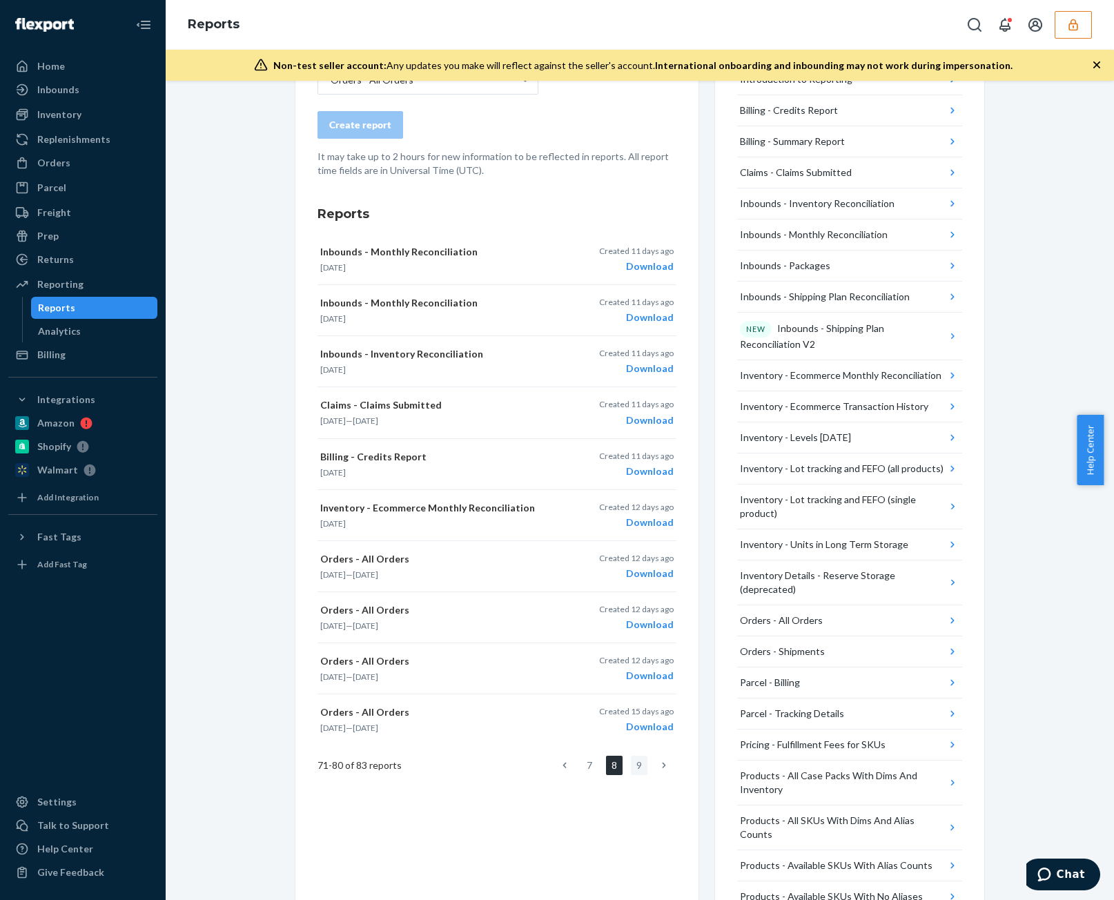
click at [636, 766] on link "9" at bounding box center [639, 765] width 17 height 19
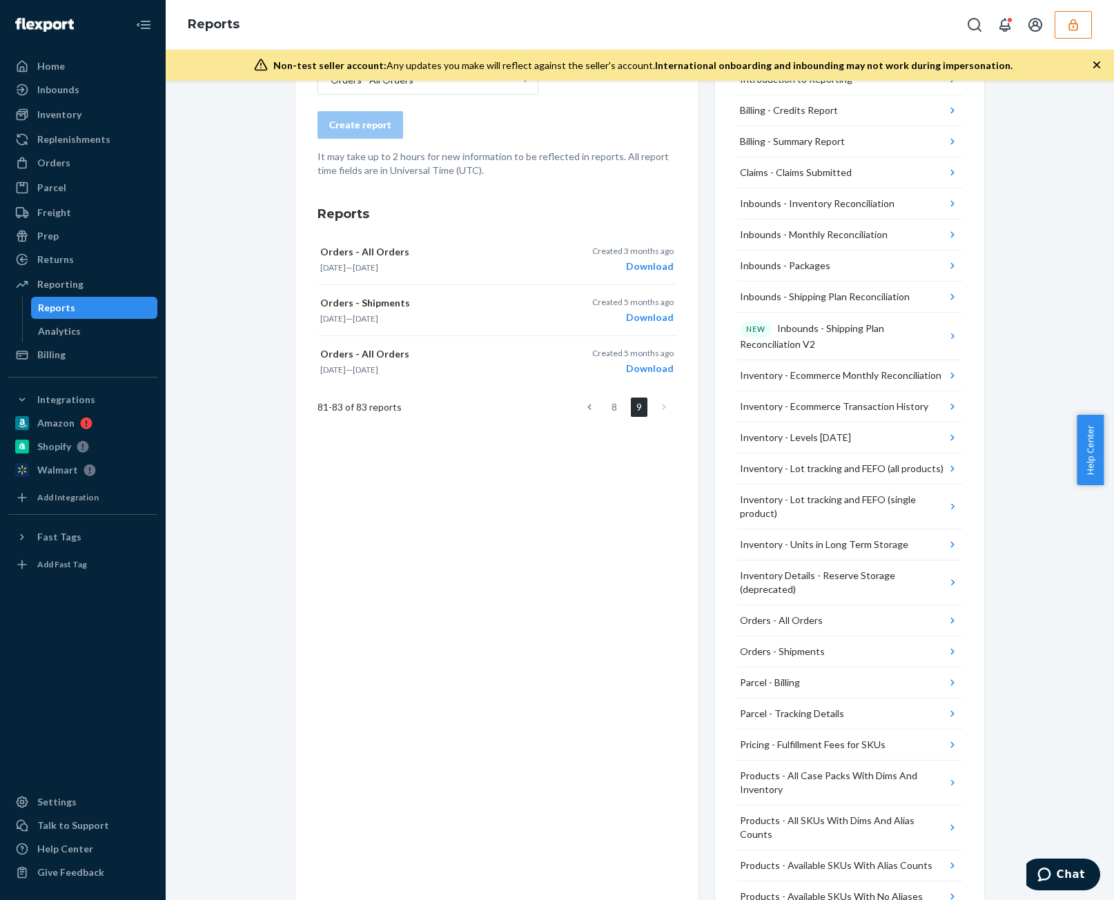
click at [587, 405] on icon at bounding box center [589, 407] width 4 height 10
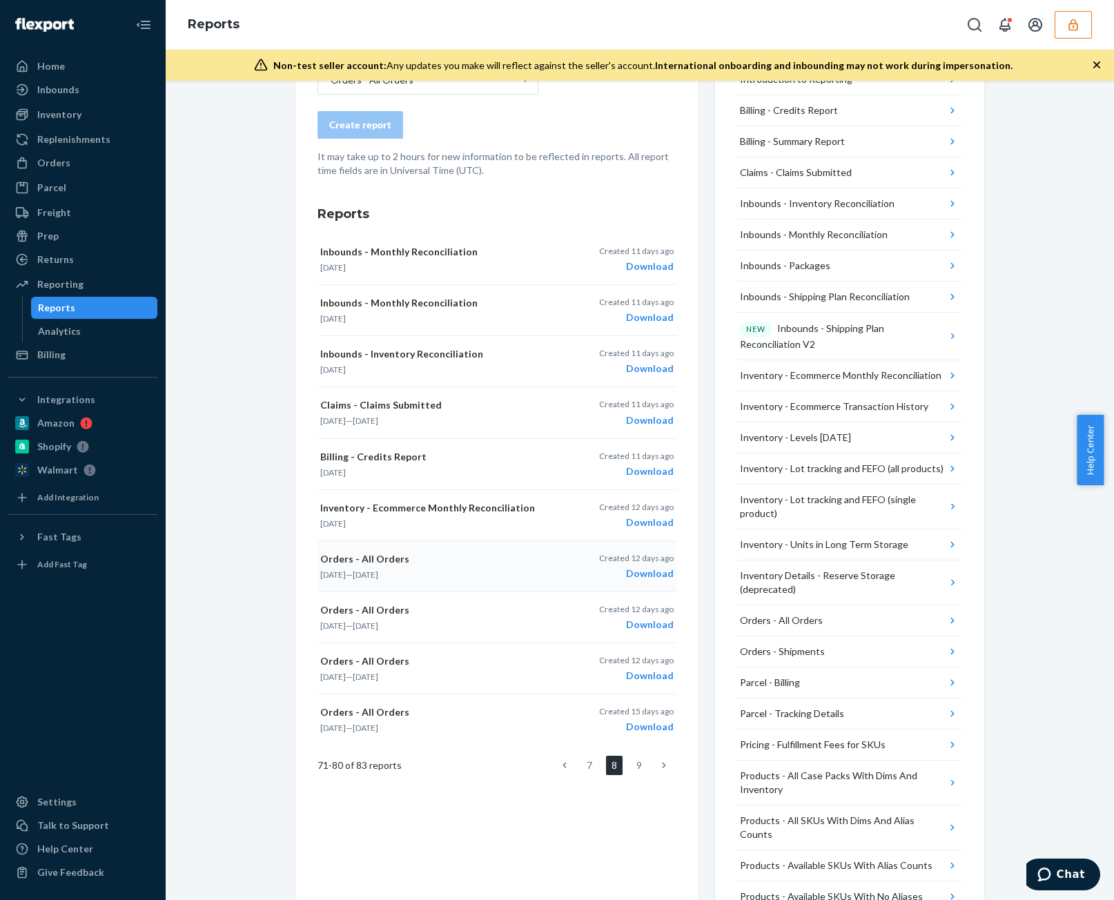
click at [650, 571] on div "Download" at bounding box center [636, 574] width 75 height 14
click at [569, 770] on ul "7 8 9" at bounding box center [614, 765] width 124 height 19
click at [567, 768] on ul "7 8 9" at bounding box center [614, 765] width 124 height 19
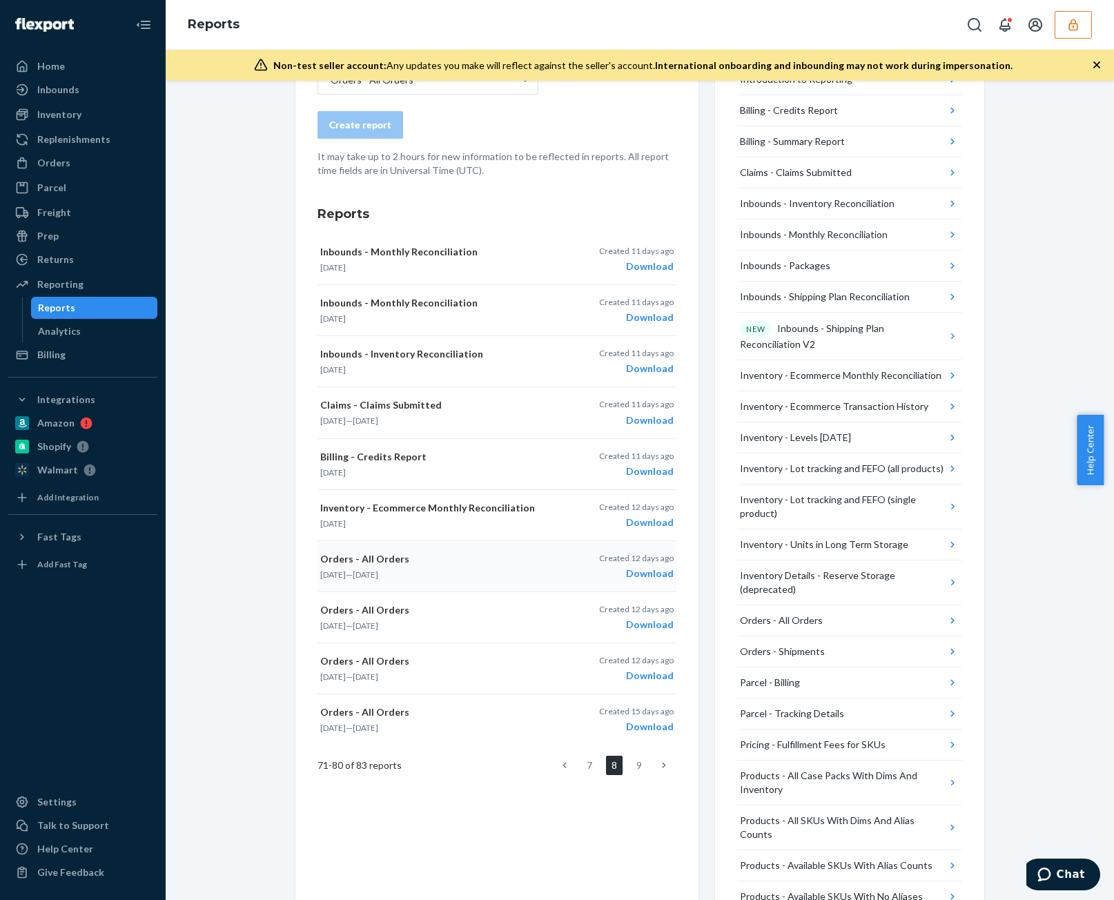
click at [565, 767] on link at bounding box center [564, 765] width 15 height 19
click at [565, 767] on link "6" at bounding box center [564, 765] width 17 height 19
click at [565, 767] on link "5" at bounding box center [564, 765] width 17 height 19
click at [565, 767] on link "3" at bounding box center [564, 765] width 17 height 19
click at [565, 767] on link "2" at bounding box center [564, 765] width 17 height 19
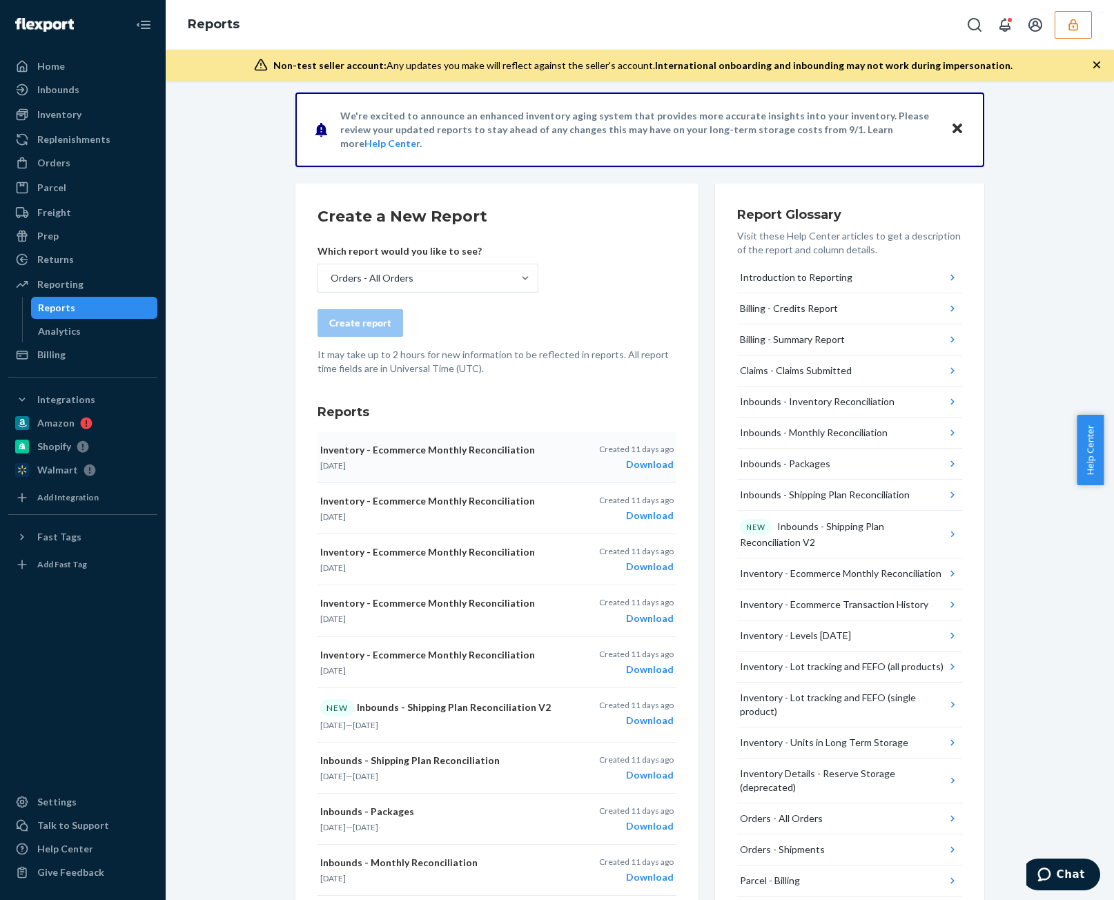
scroll to position [0, 0]
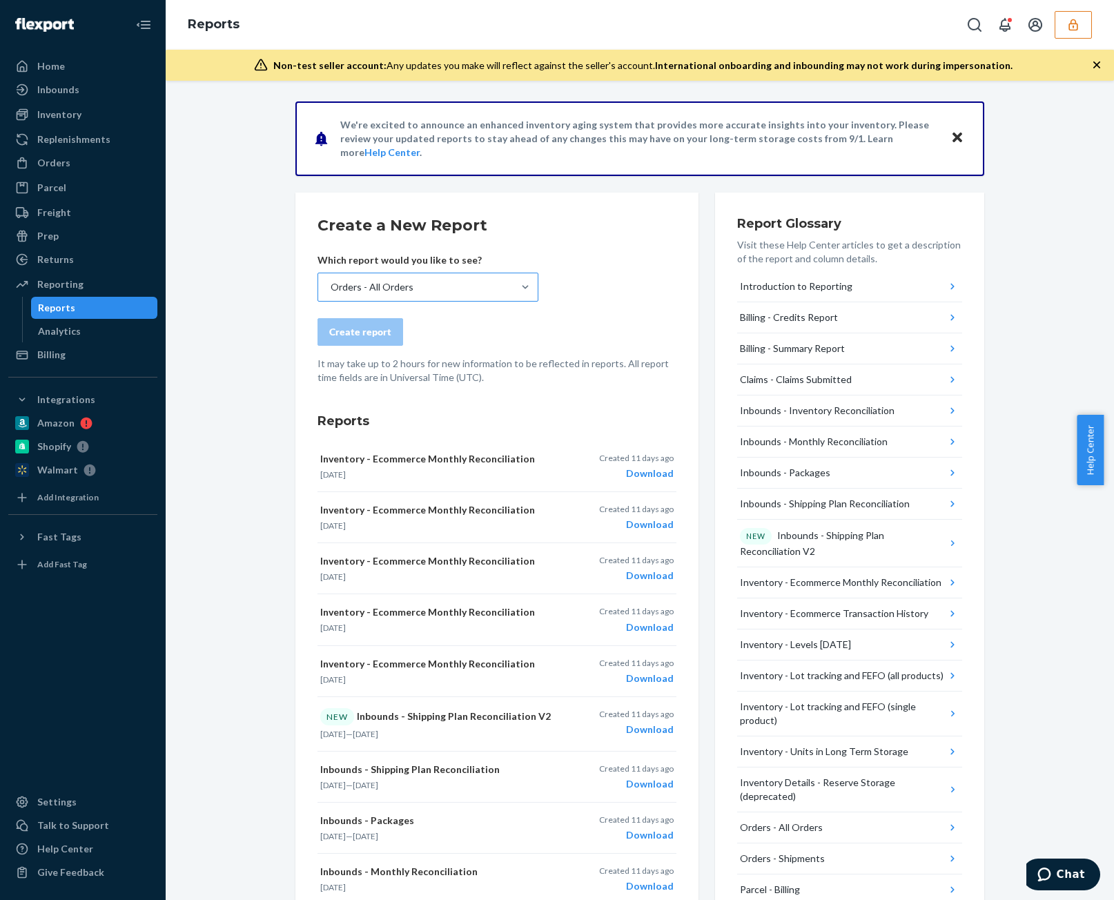
click at [430, 278] on div "Orders - All Orders" at bounding box center [415, 287] width 195 height 28
click at [331, 280] on input "Orders - All Orders" at bounding box center [329, 287] width 1 height 14
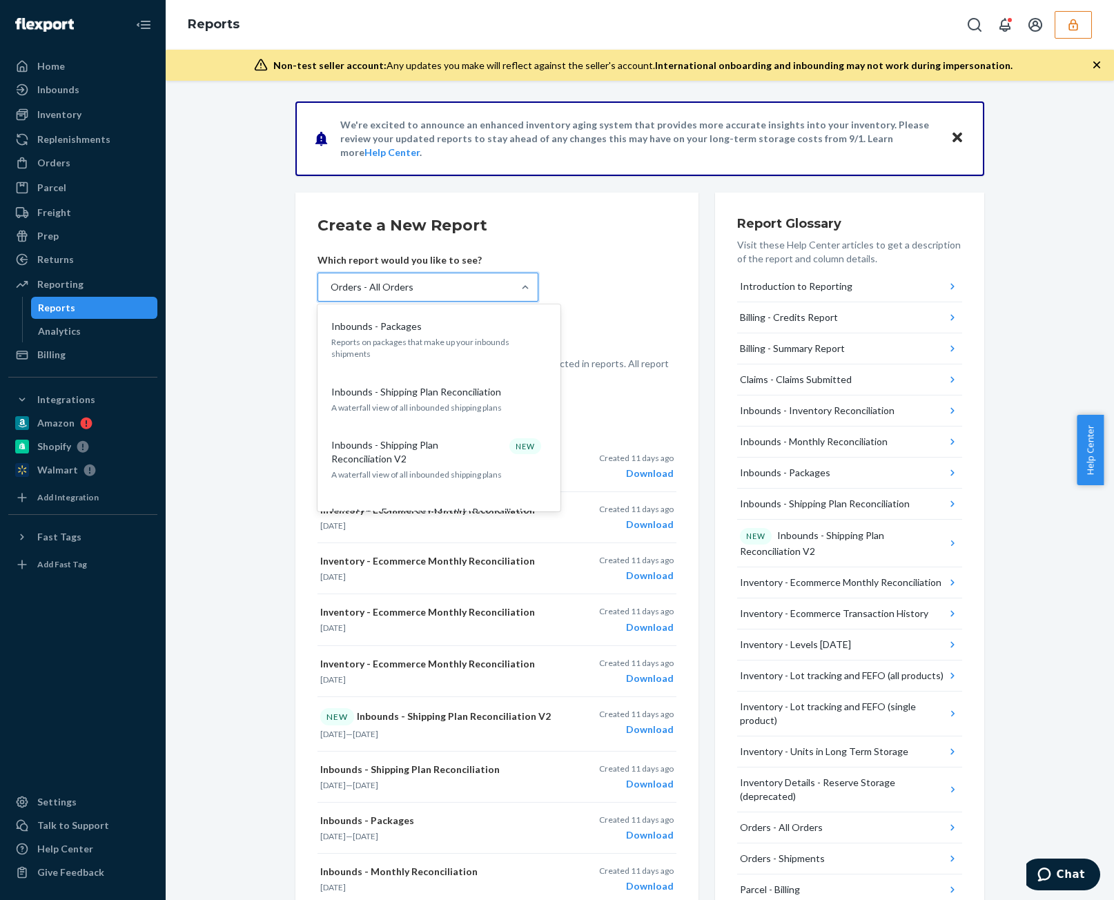
scroll to position [148, 0]
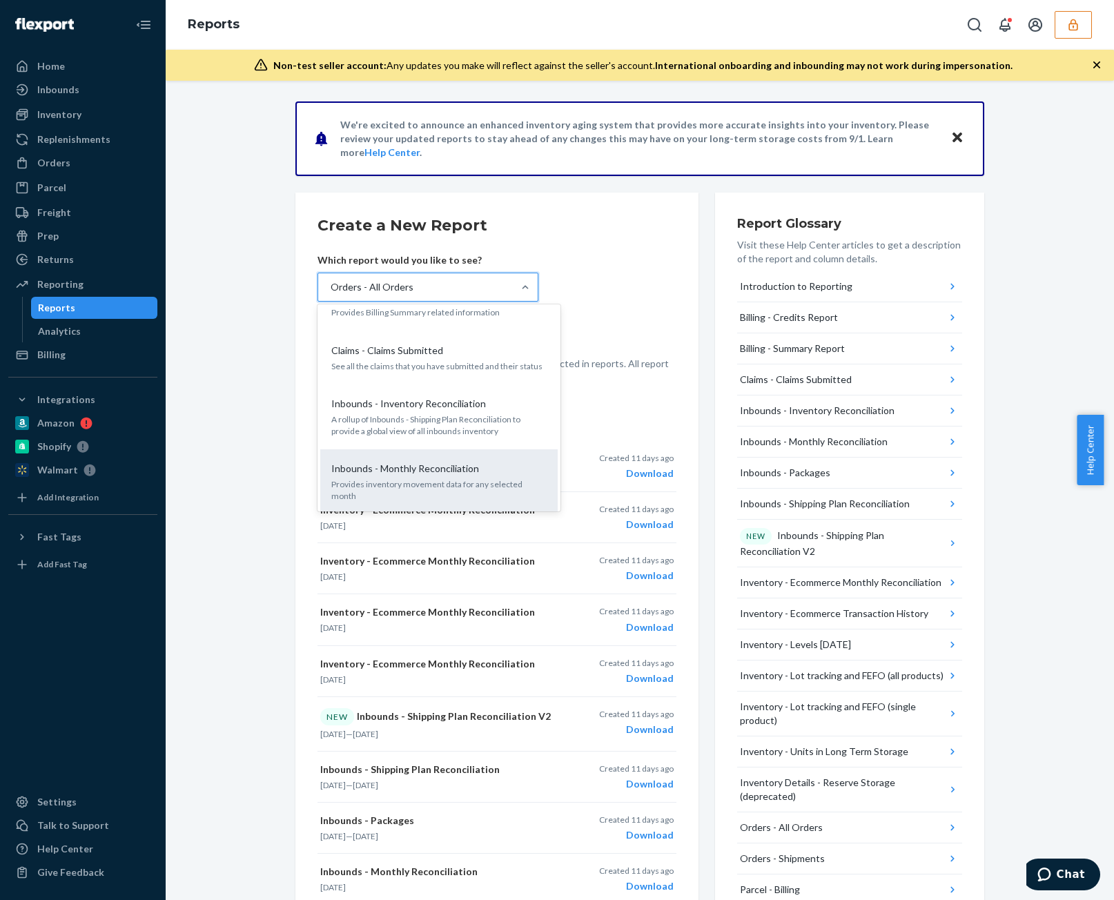
click at [511, 459] on div "Inbounds - Monthly Reconciliation Provides inventory movement data for any sele…" at bounding box center [439, 482] width 221 height 54
click at [331, 294] on input "option Inbounds - Monthly Reconciliation focused, 6 of 29. 29 results available…" at bounding box center [329, 287] width 1 height 14
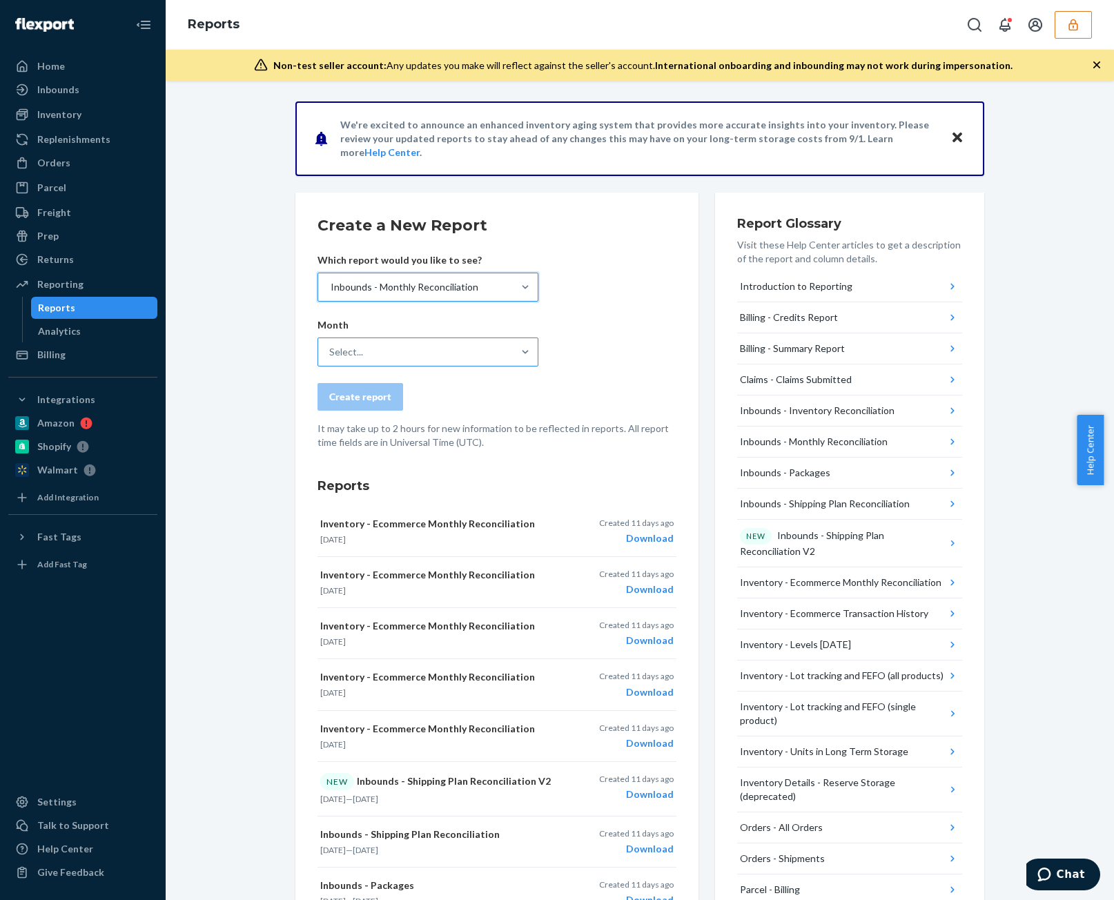
click at [359, 360] on div "Select..." at bounding box center [415, 352] width 195 height 28
click at [331, 359] on input "Select..." at bounding box center [329, 352] width 1 height 14
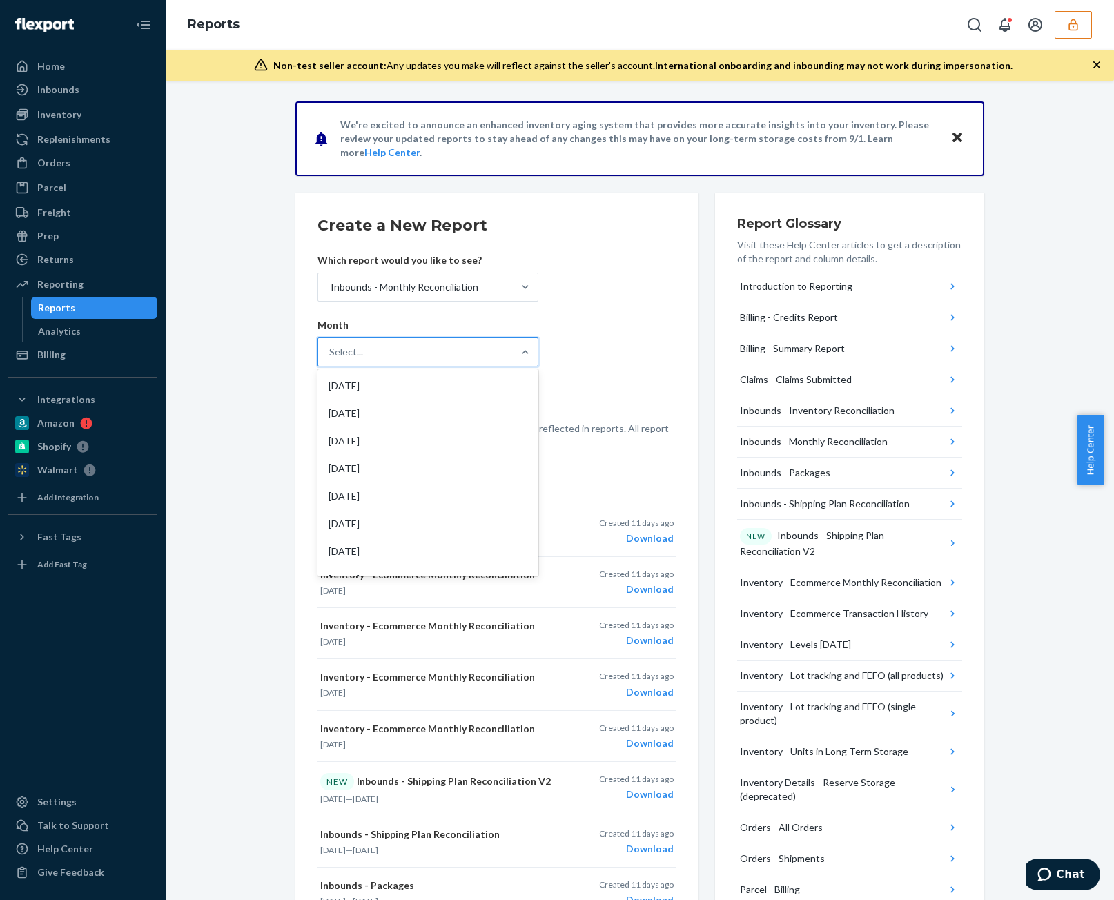
drag, startPoint x: 587, startPoint y: 329, endPoint x: 570, endPoint y: 337, distance: 18.2
click at [587, 331] on form "Create a New Report Which report would you like to see? Inbounds - Monthly Reco…" at bounding box center [497, 332] width 359 height 235
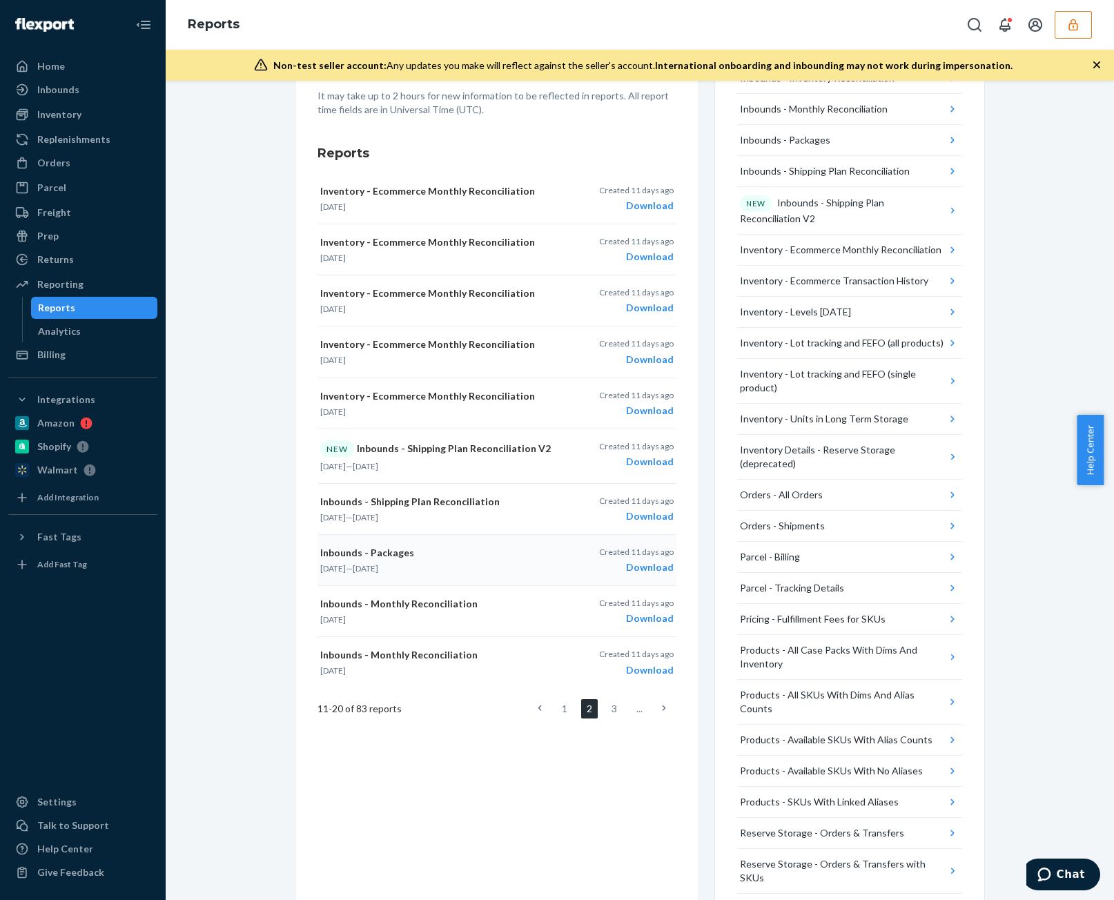
scroll to position [360, 0]
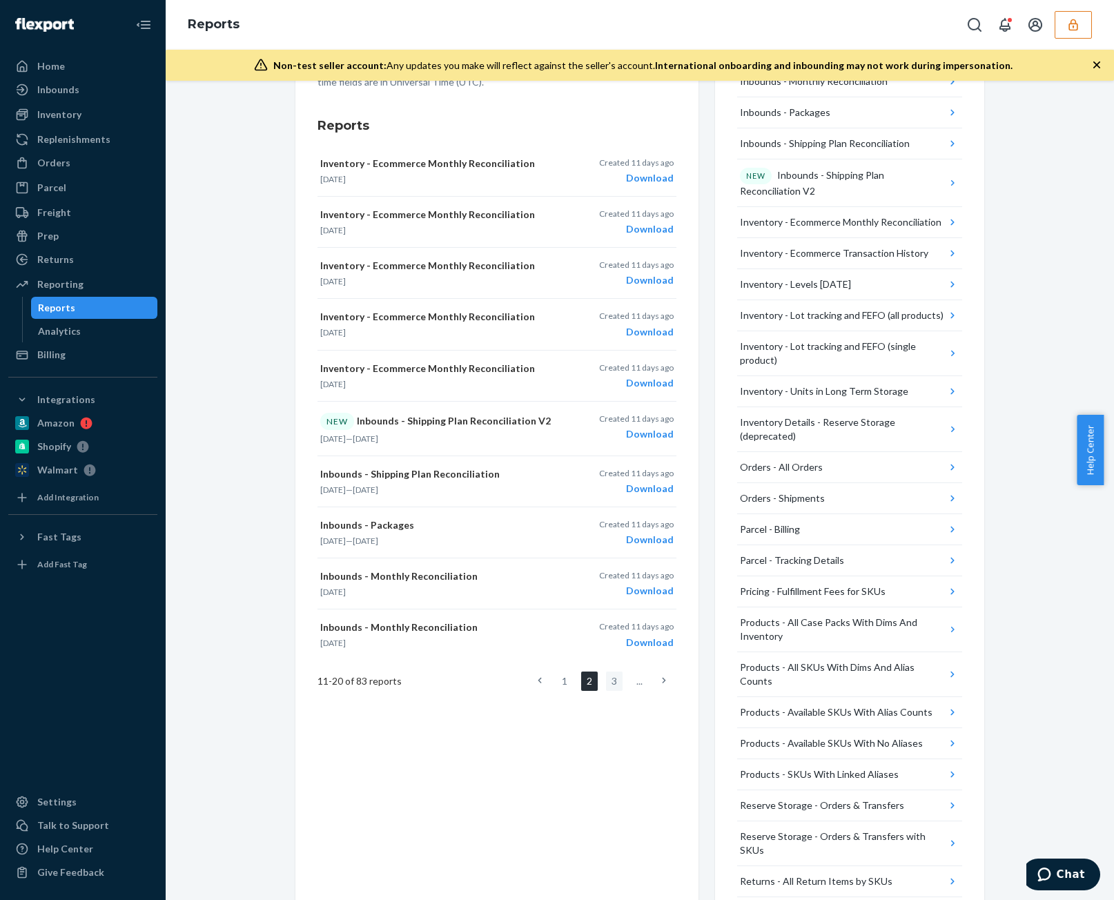
click at [612, 672] on link "3" at bounding box center [614, 681] width 17 height 19
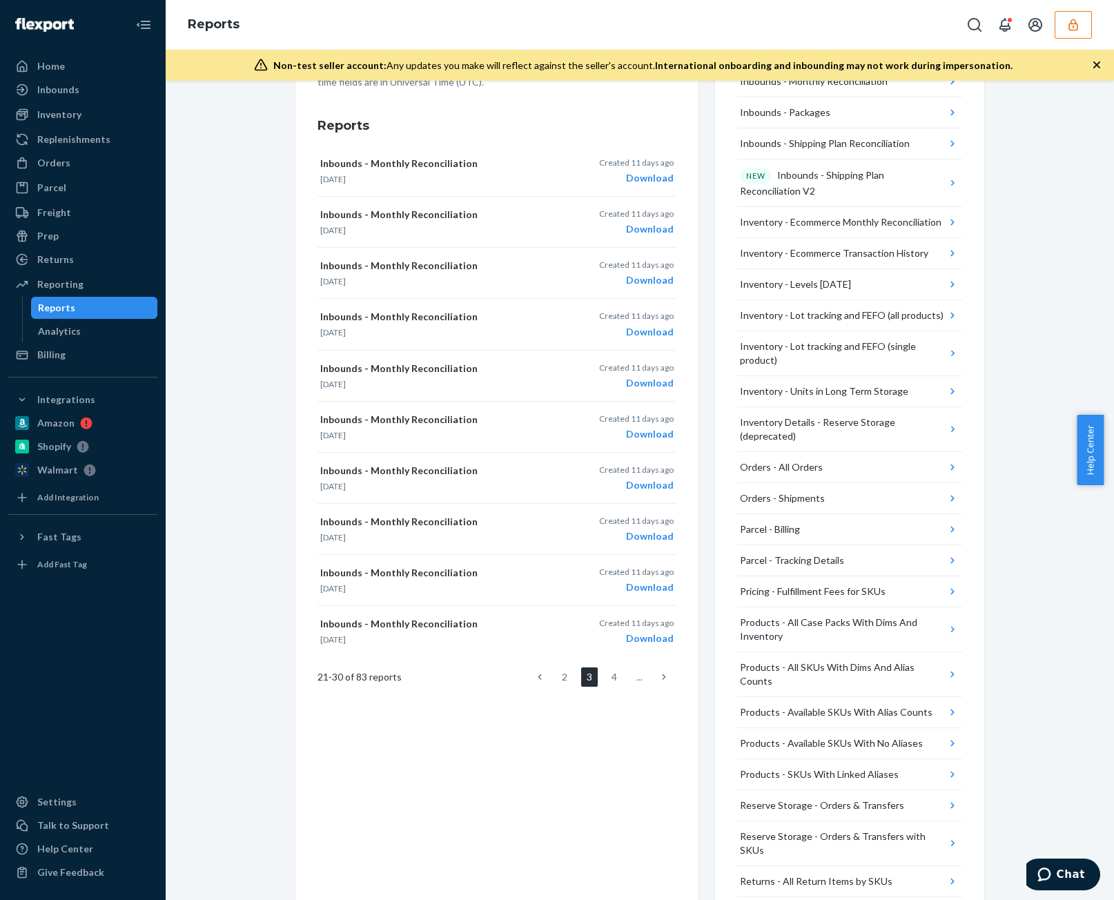
click at [611, 669] on link "4" at bounding box center [614, 677] width 17 height 19
click at [612, 668] on link "5" at bounding box center [614, 677] width 17 height 19
click at [612, 668] on link "6" at bounding box center [614, 677] width 17 height 19
click at [612, 668] on link "7" at bounding box center [614, 677] width 17 height 19
click at [612, 668] on link "8" at bounding box center [614, 677] width 17 height 19
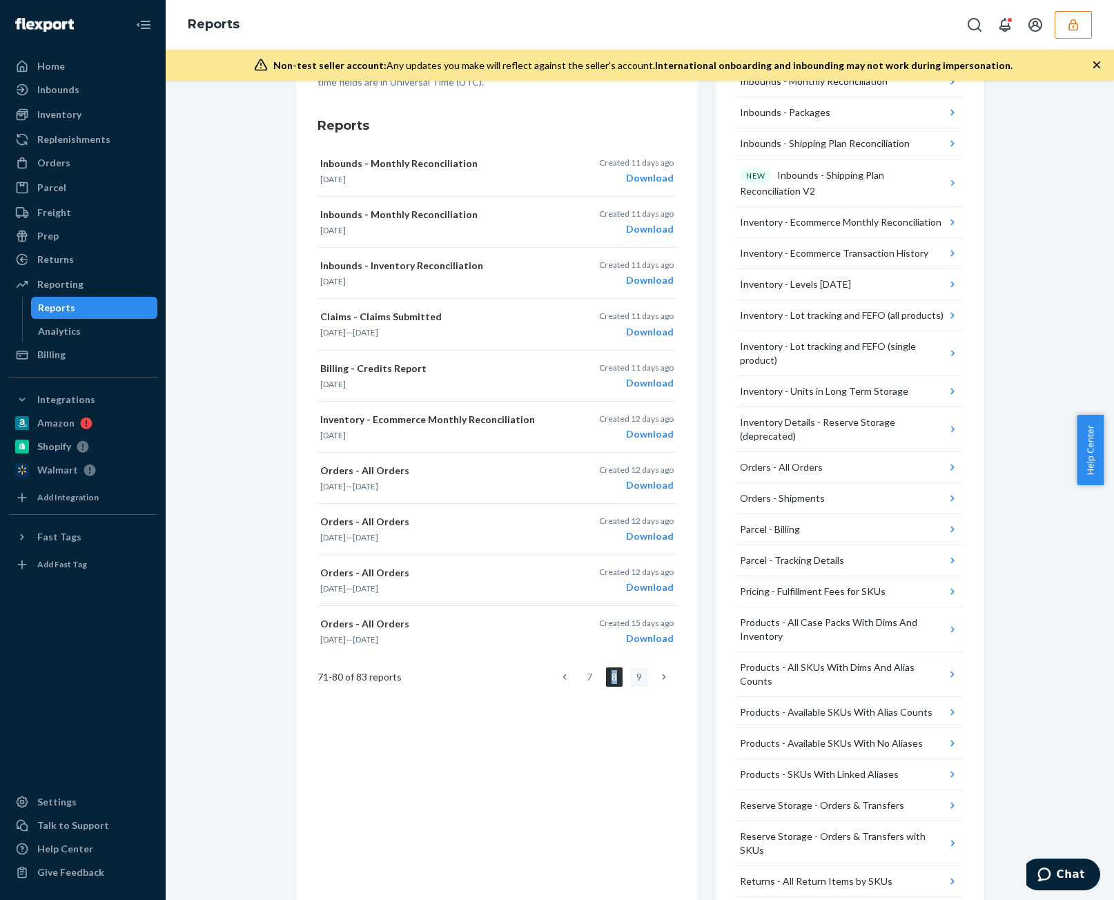
click at [632, 675] on link "9" at bounding box center [639, 677] width 17 height 19
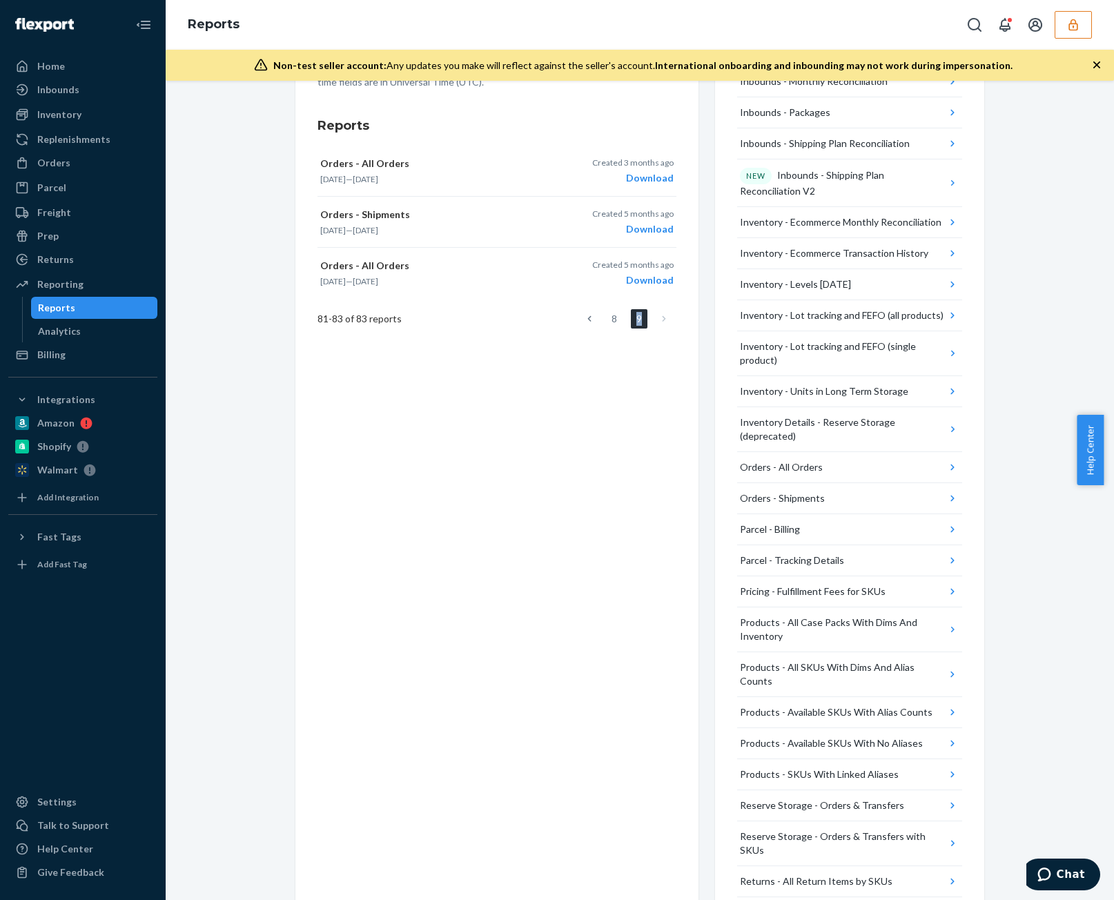
click at [632, 675] on div "Create a New Report Which report would you like to see? Inbounds - Monthly Reco…" at bounding box center [496, 391] width 403 height 1118
click at [582, 324] on link at bounding box center [589, 318] width 15 height 19
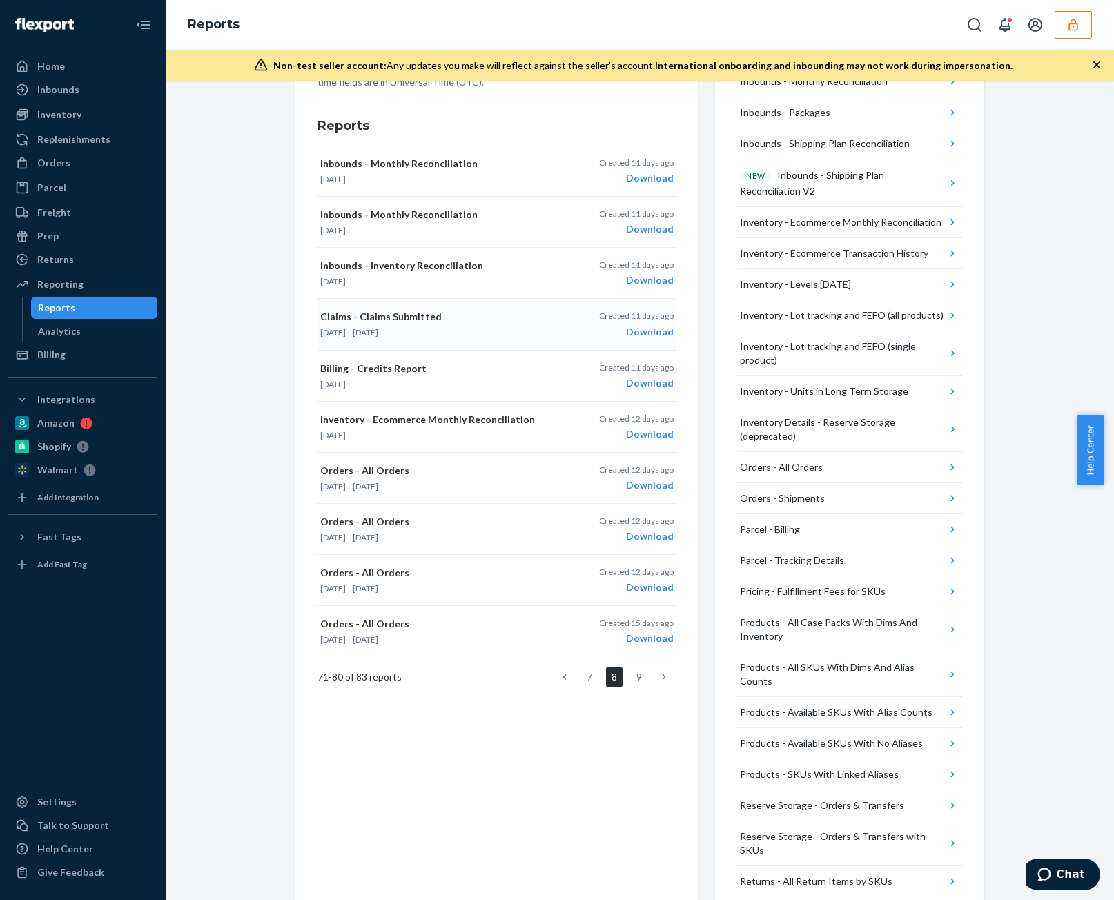
click at [646, 333] on div "Download" at bounding box center [636, 332] width 75 height 14
click at [650, 275] on div "Download" at bounding box center [636, 280] width 75 height 14
click at [647, 226] on div "Download" at bounding box center [636, 229] width 75 height 14
click at [650, 171] on div "Download" at bounding box center [636, 178] width 75 height 14
click at [563, 674] on link at bounding box center [564, 677] width 15 height 19
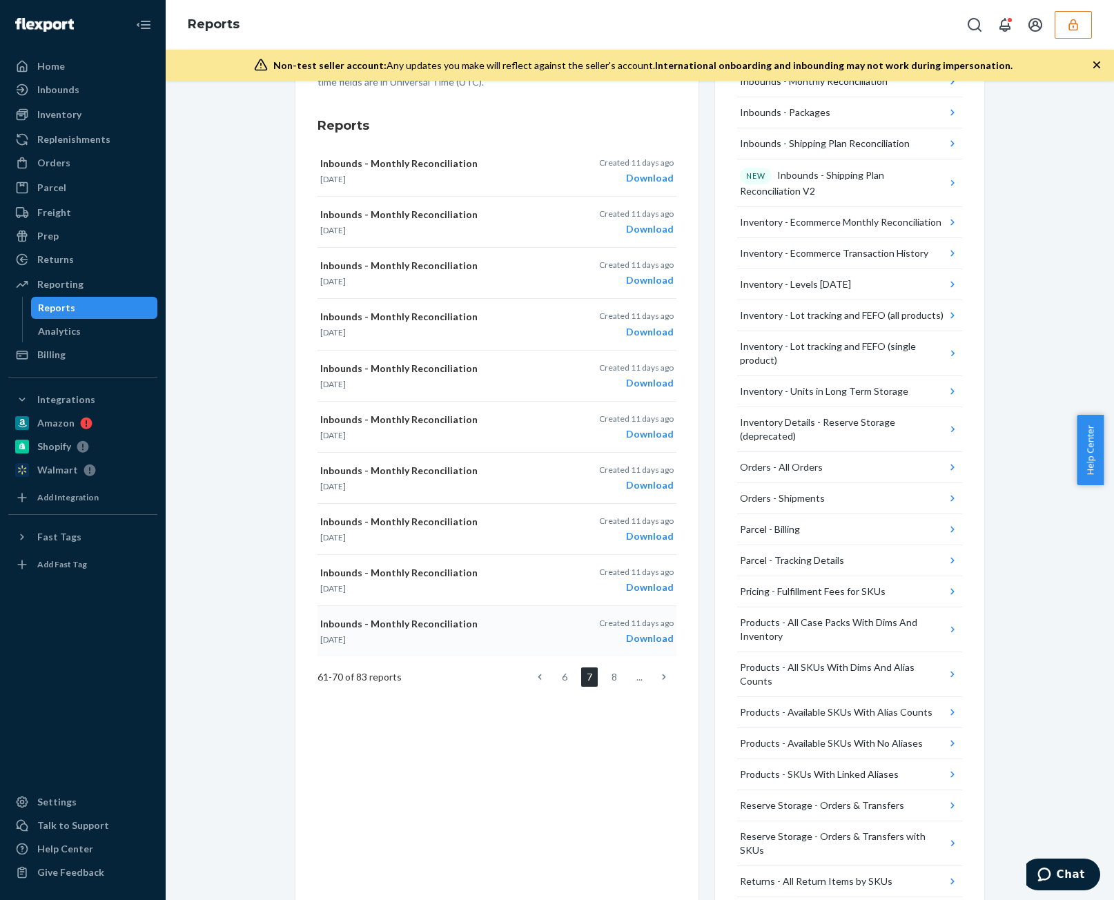
click at [648, 625] on div "Created 11 days ago Download" at bounding box center [636, 631] width 75 height 28
click at [645, 583] on div "Download" at bounding box center [636, 588] width 75 height 14
click at [649, 529] on div "Download" at bounding box center [636, 536] width 75 height 14
click at [645, 478] on div "Download" at bounding box center [636, 485] width 75 height 14
click at [642, 431] on div "Download" at bounding box center [636, 434] width 75 height 14
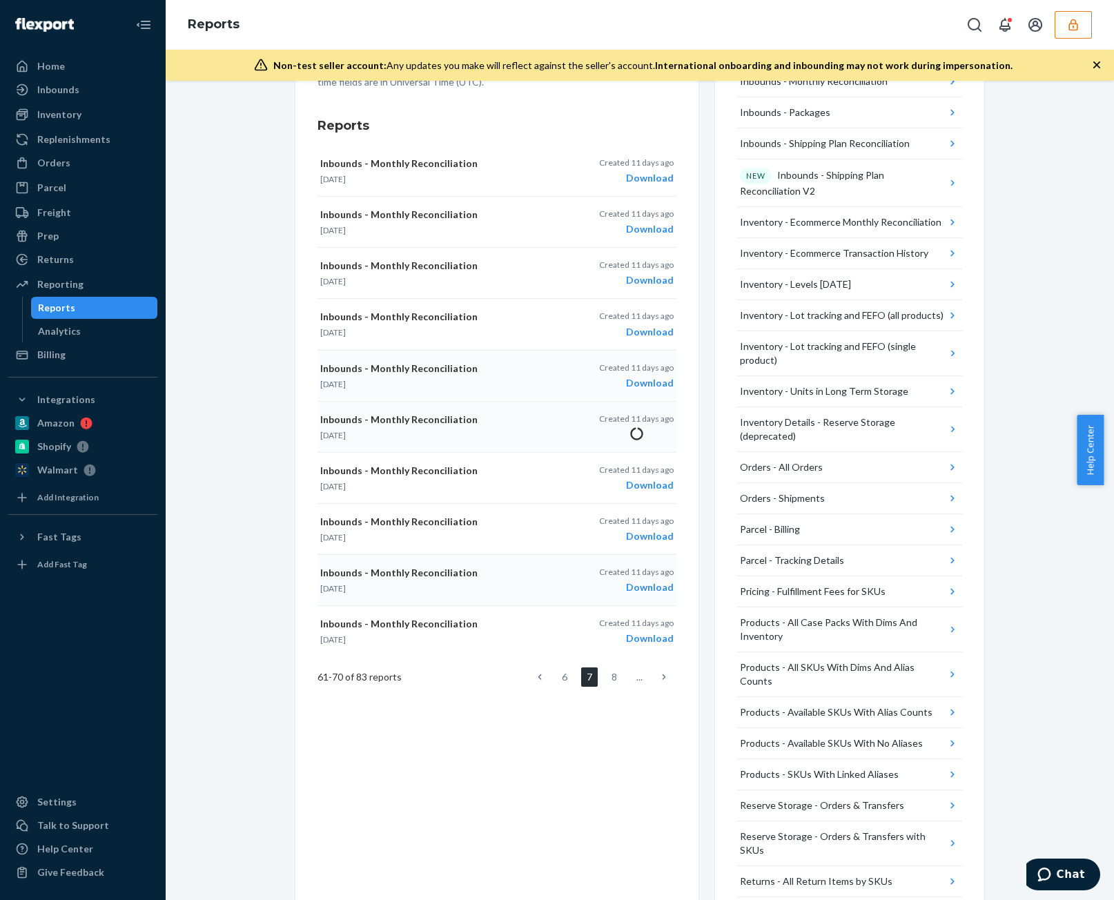
click at [637, 382] on div "Download" at bounding box center [636, 383] width 75 height 14
click at [630, 332] on button "Inbounds - Monthly Reconciliation Dec 2024 Created 11 days ago Download" at bounding box center [497, 324] width 359 height 51
click at [637, 285] on button "Inbounds - Monthly Reconciliation Nov 2024 Created 11 days ago Download" at bounding box center [497, 273] width 359 height 51
click at [637, 226] on button "Inbounds - Monthly Reconciliation Oct 2024 Created 11 days ago Download" at bounding box center [497, 222] width 359 height 51
click at [637, 186] on button "Inbounds - Monthly Reconciliation Sep 2024 Created 11 days ago Download" at bounding box center [497, 171] width 359 height 51
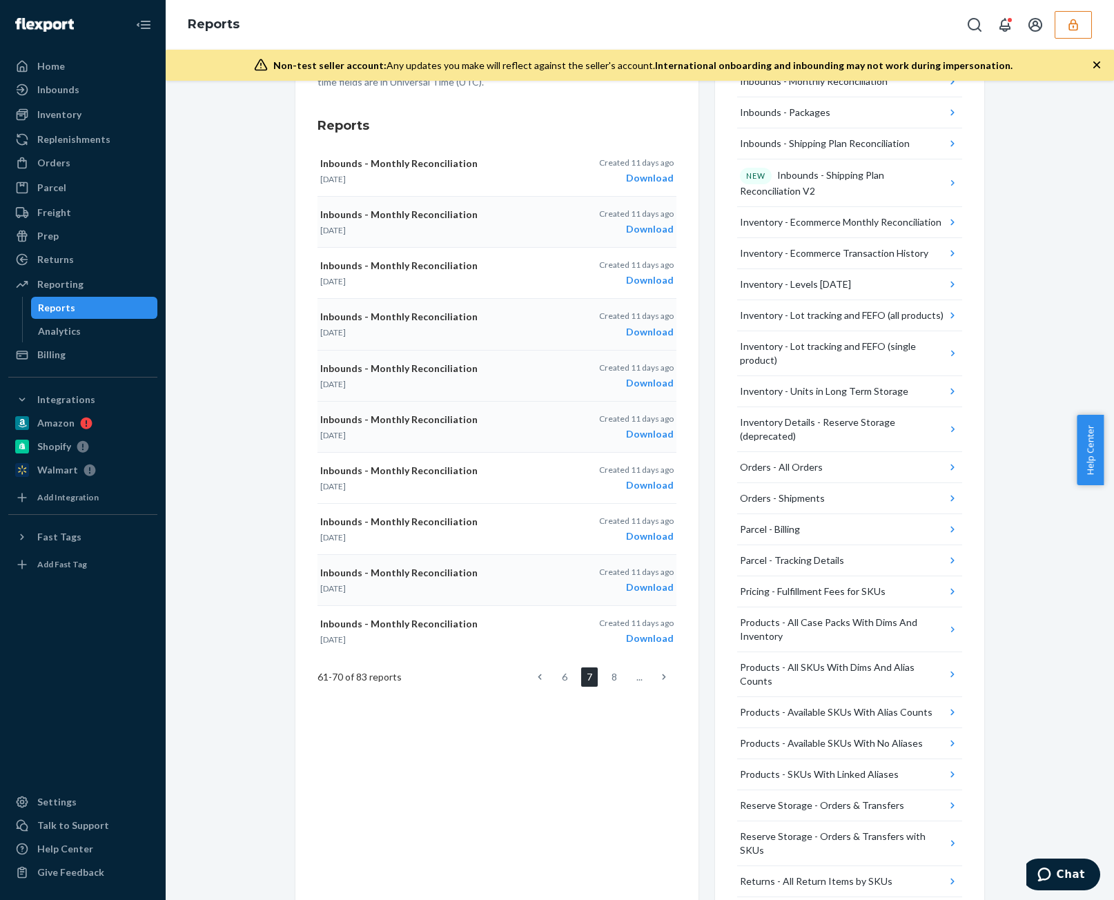
click at [538, 674] on icon at bounding box center [540, 677] width 4 height 10
click at [650, 647] on button "Inbounds - Monthly Reconciliation Aug 2024 Created 11 days ago Download" at bounding box center [497, 631] width 359 height 50
drag, startPoint x: 645, startPoint y: 577, endPoint x: 643, endPoint y: 567, distance: 9.8
click at [645, 581] on div "Download" at bounding box center [636, 588] width 75 height 14
click at [645, 516] on p "Created 11 days ago" at bounding box center [636, 521] width 75 height 12
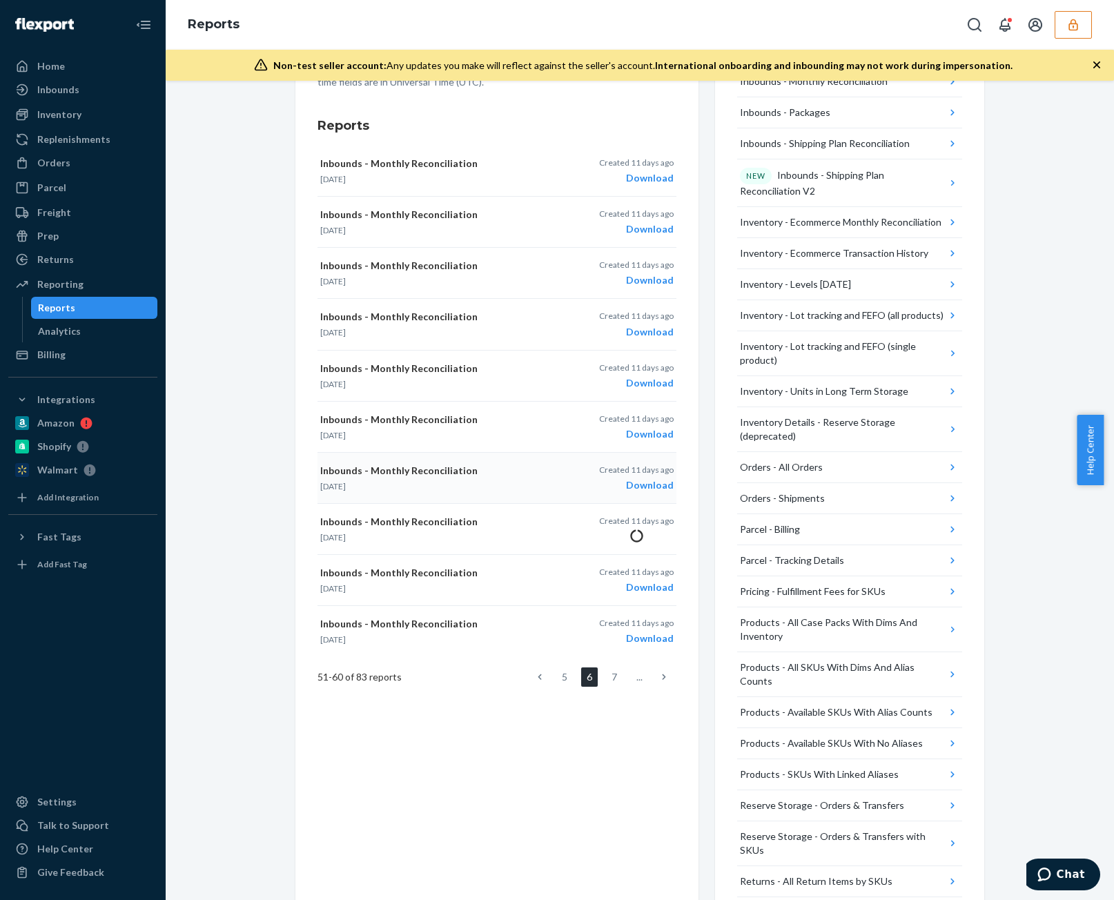
click at [641, 472] on div "Created 11 days ago Download" at bounding box center [636, 478] width 75 height 28
click at [643, 427] on div "Download" at bounding box center [636, 434] width 75 height 14
click at [640, 378] on div "Download" at bounding box center [636, 383] width 75 height 14
click at [631, 332] on div "Download" at bounding box center [636, 332] width 75 height 14
click at [631, 270] on div "Created 11 days ago Download" at bounding box center [636, 273] width 75 height 28
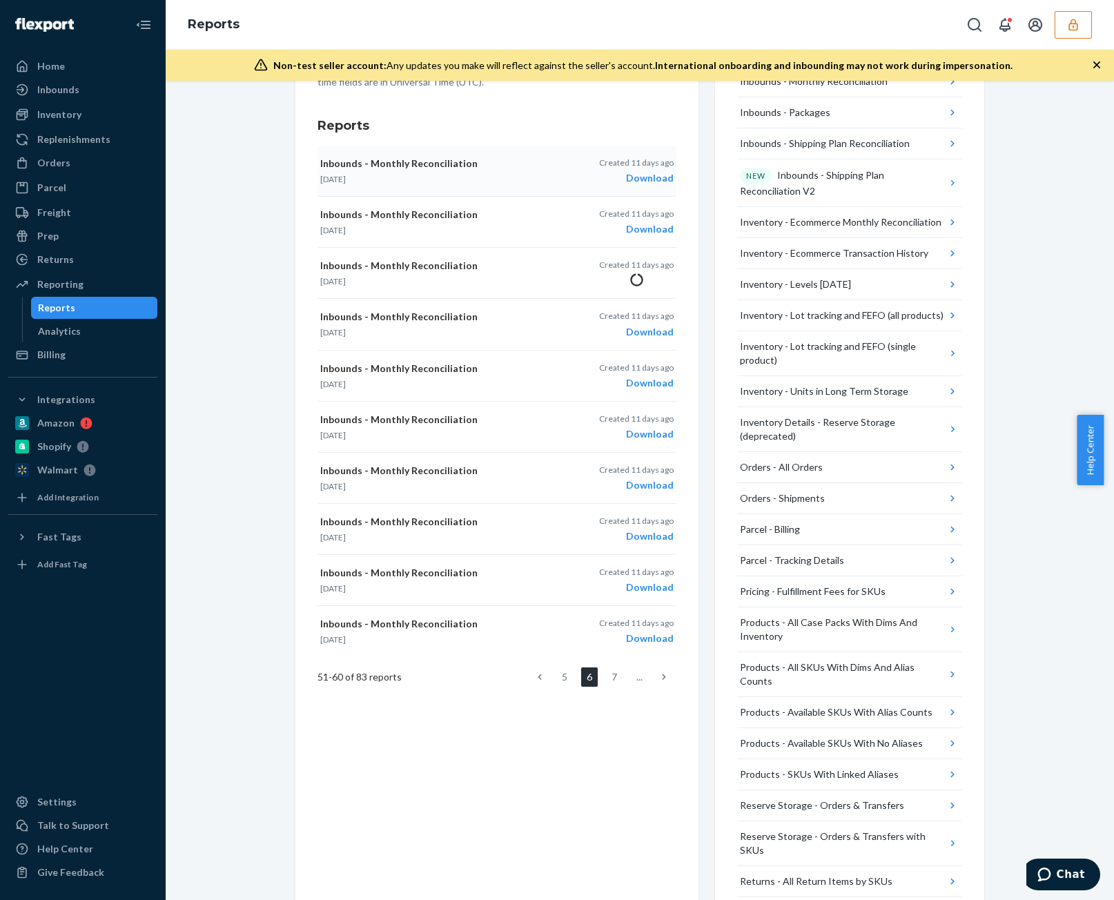
click at [637, 214] on div "Created 11 days ago Download" at bounding box center [636, 222] width 75 height 28
click at [641, 176] on div "Download" at bounding box center [636, 178] width 75 height 14
click at [532, 675] on link at bounding box center [539, 677] width 15 height 19
click at [641, 632] on div "Download" at bounding box center [636, 639] width 75 height 14
click at [637, 570] on p "Created 11 days ago" at bounding box center [636, 572] width 75 height 12
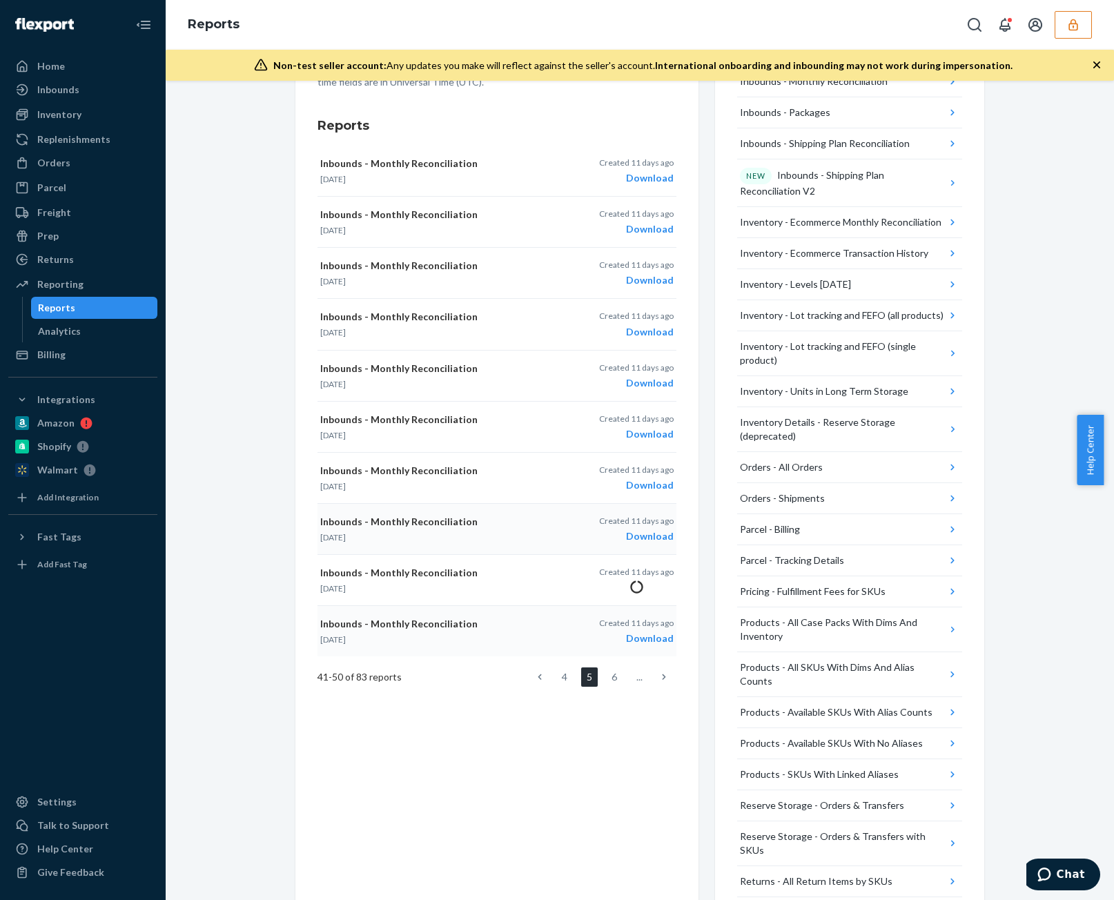
click at [635, 517] on p "Created 11 days ago" at bounding box center [636, 521] width 75 height 12
click at [633, 478] on div "Download" at bounding box center [636, 485] width 75 height 14
drag, startPoint x: 631, startPoint y: 423, endPoint x: 634, endPoint y: 402, distance: 21.6
click at [631, 420] on div "Created 11 days ago Download" at bounding box center [636, 427] width 75 height 28
click at [633, 386] on div "Download" at bounding box center [636, 383] width 75 height 14
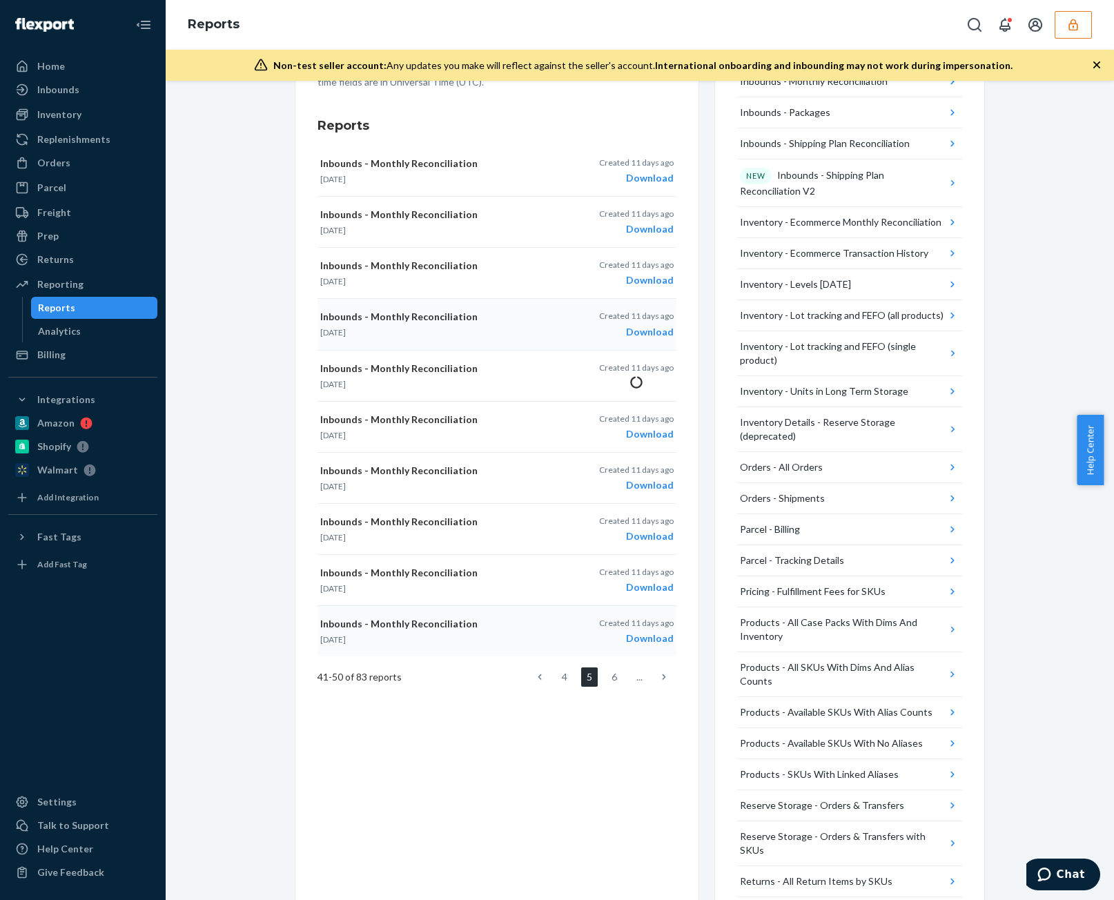
click at [634, 336] on div "Download" at bounding box center [636, 332] width 75 height 14
click at [623, 281] on div "Download" at bounding box center [636, 280] width 75 height 14
click at [627, 233] on div "Download" at bounding box center [636, 229] width 75 height 14
click at [628, 188] on button "Inbounds - Monthly Reconciliation Jan 2023 Created 11 days ago Download" at bounding box center [497, 171] width 359 height 51
click at [541, 679] on link at bounding box center [539, 677] width 15 height 19
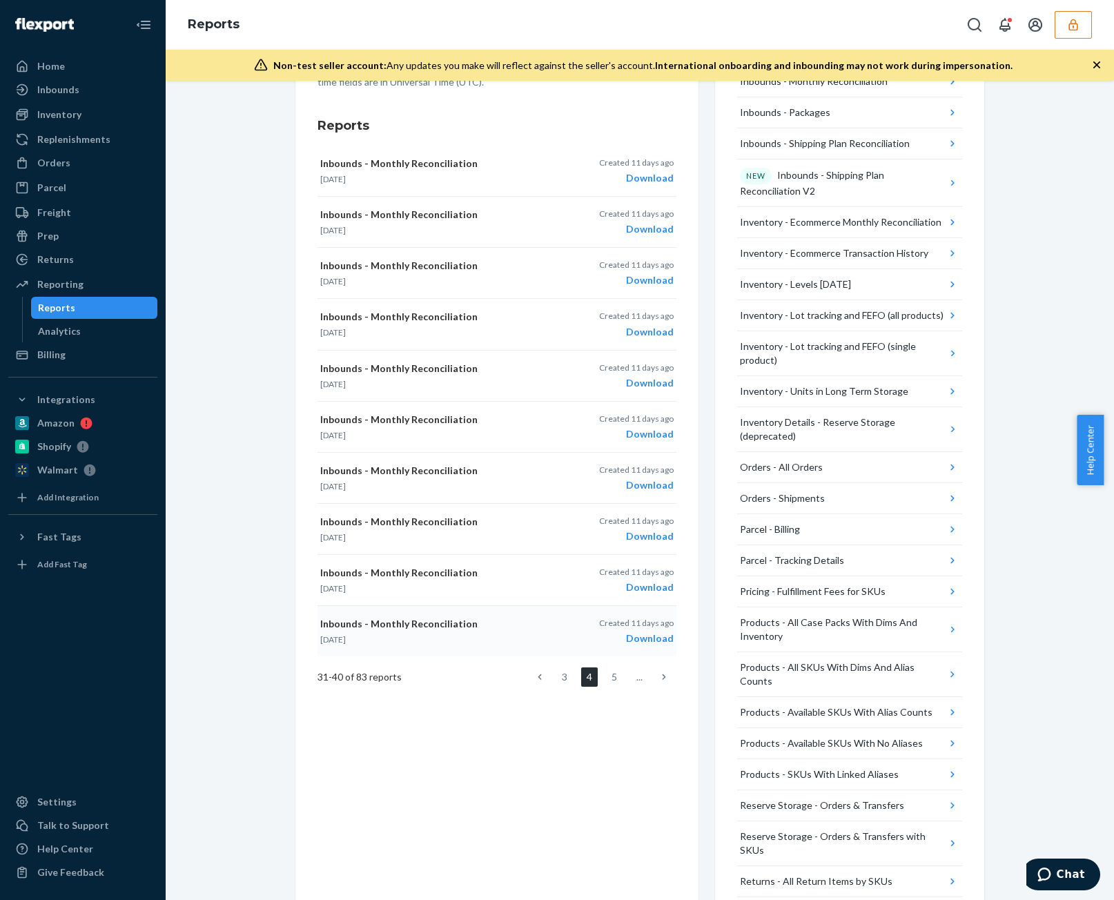
click at [638, 641] on div "Download" at bounding box center [636, 639] width 75 height 14
click at [621, 581] on div "Download" at bounding box center [636, 588] width 75 height 14
click at [632, 525] on div "Created 11 days ago Download" at bounding box center [636, 529] width 75 height 28
click at [632, 483] on div "Download" at bounding box center [636, 485] width 75 height 14
click at [632, 428] on div "Download" at bounding box center [636, 434] width 75 height 14
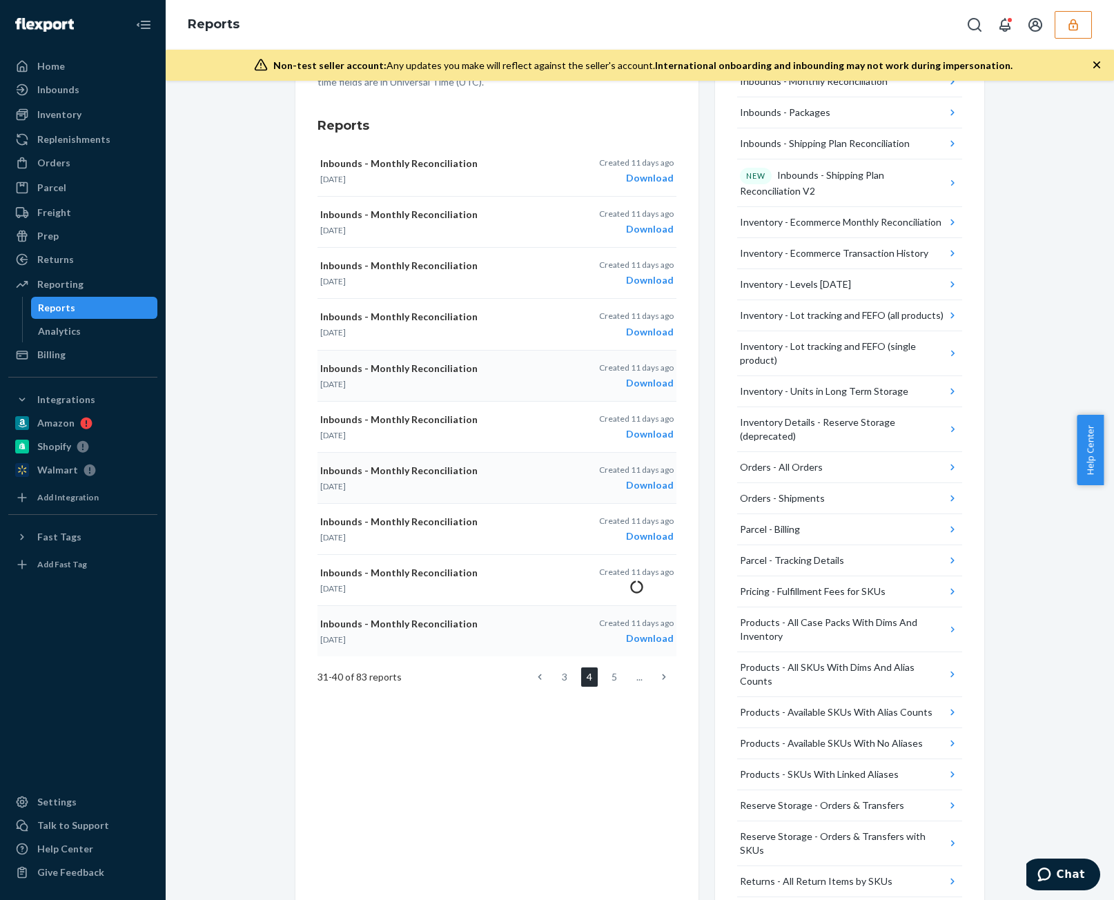
click at [632, 387] on div "Download" at bounding box center [636, 383] width 75 height 14
drag, startPoint x: 611, startPoint y: 331, endPoint x: 630, endPoint y: 282, distance: 51.8
click at [611, 331] on div "Download" at bounding box center [636, 332] width 75 height 14
drag, startPoint x: 630, startPoint y: 275, endPoint x: 629, endPoint y: 259, distance: 16.6
click at [630, 275] on div "Download" at bounding box center [636, 280] width 75 height 14
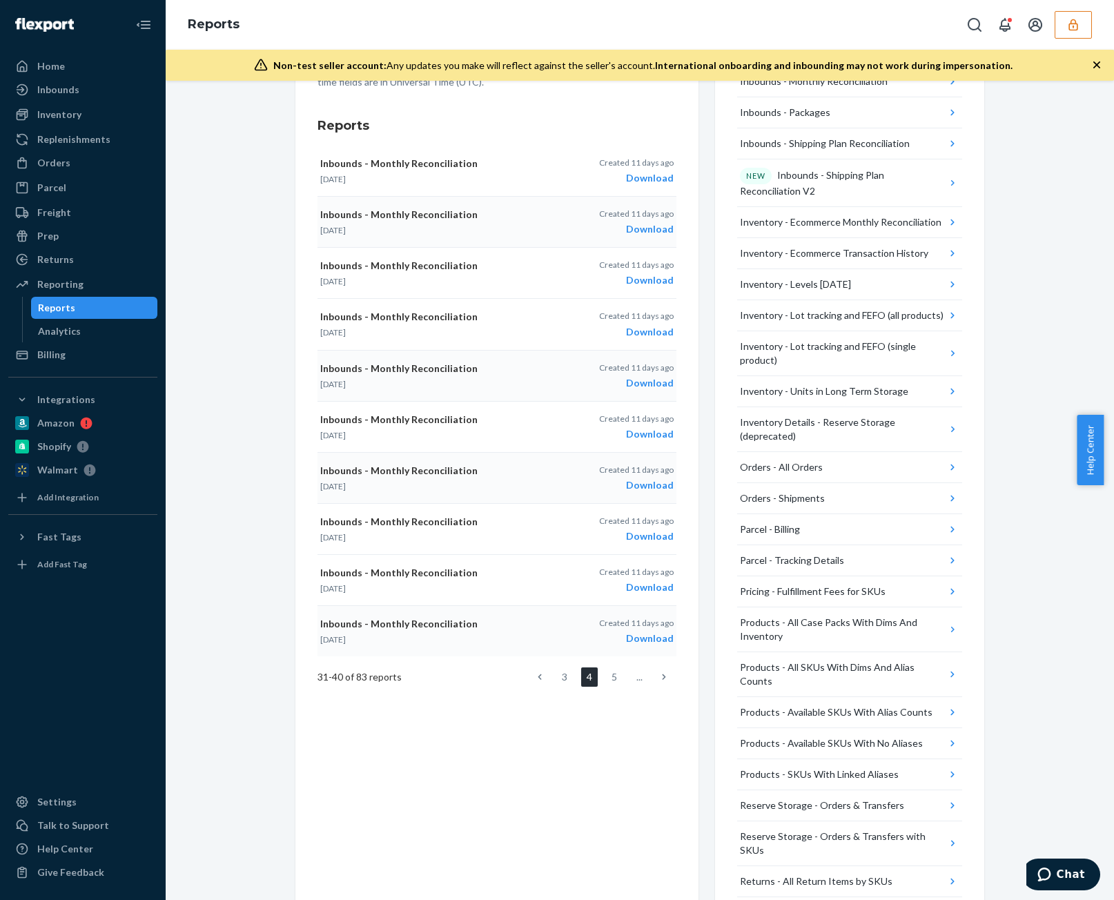
click at [628, 227] on div "Download" at bounding box center [636, 229] width 75 height 14
click at [626, 190] on button "Inbounds - Monthly Reconciliation Mar 2022 Created 11 days ago Download" at bounding box center [497, 171] width 359 height 51
click at [532, 677] on link at bounding box center [539, 677] width 15 height 19
click at [643, 637] on div "Download" at bounding box center [636, 639] width 75 height 14
click at [636, 581] on div "Download" at bounding box center [636, 588] width 75 height 14
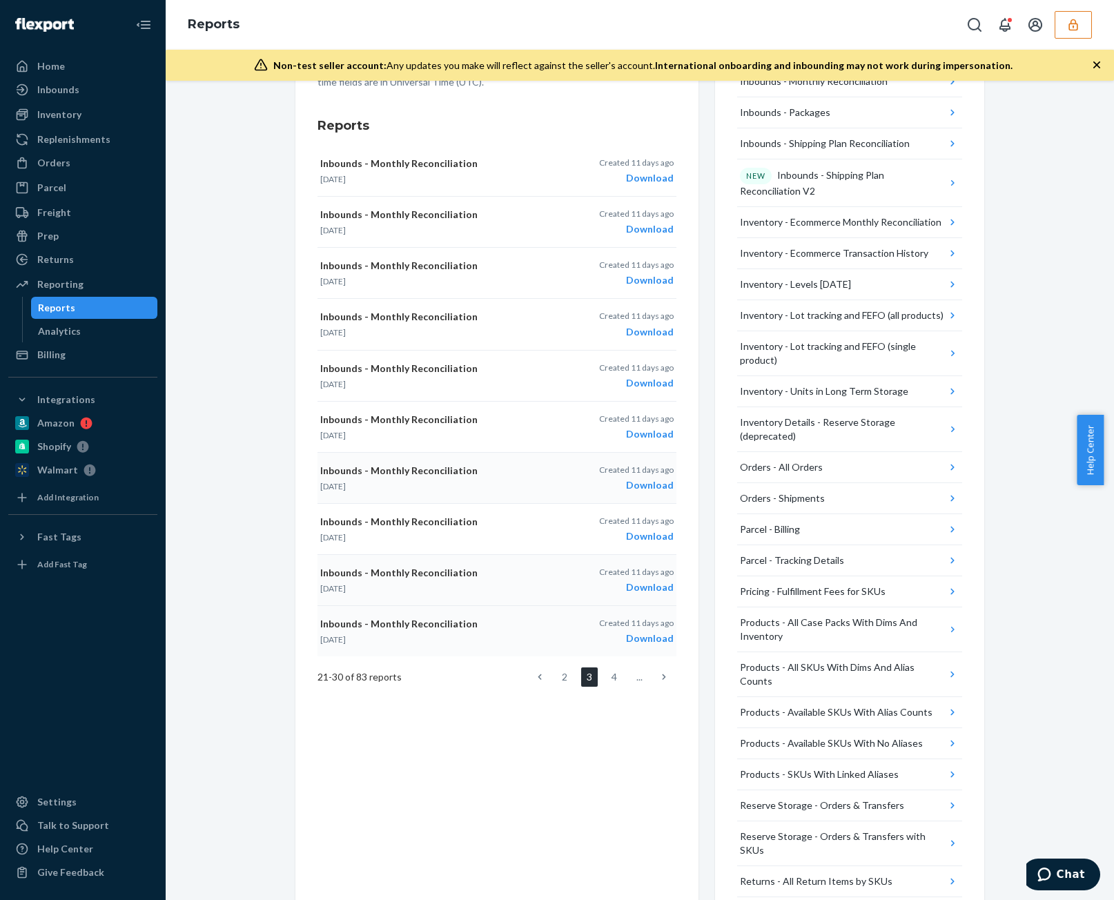
click at [639, 520] on p "Created 11 days ago" at bounding box center [636, 521] width 75 height 12
click at [628, 485] on div "Download" at bounding box center [636, 485] width 75 height 14
click at [638, 420] on p "Created 11 days ago" at bounding box center [636, 419] width 75 height 12
click at [653, 373] on div "Created 11 days ago Download" at bounding box center [636, 376] width 75 height 28
click at [639, 325] on div "Download" at bounding box center [636, 332] width 75 height 14
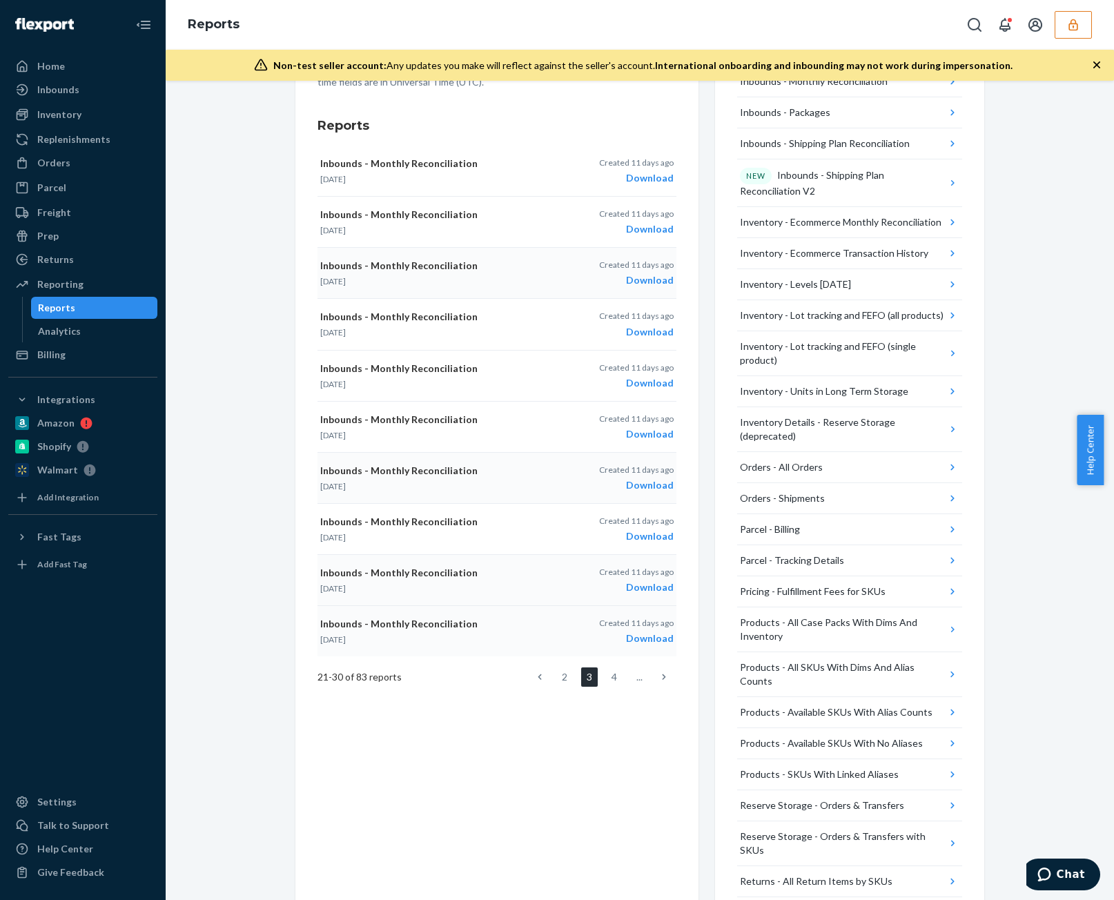
click at [639, 273] on div "Download" at bounding box center [636, 280] width 75 height 14
drag, startPoint x: 639, startPoint y: 227, endPoint x: 640, endPoint y: 219, distance: 8.3
click at [639, 226] on div "Download" at bounding box center [636, 229] width 75 height 14
click at [641, 171] on div "Download" at bounding box center [636, 178] width 75 height 14
click at [539, 680] on link at bounding box center [539, 677] width 15 height 19
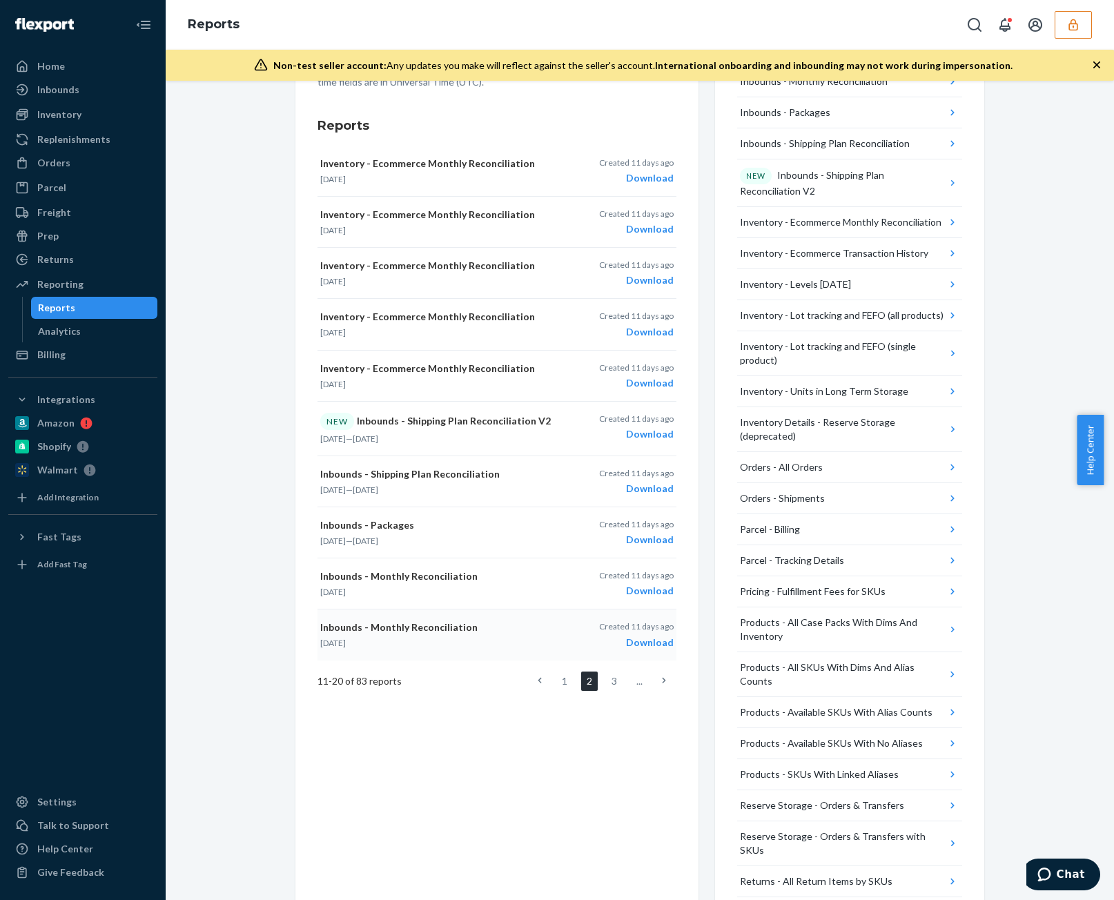
click at [641, 636] on div "Download" at bounding box center [636, 643] width 75 height 14
click at [636, 584] on div "Download" at bounding box center [636, 591] width 75 height 14
click at [639, 529] on div "Created 11 days ago Download" at bounding box center [636, 532] width 75 height 28
click at [630, 469] on p "Created 11 days ago" at bounding box center [636, 473] width 75 height 12
click at [630, 437] on div "Download" at bounding box center [636, 434] width 75 height 14
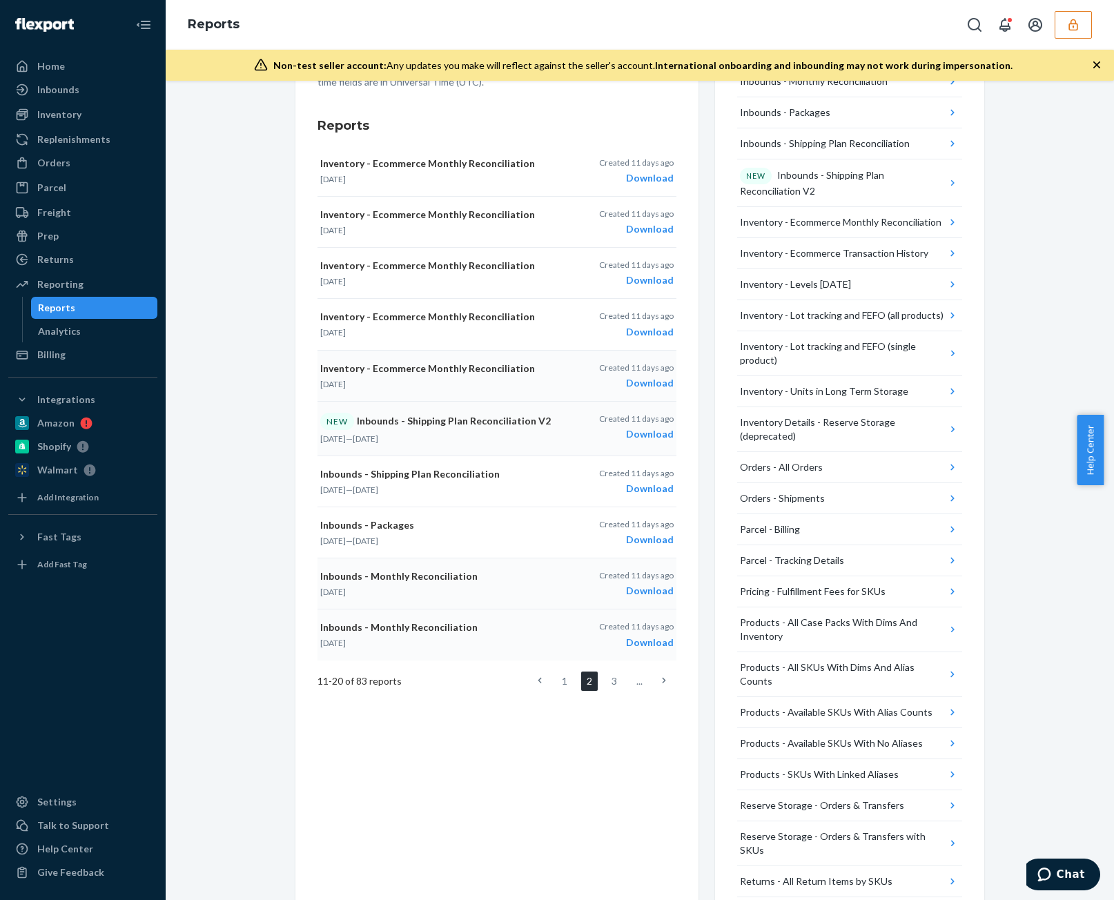
click at [634, 380] on div "Download" at bounding box center [636, 383] width 75 height 14
click at [639, 338] on button "Inventory - Ecommerce Monthly Reconciliation Aug 1, 2025 Created 11 days ago Do…" at bounding box center [497, 324] width 359 height 51
click at [627, 275] on div "Download" at bounding box center [636, 280] width 75 height 14
click at [626, 215] on div "Created 11 days ago Download" at bounding box center [636, 222] width 75 height 28
click at [626, 171] on div "Download" at bounding box center [636, 178] width 75 height 14
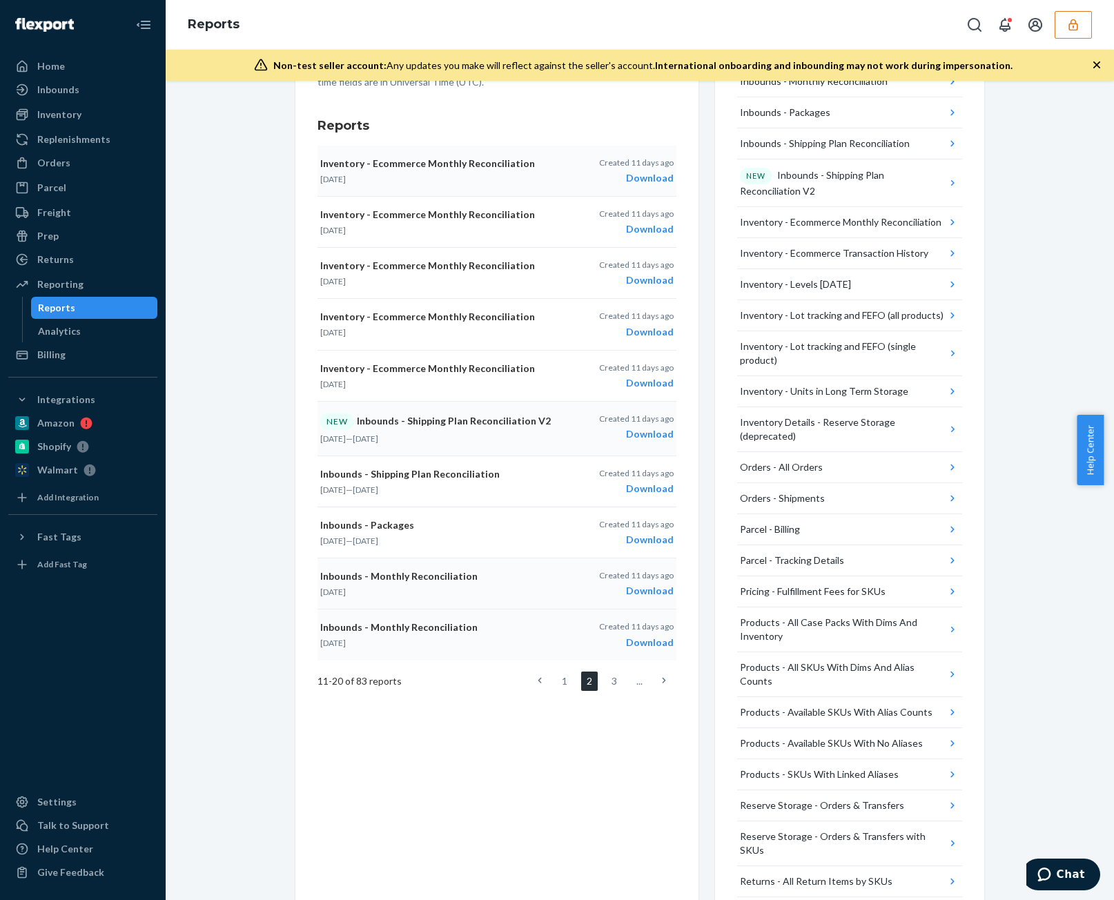
click at [538, 678] on icon at bounding box center [540, 681] width 4 height 10
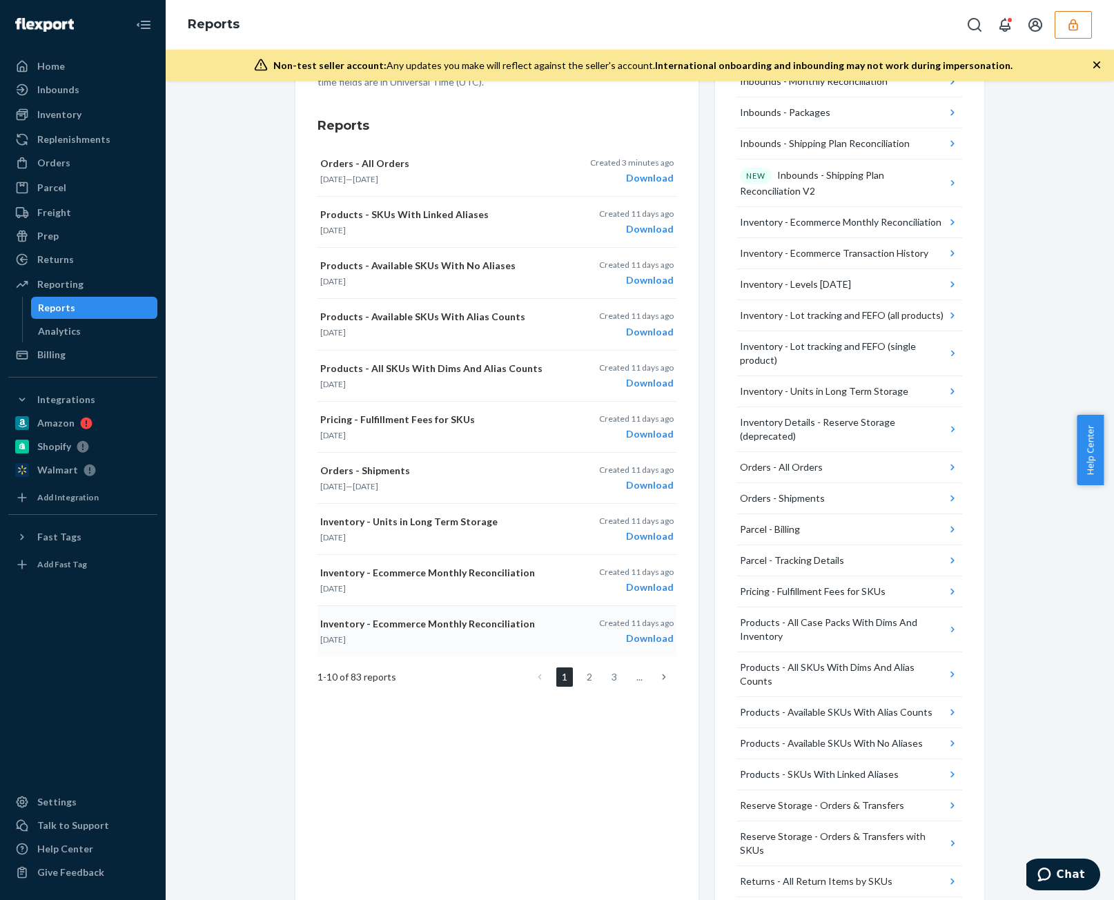
click at [621, 643] on button "Inventory - Ecommerce Monthly Reconciliation Jun 1, 2025 Created 11 days ago Do…" at bounding box center [497, 631] width 359 height 50
click at [624, 585] on div "Download" at bounding box center [636, 588] width 75 height 14
click at [631, 532] on div "Download" at bounding box center [636, 536] width 75 height 14
drag, startPoint x: 623, startPoint y: 483, endPoint x: 630, endPoint y: 422, distance: 61.2
click at [623, 483] on div "Download" at bounding box center [636, 485] width 75 height 14
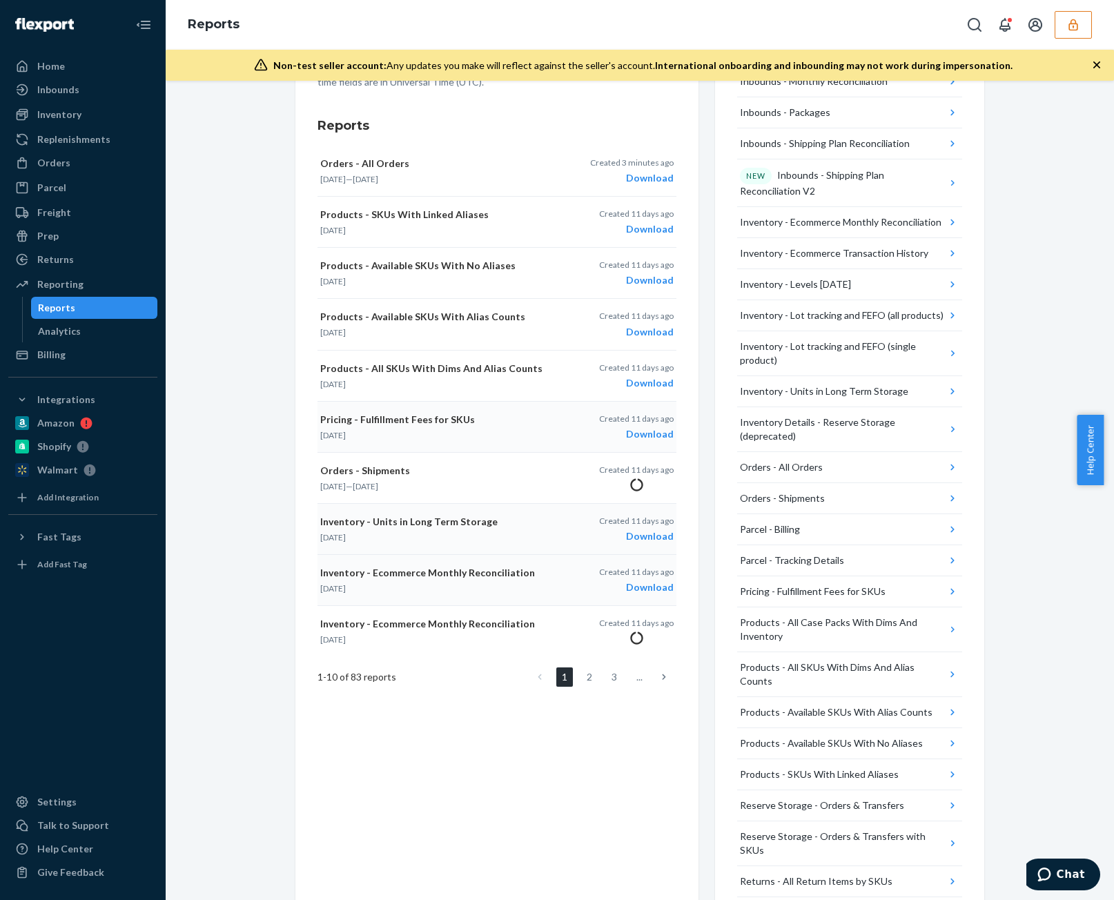
click at [630, 419] on p "Created 11 days ago" at bounding box center [636, 419] width 75 height 12
click at [634, 379] on div "Download" at bounding box center [636, 383] width 75 height 14
click at [636, 311] on p "Created 11 days ago" at bounding box center [636, 316] width 75 height 12
click at [637, 264] on p "Created 11 days ago" at bounding box center [636, 265] width 75 height 12
click at [638, 213] on p "Created 11 days ago" at bounding box center [636, 214] width 75 height 12
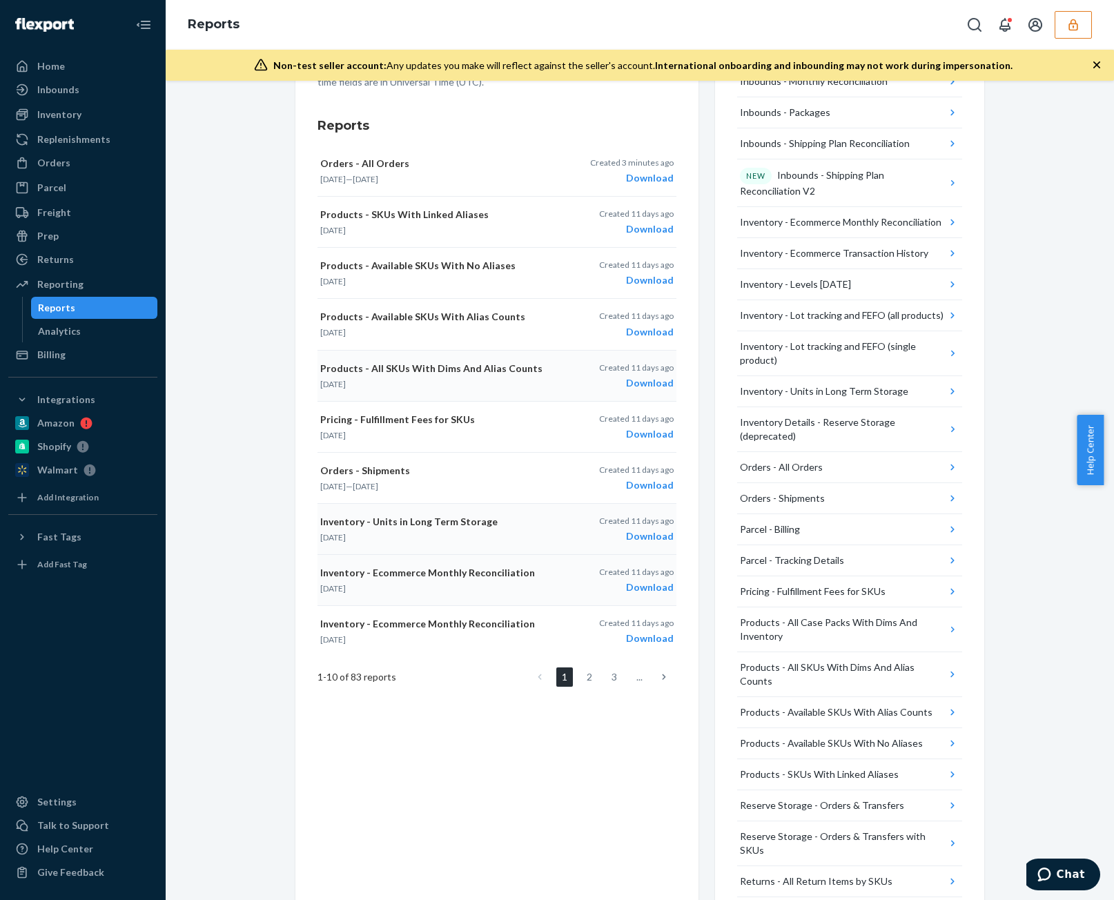
click at [1088, 26] on button "button" at bounding box center [1073, 25] width 37 height 28
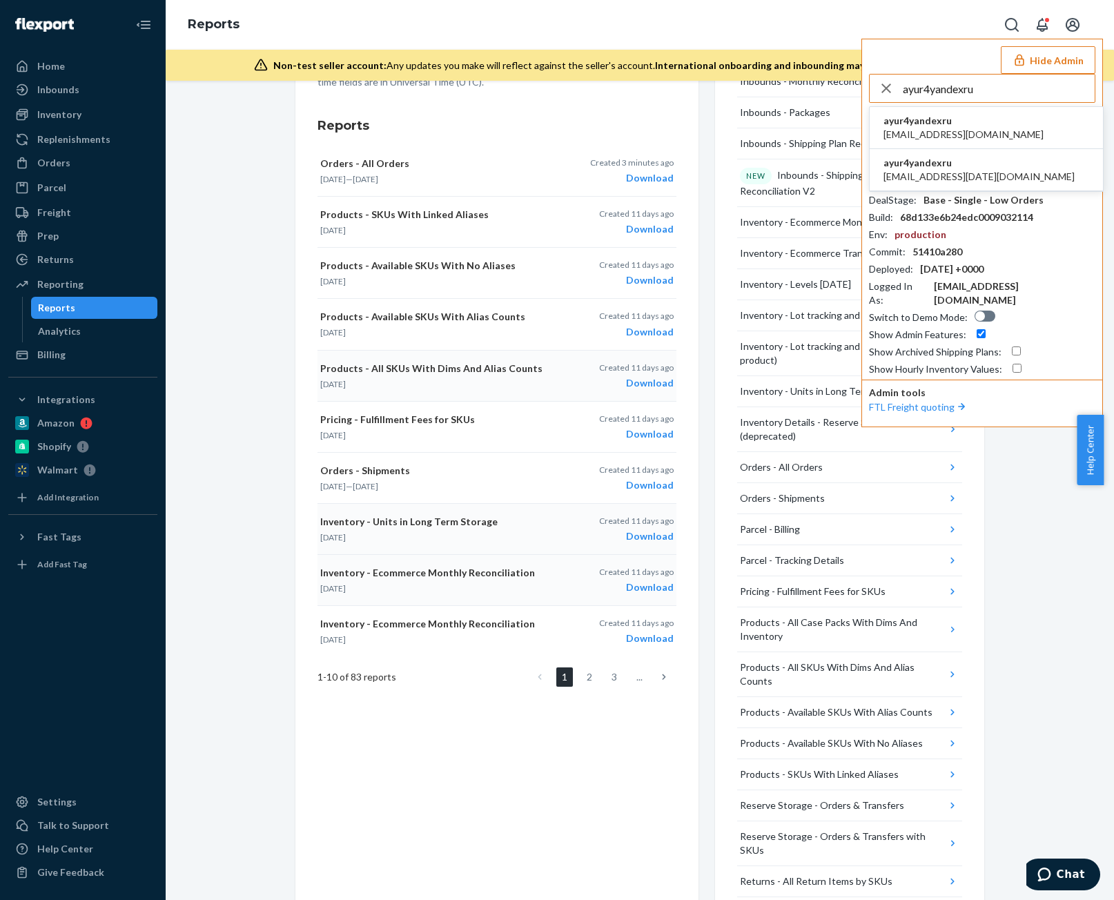
type input "ayur4yandexru"
click at [982, 135] on li "ayur4yandexru a.yur4@yandex.ru" at bounding box center [986, 128] width 233 height 42
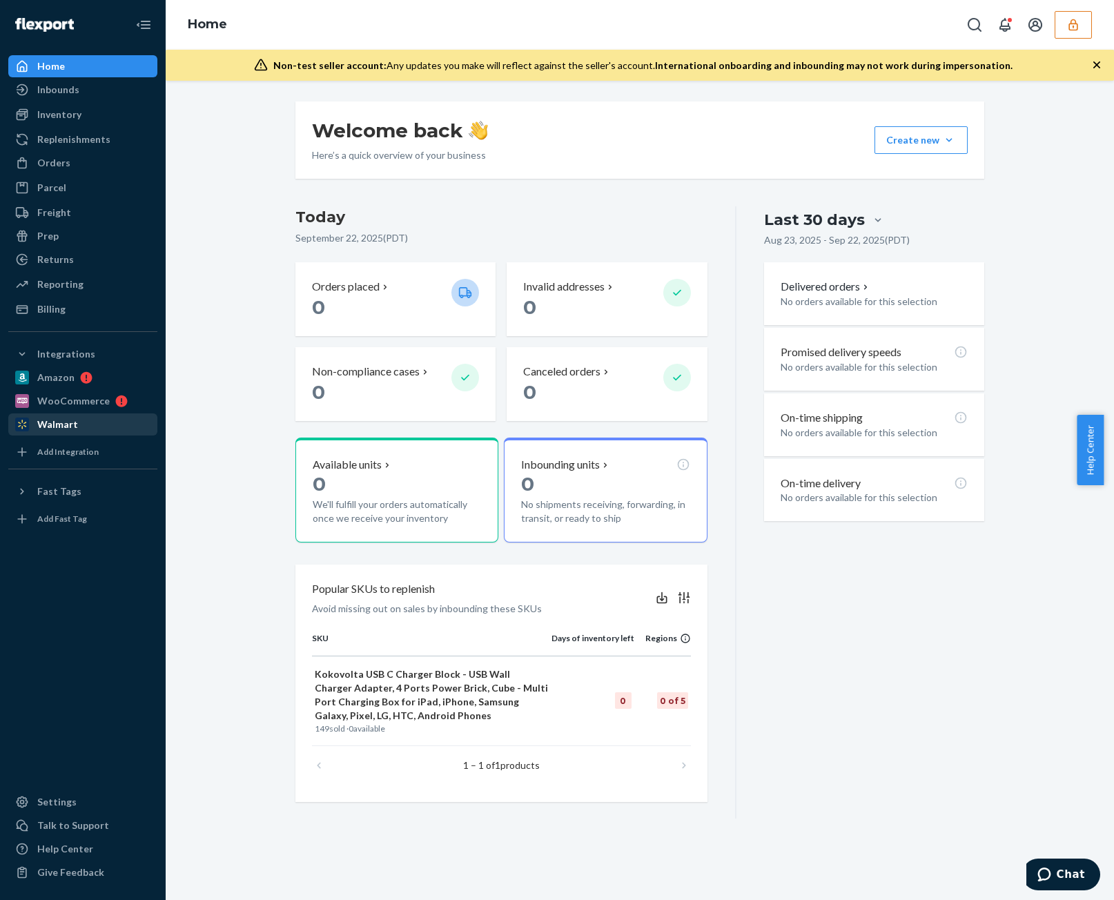
click at [93, 419] on div "Walmart" at bounding box center [83, 424] width 146 height 19
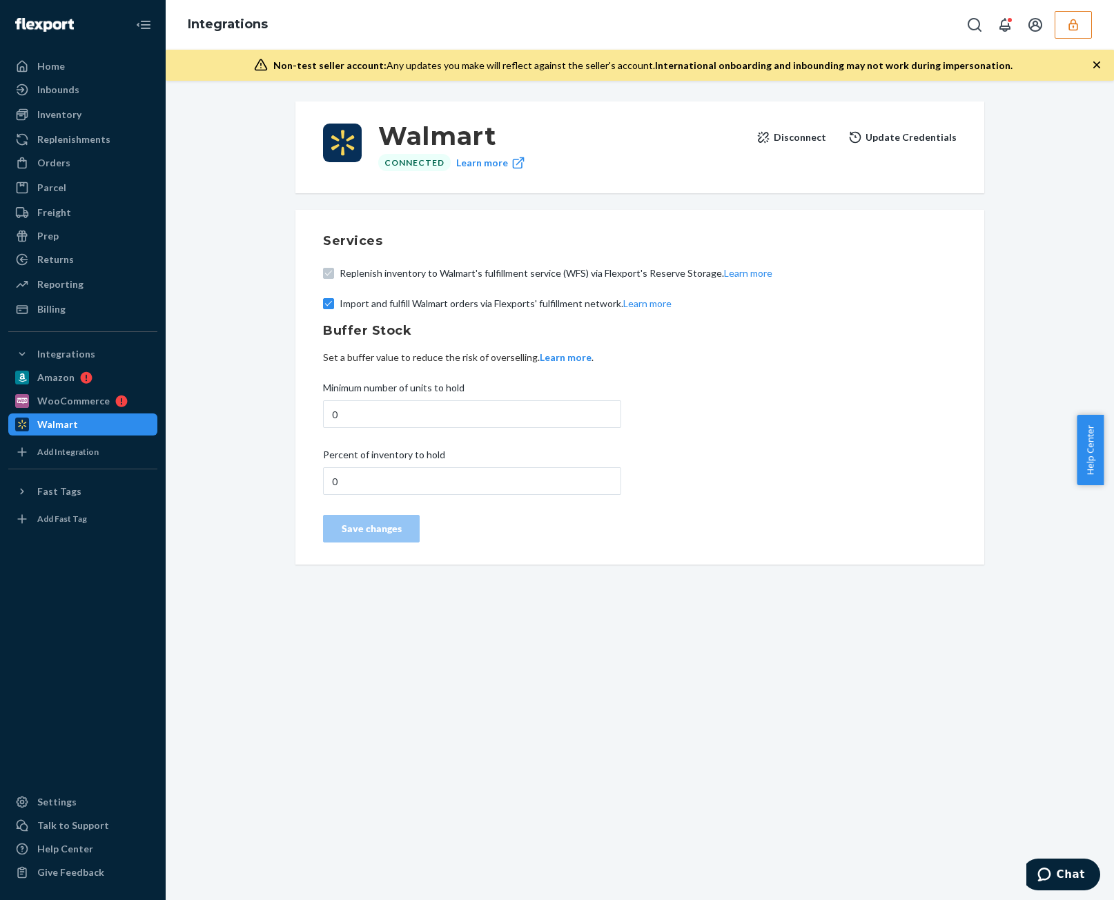
click at [815, 137] on button "Disconnect" at bounding box center [792, 138] width 70 height 28
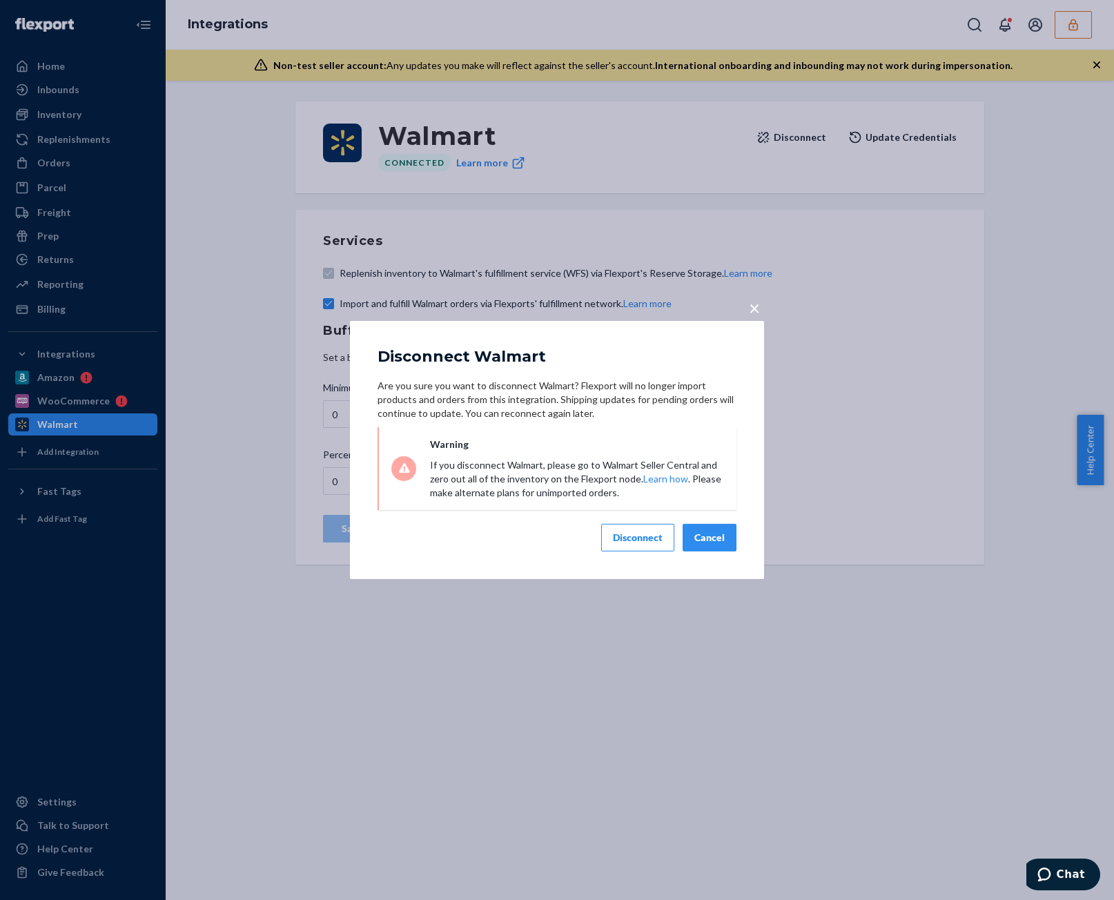
click at [659, 545] on button "Disconnect" at bounding box center [637, 538] width 73 height 28
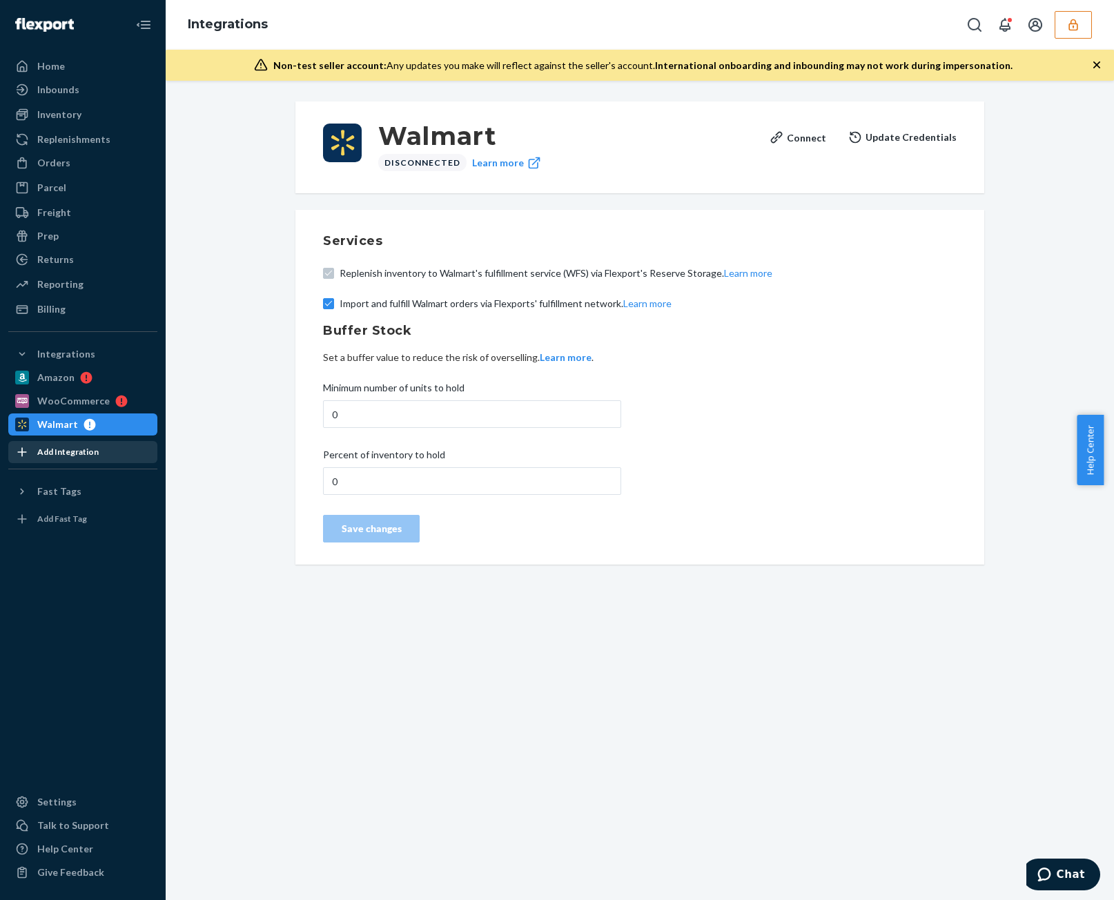
click at [70, 458] on div "Add Integration" at bounding box center [83, 452] width 146 height 19
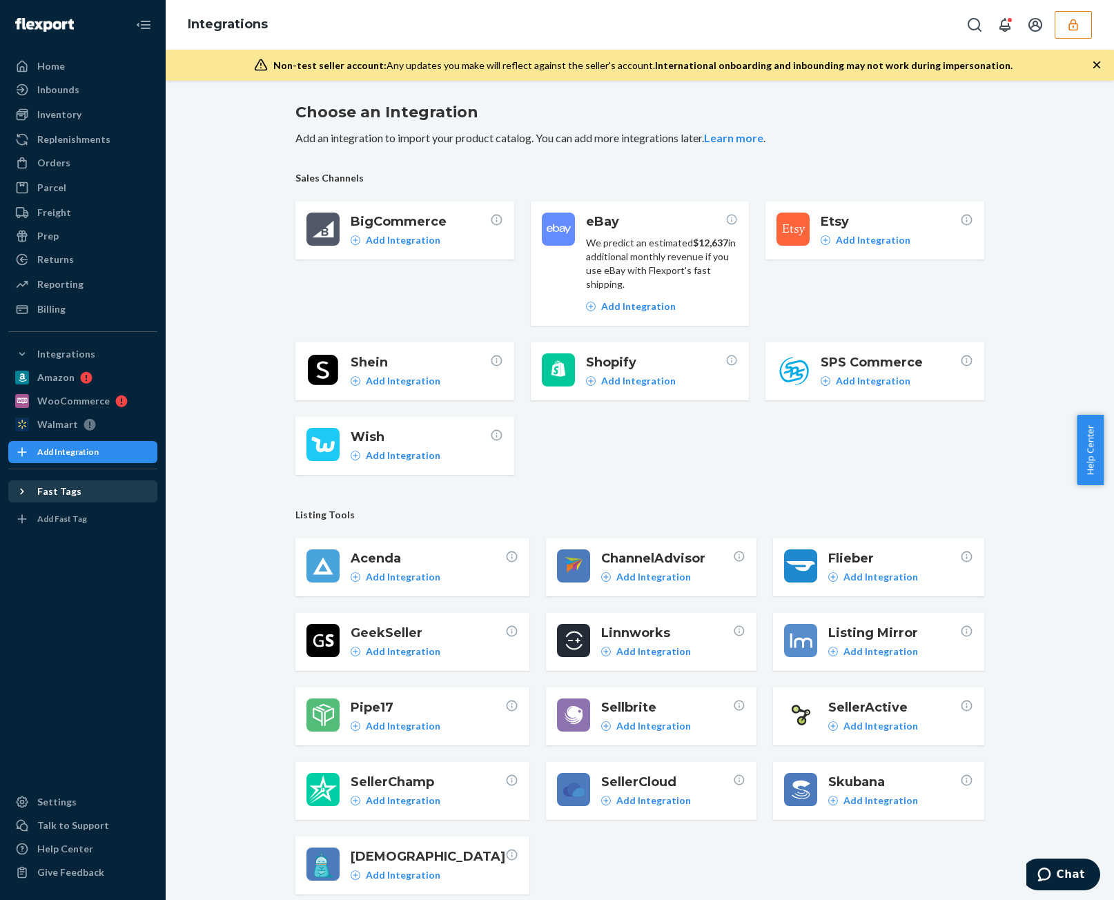
click at [86, 499] on div "Fast Tags" at bounding box center [83, 491] width 146 height 19
click at [94, 512] on div "Walmart Fast Tags" at bounding box center [80, 515] width 87 height 14
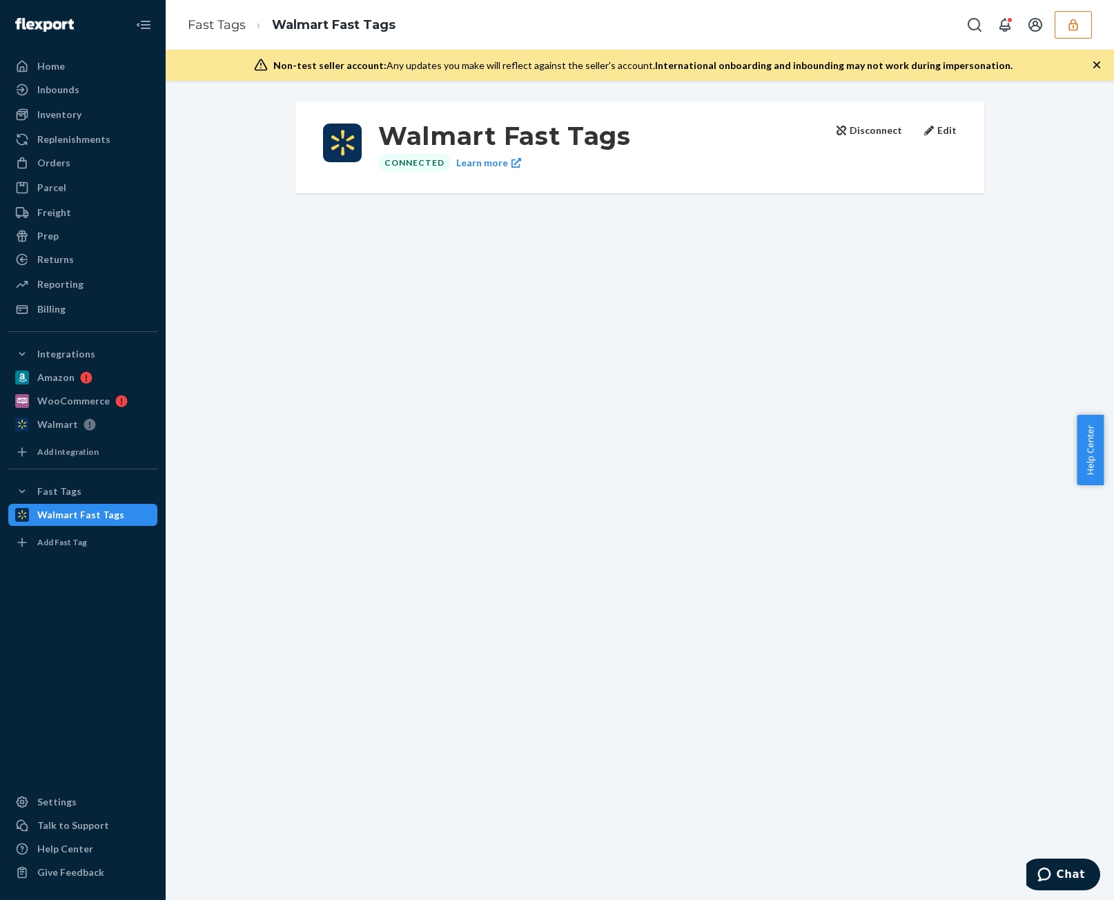
click at [852, 128] on button "Disconnect" at bounding box center [870, 131] width 66 height 14
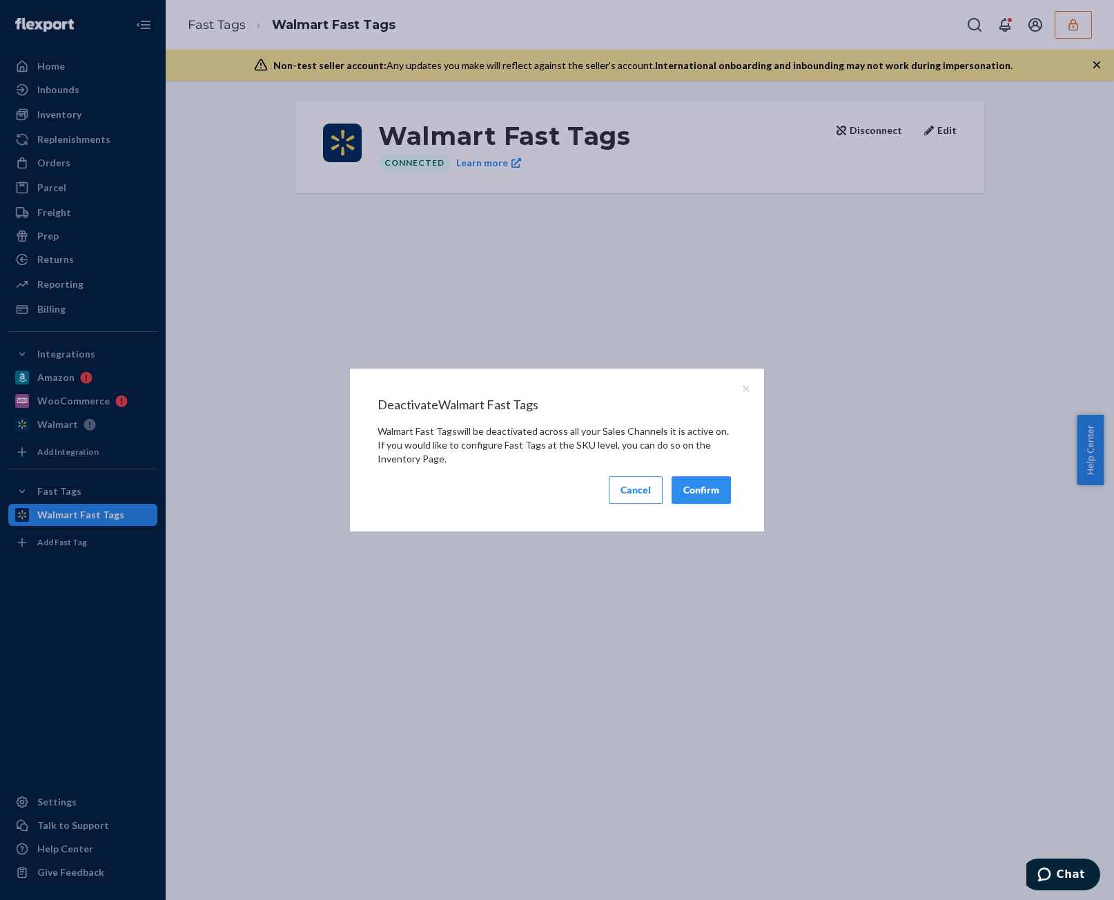
click at [688, 497] on button "Confirm" at bounding box center [701, 490] width 59 height 28
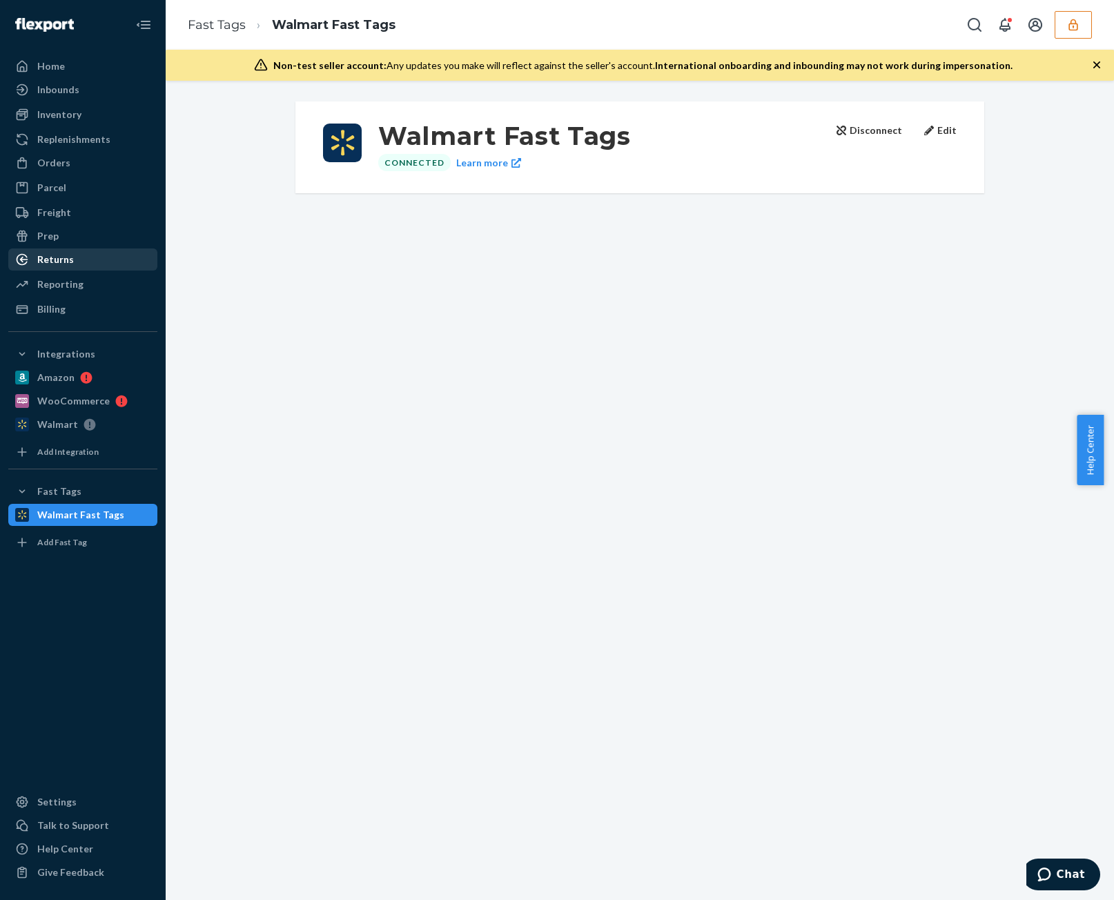
click at [95, 267] on div "Returns" at bounding box center [83, 259] width 146 height 19
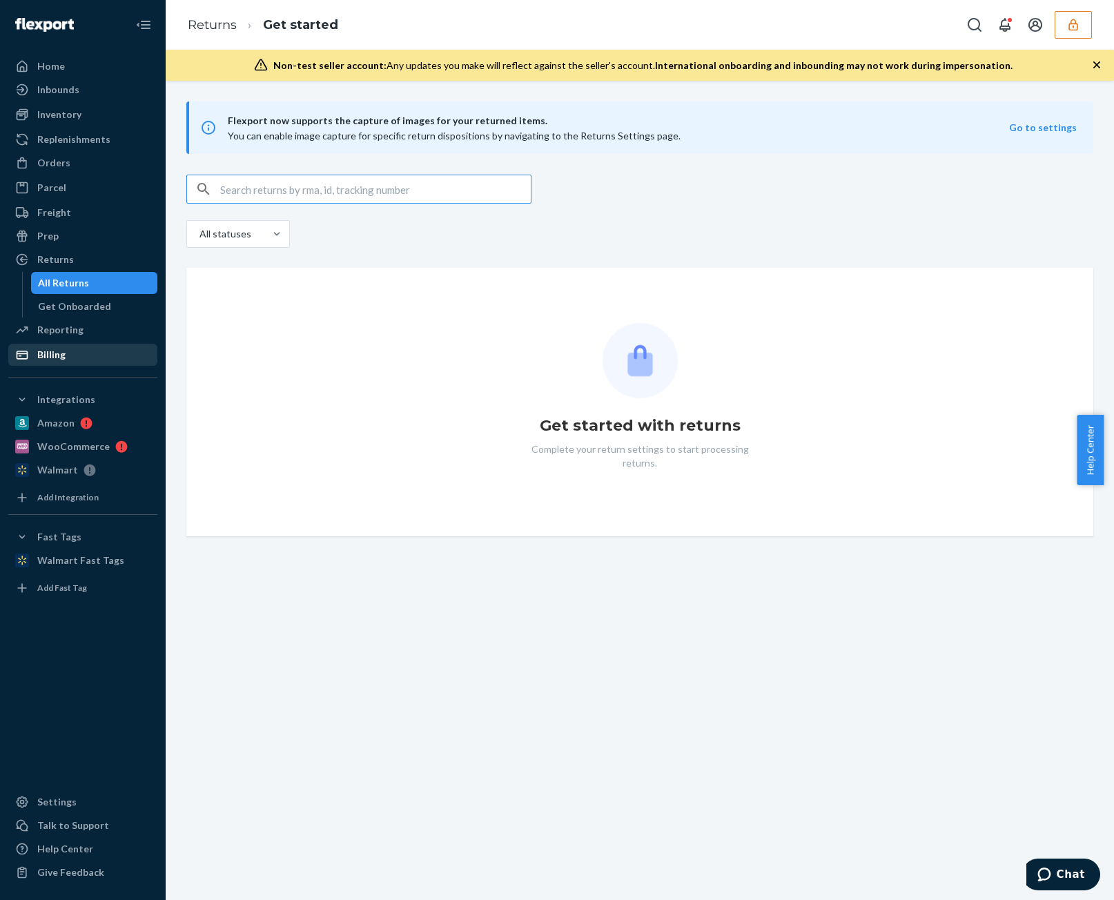
click at [99, 361] on div "Billing" at bounding box center [83, 354] width 146 height 19
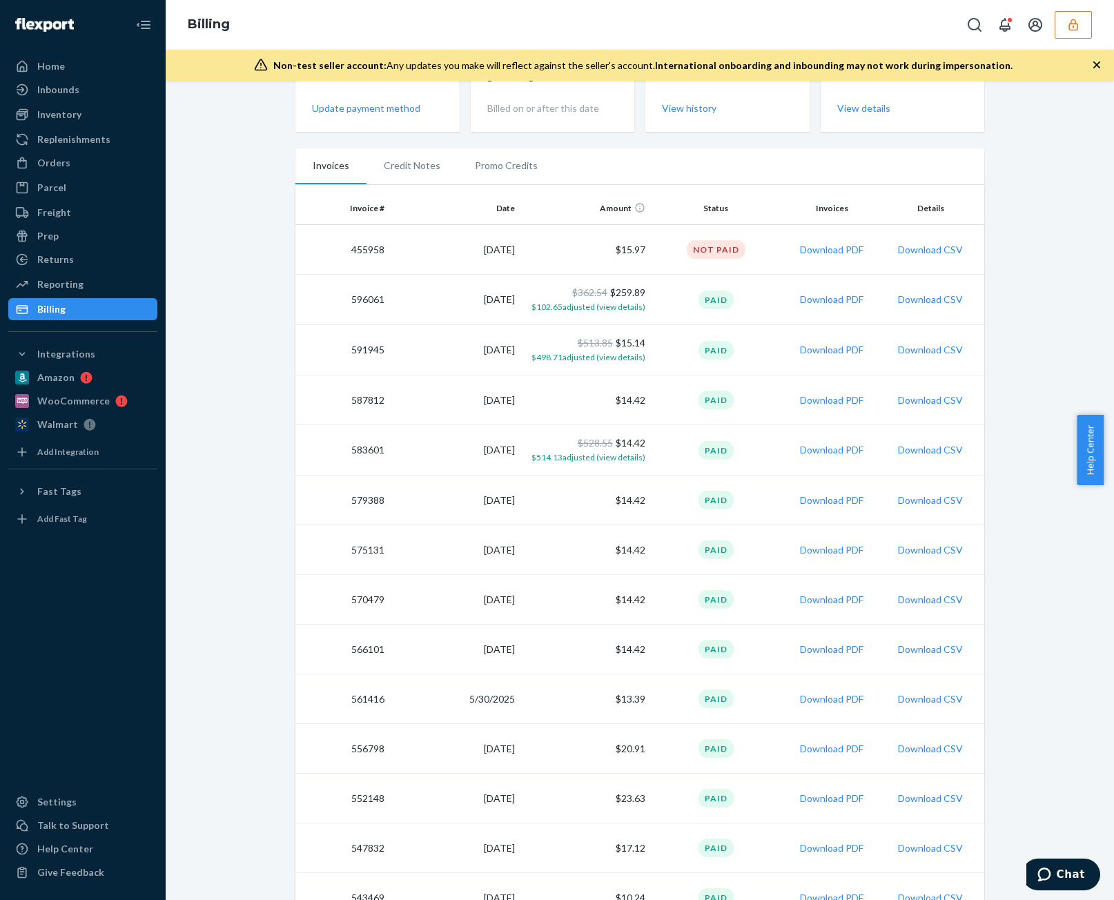
scroll to position [69, 0]
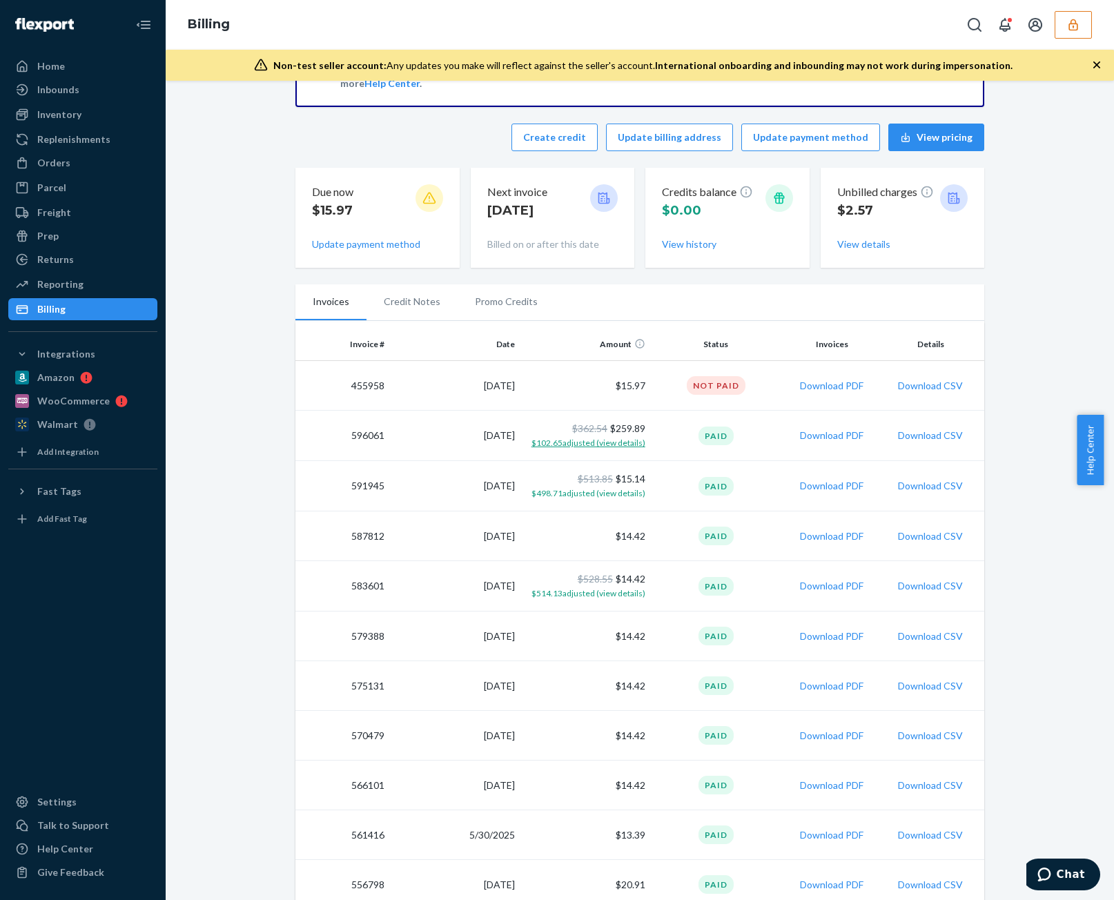
click at [570, 447] on span "$102.65 adjusted (view details)" at bounding box center [589, 443] width 114 height 10
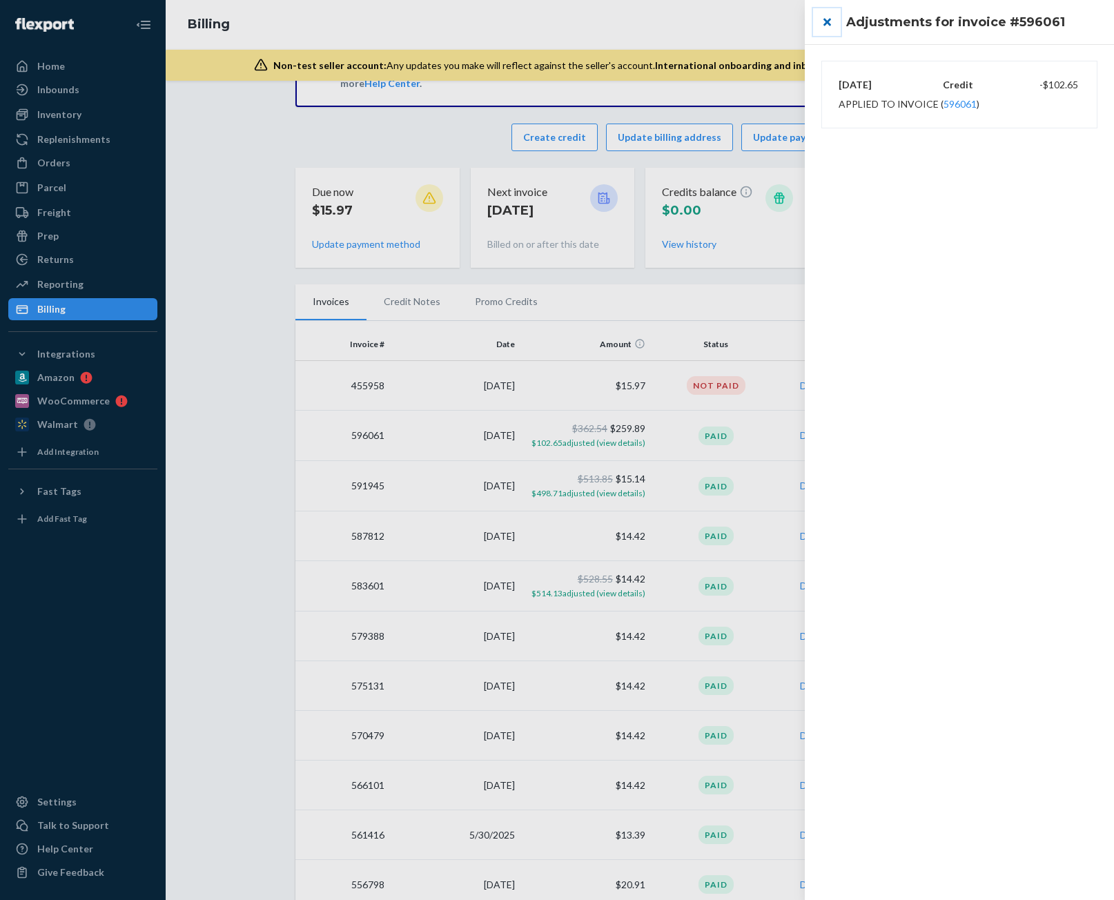
click at [822, 24] on button "close" at bounding box center [827, 22] width 28 height 28
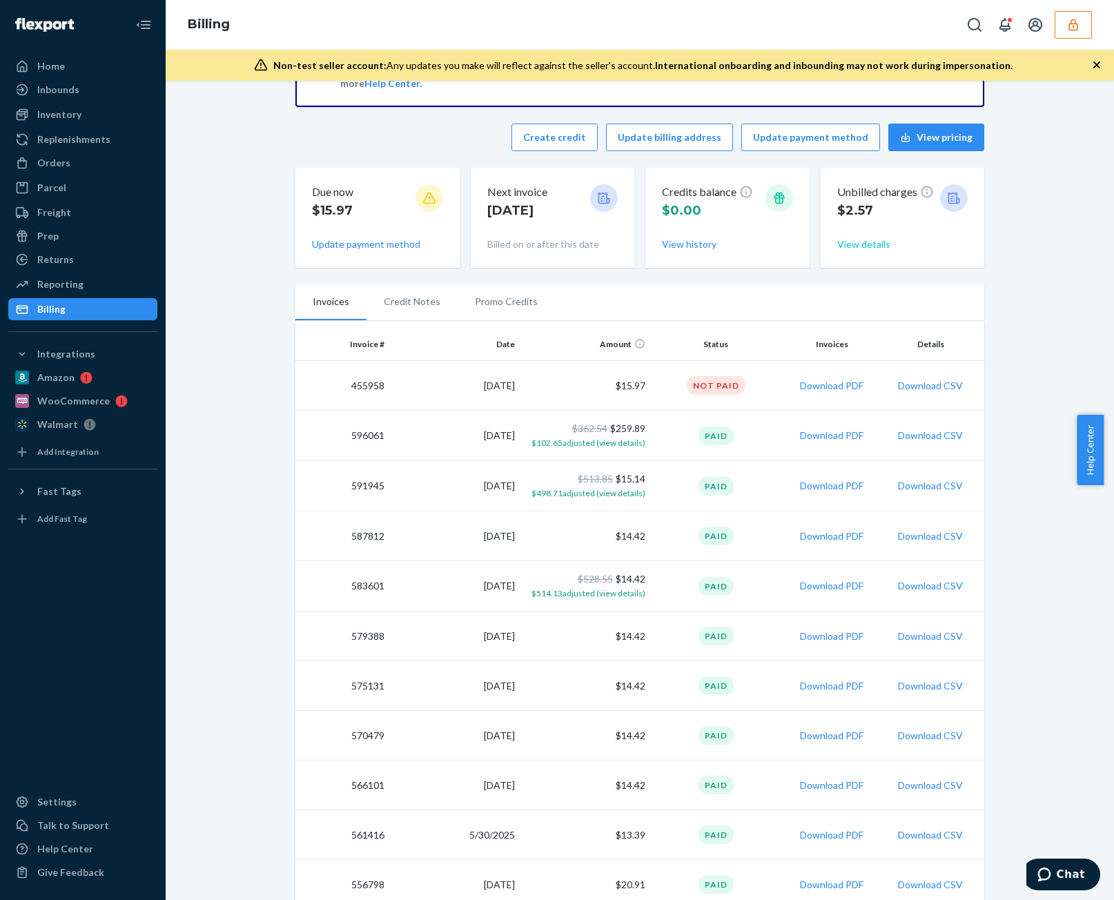
click at [868, 249] on button "View details" at bounding box center [863, 244] width 53 height 14
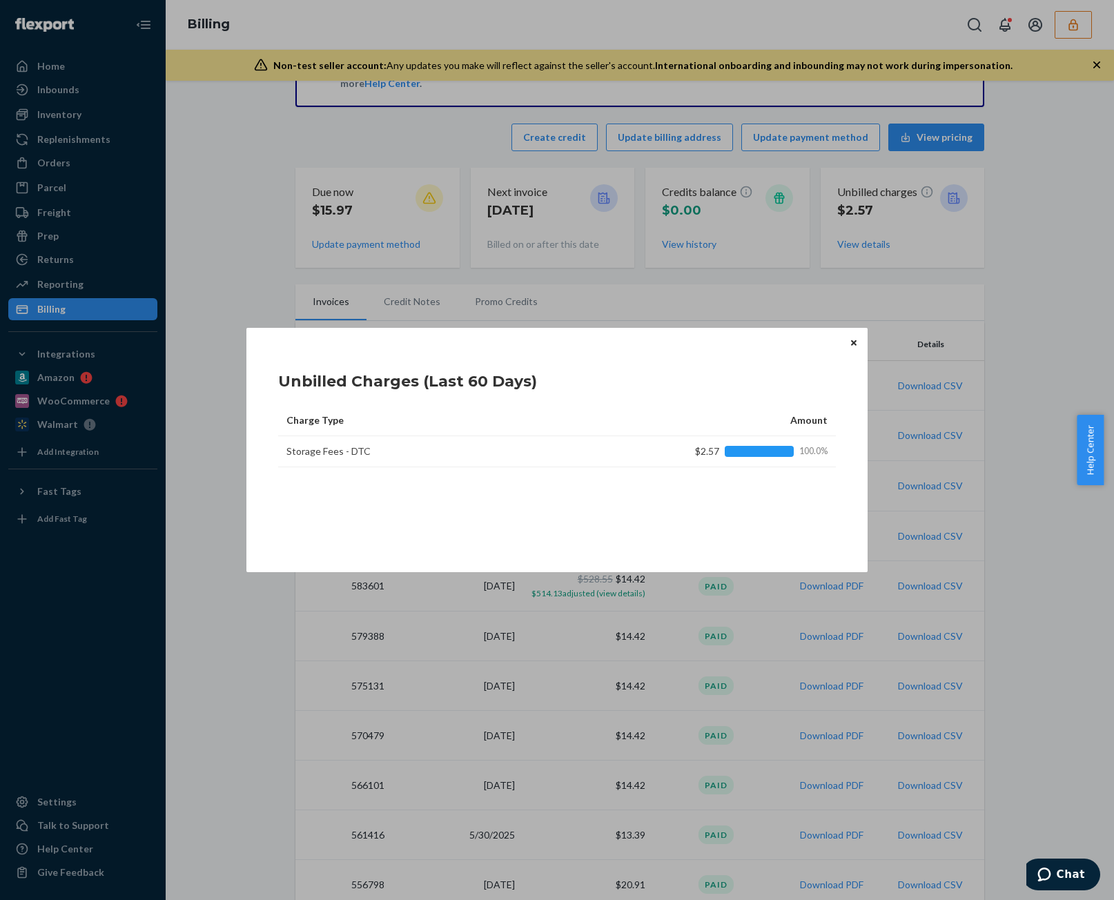
click at [857, 336] on button "Close" at bounding box center [854, 342] width 14 height 15
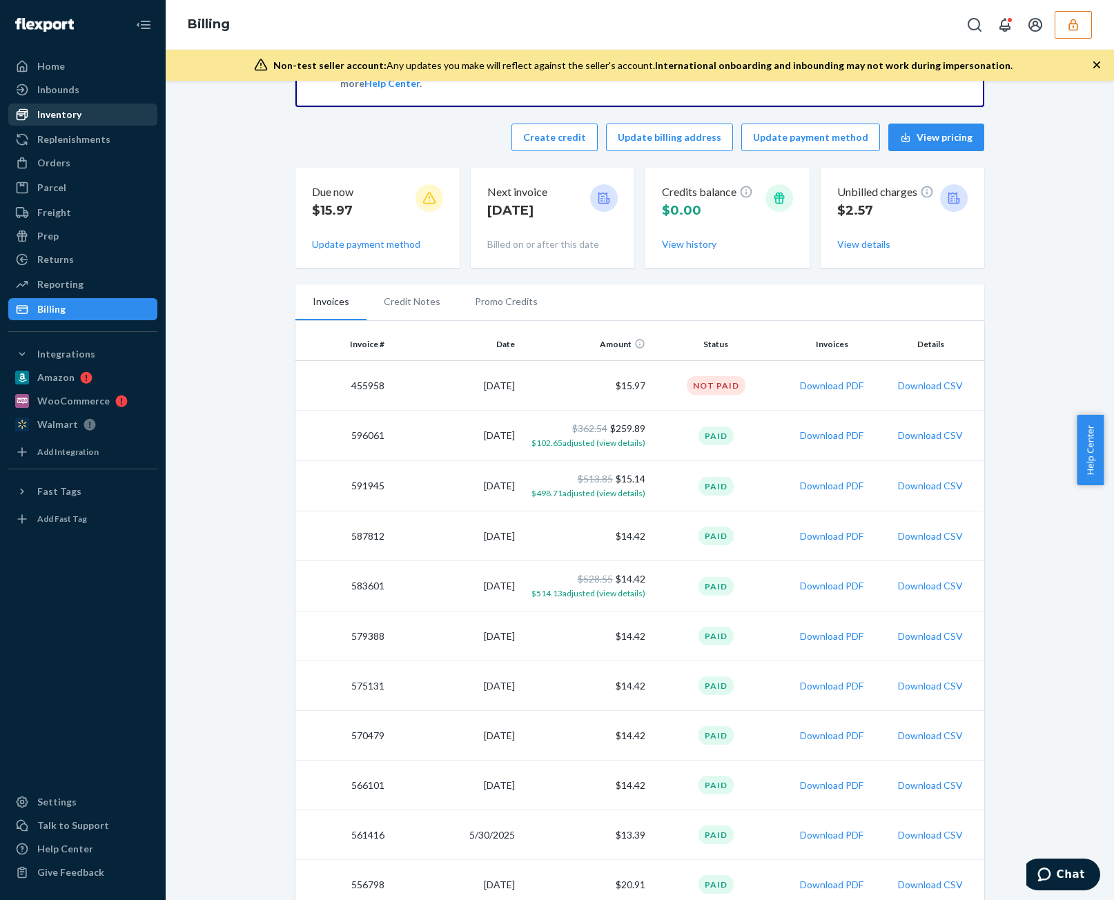
drag, startPoint x: 61, startPoint y: 108, endPoint x: 85, endPoint y: 115, distance: 24.9
click at [61, 108] on div "Inventory" at bounding box center [59, 115] width 44 height 14
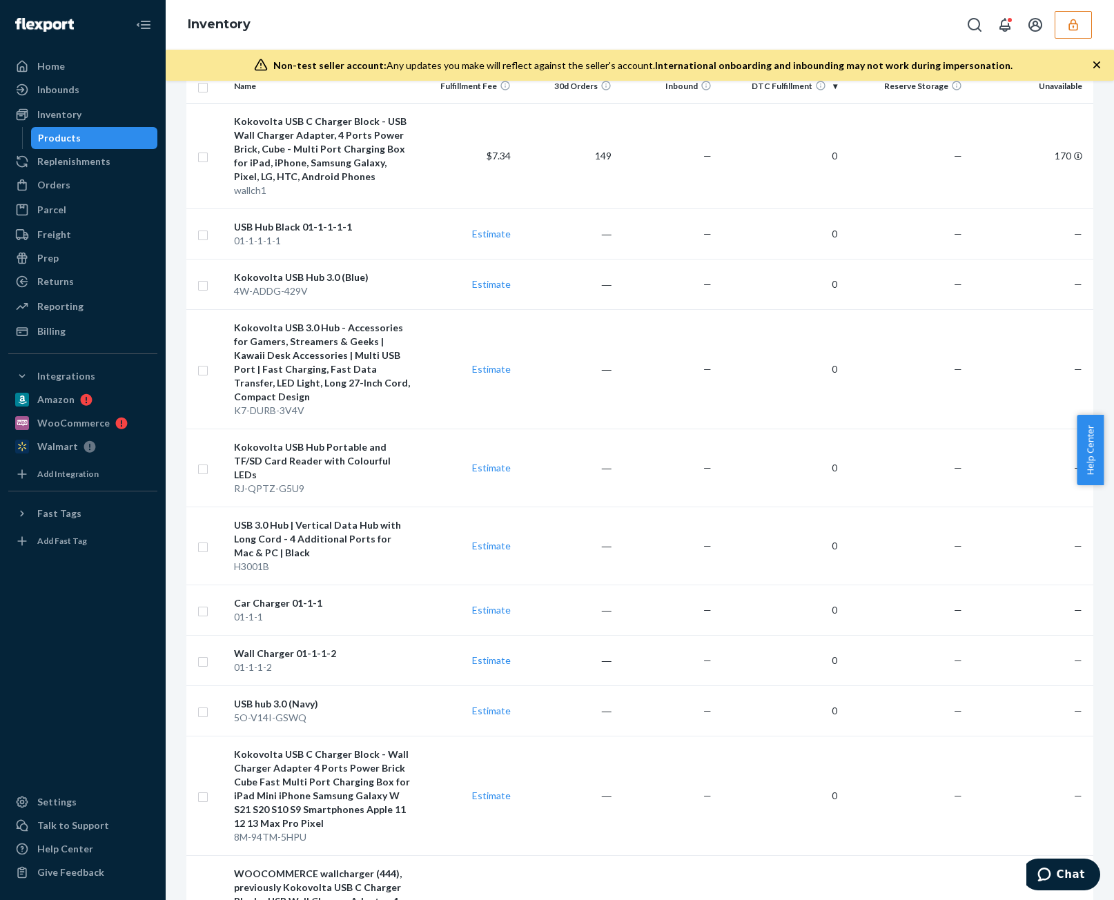
scroll to position [26, 0]
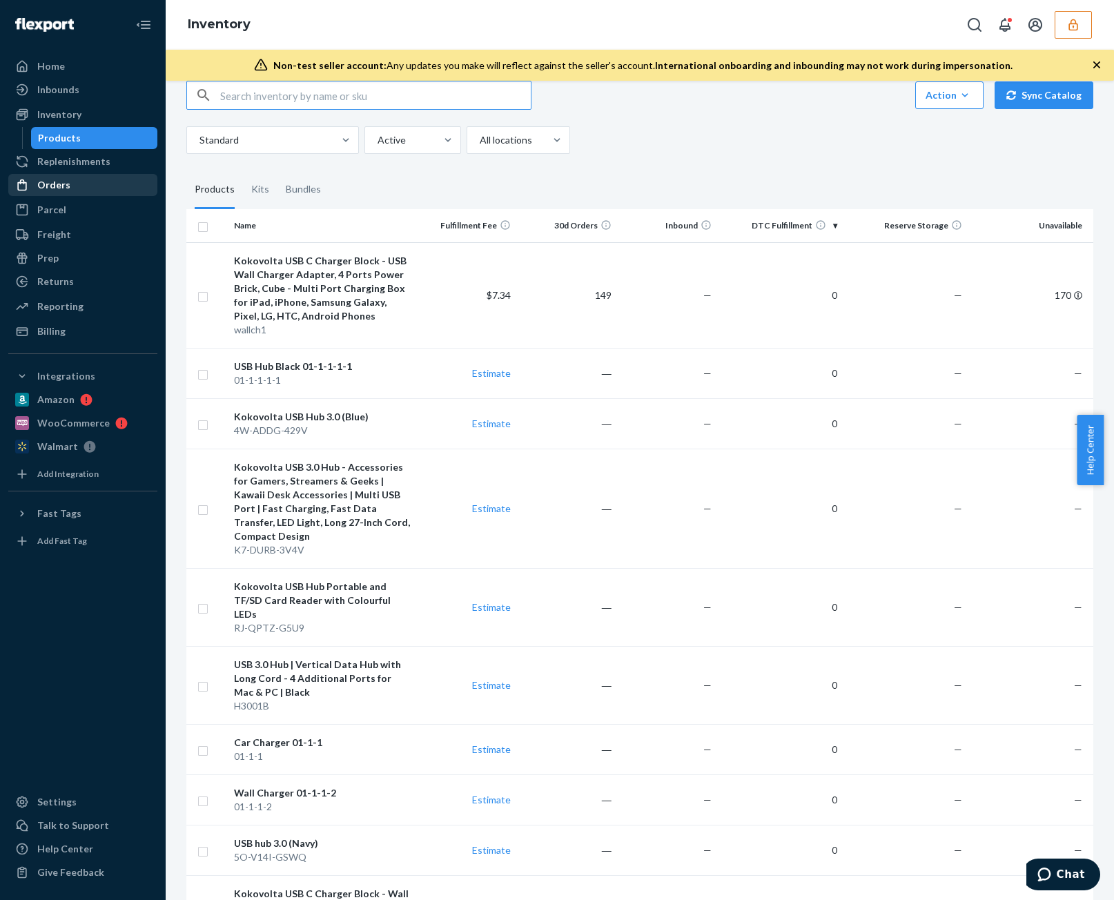
click at [70, 186] on div "Orders" at bounding box center [83, 184] width 146 height 19
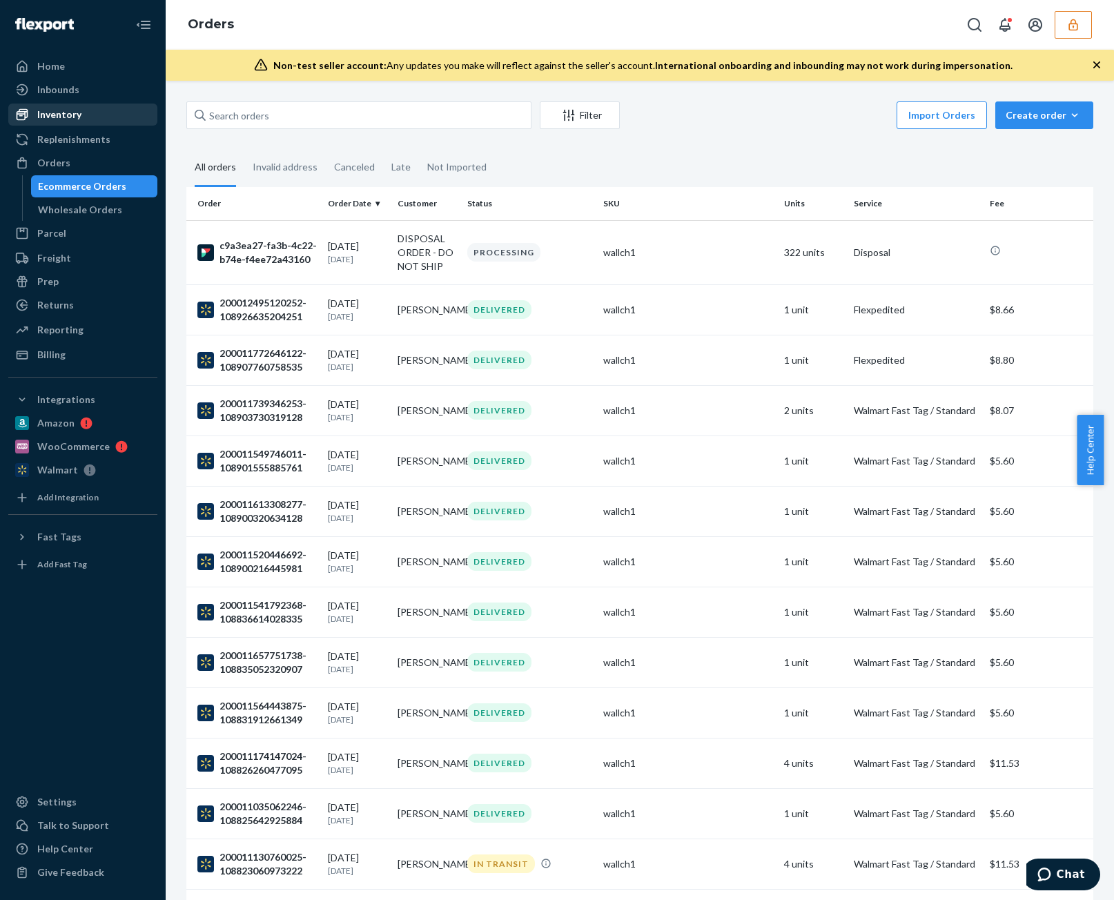
click at [102, 118] on div "Inventory" at bounding box center [83, 114] width 146 height 19
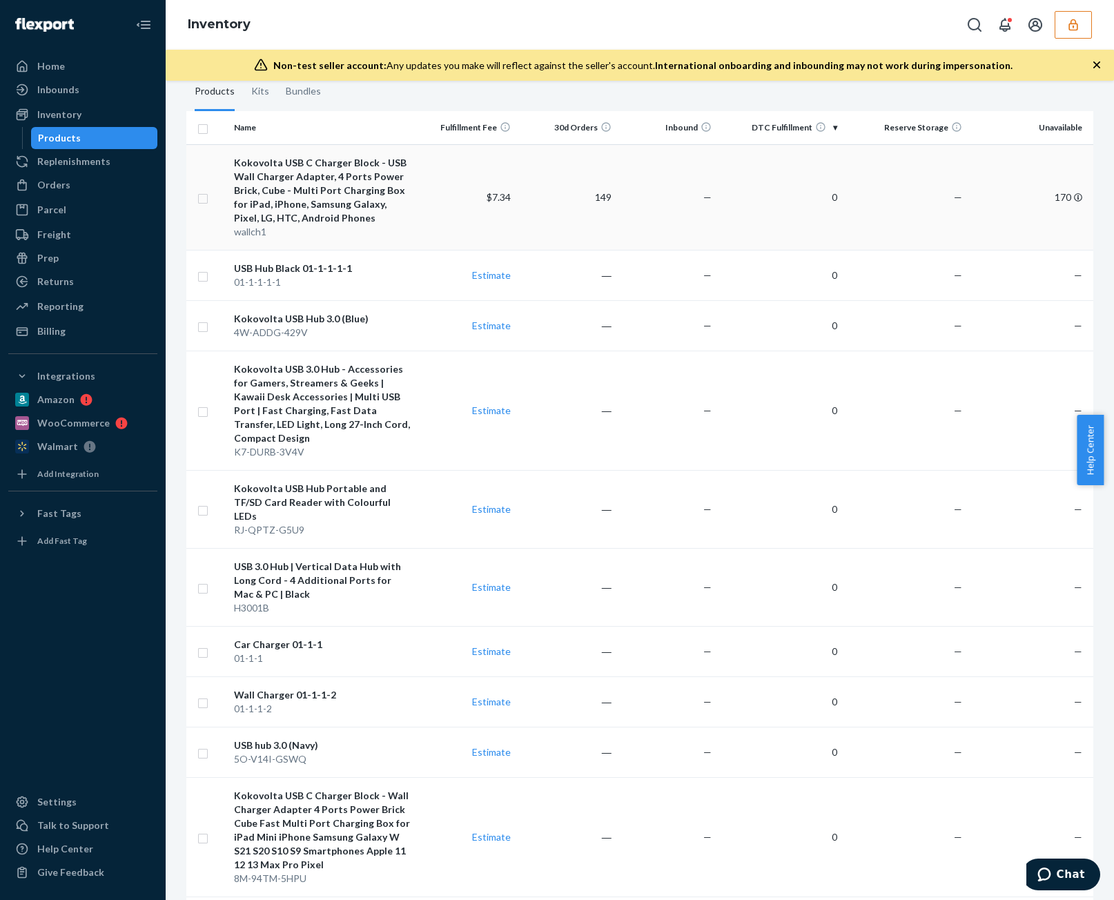
scroll to position [26, 0]
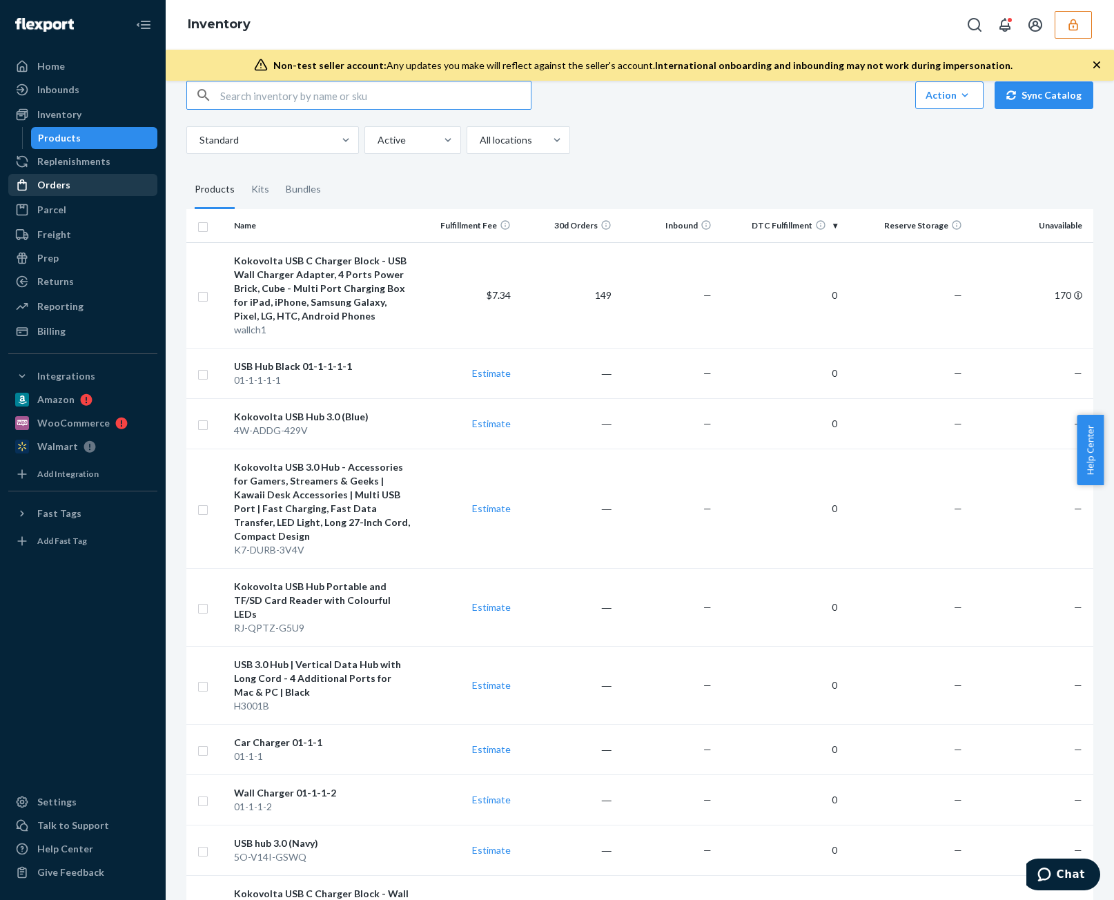
click at [64, 193] on div "Orders" at bounding box center [83, 184] width 146 height 19
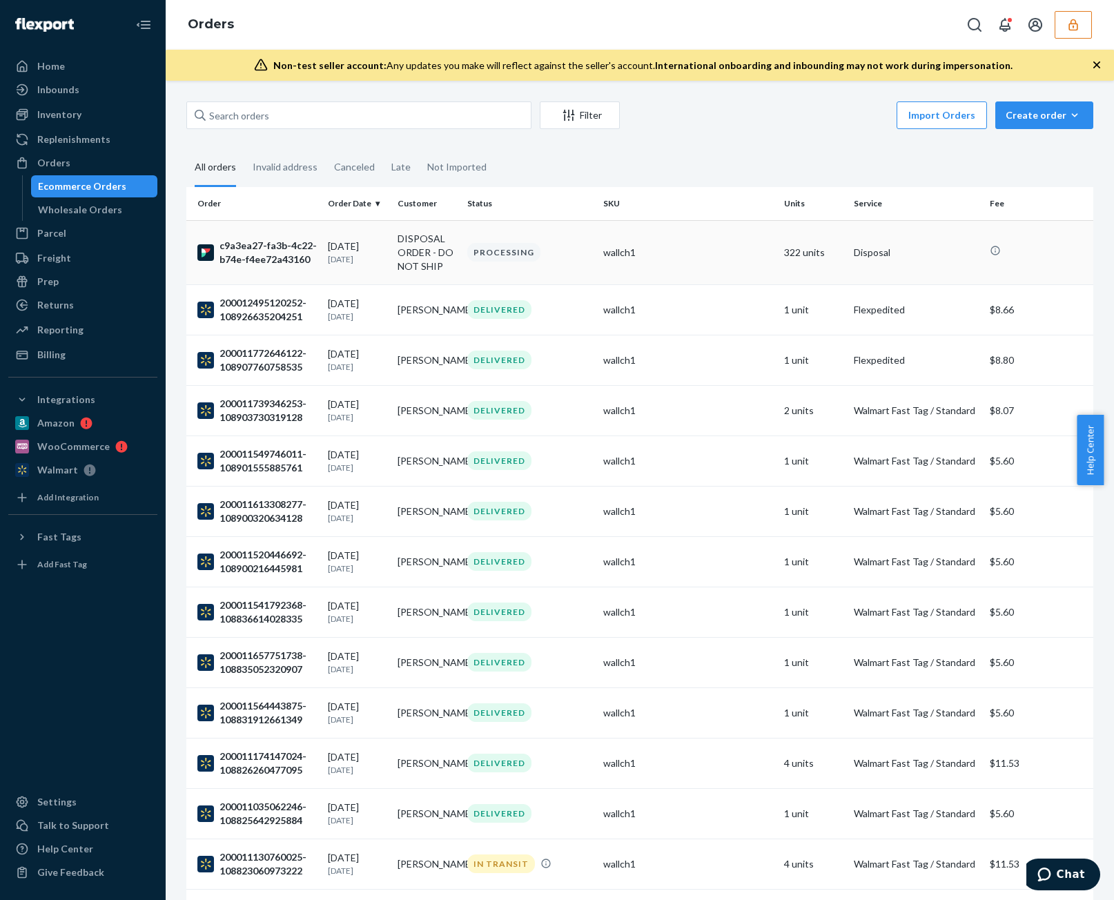
click at [656, 267] on td "wallch1" at bounding box center [689, 252] width 182 height 64
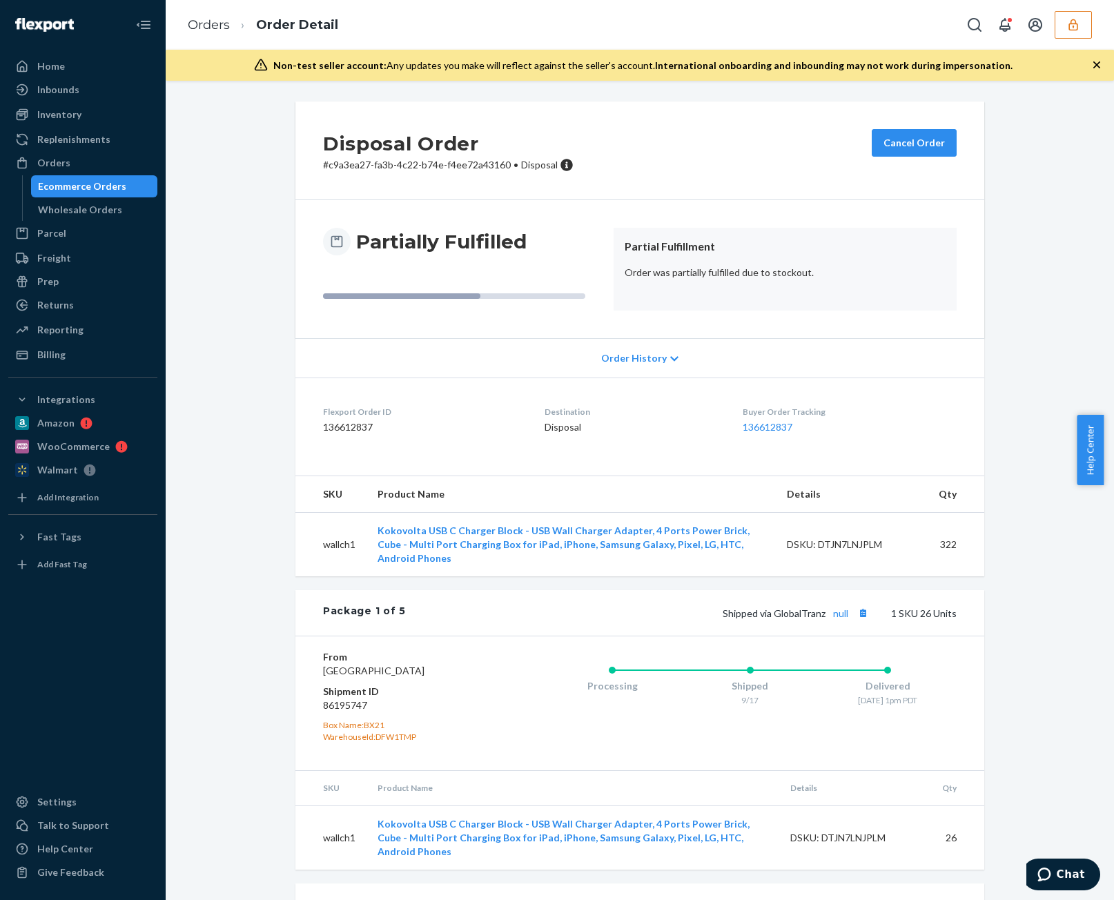
click at [627, 349] on div "Order History" at bounding box center [639, 357] width 689 height 39
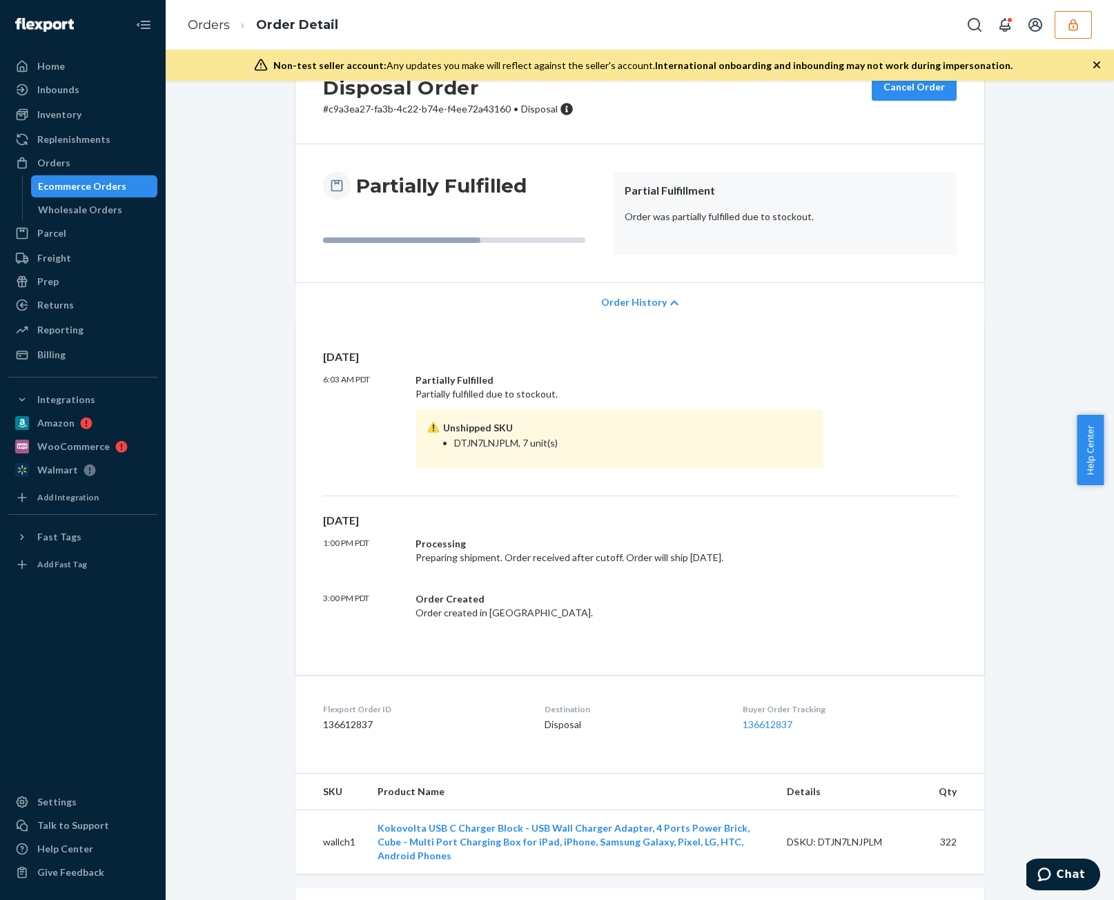
scroll to position [69, 0]
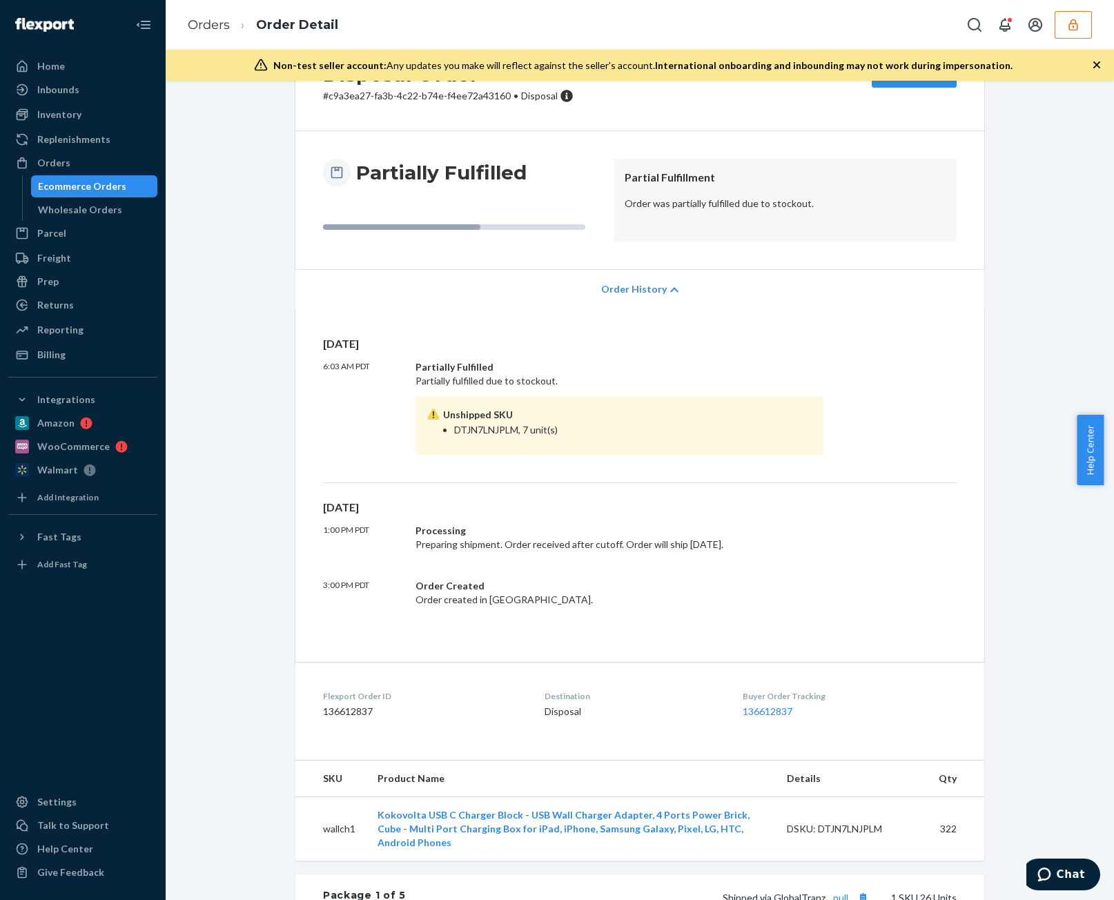
click at [483, 427] on li "DTJN7LNJPLM, 7 unit(s)" at bounding box center [633, 430] width 358 height 14
copy li "DTJN7LNJPLM"
click at [86, 111] on div "Inventory" at bounding box center [83, 114] width 146 height 19
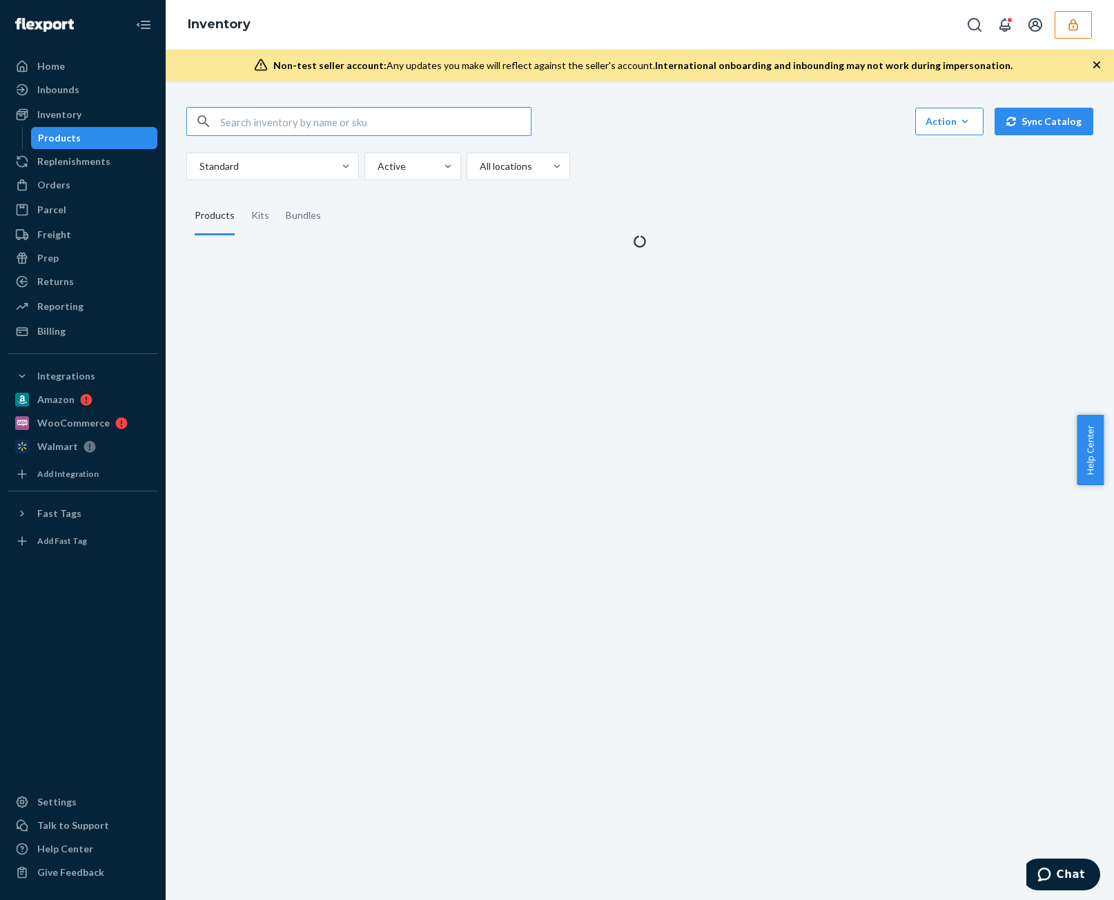
click at [326, 114] on input "text" at bounding box center [375, 122] width 311 height 28
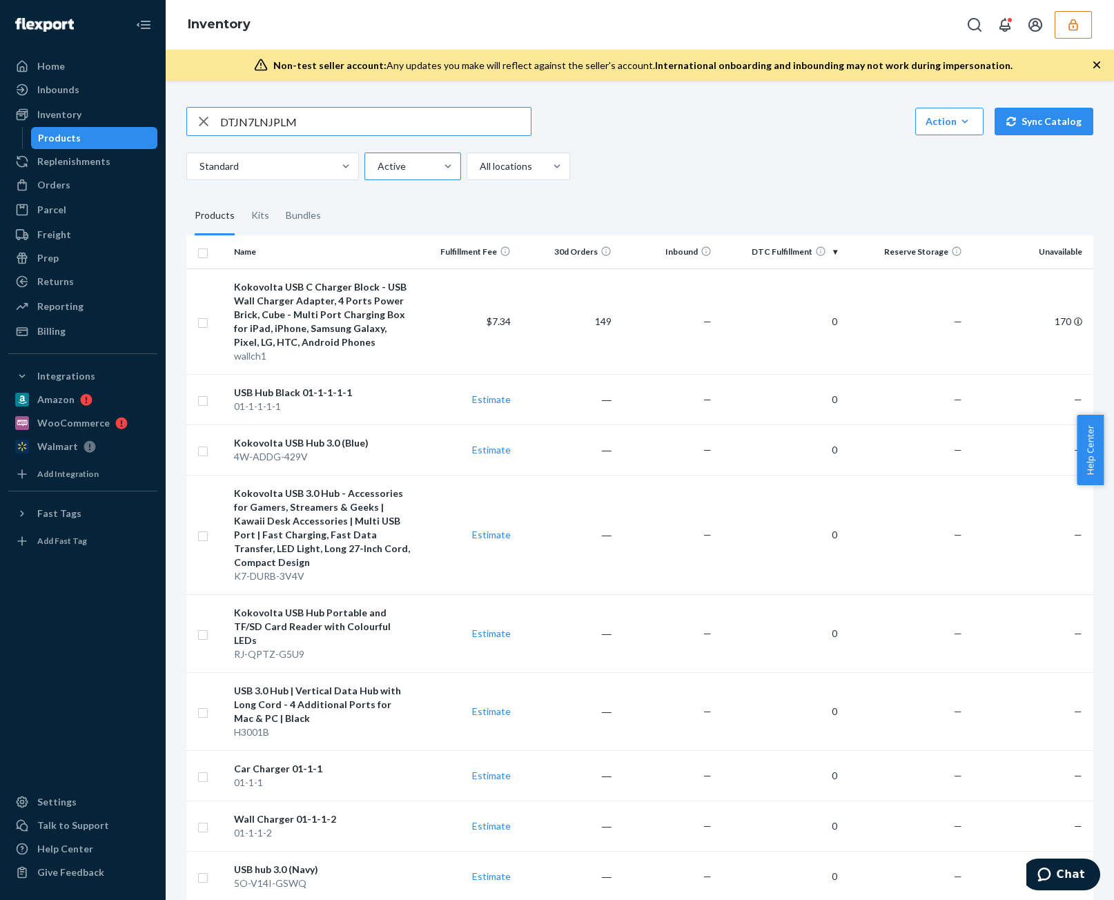
type input "DTJN7LNJPLM"
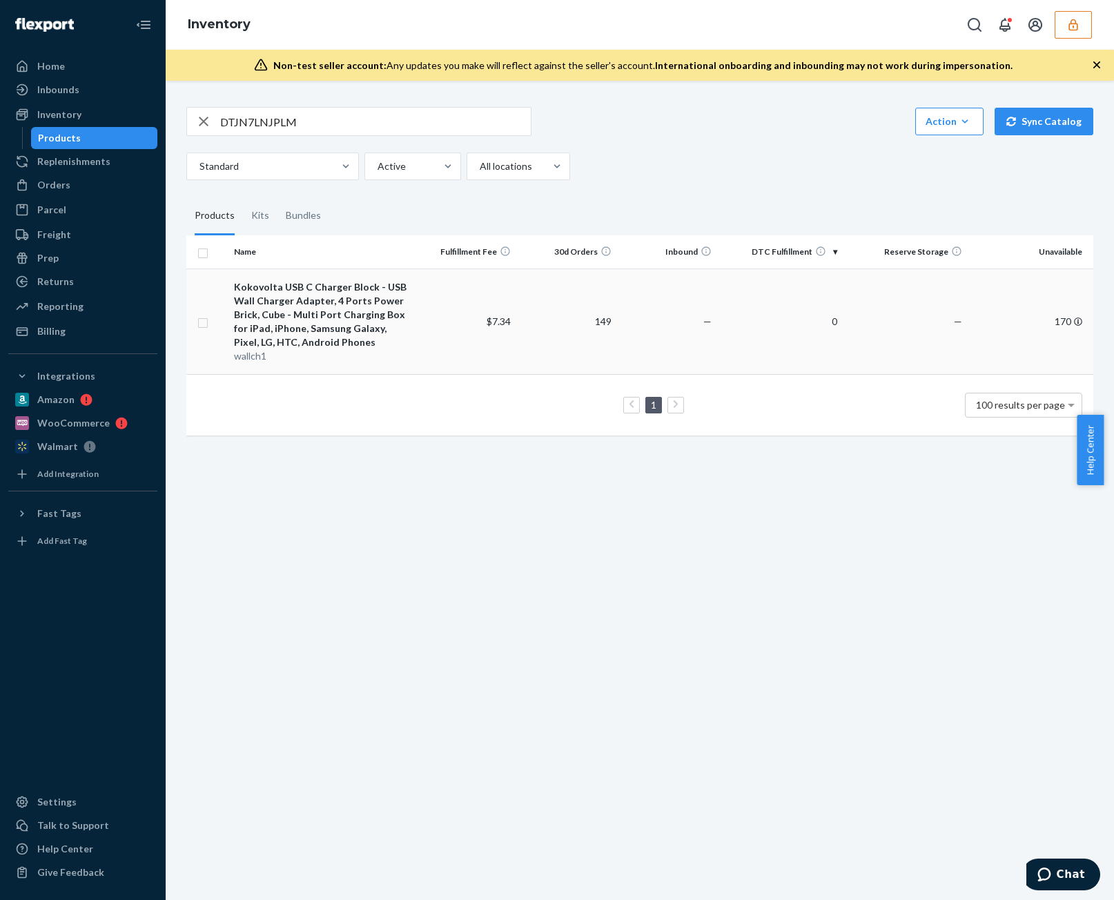
click at [441, 288] on td "$7.34" at bounding box center [466, 322] width 100 height 106
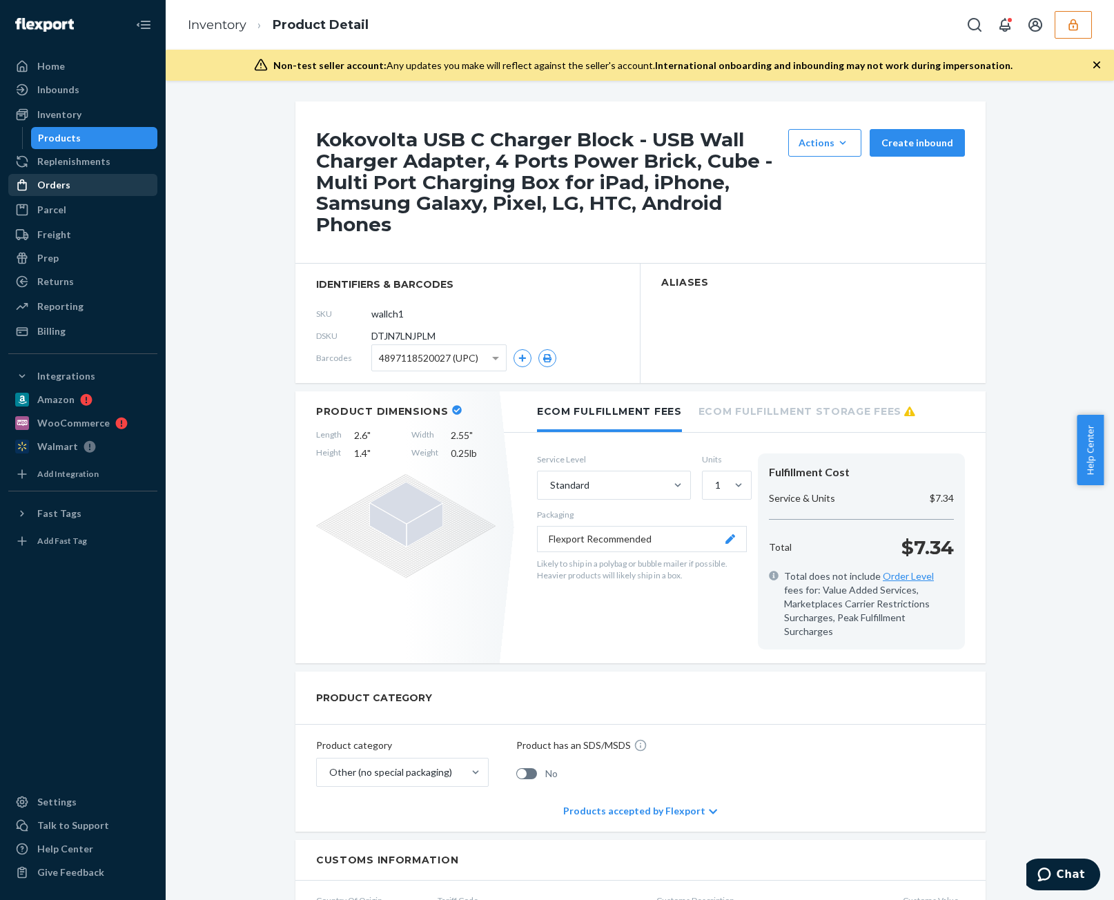
click at [82, 193] on div "Orders" at bounding box center [83, 184] width 146 height 19
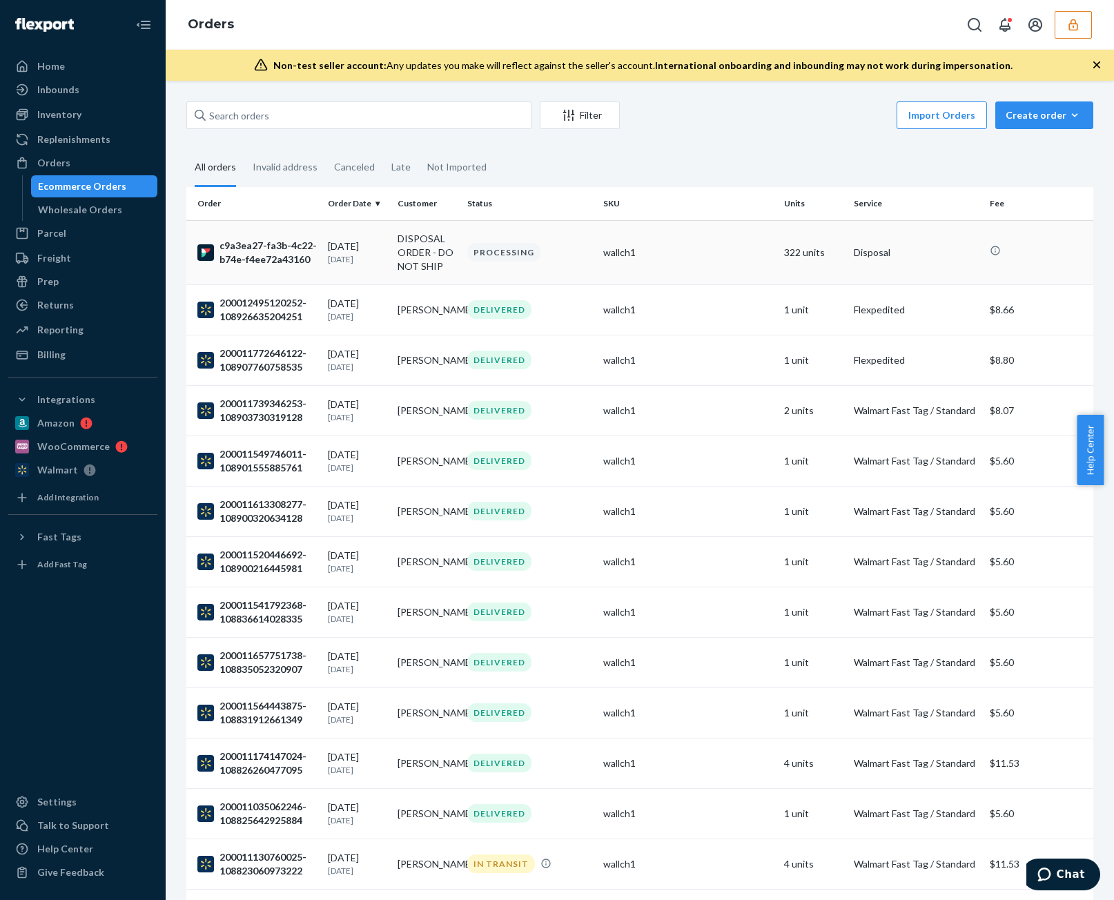
click at [704, 252] on div "wallch1" at bounding box center [688, 253] width 171 height 14
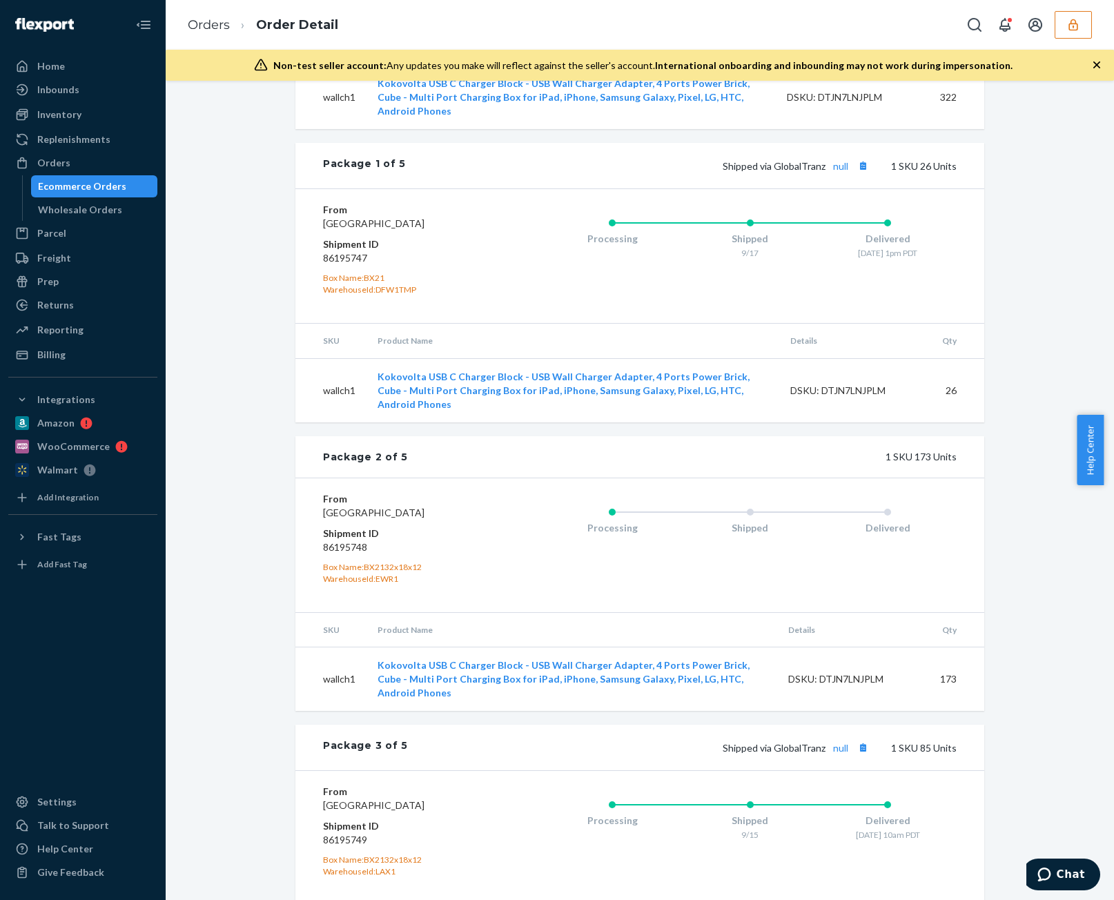
scroll to position [428, 0]
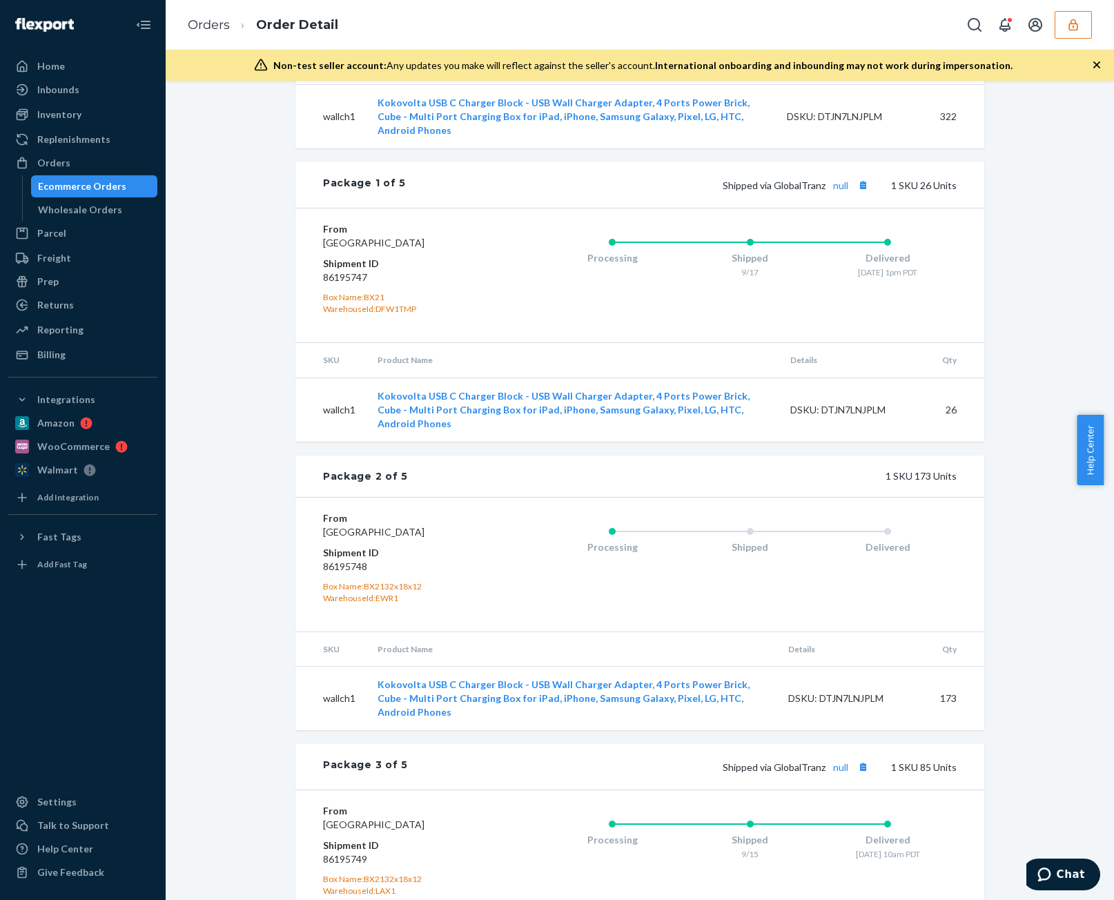
click at [376, 592] on div "WarehouseId: EWR1" at bounding box center [405, 598] width 165 height 12
copy div "EWR1"
click at [333, 560] on dd "86195748" at bounding box center [405, 567] width 165 height 14
click at [331, 560] on dd "86195748" at bounding box center [405, 567] width 165 height 14
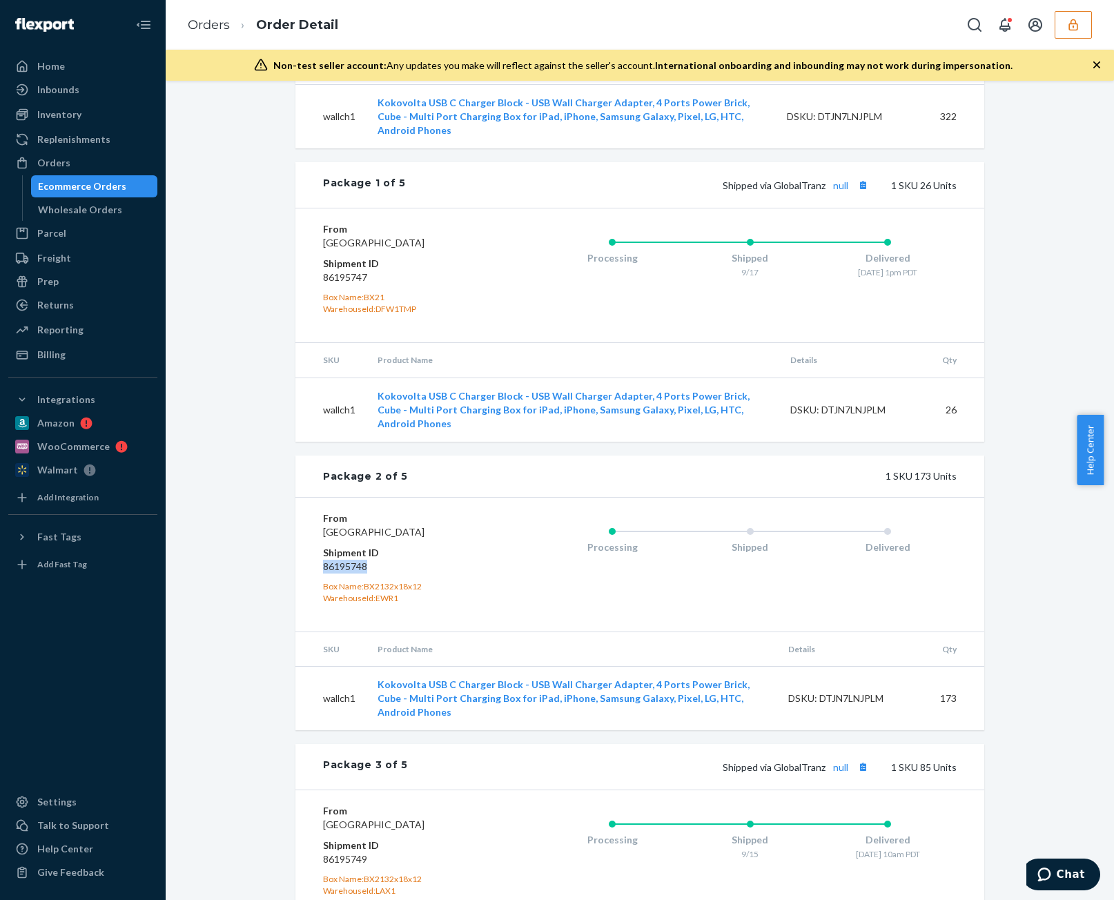
click at [331, 560] on dd "86195748" at bounding box center [405, 567] width 165 height 14
copy dd "86195748"
click at [359, 560] on dd "86195748" at bounding box center [405, 567] width 165 height 14
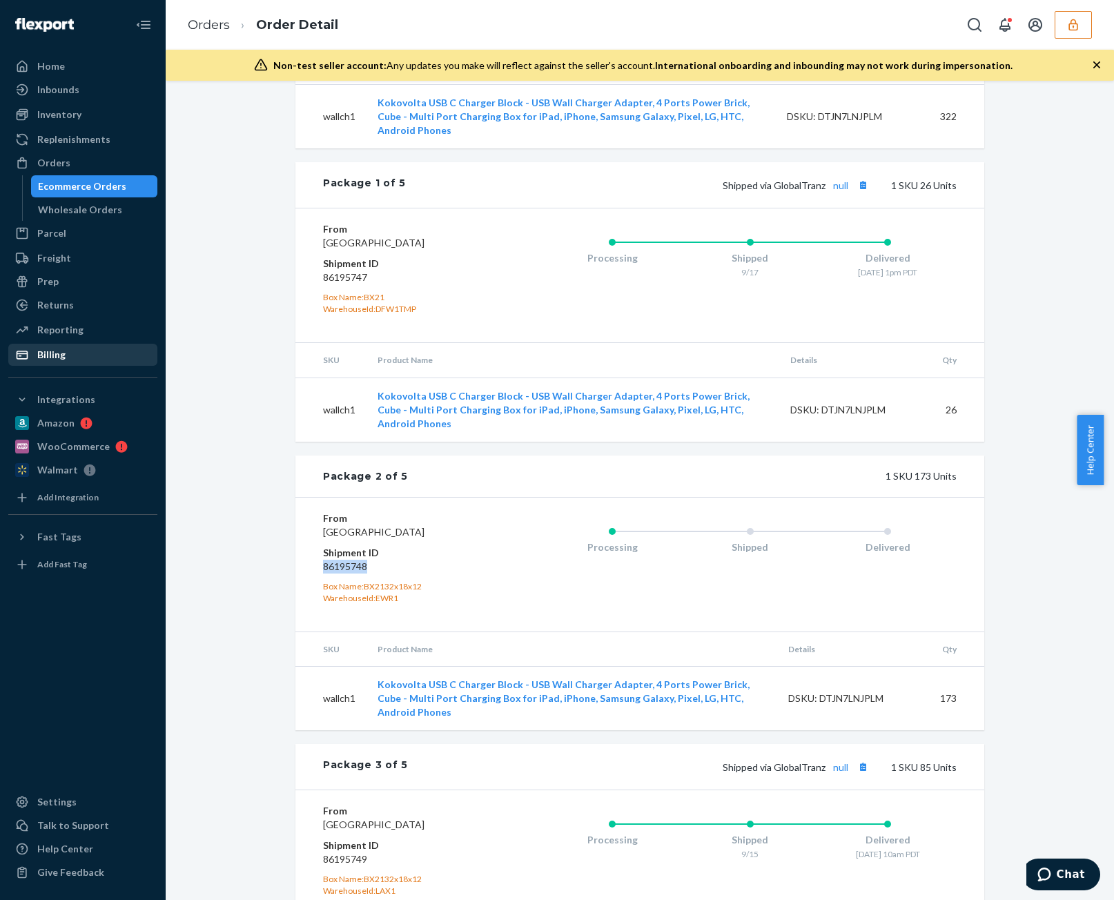
click at [120, 348] on div "Billing" at bounding box center [83, 354] width 146 height 19
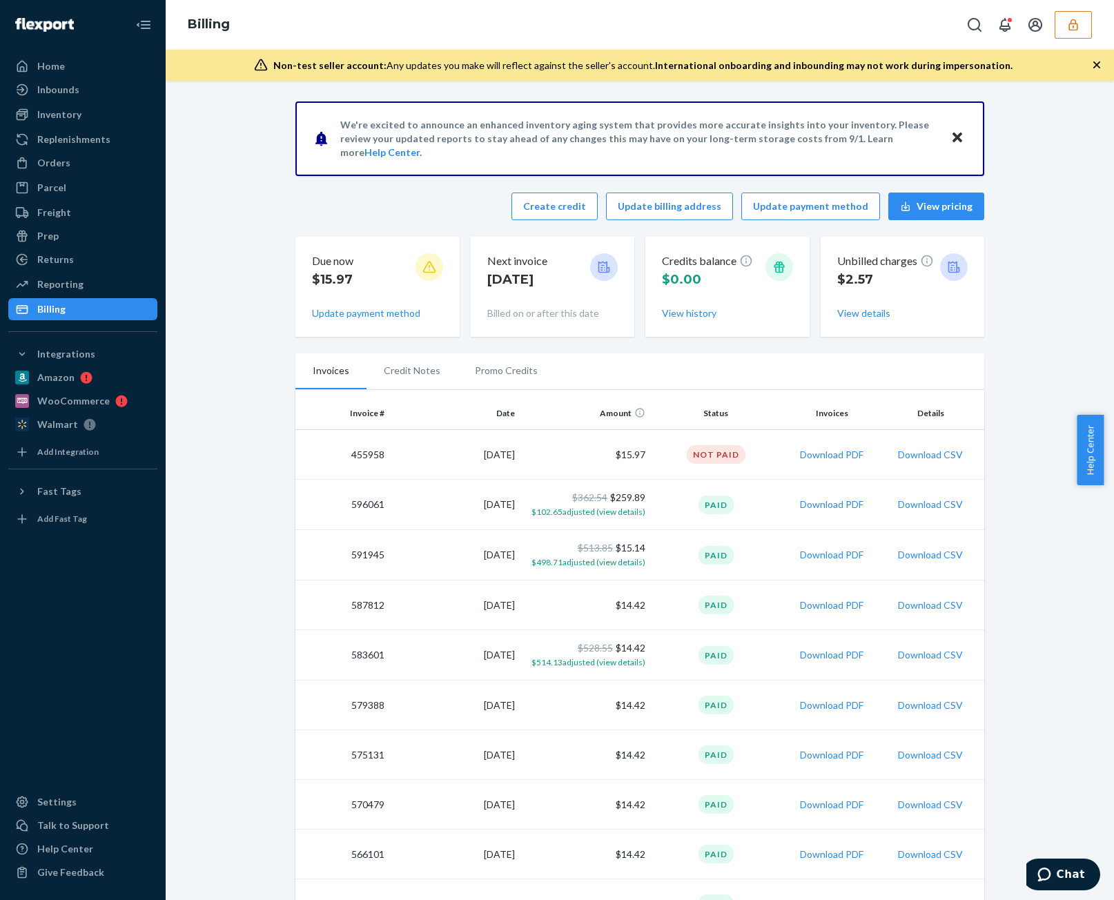
click at [370, 446] on td "455958" at bounding box center [342, 455] width 95 height 50
copy td "455958"
click at [1091, 23] on button "button" at bounding box center [1073, 25] width 37 height 28
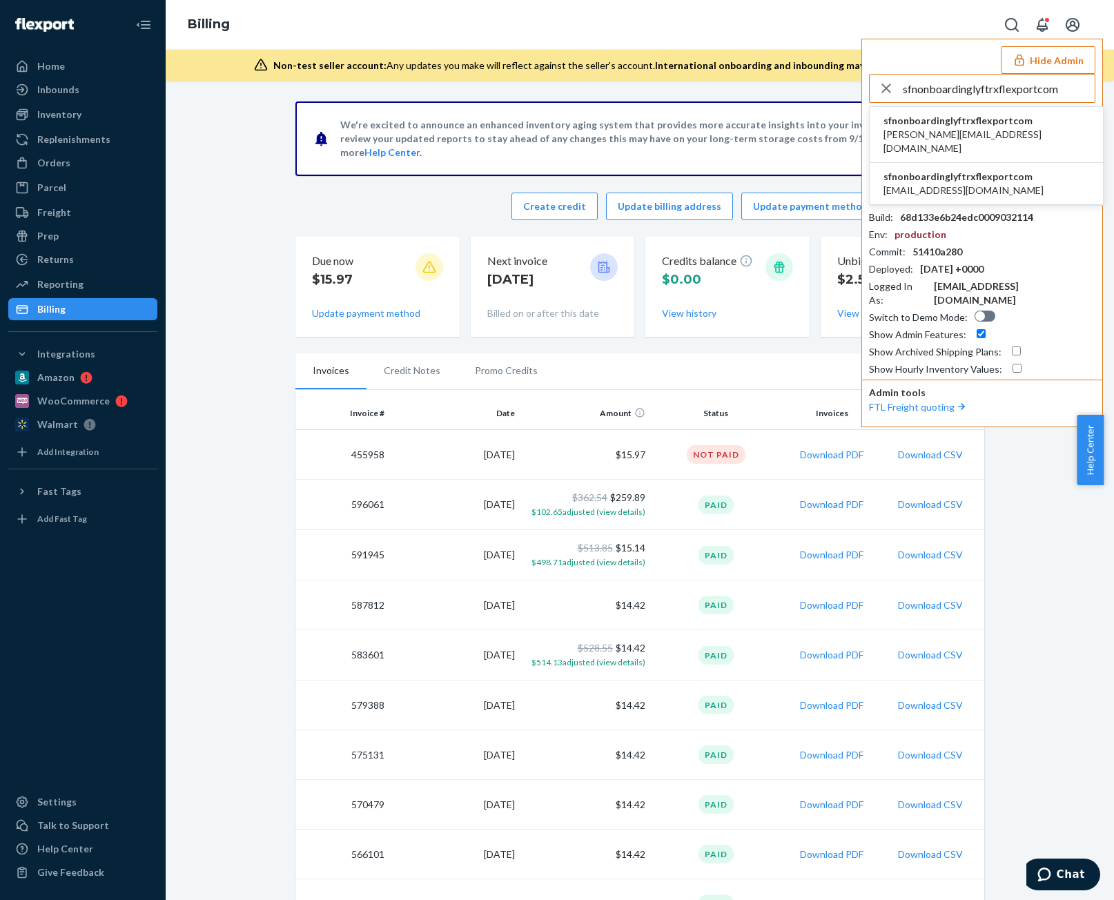
type input "sfnonboardinglyftrxflexportcom"
click at [1029, 124] on li "sfnonboardinglyftrxflexportcom paolo@lyftrx.com" at bounding box center [986, 135] width 233 height 56
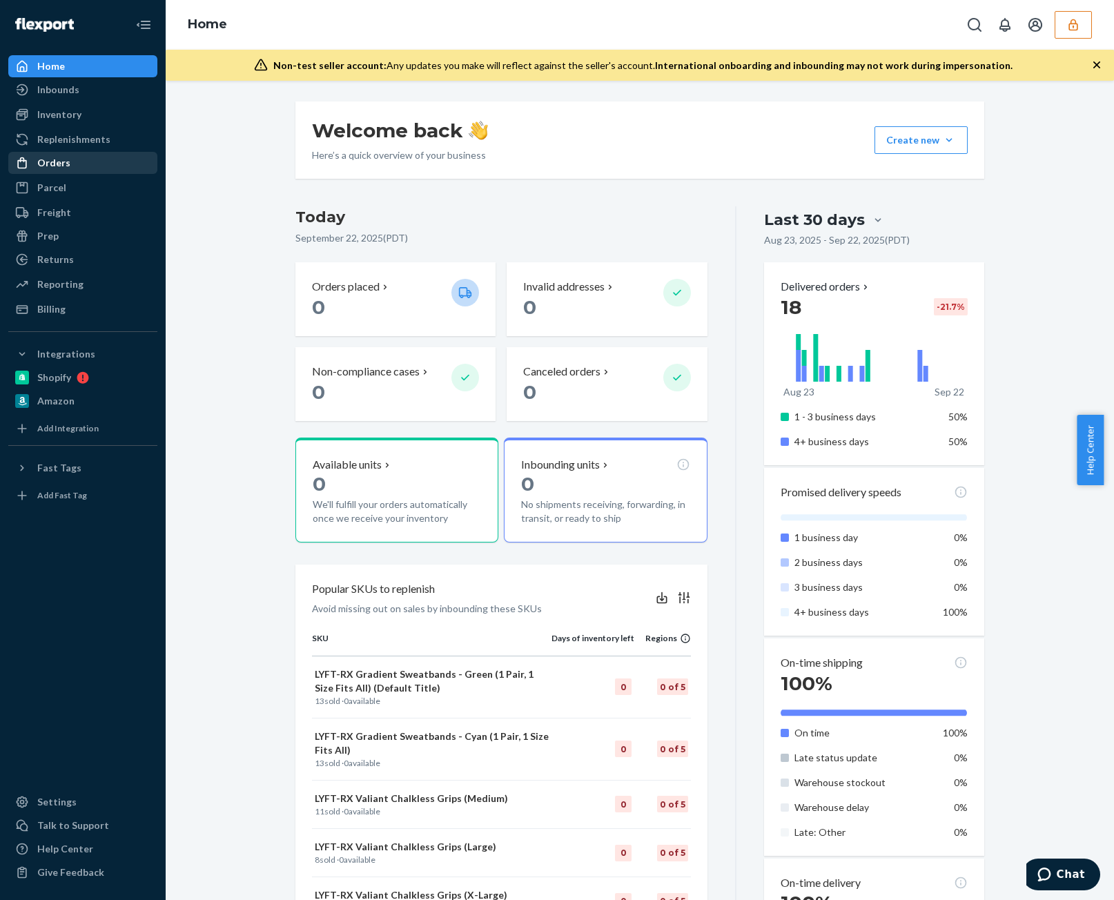
click at [39, 167] on div "Orders" at bounding box center [53, 163] width 33 height 14
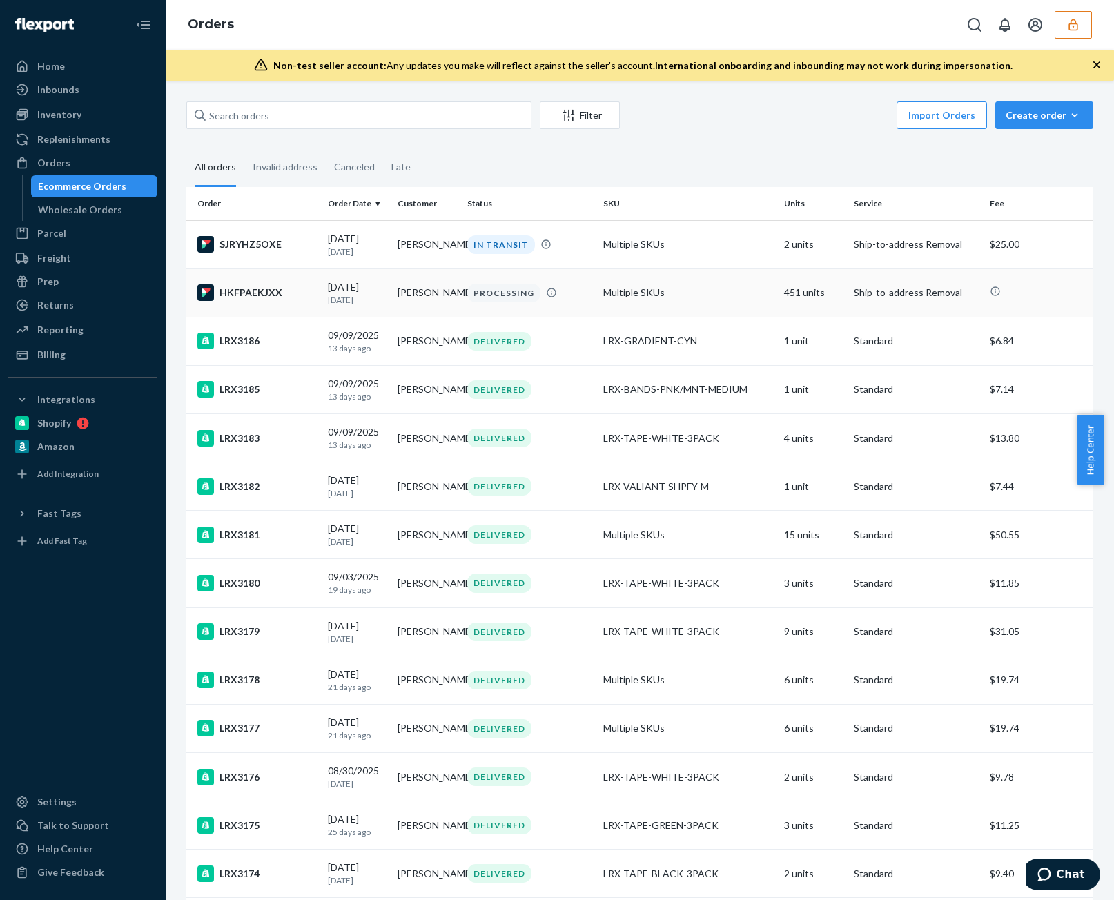
click at [642, 307] on td "Multiple SKUs" at bounding box center [689, 293] width 182 height 48
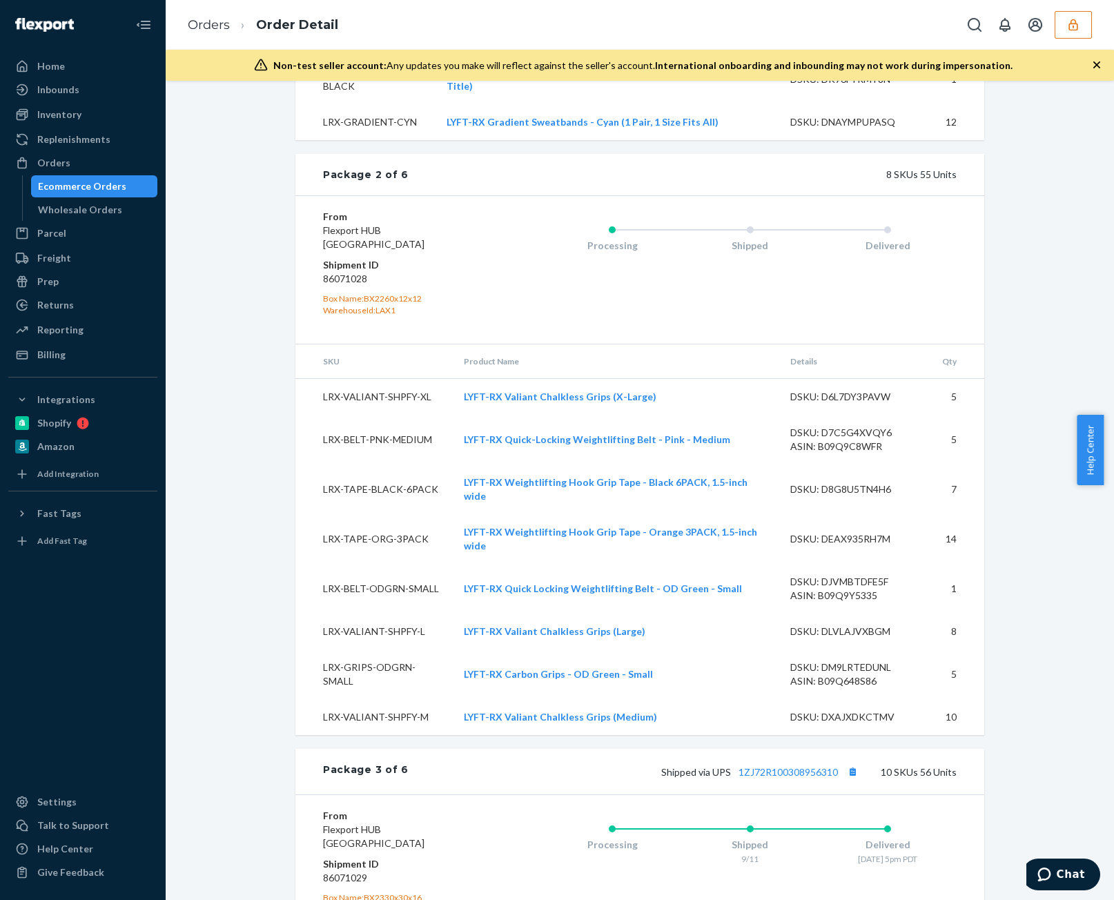
scroll to position [1537, 0]
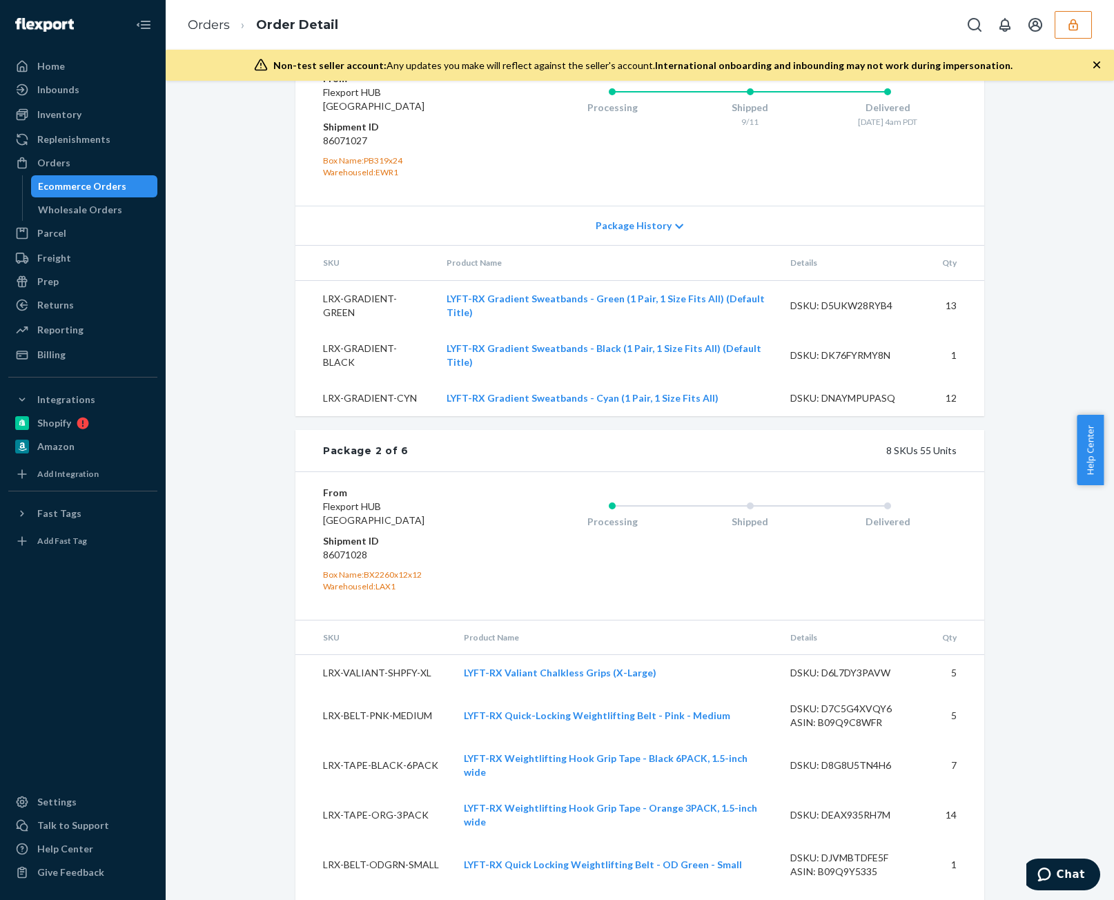
click at [358, 548] on dd "86071028" at bounding box center [405, 555] width 165 height 14
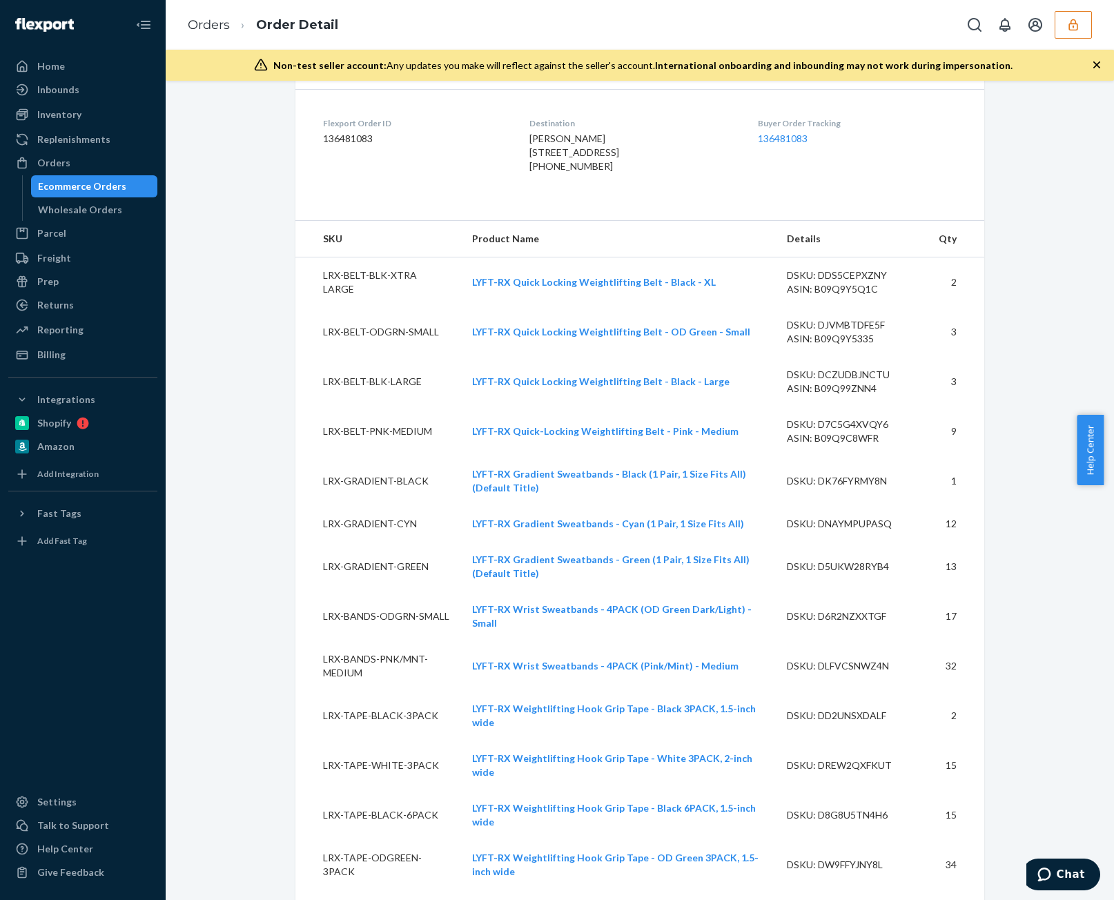
scroll to position [483, 0]
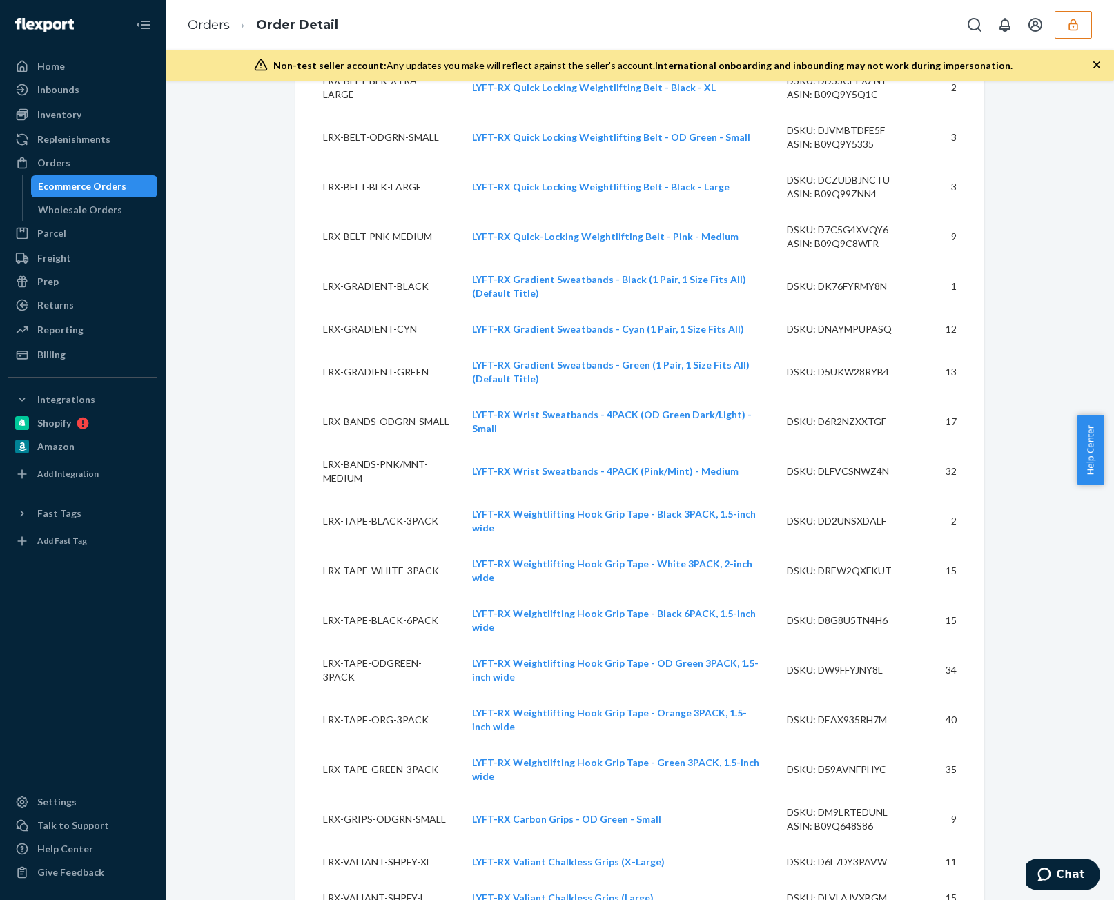
click at [371, 438] on td "LRX-BANDS-ODGRN-SMALL" at bounding box center [378, 422] width 166 height 50
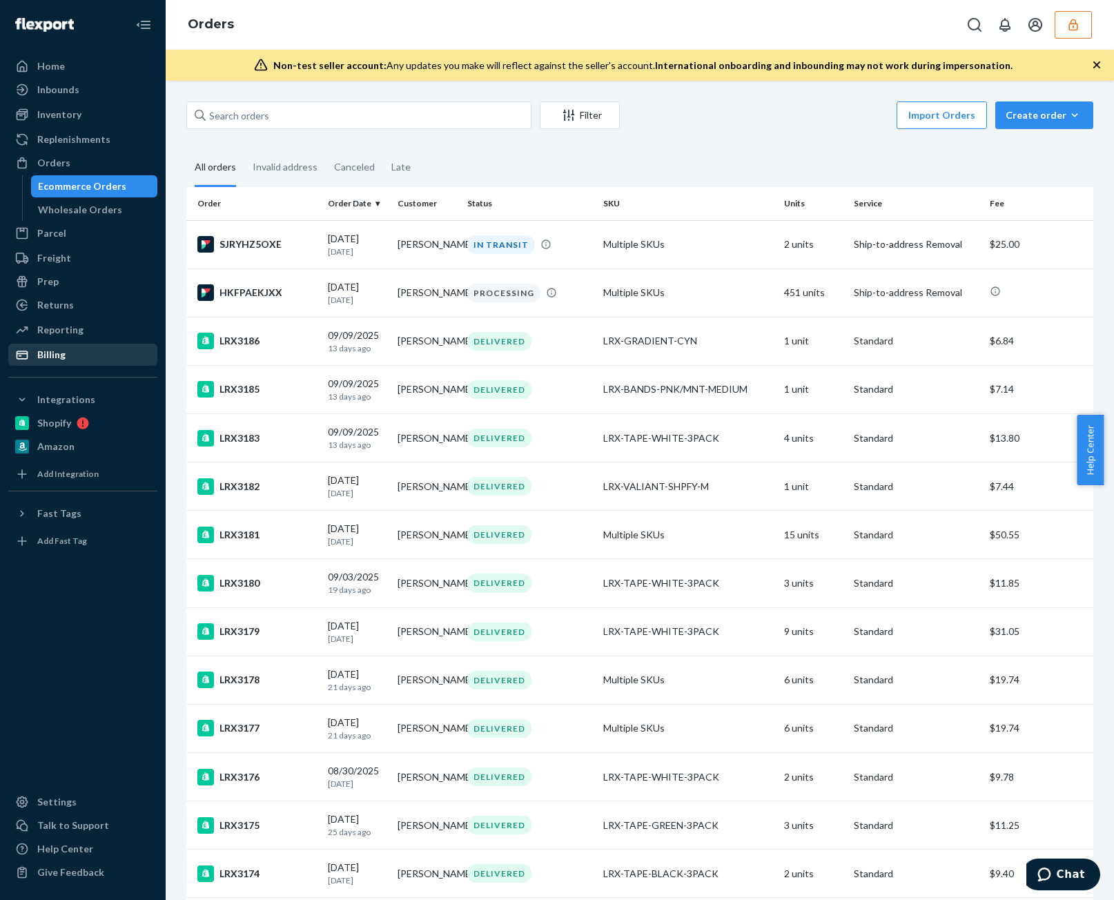
click at [112, 362] on div "Billing" at bounding box center [83, 354] width 146 height 19
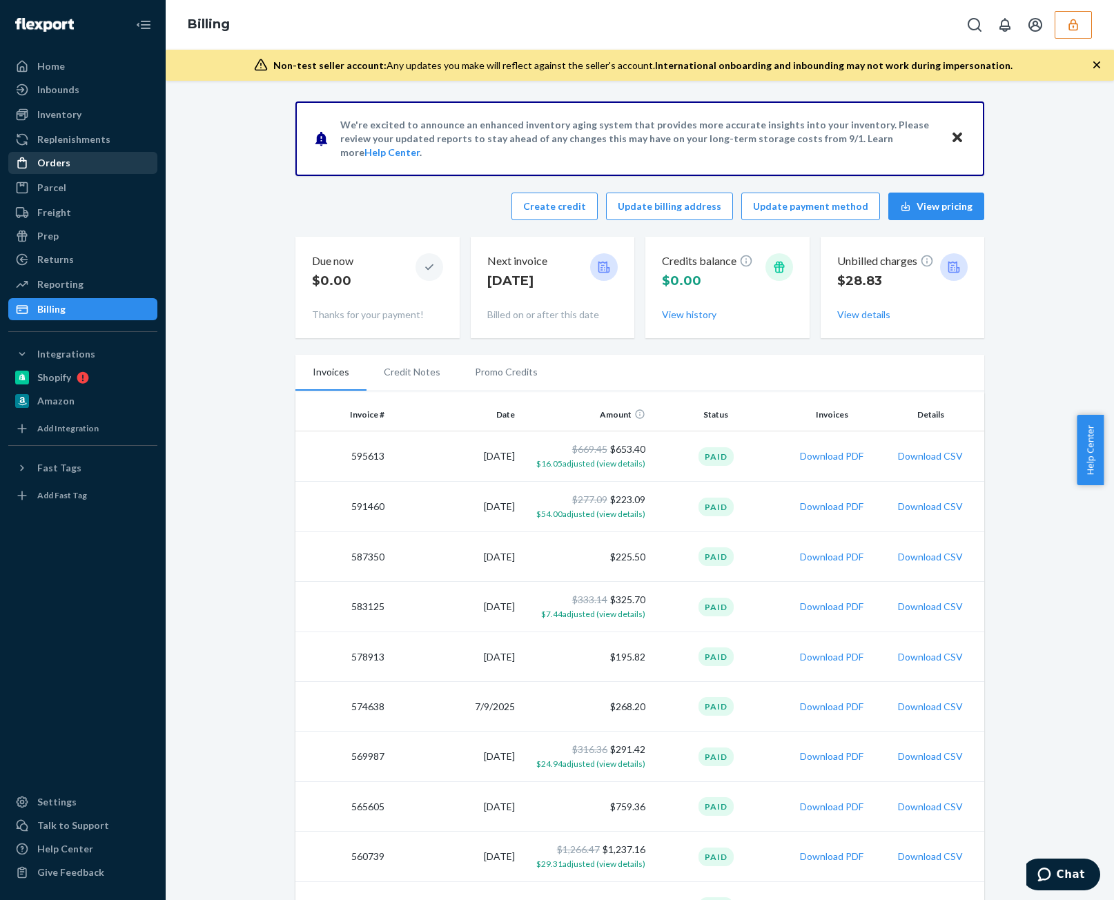
click at [90, 161] on div "Orders" at bounding box center [83, 162] width 146 height 19
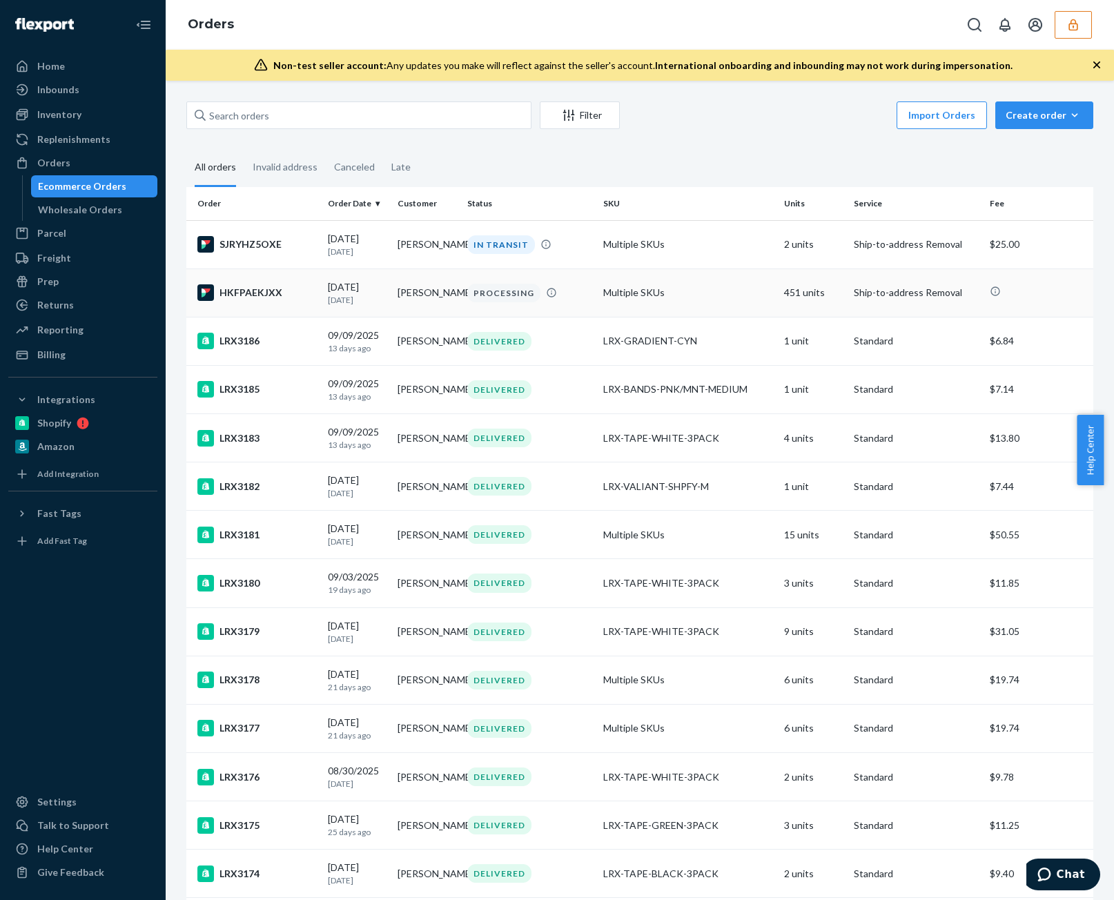
click at [663, 300] on td "Multiple SKUs" at bounding box center [689, 293] width 182 height 48
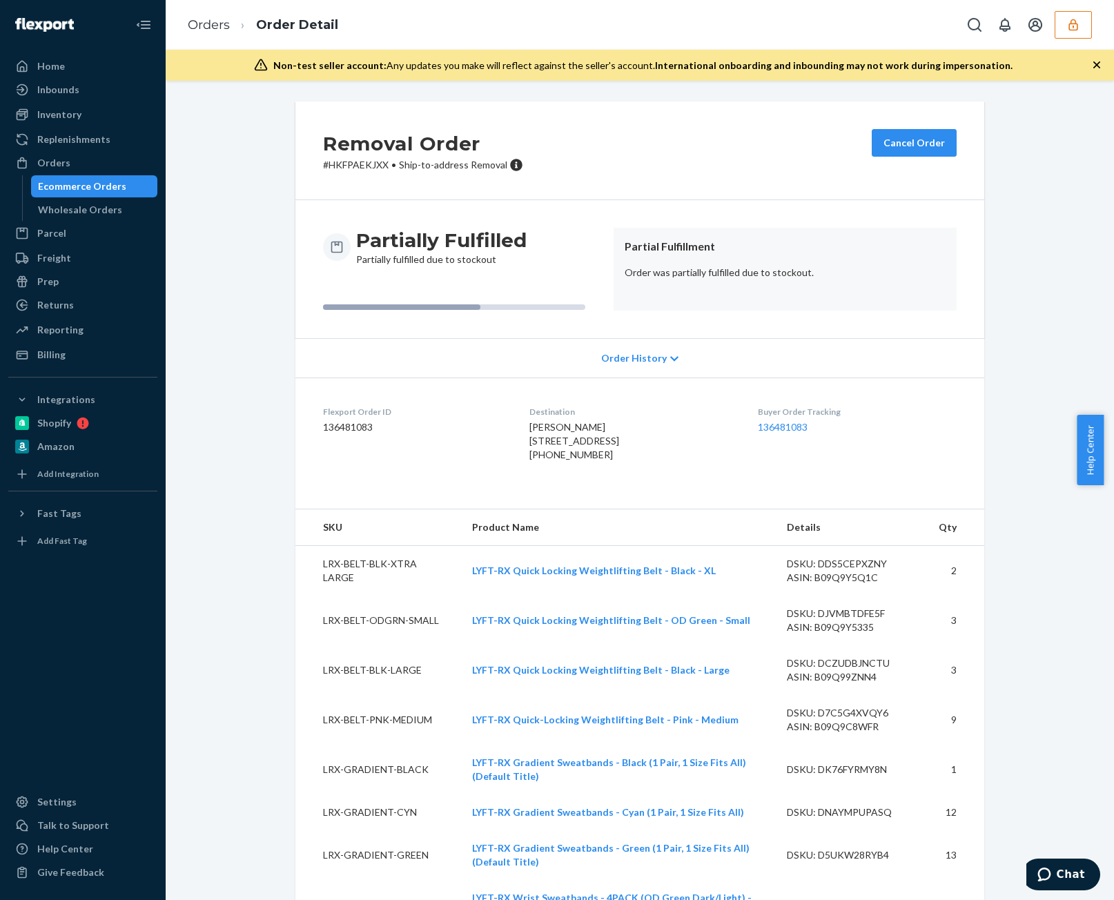
click at [355, 431] on dd "136481083" at bounding box center [415, 427] width 184 height 14
copy dd "136481083"
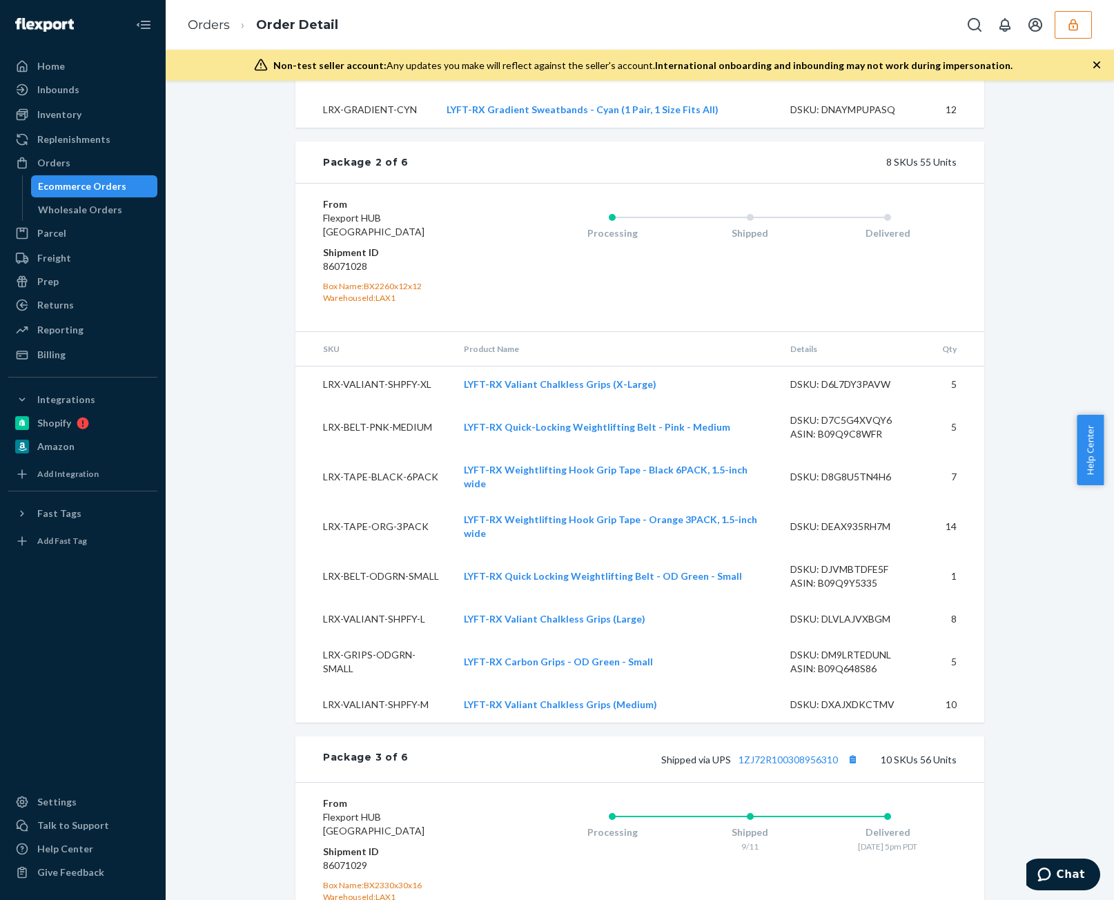
scroll to position [1726, 0]
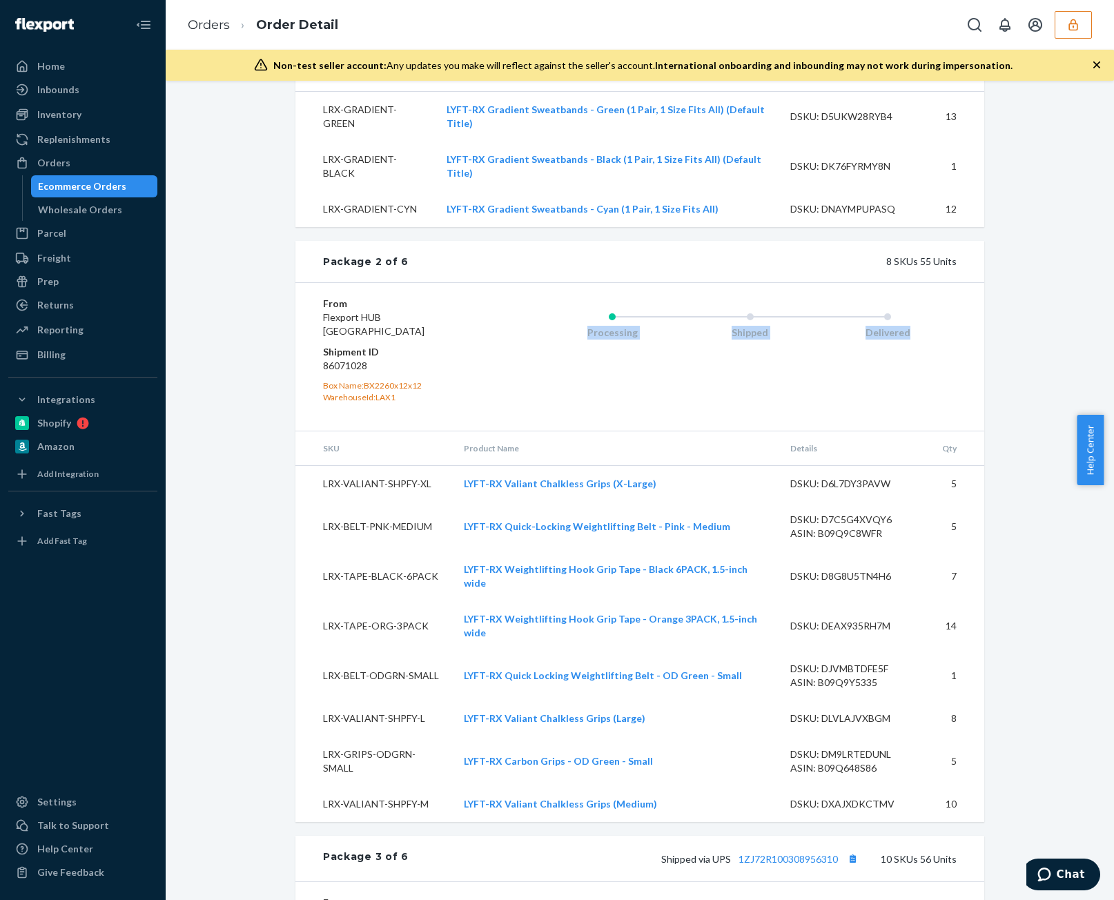
drag, startPoint x: 599, startPoint y: 295, endPoint x: 1131, endPoint y: 304, distance: 532.3
click at [1103, 304] on html "Home Inbounds Shipping Plans Problems Inventory Products Replenishments Orders …" at bounding box center [557, 450] width 1114 height 900
drag, startPoint x: 552, startPoint y: 333, endPoint x: 540, endPoint y: 328, distance: 13.0
click at [552, 332] on div "Processing Shipped Delivered" at bounding box center [722, 357] width 469 height 120
click at [406, 391] on div "WarehouseId: LAX1" at bounding box center [405, 397] width 165 height 12
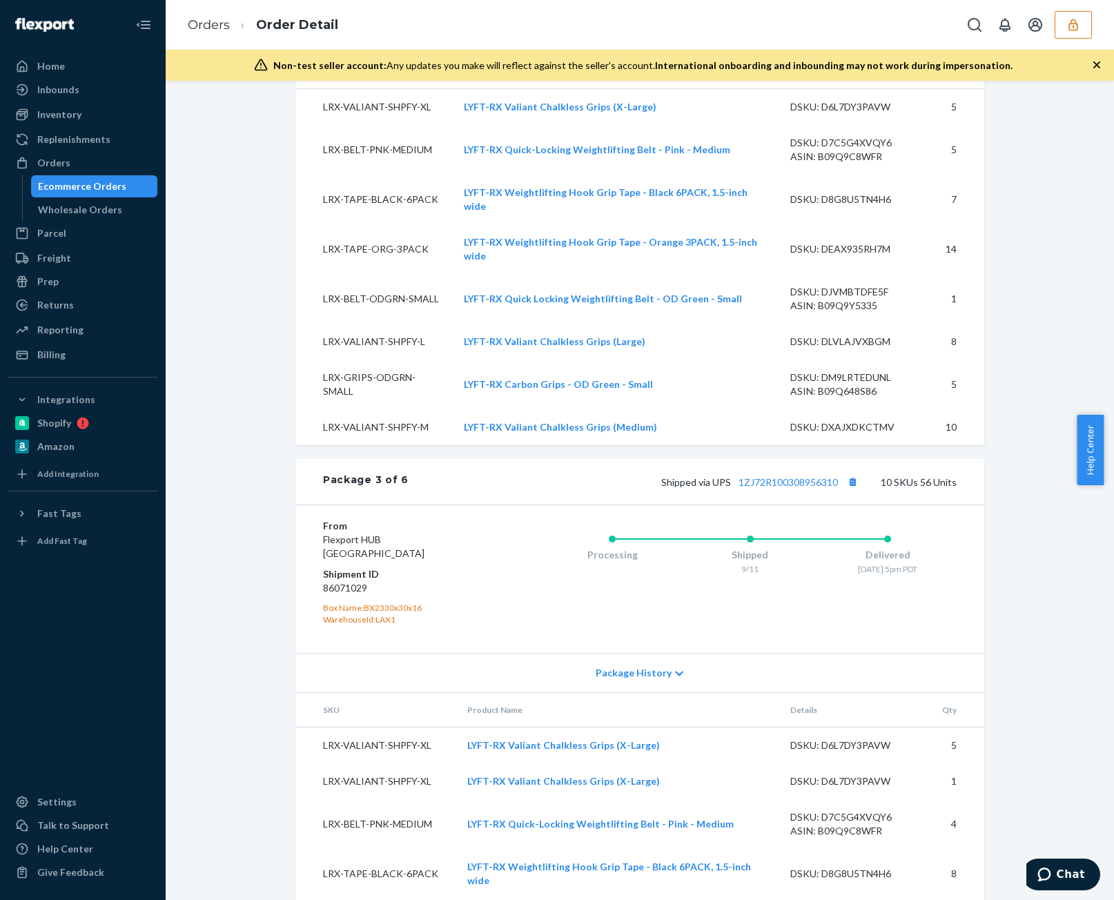
scroll to position [2209, 0]
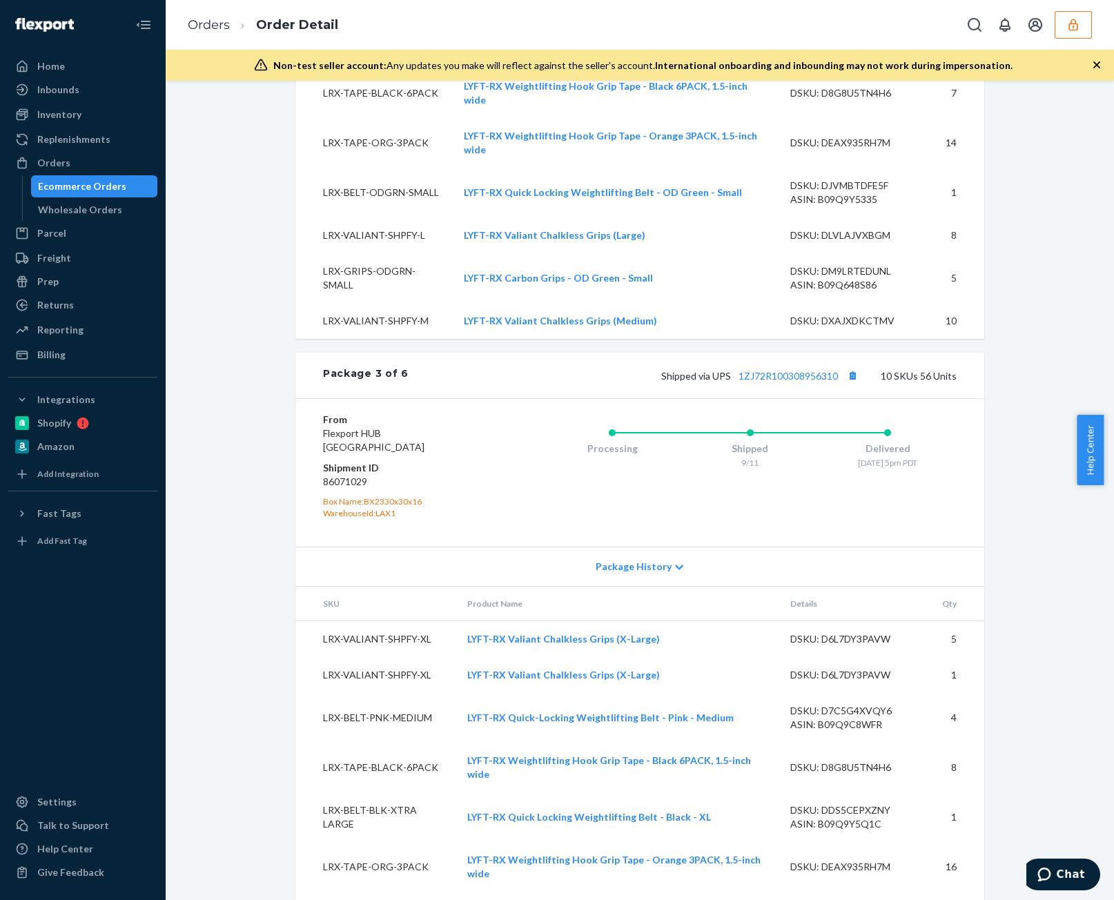
click at [343, 475] on dd "86071029" at bounding box center [405, 482] width 165 height 14
copy dd "86071029"
click at [69, 361] on div "Billing" at bounding box center [83, 354] width 146 height 19
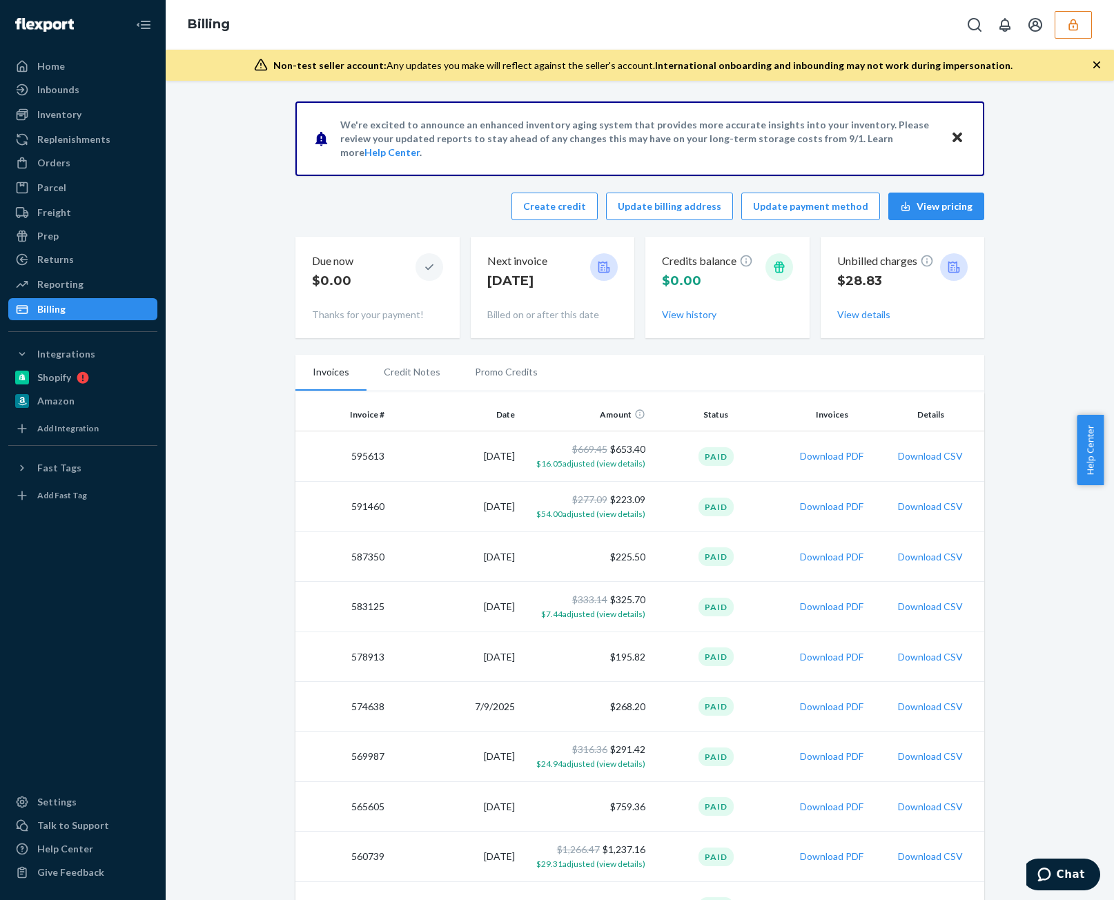
click at [853, 322] on div "Unbilled charges $28.83 View details" at bounding box center [902, 287] width 131 height 79
click at [855, 320] on button "View details" at bounding box center [863, 315] width 53 height 14
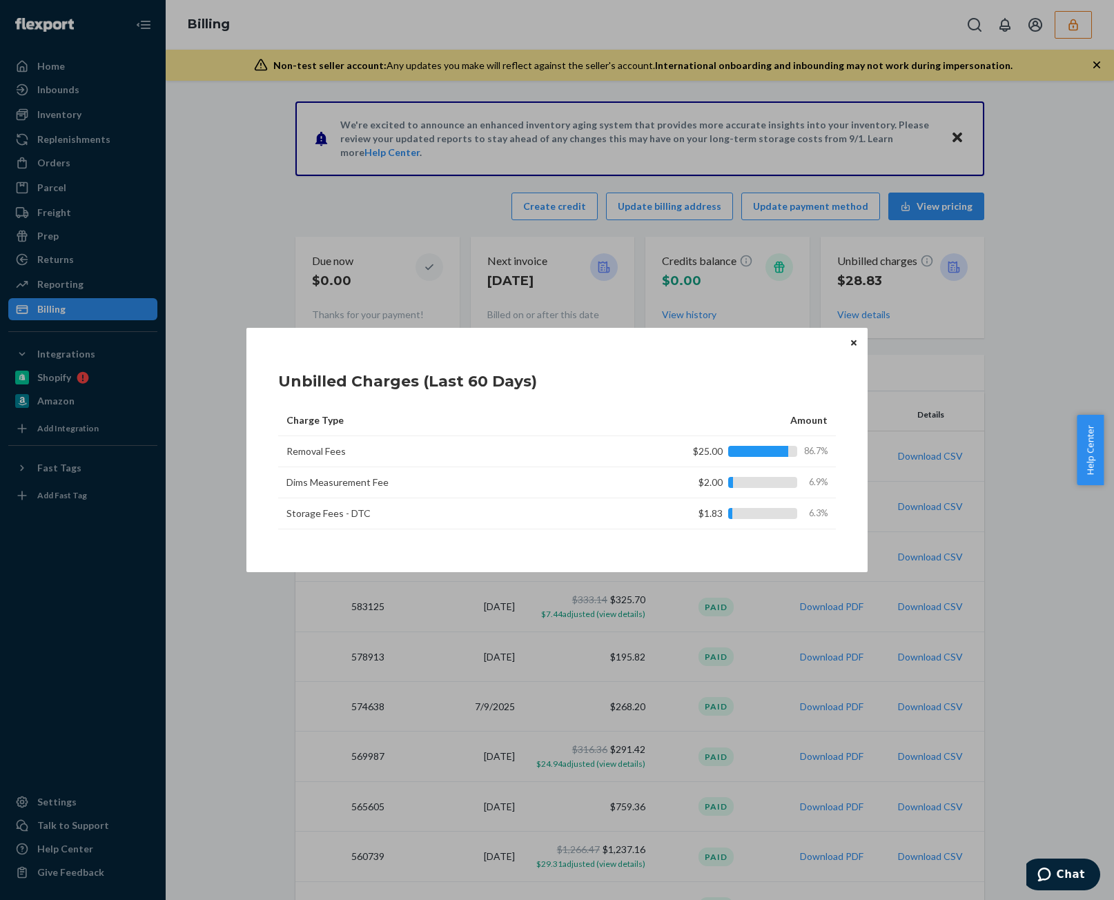
click at [852, 347] on button "Close" at bounding box center [854, 342] width 14 height 15
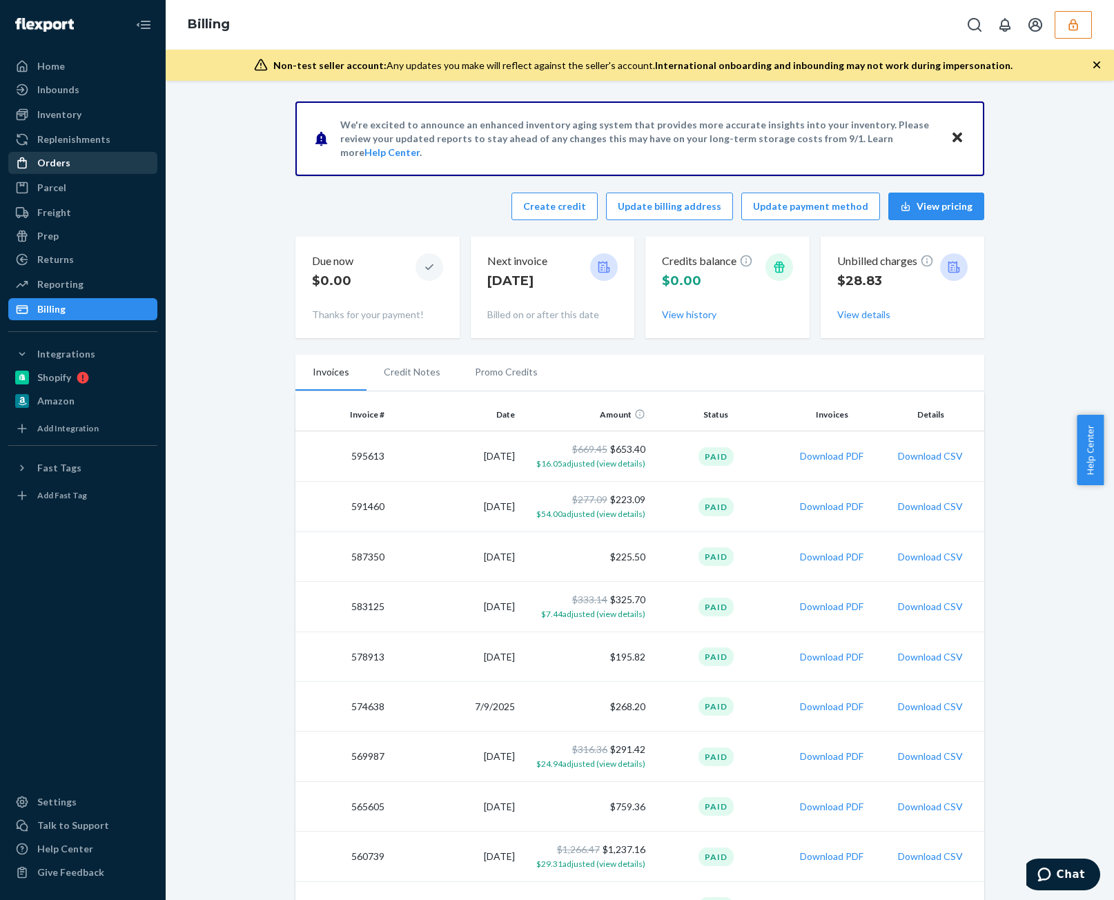
click at [93, 167] on div "Orders" at bounding box center [83, 162] width 146 height 19
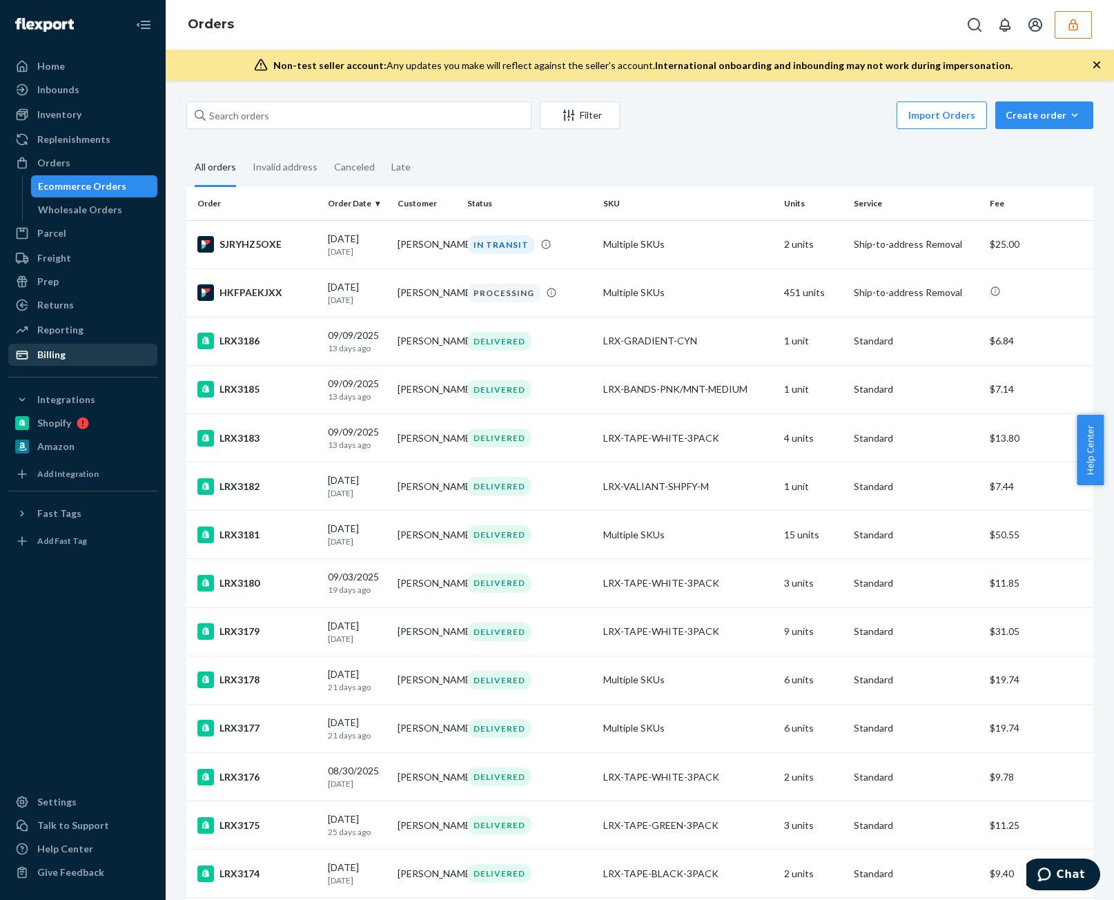
click at [75, 356] on div "Billing" at bounding box center [83, 354] width 146 height 19
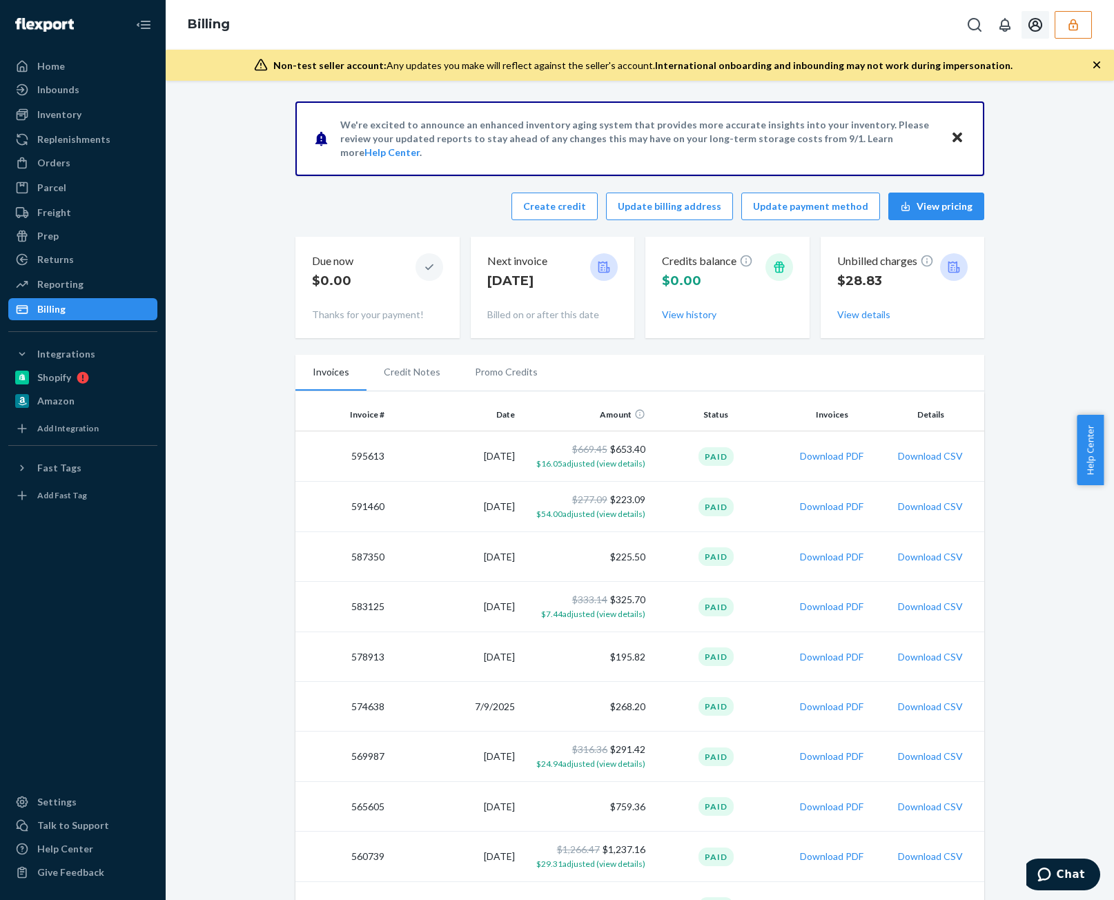
click at [1085, 18] on button "button" at bounding box center [1073, 25] width 37 height 28
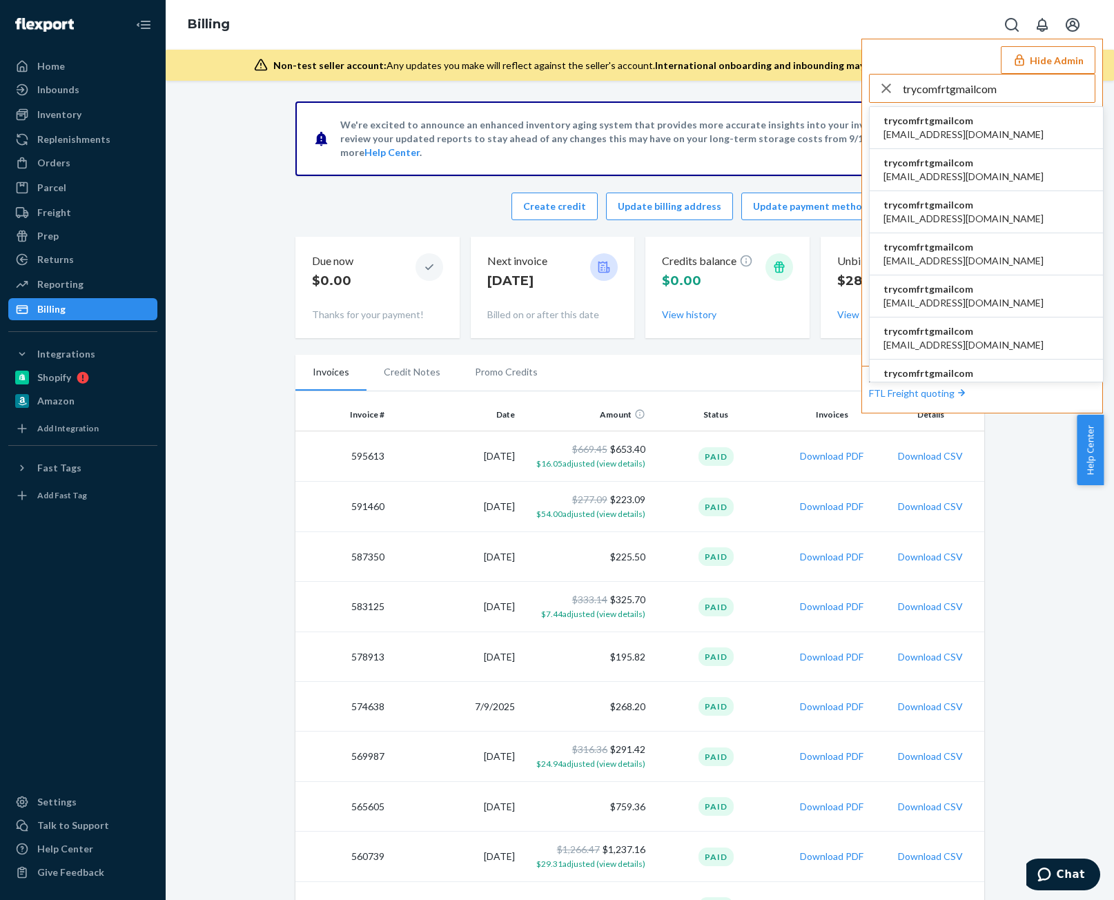
type input "trycomfrtgmailcom"
click at [953, 124] on span "trycomfrtgmailcom" at bounding box center [964, 121] width 160 height 14
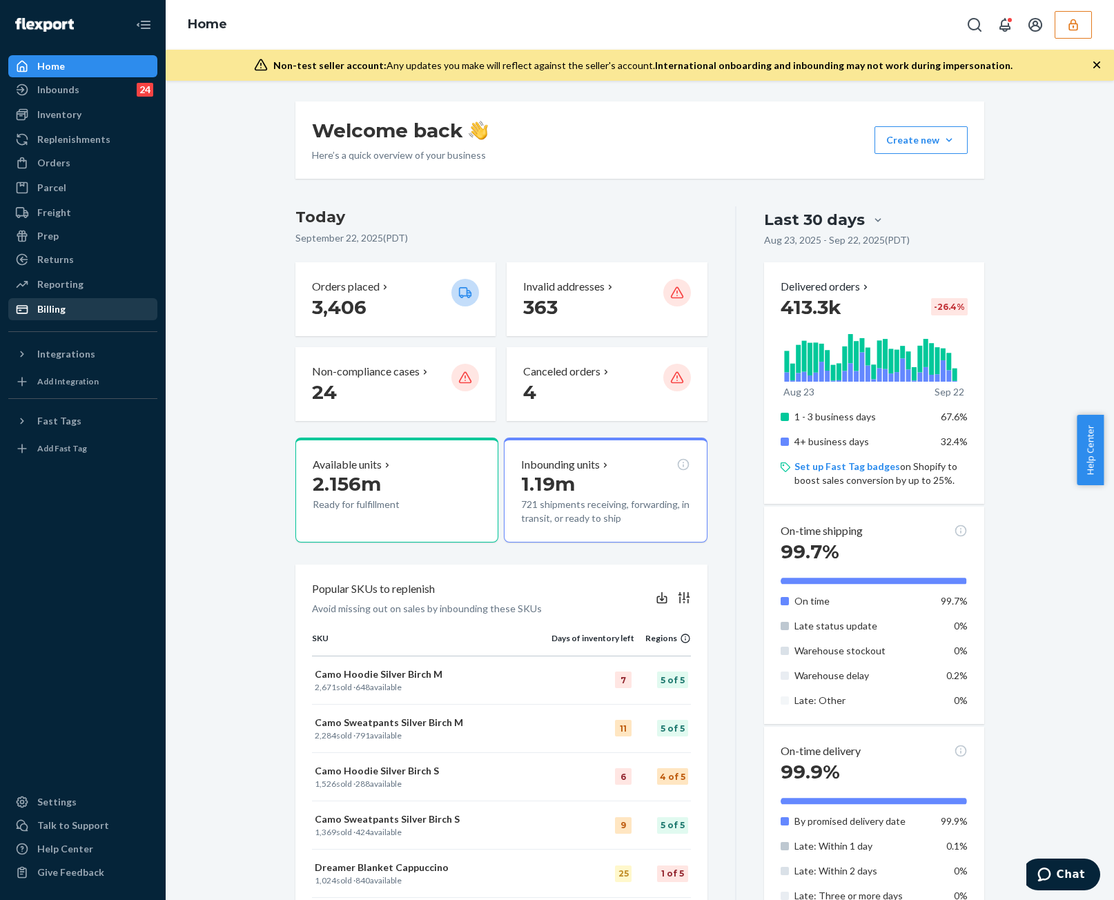
drag, startPoint x: 77, startPoint y: 313, endPoint x: 115, endPoint y: 313, distance: 38.0
click at [77, 313] on div "Billing" at bounding box center [83, 309] width 146 height 19
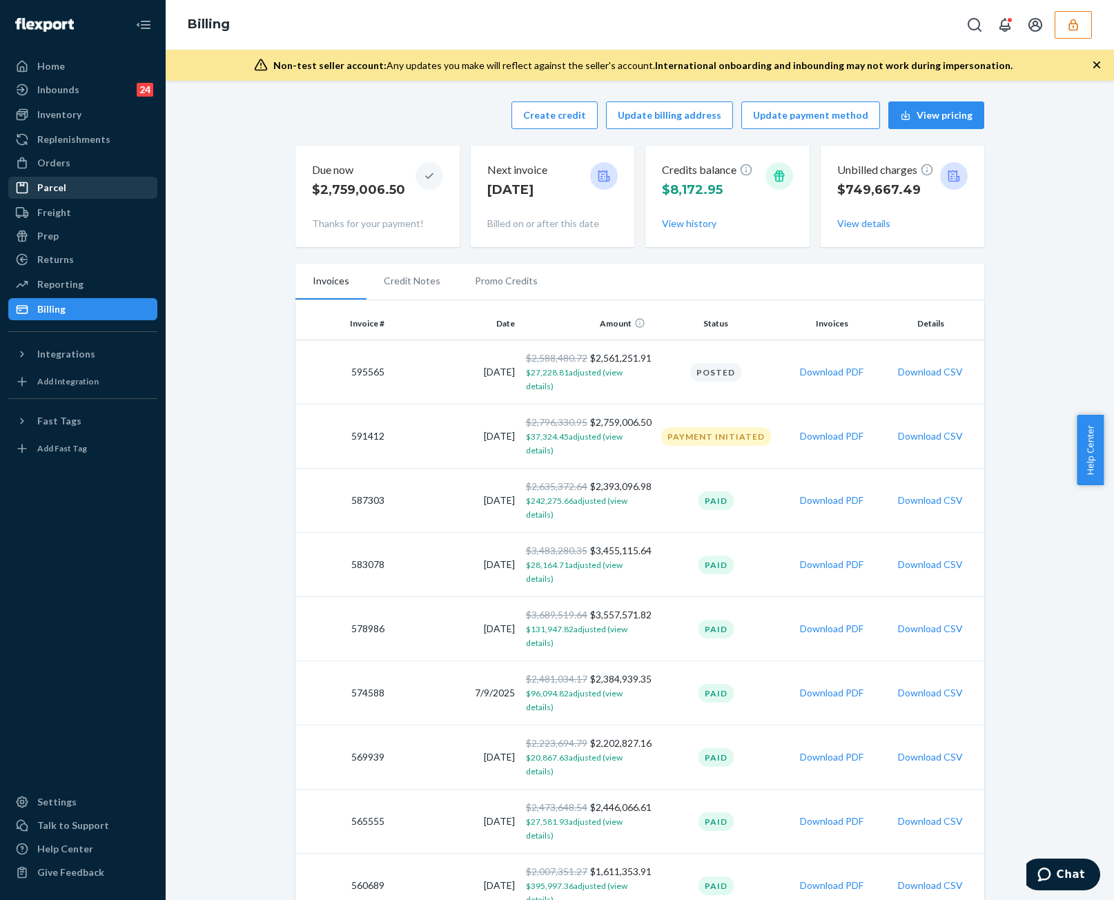
click at [81, 195] on div "Parcel" at bounding box center [83, 187] width 146 height 19
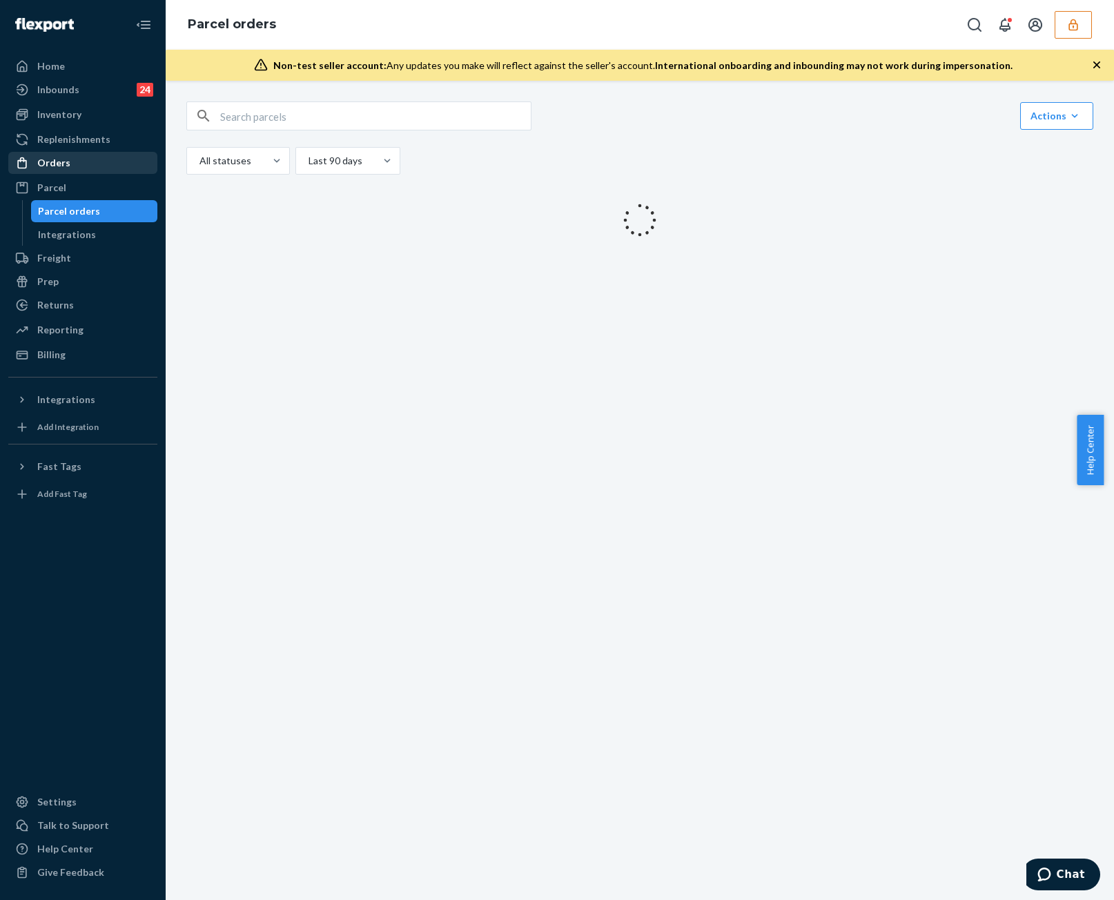
click at [82, 162] on div "Orders" at bounding box center [83, 162] width 146 height 19
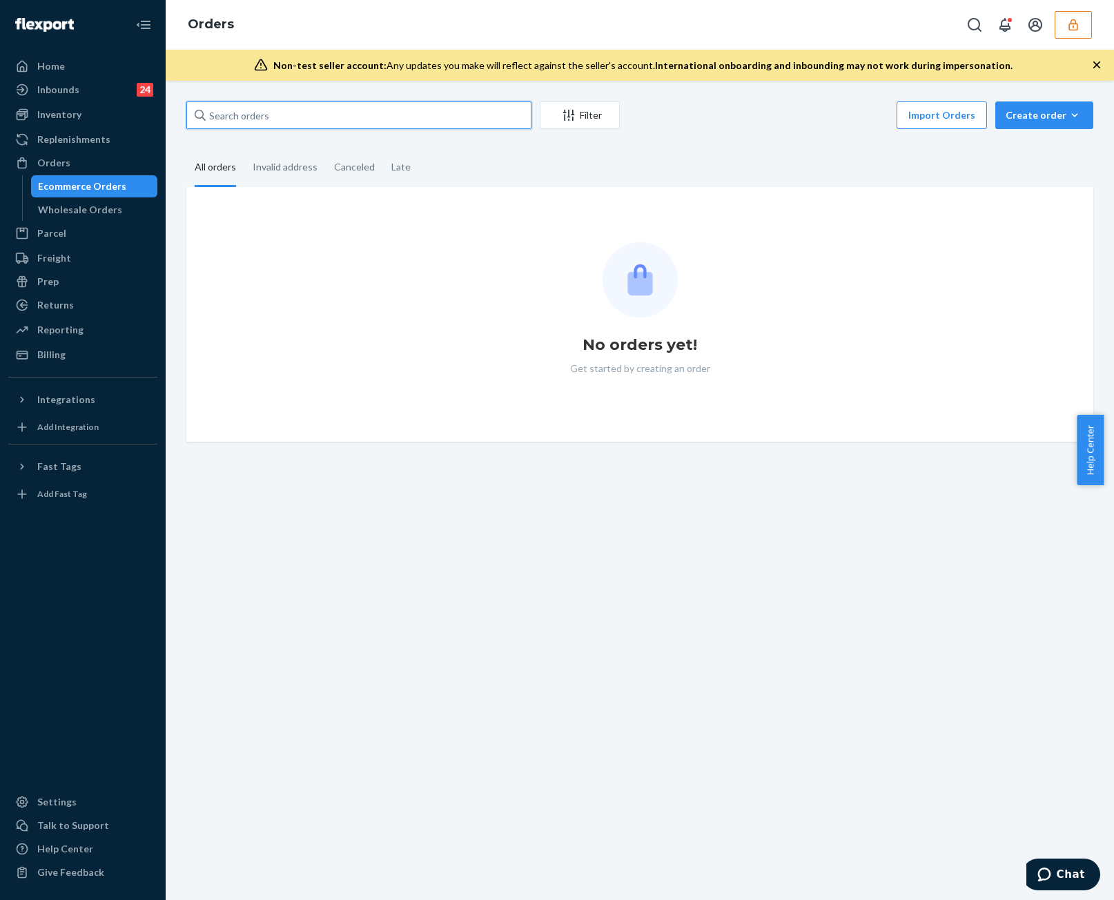
click at [304, 122] on input "text" at bounding box center [358, 115] width 345 height 28
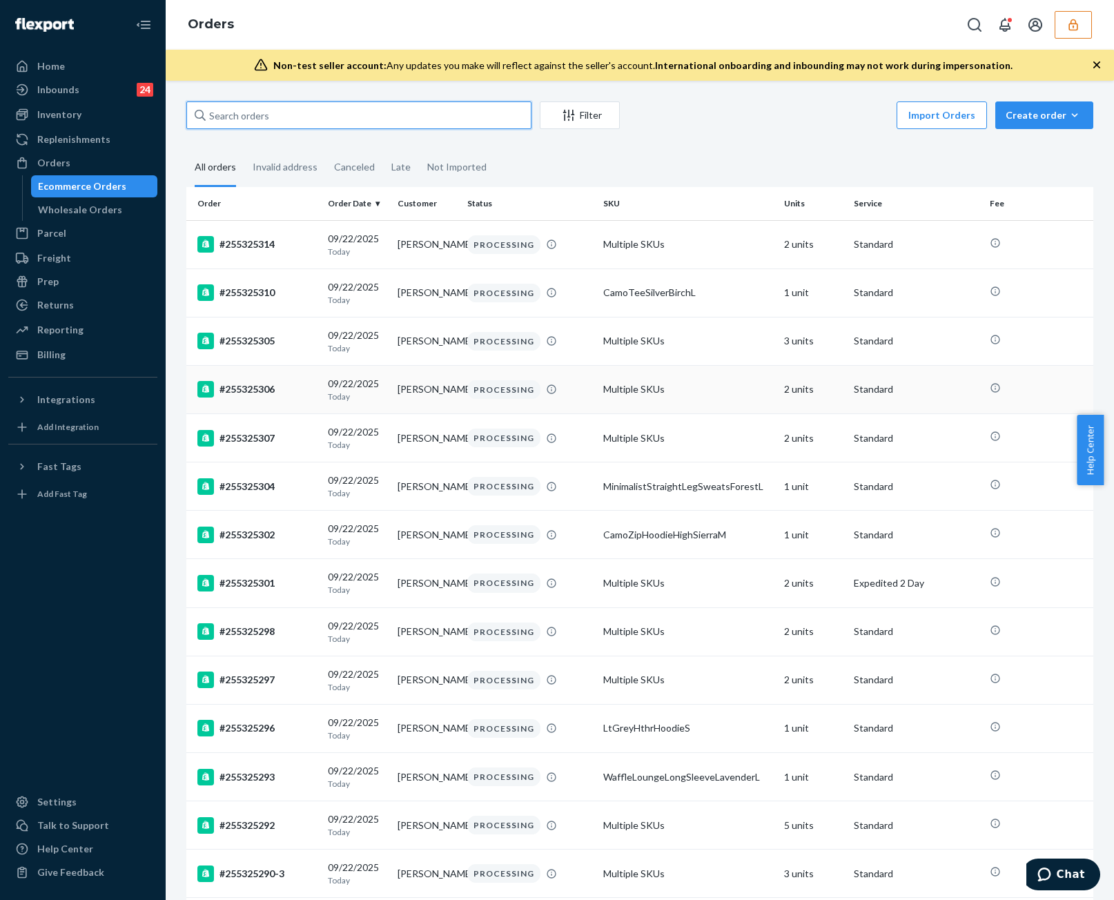
paste input "255166350"
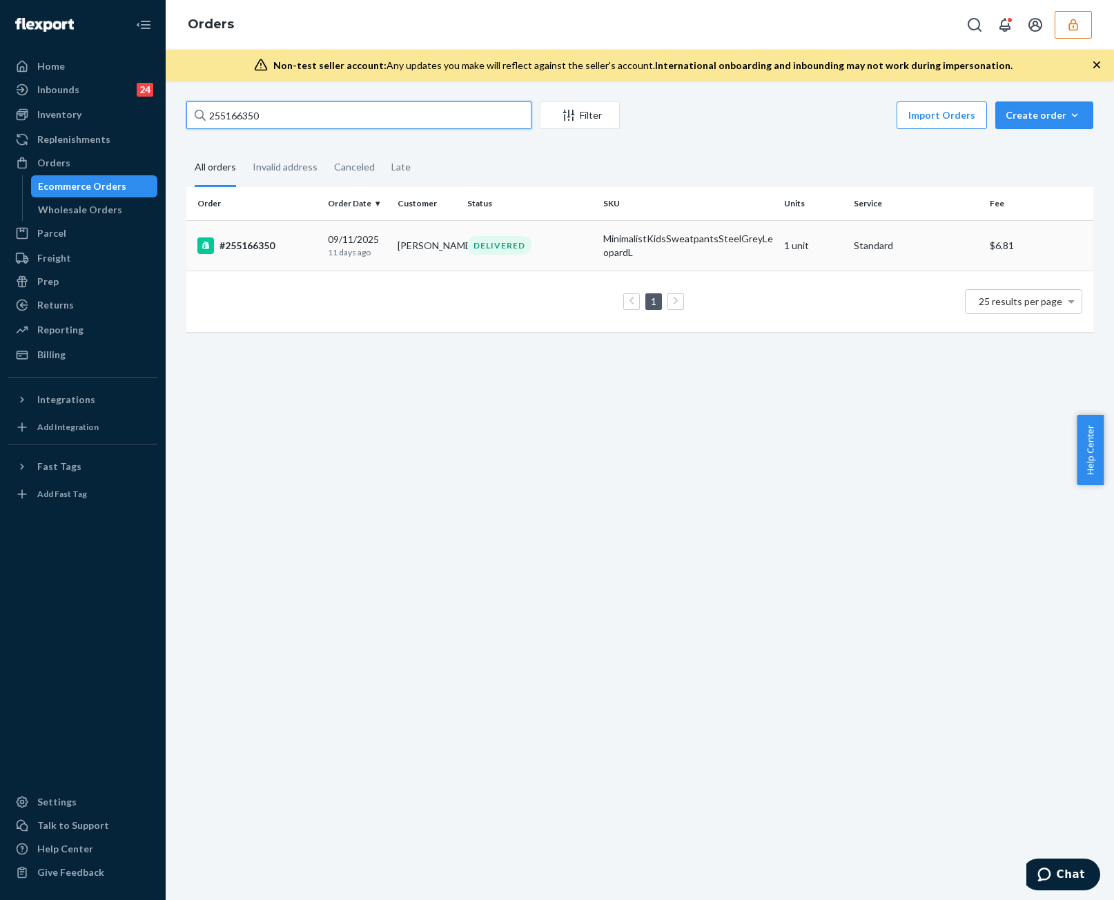
type input "255166350"
click at [406, 240] on td "joanna rojas" at bounding box center [427, 245] width 70 height 50
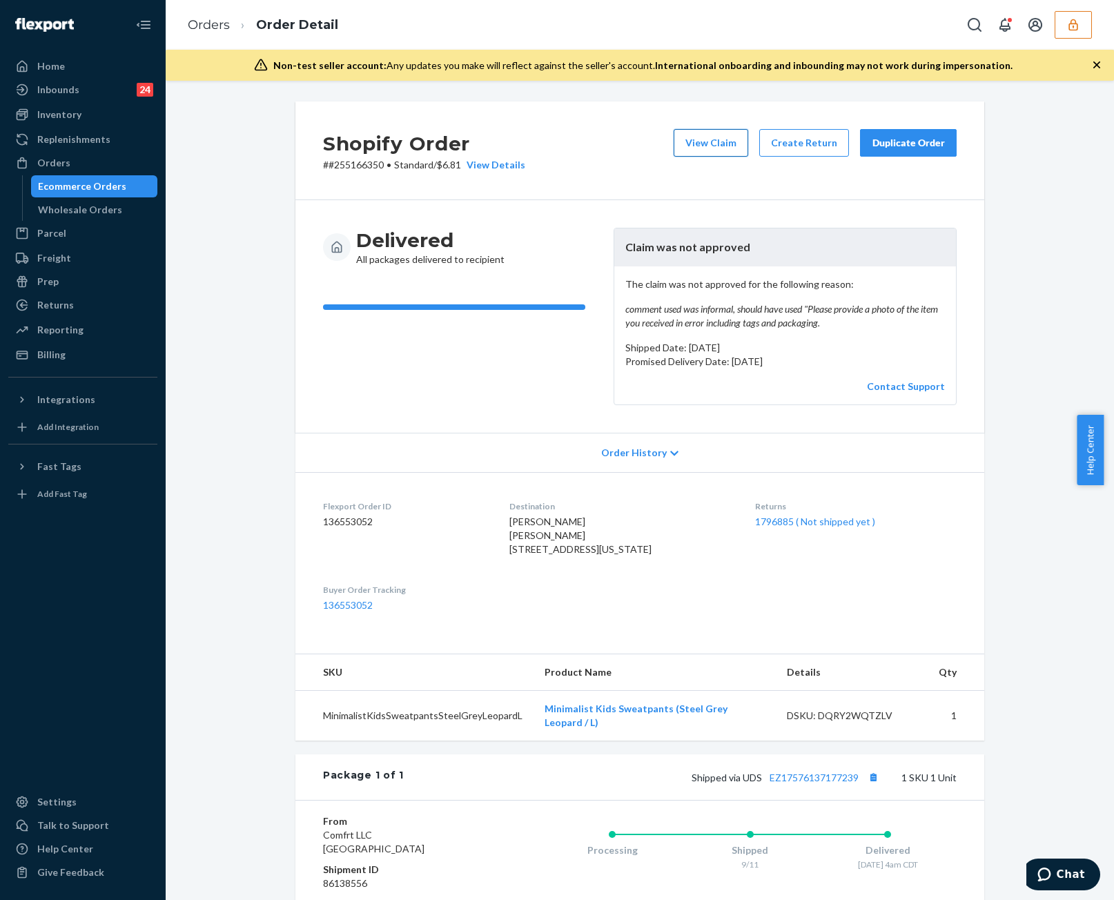
click at [690, 137] on button "View Claim" at bounding box center [711, 143] width 75 height 28
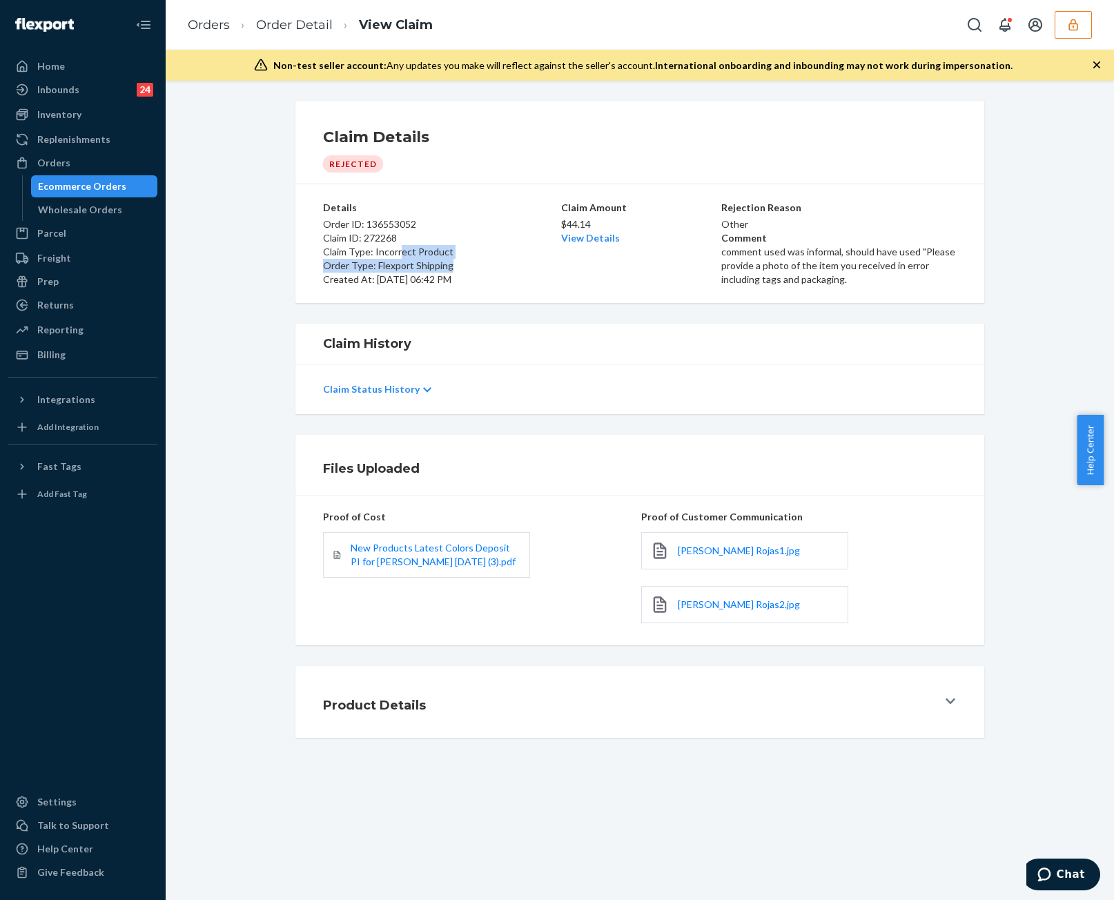
drag, startPoint x: 396, startPoint y: 257, endPoint x: 645, endPoint y: 274, distance: 249.8
click at [641, 273] on div "Details Order ID: 136553052 Claim ID: 272268 Claim Type: Incorrect Product Orde…" at bounding box center [640, 244] width 634 height 86
click at [748, 299] on div "Details Order ID: 136553052 Claim ID: 272268 Claim Type: Incorrect Product Orde…" at bounding box center [639, 243] width 689 height 119
drag, startPoint x: 721, startPoint y: 248, endPoint x: 914, endPoint y: 290, distance: 197.8
click at [914, 290] on div "Details Order ID: 136553052 Claim ID: 272268 Claim Type: Incorrect Product Orde…" at bounding box center [640, 244] width 634 height 108
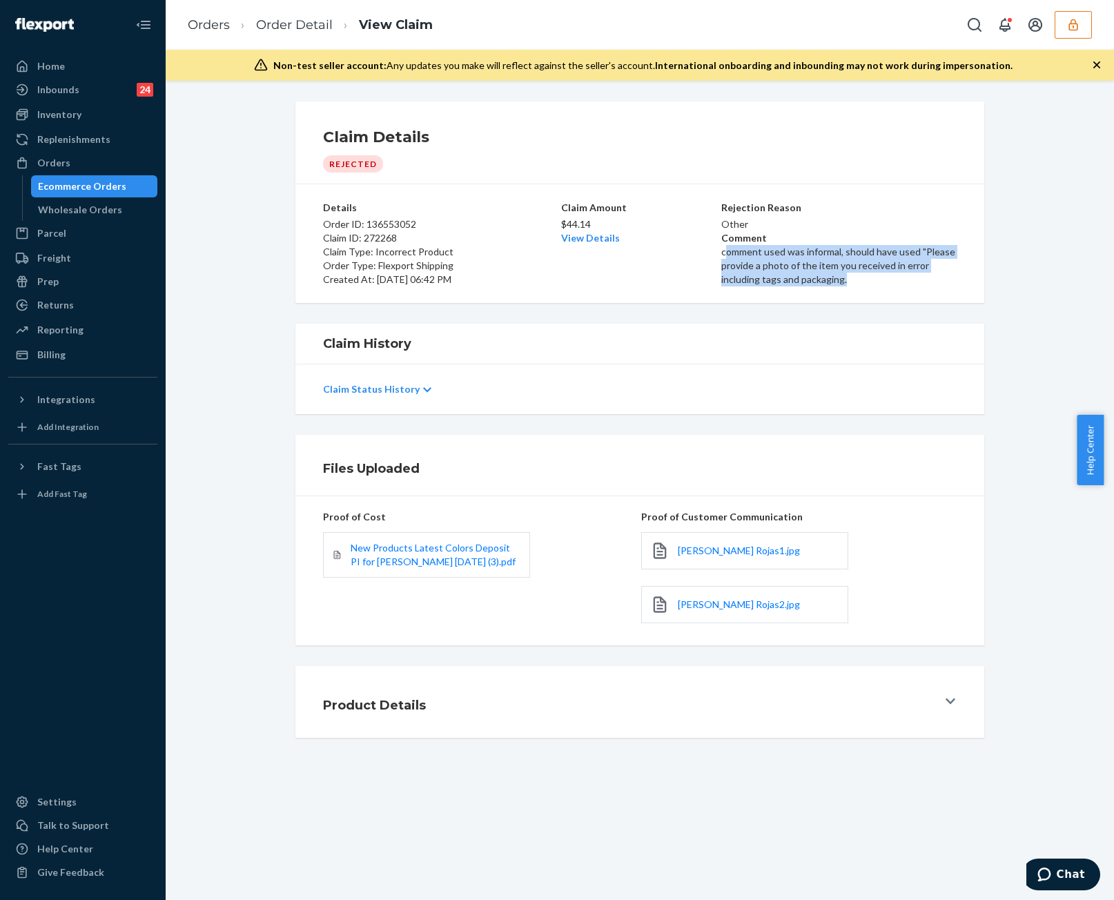
click at [914, 290] on div "Details Order ID: 136553052 Claim ID: 272268 Claim Type: Incorrect Product Orde…" at bounding box center [640, 244] width 634 height 108
drag, startPoint x: 915, startPoint y: 289, endPoint x: 719, endPoint y: 255, distance: 199.1
click at [719, 255] on div "Details Order ID: 136553052 Claim ID: 272268 Claim Type: Incorrect Product Orde…" at bounding box center [640, 244] width 634 height 108
click at [721, 255] on p "comment used was informal, should have used "Please provide a photo of the item…" at bounding box center [838, 265] width 235 height 41
drag, startPoint x: 719, startPoint y: 255, endPoint x: 833, endPoint y: 274, distance: 115.5
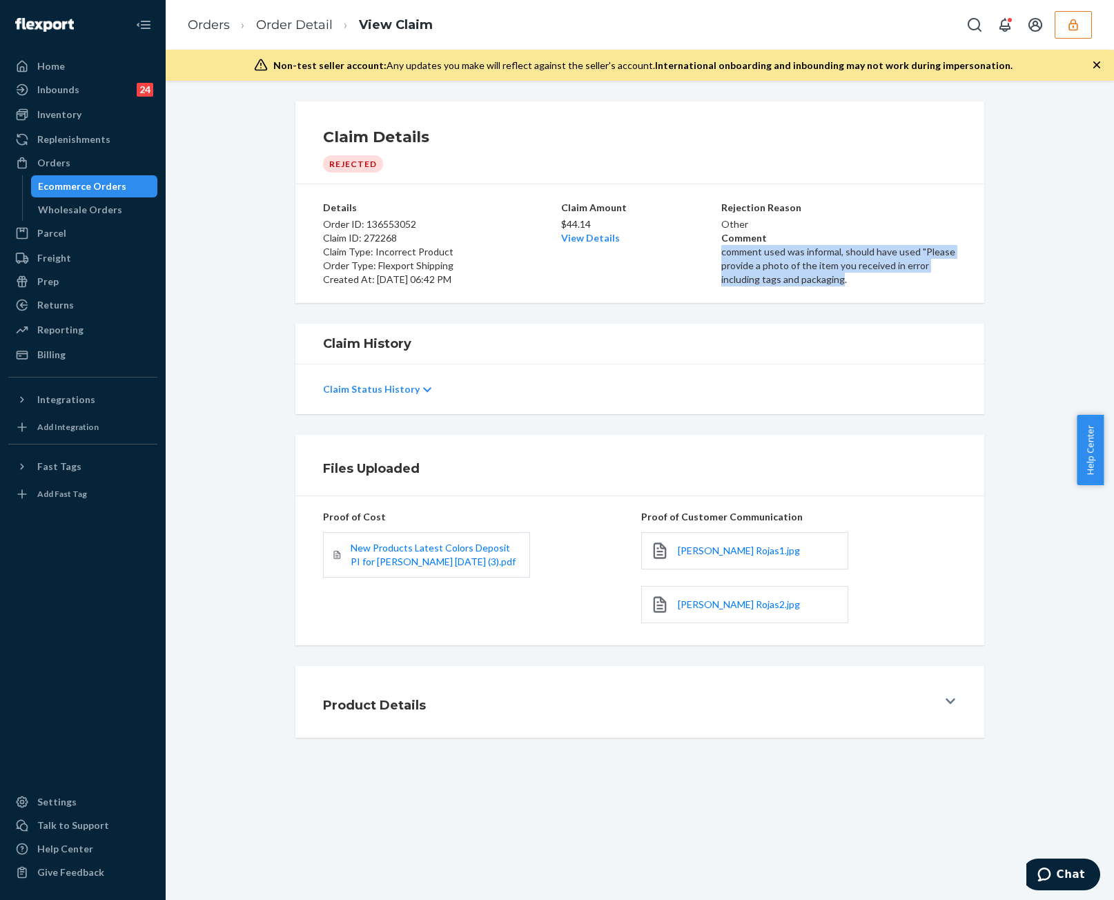
click at [833, 274] on p "comment used was informal, should have used "Please provide a photo of the item…" at bounding box center [838, 265] width 235 height 41
click at [477, 265] on p "Order Type: Flexport Shipping" at bounding box center [440, 266] width 235 height 14
click at [277, 23] on link "Order Detail" at bounding box center [294, 24] width 77 height 15
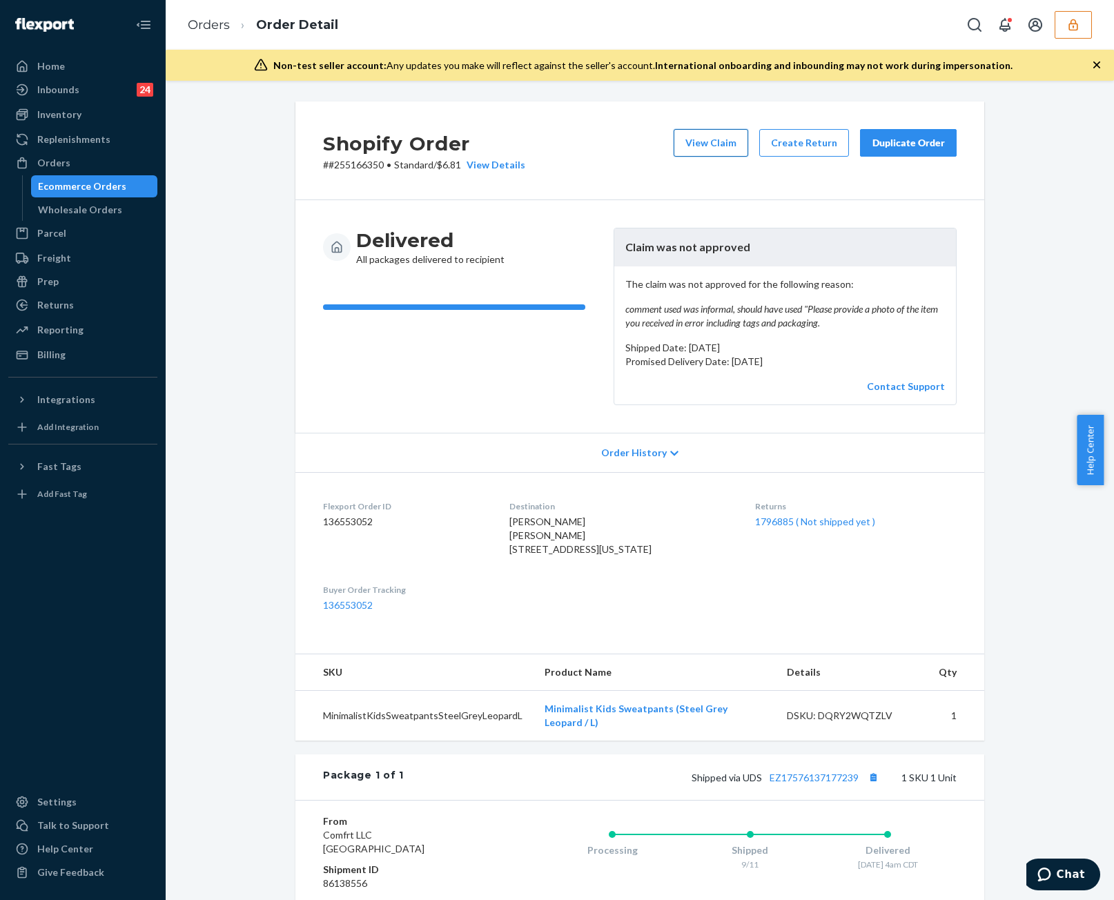
click at [703, 150] on button "View Claim" at bounding box center [711, 143] width 75 height 28
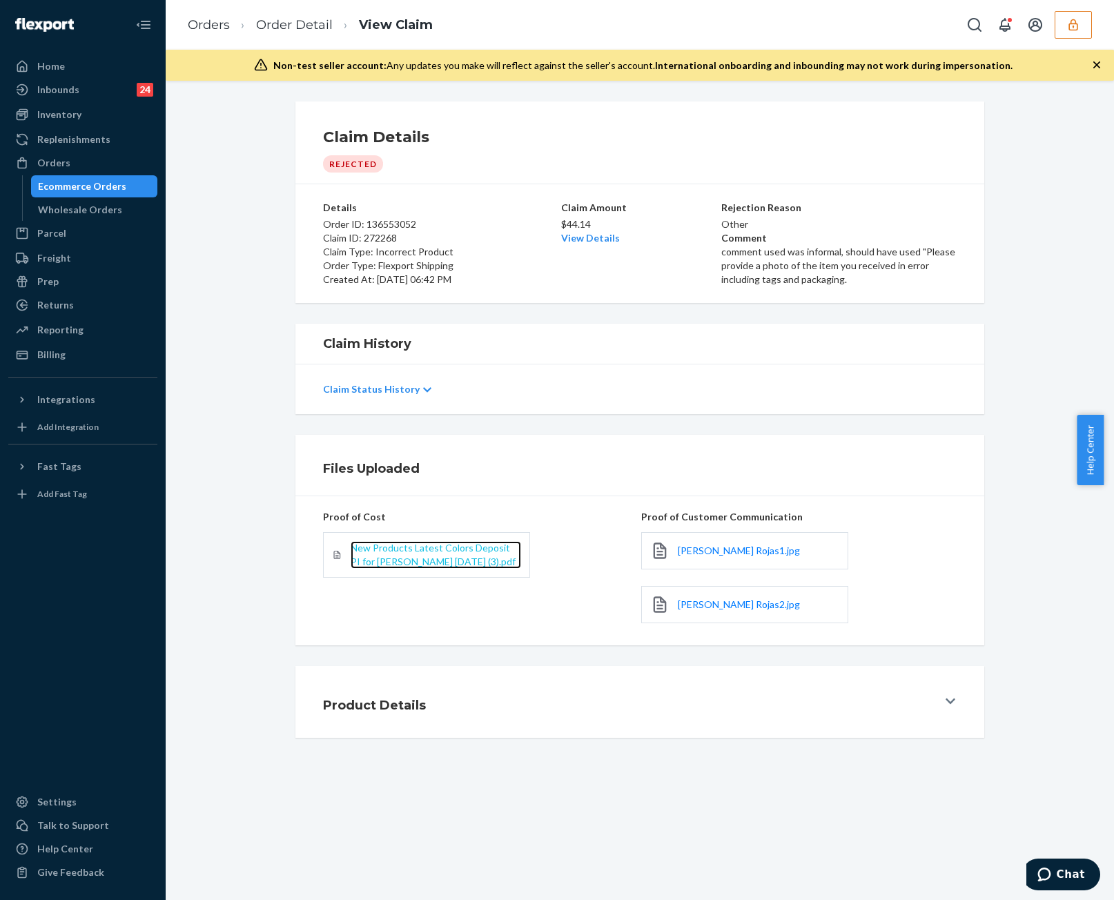
click at [414, 552] on span "New Products Latest Colors Deposit PI for Hudson 2025-3-18 (3).pdf" at bounding box center [433, 555] width 165 height 26
click at [291, 20] on link "Order Detail" at bounding box center [294, 24] width 77 height 15
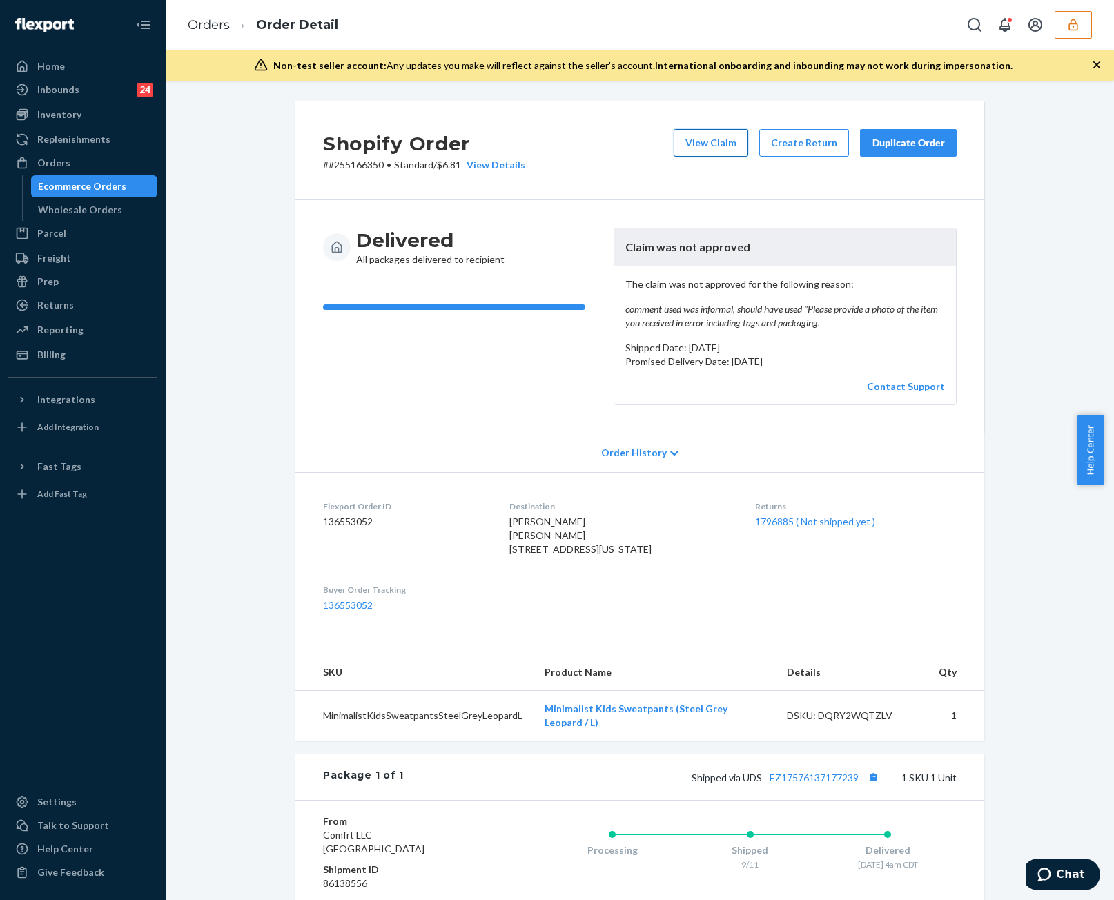
click at [720, 143] on button "View Claim" at bounding box center [711, 143] width 75 height 28
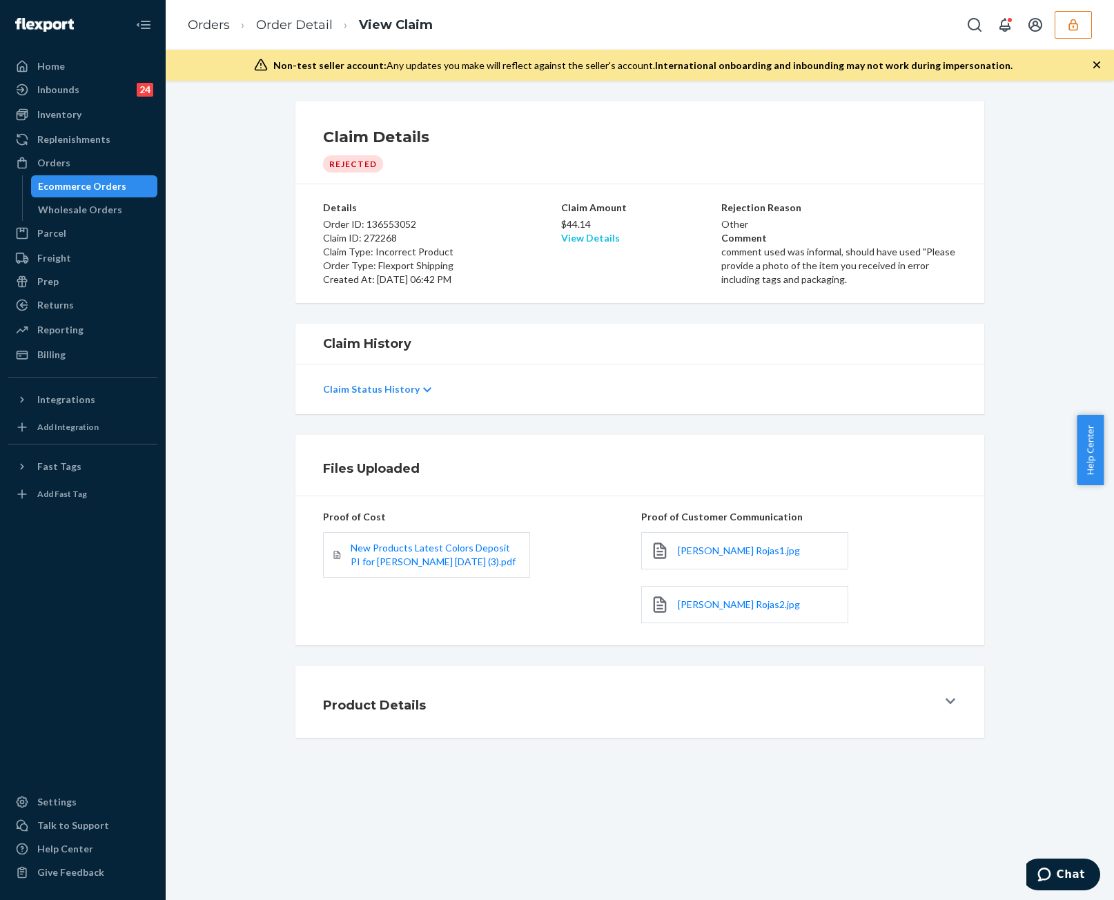
click at [582, 242] on link "View Details" at bounding box center [590, 238] width 59 height 12
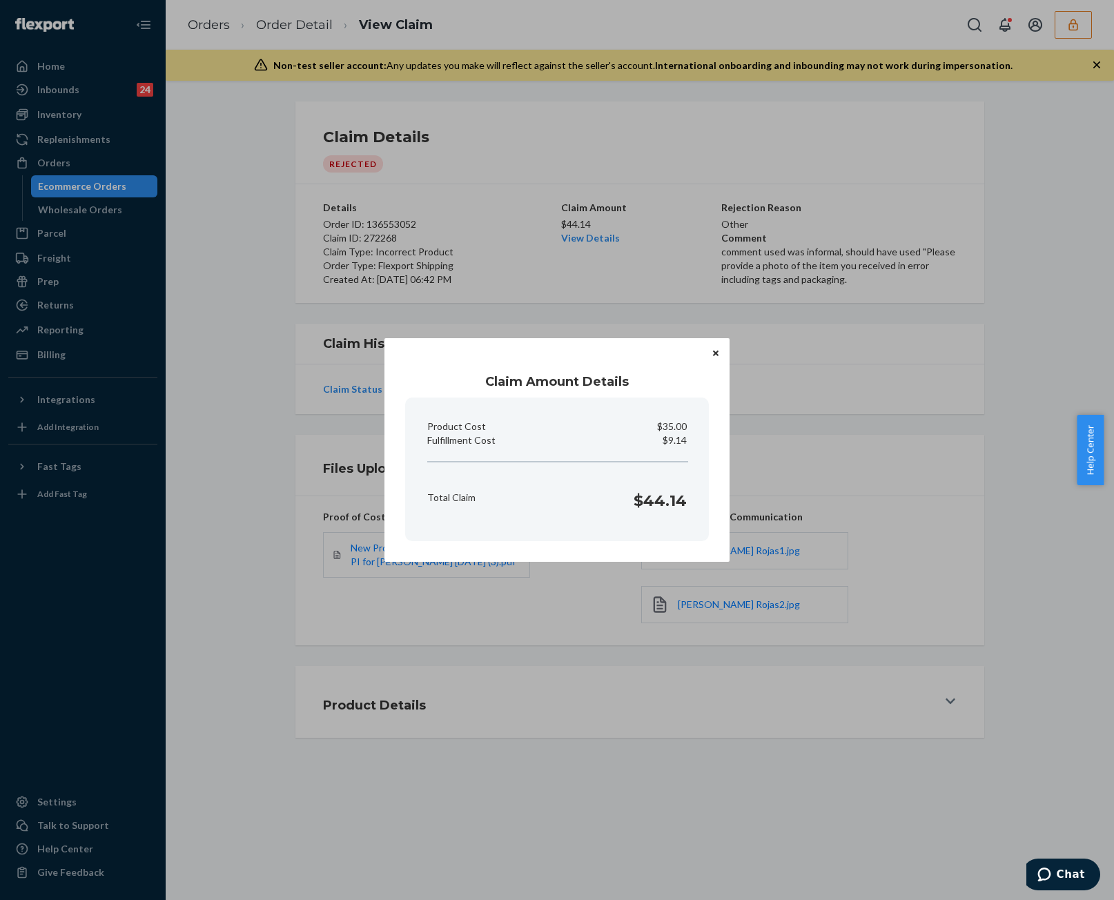
click at [717, 354] on icon "Close" at bounding box center [716, 353] width 6 height 6
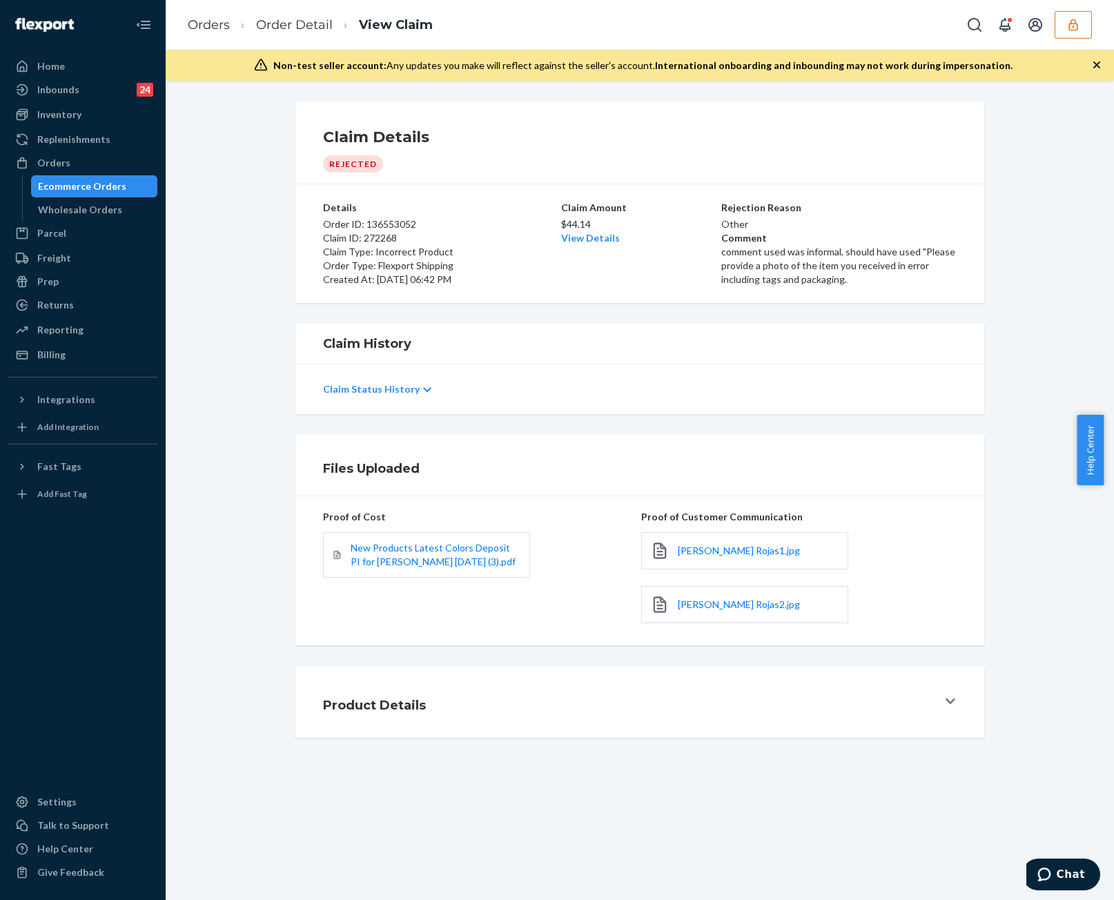
click at [634, 710] on div "Product Details" at bounding box center [630, 702] width 614 height 39
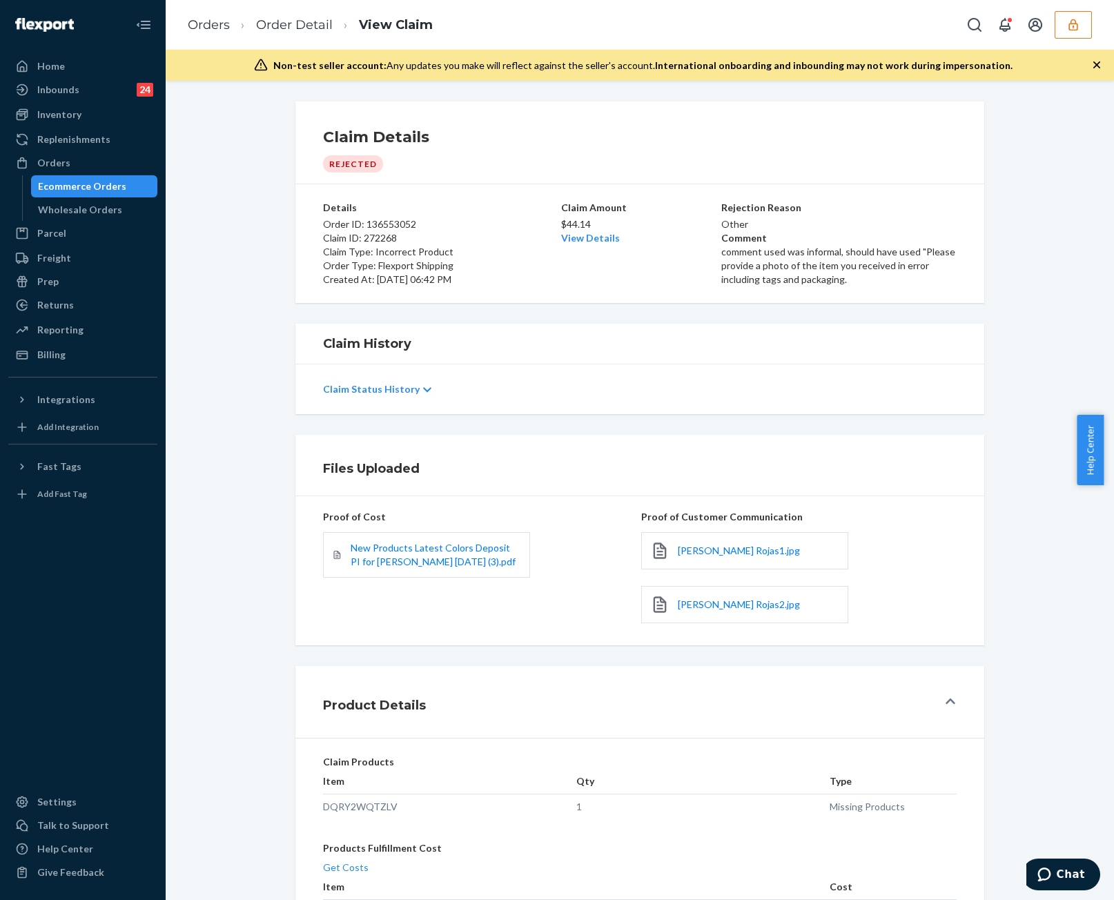
scroll to position [52, 0]
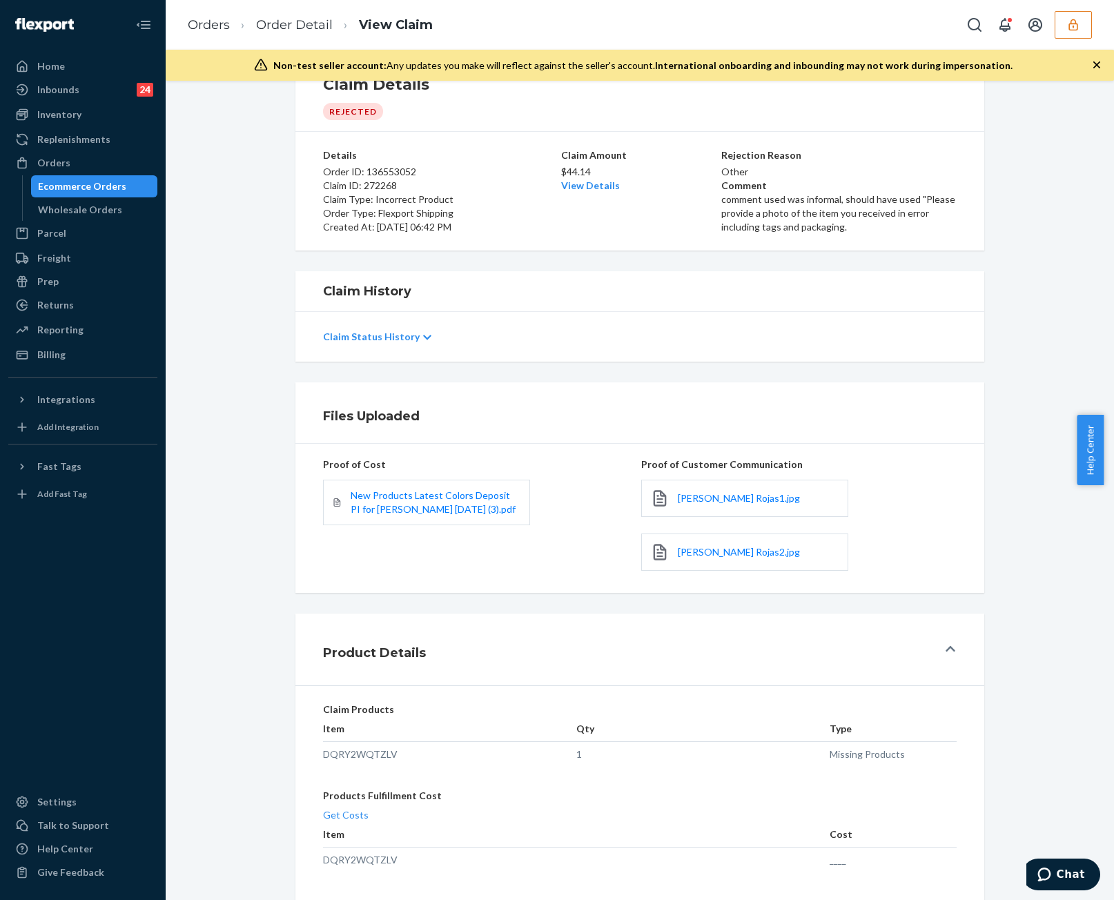
click at [338, 821] on div "Get Costs" at bounding box center [640, 817] width 634 height 19
click at [341, 816] on button "Get Costs" at bounding box center [346, 815] width 46 height 14
click at [349, 812] on button "Get Costs" at bounding box center [346, 815] width 46 height 14
click at [347, 814] on button "Get Costs" at bounding box center [346, 815] width 46 height 14
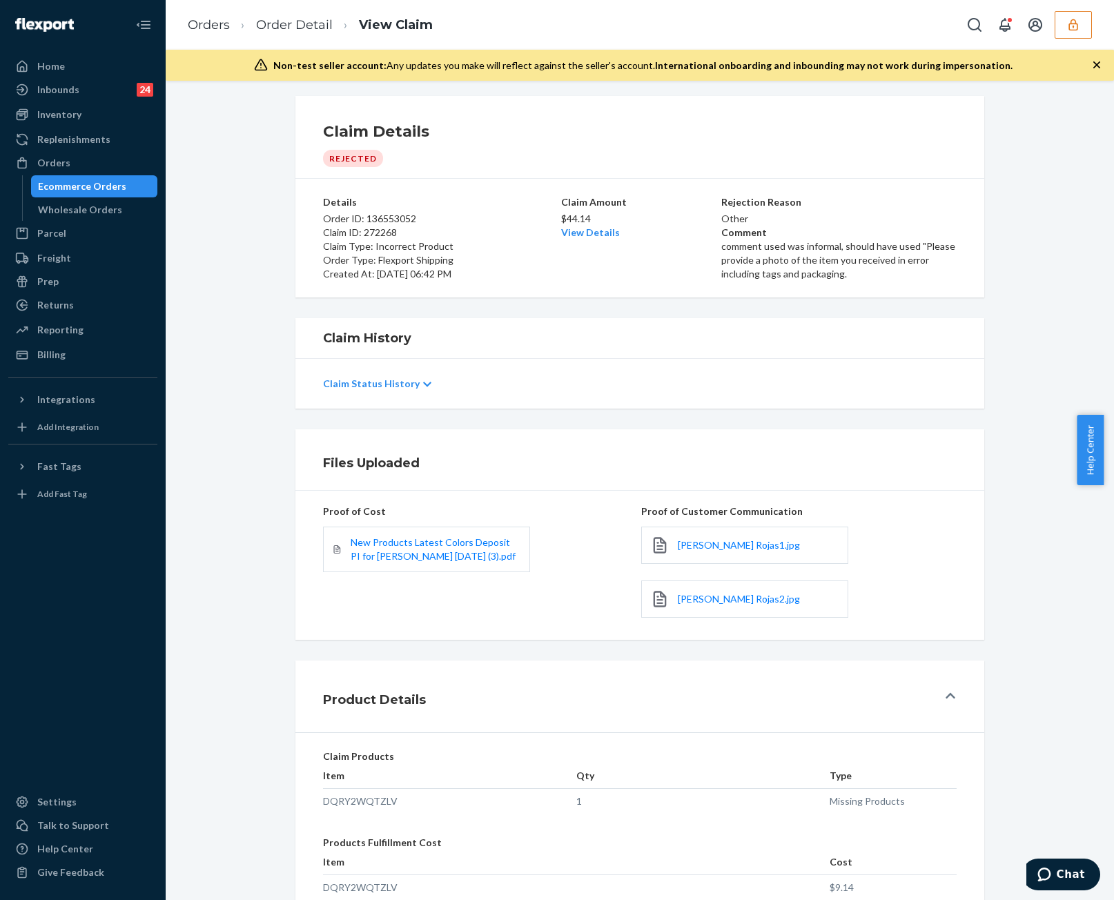
scroll to position [0, 0]
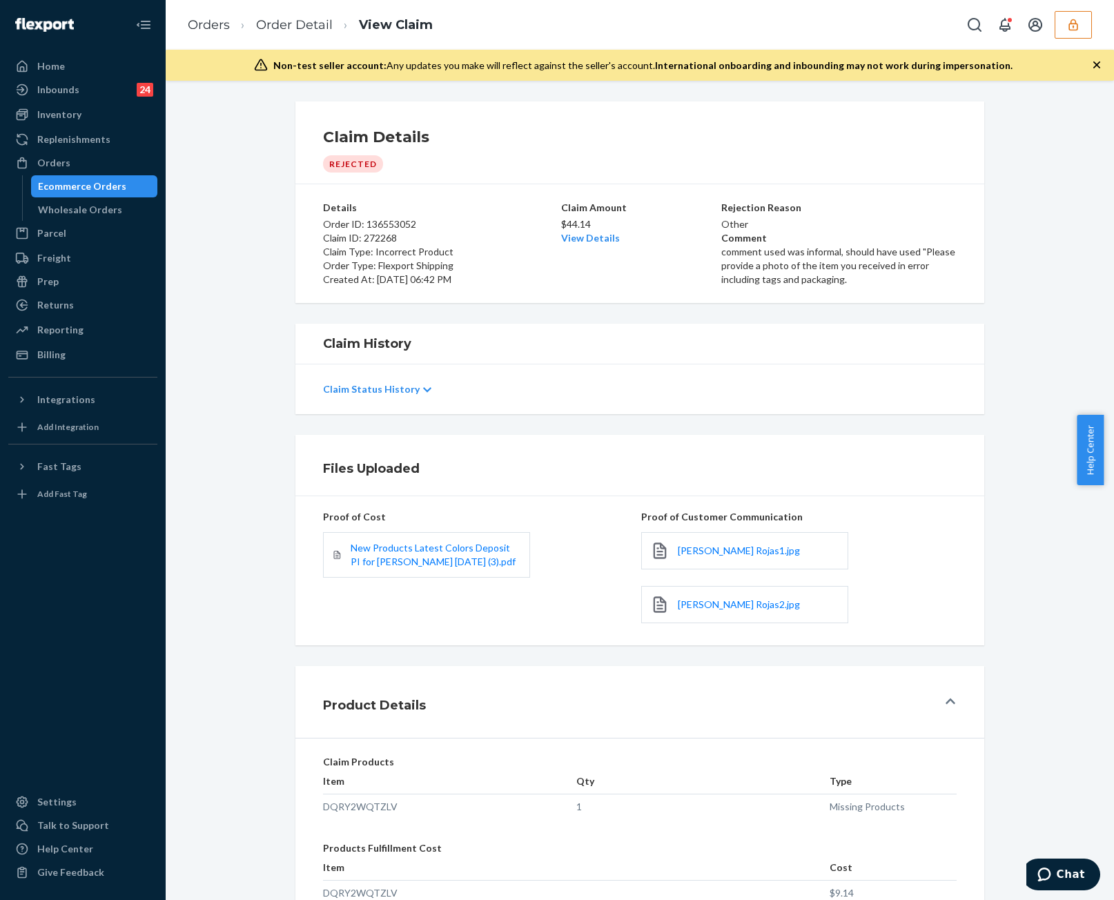
click at [585, 235] on link "View Details" at bounding box center [590, 238] width 59 height 12
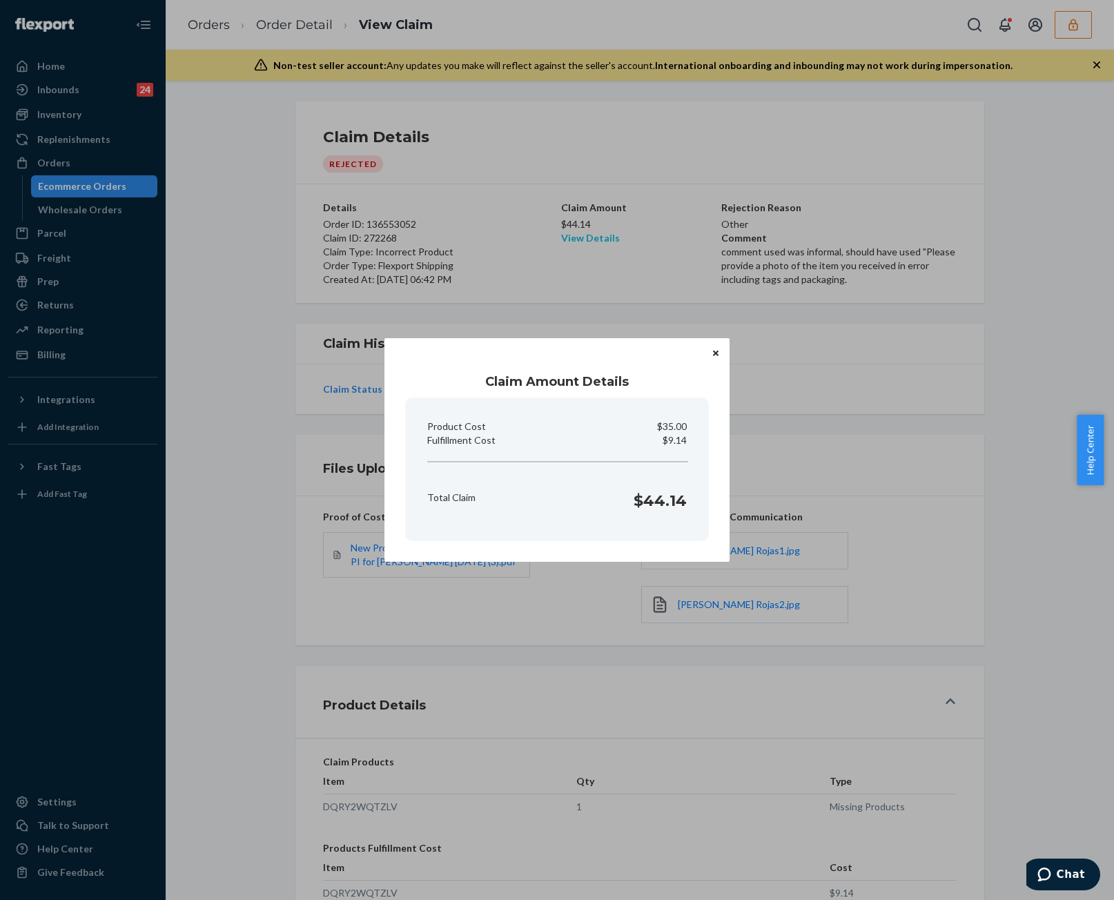
click at [587, 241] on div "Claim Amount Details Product Cost $35.00 Fulfillment Cost $9.14 Total Claim $44…" at bounding box center [557, 450] width 1114 height 900
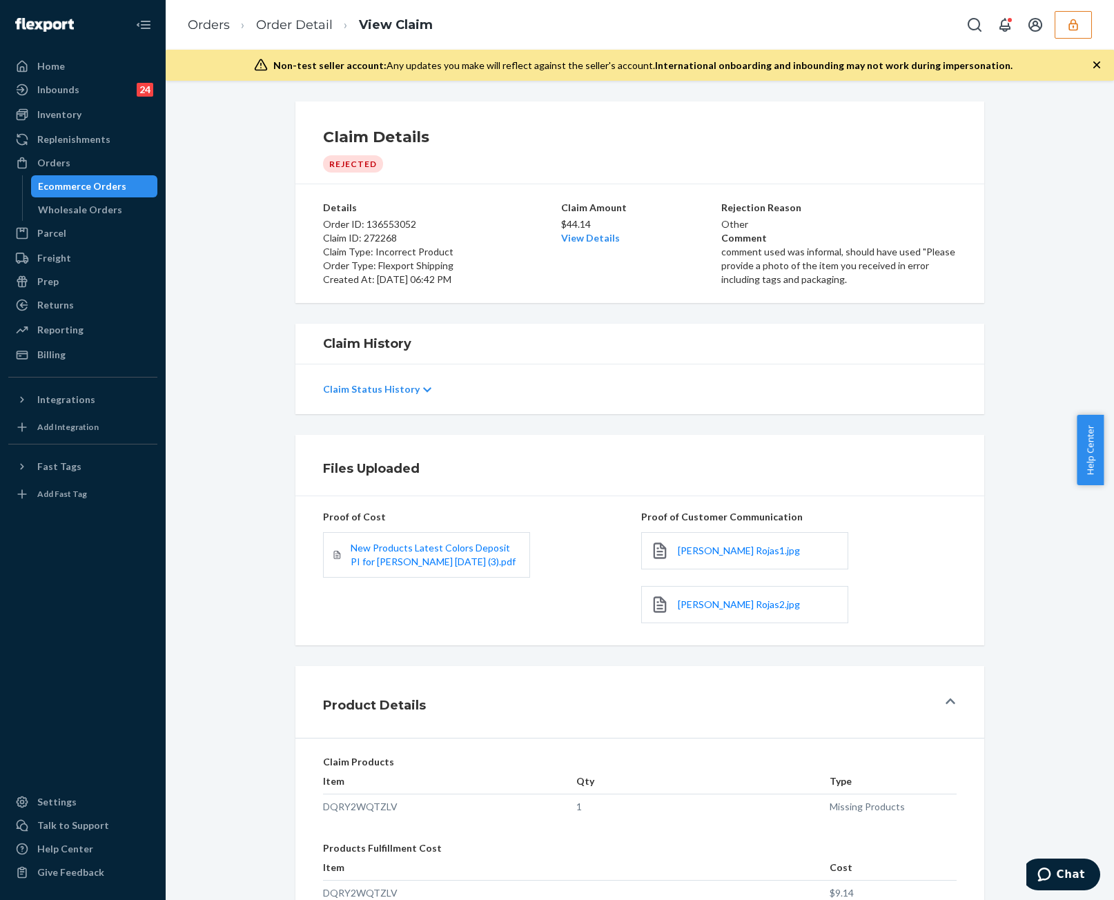
click at [584, 247] on div "Claim Amount $44.14 View Details" at bounding box center [639, 244] width 157 height 86
click at [590, 236] on link "View Details" at bounding box center [590, 238] width 59 height 12
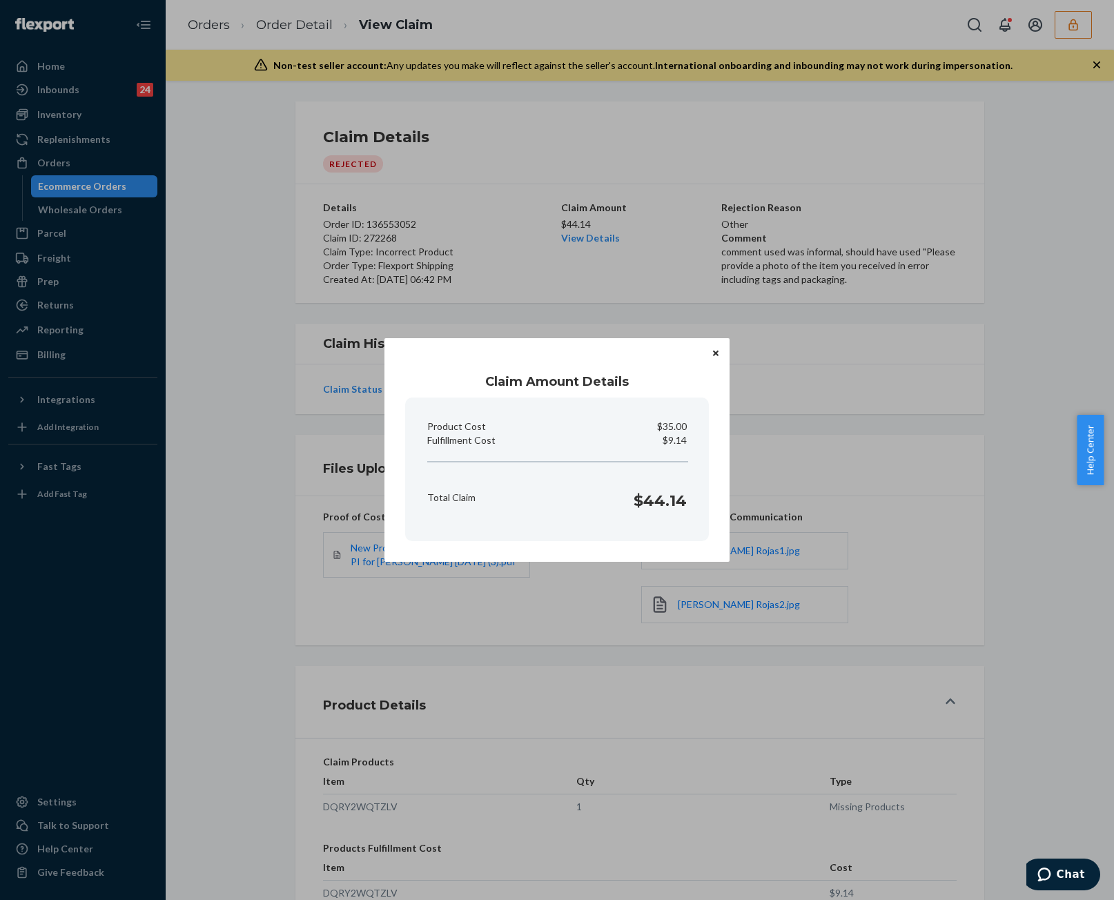
click at [610, 251] on div "Claim Amount Details Product Cost $35.00 Fulfillment Cost $9.14 Total Claim $44…" at bounding box center [557, 450] width 1114 height 900
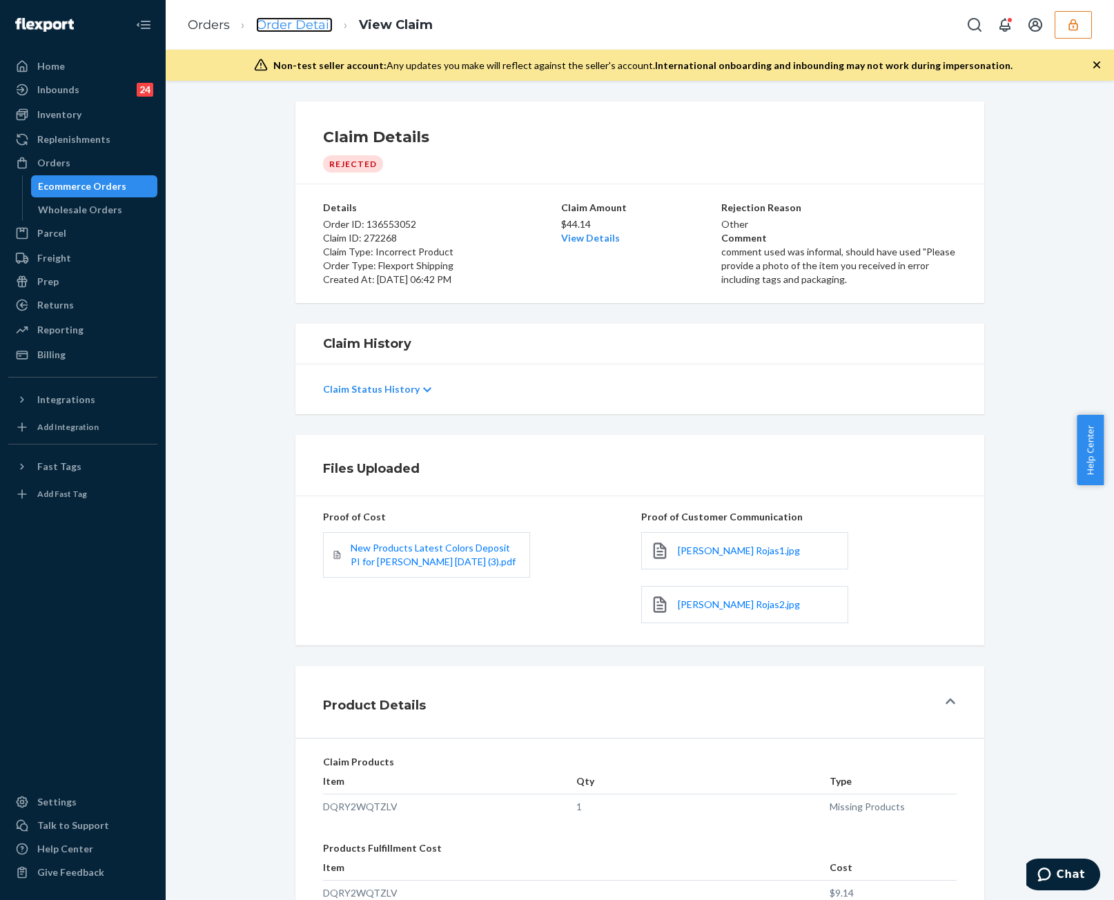
click at [313, 23] on link "Order Detail" at bounding box center [294, 24] width 77 height 15
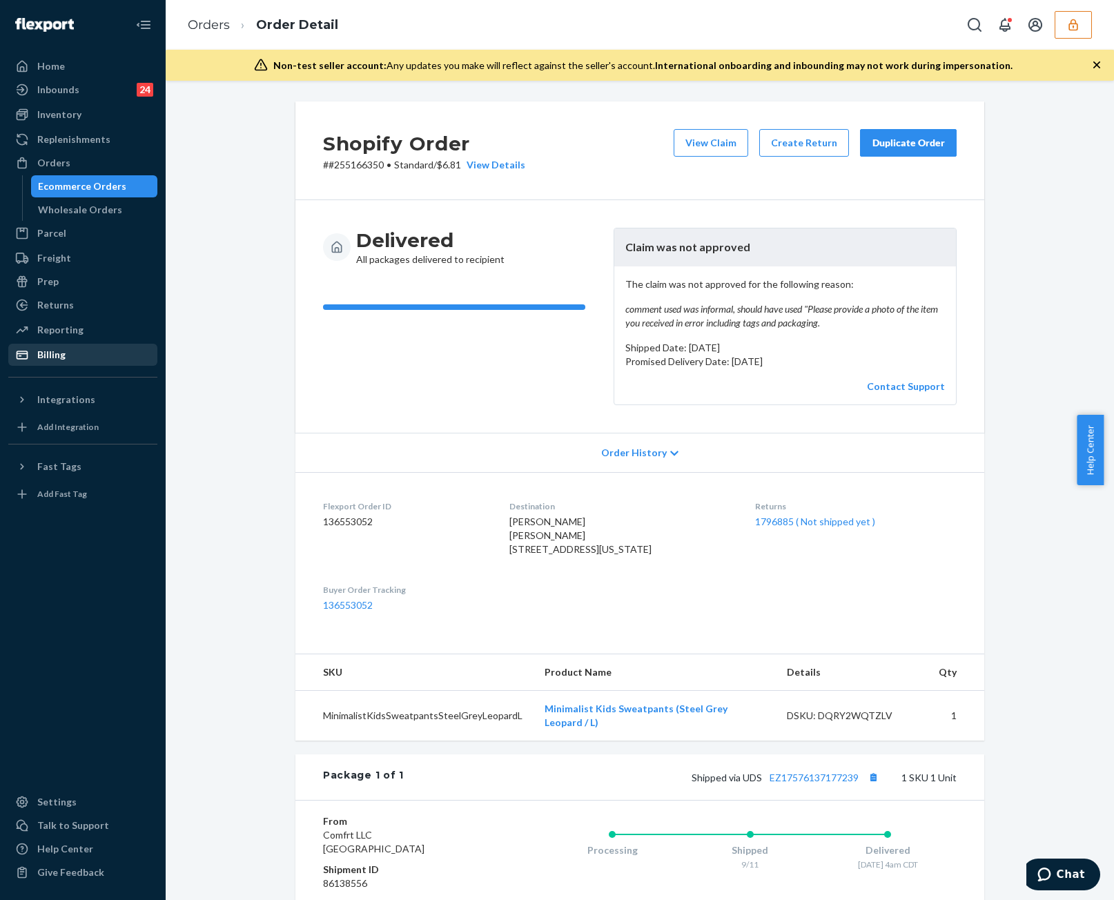
click at [87, 354] on div "Billing" at bounding box center [83, 354] width 146 height 19
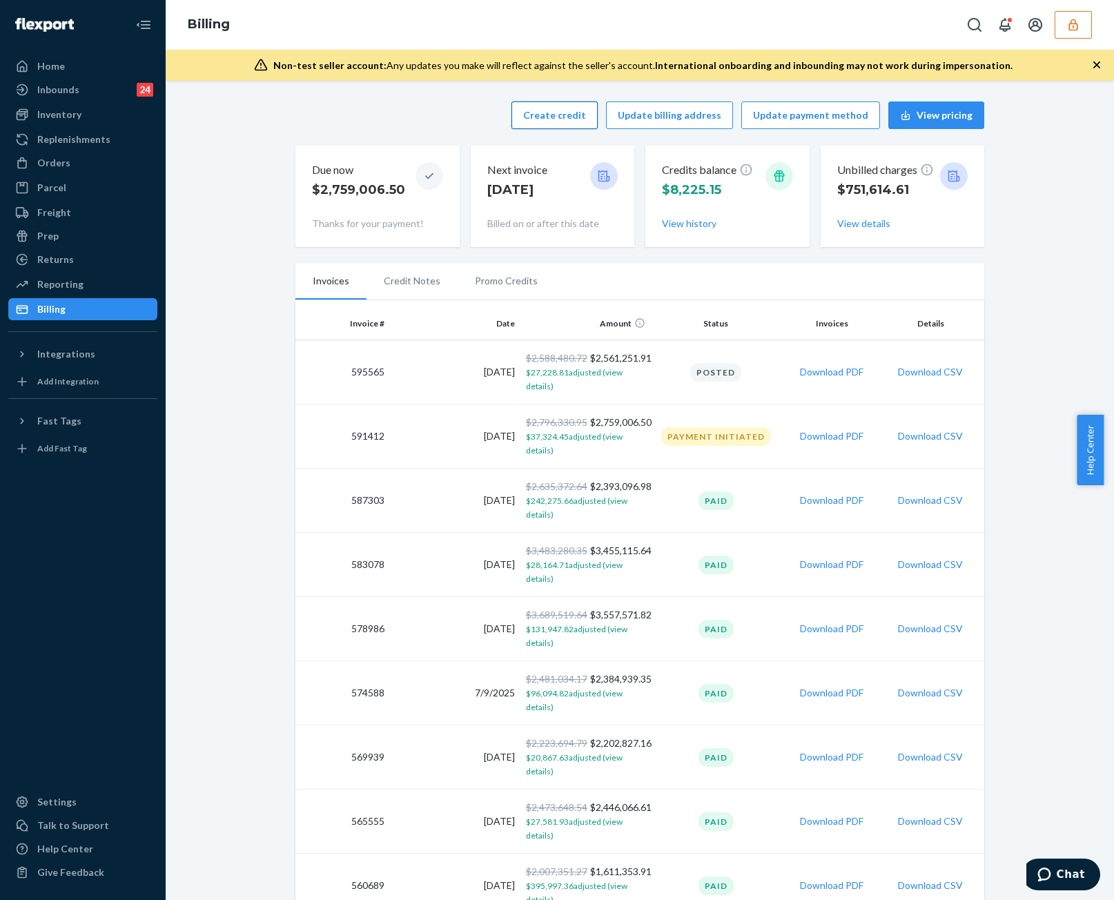
click at [556, 121] on button "Create credit" at bounding box center [555, 115] width 86 height 28
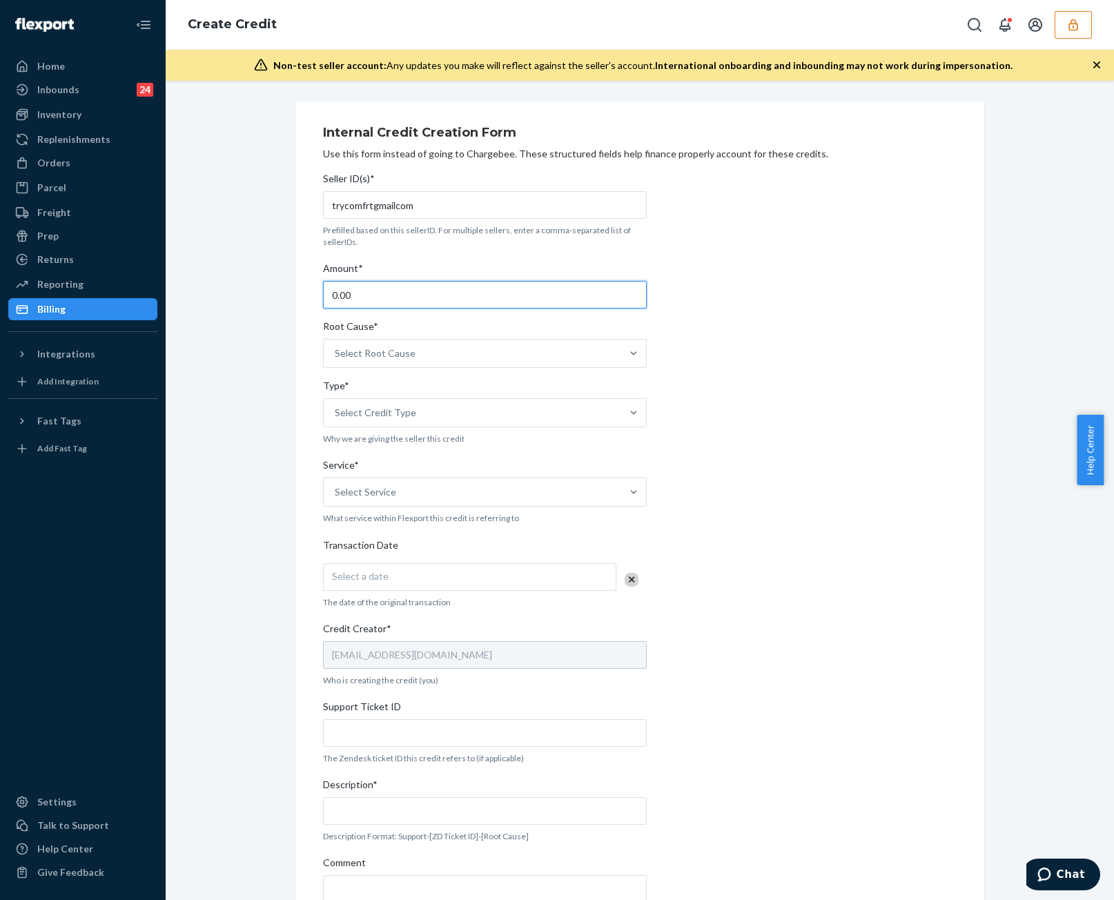
click at [157, 301] on div "Home Inbounds 24 Shipping Plans Problems 24 Inventory Products Replenishments O…" at bounding box center [557, 450] width 1114 height 900
type input "61.81"
click at [430, 346] on div "Select Root Cause" at bounding box center [473, 354] width 298 height 28
click at [336, 347] on input "Root Cause* Select Root Cause" at bounding box center [335, 354] width 1 height 14
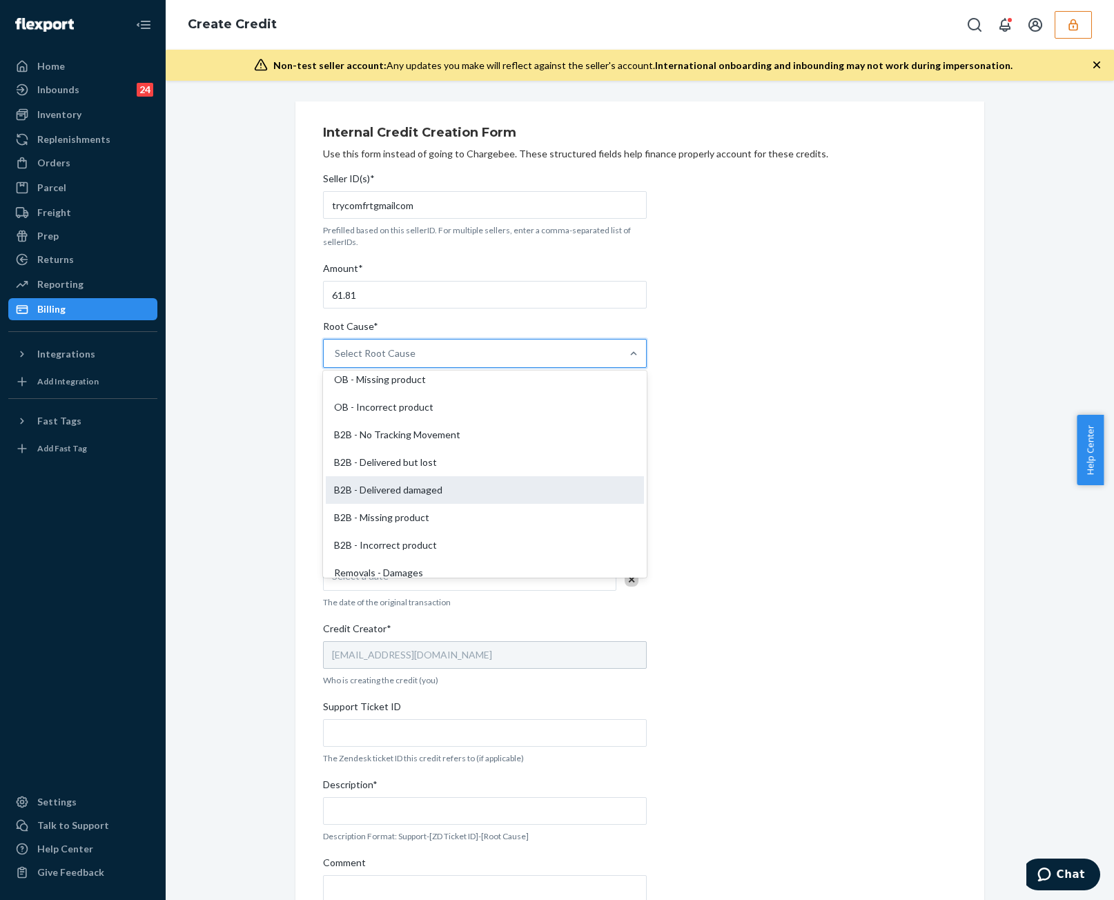
scroll to position [461, 0]
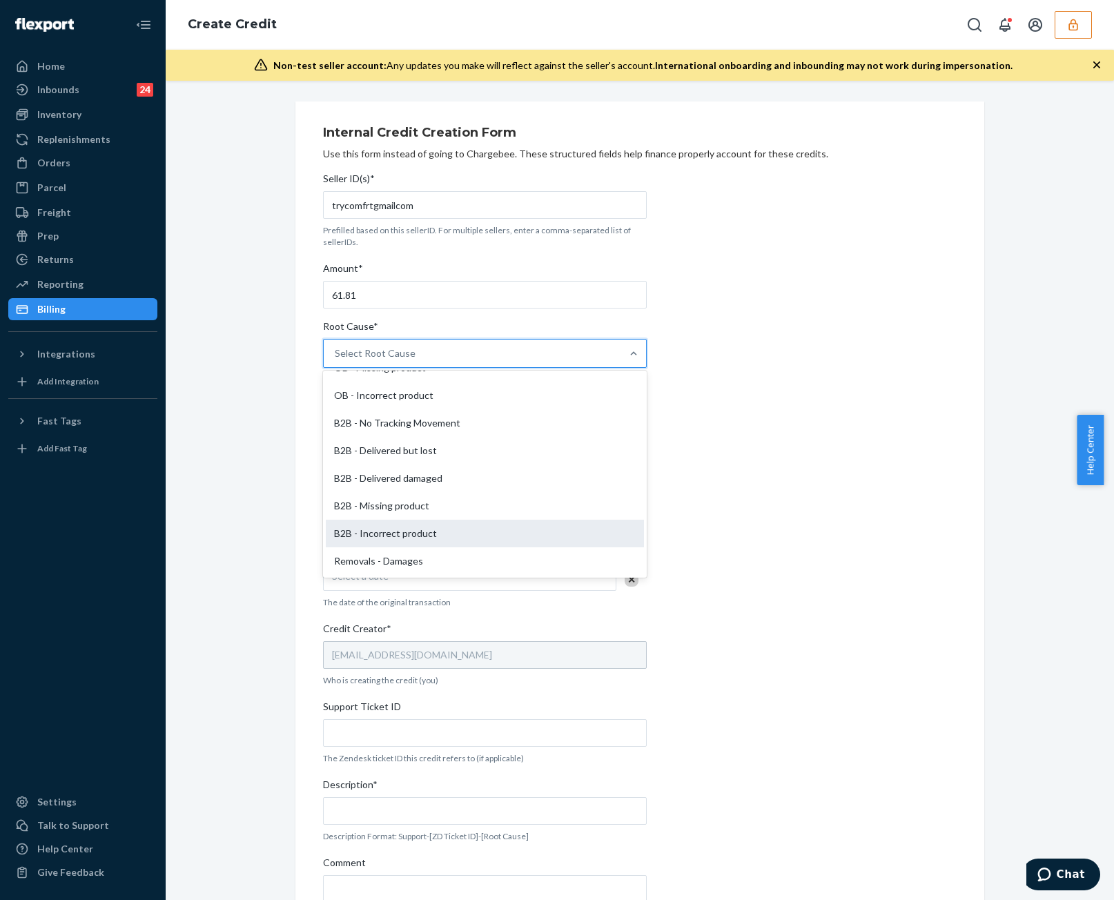
click at [439, 531] on div "B2B - Incorrect product" at bounding box center [485, 534] width 318 height 28
click at [336, 360] on input "Root Cause* option B2B - Incorrect product focused, 23 of 29. 29 results availa…" at bounding box center [335, 354] width 1 height 14
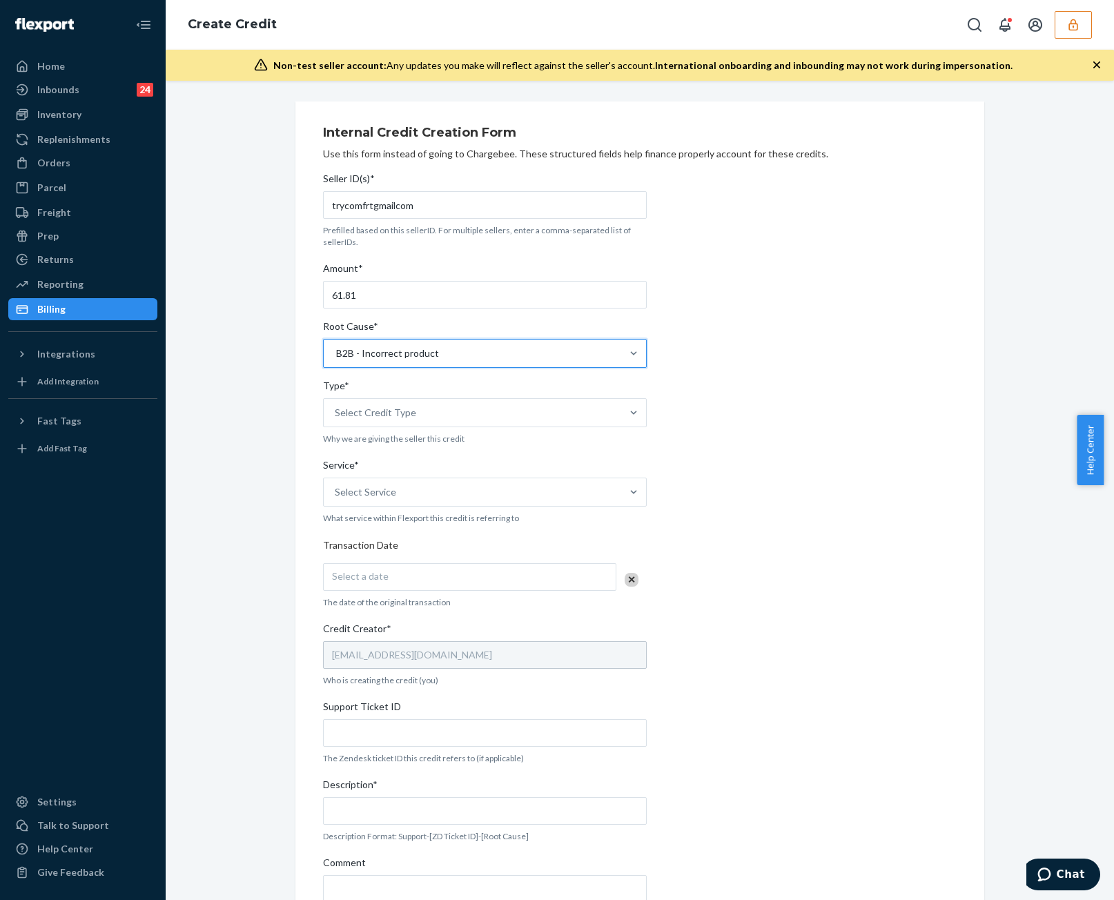
click at [449, 429] on div "Seller ID(s)* trycomfrtgmailcom Prefilled based on this sellerID. For multiple …" at bounding box center [485, 566] width 324 height 801
click at [440, 418] on div "Select Credit Type" at bounding box center [473, 413] width 298 height 28
click at [336, 418] on input "Type* Select Credit Type" at bounding box center [335, 413] width 1 height 14
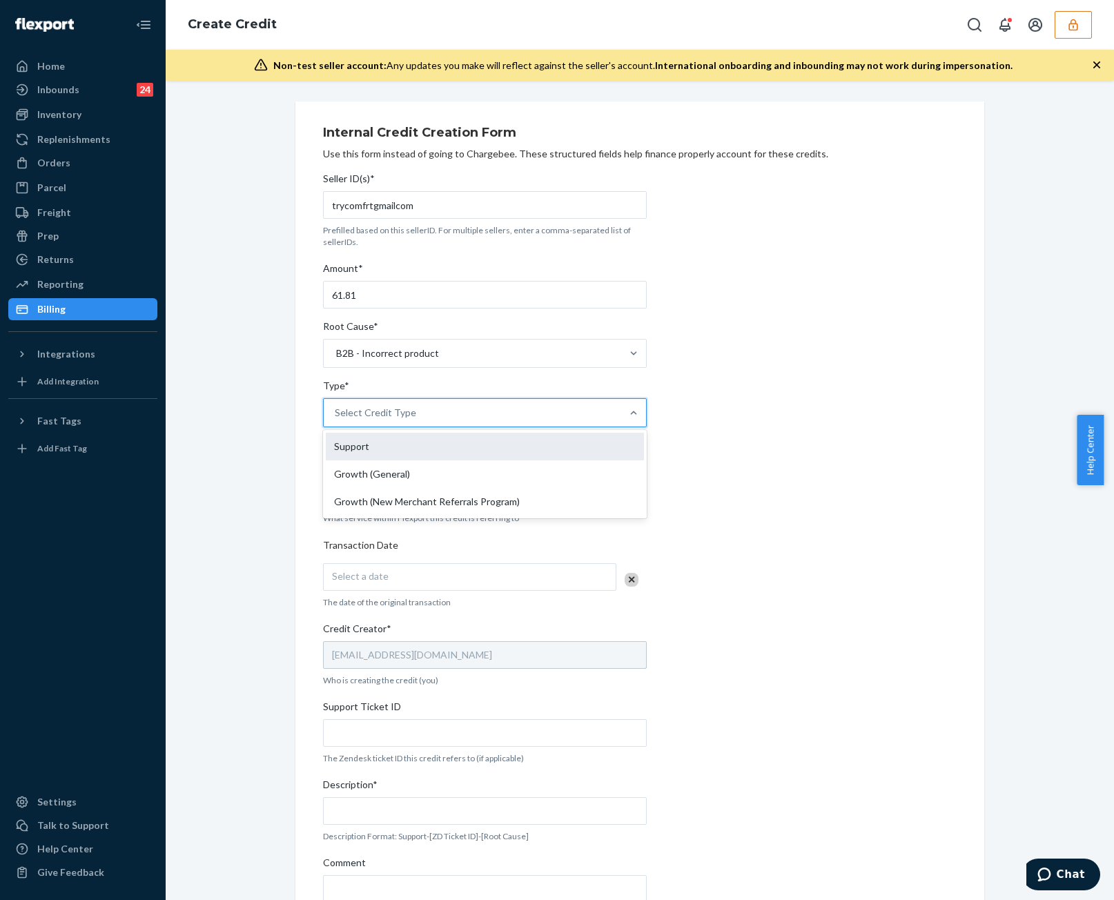
click at [440, 449] on div "Support" at bounding box center [485, 447] width 318 height 28
click at [336, 420] on input "Type* option Support focused, 1 of 3. 3 results available. Use Up and Down to c…" at bounding box center [335, 413] width 1 height 14
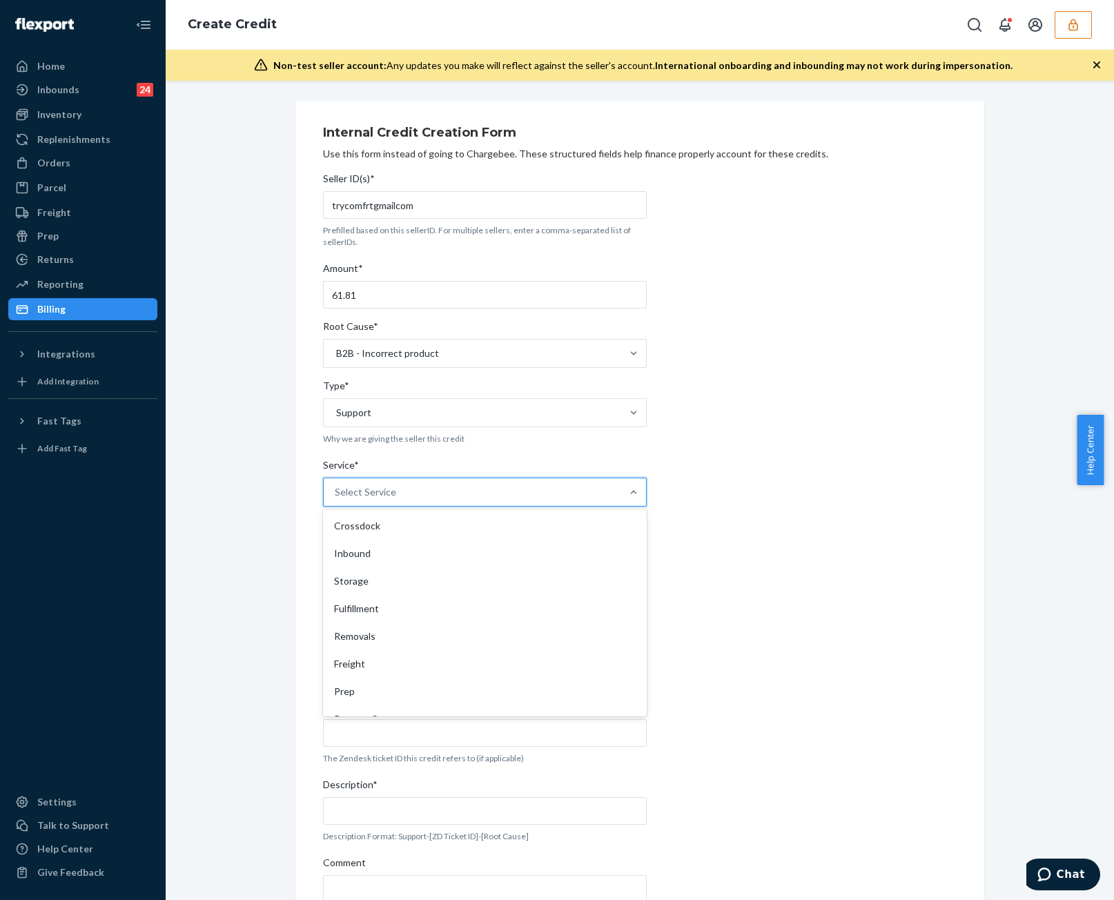
click at [434, 503] on div "Select Service" at bounding box center [473, 492] width 298 height 28
click at [336, 499] on input "Service* option Crossdock focused, 1 of 10. 10 results available. Use Up and Do…" at bounding box center [335, 492] width 1 height 14
click at [457, 609] on div "Fulfillment" at bounding box center [485, 609] width 318 height 28
click at [336, 499] on input "Service* option Fulfillment focused, 4 of 10. 10 results available. Use Up and …" at bounding box center [335, 492] width 1 height 14
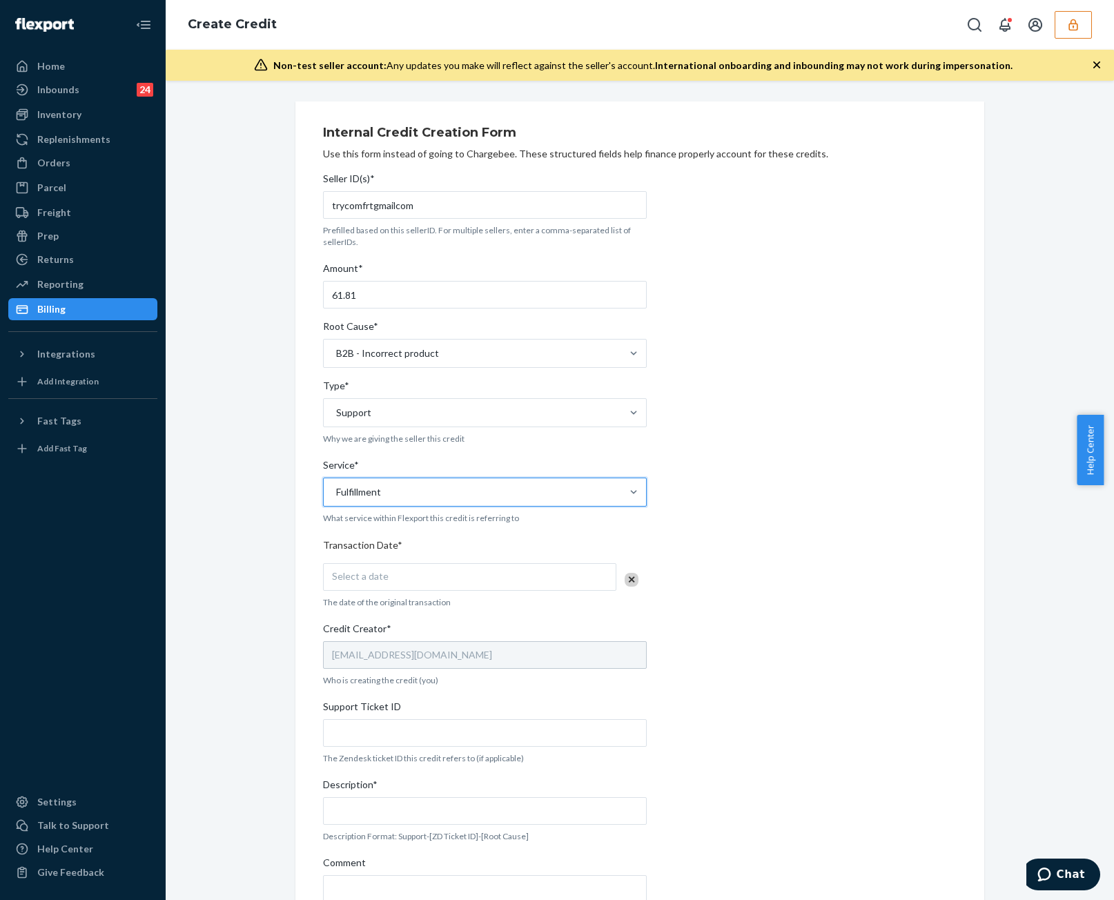
click at [468, 583] on div "Select a date" at bounding box center [469, 577] width 293 height 28
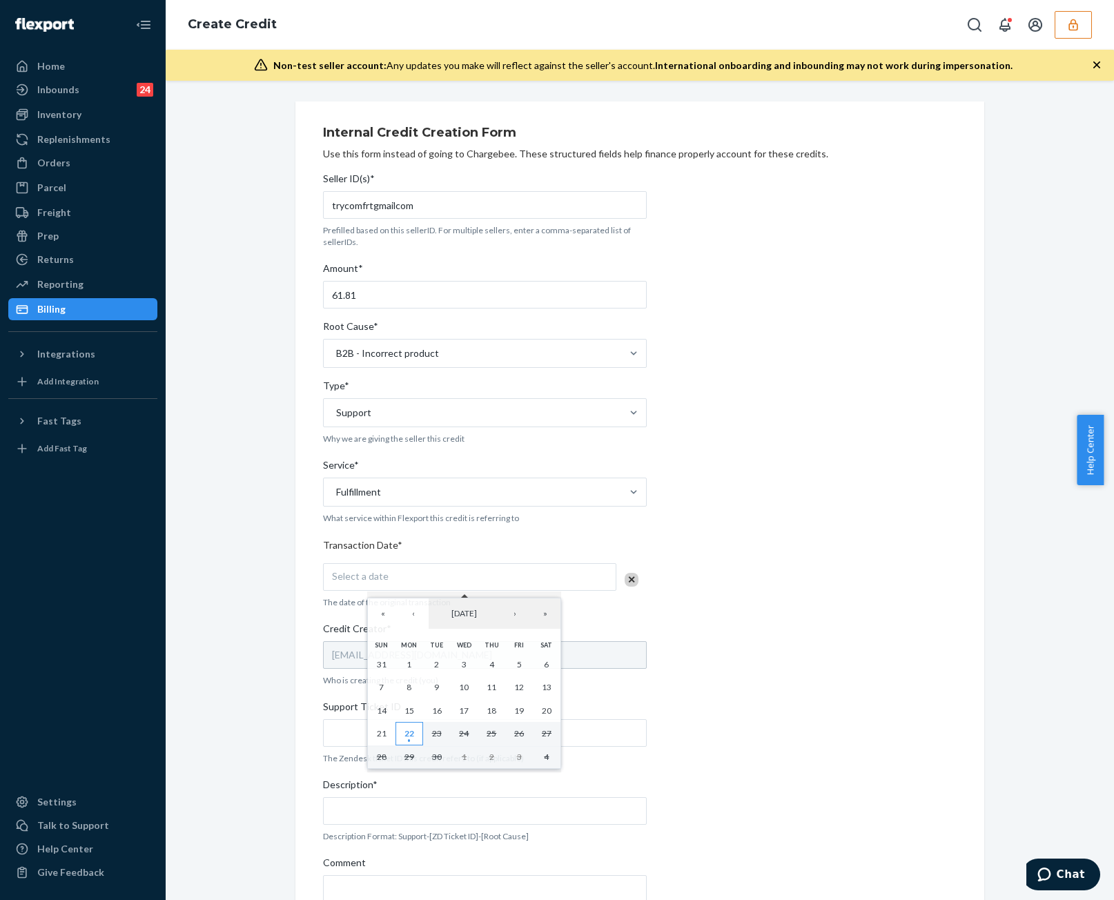
click at [405, 735] on abbr "22" at bounding box center [410, 733] width 10 height 10
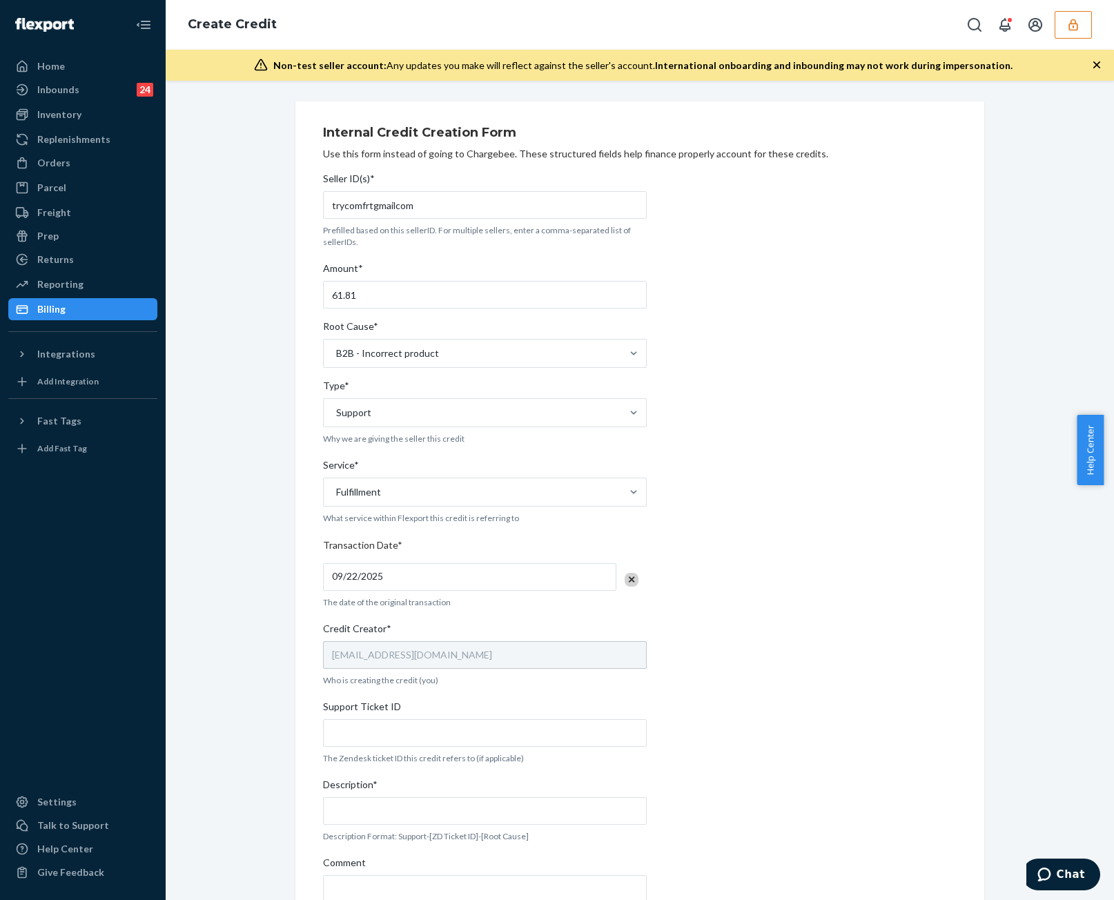
scroll to position [81, 0]
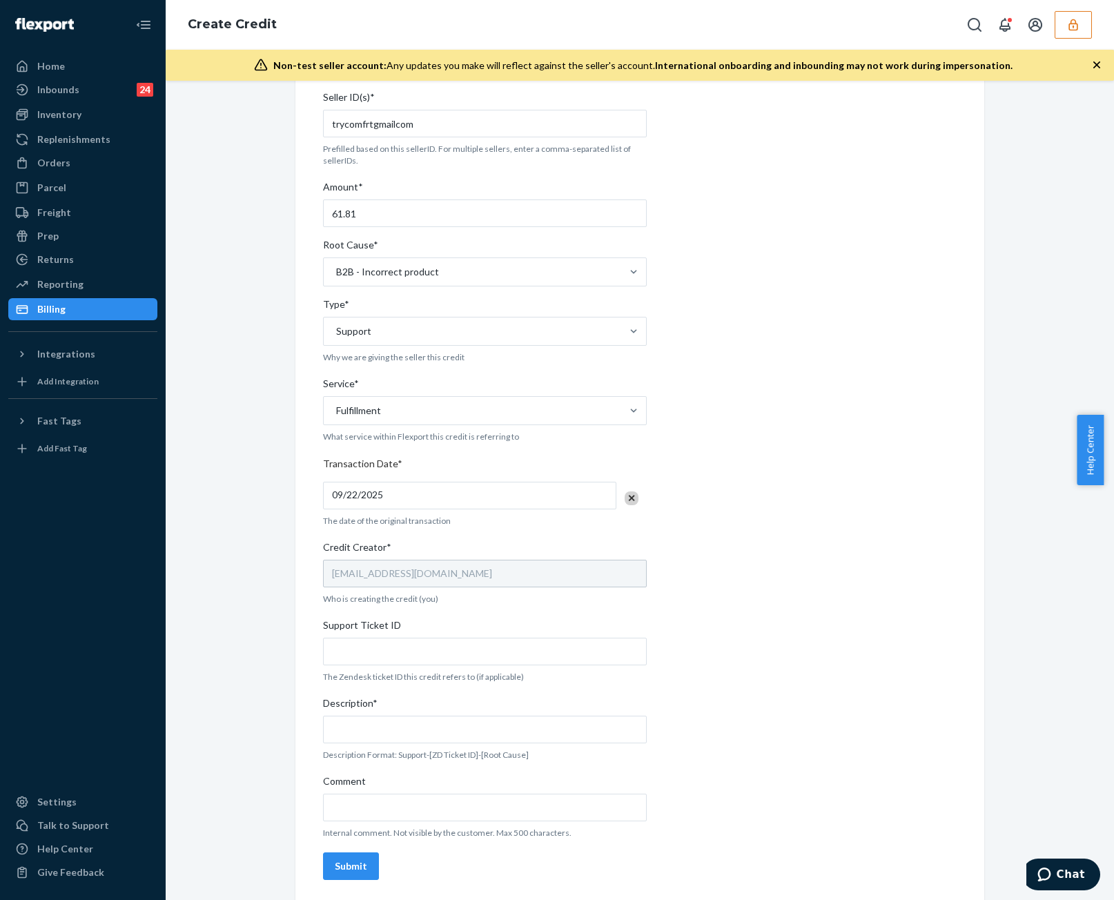
click at [552, 671] on p "The Zendesk ticket ID this credit refers to (if applicable)" at bounding box center [485, 677] width 324 height 12
click at [563, 662] on input "Support Ticket ID" at bounding box center [485, 652] width 324 height 28
click at [523, 666] on div "Seller ID(s)* trycomfrtgmailcom Prefilled based on this sellerID. For multiple …" at bounding box center [485, 485] width 324 height 801
click at [529, 658] on input "Support Ticket ID" at bounding box center [485, 652] width 324 height 28
paste input "https://flexport-fulfillment.zendesk.com/agent/tickets/822094"
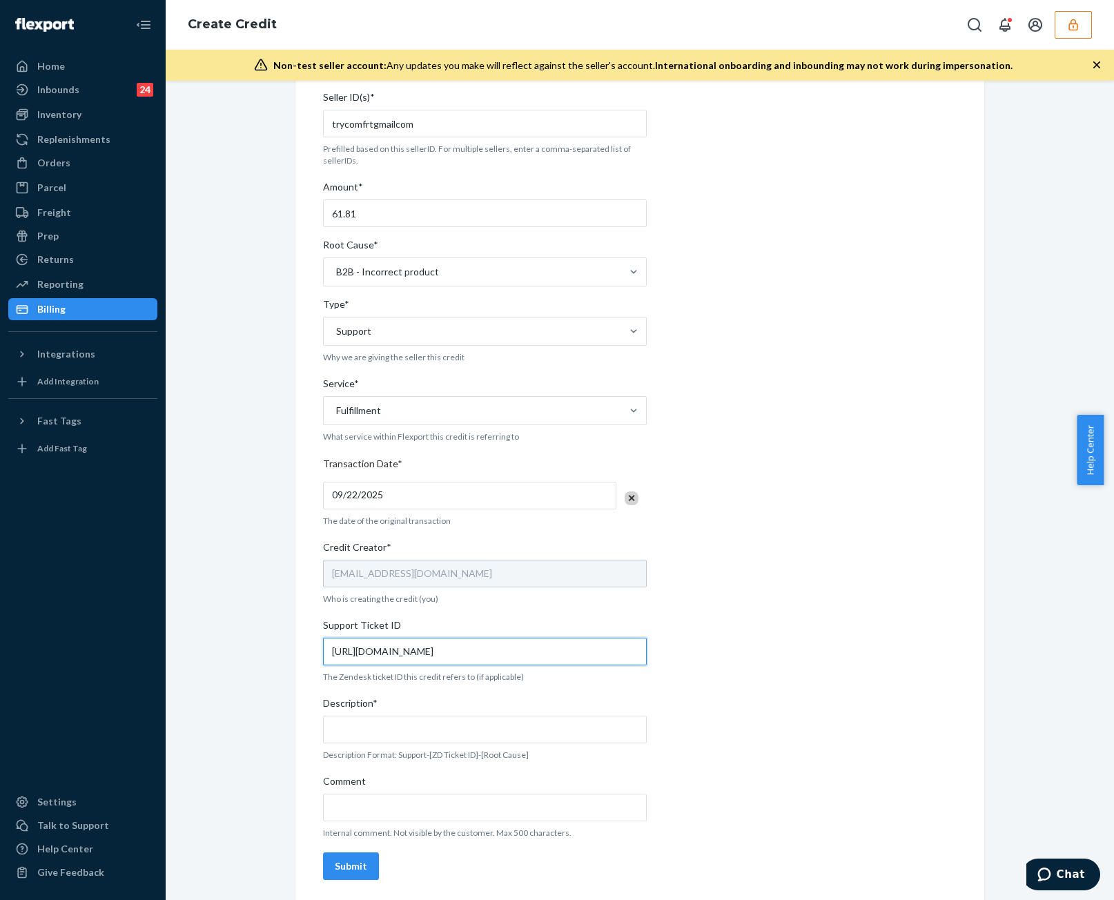
type input "https://flexport-fulfillment.zendesk.com/agent/tickets/822094"
click at [552, 827] on p "Internal comment. Not visible by the customer. Max 500 characters." at bounding box center [485, 833] width 324 height 12
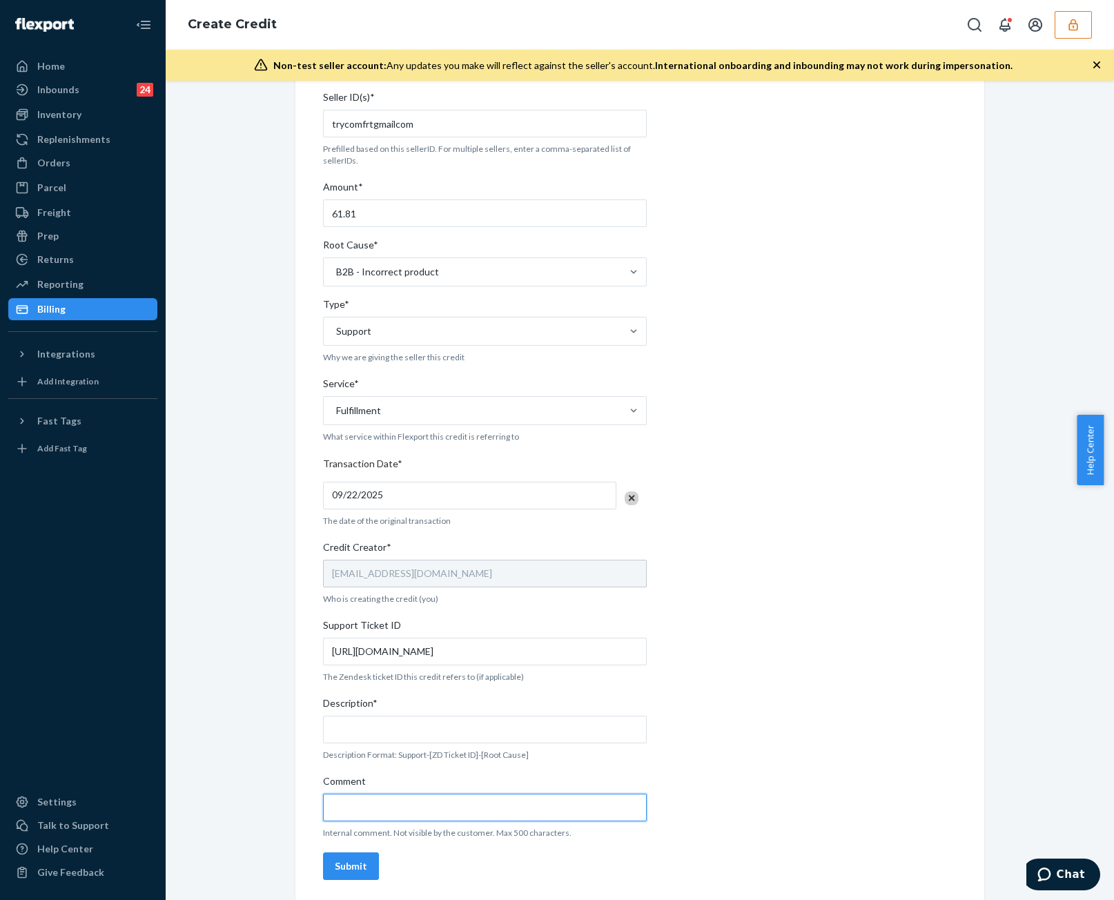
click at [557, 813] on input "Comment" at bounding box center [485, 808] width 324 height 28
paste input "https://flexport-fulfillment.zendesk.com/agent/tickets/822094"
type input "https://flexport-fulfillment.zendesk.com/agent/tickets/822094"
click at [547, 723] on input "Description*" at bounding box center [485, 730] width 324 height 28
type input "Support-"
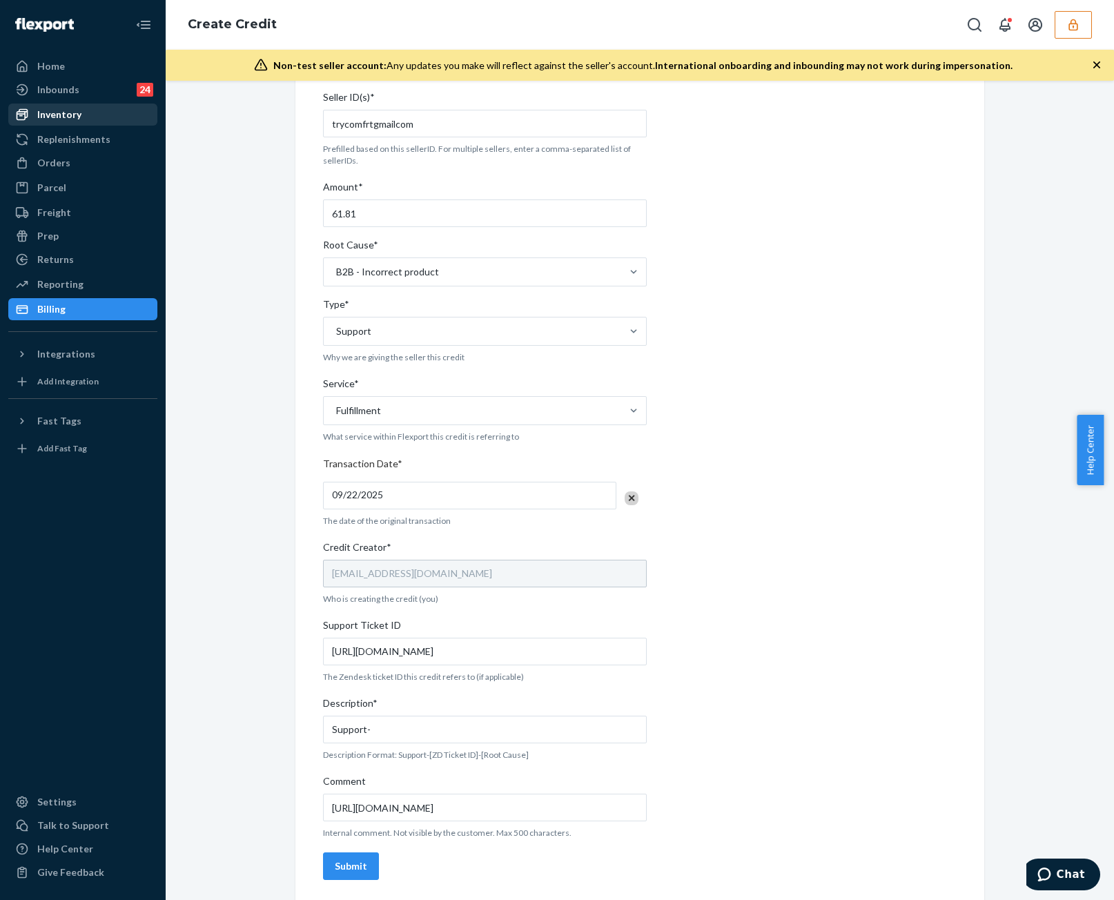
click at [108, 119] on div "Inventory" at bounding box center [83, 114] width 146 height 19
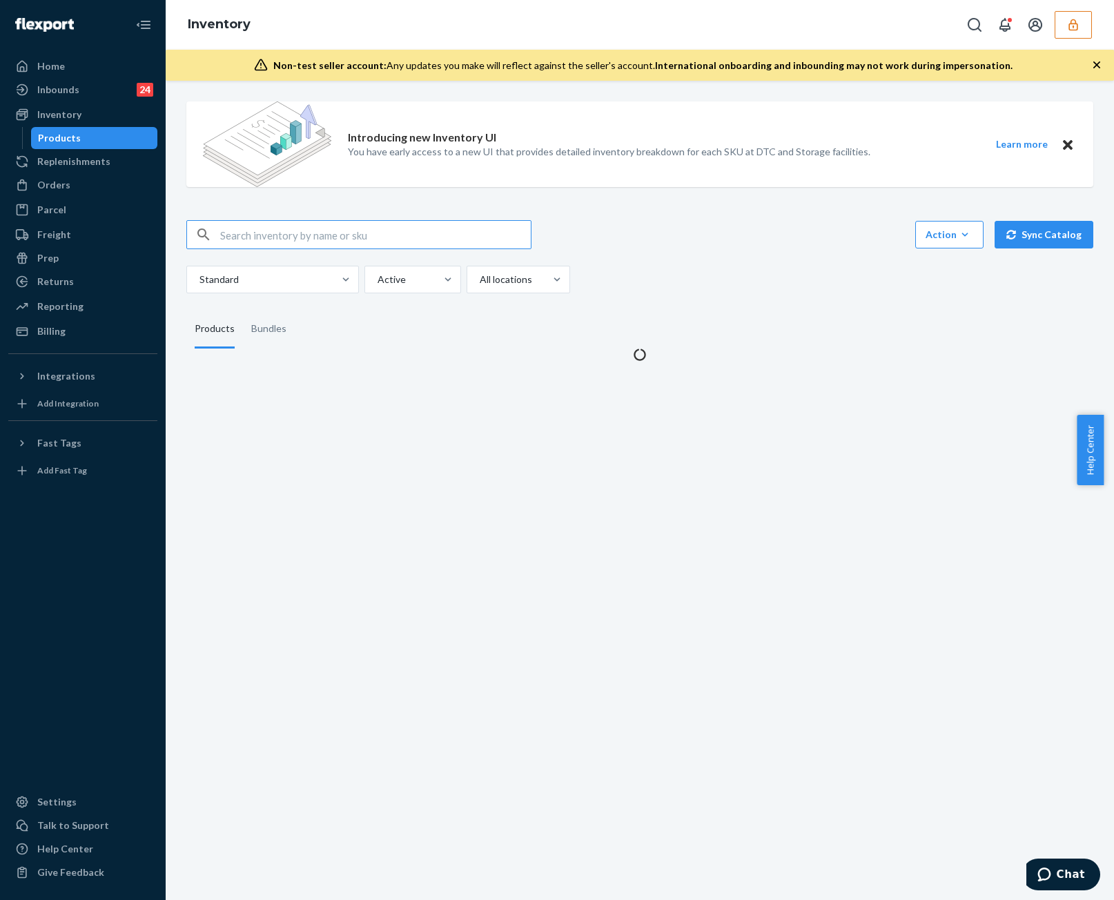
click at [388, 235] on input "text" at bounding box center [375, 235] width 311 height 28
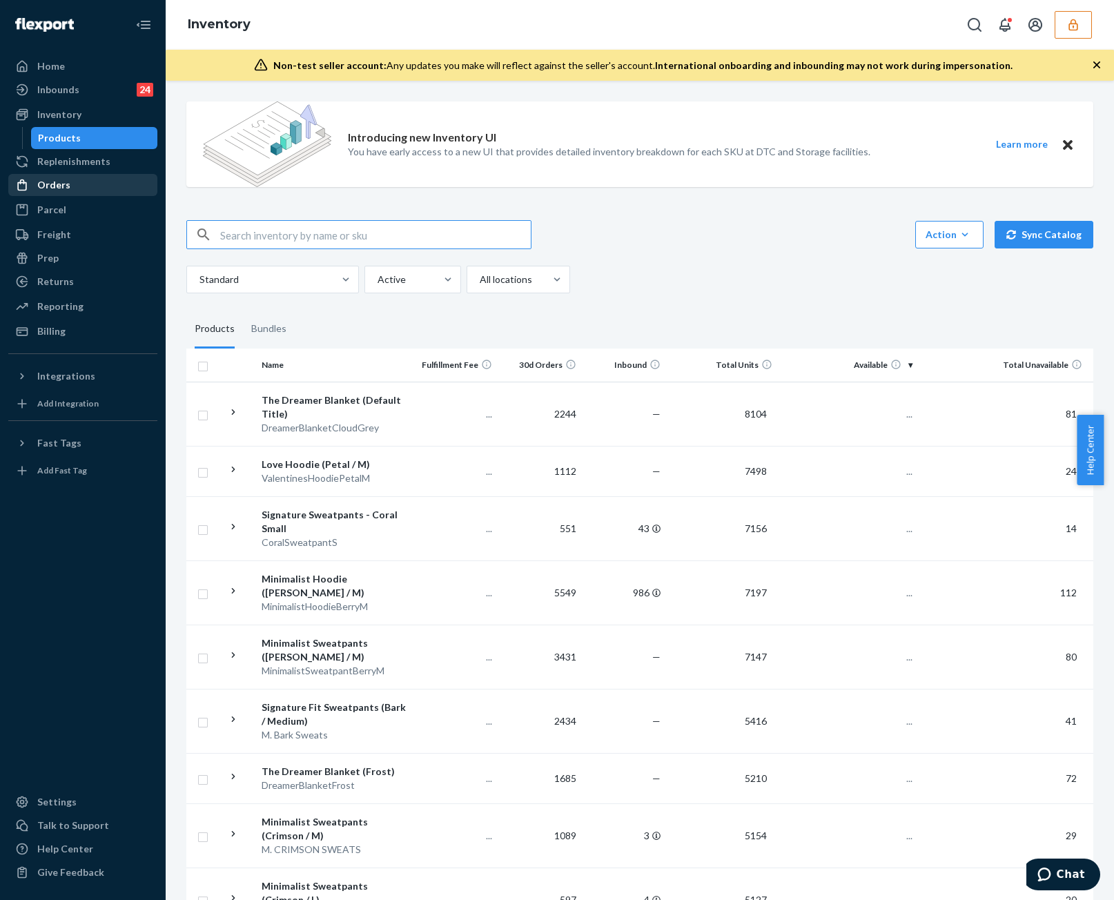
click at [69, 183] on div "Orders" at bounding box center [83, 184] width 146 height 19
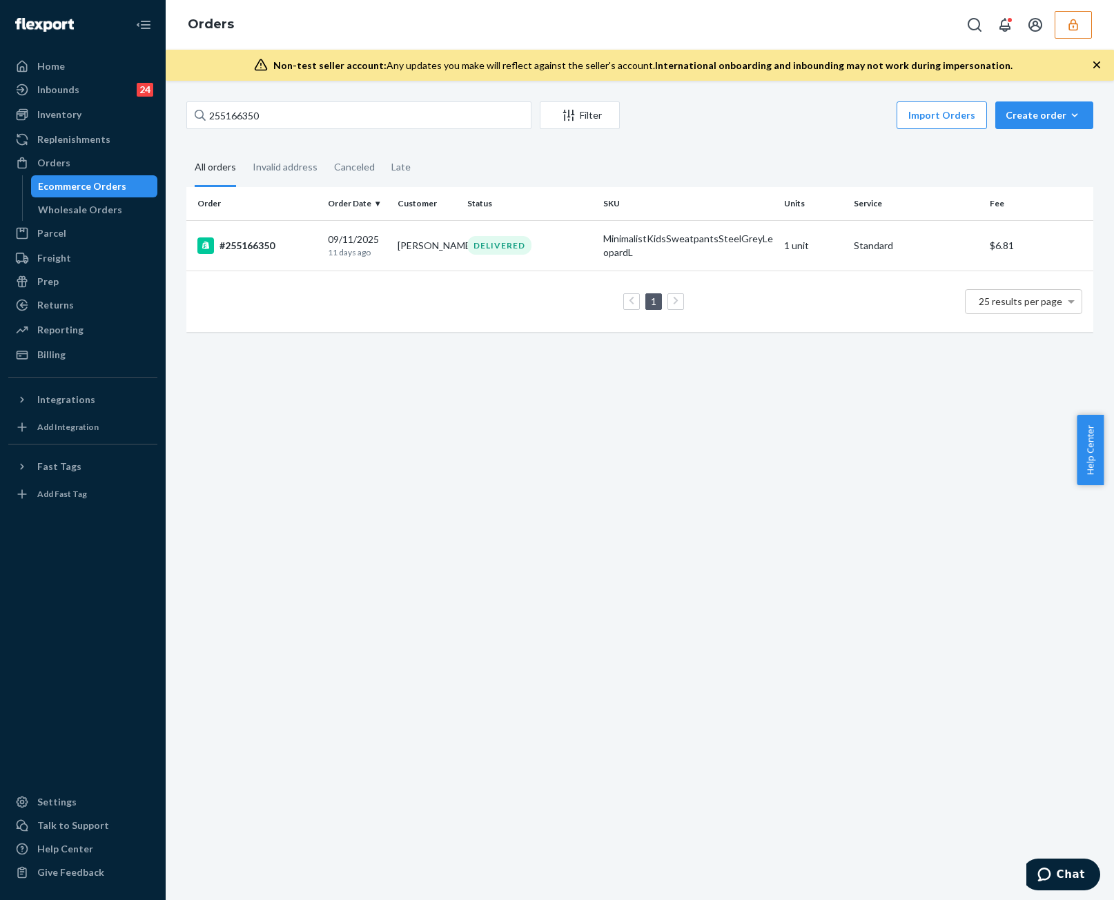
click at [462, 254] on td "DELIVERED" at bounding box center [530, 245] width 136 height 50
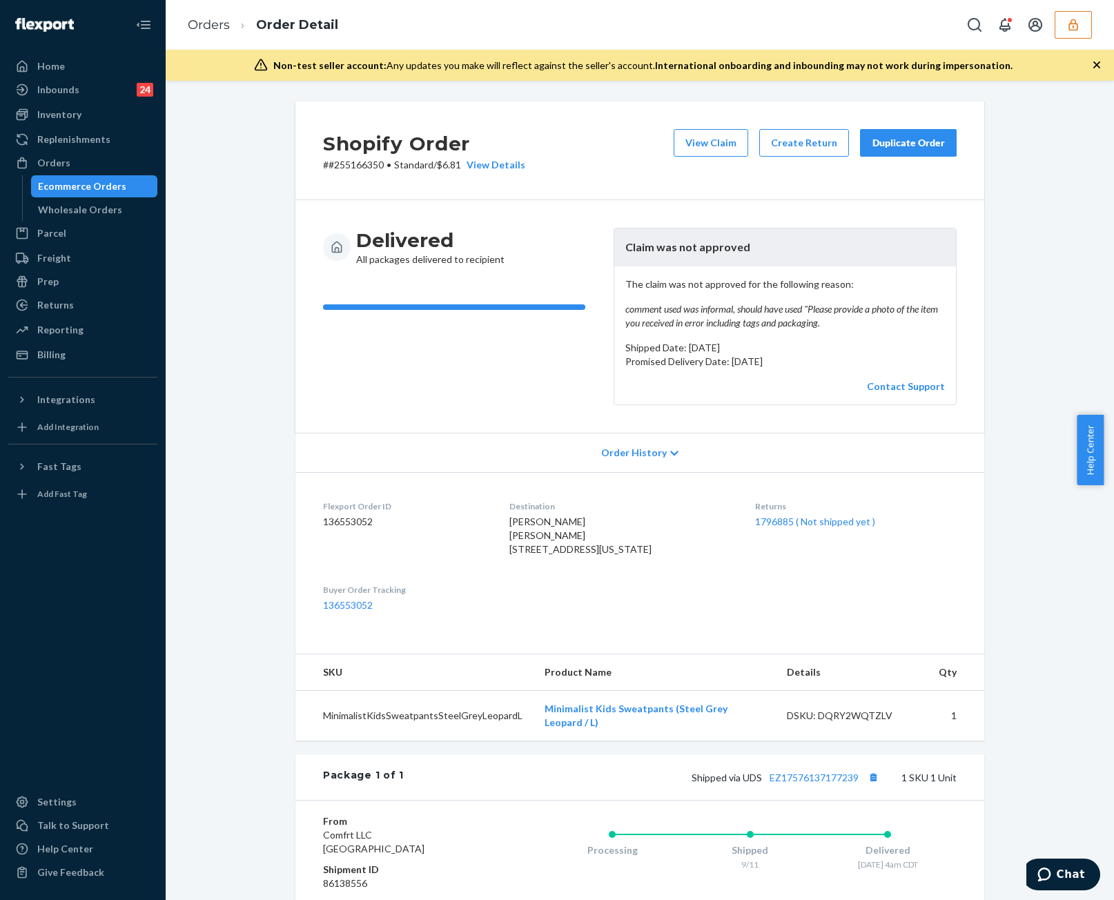
click at [86, 355] on div "Billing" at bounding box center [83, 354] width 146 height 19
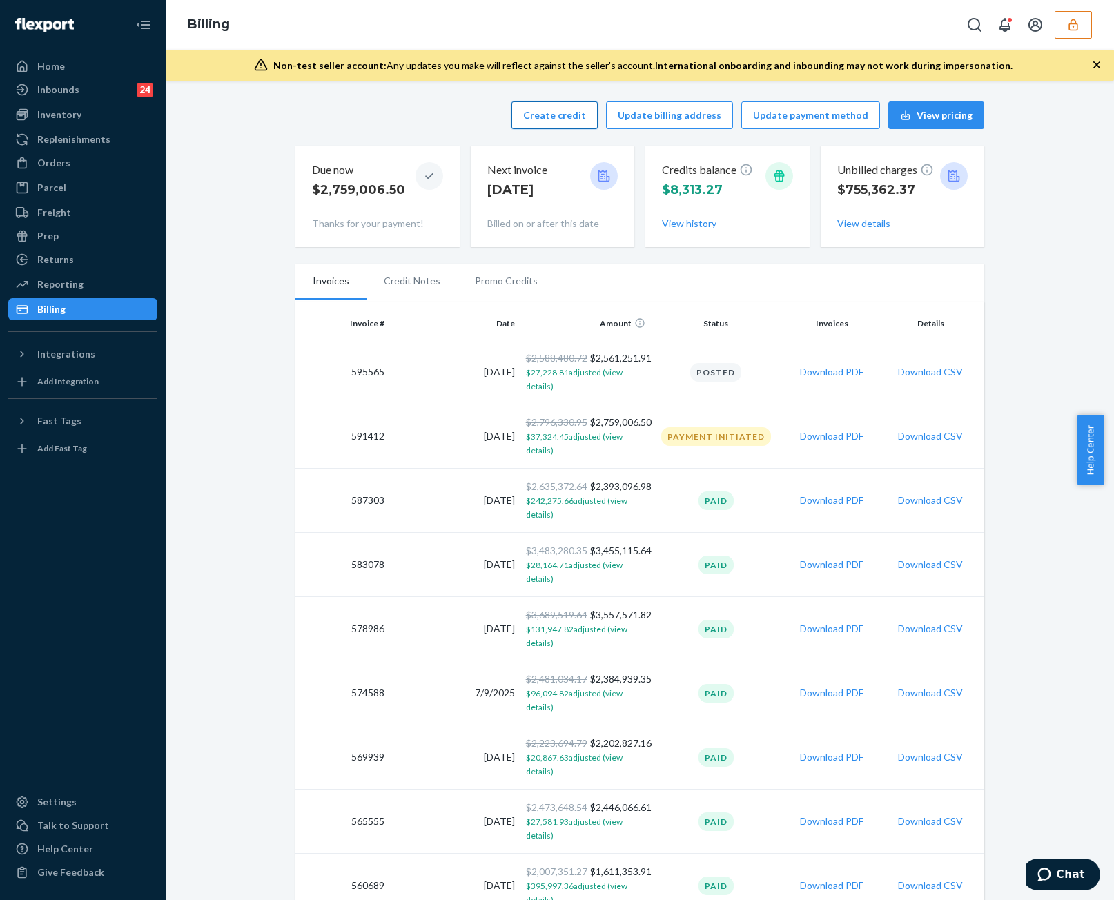
click at [579, 123] on button "Create credit" at bounding box center [555, 115] width 86 height 28
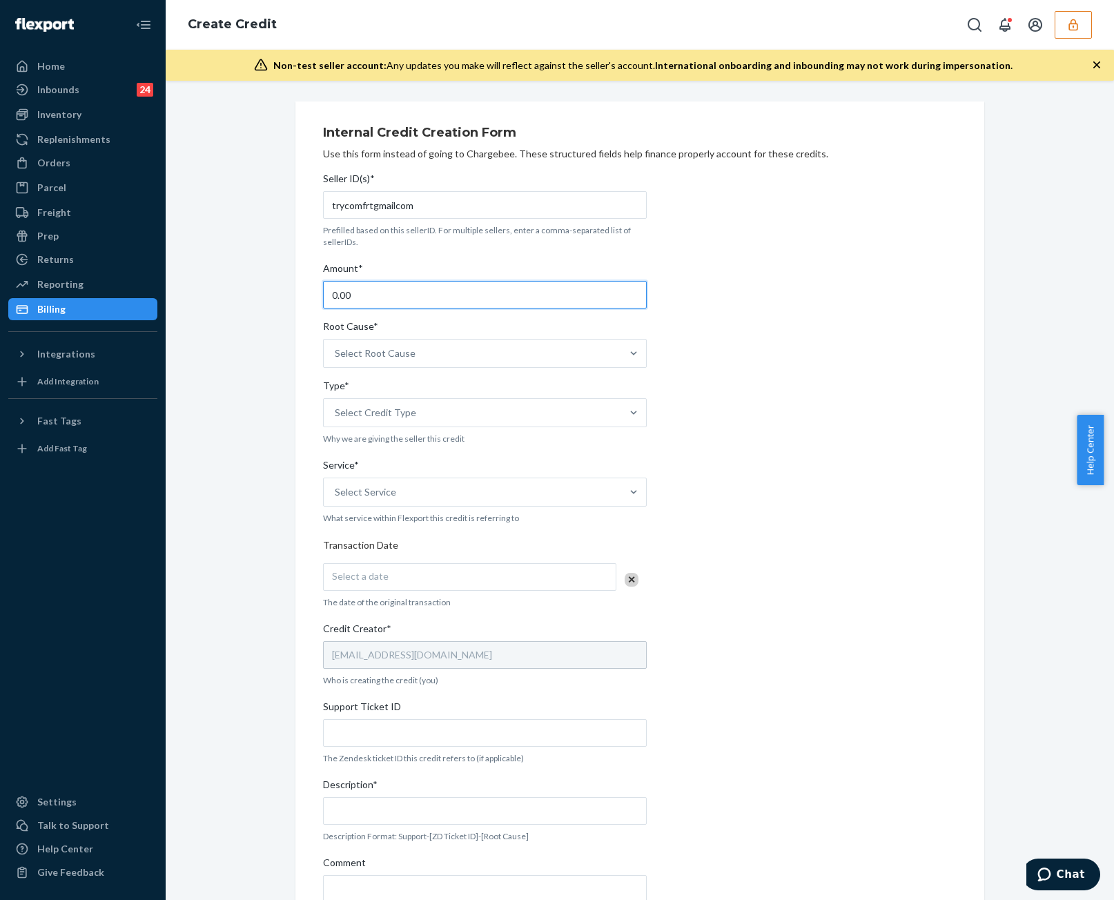
drag, startPoint x: 356, startPoint y: 300, endPoint x: 199, endPoint y: 309, distance: 157.0
click at [193, 311] on div "Internal Credit Creation Form Use this form instead of going to Chargebee. Thes…" at bounding box center [640, 542] width 928 height 882
type input "61.81"
click at [482, 355] on div "Select Root Cause" at bounding box center [473, 354] width 298 height 28
click at [336, 355] on input "Root Cause* Select Root Cause" at bounding box center [335, 354] width 1 height 14
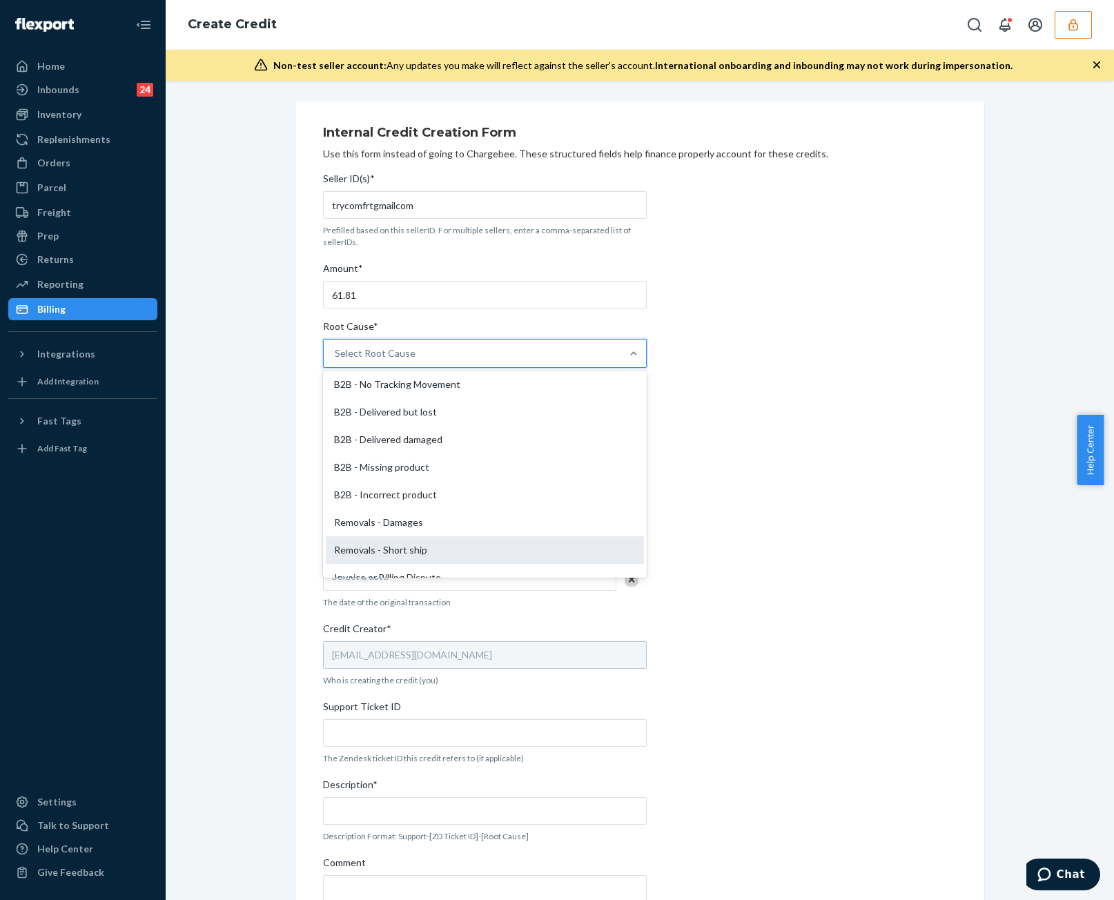
scroll to position [530, 0]
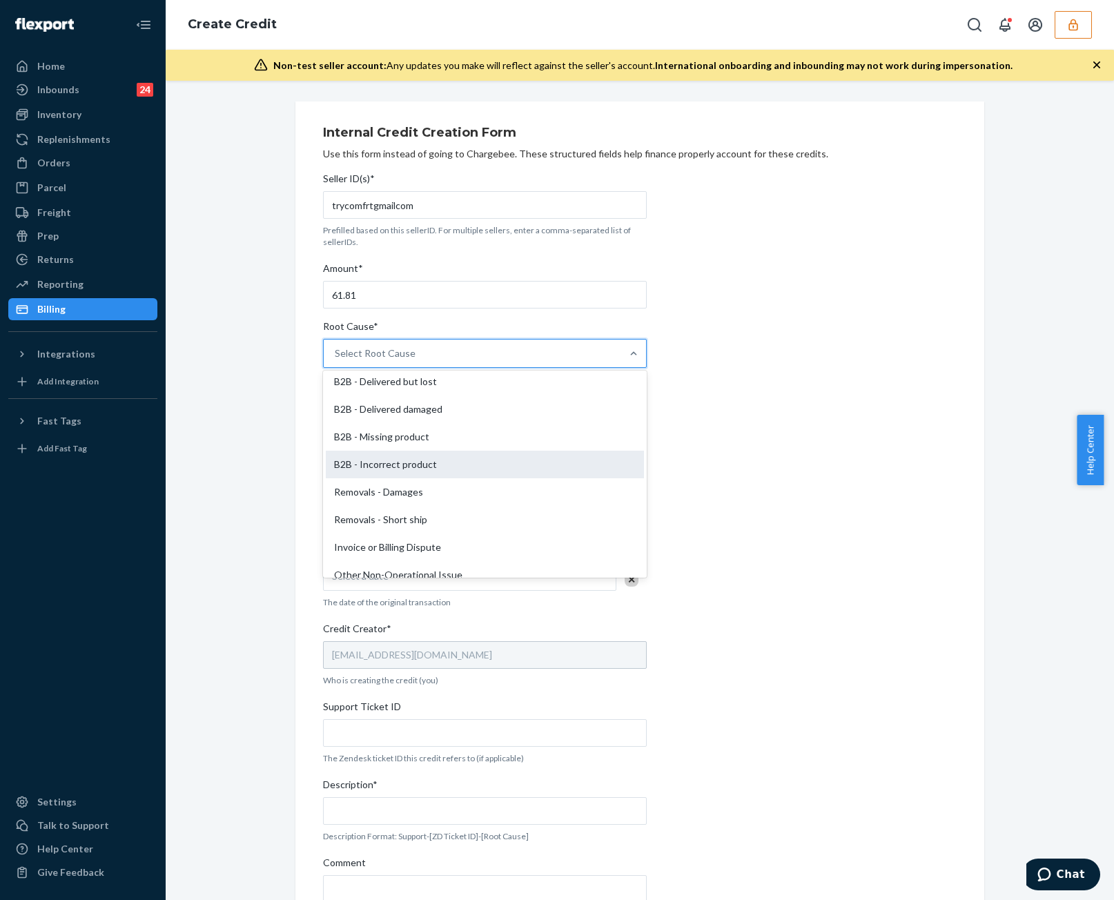
click at [431, 473] on div "B2B - Incorrect product" at bounding box center [485, 465] width 318 height 28
click at [336, 360] on input "Root Cause* option B2B - Incorrect product focused, 23 of 29. 29 results availa…" at bounding box center [335, 354] width 1 height 14
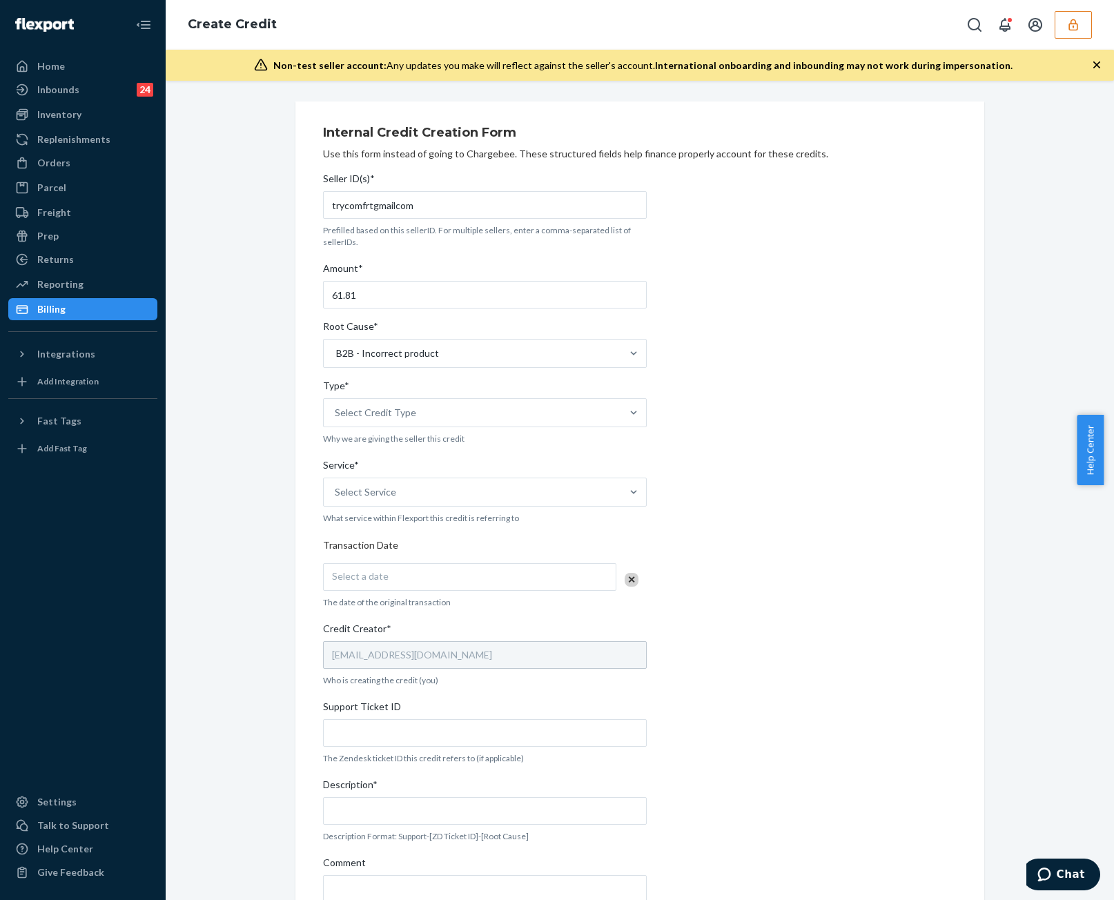
drag, startPoint x: 438, startPoint y: 425, endPoint x: 428, endPoint y: 437, distance: 15.2
click at [437, 425] on div "Seller ID(s)* trycomfrtgmailcom Prefilled based on this sellerID. For multiple …" at bounding box center [485, 566] width 324 height 801
drag, startPoint x: 431, startPoint y: 416, endPoint x: 426, endPoint y: 428, distance: 13.6
click at [431, 416] on div "Select Credit Type" at bounding box center [473, 413] width 298 height 28
click at [336, 416] on input "Type* Select Credit Type" at bounding box center [335, 413] width 1 height 14
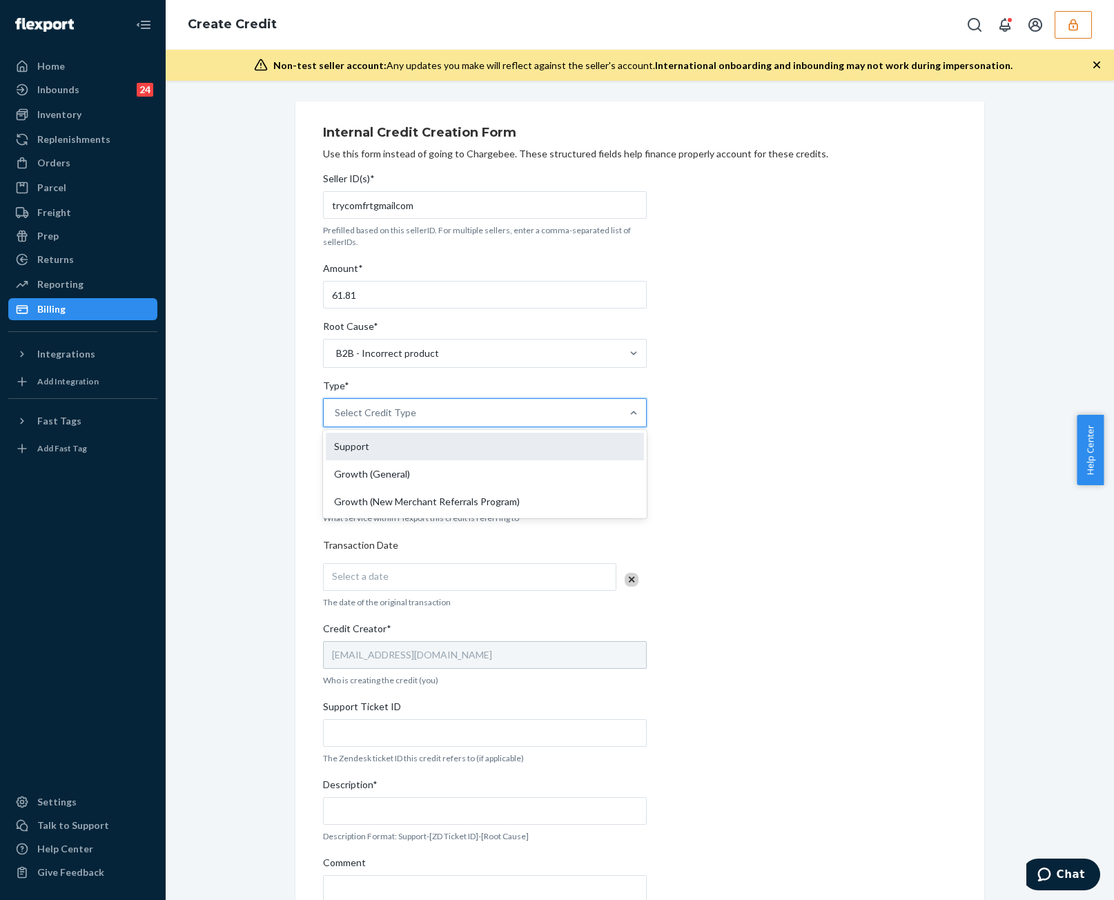
click at [415, 448] on div "Support" at bounding box center [485, 447] width 318 height 28
click at [336, 420] on input "Type* option Support focused, 1 of 3. 3 results available. Use Up and Down to c…" at bounding box center [335, 413] width 1 height 14
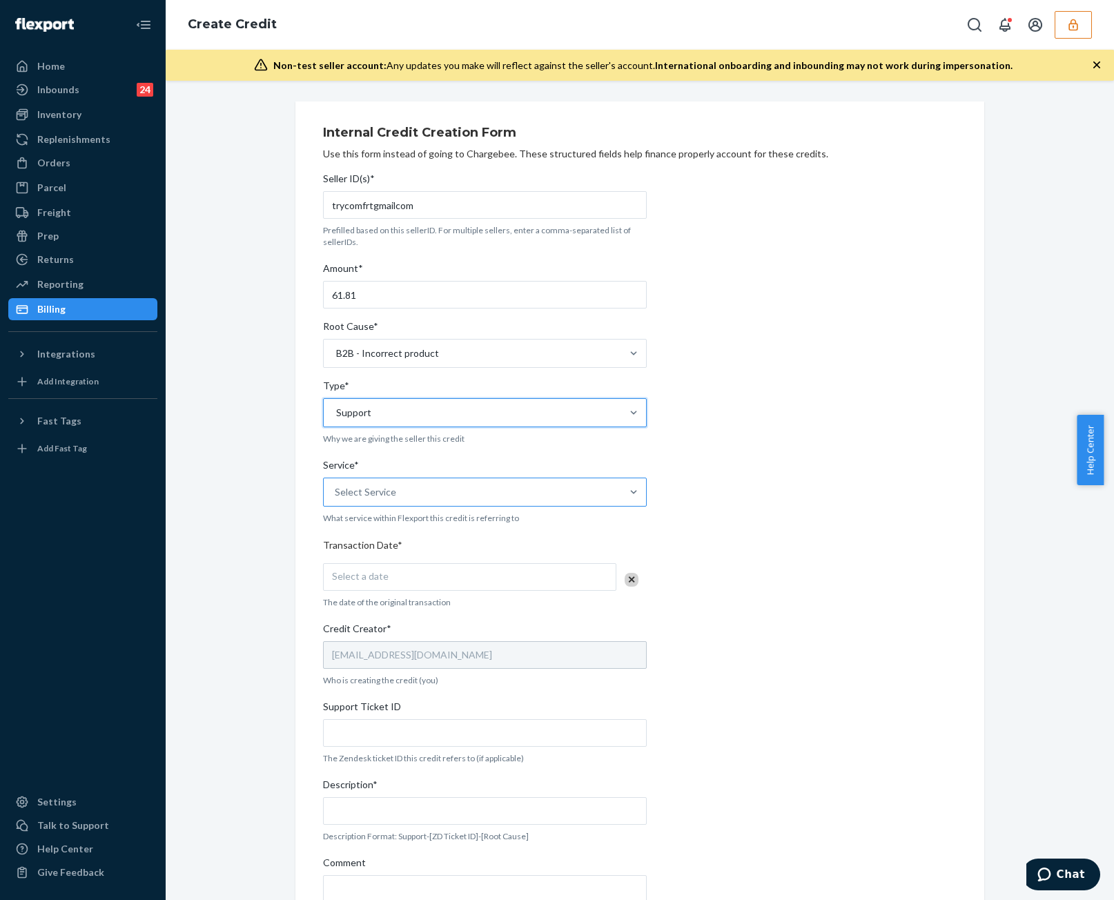
click at [414, 498] on div "Select Service" at bounding box center [473, 492] width 298 height 28
click at [336, 498] on input "Service* Select Service" at bounding box center [335, 492] width 1 height 14
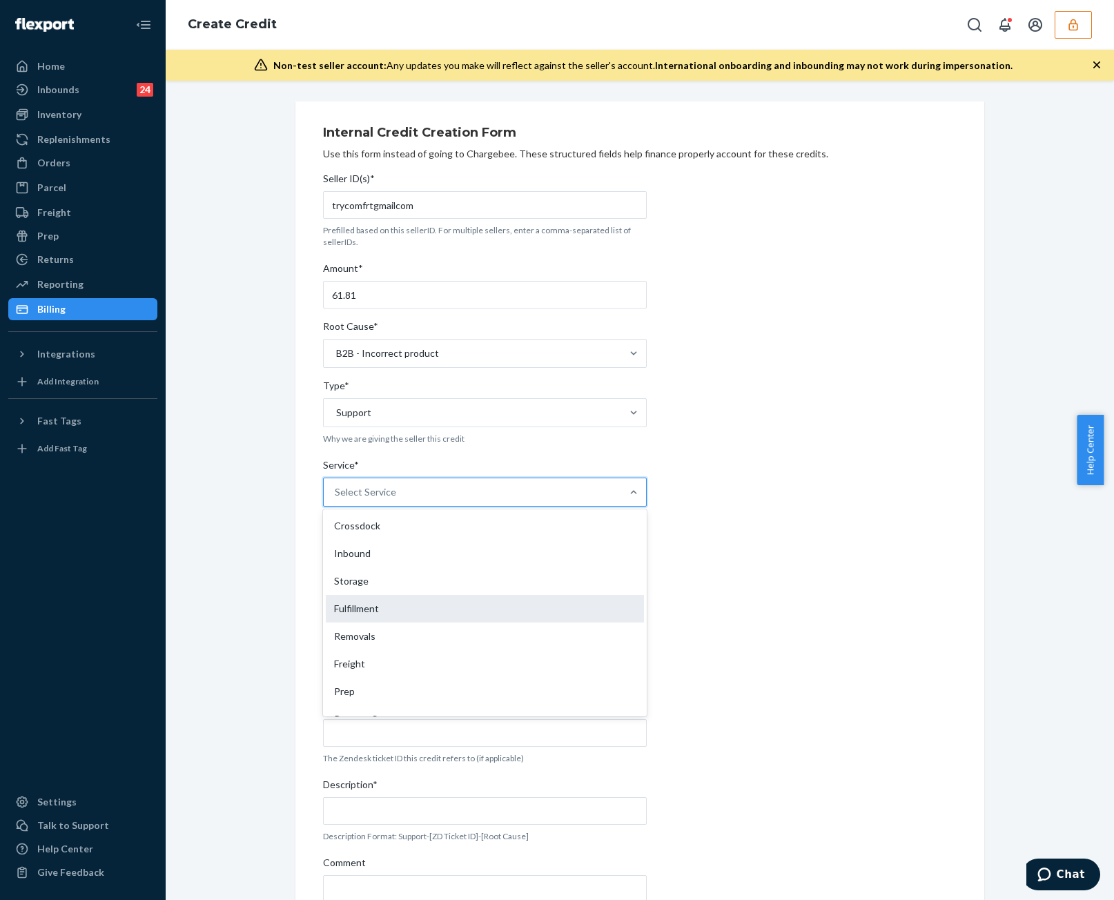
click at [435, 601] on div "Fulfillment" at bounding box center [485, 609] width 318 height 28
click at [336, 499] on input "Service* option Fulfillment focused, 4 of 10. 10 results available. Use Up and …" at bounding box center [335, 492] width 1 height 14
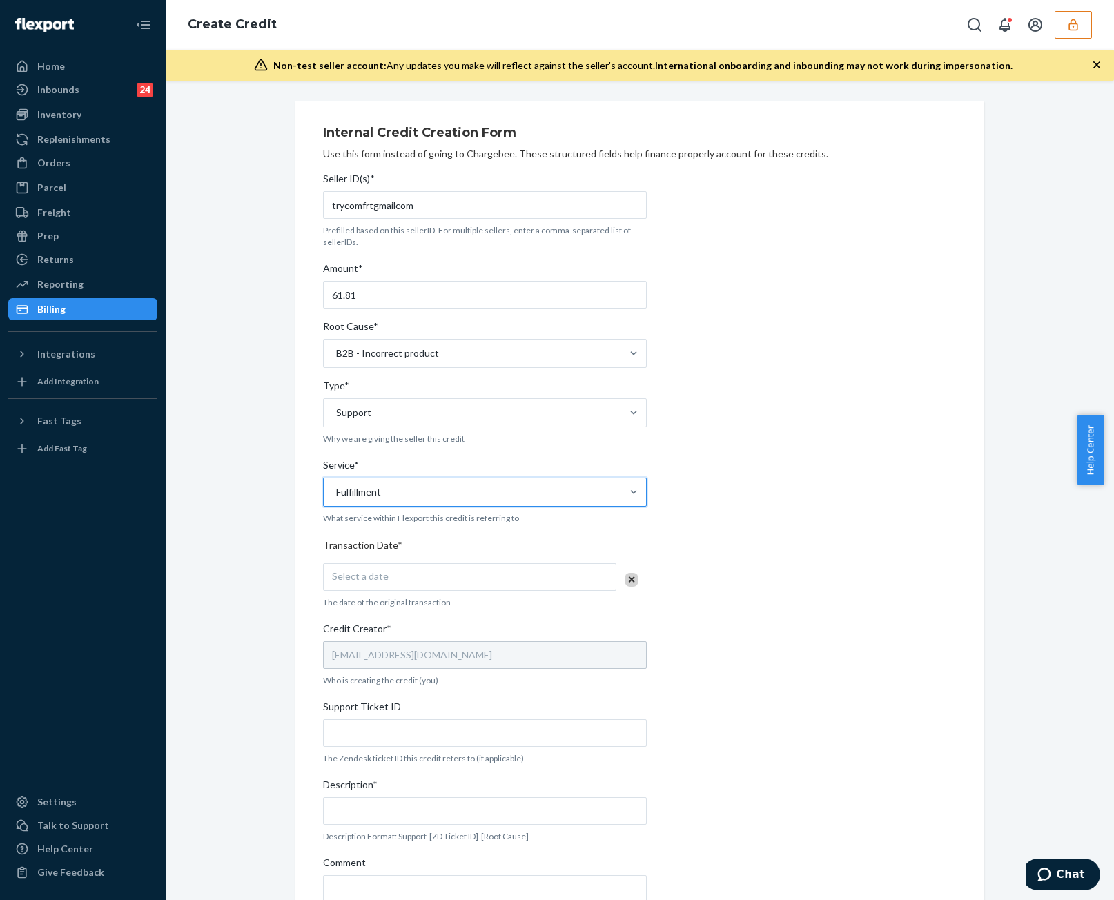
click at [413, 582] on div "Select a date" at bounding box center [469, 577] width 293 height 28
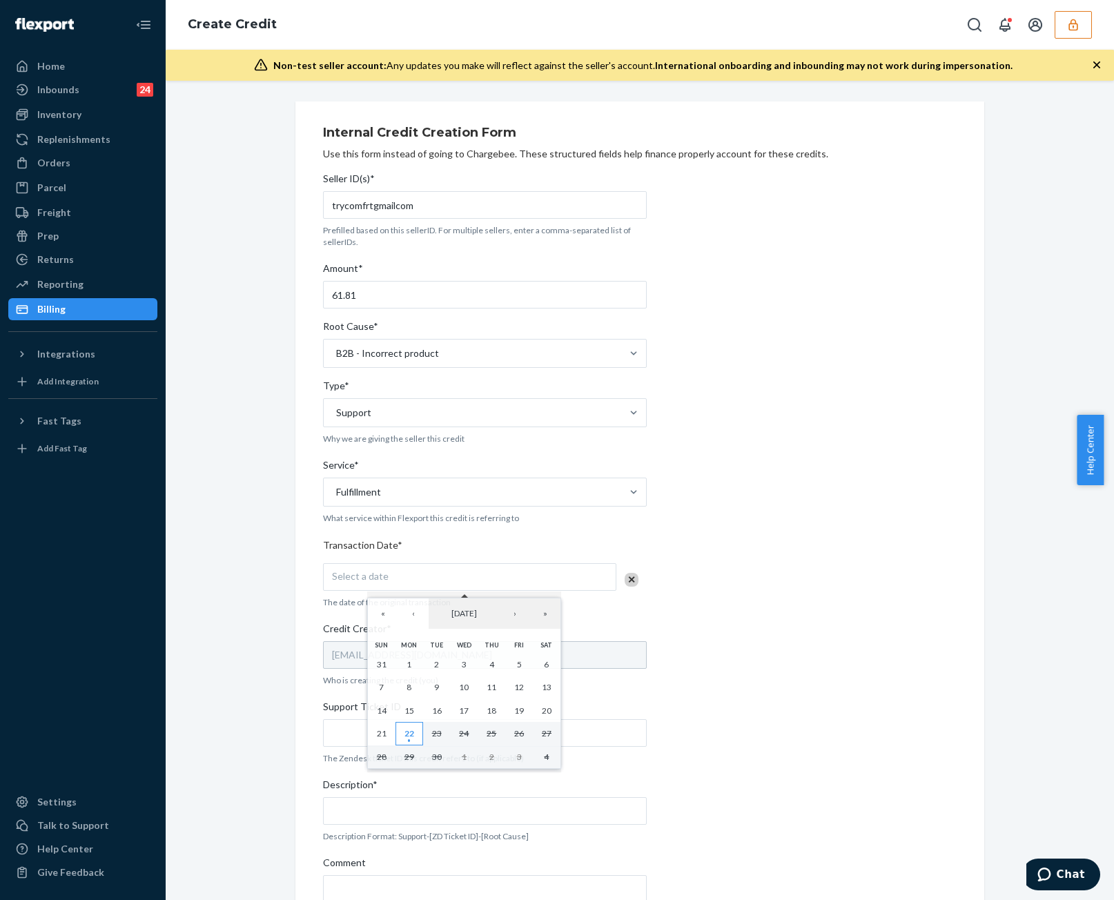
click at [411, 730] on abbr "22" at bounding box center [410, 733] width 10 height 10
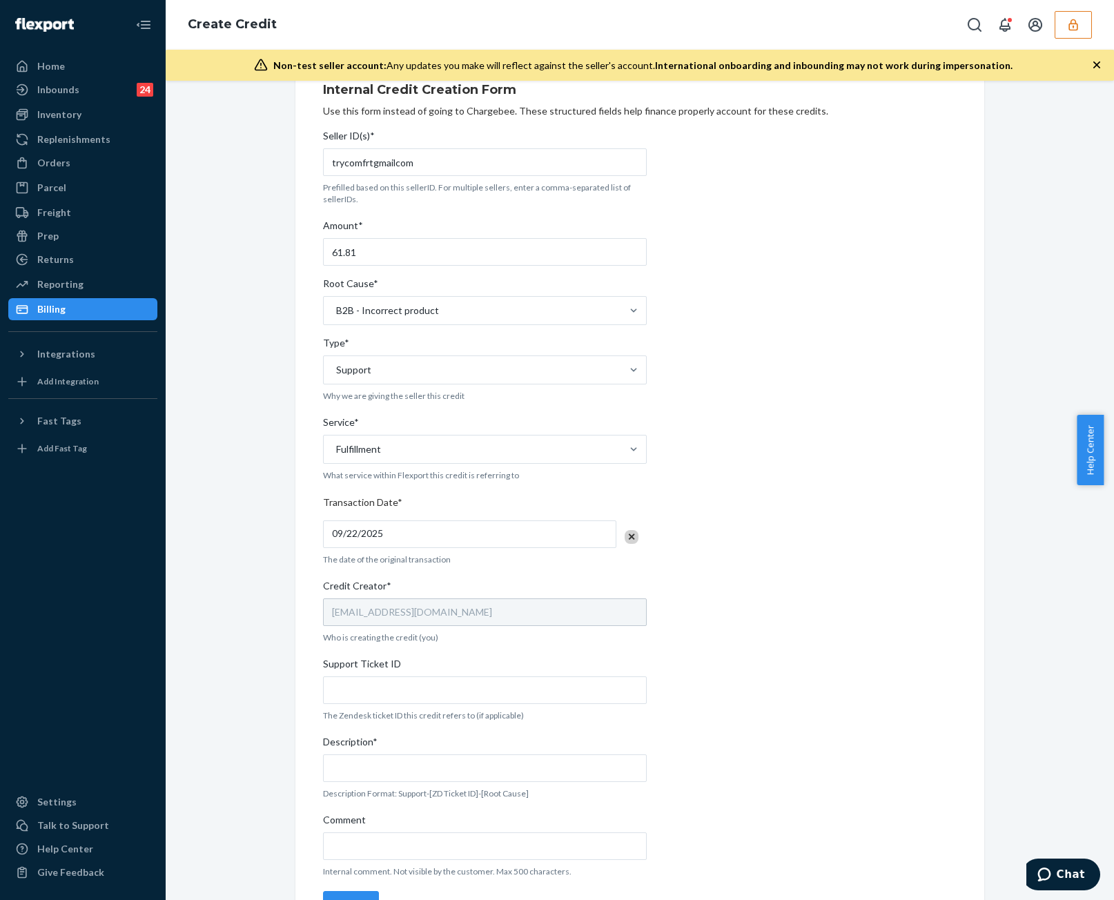
scroll to position [81, 0]
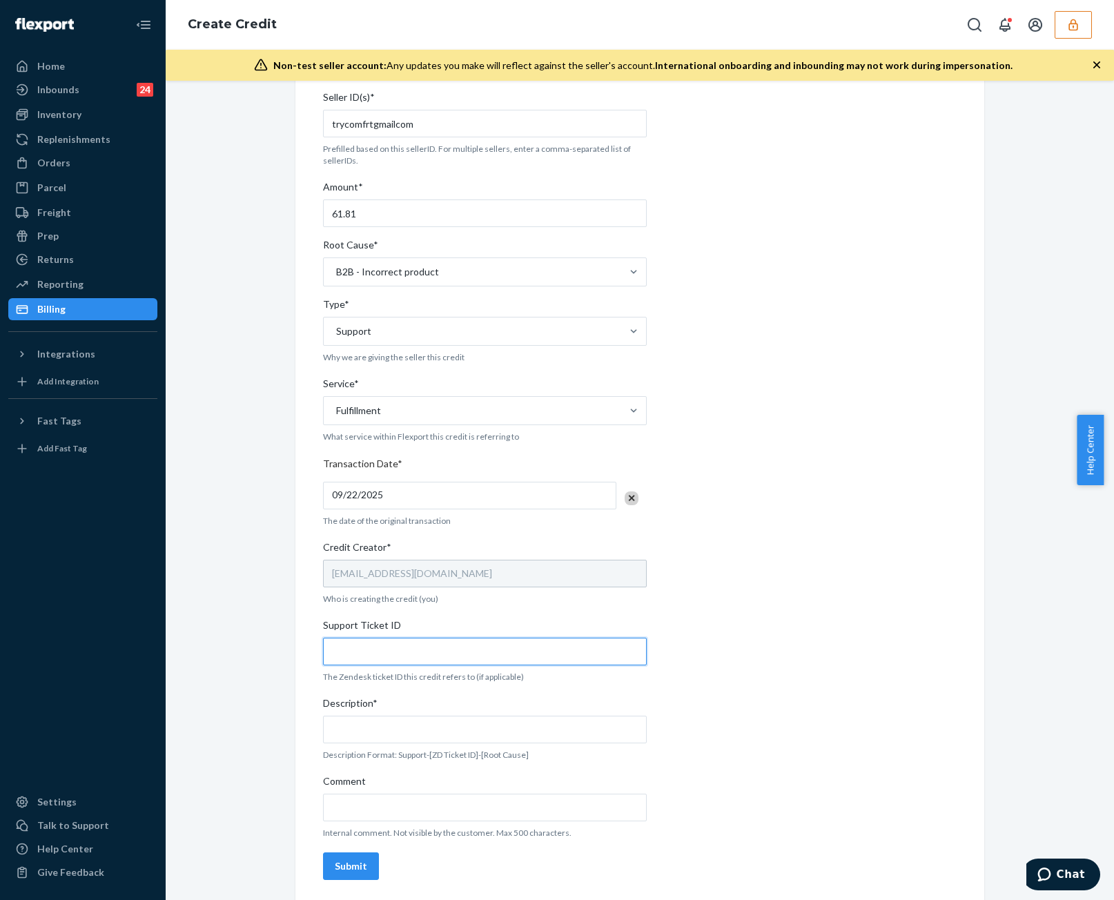
click at [431, 659] on input "Support Ticket ID" at bounding box center [485, 652] width 324 height 28
paste input "https://flexport-fulfillment.zendesk.com/agent/tickets/822094"
type input "https://flexport-fulfillment.zendesk.com/agent/tickets/822094"
click at [465, 821] on div "Seller ID(s)* trycomfrtgmailcom Prefilled based on this sellerID. For multiple …" at bounding box center [485, 485] width 324 height 801
click at [472, 806] on input "Comment" at bounding box center [485, 808] width 324 height 28
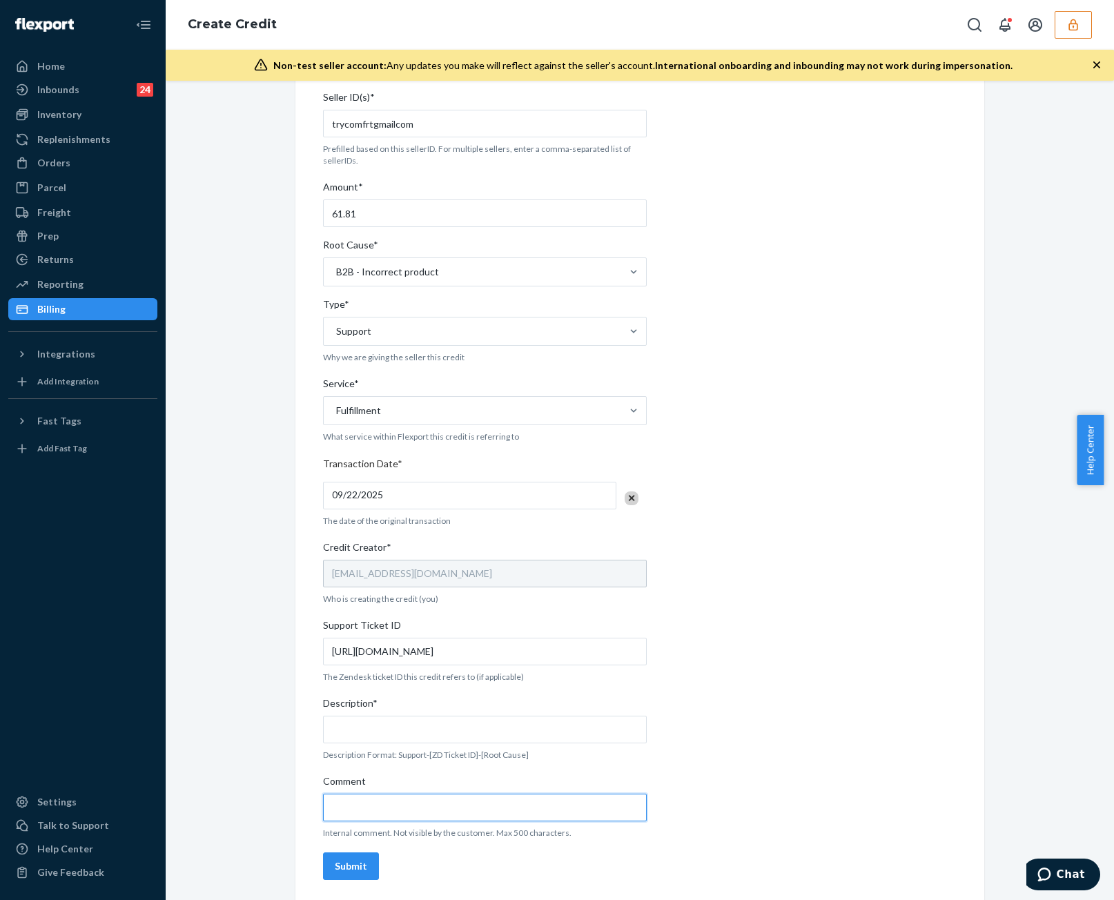
paste input "https://flexport-fulfillment.zendesk.com/agent/tickets/822094"
type input "https://flexport-fulfillment.zendesk.com/agent/tickets/822094"
click at [498, 743] on div "Seller ID(s)* trycomfrtgmailcom Prefilled based on this sellerID. For multiple …" at bounding box center [485, 485] width 324 height 801
click at [508, 735] on input "Description*" at bounding box center [485, 730] width 324 height 28
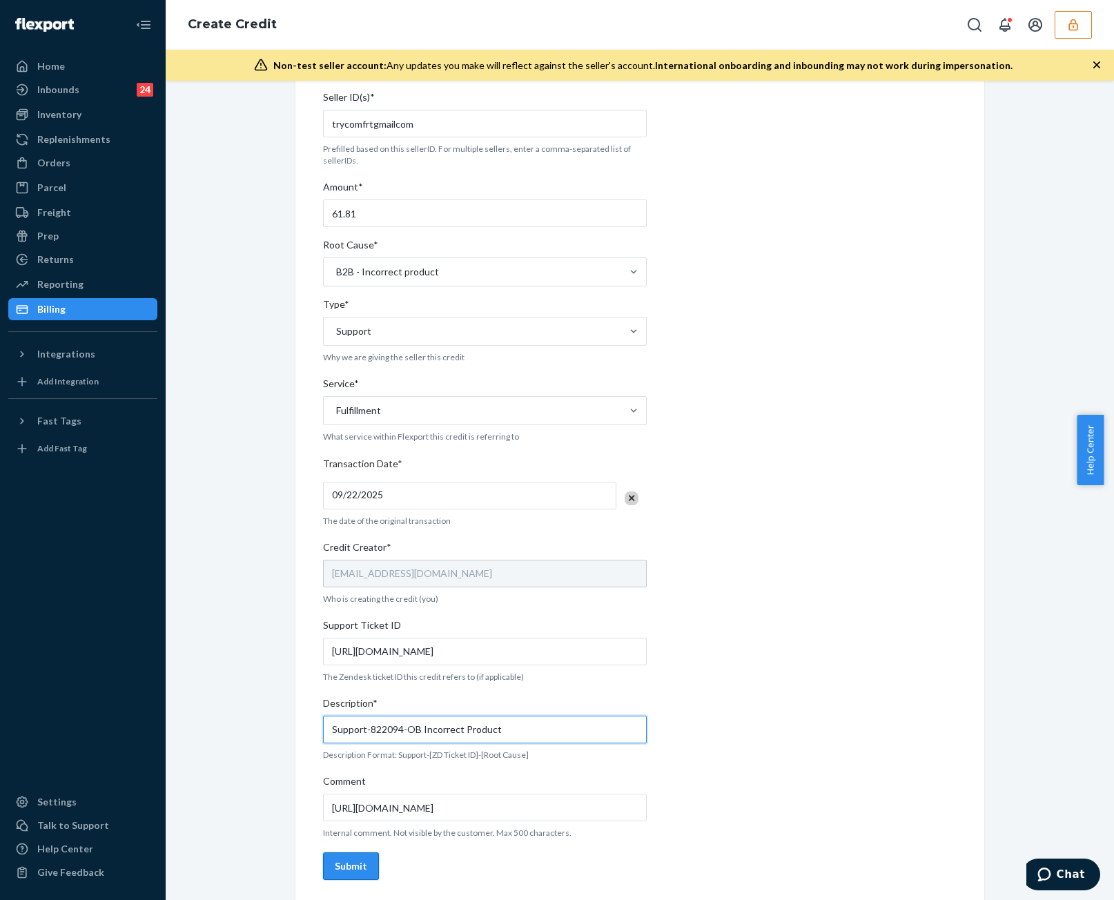
type input "Support-822094-OB Incorrect Product"
click at [359, 855] on button "Submit" at bounding box center [351, 867] width 56 height 28
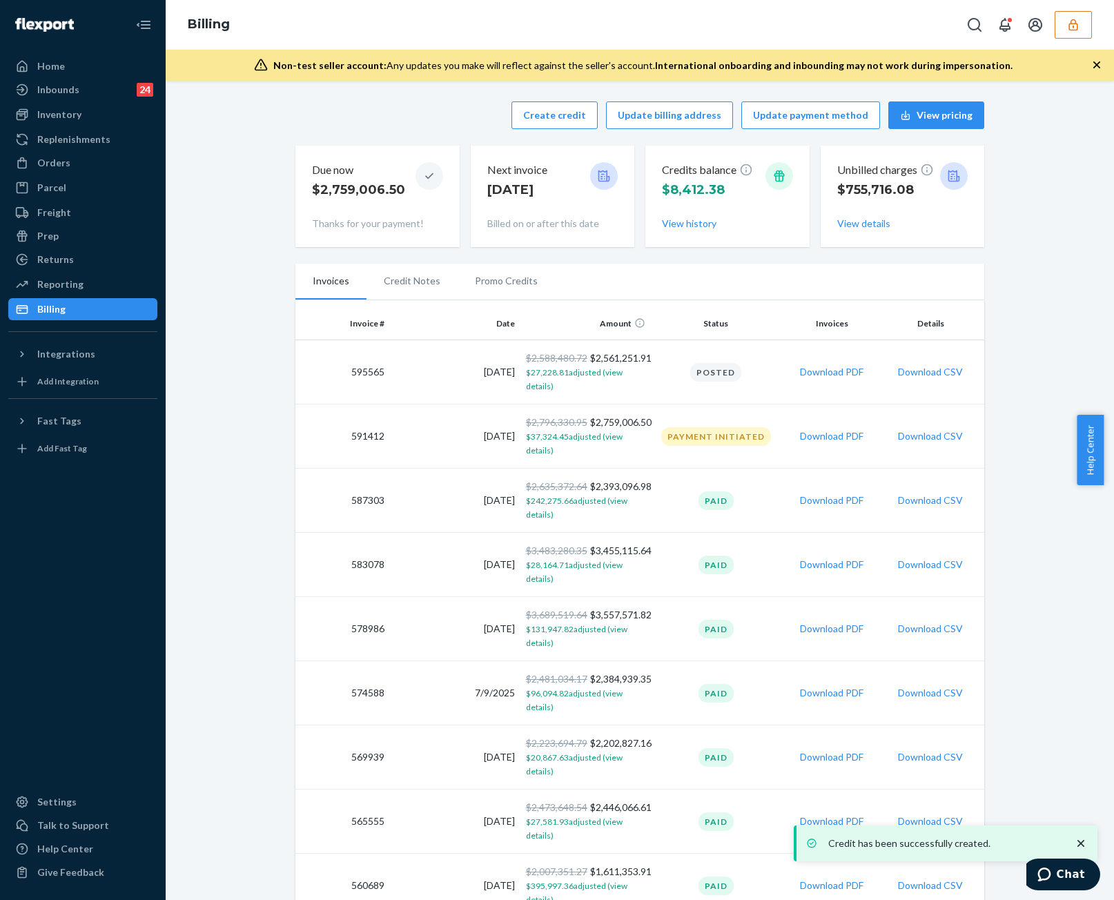
click at [508, 274] on li "Promo Credits" at bounding box center [506, 281] width 97 height 35
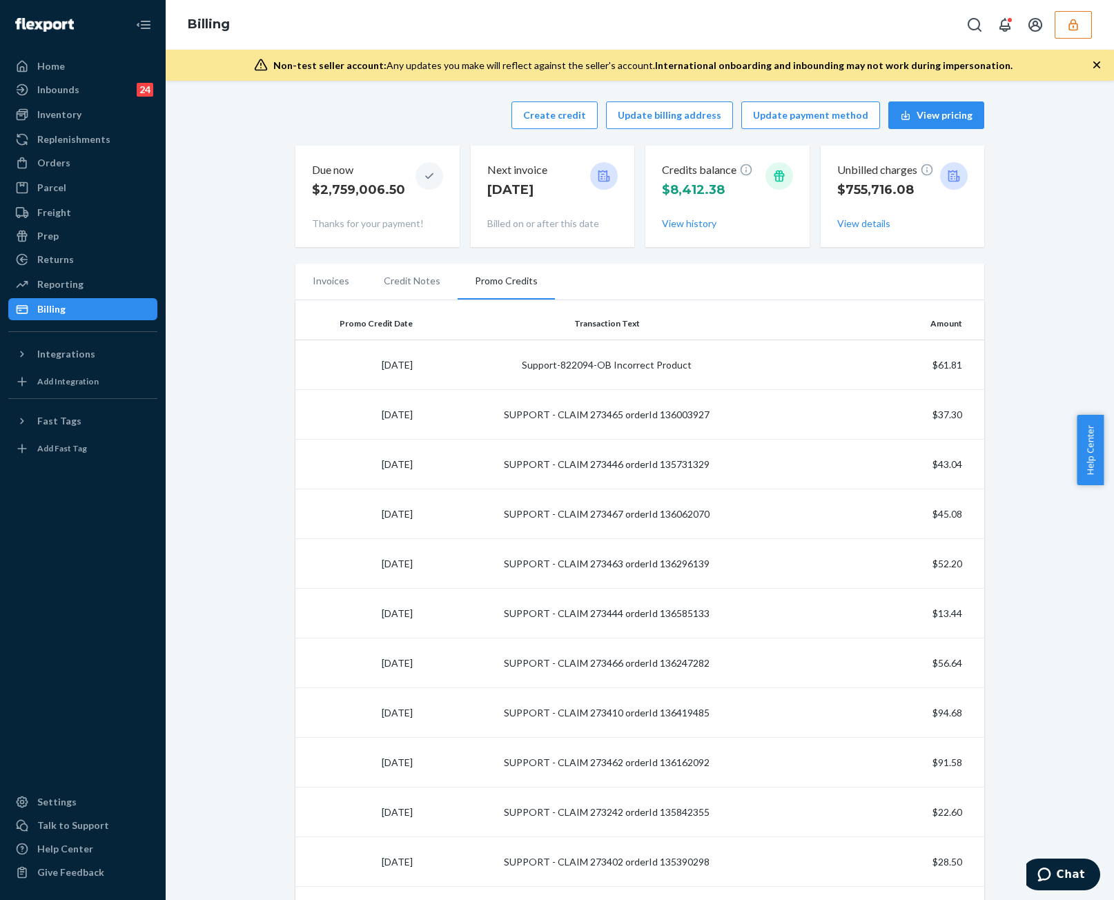
click at [1091, 28] on button "button" at bounding box center [1073, 25] width 37 height 28
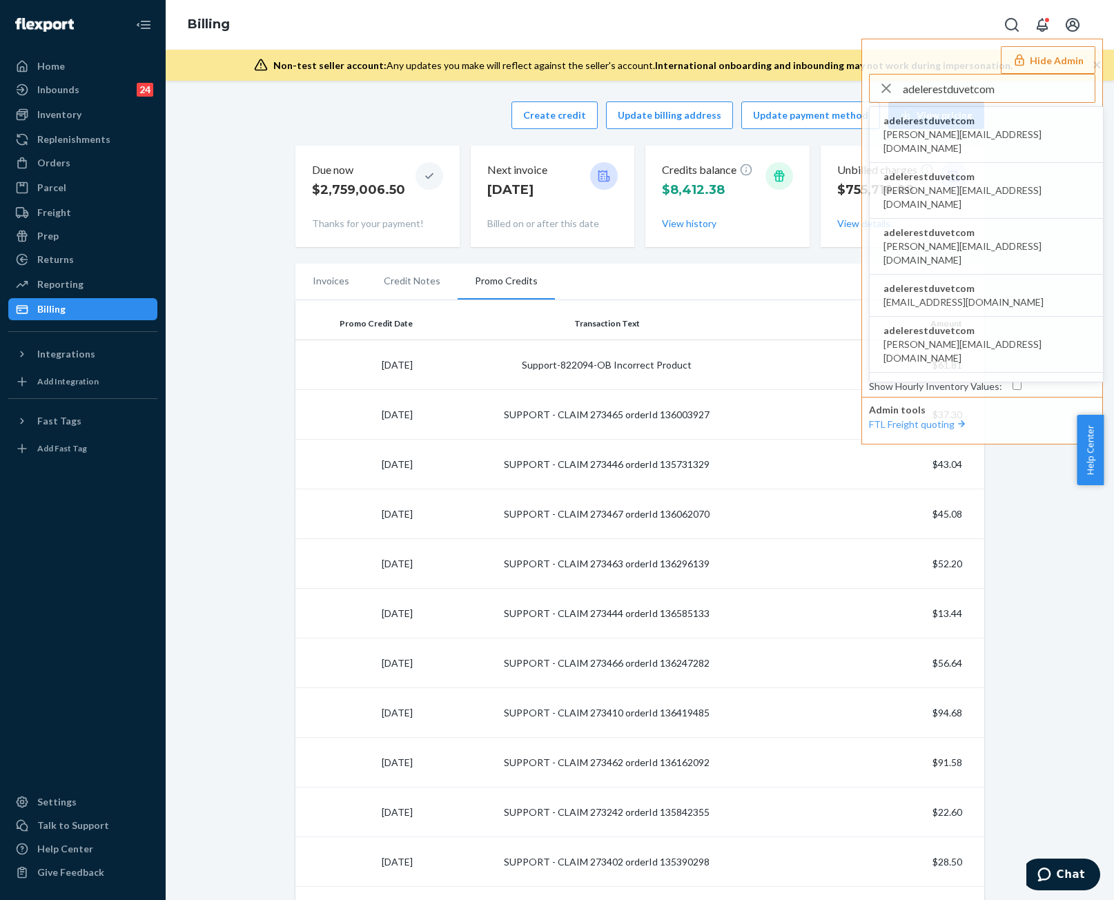
type input "adelerestduvetcom"
click at [998, 130] on li "adelerestduvetcom abdullah@rest.com" at bounding box center [986, 135] width 233 height 56
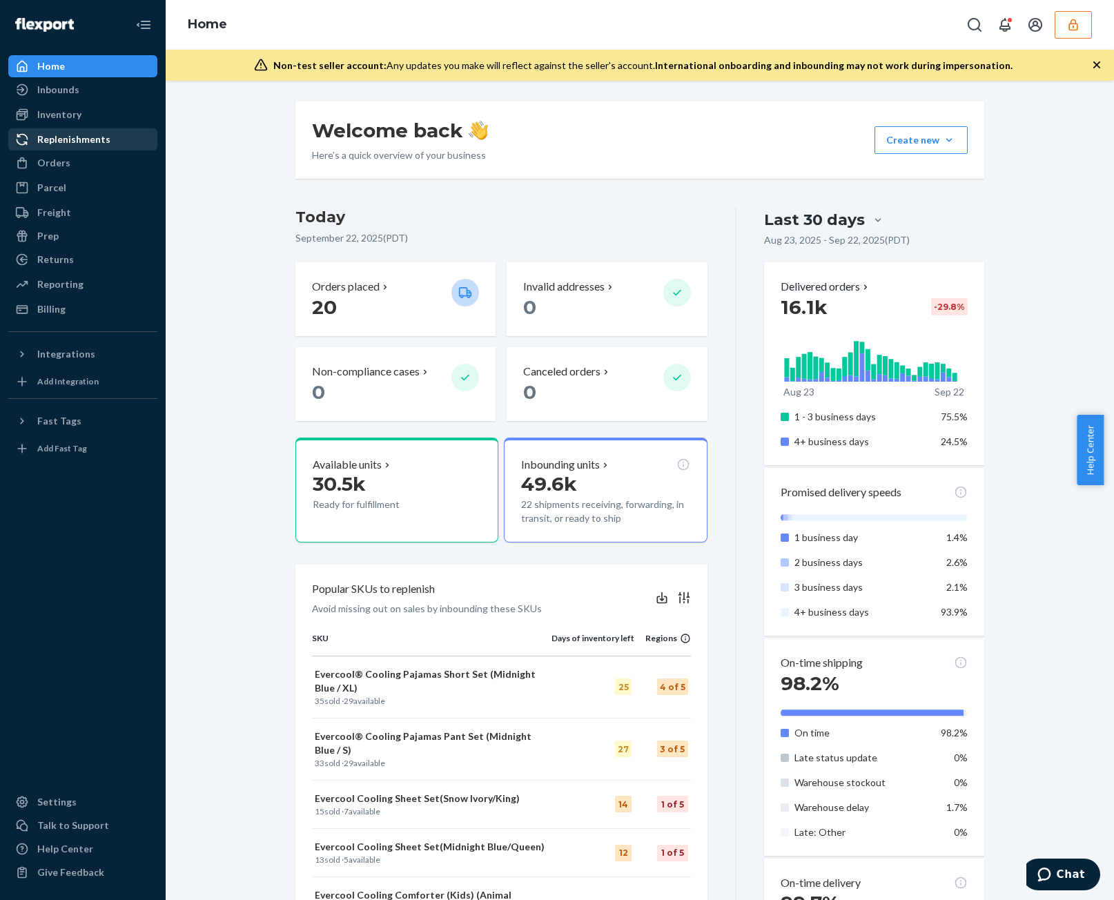
click at [42, 139] on div "Replenishments" at bounding box center [73, 140] width 73 height 14
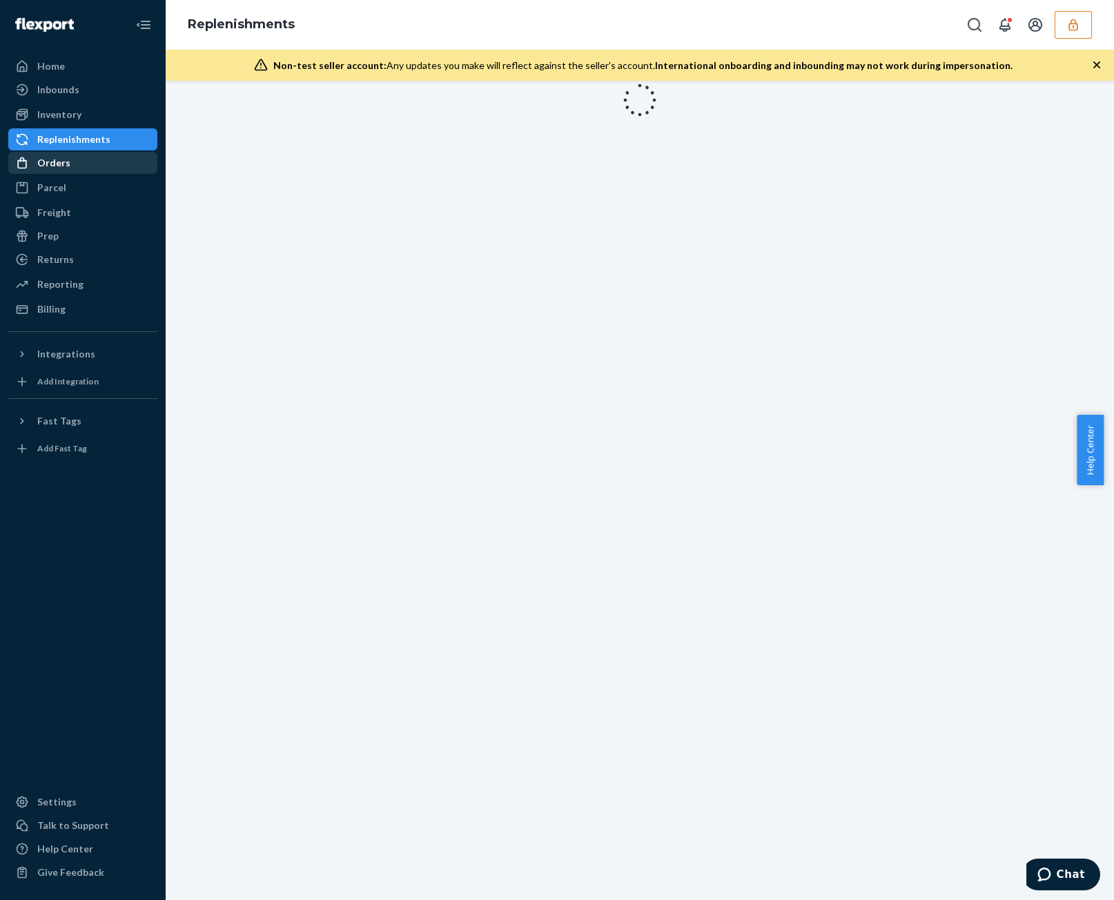
drag, startPoint x: 65, startPoint y: 174, endPoint x: 62, endPoint y: 167, distance: 7.4
click at [64, 173] on div "Orders Ecommerce Orders Wholesale Orders" at bounding box center [82, 163] width 149 height 23
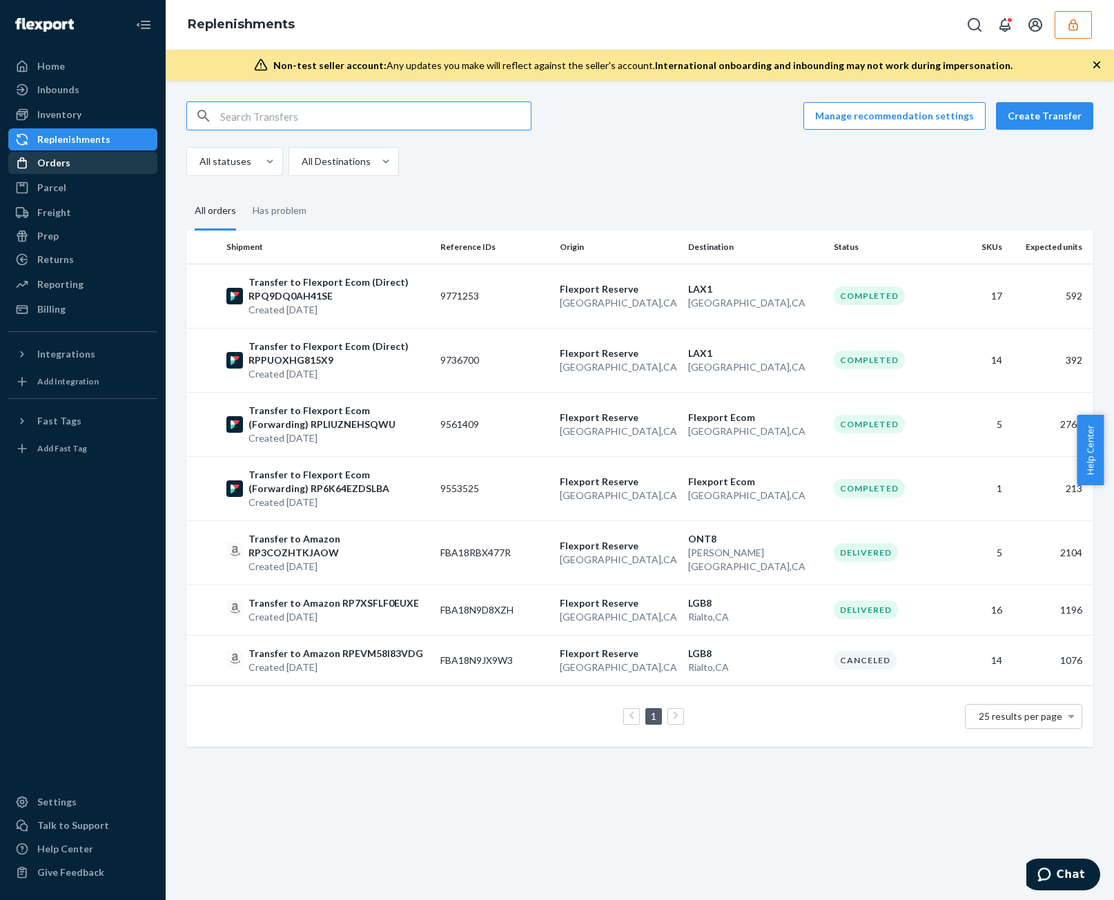
click at [65, 164] on div "Orders" at bounding box center [53, 163] width 33 height 14
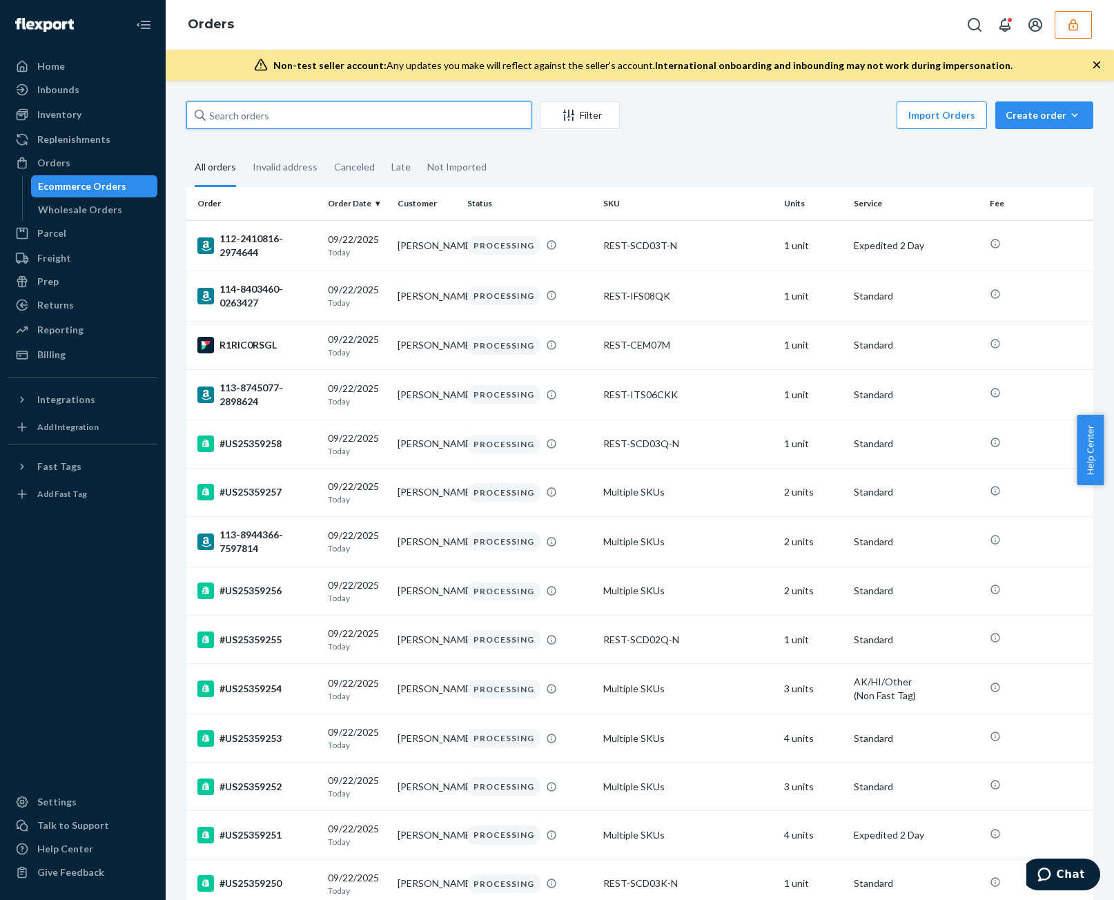
click at [367, 112] on input "text" at bounding box center [358, 115] width 345 height 28
paste input "136916865"
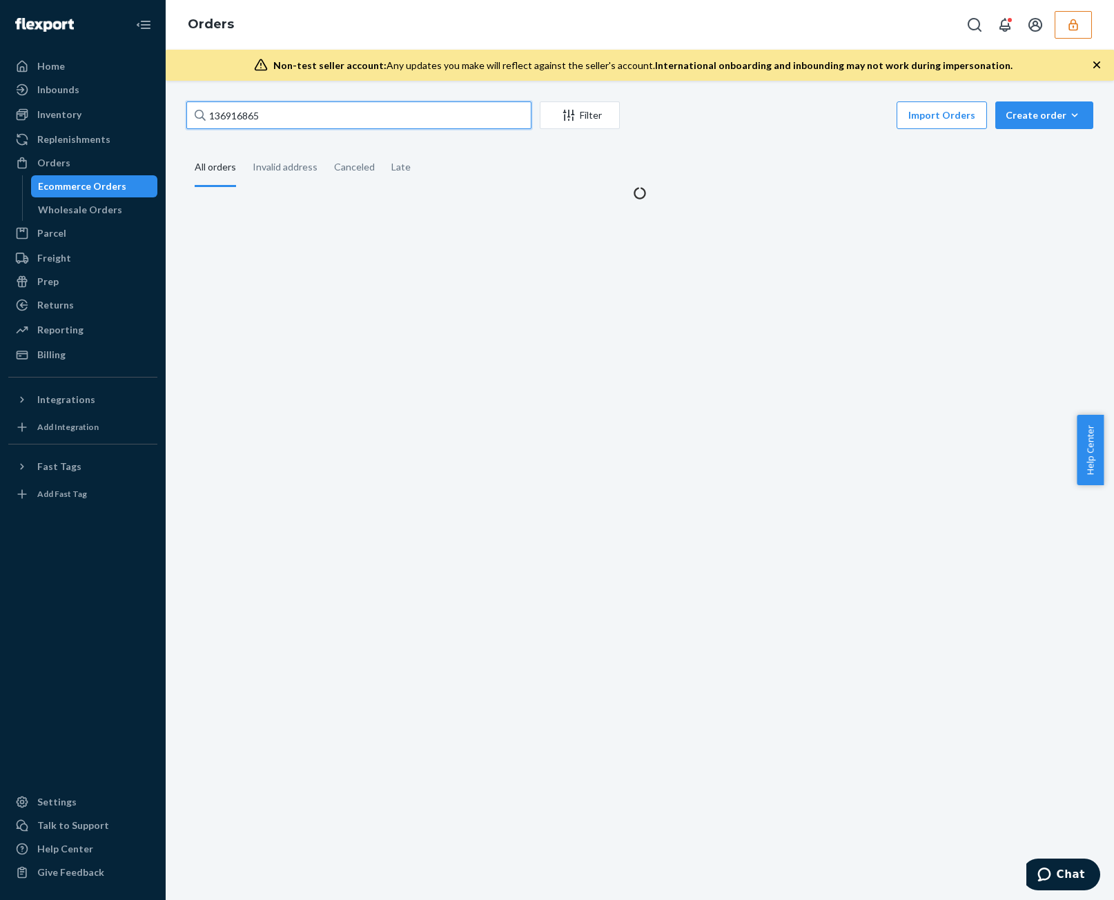
type input "136916865"
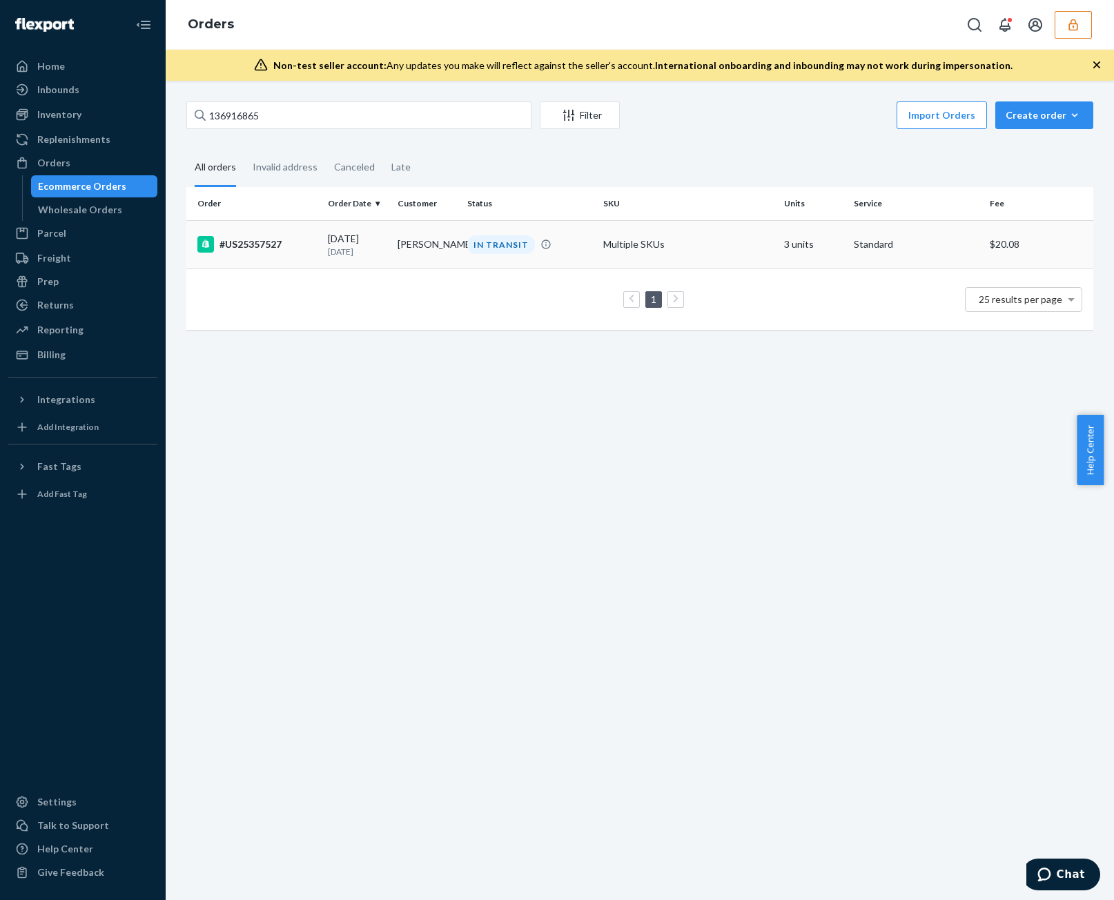
click at [454, 245] on td "[PERSON_NAME]" at bounding box center [427, 244] width 70 height 48
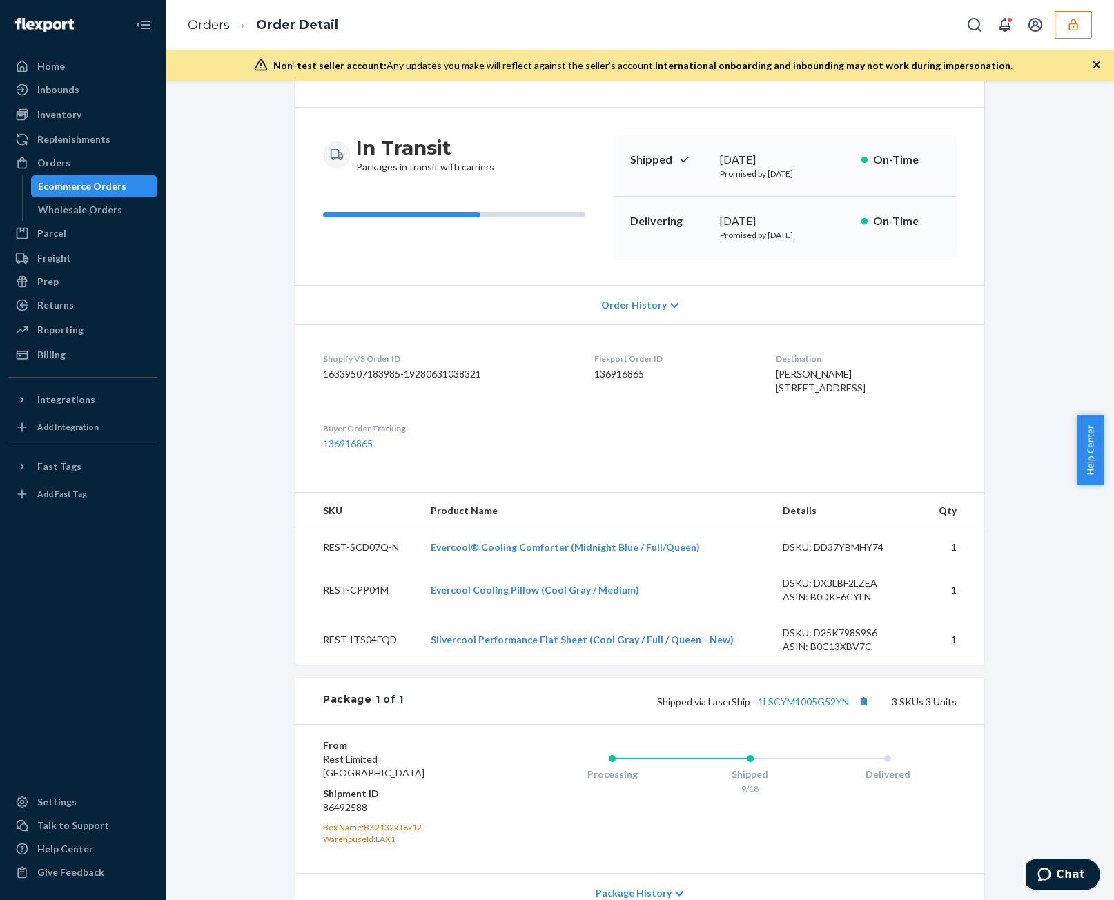
scroll to position [316, 0]
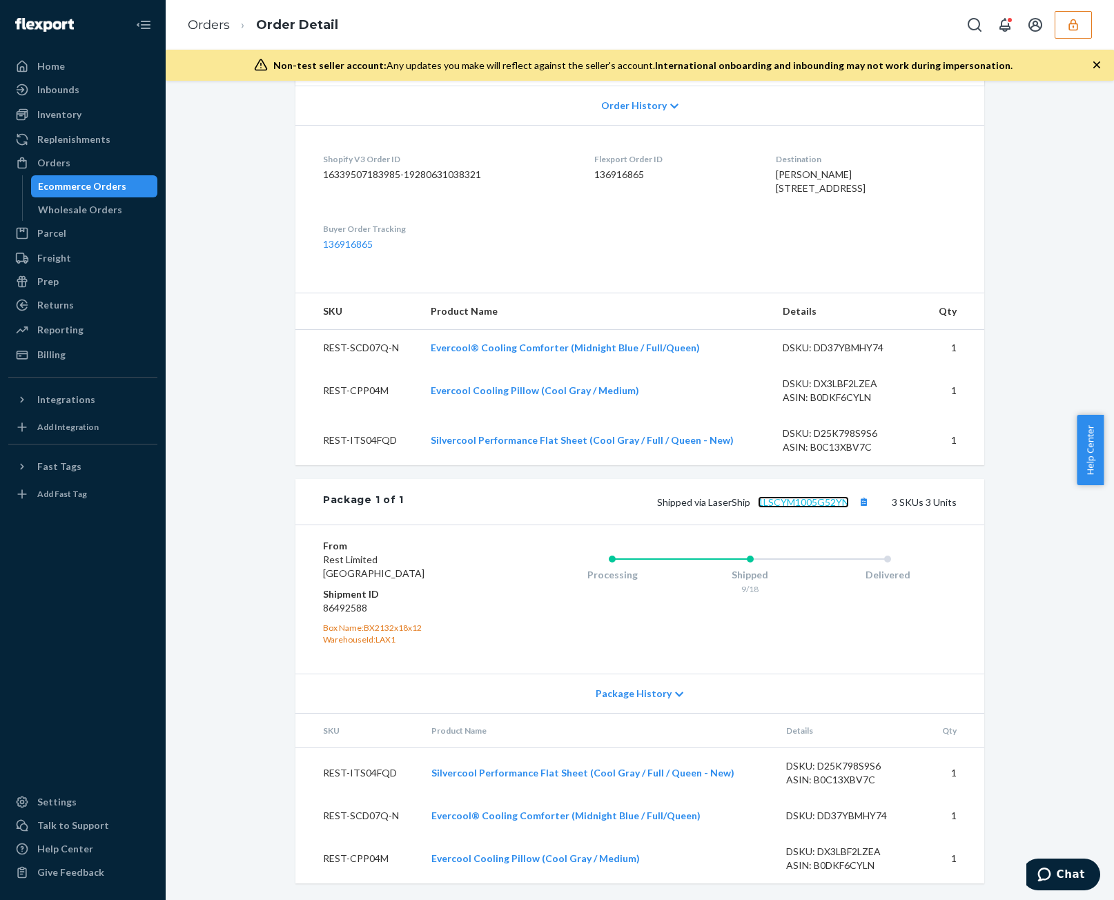
click at [826, 504] on link "1LSCYM1005G52YN" at bounding box center [803, 502] width 91 height 12
click at [93, 156] on div "Orders" at bounding box center [83, 162] width 146 height 19
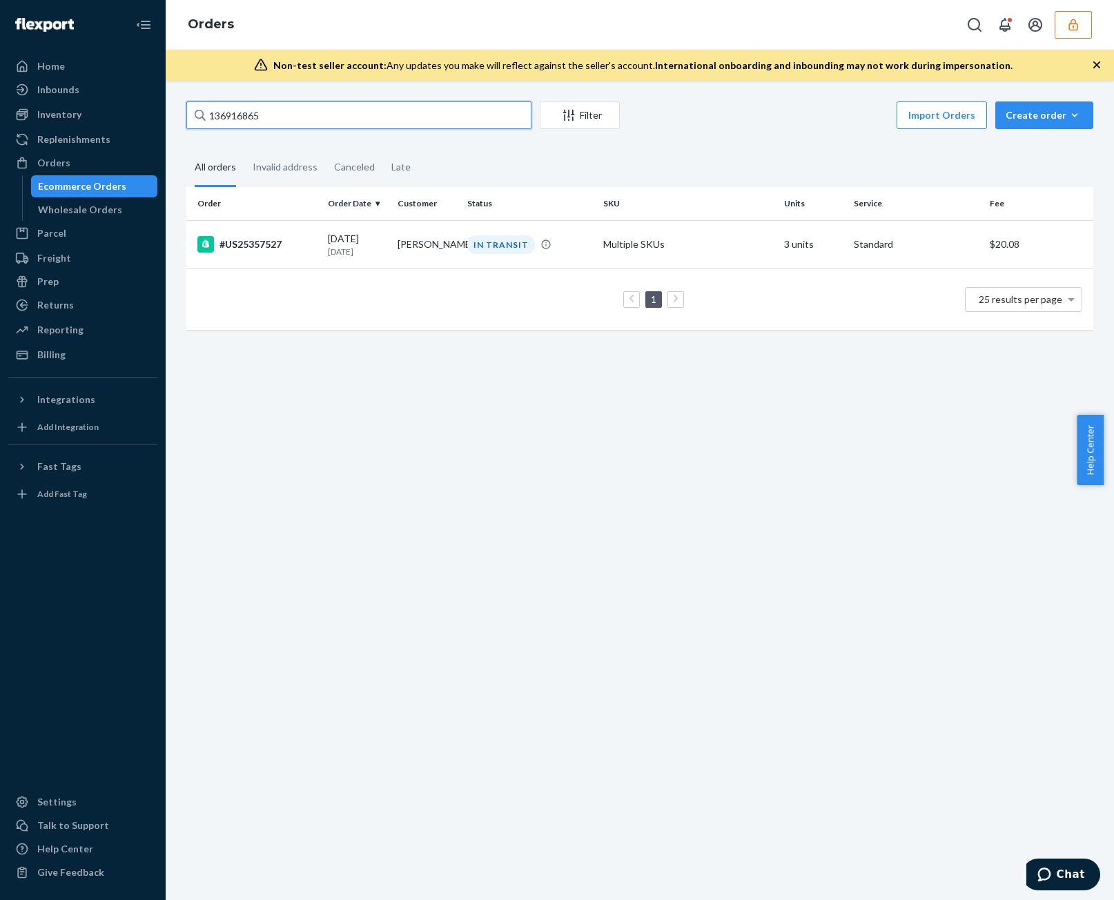
click at [345, 118] on input "136916865" at bounding box center [358, 115] width 345 height 28
click at [342, 116] on input "136916865" at bounding box center [358, 115] width 345 height 28
click at [344, 119] on input "136916865" at bounding box center [358, 115] width 345 height 28
click at [344, 118] on input "136916865" at bounding box center [358, 115] width 345 height 28
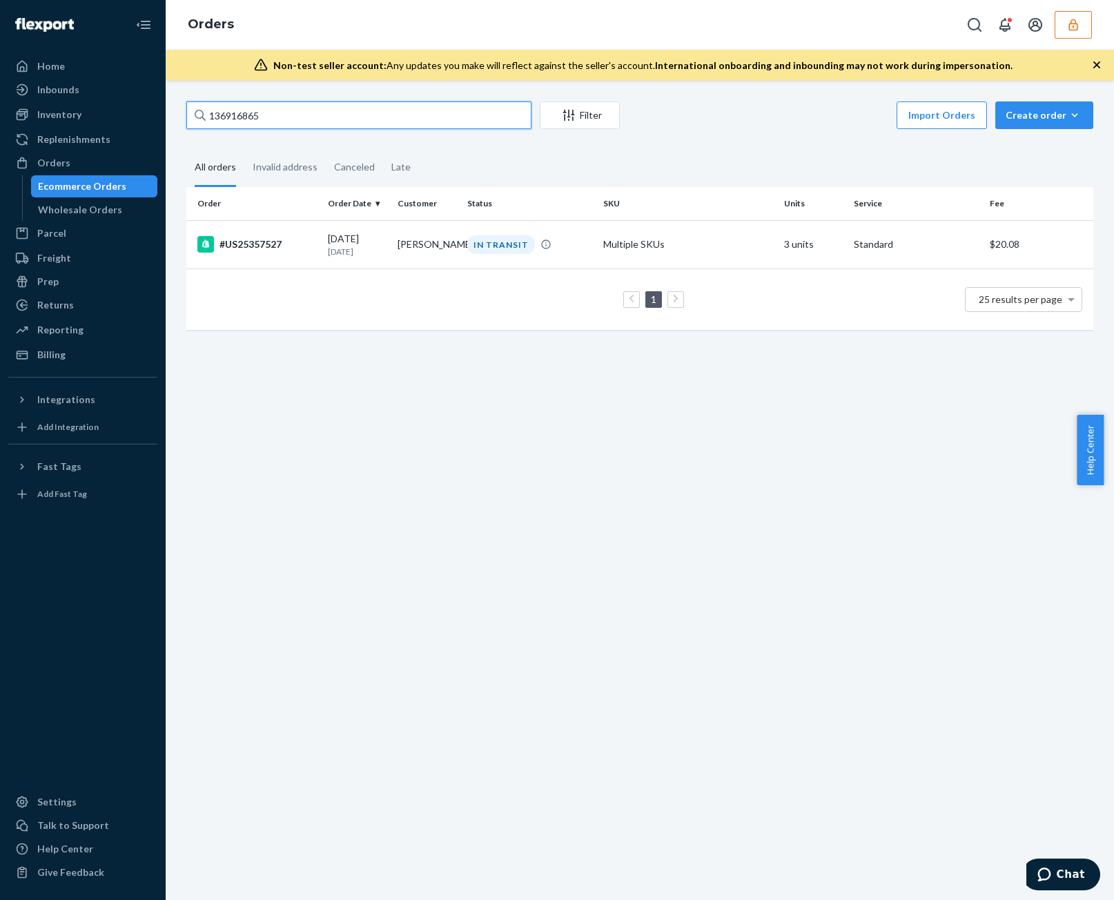
click at [344, 118] on input "136916865" at bounding box center [358, 115] width 345 height 28
paste input "7638"
type input "136917638"
click at [498, 250] on div "IN TRANSIT" at bounding box center [501, 244] width 68 height 19
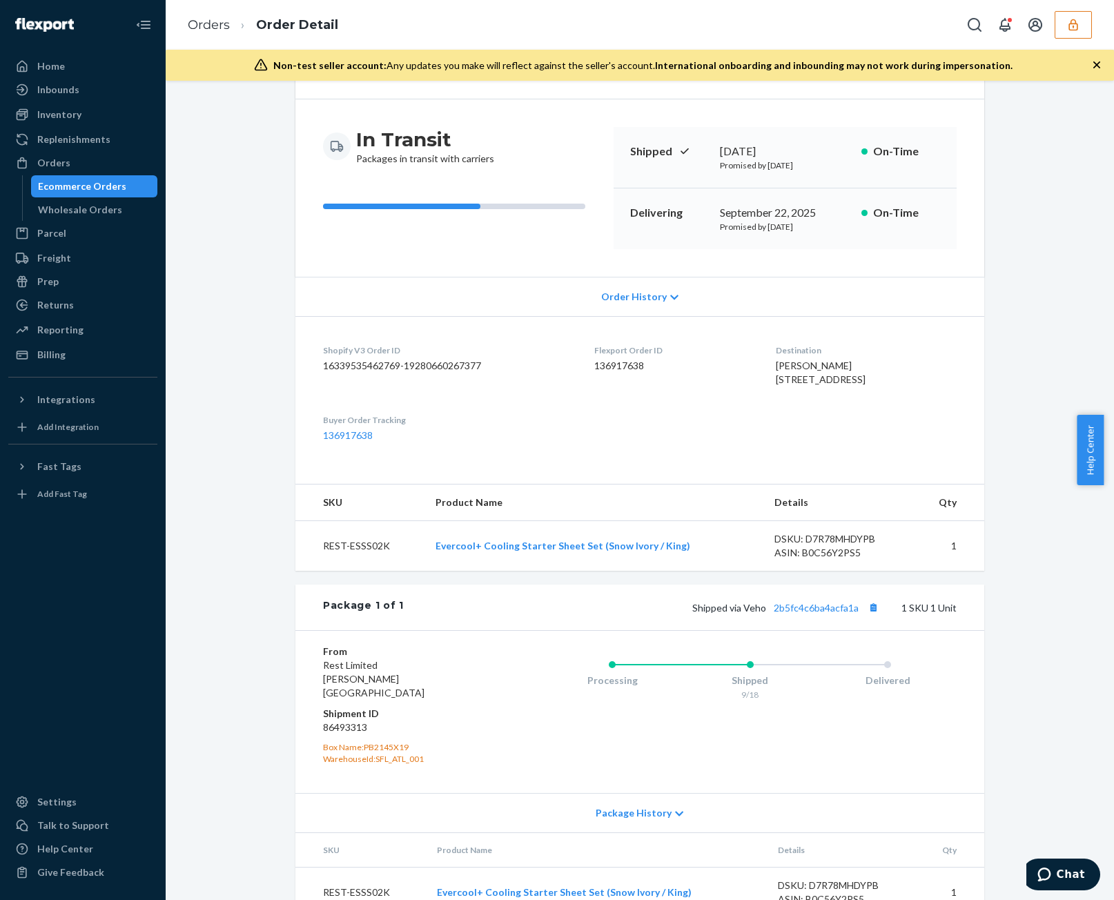
scroll to position [145, 0]
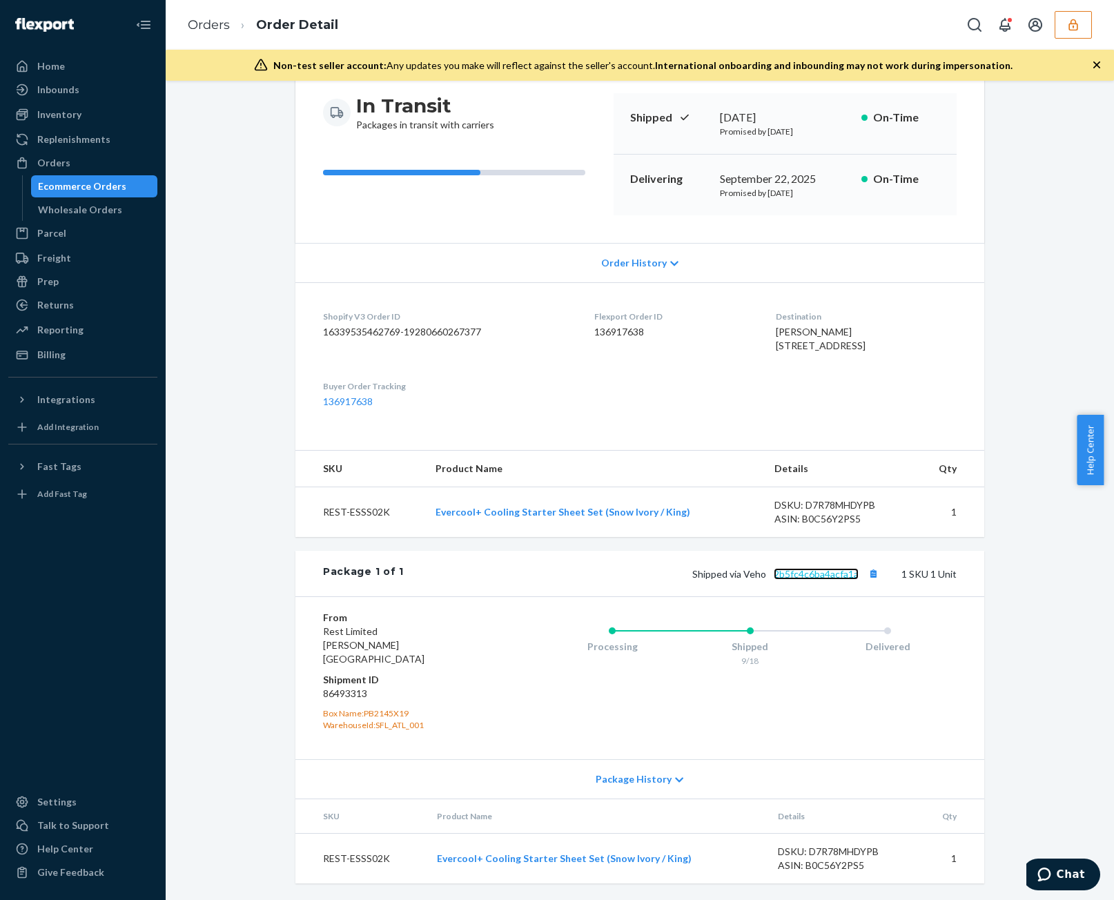
click at [835, 580] on link "2b5fc4c6ba4acfa1a" at bounding box center [816, 574] width 85 height 12
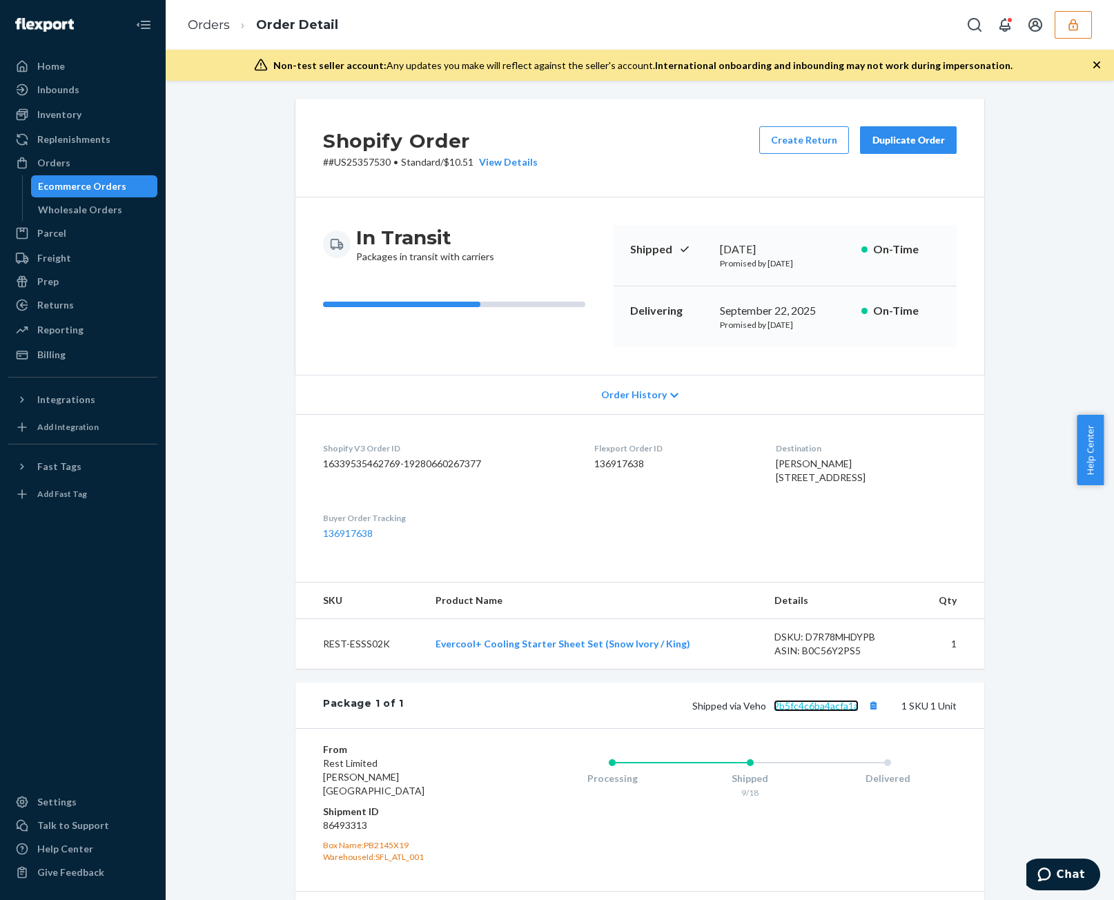
scroll to position [0, 0]
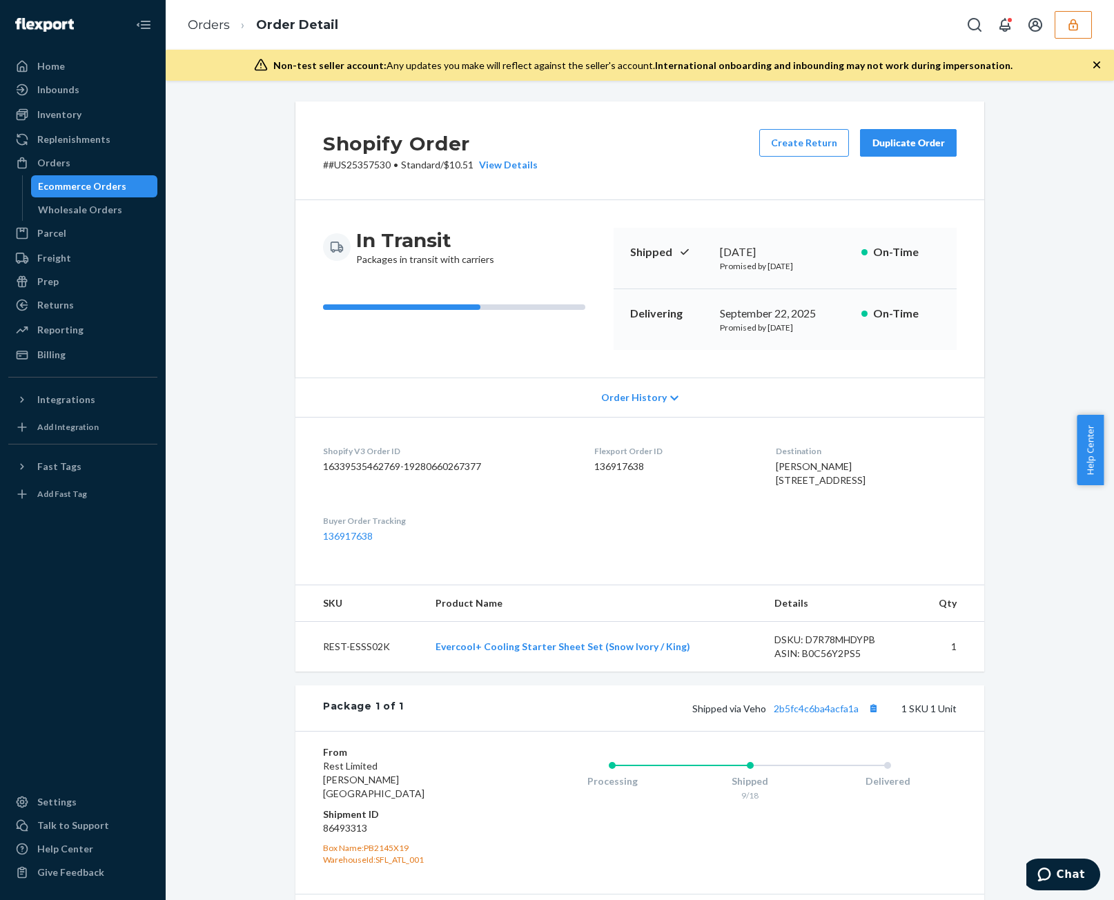
click at [75, 187] on div "Ecommerce Orders" at bounding box center [82, 186] width 88 height 14
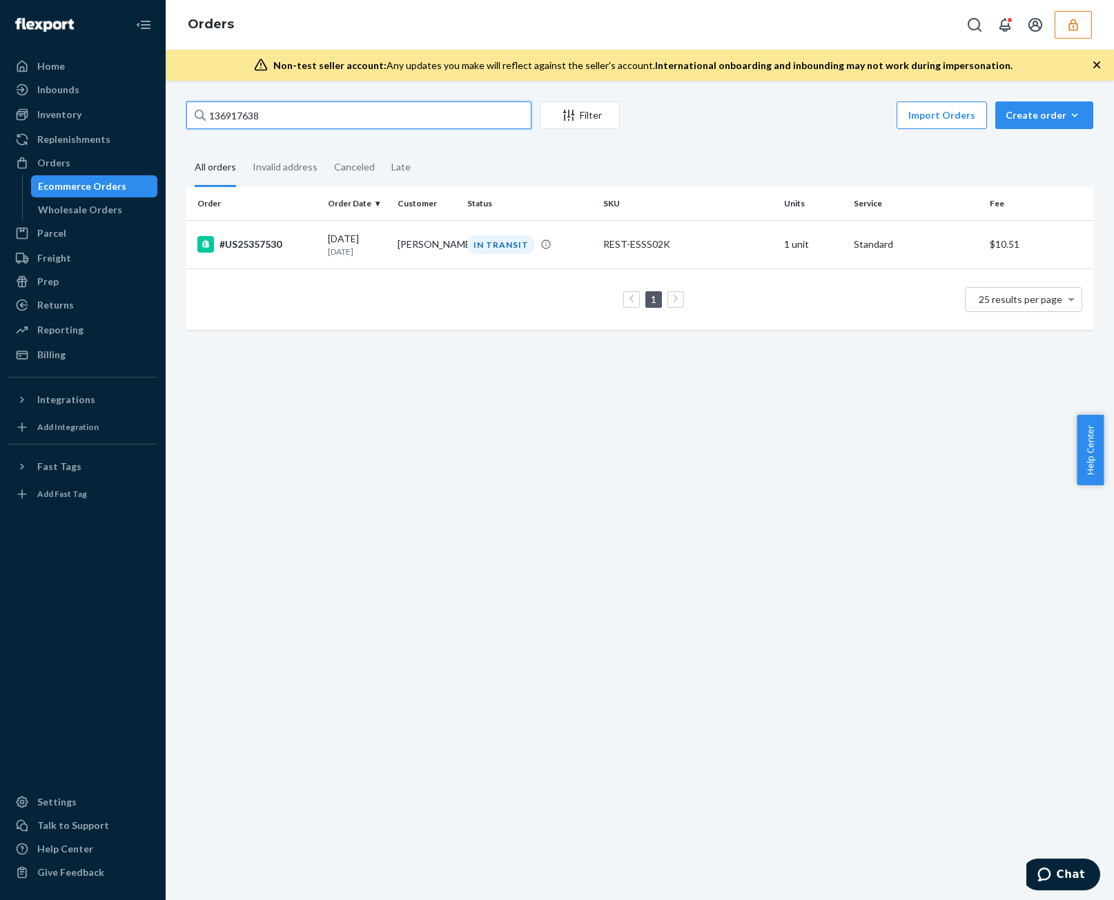
click at [380, 122] on input "136917638" at bounding box center [358, 115] width 345 height 28
paste input "4307"
click at [352, 110] on input "136914307" at bounding box center [358, 115] width 345 height 28
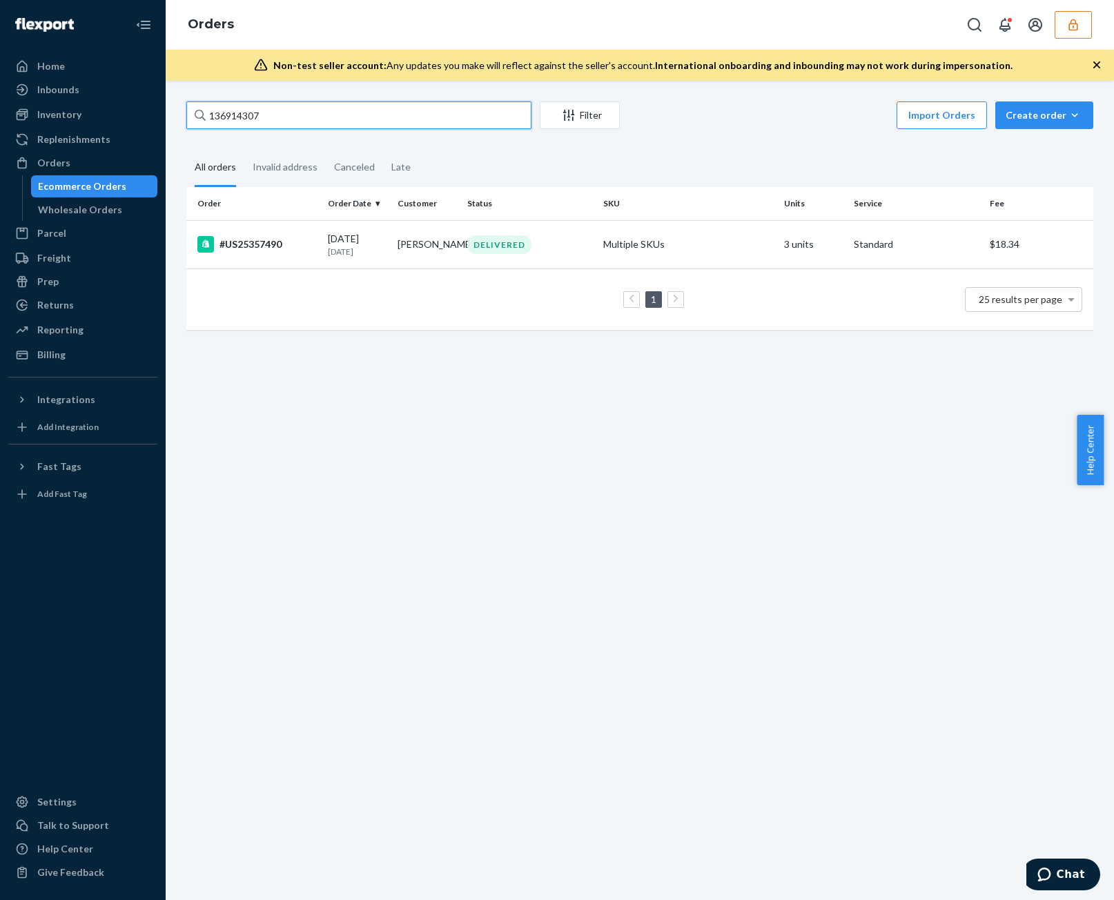
paste input "7638"
type input "136917638"
click at [572, 257] on td "IN TRANSIT" at bounding box center [530, 244] width 136 height 48
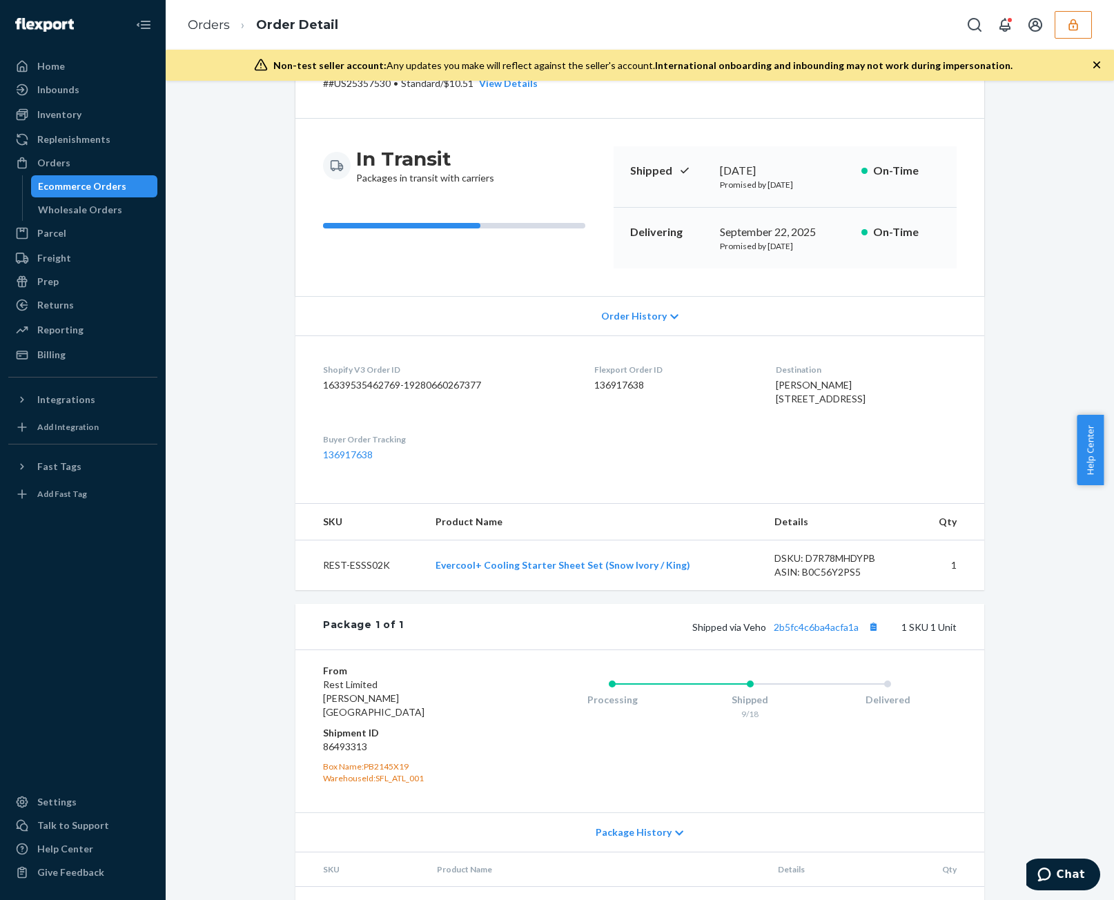
scroll to position [145, 0]
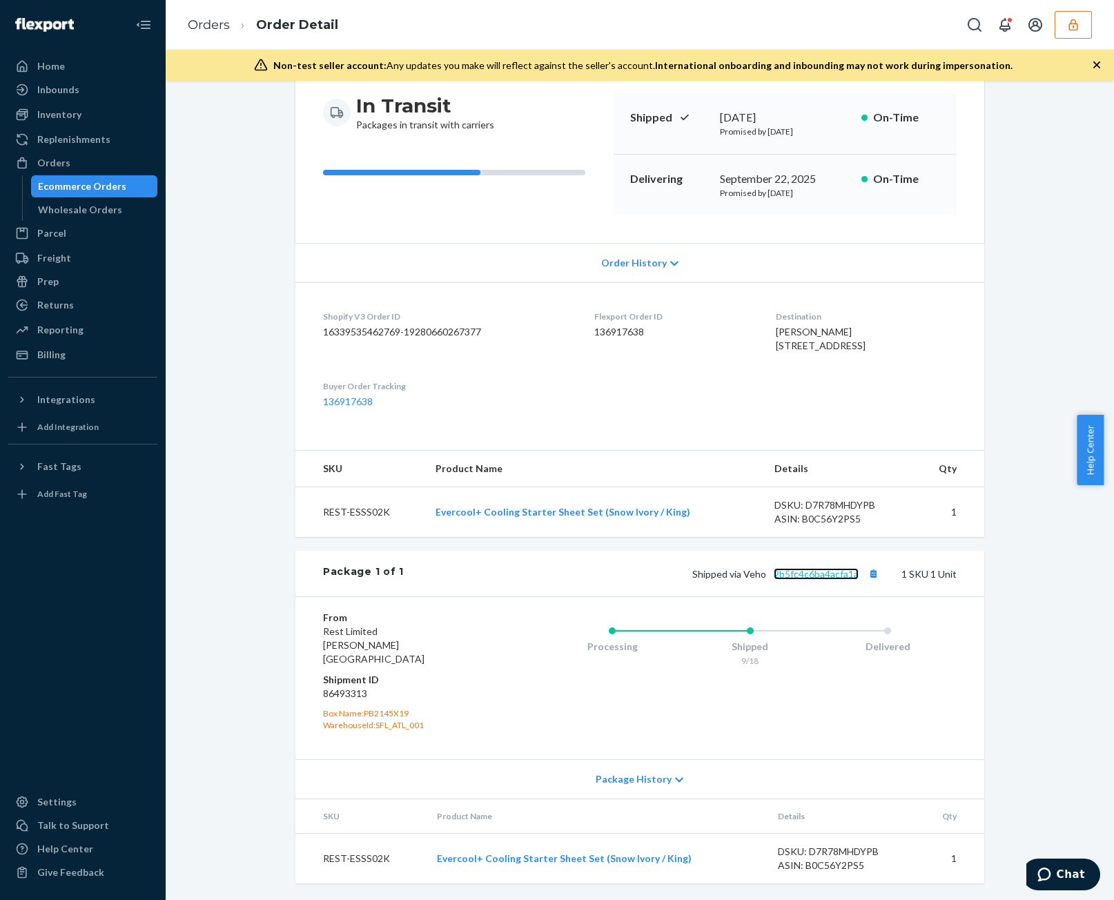
click at [805, 580] on link "2b5fc4c6ba4acfa1a" at bounding box center [816, 574] width 85 height 12
click at [1073, 30] on icon "button" at bounding box center [1073, 25] width 9 height 12
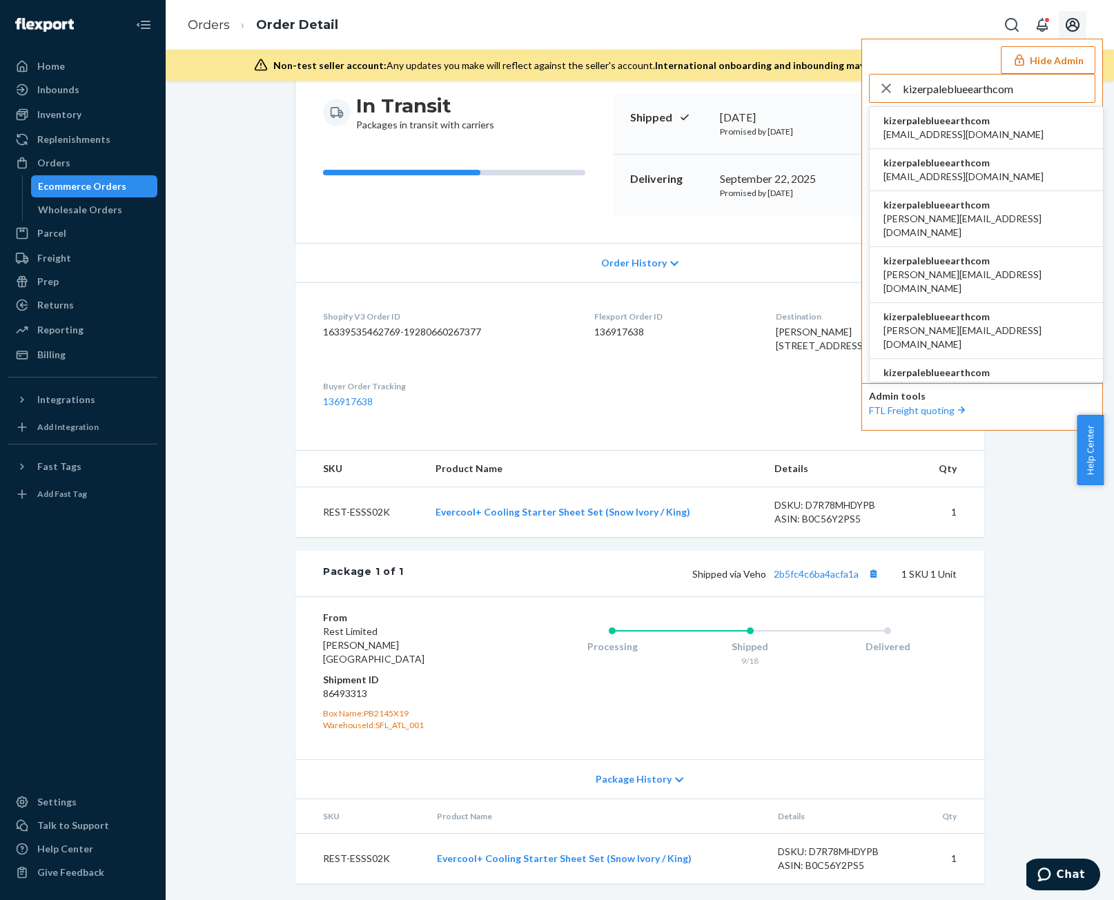
type input "kizerpaleblueearthcom"
click at [998, 139] on span "[EMAIL_ADDRESS][DOMAIN_NAME]" at bounding box center [964, 135] width 160 height 14
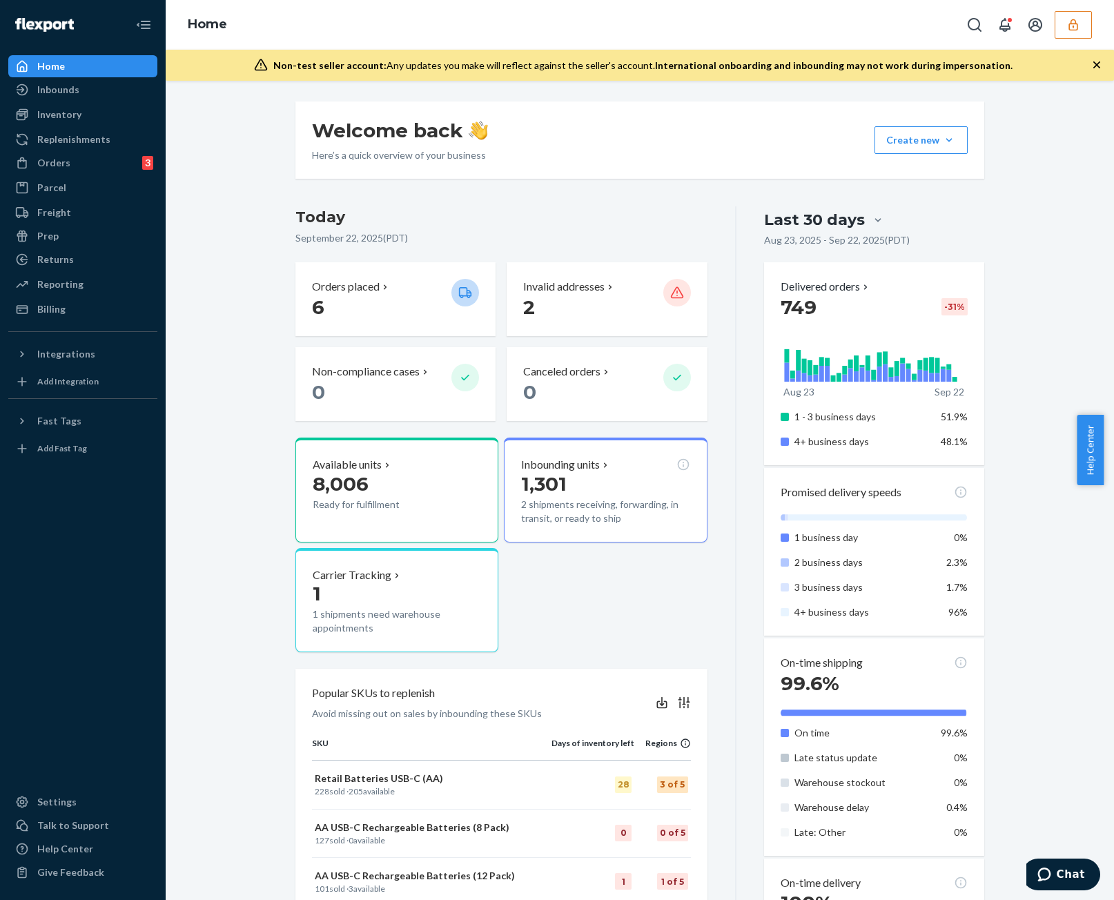
click at [100, 153] on div "Orders 3" at bounding box center [83, 162] width 146 height 19
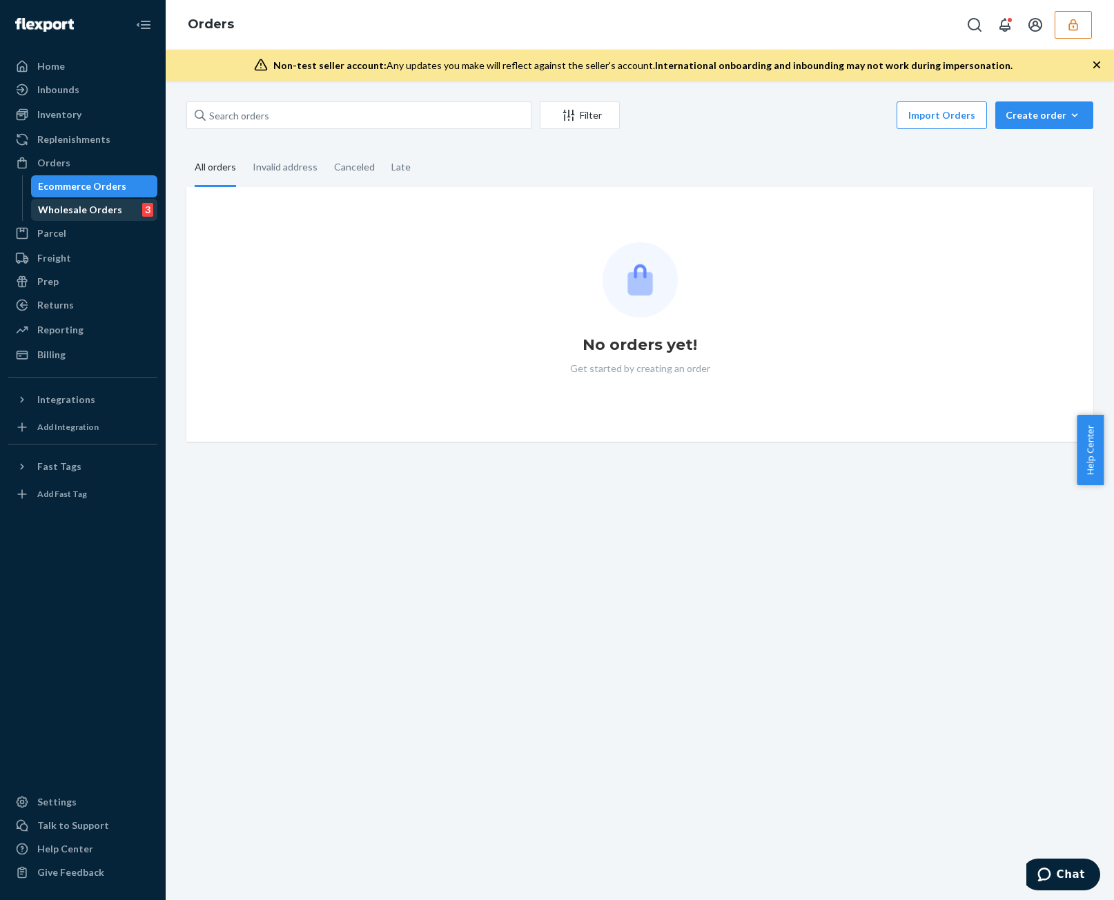
click at [113, 212] on div "Wholesale Orders" at bounding box center [80, 210] width 84 height 14
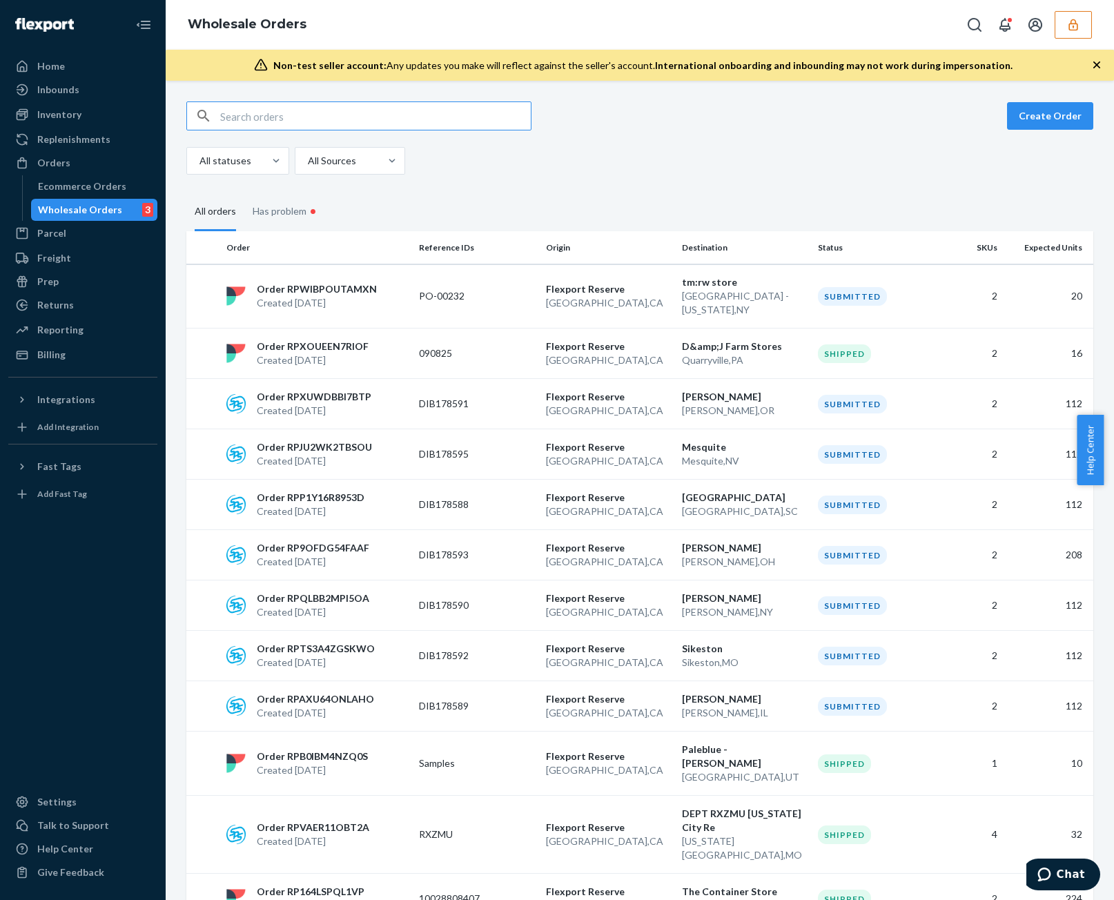
click at [349, 118] on input "text" at bounding box center [375, 116] width 311 height 28
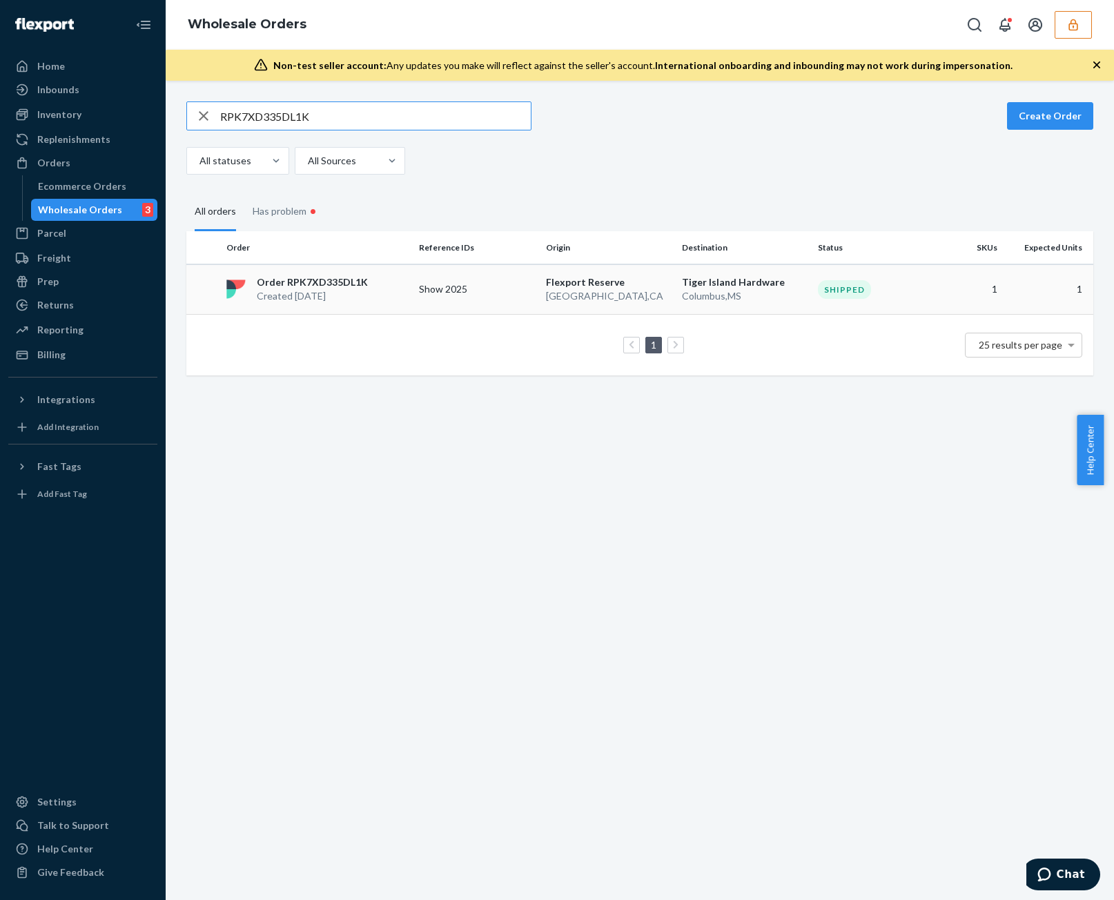
type input "RPK7XD335DL1K"
click at [546, 286] on p "Flexport Reserve" at bounding box center [608, 282] width 125 height 14
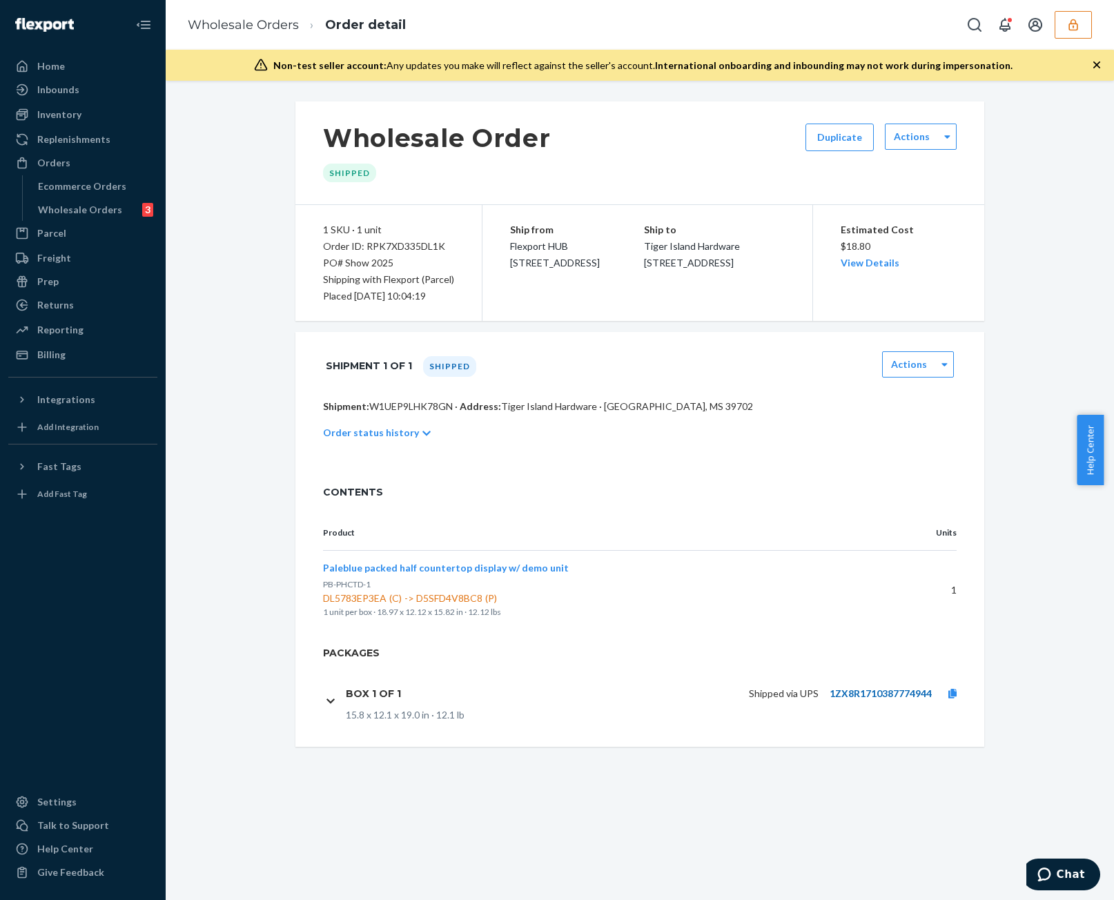
click at [860, 694] on link "1ZX8R1710387774944" at bounding box center [881, 694] width 102 height 12
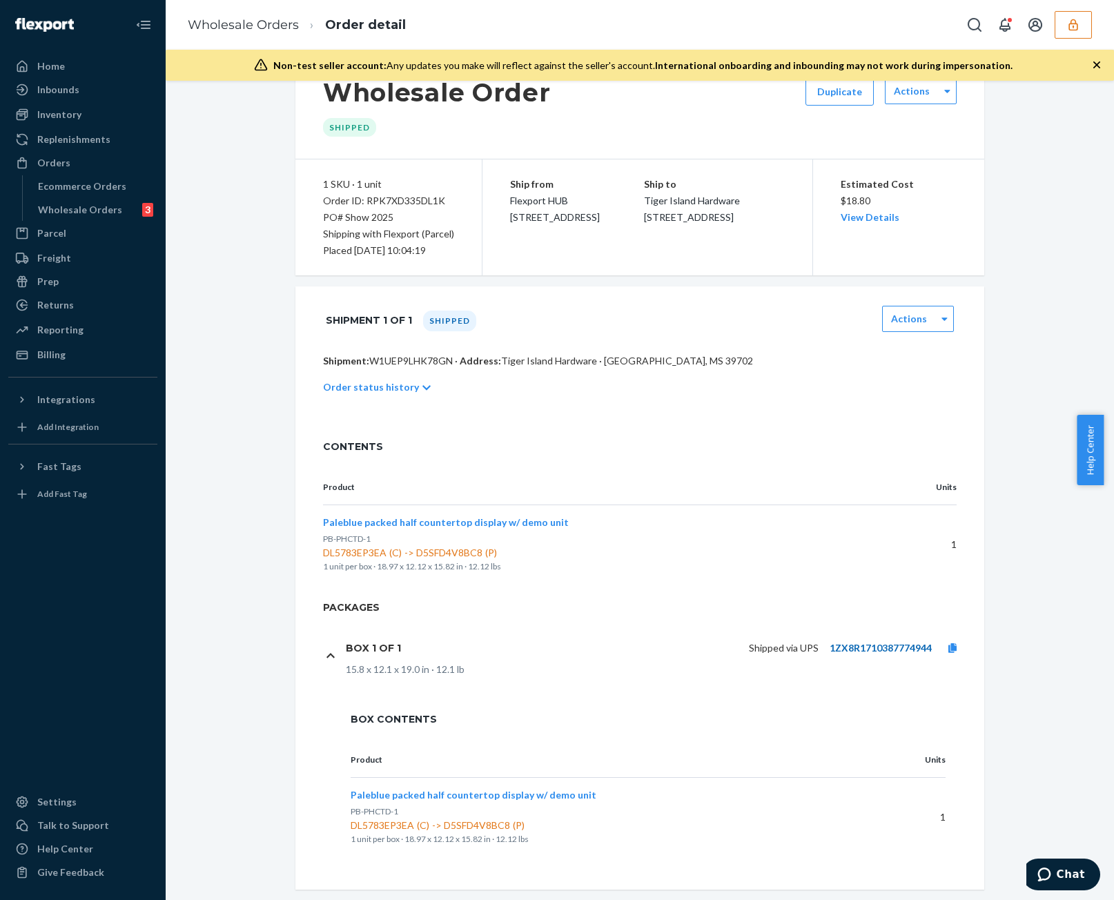
scroll to position [67, 0]
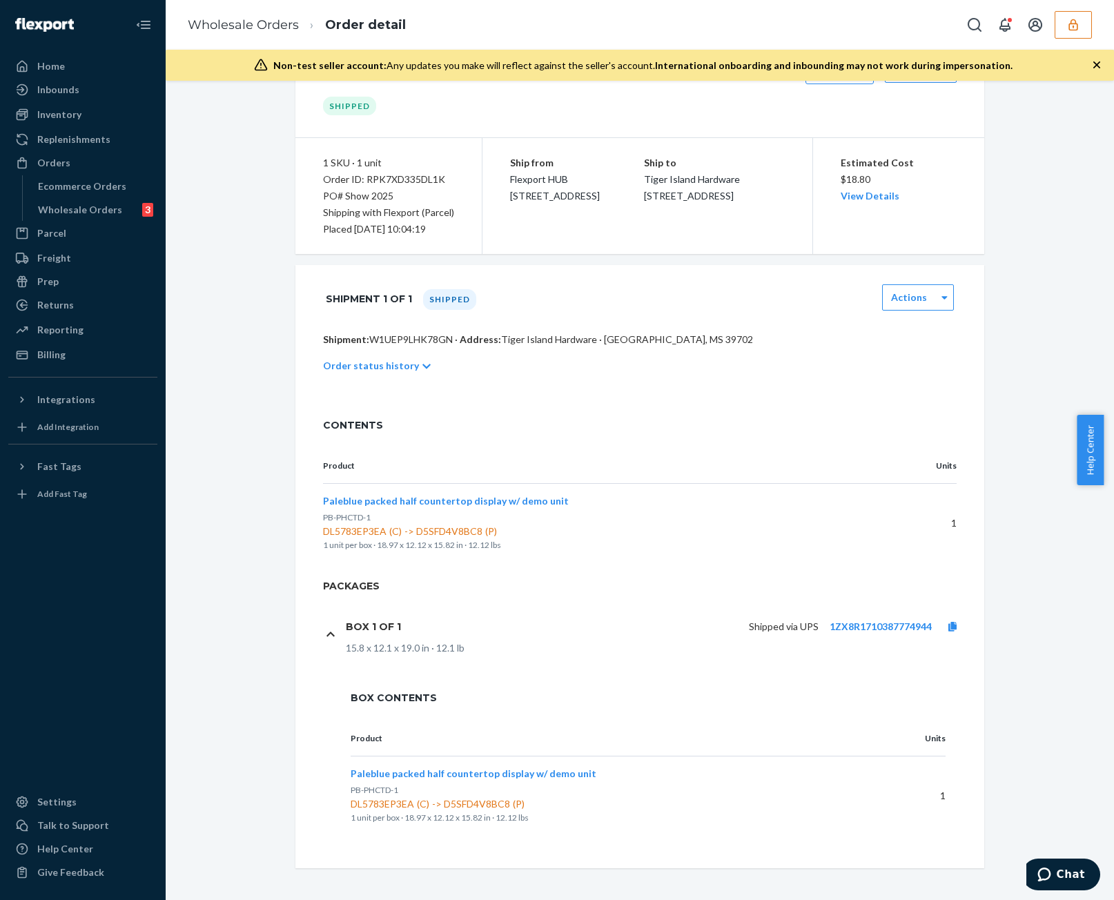
click at [395, 629] on div "Box 1 of 1" at bounding box center [379, 626] width 66 height 29
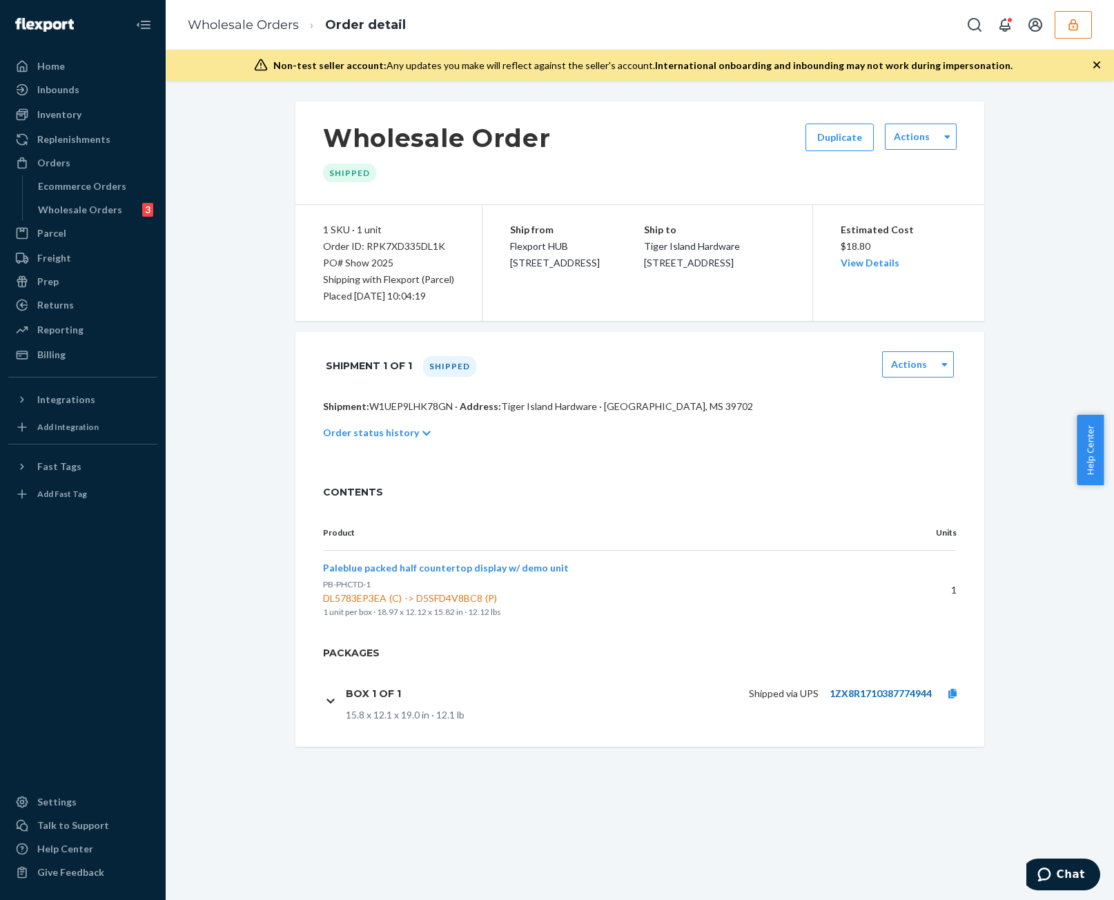
click at [897, 698] on link "1ZX8R1710387774944" at bounding box center [881, 694] width 102 height 12
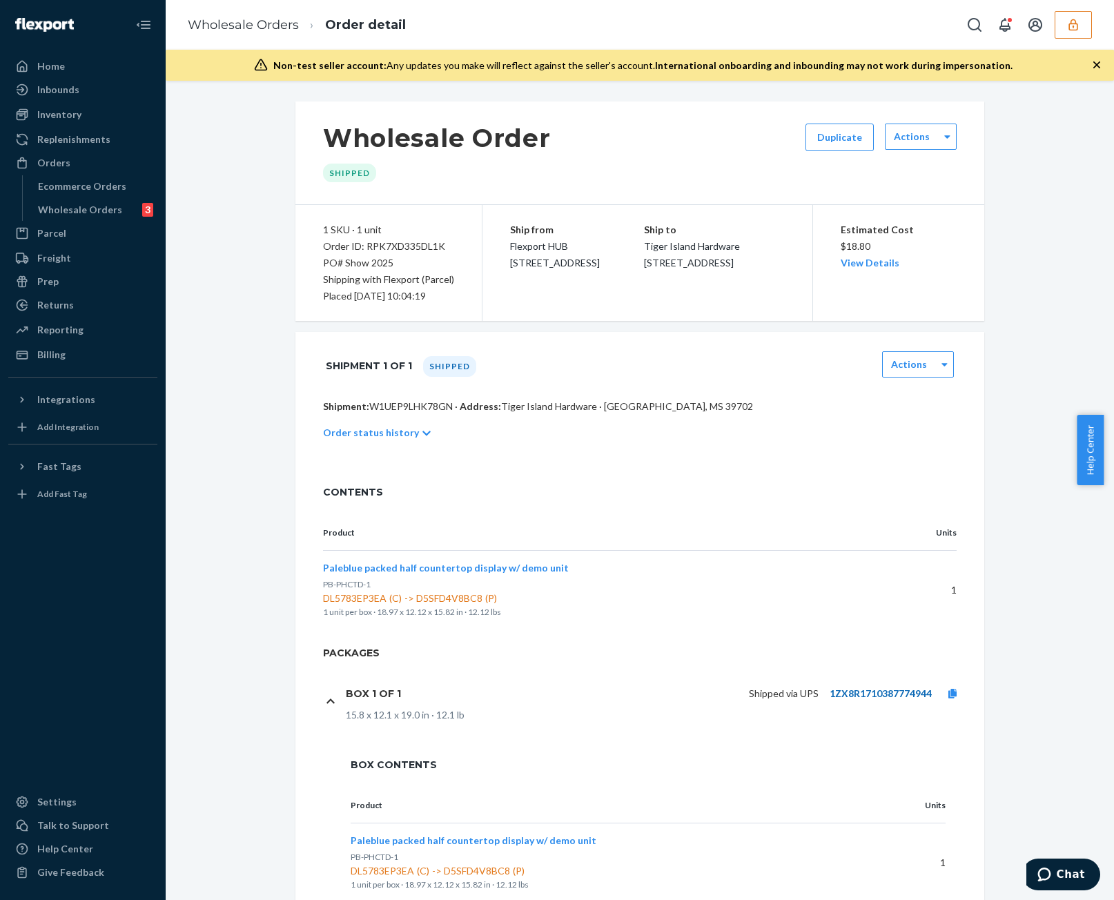
scroll to position [67, 0]
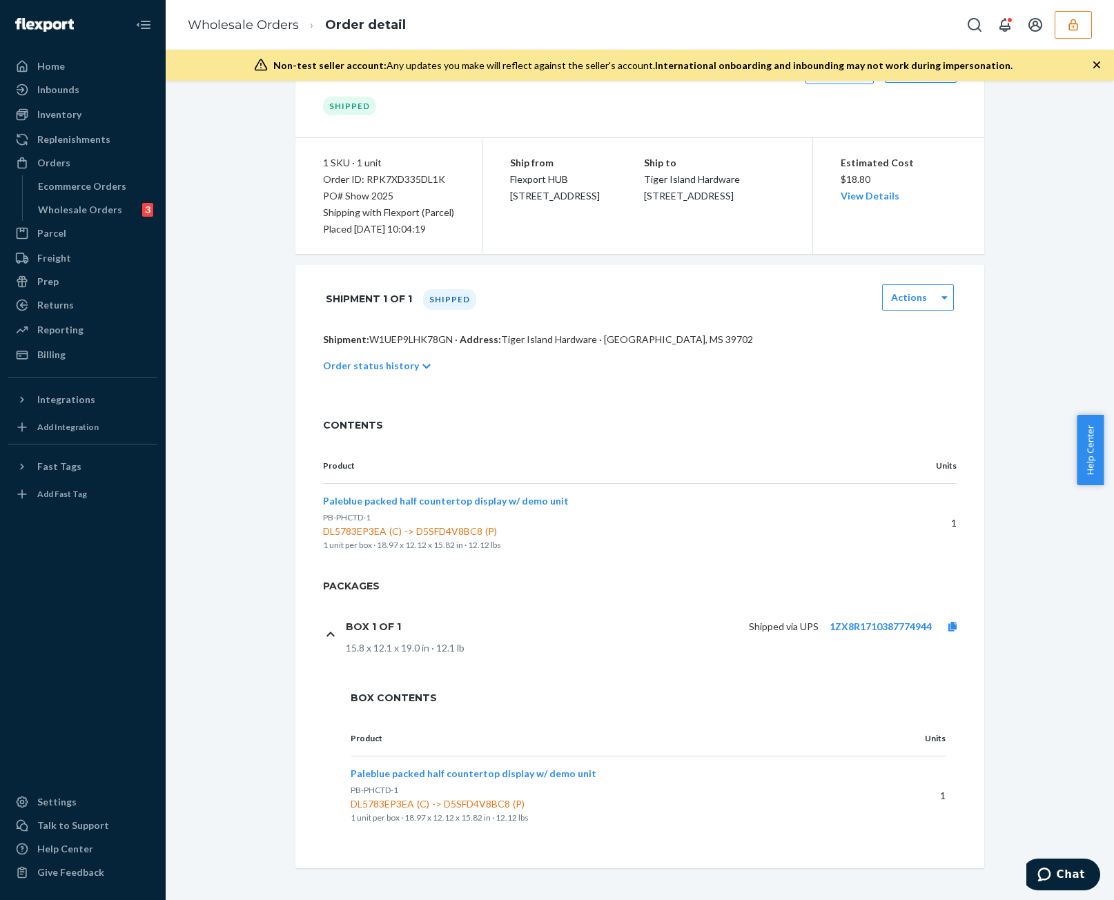
click at [381, 382] on div "Order status history" at bounding box center [640, 366] width 634 height 39
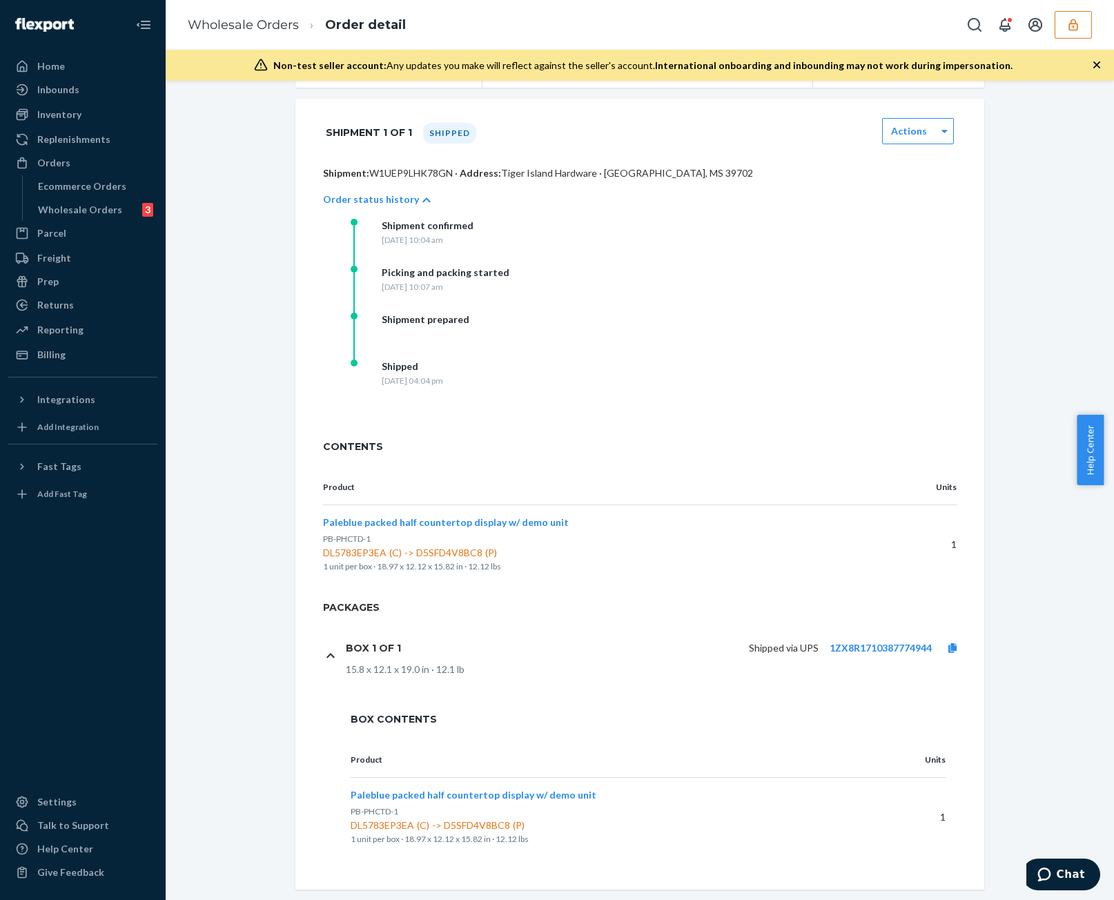
scroll to position [255, 0]
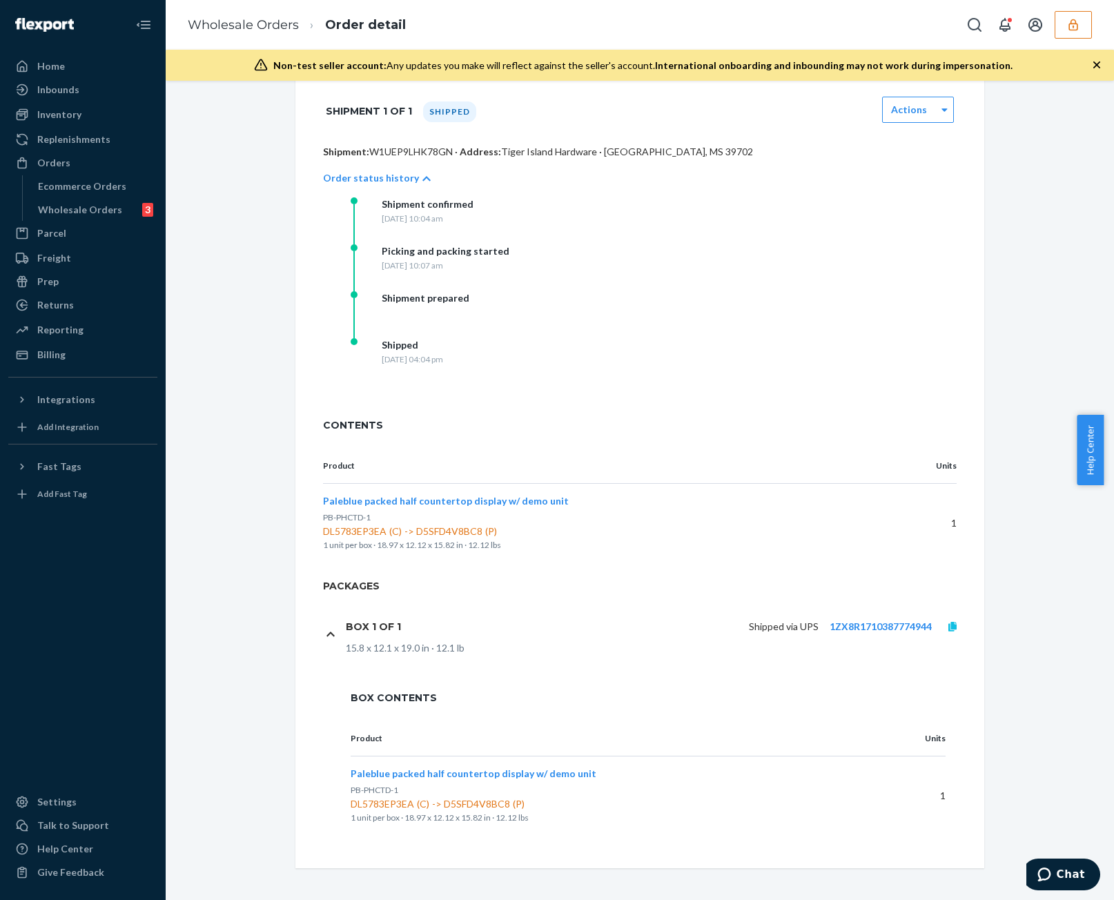
click at [949, 623] on icon at bounding box center [953, 627] width 8 height 10
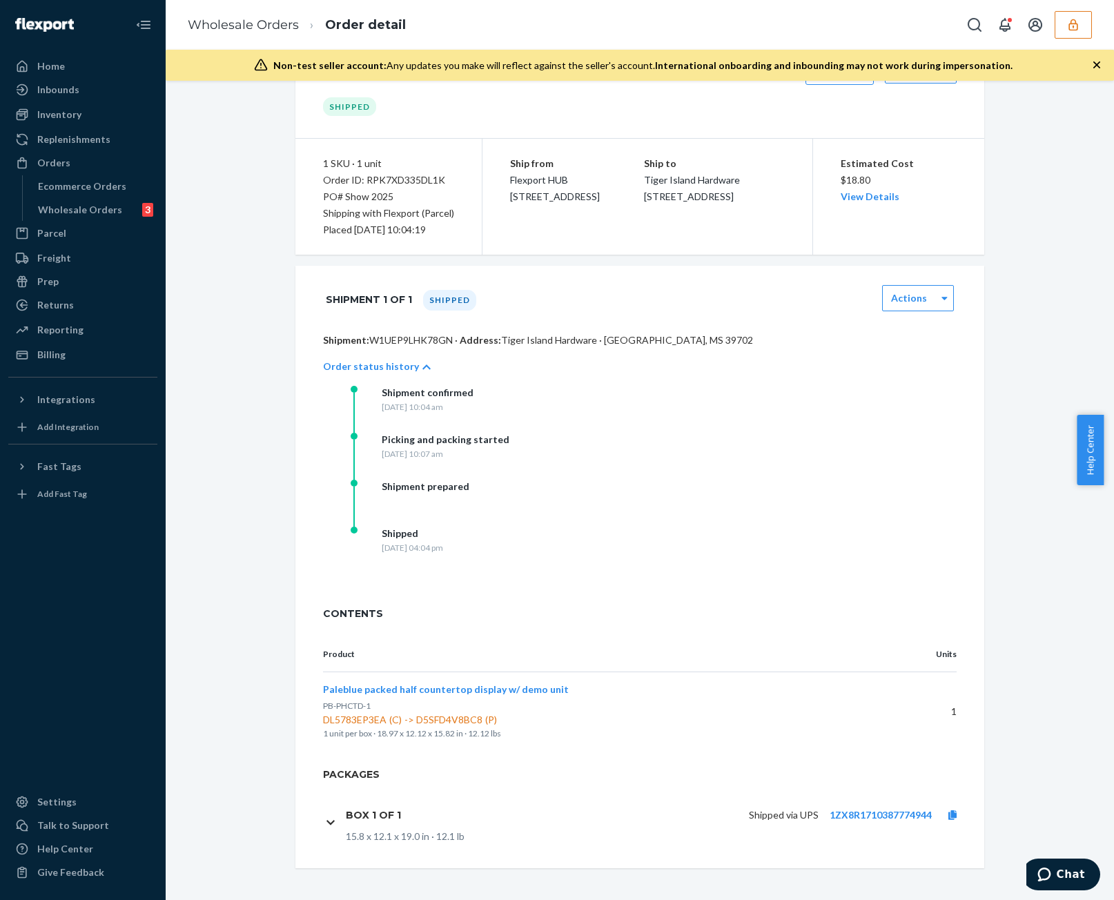
click at [402, 183] on div "Order ID: RPK7XD335DL1K" at bounding box center [388, 180] width 131 height 17
copy div "RPK7XD335DL1K"
click at [743, 418] on div "Shipment confirmed [DATE] 10:04 am Picking and packing started [DATE] 10:07 am …" at bounding box center [654, 480] width 606 height 188
drag, startPoint x: 449, startPoint y: 686, endPoint x: 367, endPoint y: 695, distance: 82.7
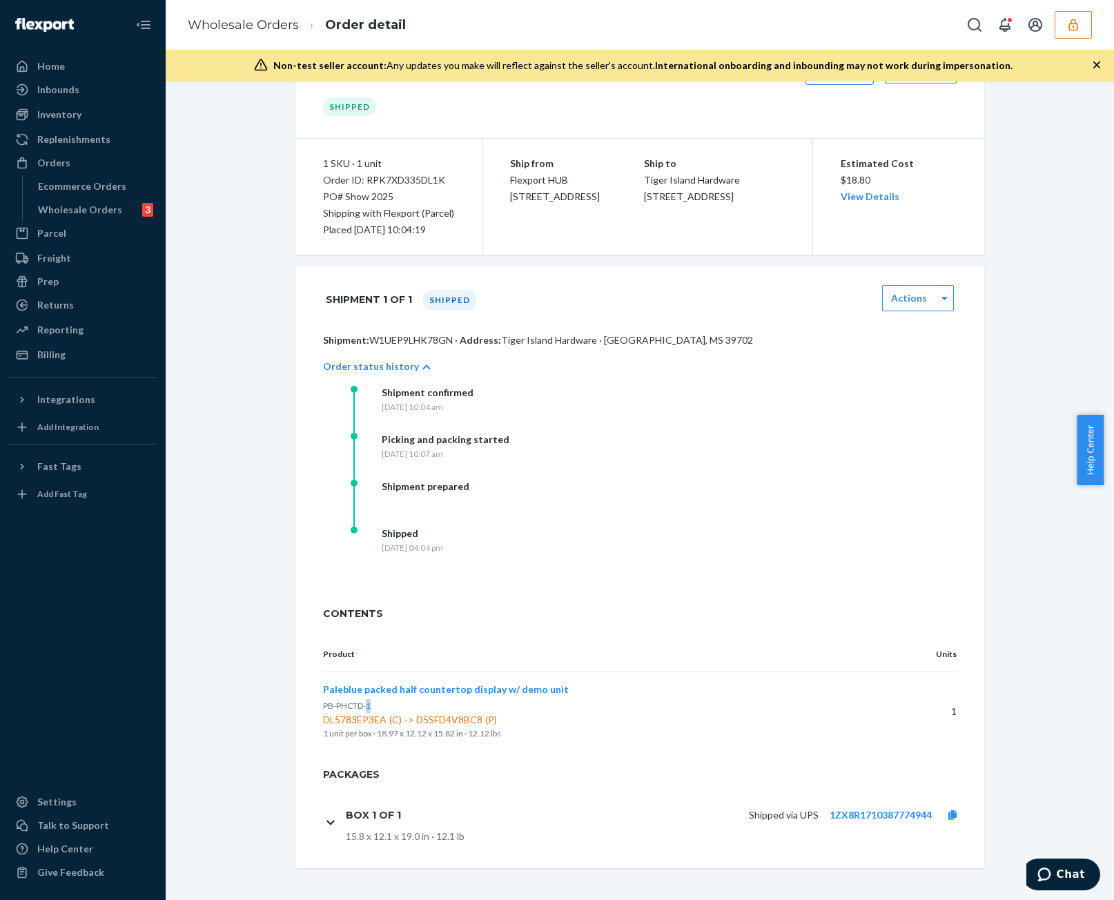
click at [365, 701] on span "PB-PHCTD-1" at bounding box center [347, 706] width 48 height 10
click at [370, 692] on span "Paleblue packed half countertop display w/ demo unit" at bounding box center [446, 689] width 246 height 12
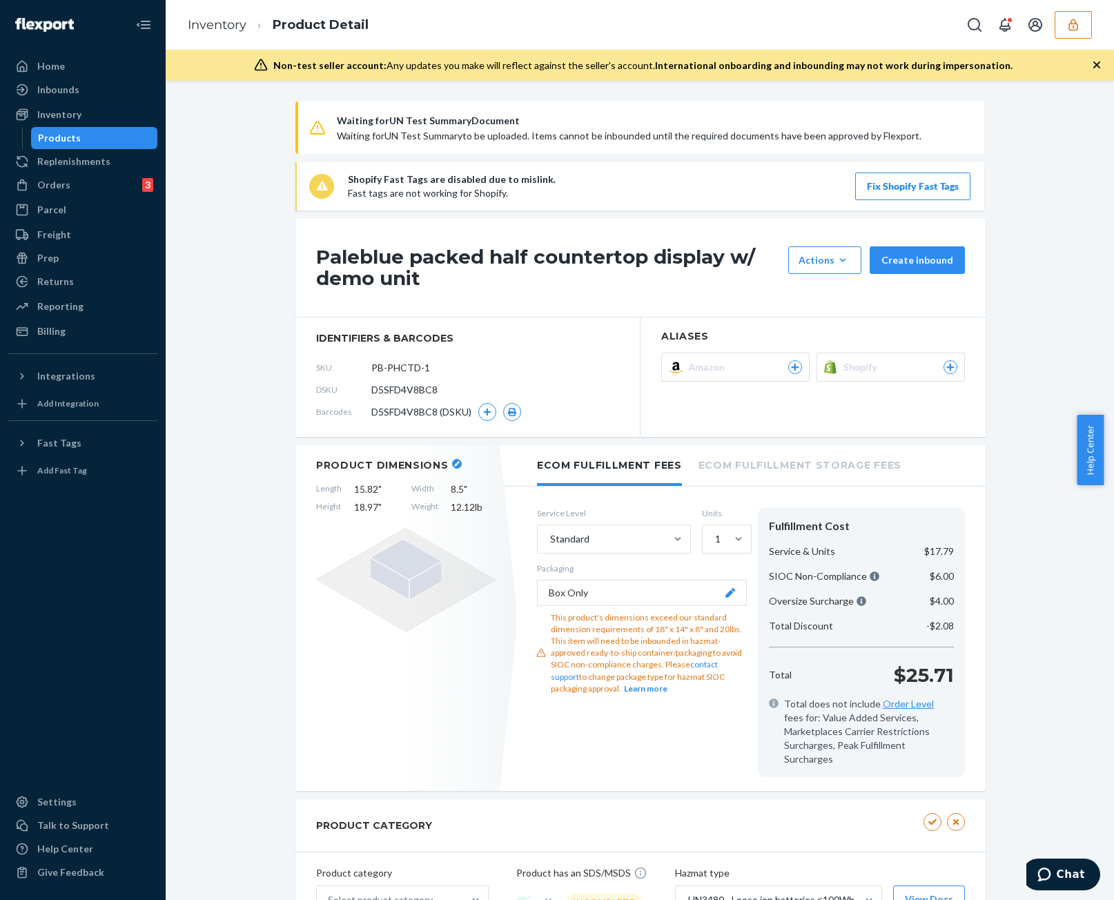
click at [392, 393] on span "D5SFD4V8BC8" at bounding box center [404, 390] width 66 height 14
click at [391, 394] on span "D5SFD4V8BC8" at bounding box center [404, 390] width 66 height 14
click at [391, 393] on span "D5SFD4V8BC8" at bounding box center [404, 390] width 66 height 14
copy section "D5SFD4V8BC8"
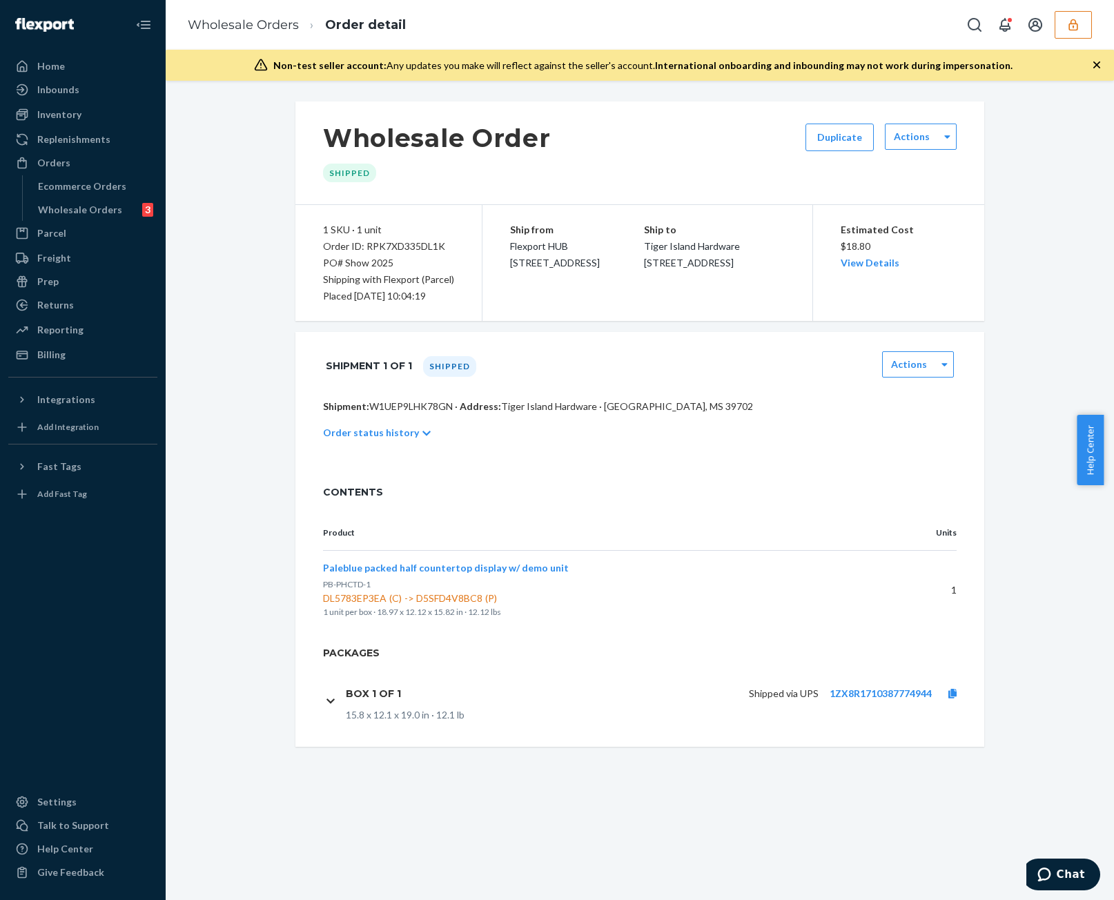
click at [418, 596] on span "DL5783EP3EA (C) -> D5SFD4V8BC8 (P)" at bounding box center [600, 599] width 554 height 14
copy span "D5SFD4V8BC8"
click at [478, 614] on p "1 unit per box · 18.97 x 12.12 x 15.82 in · 12.12 lbs" at bounding box center [600, 612] width 554 height 14
click at [348, 595] on span "DL5783EP3EA (C) -> D5SFD4V8BC8 (P)" at bounding box center [600, 599] width 554 height 14
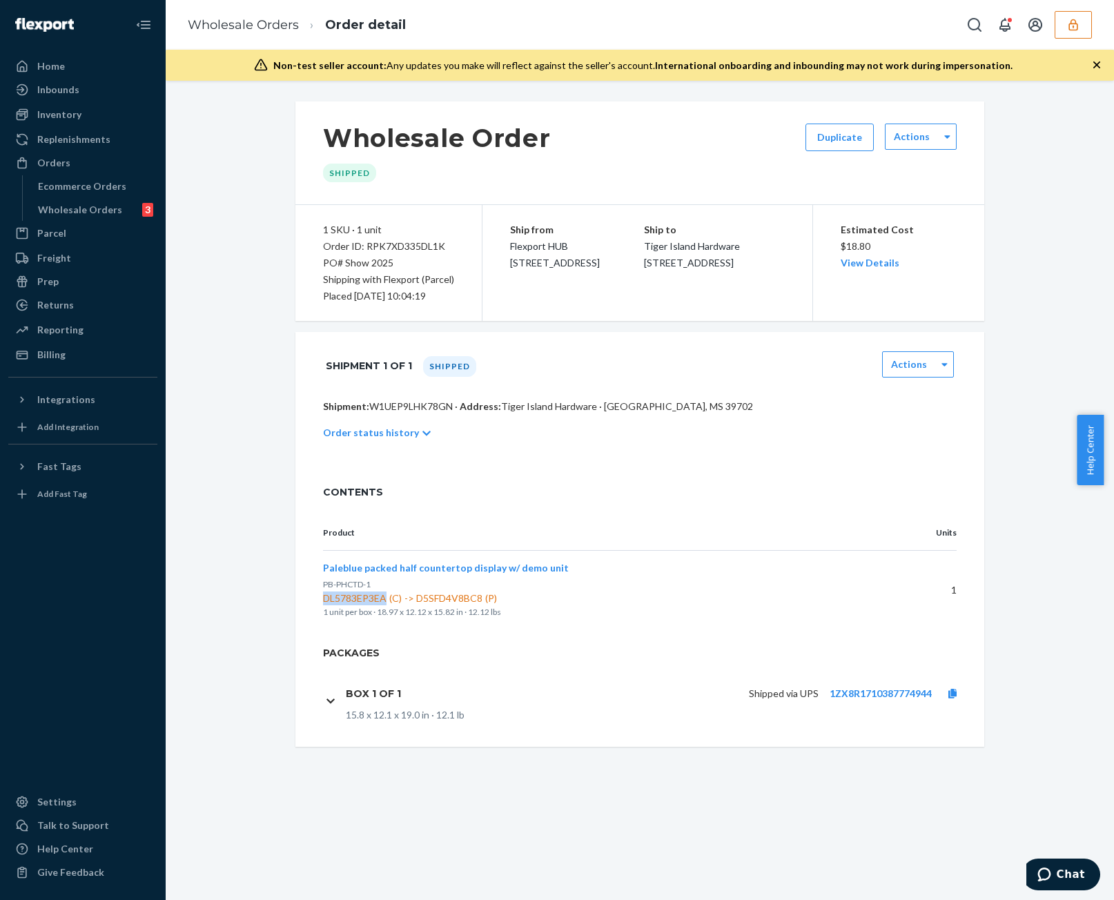
click at [348, 595] on span "DL5783EP3EA (C) -> D5SFD4V8BC8 (P)" at bounding box center [600, 599] width 554 height 14
copy span "DL5783EP3EA"
click at [456, 598] on span "DL5783EP3EA (C) -> D5SFD4V8BC8 (P)" at bounding box center [600, 599] width 554 height 14
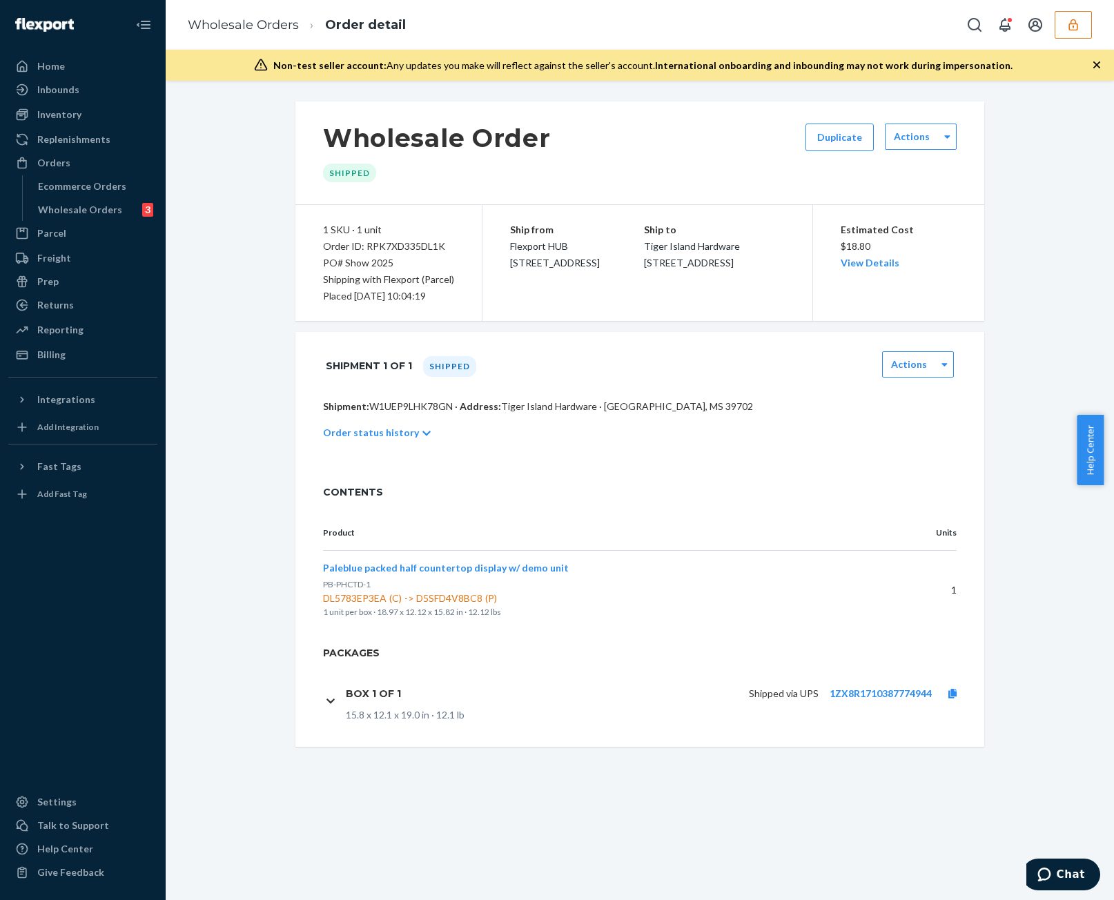
click at [527, 594] on span "DL5783EP3EA (C) -> D5SFD4V8BC8 (P)" at bounding box center [600, 599] width 554 height 14
drag, startPoint x: 409, startPoint y: 418, endPoint x: 410, endPoint y: 410, distance: 7.7
click at [410, 411] on div "Shipment: W1UEP9LHK78GN · Address: [GEOGRAPHIC_DATA] Hardware · [GEOGRAPHIC_DAT…" at bounding box center [639, 434] width 689 height 69
click at [410, 410] on p "Shipment: W1UEP9LHK78GN · Address: [GEOGRAPHIC_DATA] Hardware · [GEOGRAPHIC_DAT…" at bounding box center [640, 407] width 634 height 14
click at [407, 408] on p "Shipment: W1UEP9LHK78GN · Address: [GEOGRAPHIC_DATA] Hardware · [GEOGRAPHIC_DAT…" at bounding box center [640, 407] width 634 height 14
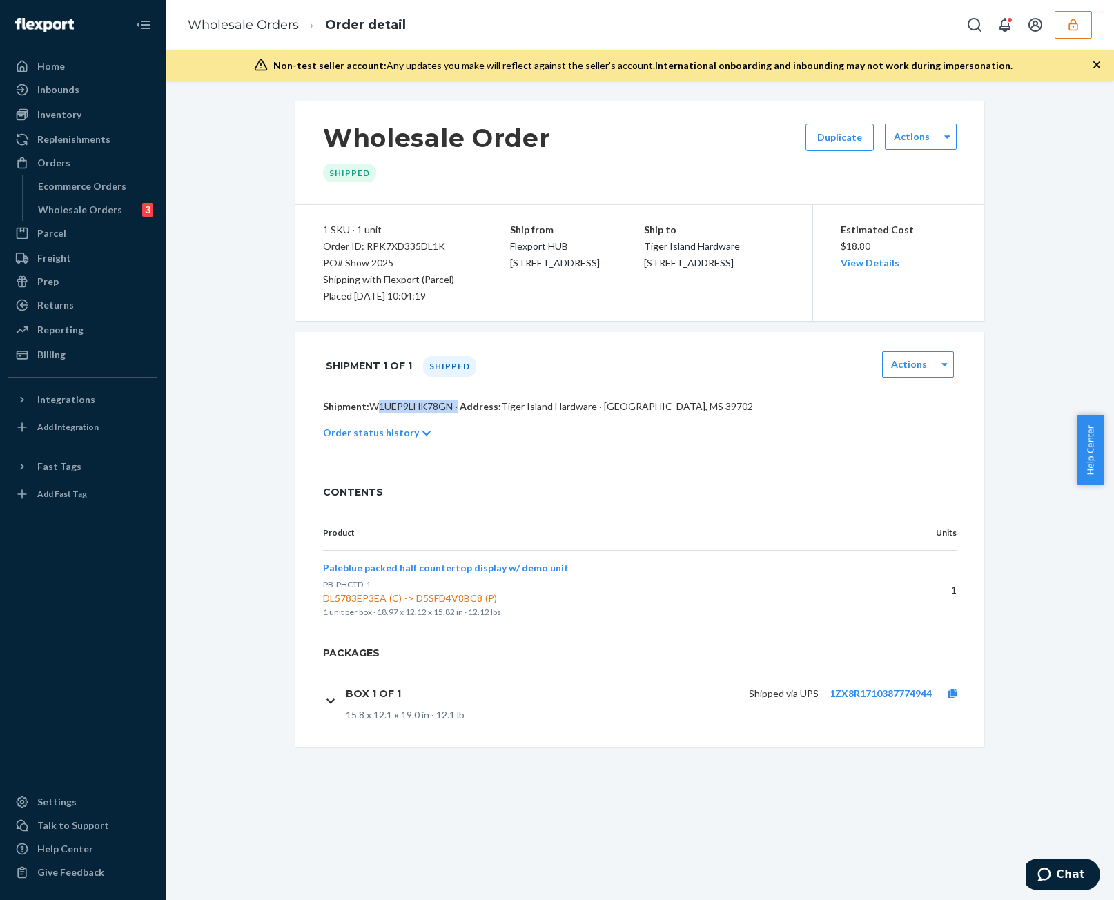
click at [407, 408] on p "Shipment: W1UEP9LHK78GN · Address: [GEOGRAPHIC_DATA] Hardware · [GEOGRAPHIC_DAT…" at bounding box center [640, 407] width 634 height 14
copy p "W1UEP9LHK78GN"
click at [1078, 19] on icon "button" at bounding box center [1074, 25] width 14 height 14
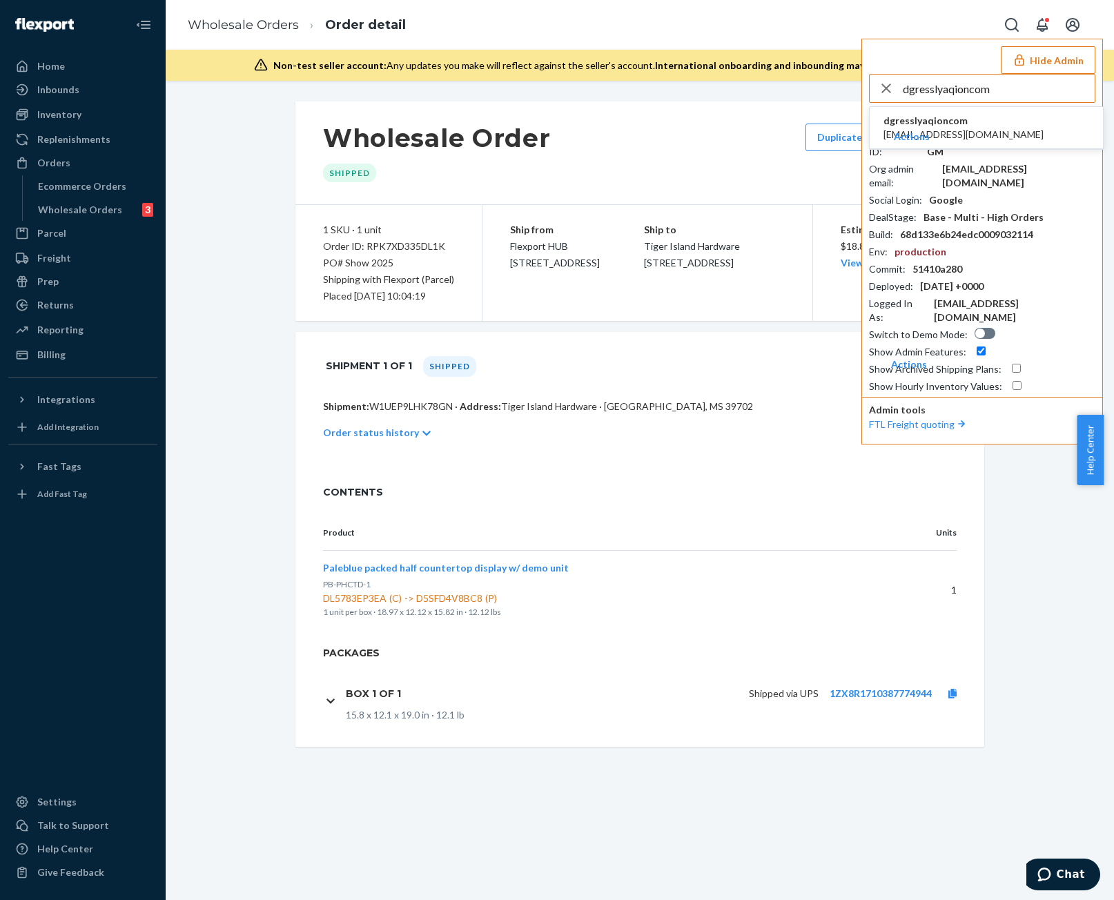
type input "dgresslyaqioncom"
click at [965, 124] on span "dgresslyaqioncom" at bounding box center [964, 121] width 160 height 14
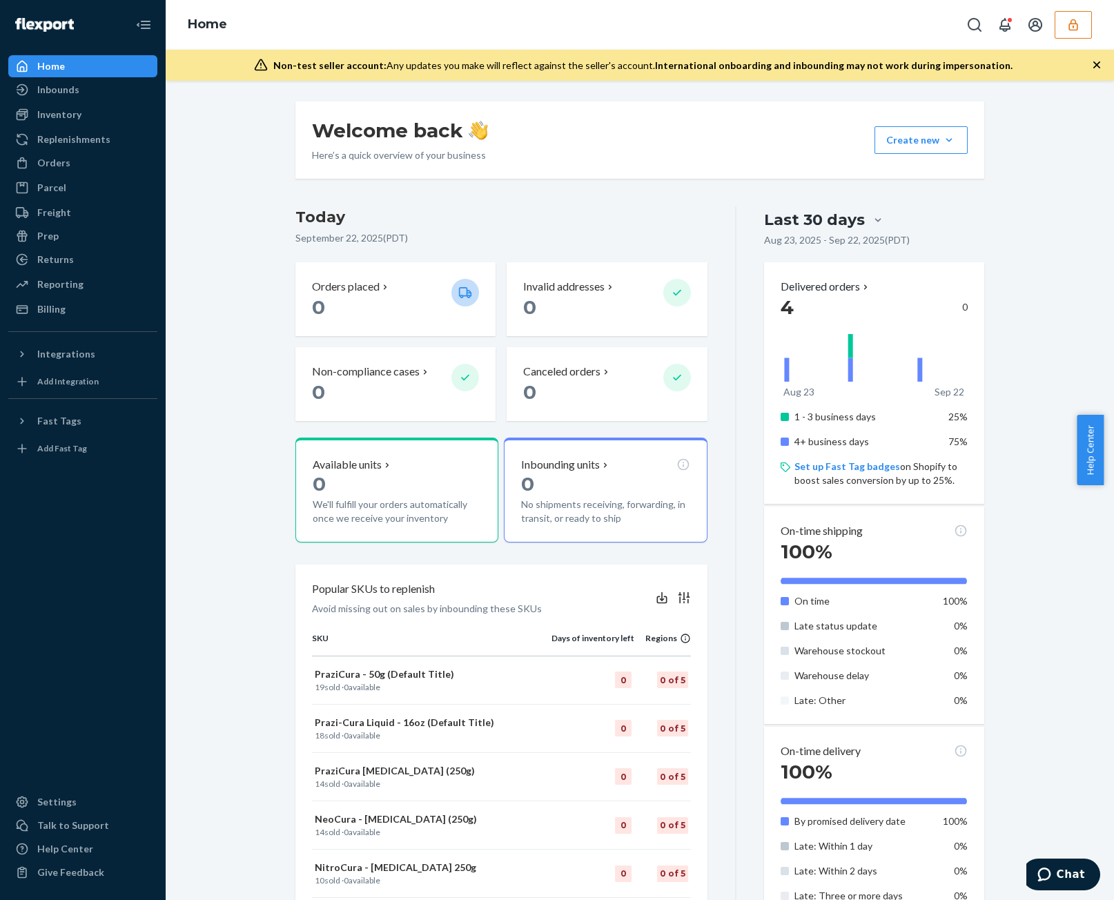
click at [1068, 30] on icon "button" at bounding box center [1074, 25] width 14 height 14
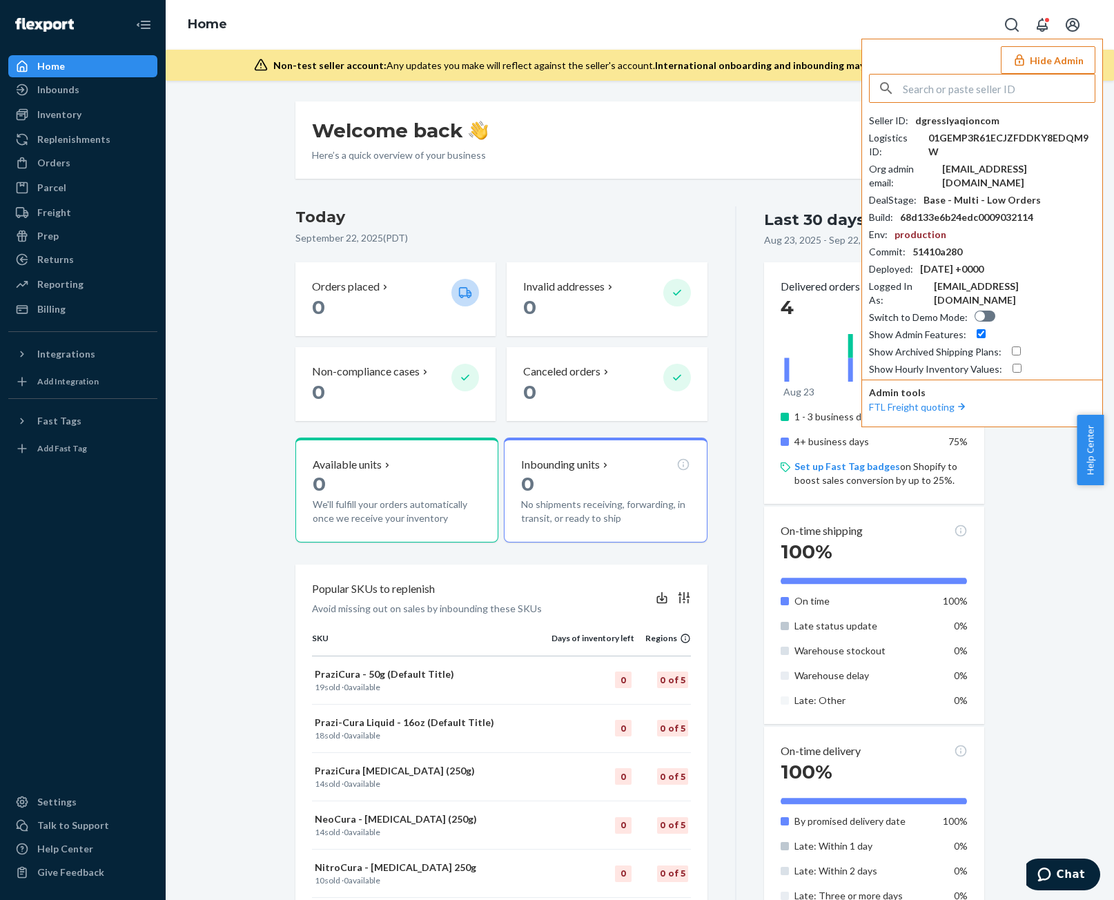
click at [1069, 50] on button "Hide Admin" at bounding box center [1048, 60] width 95 height 28
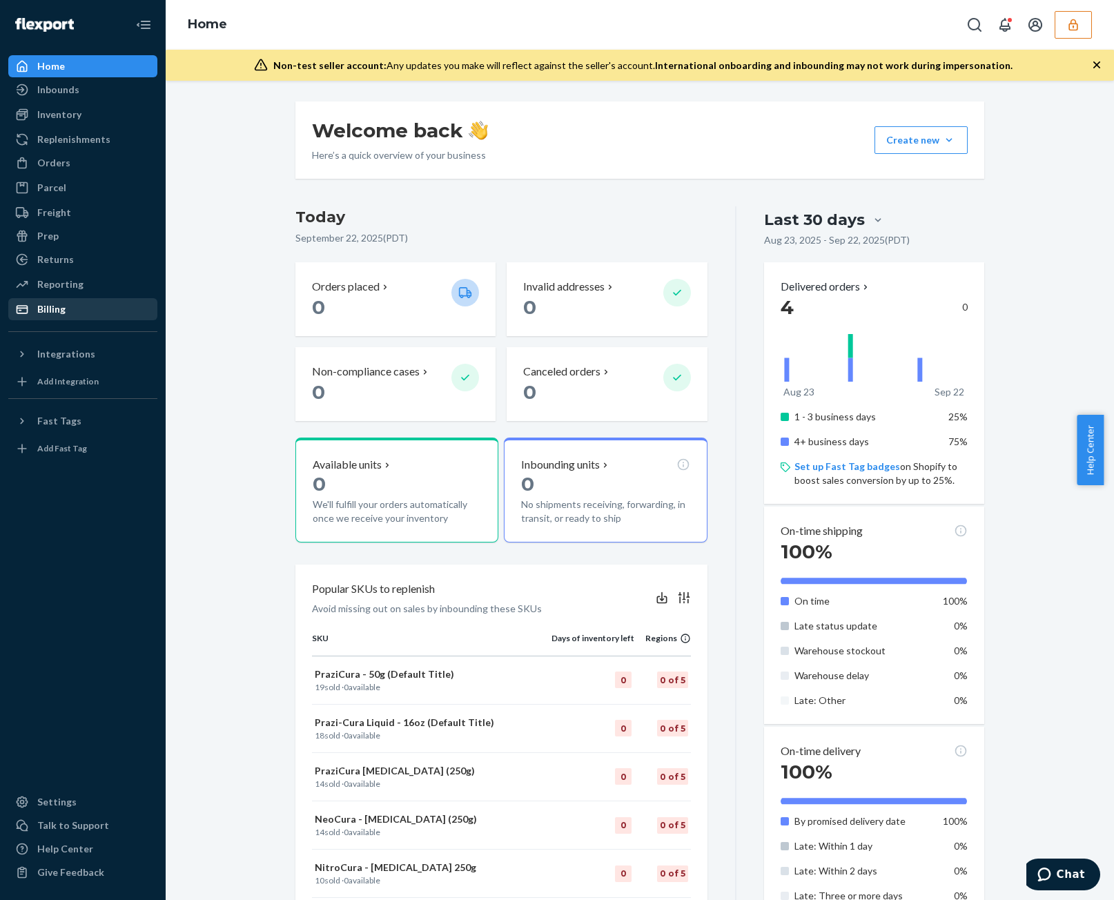
click at [137, 304] on div "Billing" at bounding box center [83, 309] width 146 height 19
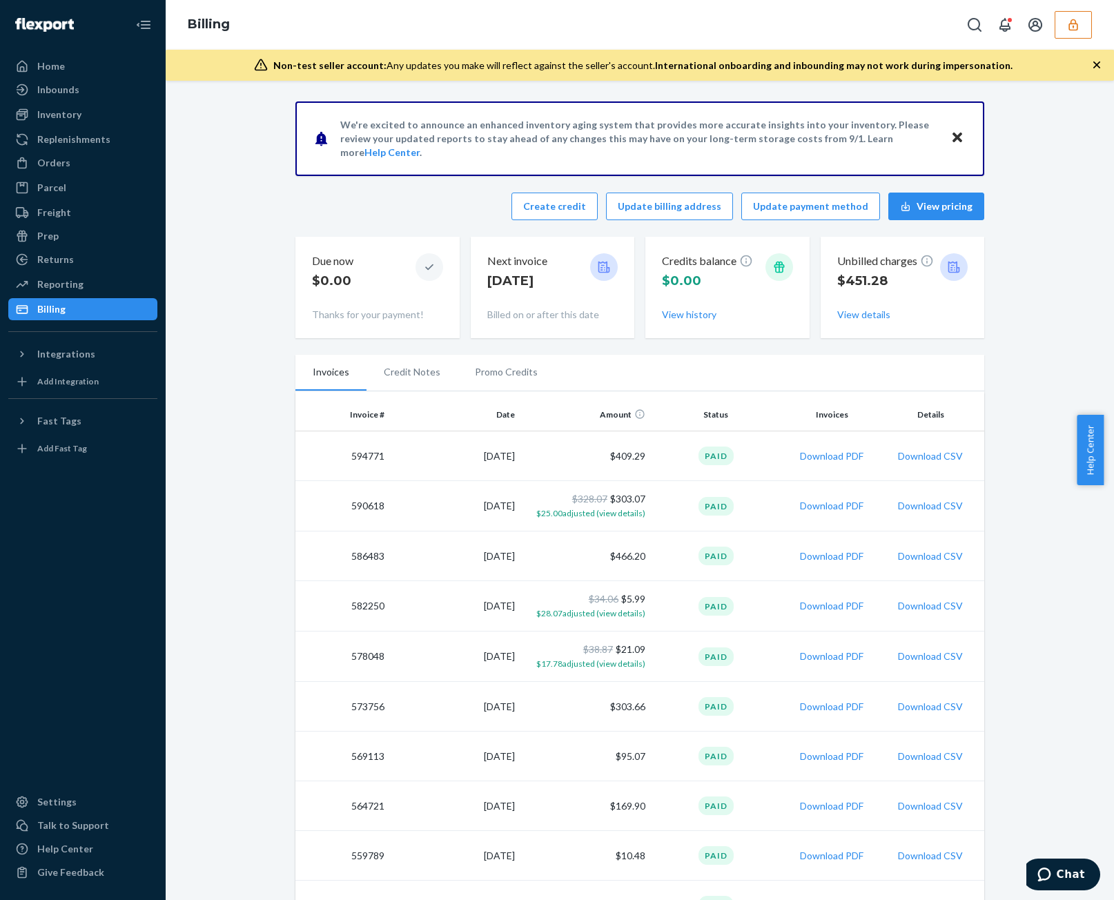
click at [105, 177] on link "Parcel" at bounding box center [82, 188] width 149 height 22
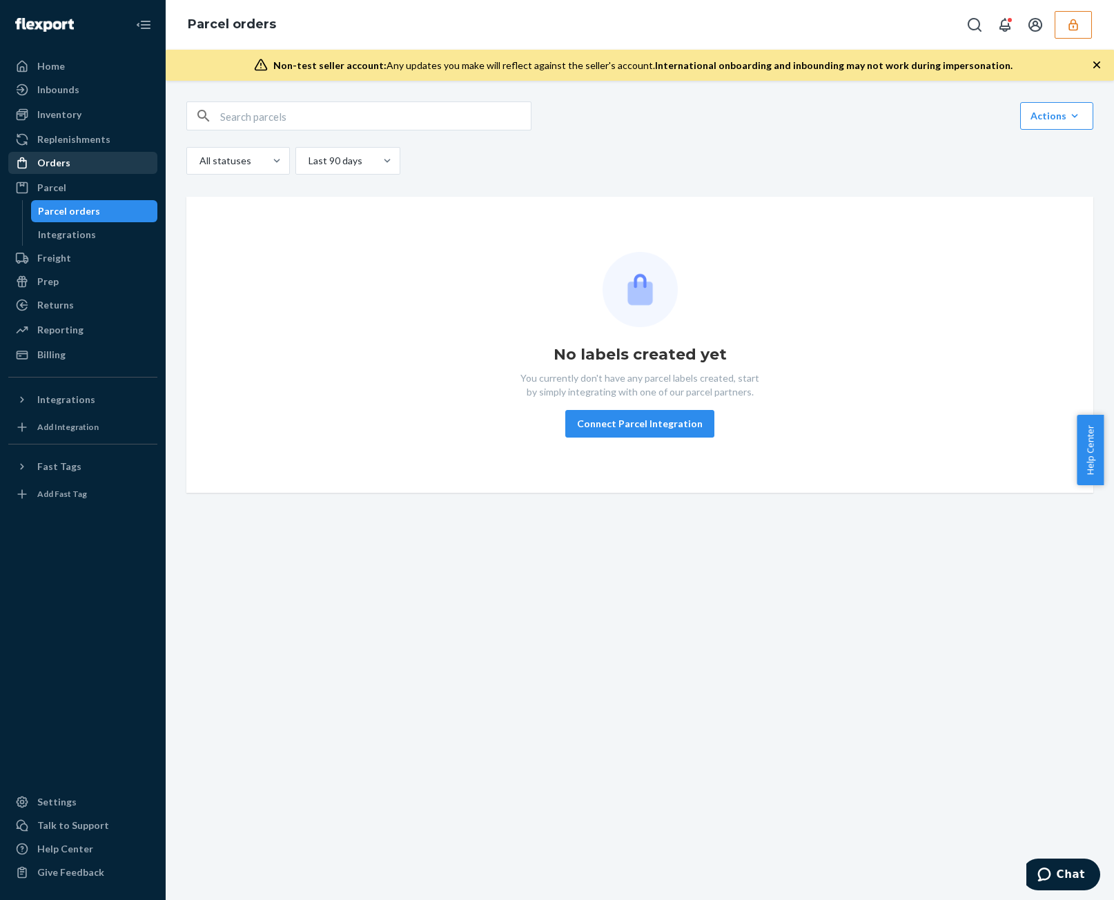
click at [119, 159] on div "Orders" at bounding box center [83, 162] width 146 height 19
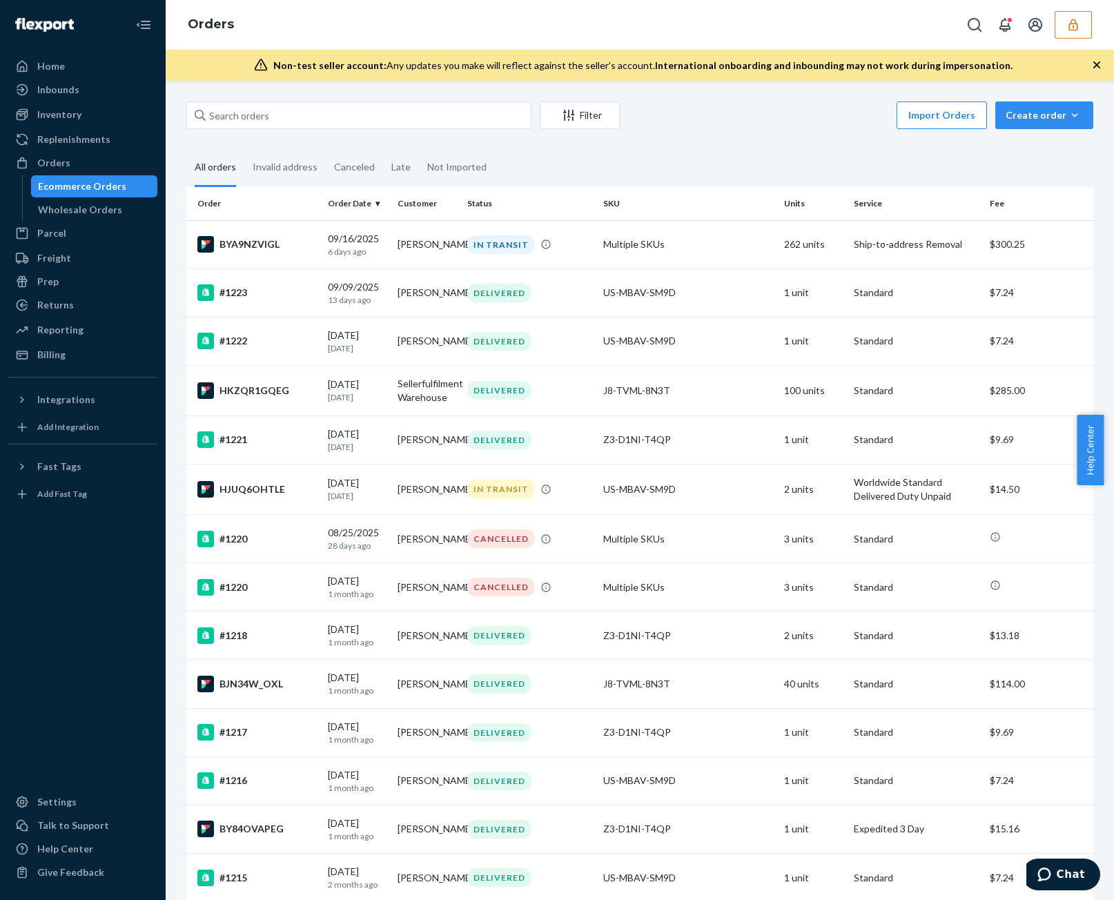
click at [1076, 32] on button "button" at bounding box center [1073, 25] width 37 height 28
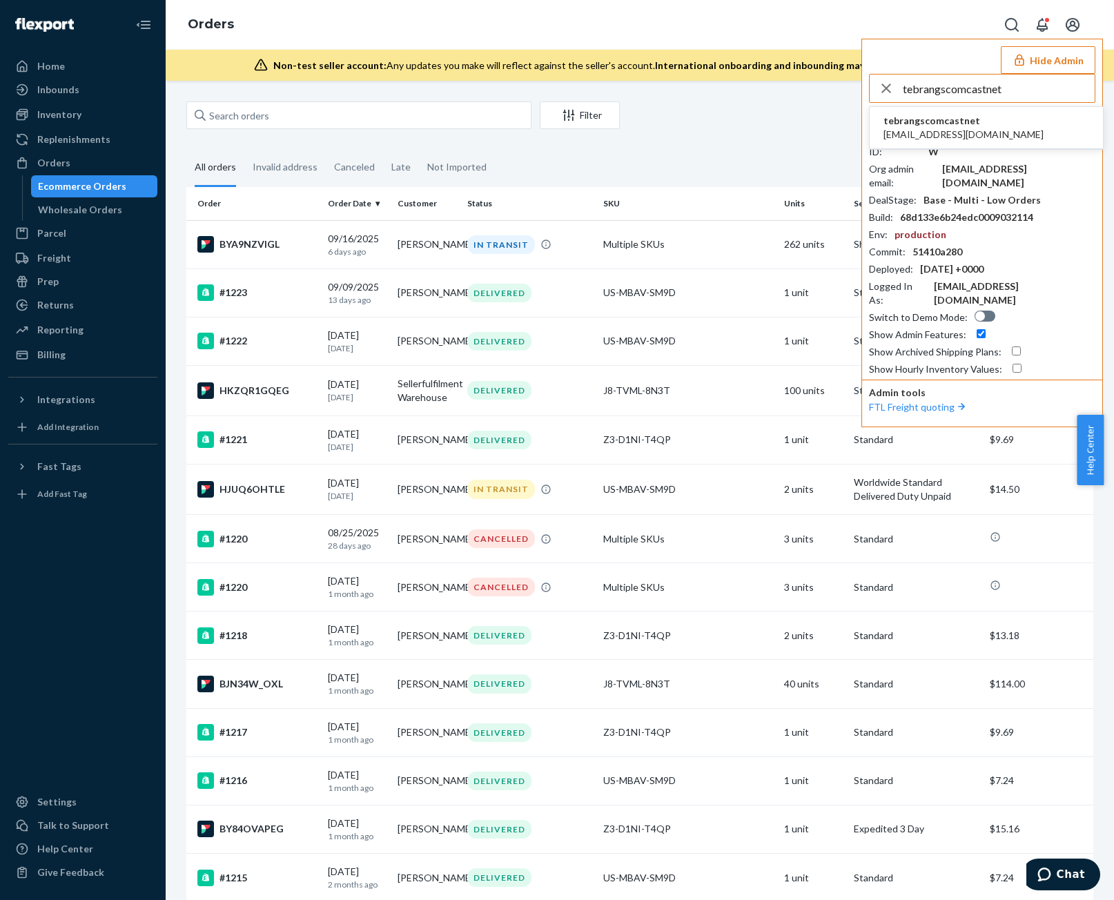
type input "tebrangscomcastnet"
click at [980, 129] on li "tebrangscomcastnet [EMAIL_ADDRESS][DOMAIN_NAME]" at bounding box center [986, 128] width 233 height 42
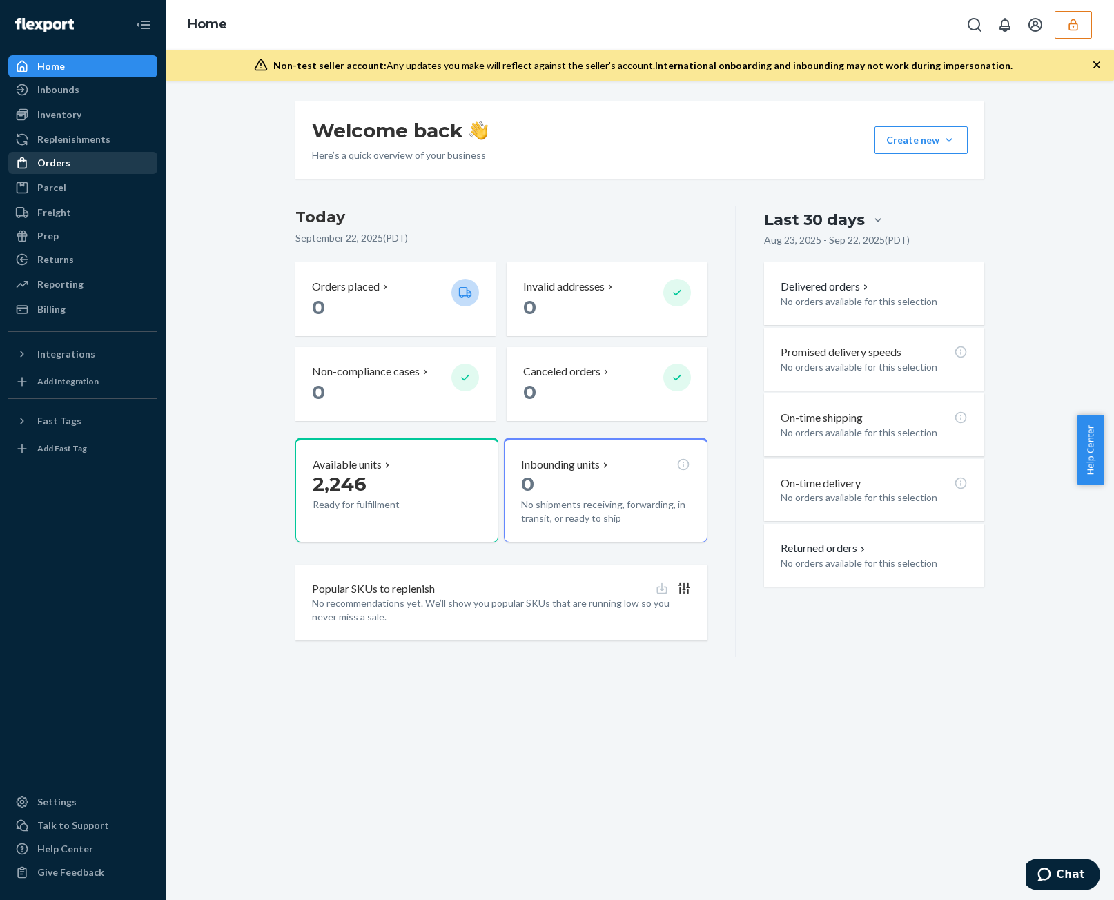
click at [130, 165] on div "Orders" at bounding box center [83, 162] width 146 height 19
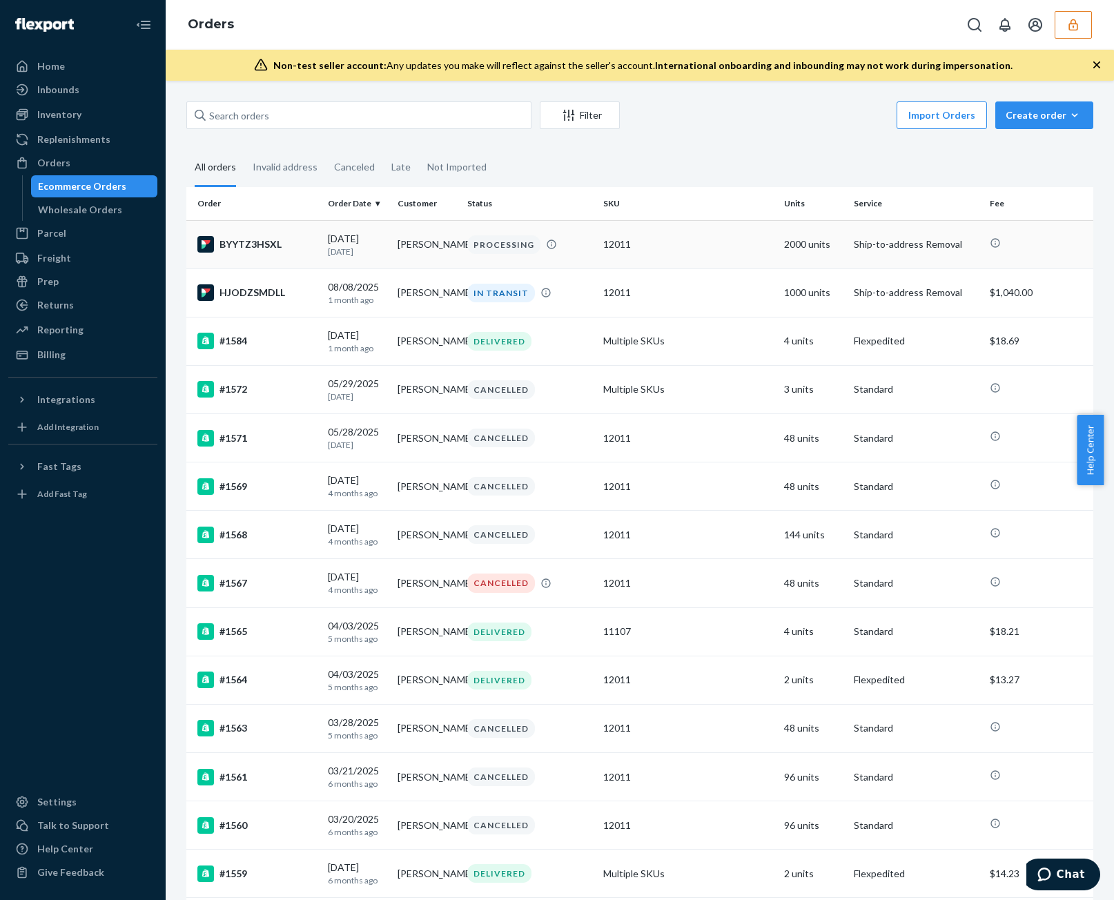
click at [609, 242] on div "12011" at bounding box center [688, 244] width 171 height 14
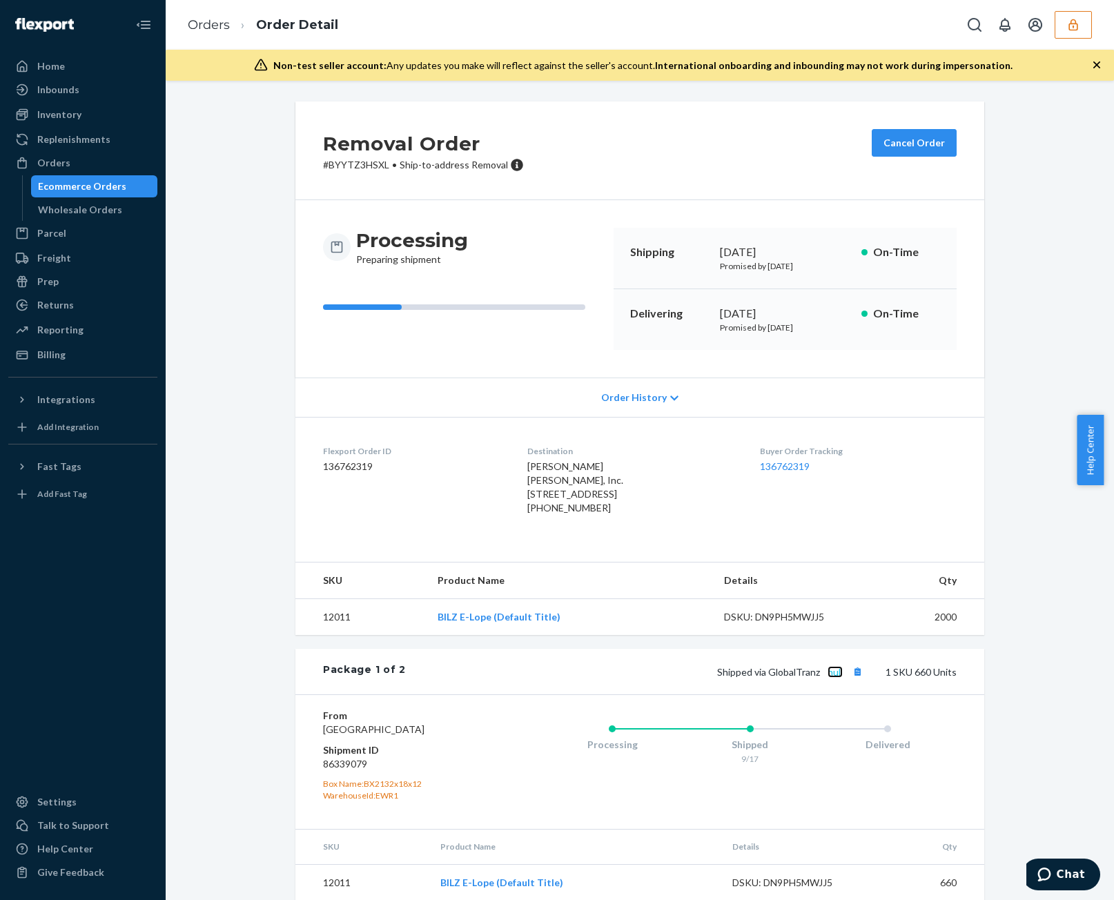
click at [830, 678] on link "null" at bounding box center [835, 672] width 15 height 12
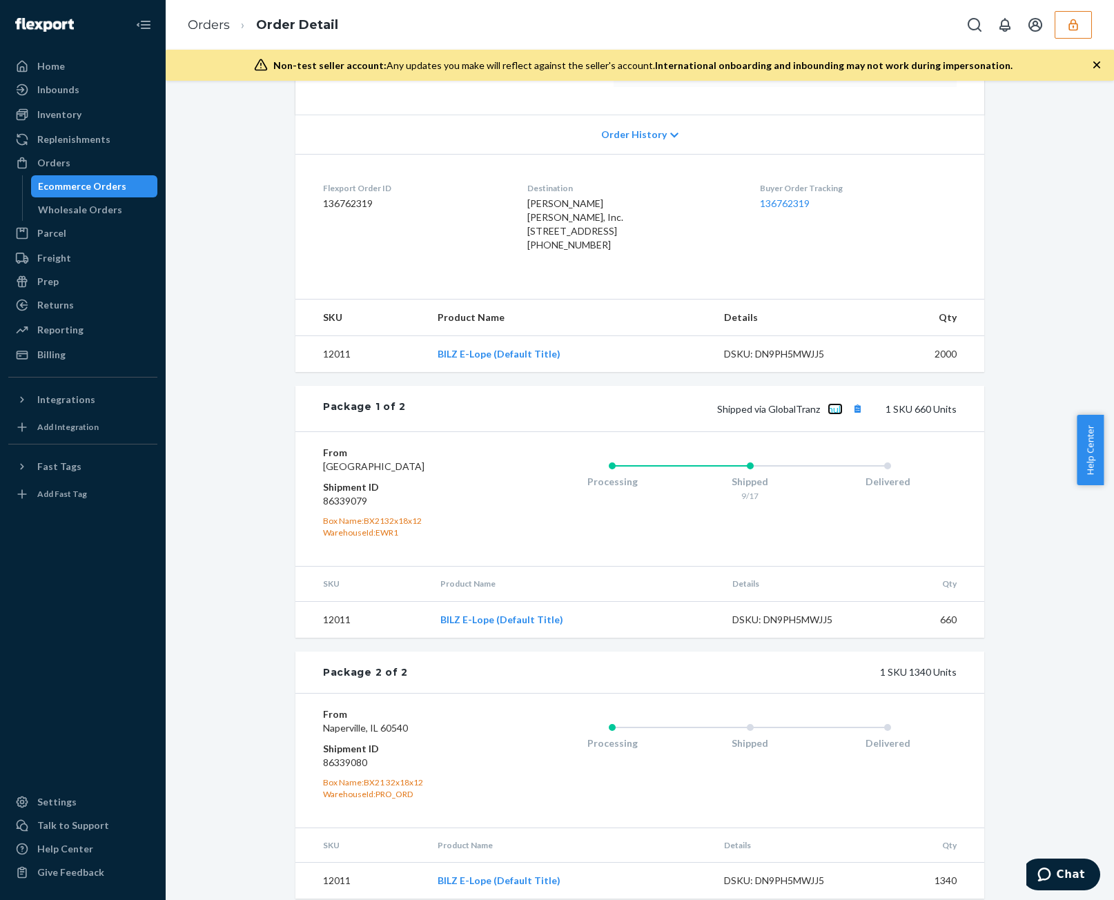
scroll to position [302, 0]
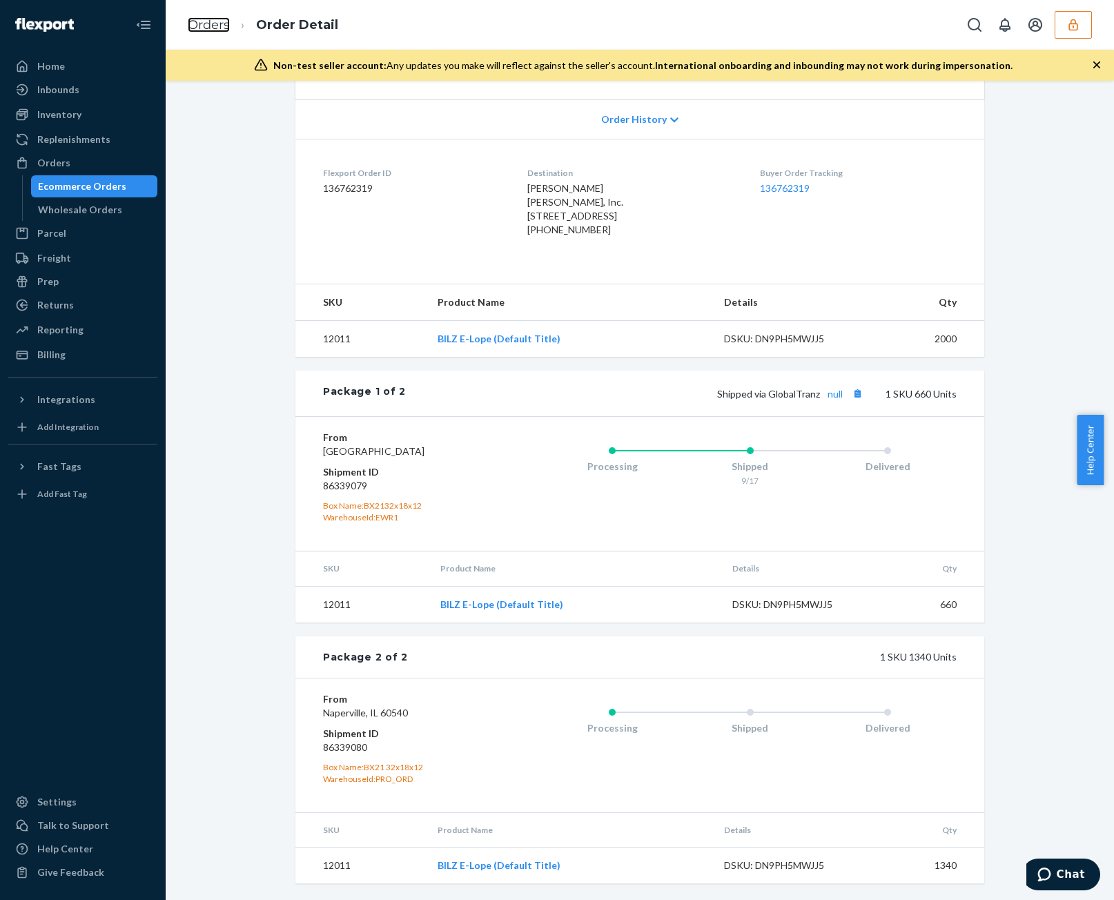
click at [195, 30] on link "Orders" at bounding box center [209, 24] width 42 height 15
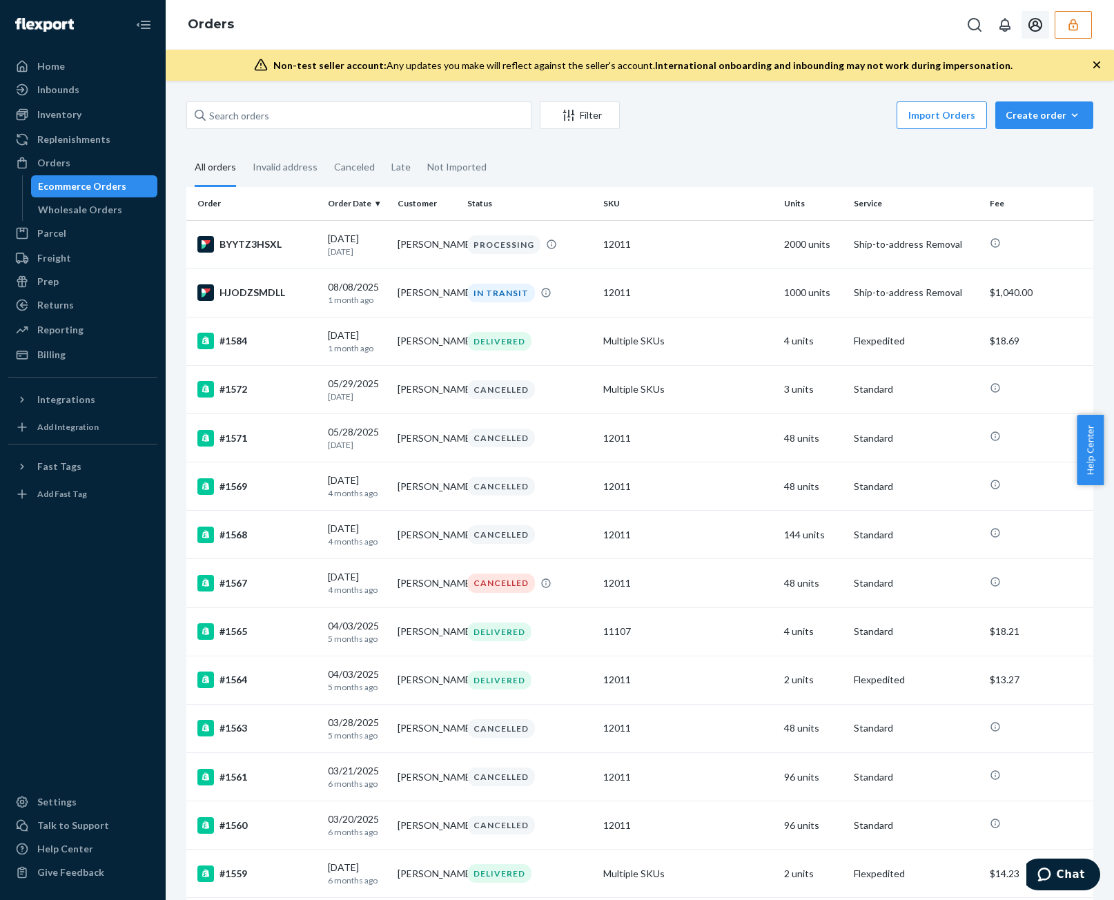
click at [1083, 16] on button "button" at bounding box center [1073, 25] width 37 height 28
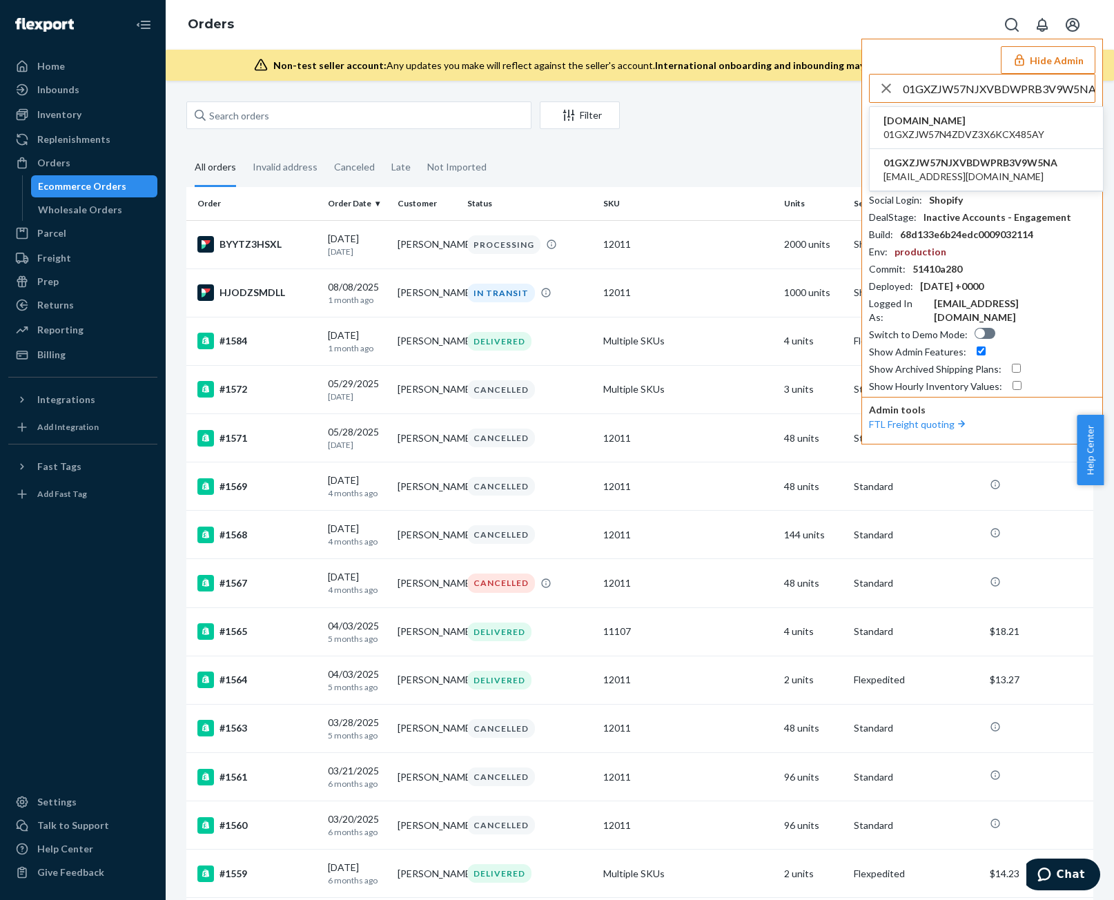
type input "01GXZJW57NJXVBDWPRB3V9W5NA"
click at [993, 173] on span "[EMAIL_ADDRESS][DOMAIN_NAME]" at bounding box center [971, 177] width 174 height 14
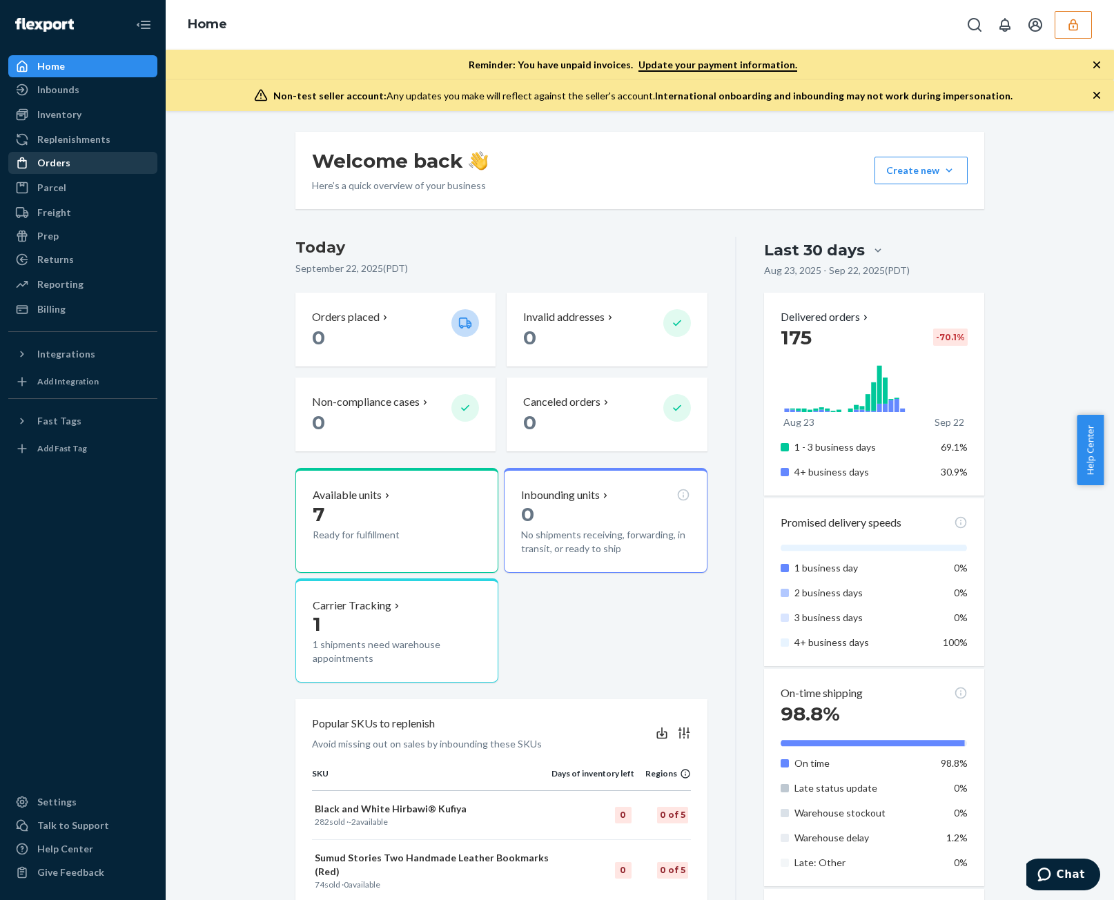
click at [90, 160] on div "Orders" at bounding box center [83, 162] width 146 height 19
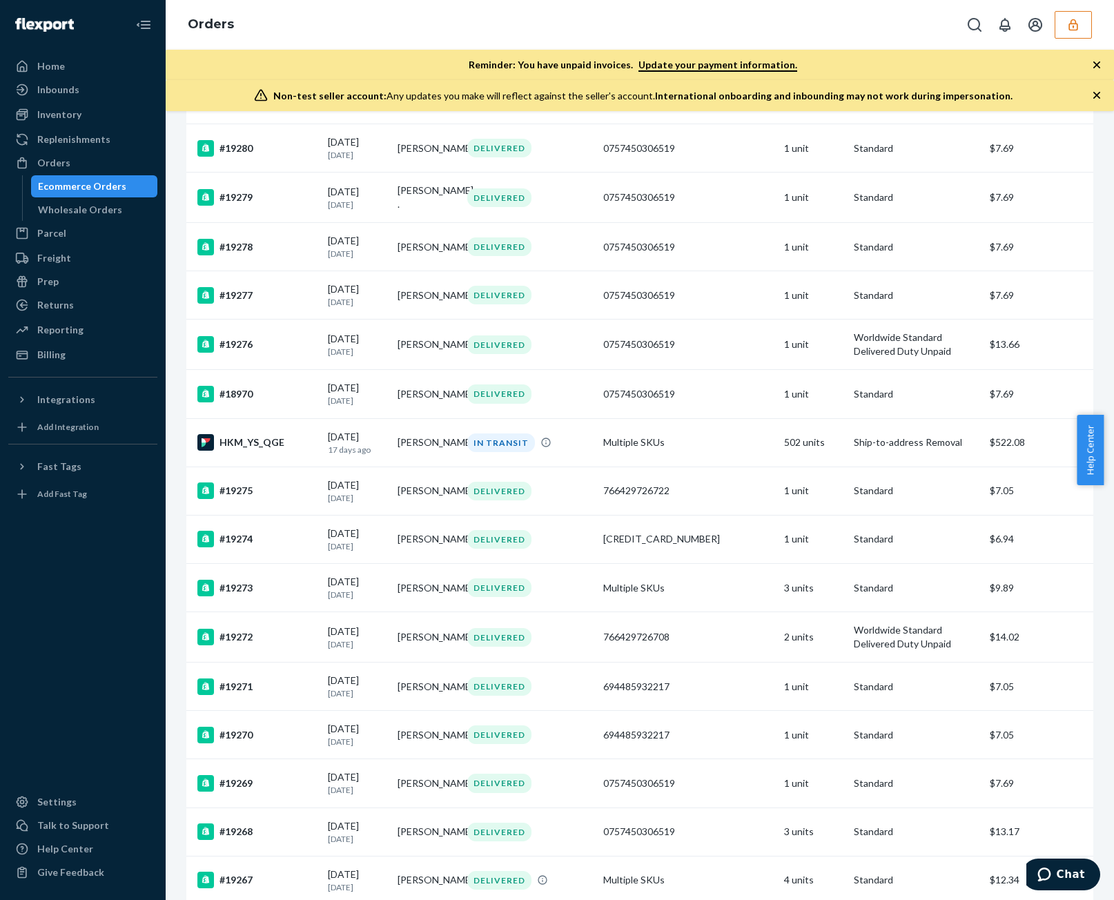
scroll to position [44, 0]
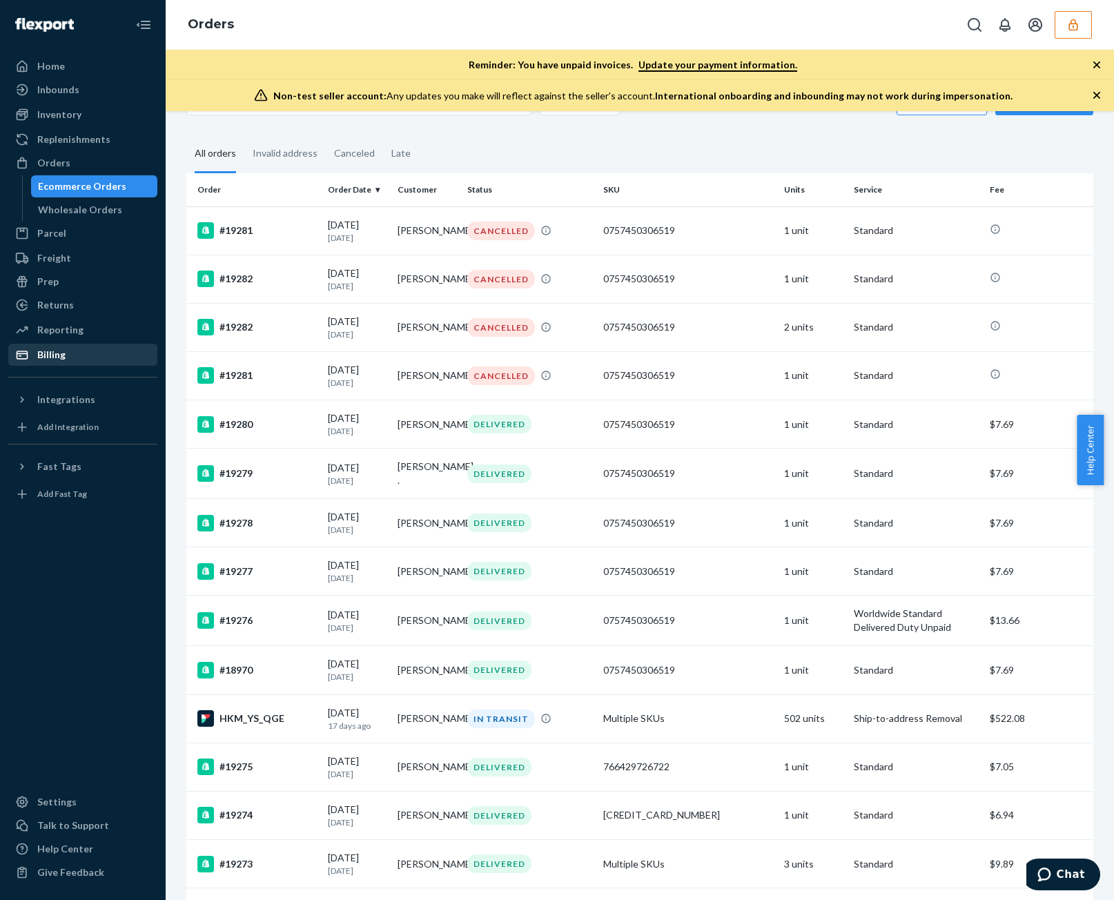
click at [117, 353] on div "Billing" at bounding box center [83, 354] width 146 height 19
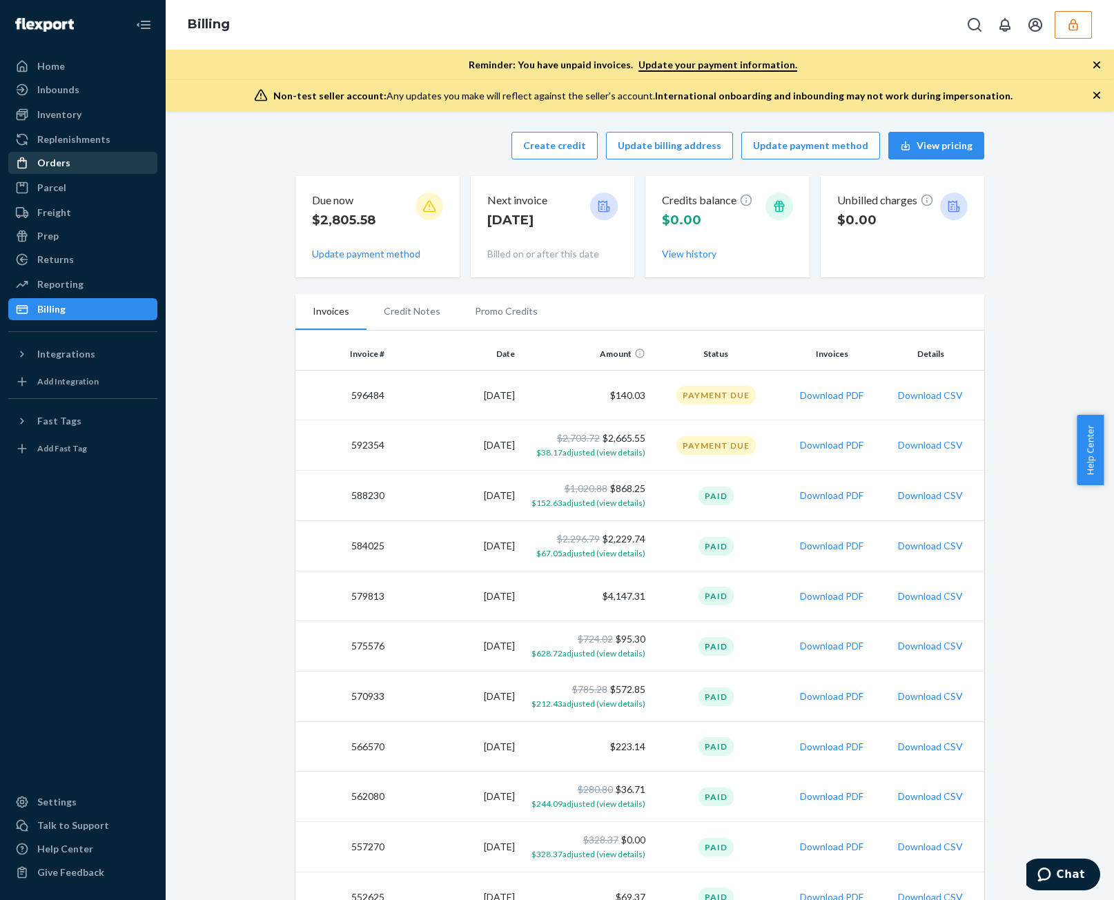
click at [99, 152] on link "Orders" at bounding box center [82, 163] width 149 height 22
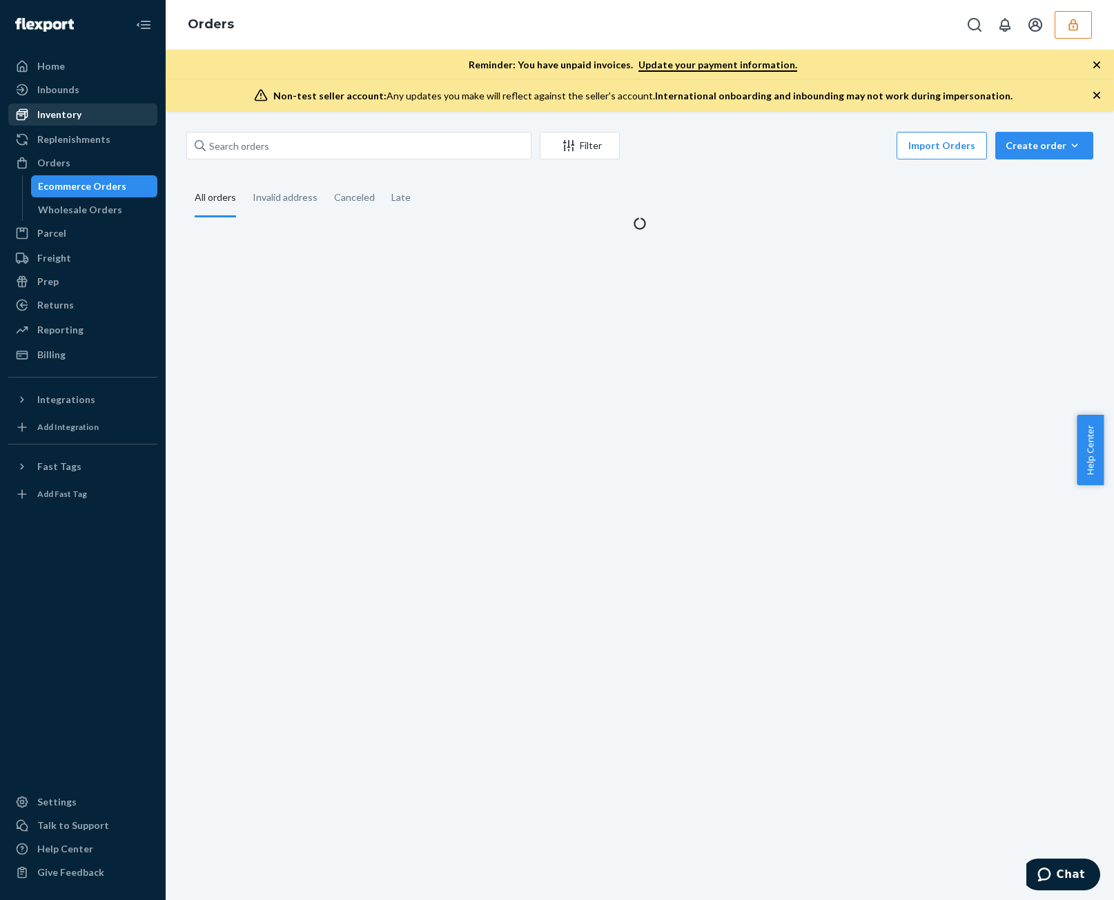
click at [103, 109] on div "Inventory" at bounding box center [83, 114] width 146 height 19
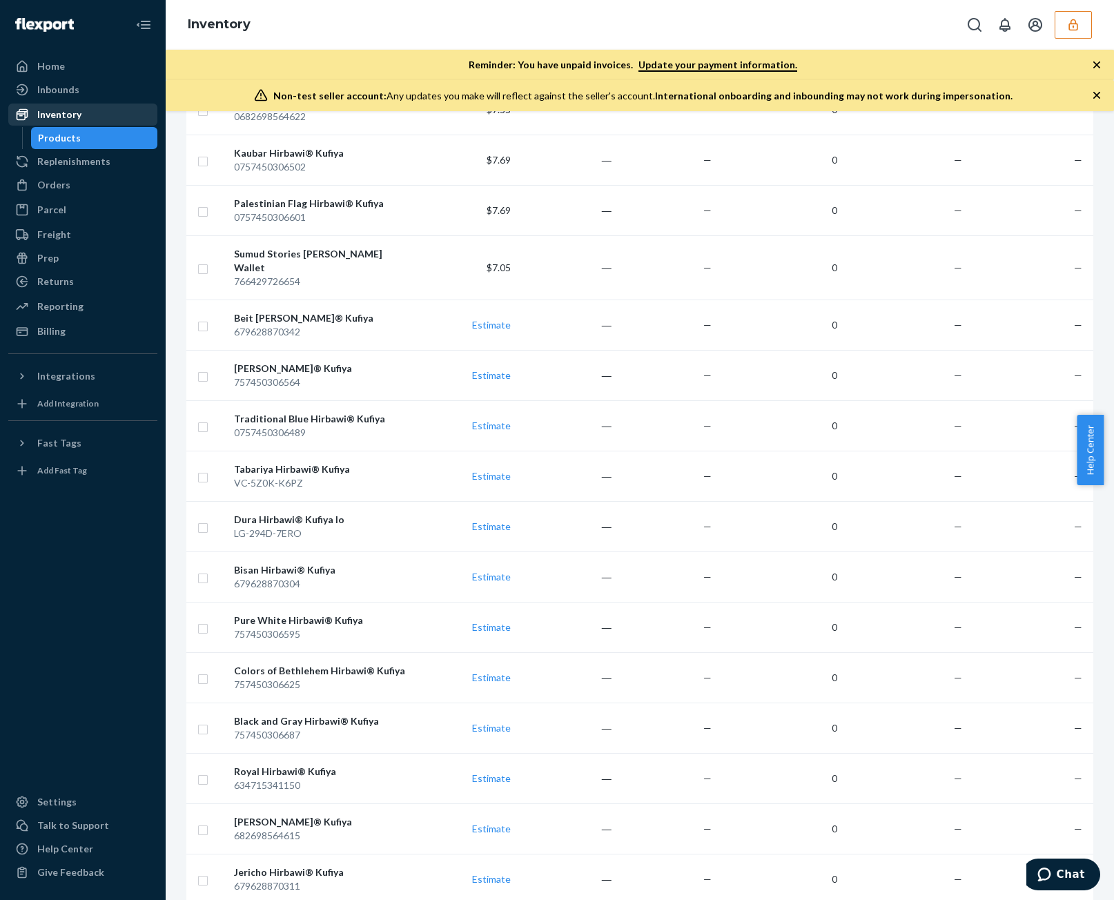
scroll to position [2209, 0]
